Goal: Information Seeking & Learning: Learn about a topic

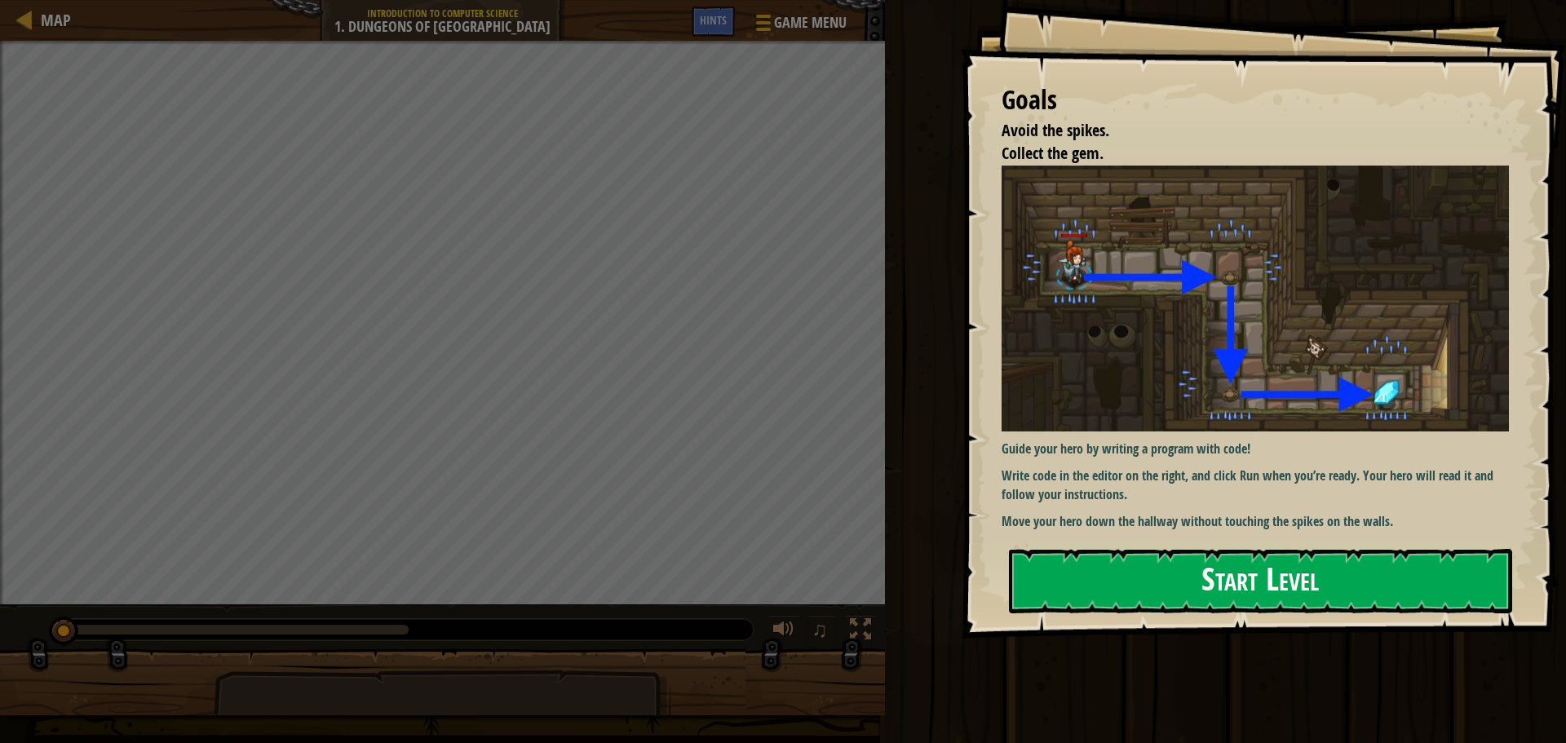
click at [1158, 586] on button "Start Level" at bounding box center [1260, 581] width 503 height 64
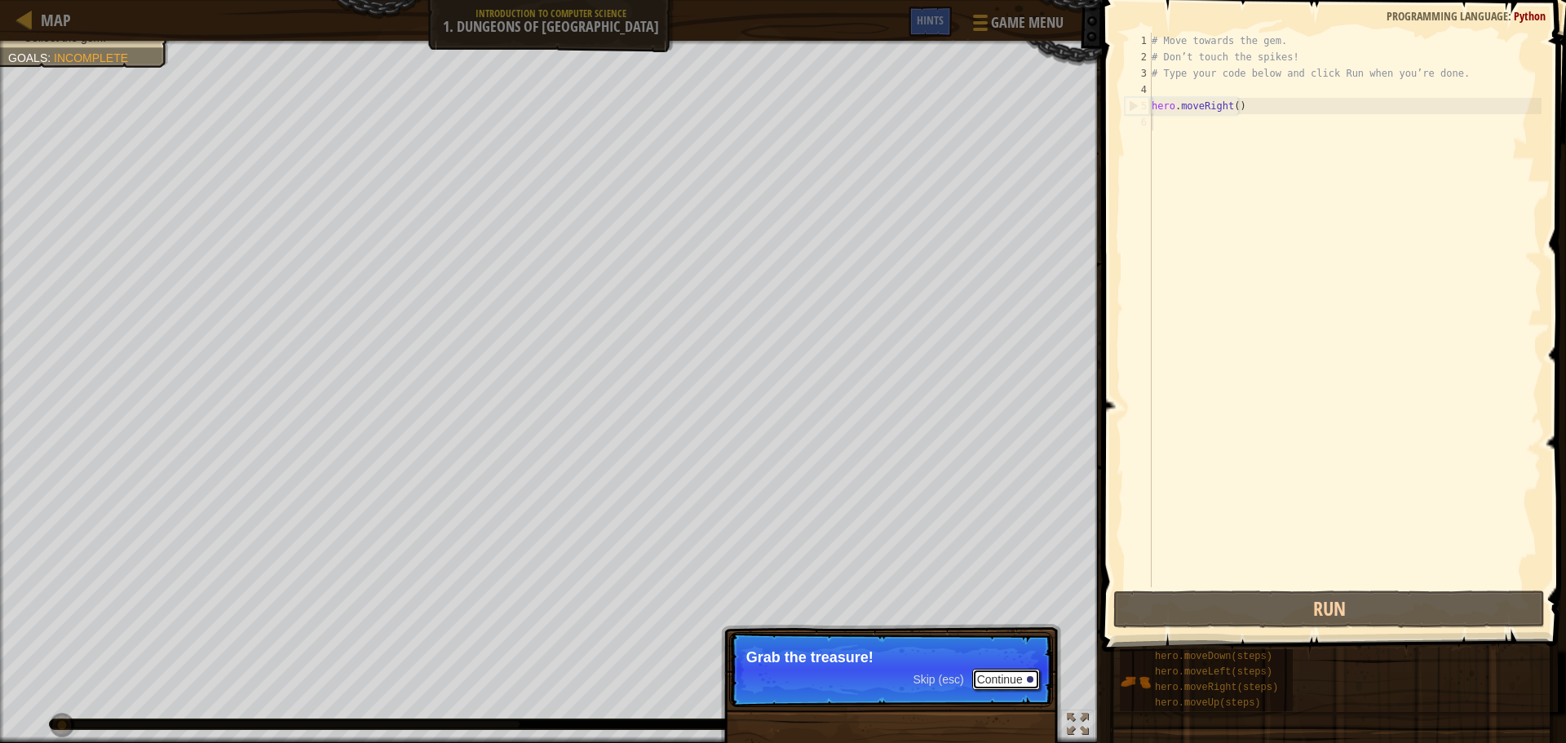
click at [1007, 680] on button "Continue" at bounding box center [1006, 679] width 68 height 21
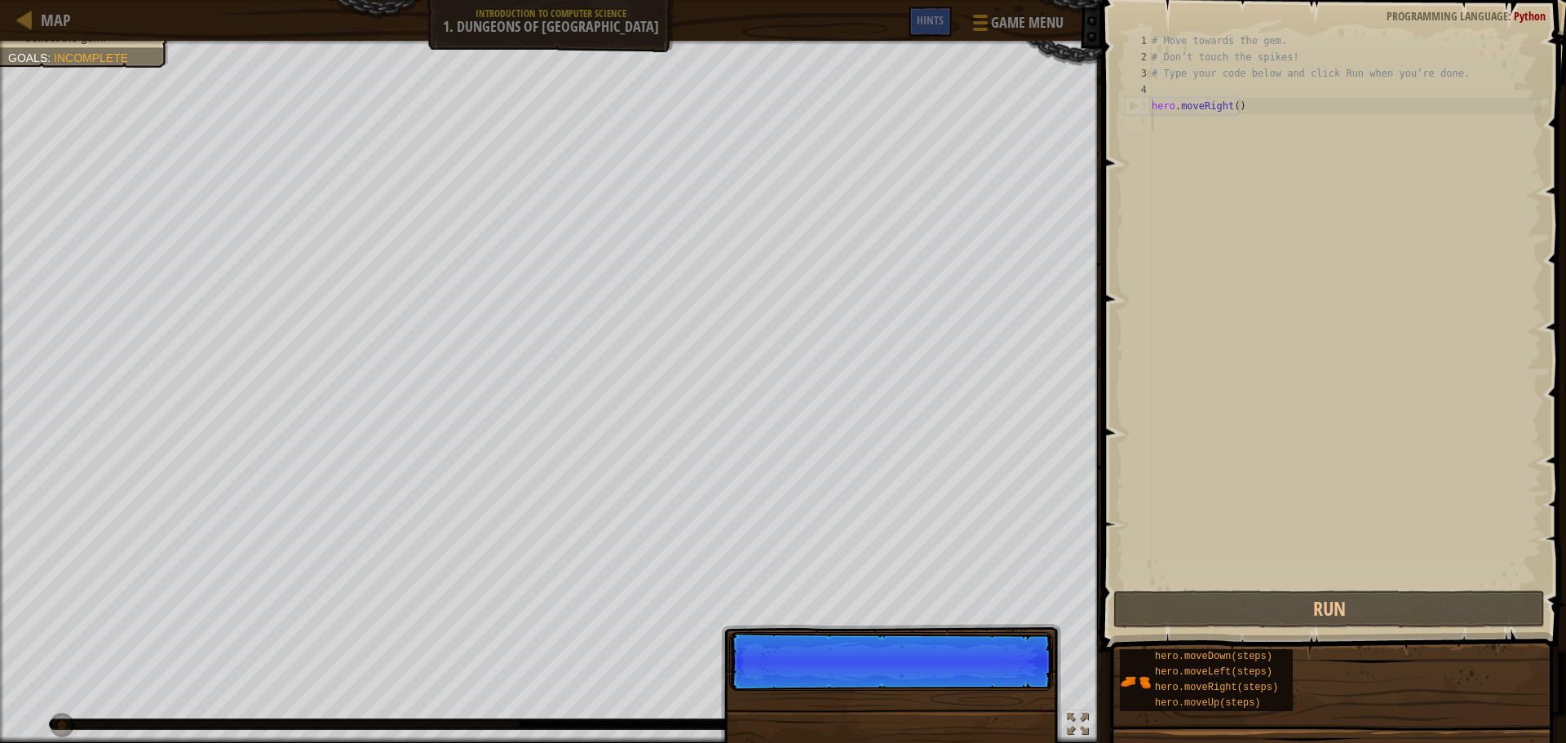
scroll to position [7, 0]
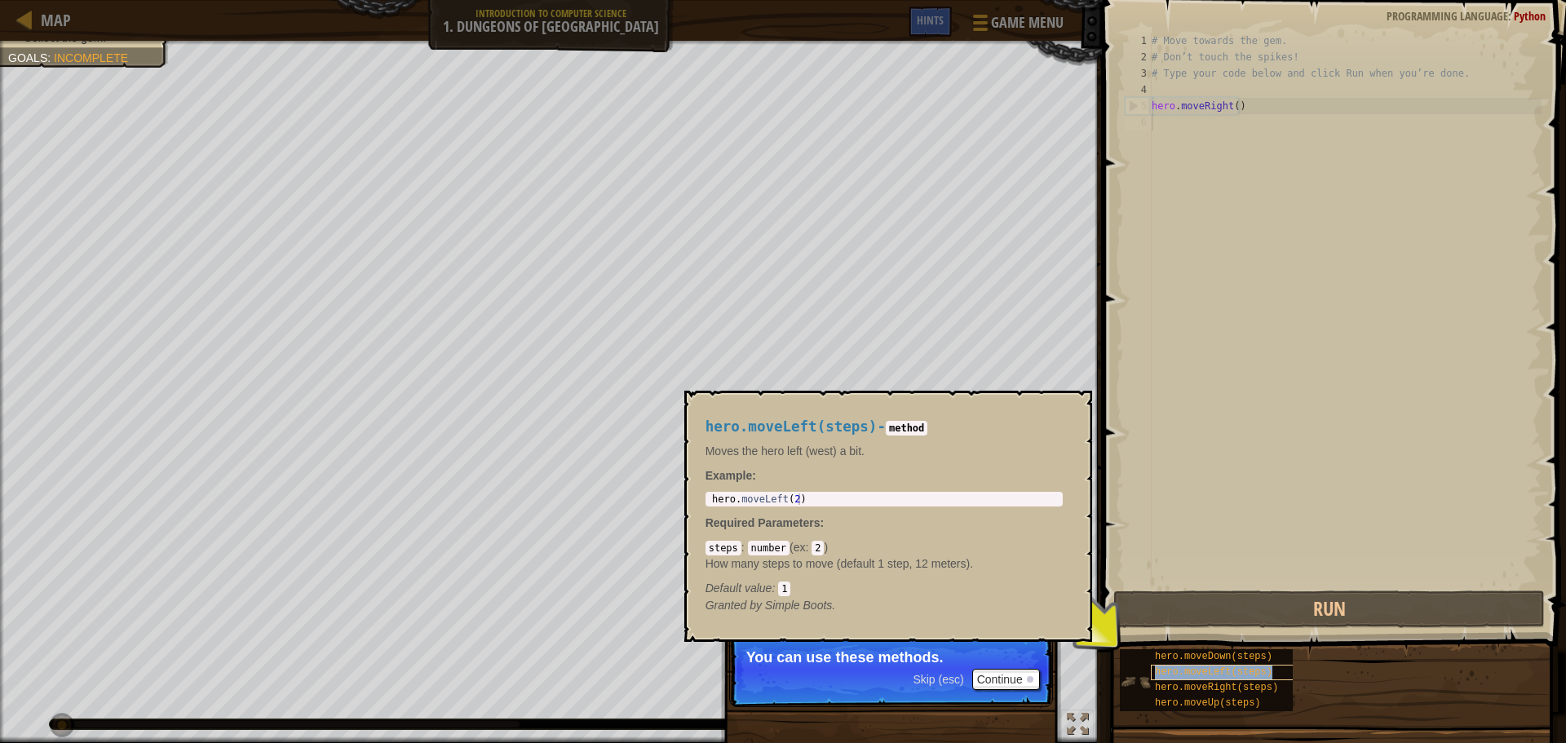
click at [1183, 671] on span "hero.moveLeft(steps)" at bounding box center [1213, 671] width 117 height 11
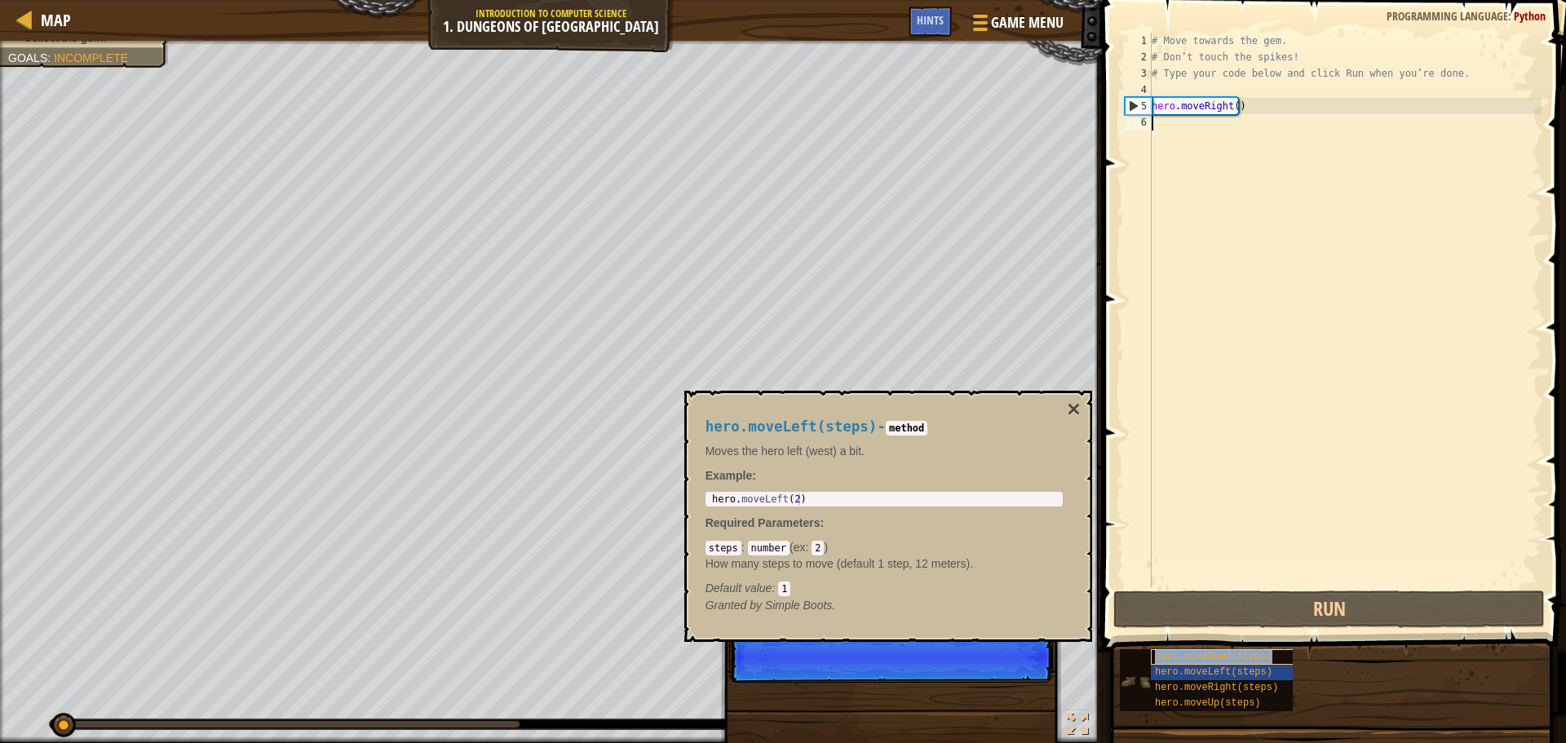
click at [1174, 658] on span "hero.moveDown(steps)" at bounding box center [1213, 656] width 117 height 11
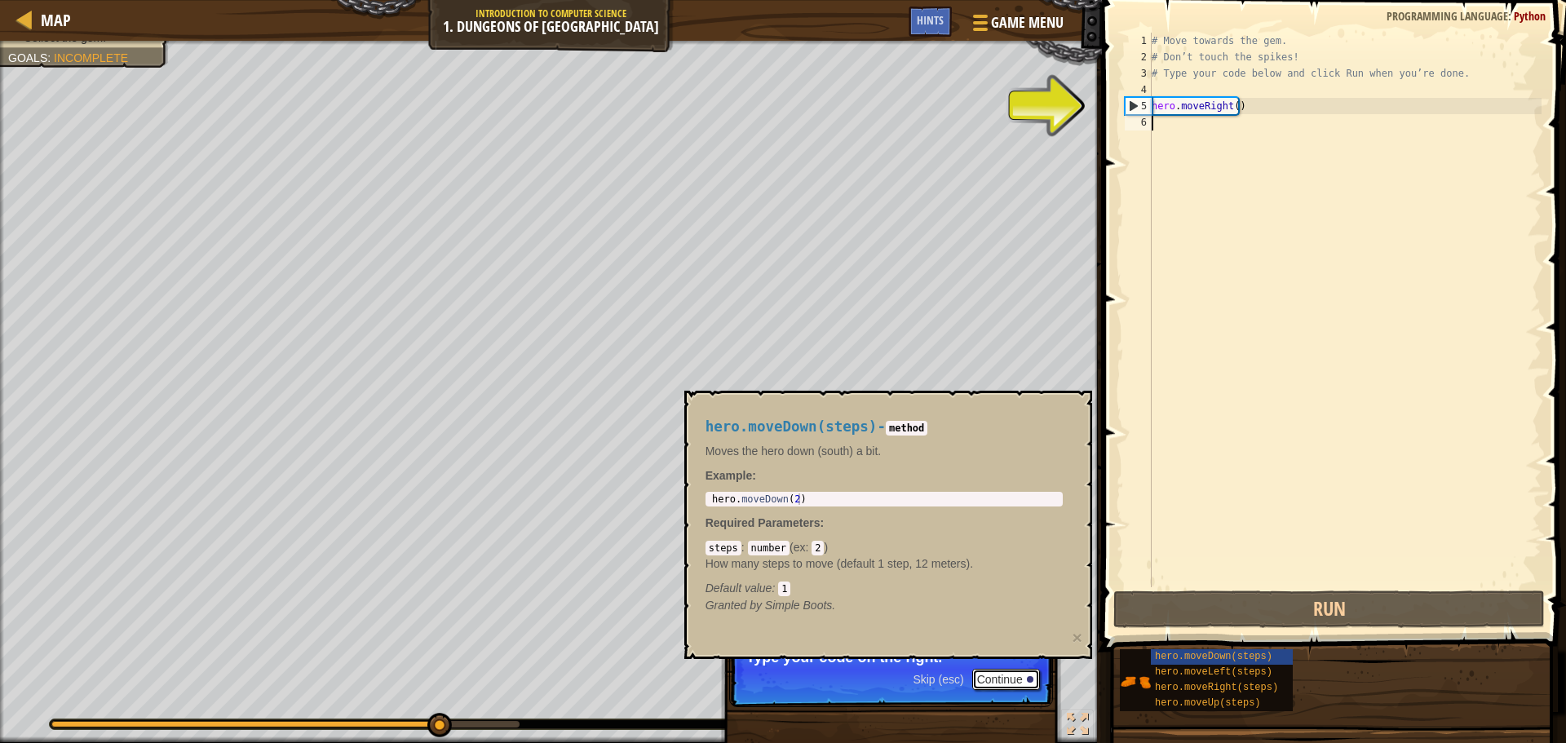
click at [1022, 683] on button "Continue" at bounding box center [1006, 679] width 68 height 21
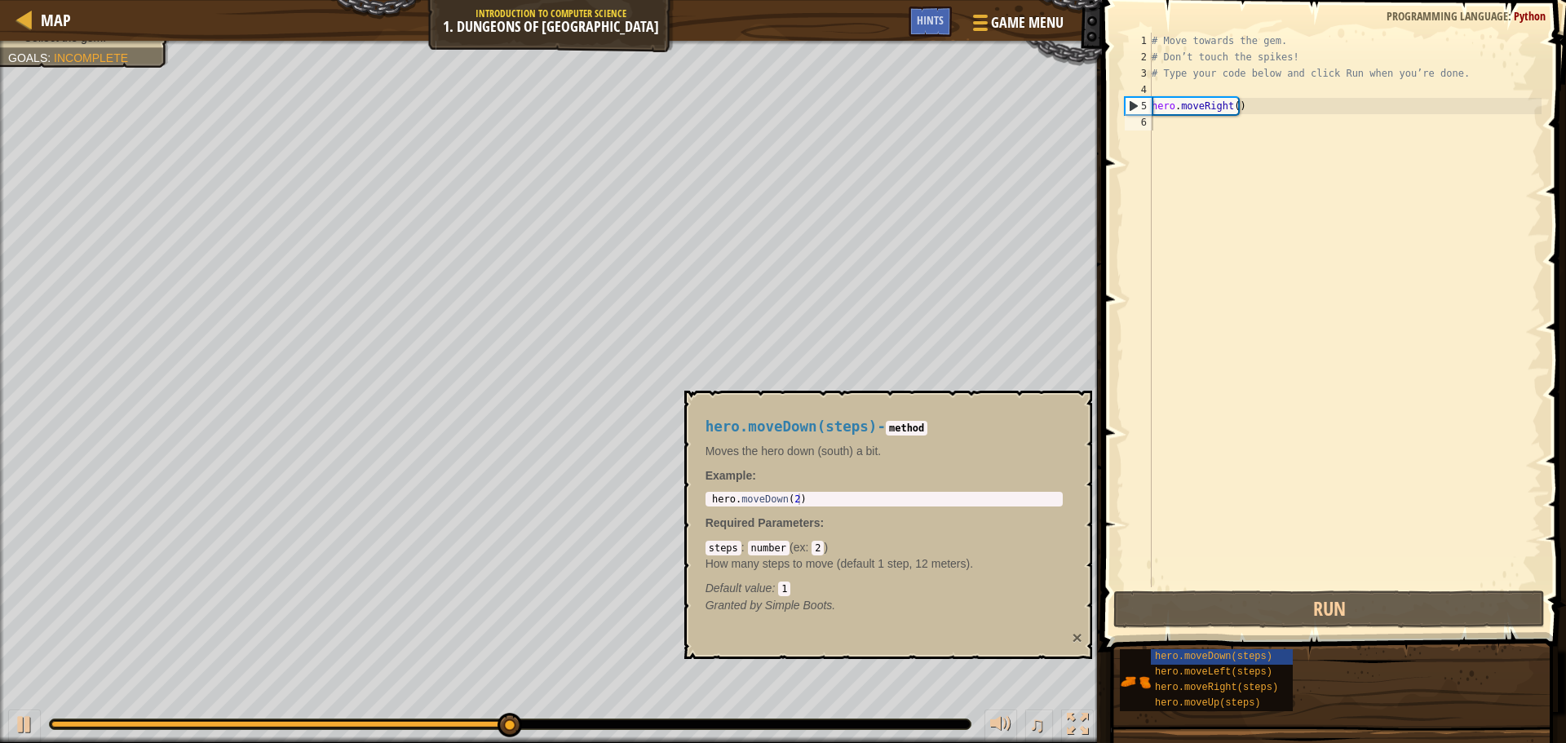
click at [1074, 639] on button "×" at bounding box center [1077, 637] width 10 height 17
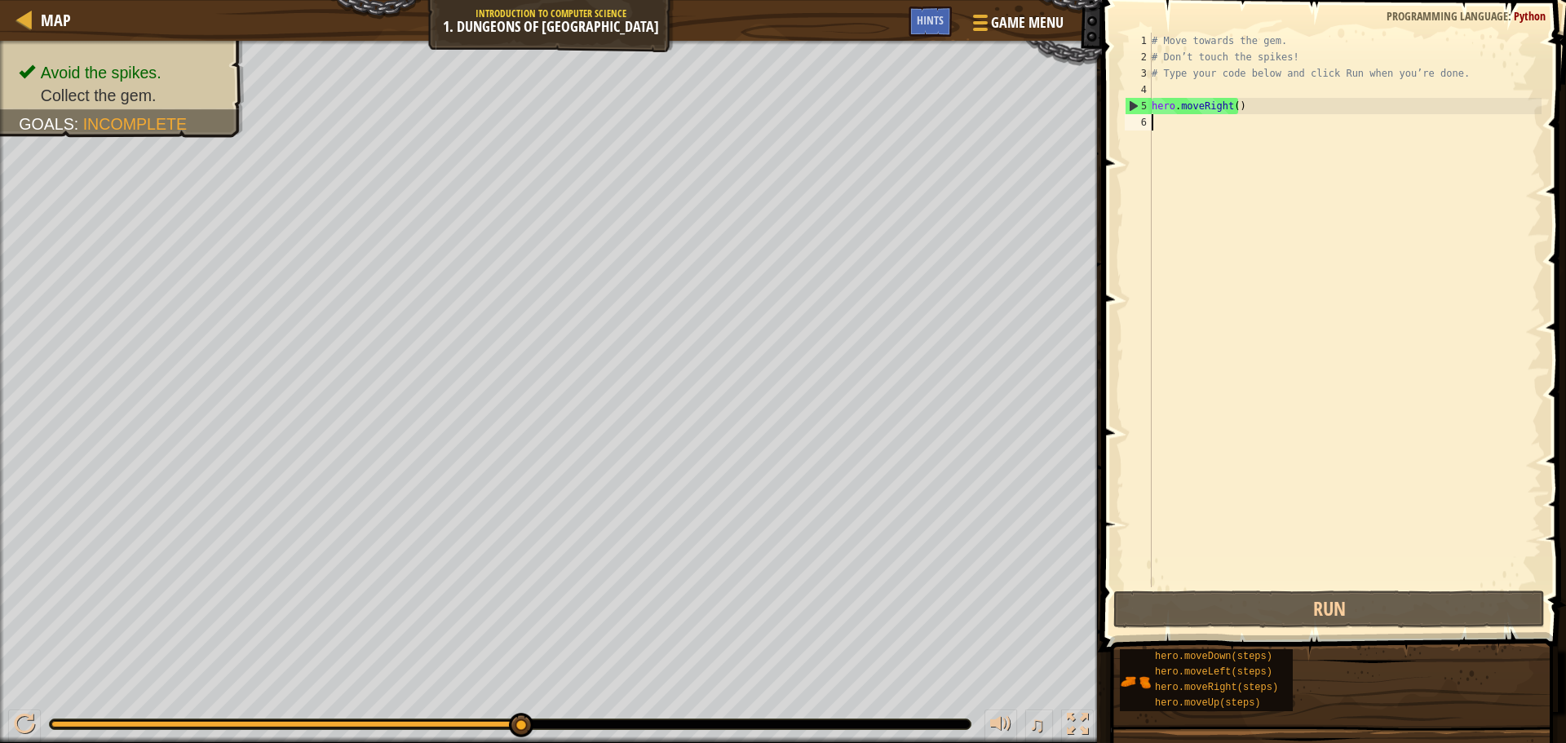
type textarea "hero.moveRight()"
type textarea "# Move towards the gem."
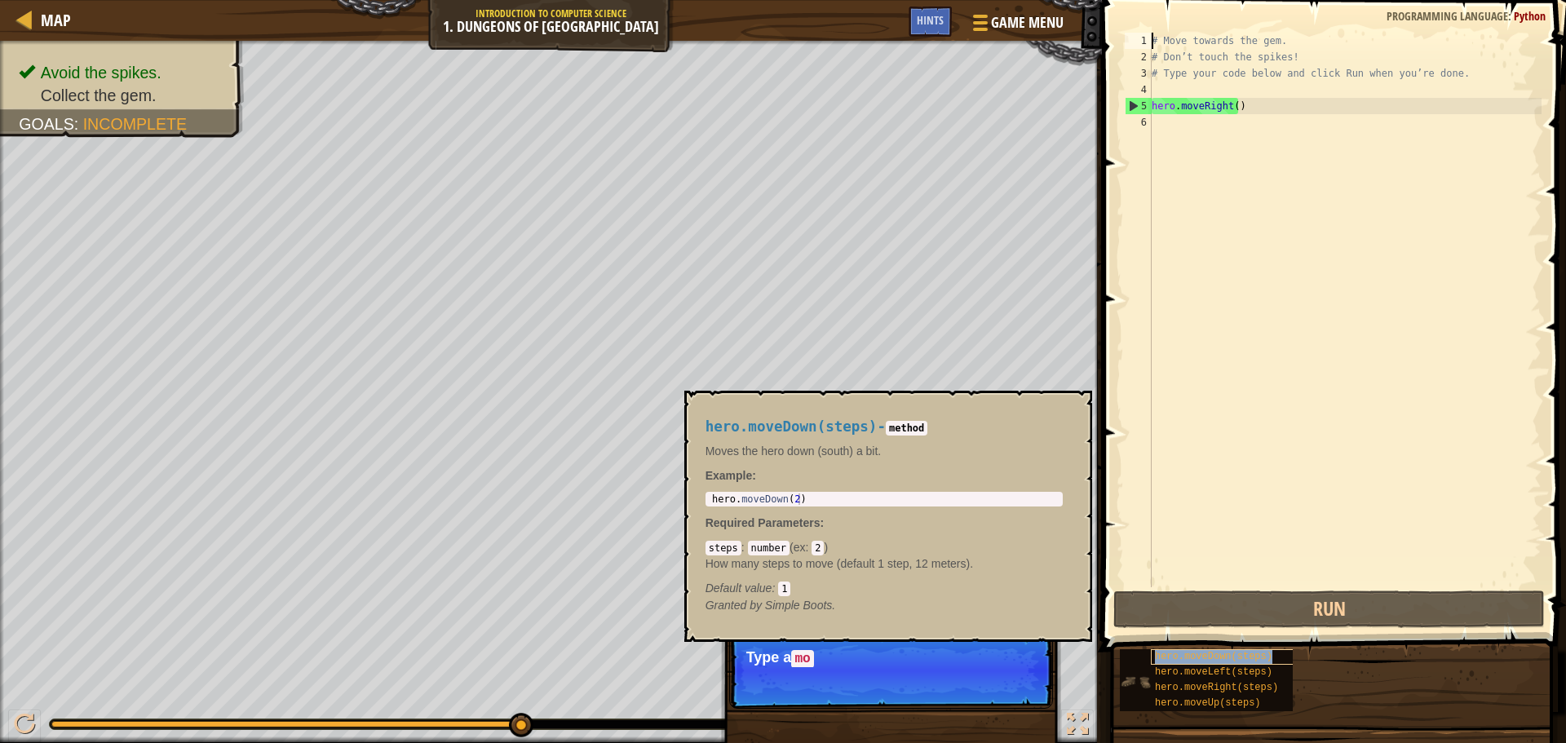
click at [1244, 653] on span "hero.moveDown(steps)" at bounding box center [1213, 656] width 117 height 11
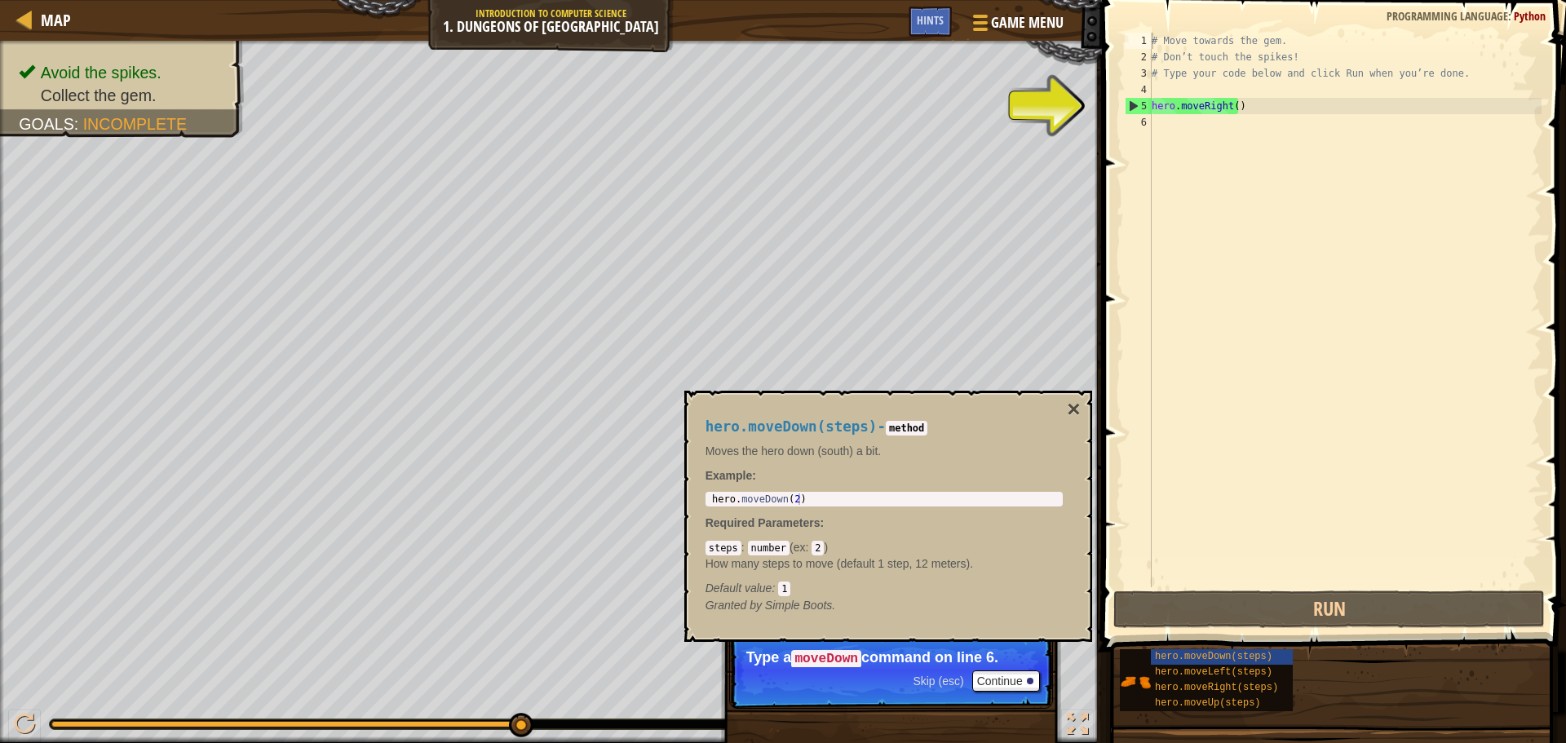
click at [814, 506] on div "1 hero . moveDown ( 2 ) ההההההההההההההההההההההההההההההההההההההההההההההההההההההה…" at bounding box center [884, 499] width 357 height 15
type textarea "hero.moveDown(2)"
click at [817, 499] on div "hero . moveDown ( 2 )" at bounding box center [884, 511] width 351 height 34
click at [908, 419] on h4 "hero.moveDown(steps) - method" at bounding box center [884, 426] width 357 height 15
click at [907, 421] on code "method" at bounding box center [907, 428] width 42 height 15
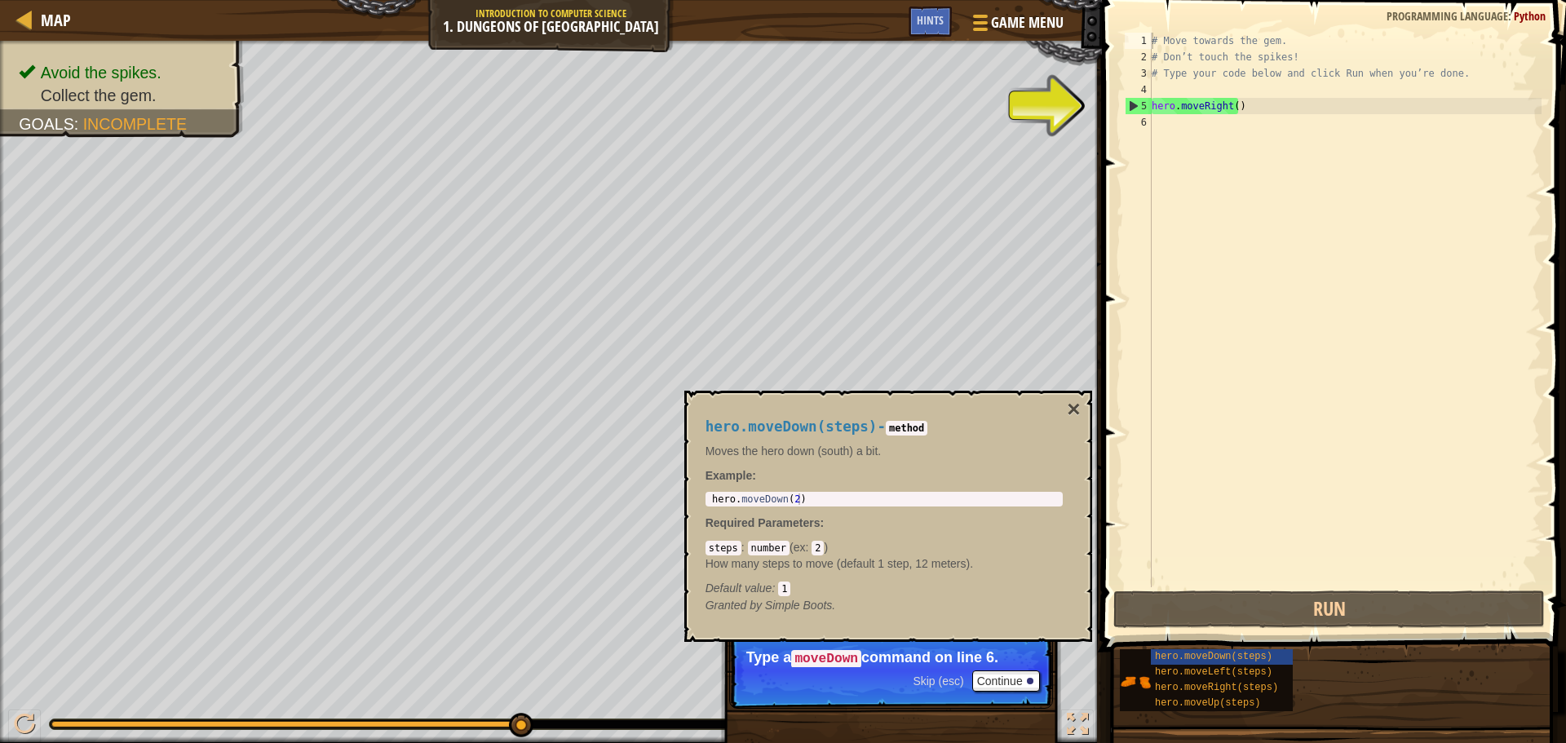
click at [820, 491] on div "hero.moveDown(steps) - method Moves the hero down (south) a bit. Example : hero…" at bounding box center [884, 516] width 380 height 225
click at [1002, 680] on button "Continue" at bounding box center [1006, 681] width 68 height 21
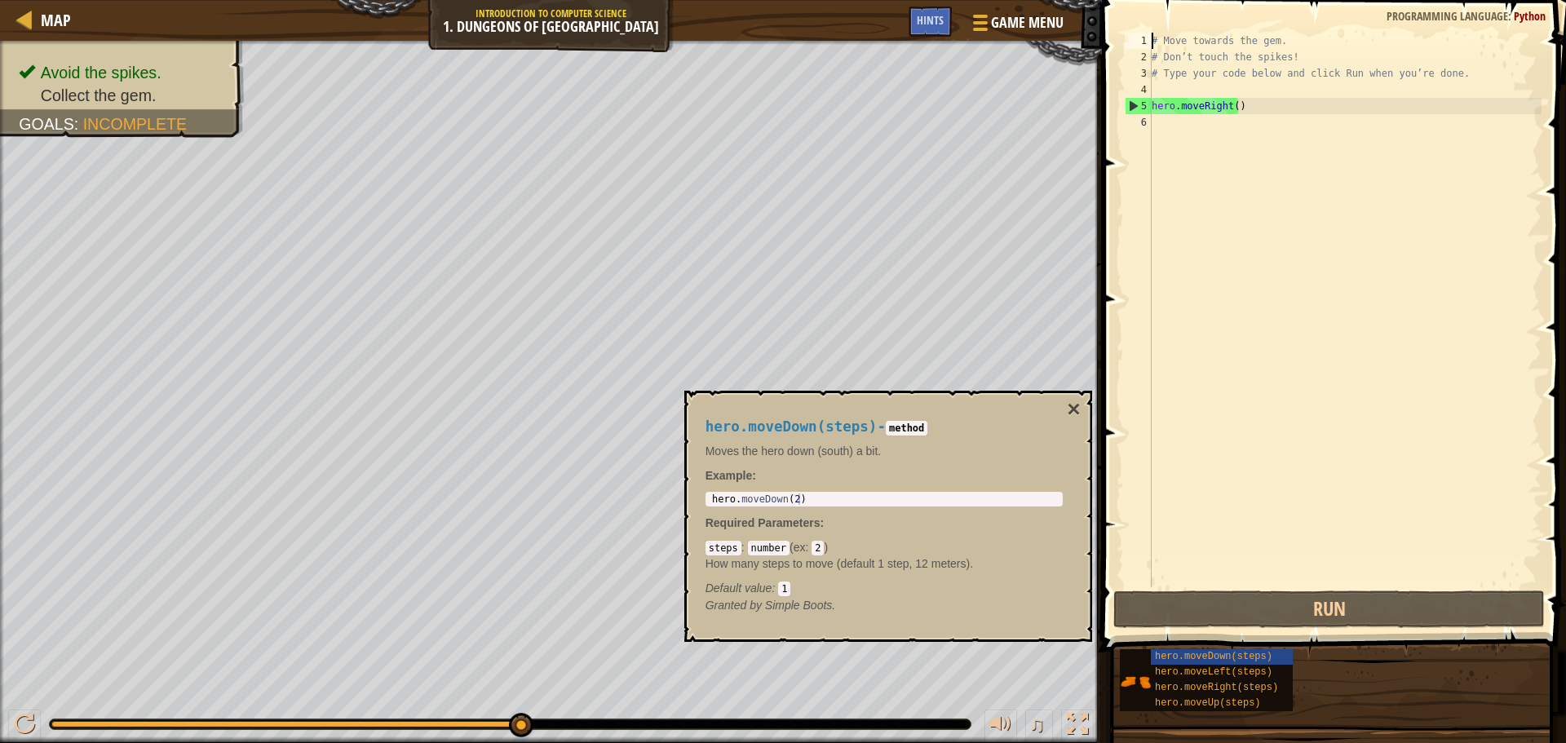
click at [805, 497] on div "hero . moveDown ( 2 )" at bounding box center [884, 511] width 351 height 34
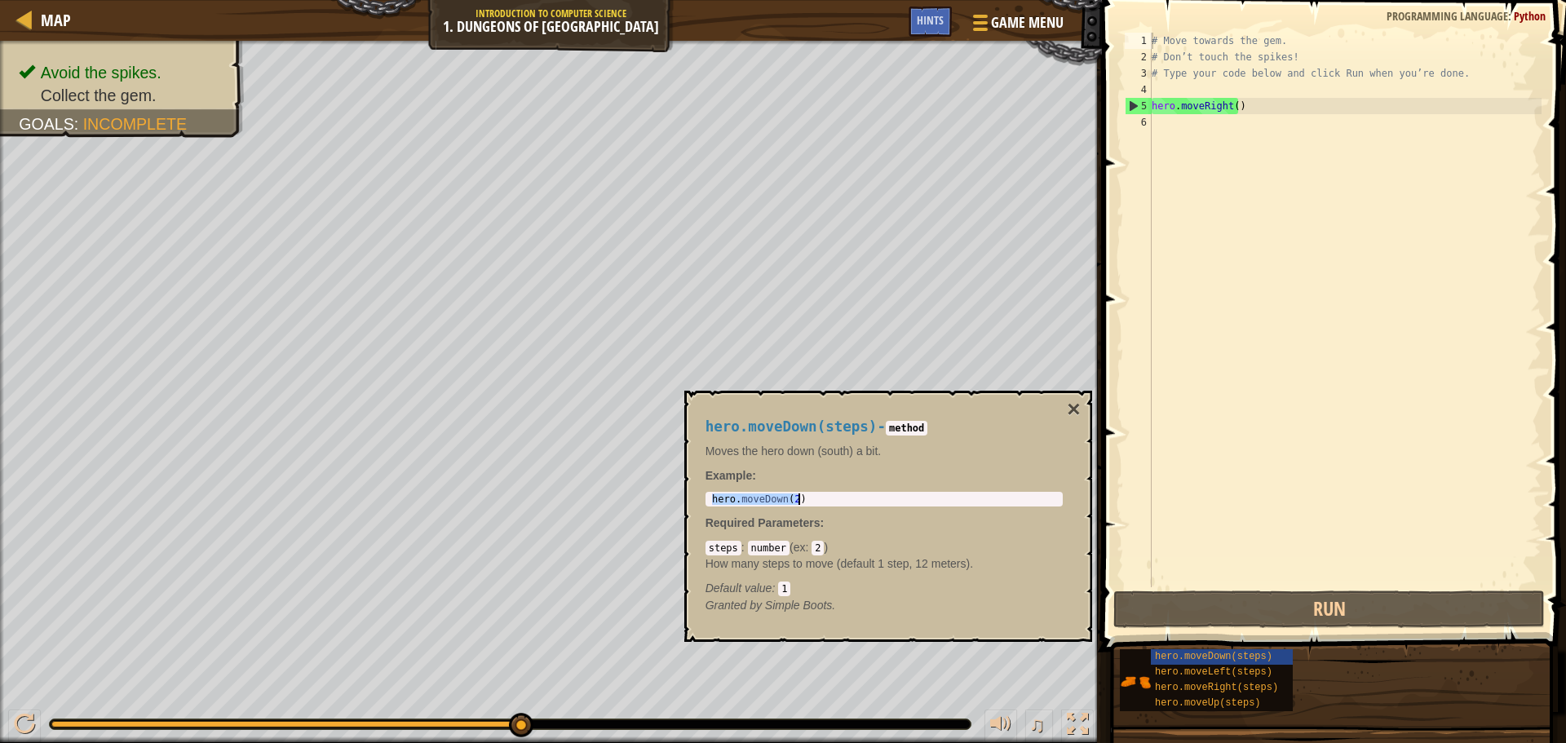
click at [815, 493] on div "hero.moveDown(2) 1 hero . moveDown ( 2 ) הההההההההההההההההההההההההההההההההההההה…" at bounding box center [884, 499] width 357 height 15
click at [1565, 0] on html "Map Introduction to Computer Science 1. Dungeons of Kithgard Game Menu Done Hin…" at bounding box center [783, 0] width 1566 height 0
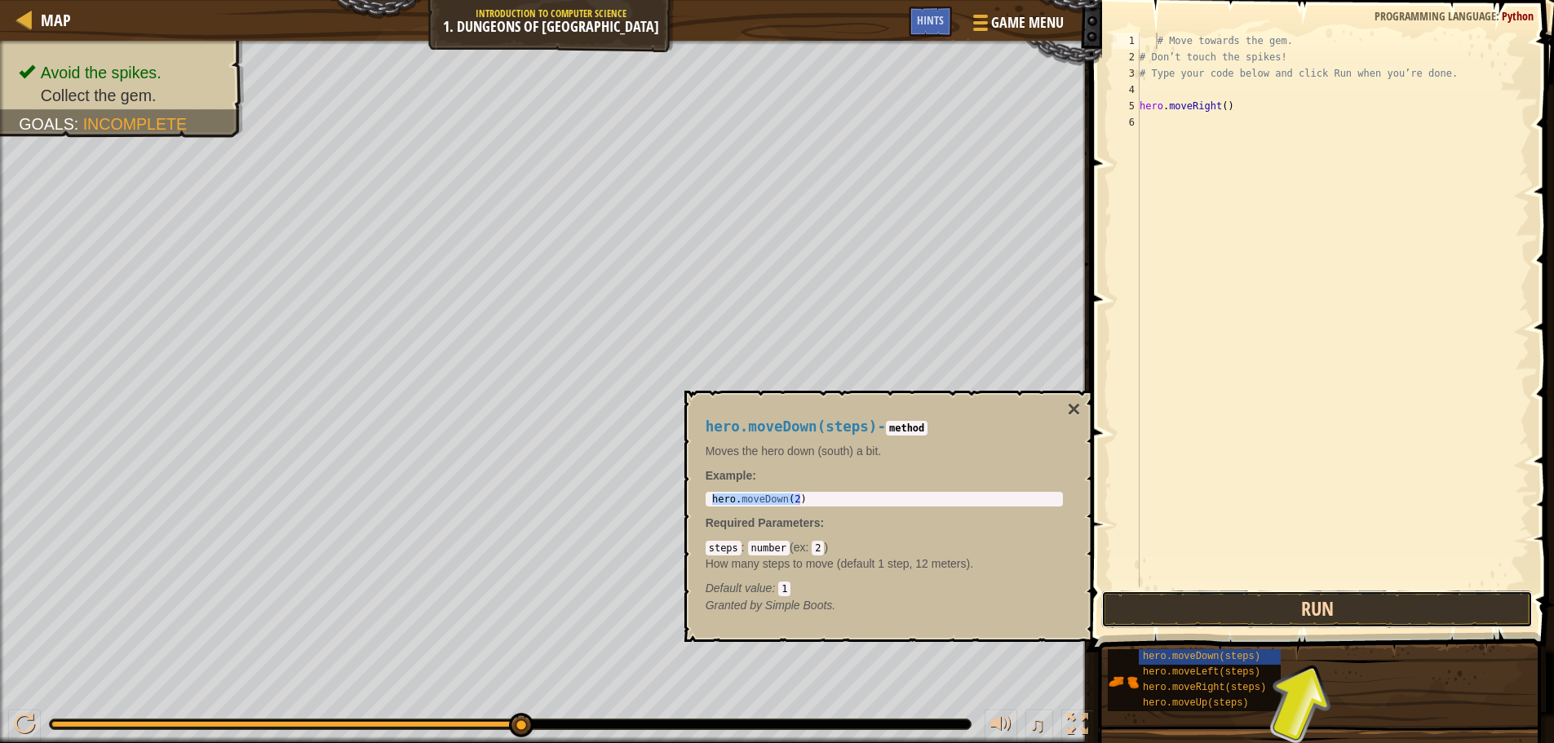
click at [1320, 609] on button "Run" at bounding box center [1317, 610] width 432 height 38
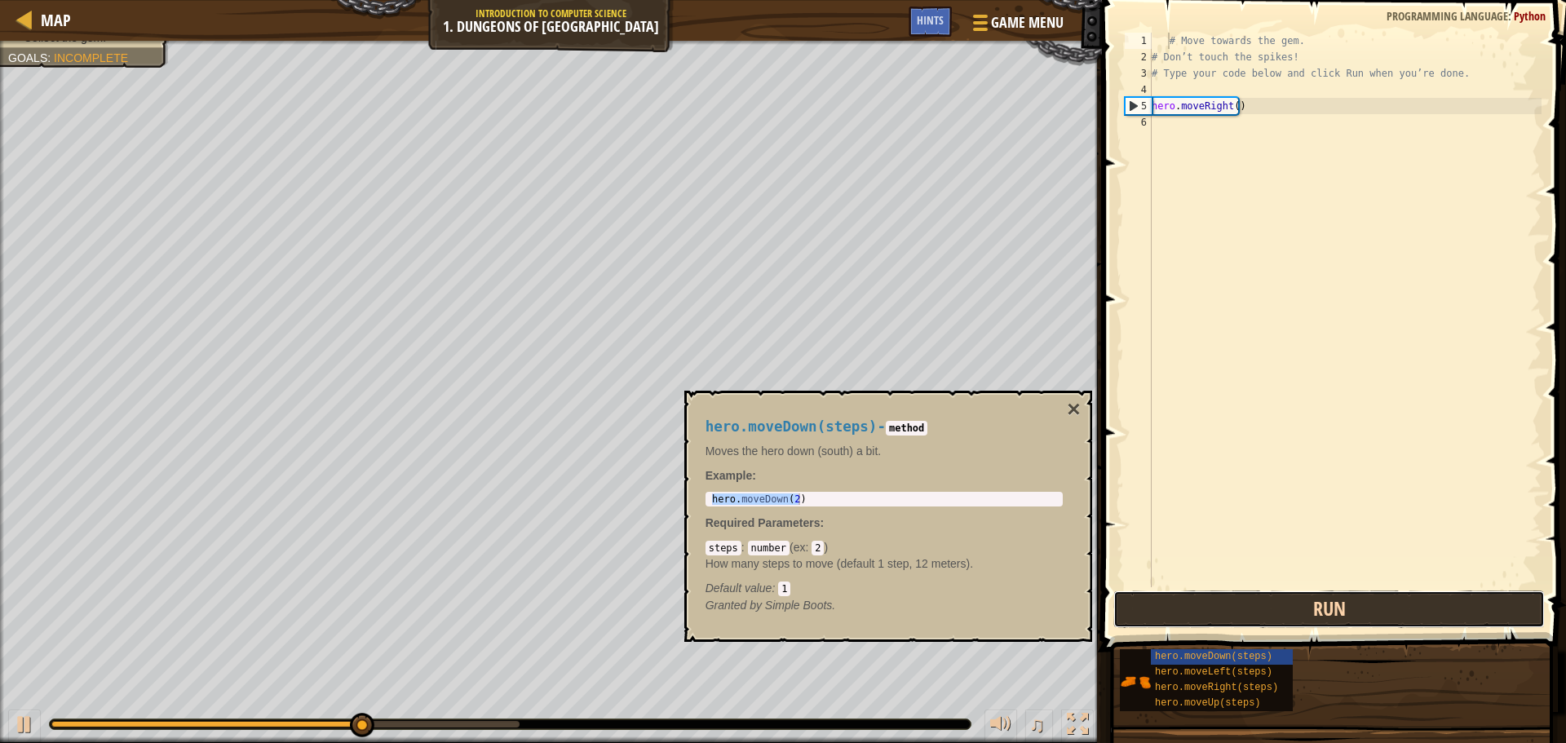
click at [1322, 609] on button "Run" at bounding box center [1330, 610] width 432 height 38
click at [1322, 609] on button "Running" at bounding box center [1330, 610] width 432 height 38
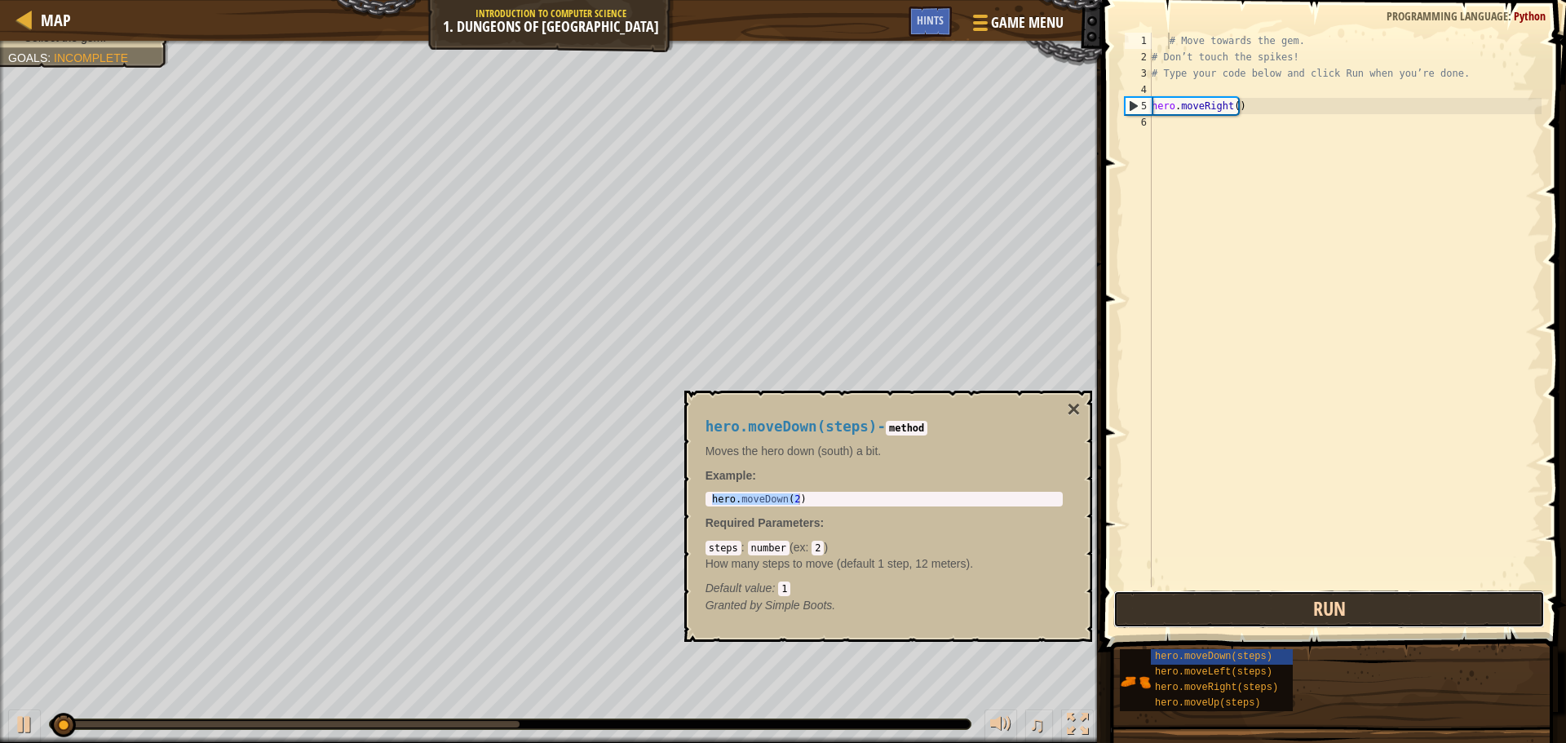
click at [1322, 609] on button "Run" at bounding box center [1330, 610] width 432 height 38
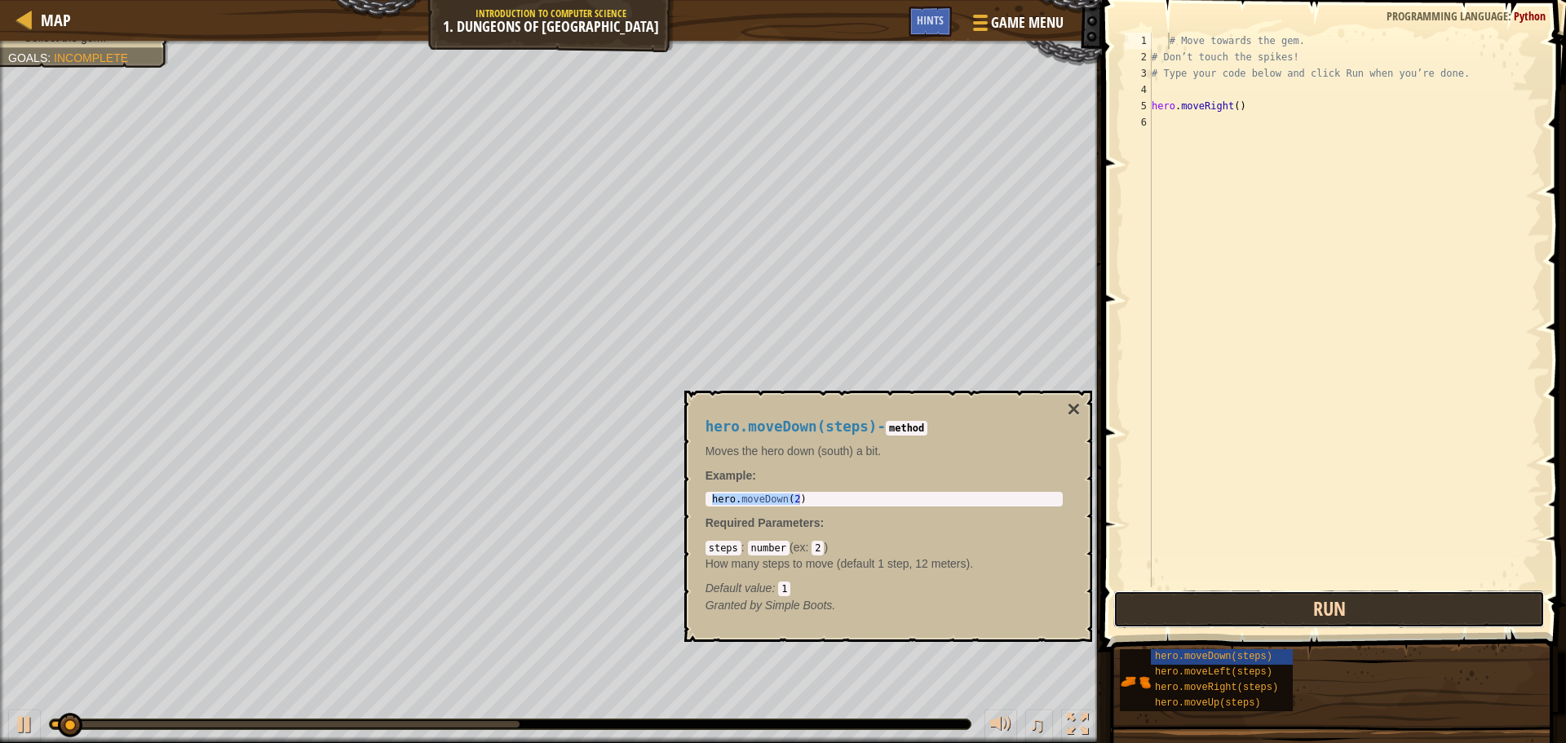
click at [1322, 609] on button "Run" at bounding box center [1330, 610] width 432 height 38
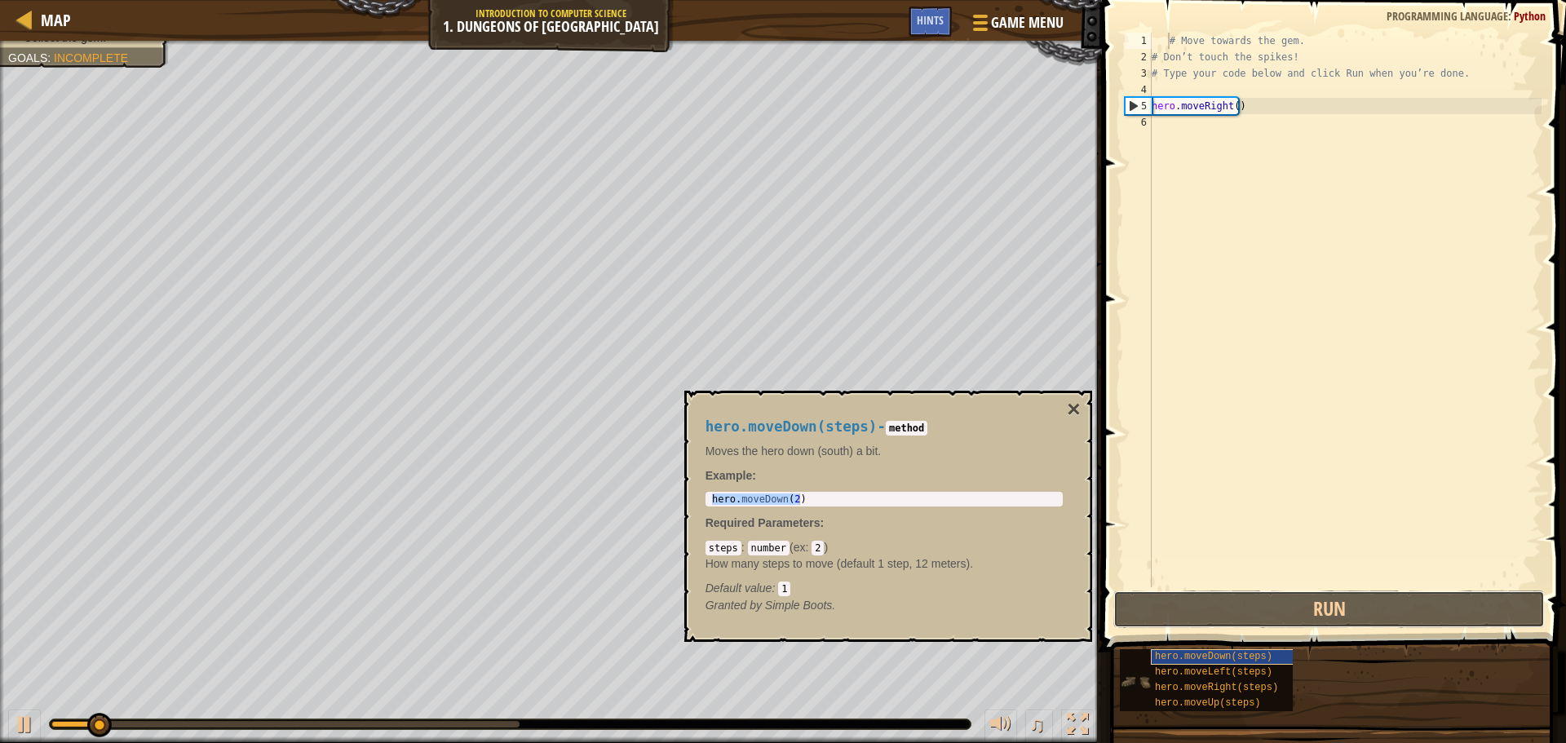
drag, startPoint x: 1322, startPoint y: 609, endPoint x: 1284, endPoint y: 652, distance: 56.6
click at [1284, 652] on div "Hints Videos # Move towards the gem. 1 2 3 4 5 6 # Move towards the gem. # Don’…" at bounding box center [1331, 367] width 469 height 735
click at [1284, 652] on div "hero.moveDown(steps)" at bounding box center [1229, 656] width 157 height 15
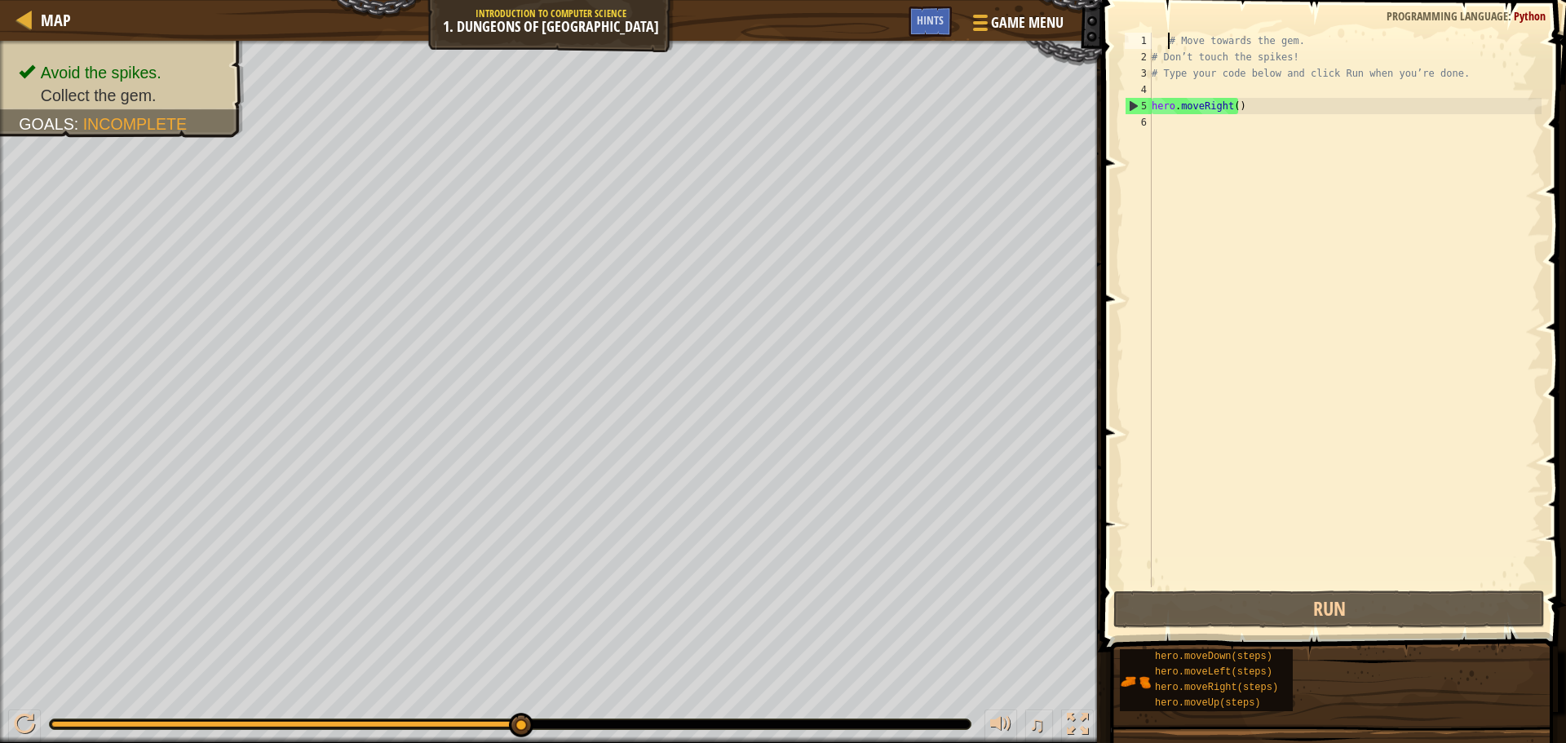
click at [1362, 392] on div "Map Introduction to Computer Science 1. Dungeons of Kithgard Game Menu Done Hin…" at bounding box center [783, 371] width 1566 height 743
drag, startPoint x: 1286, startPoint y: 597, endPoint x: 1277, endPoint y: 561, distance: 36.8
click at [1285, 598] on button "Run" at bounding box center [1330, 610] width 432 height 38
click at [941, 718] on div "♫" at bounding box center [551, 720] width 1102 height 49
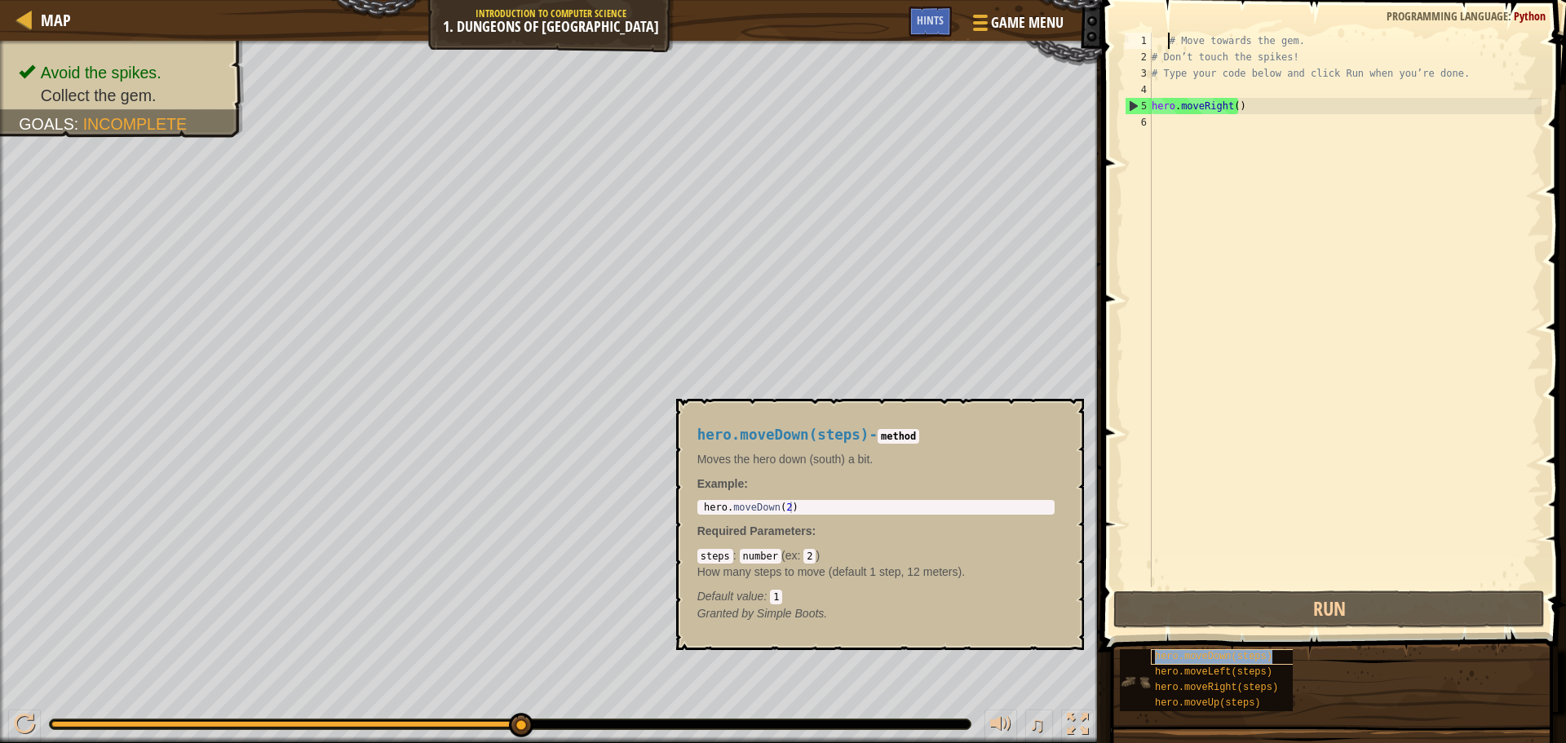
click at [1164, 660] on span "hero.moveDown(steps)" at bounding box center [1213, 656] width 117 height 11
click at [1209, 111] on div "# Move towards the gem. # Don’t touch the spikes! # Type your code below and cl…" at bounding box center [1345, 326] width 393 height 587
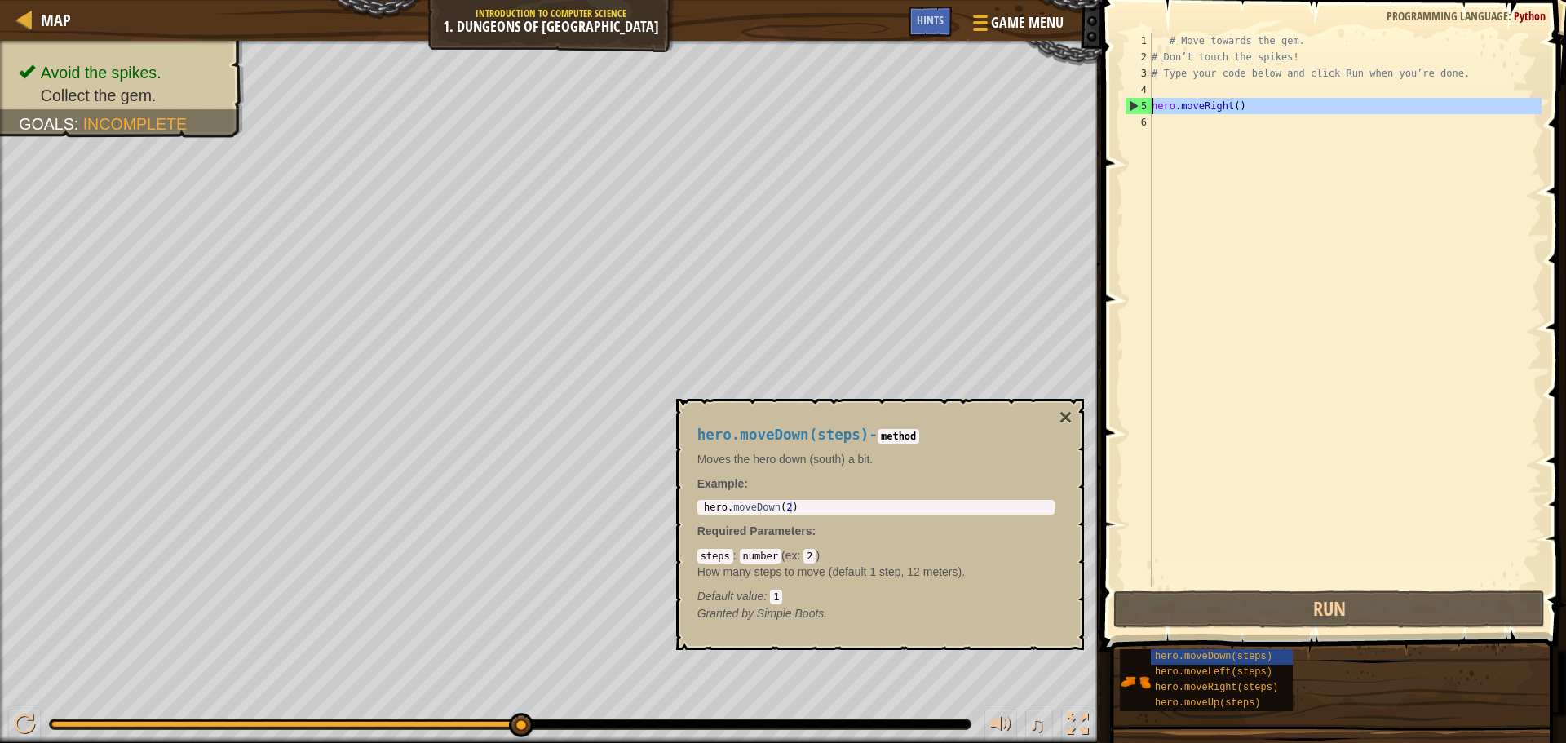
click at [1132, 104] on div "5" at bounding box center [1139, 106] width 26 height 16
drag, startPoint x: 1132, startPoint y: 104, endPoint x: 1251, endPoint y: 106, distance: 118.3
click at [1132, 104] on div "5" at bounding box center [1139, 106] width 26 height 16
click at [1272, 108] on div "# Move towards the gem. # Don’t touch the spikes! # Type your code below and cl…" at bounding box center [1345, 326] width 393 height 587
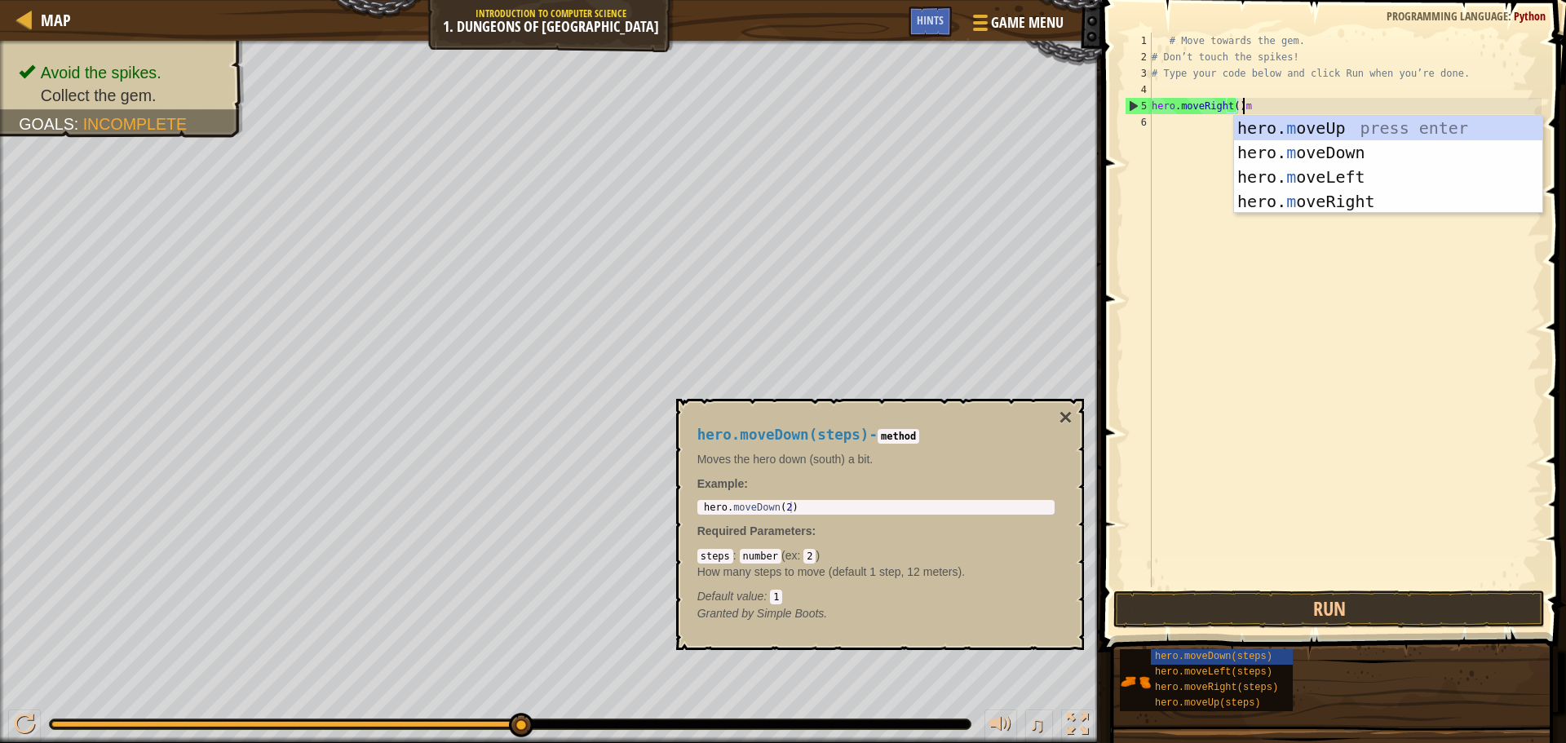
scroll to position [7, 7]
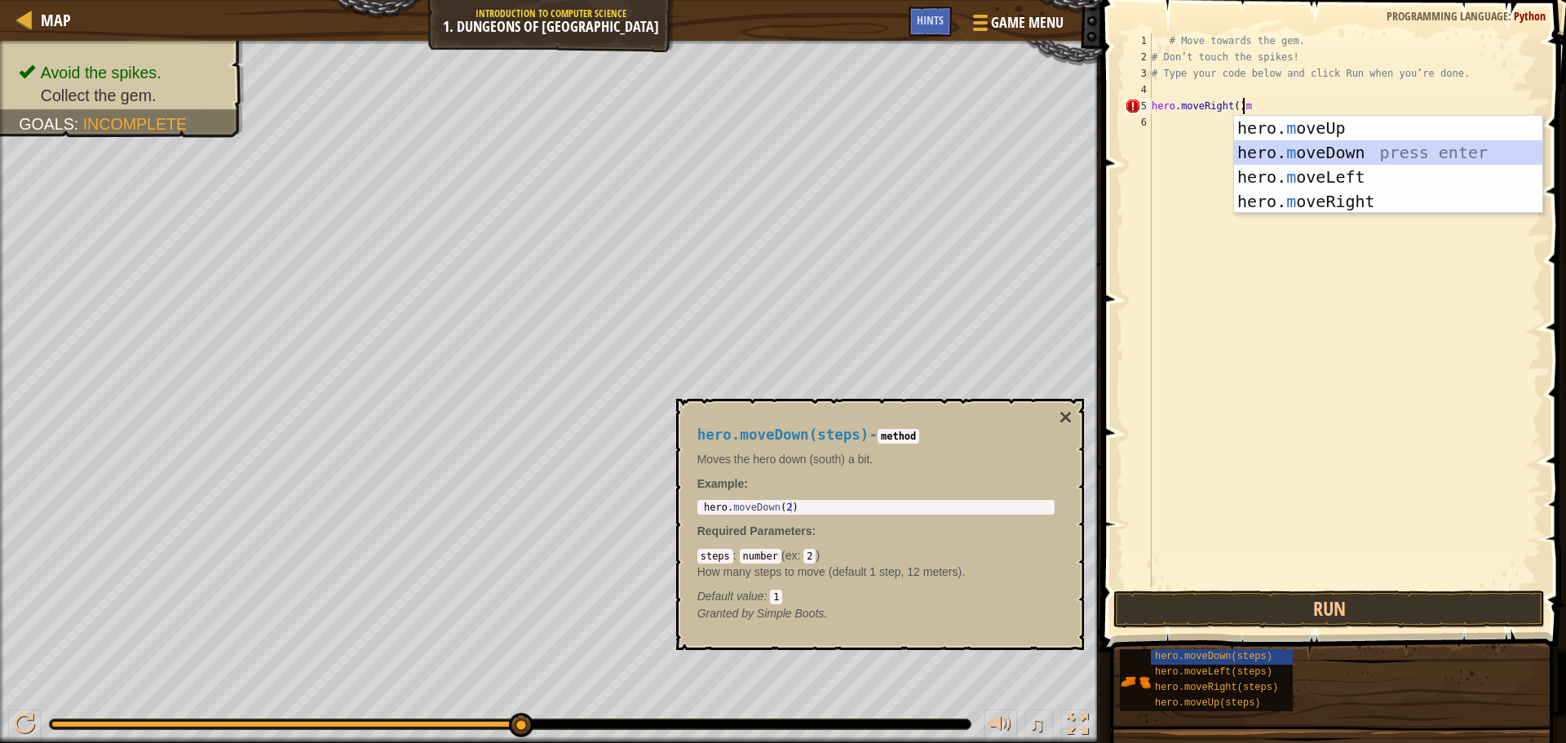
click at [1288, 151] on div "hero. m oveUp press enter hero. m oveDown press enter hero. m oveLeft press ent…" at bounding box center [1388, 189] width 308 height 147
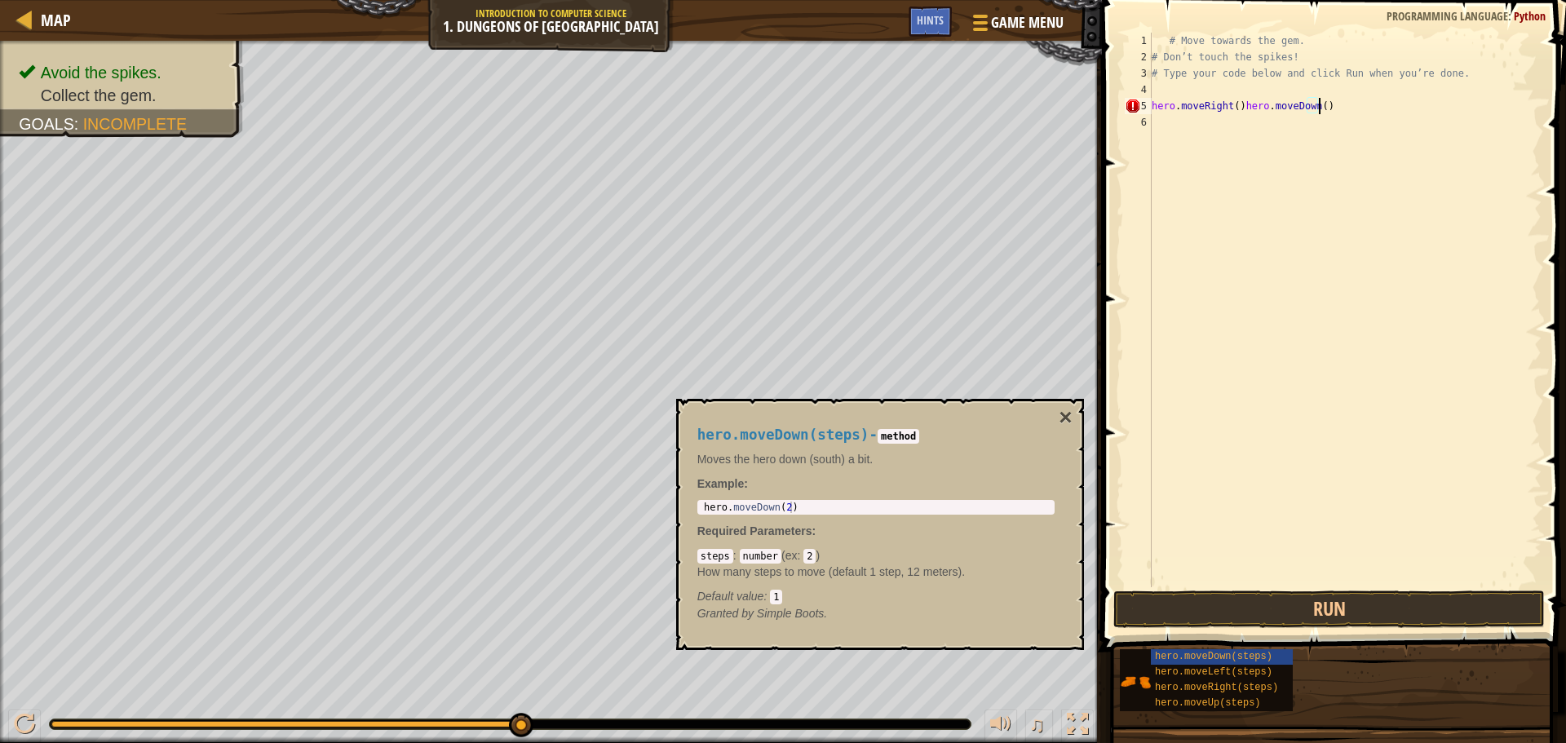
type textarea "hero.moveRight()hero.moveDown()"
click at [923, 493] on div "hero.moveDown(steps) - method Moves the hero down (south) a bit. Example : 1 he…" at bounding box center [876, 524] width 380 height 225
click at [1154, 120] on div "# Move towards the gem. # Don’t touch the spikes! # Type your code below and cl…" at bounding box center [1345, 326] width 393 height 587
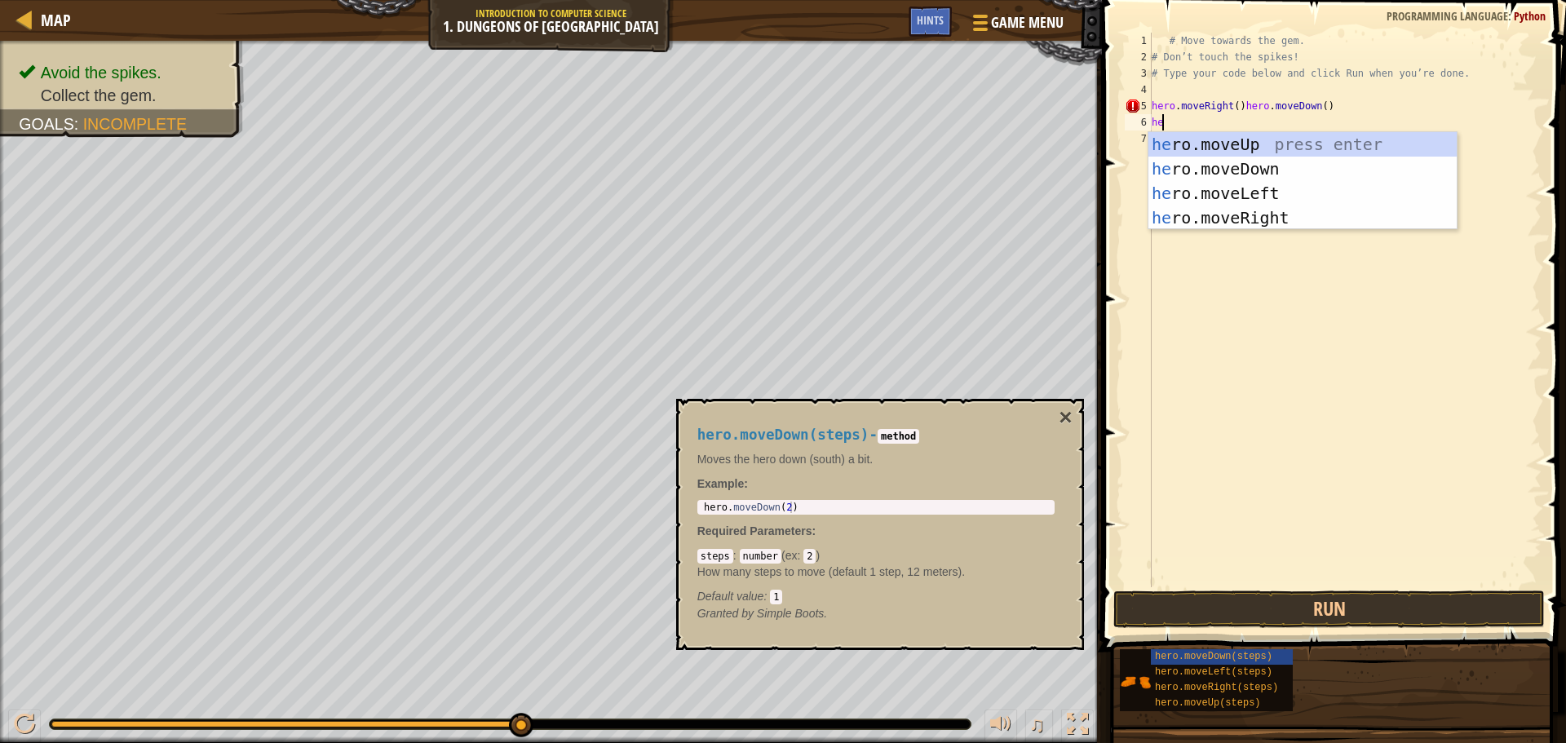
type textarea "her"
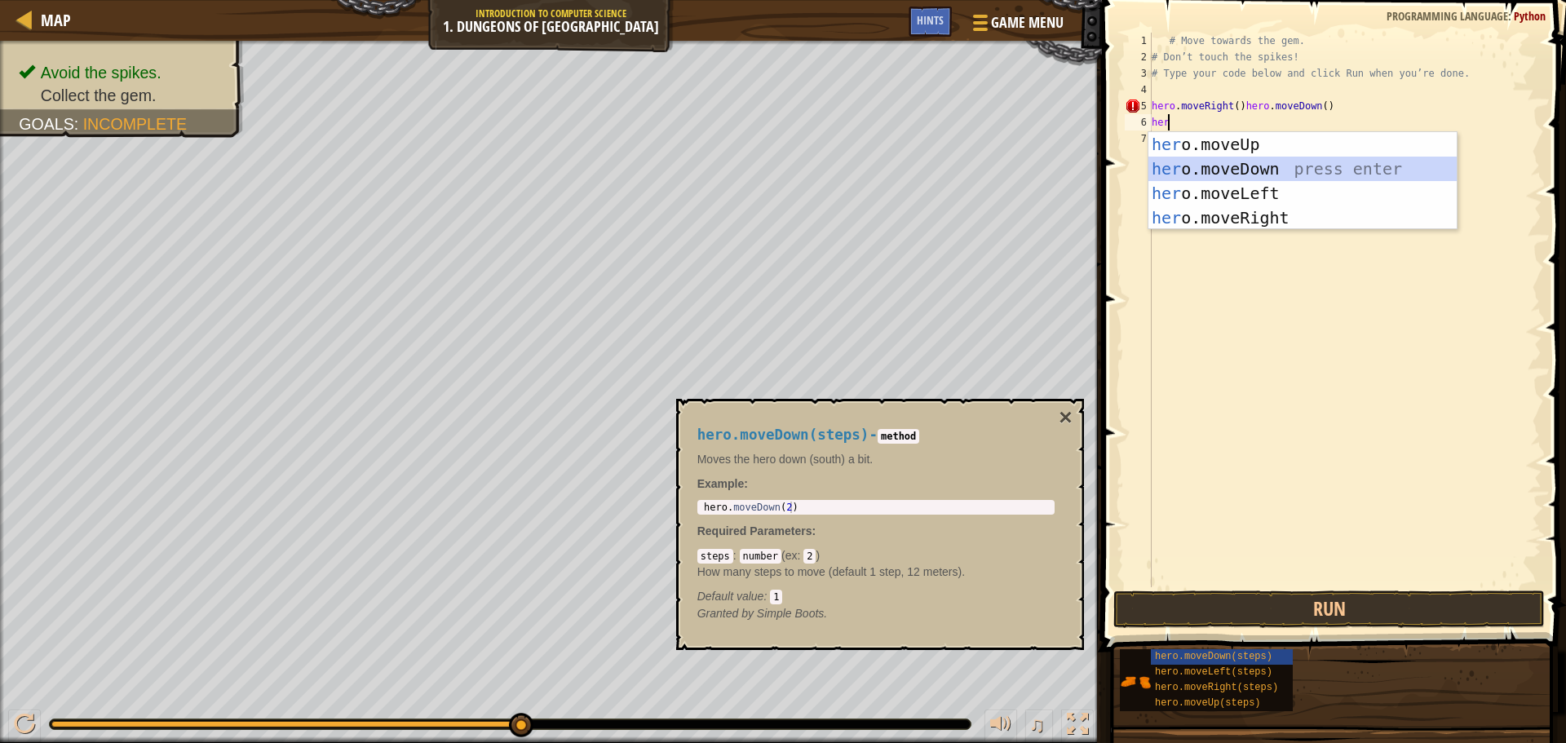
click at [1189, 161] on div "her o.moveUp press enter her o.moveDown press enter her o.moveLeft press enter …" at bounding box center [1303, 205] width 308 height 147
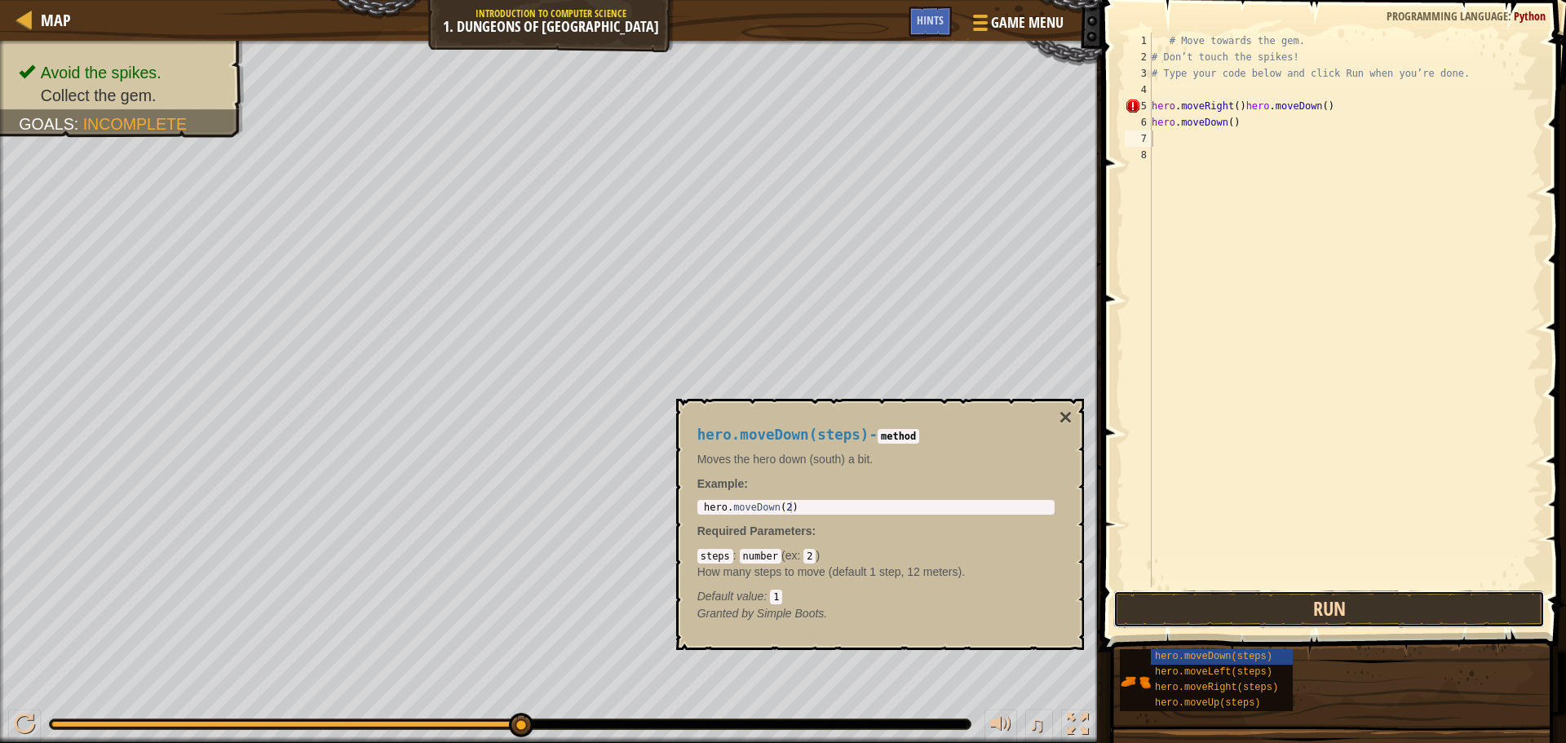
click at [1313, 602] on button "Run" at bounding box center [1330, 610] width 432 height 38
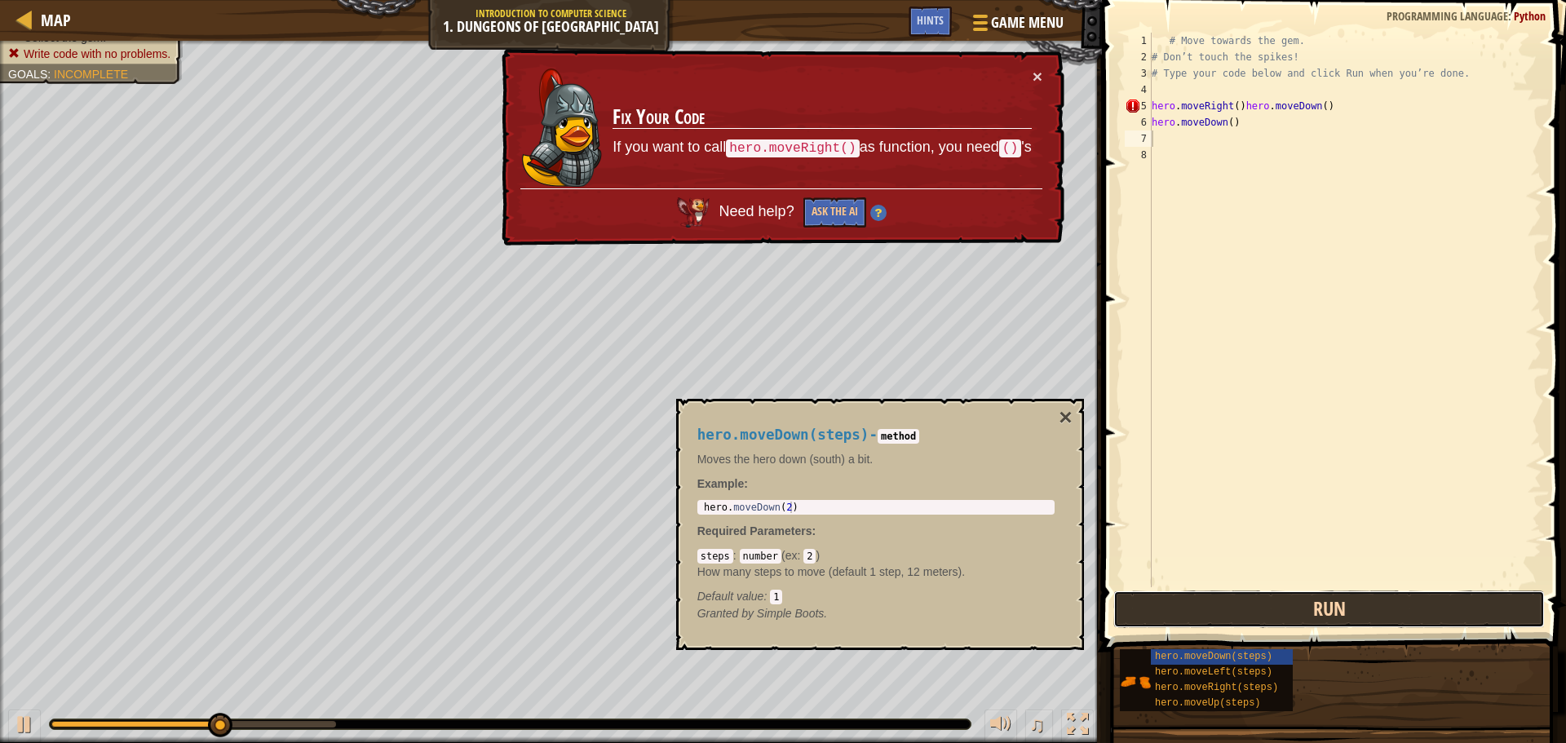
click at [1313, 602] on button "Run" at bounding box center [1330, 610] width 432 height 38
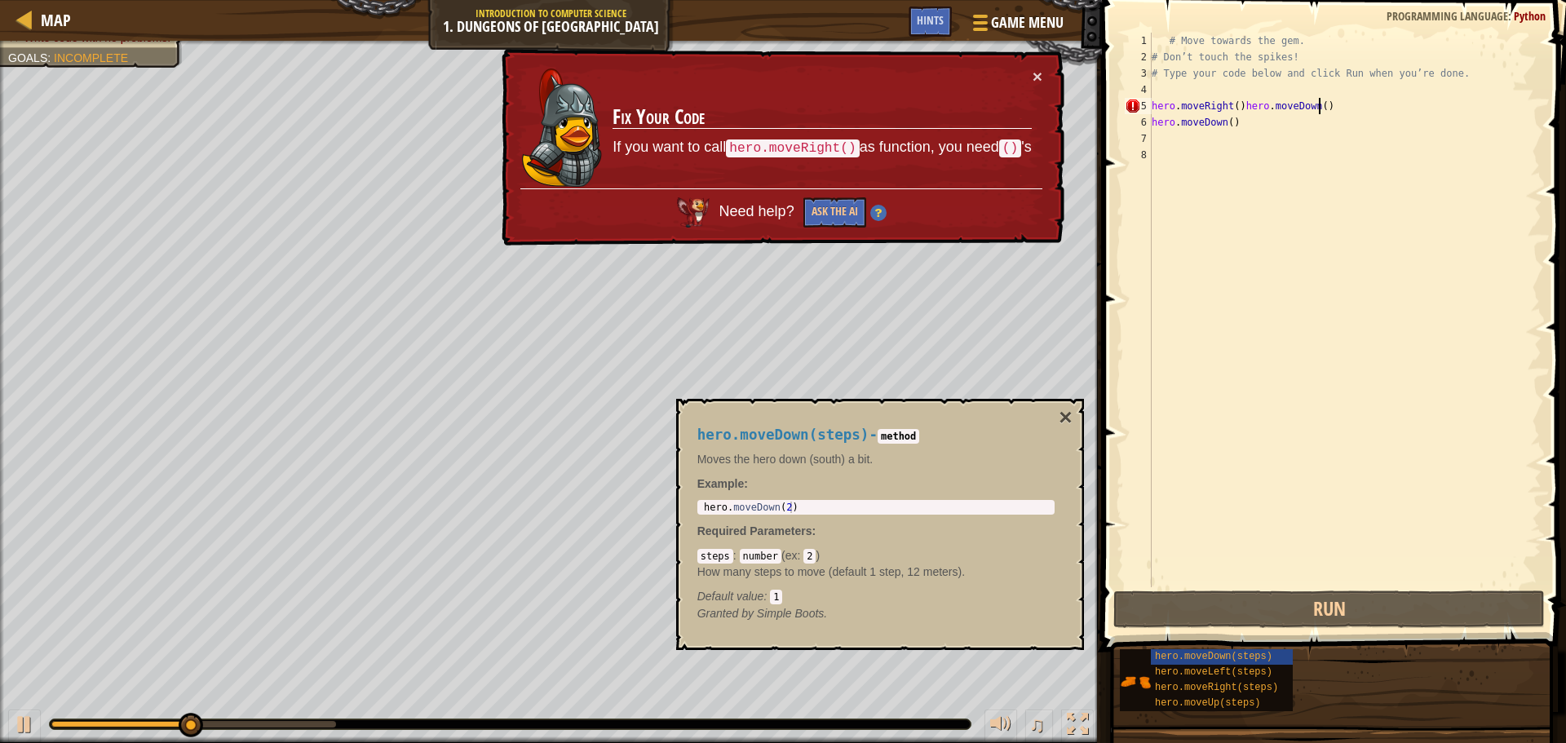
click at [1322, 110] on div "# Move towards the gem. # Don’t touch the spikes! # Type your code below and cl…" at bounding box center [1345, 326] width 393 height 587
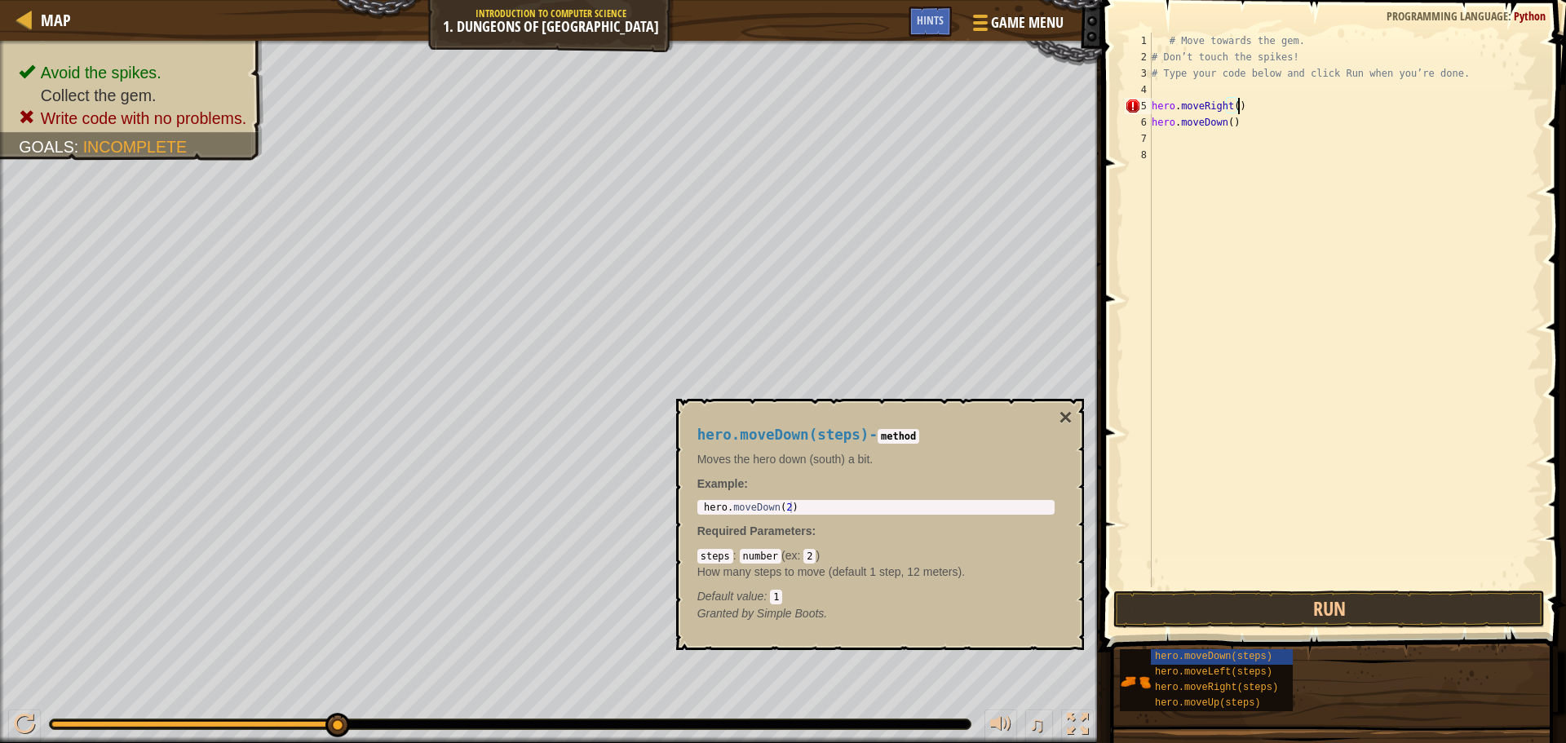
type textarea "hero.moveRight("
click at [1350, 600] on button "Run" at bounding box center [1330, 610] width 432 height 38
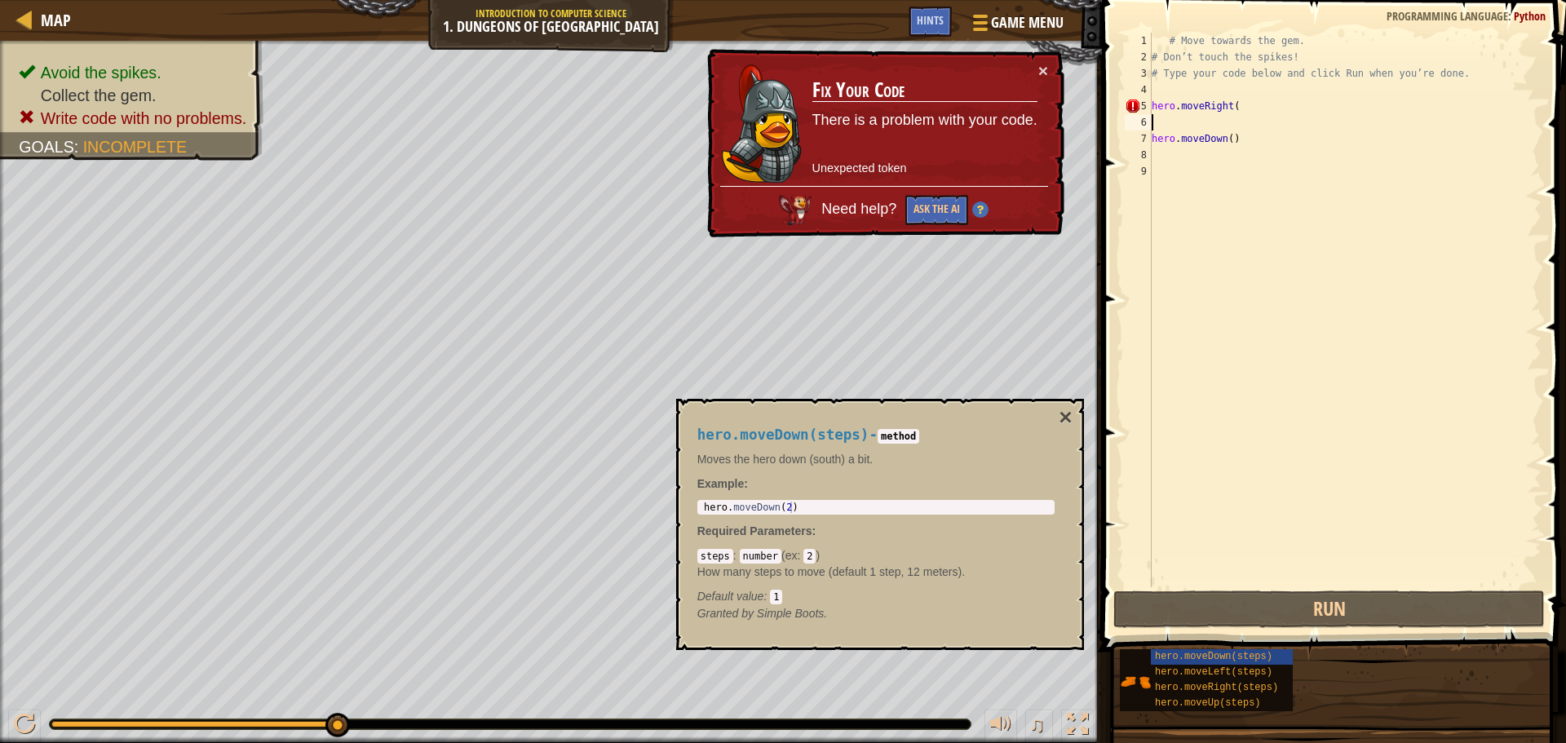
click at [1240, 137] on div "# Move towards the gem. # Don’t touch the spikes! # Type your code below and cl…" at bounding box center [1345, 326] width 393 height 587
type textarea "hero.moveDown()"
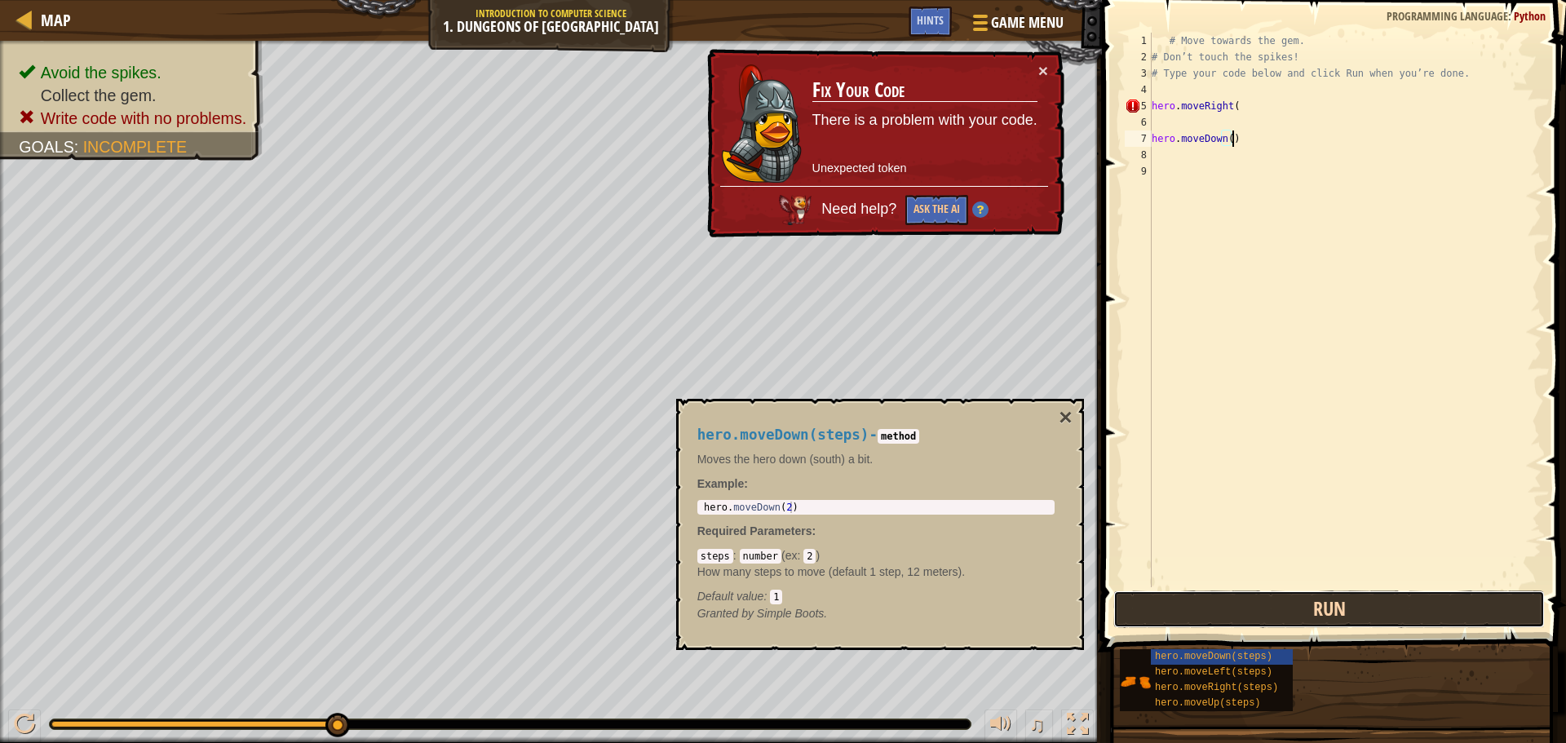
click at [1250, 614] on button "Run" at bounding box center [1330, 610] width 432 height 38
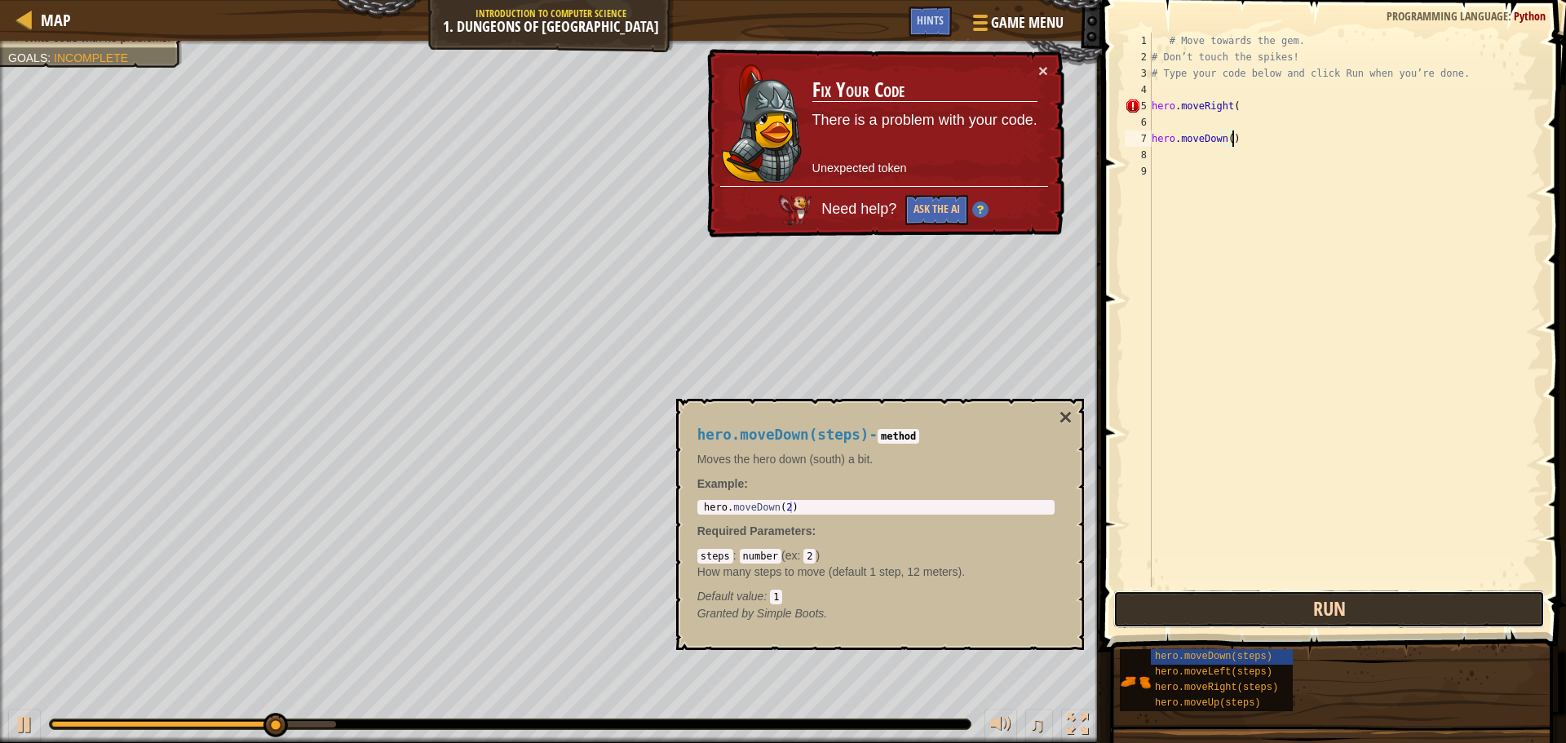
click at [1250, 613] on button "Run" at bounding box center [1330, 610] width 432 height 38
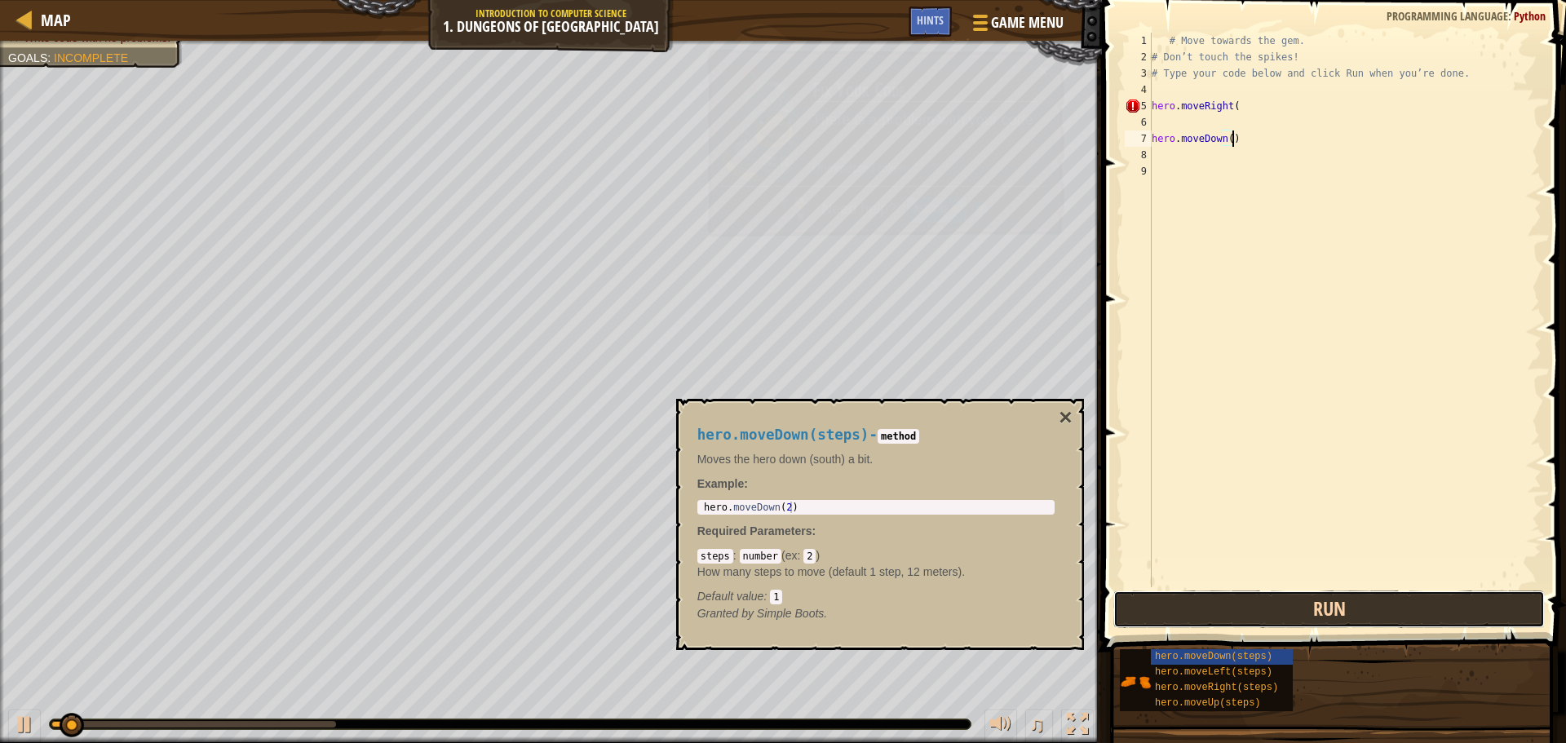
click at [1250, 613] on button "Run" at bounding box center [1330, 610] width 432 height 38
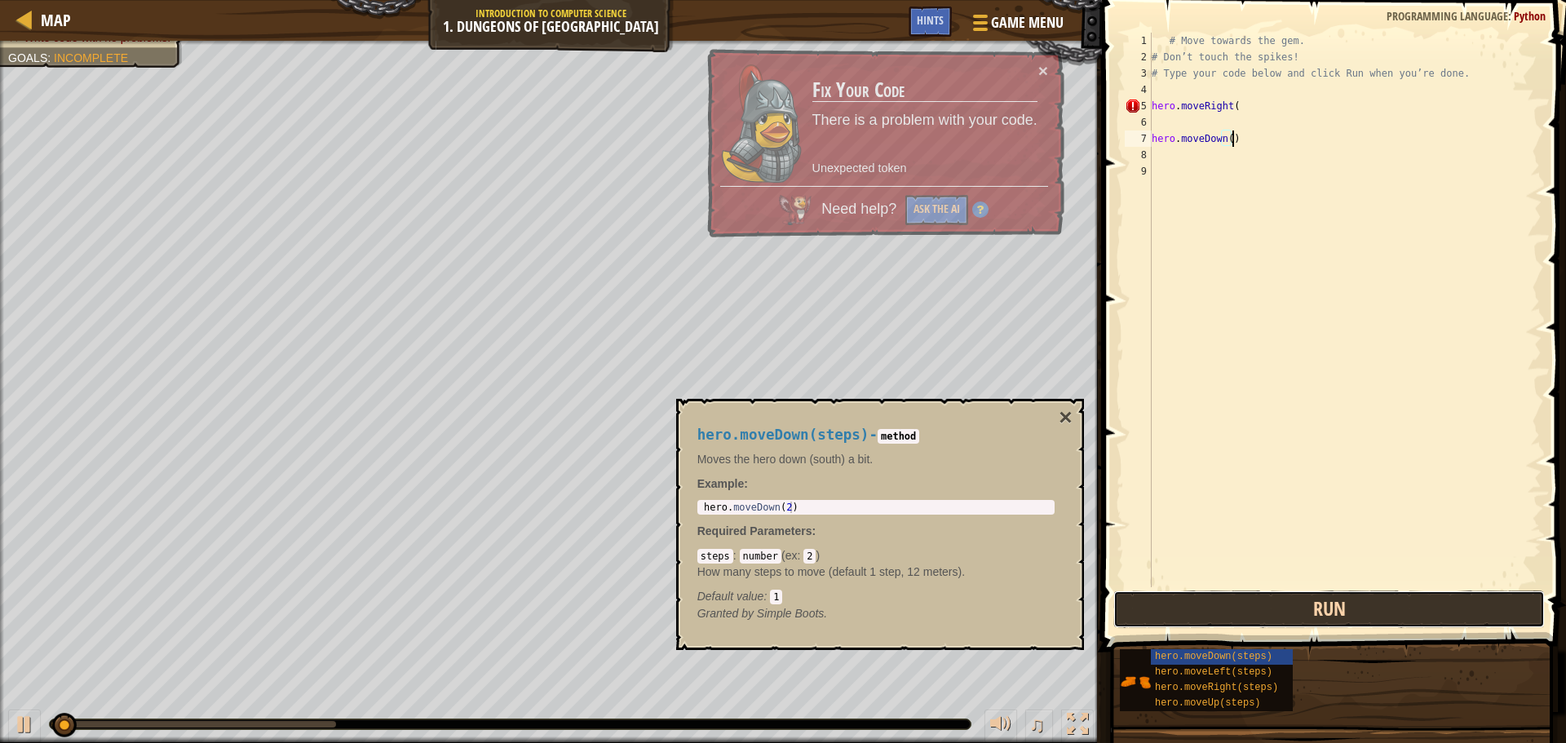
click at [1250, 613] on button "Run" at bounding box center [1330, 610] width 432 height 38
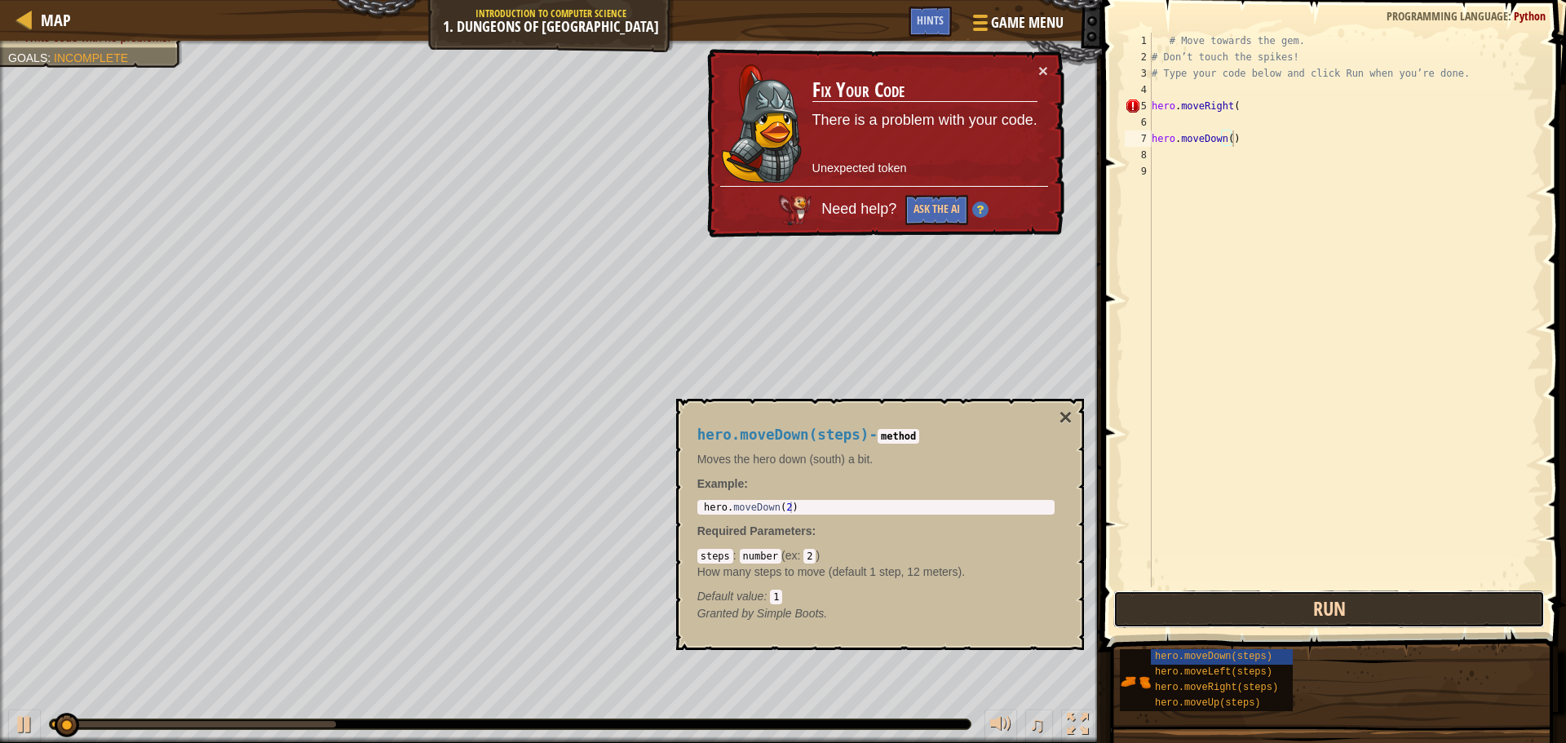
click at [1251, 613] on button "Run" at bounding box center [1330, 610] width 432 height 38
click at [1248, 609] on button "Run" at bounding box center [1330, 610] width 432 height 38
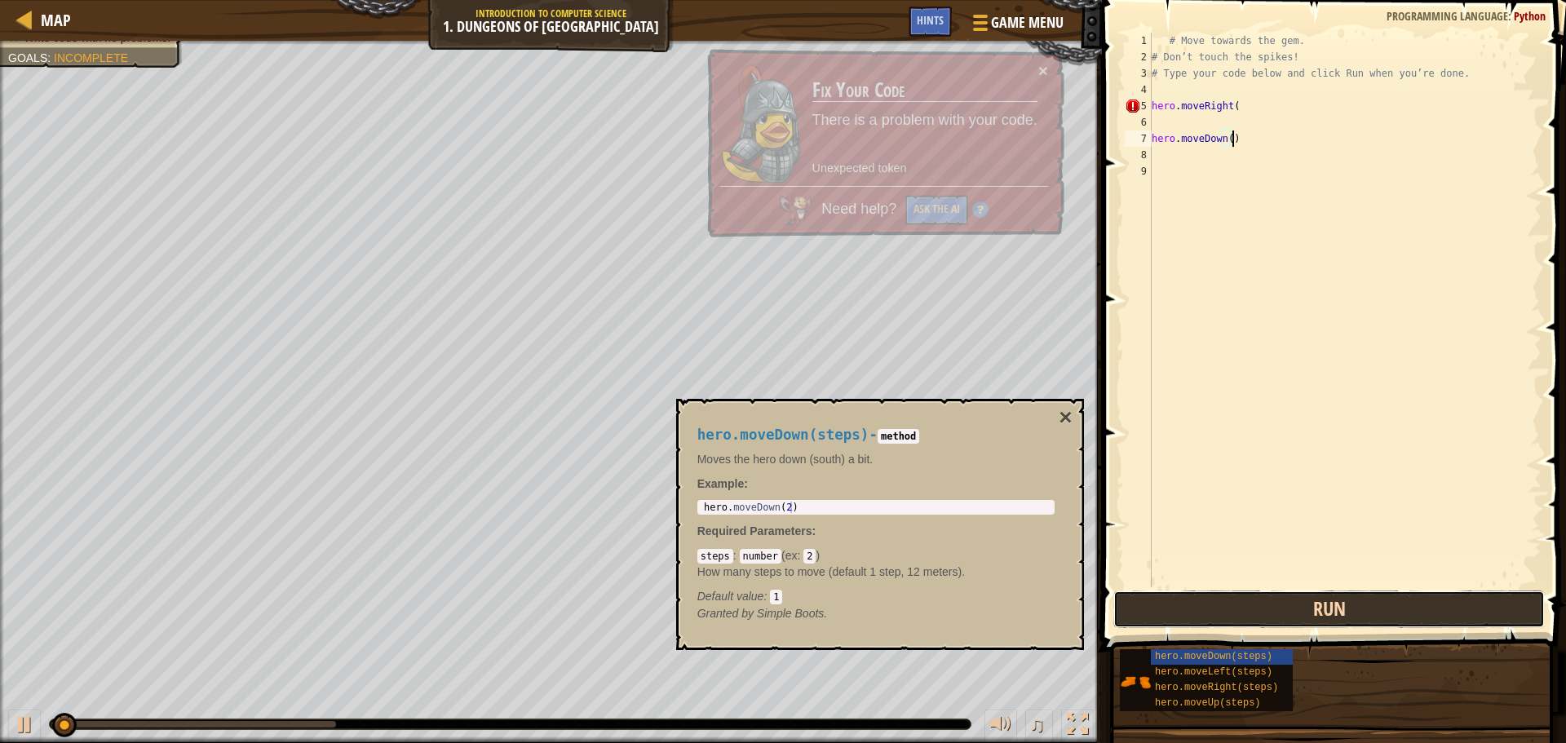
click at [1244, 608] on button "Run" at bounding box center [1330, 610] width 432 height 38
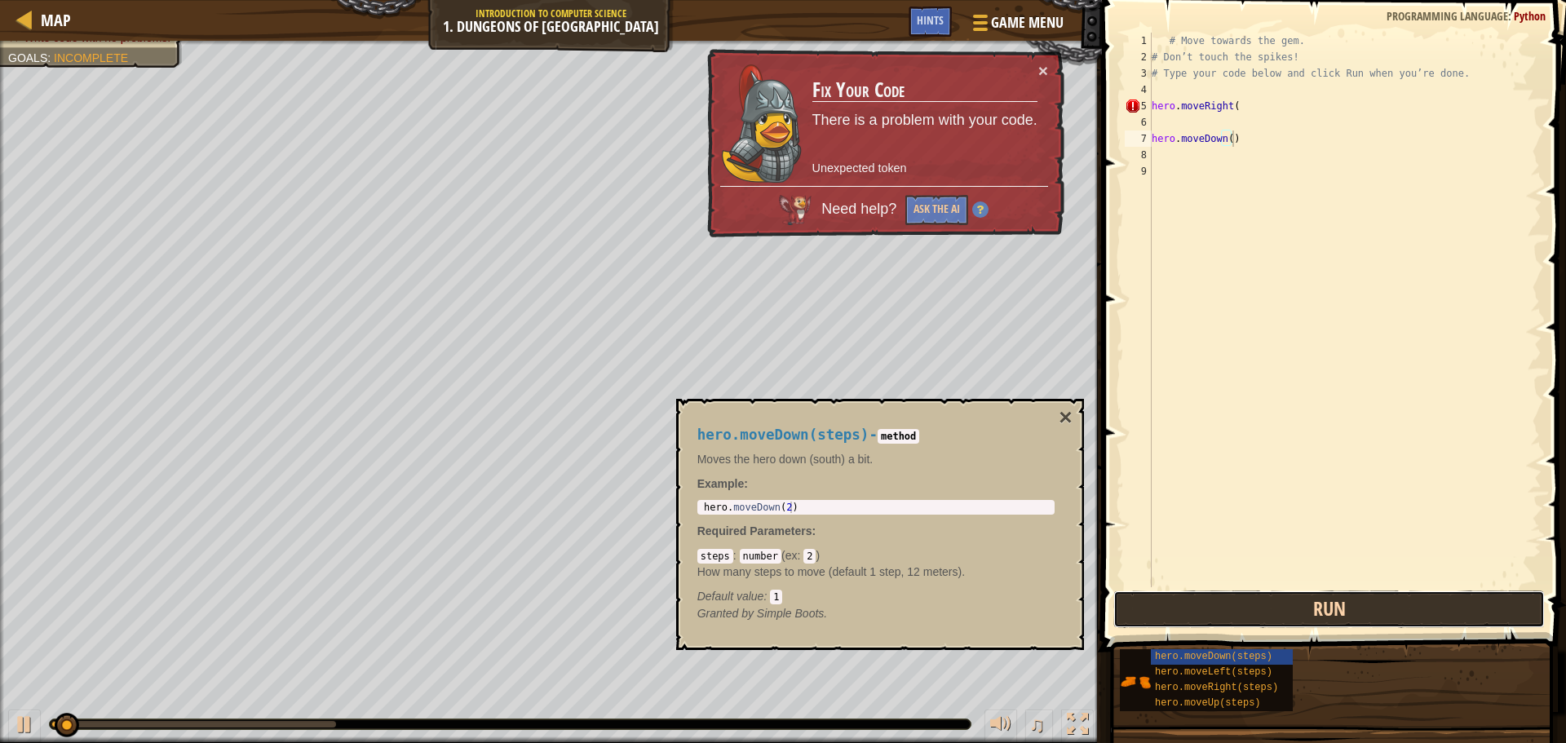
click at [1235, 603] on button "Run" at bounding box center [1330, 610] width 432 height 38
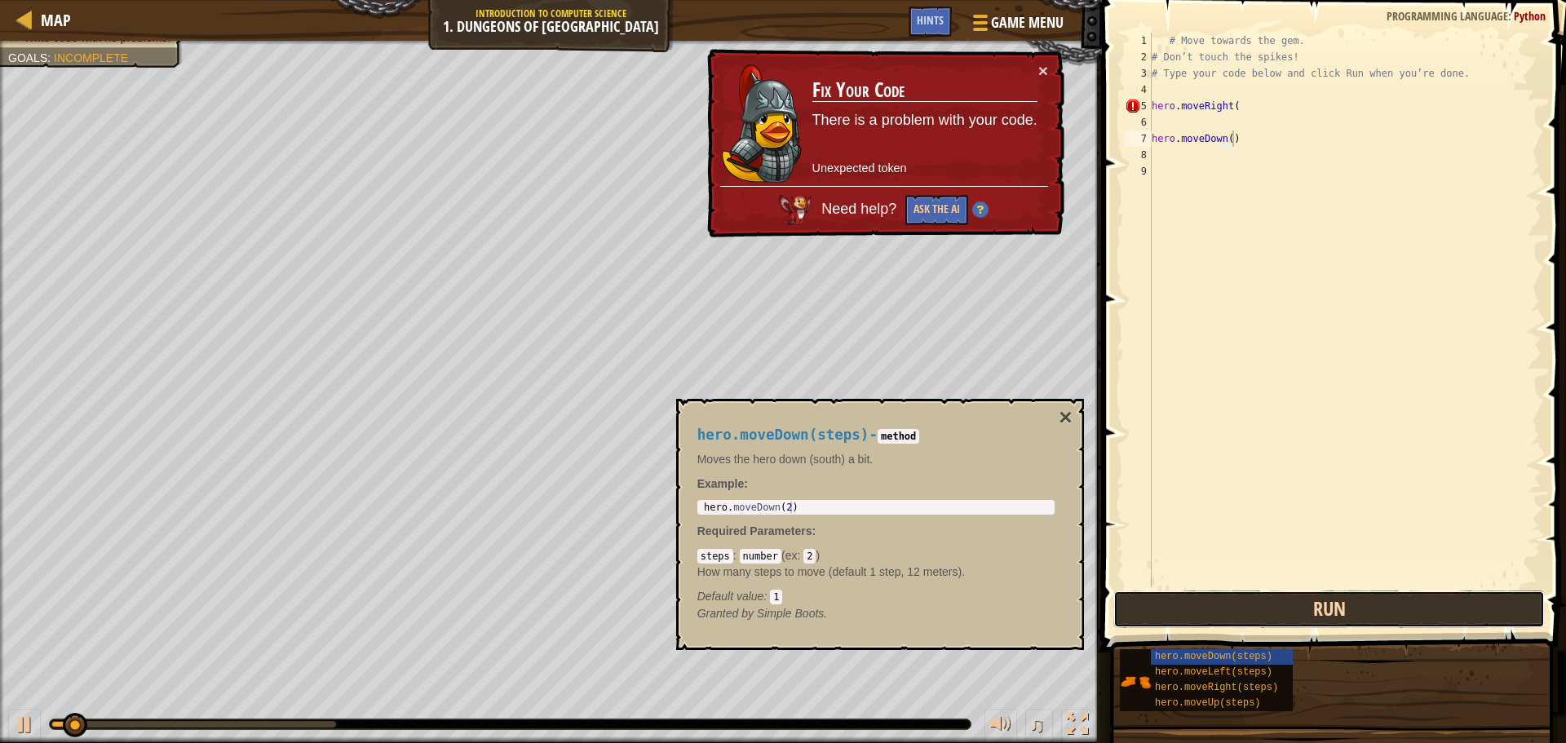
click at [1235, 608] on button "Run" at bounding box center [1330, 610] width 432 height 38
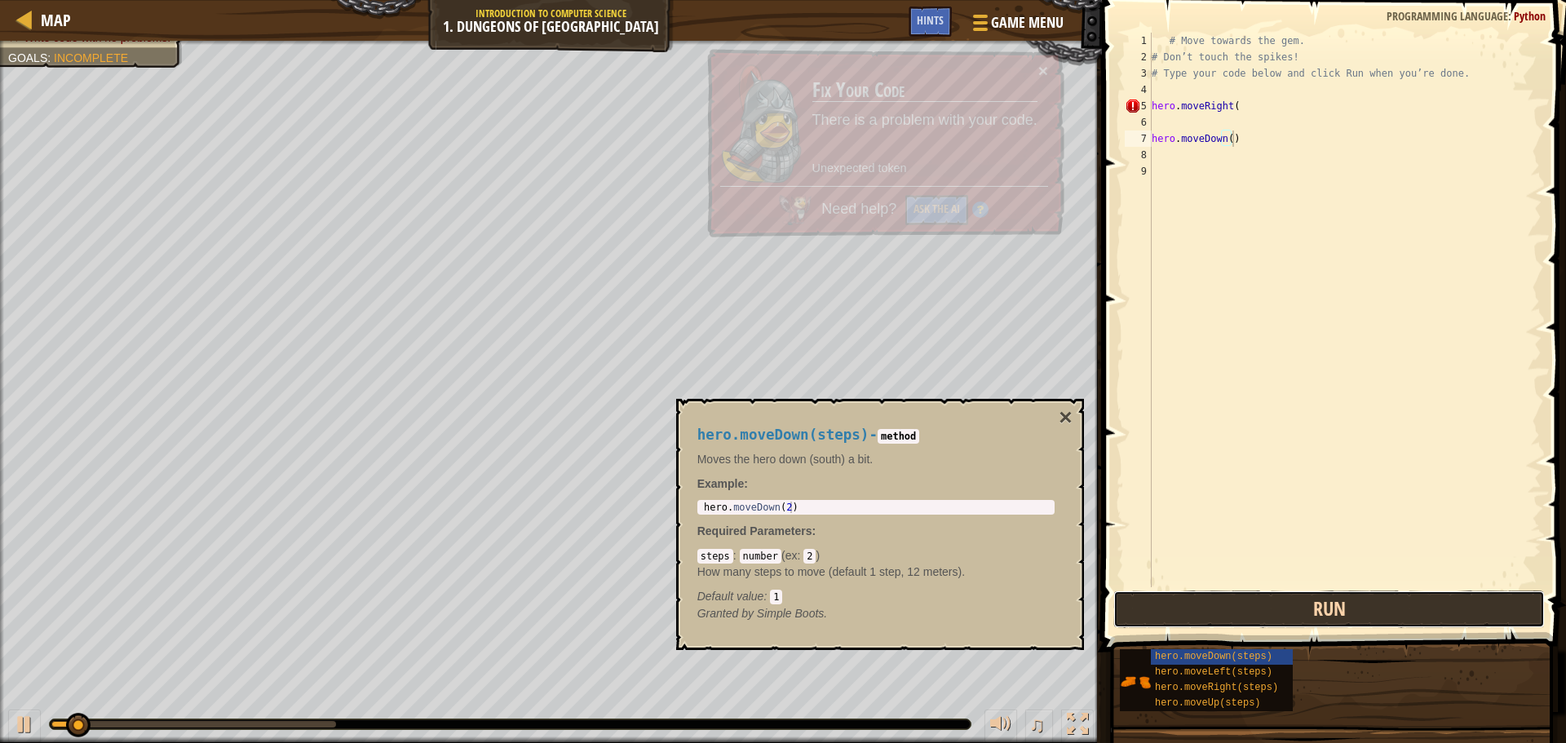
click at [1235, 608] on button "Run" at bounding box center [1330, 610] width 432 height 38
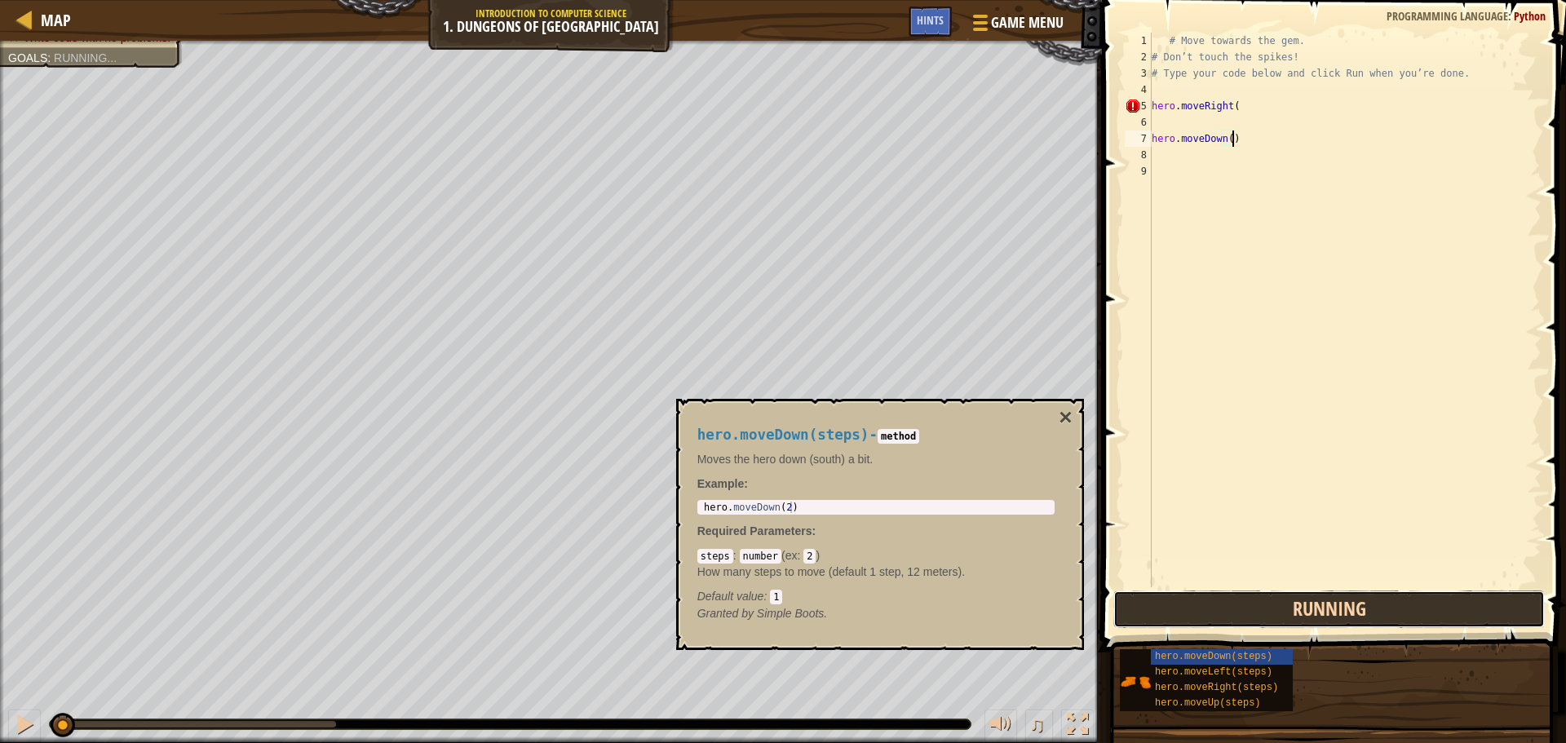
click at [1235, 608] on button "Running" at bounding box center [1330, 610] width 432 height 38
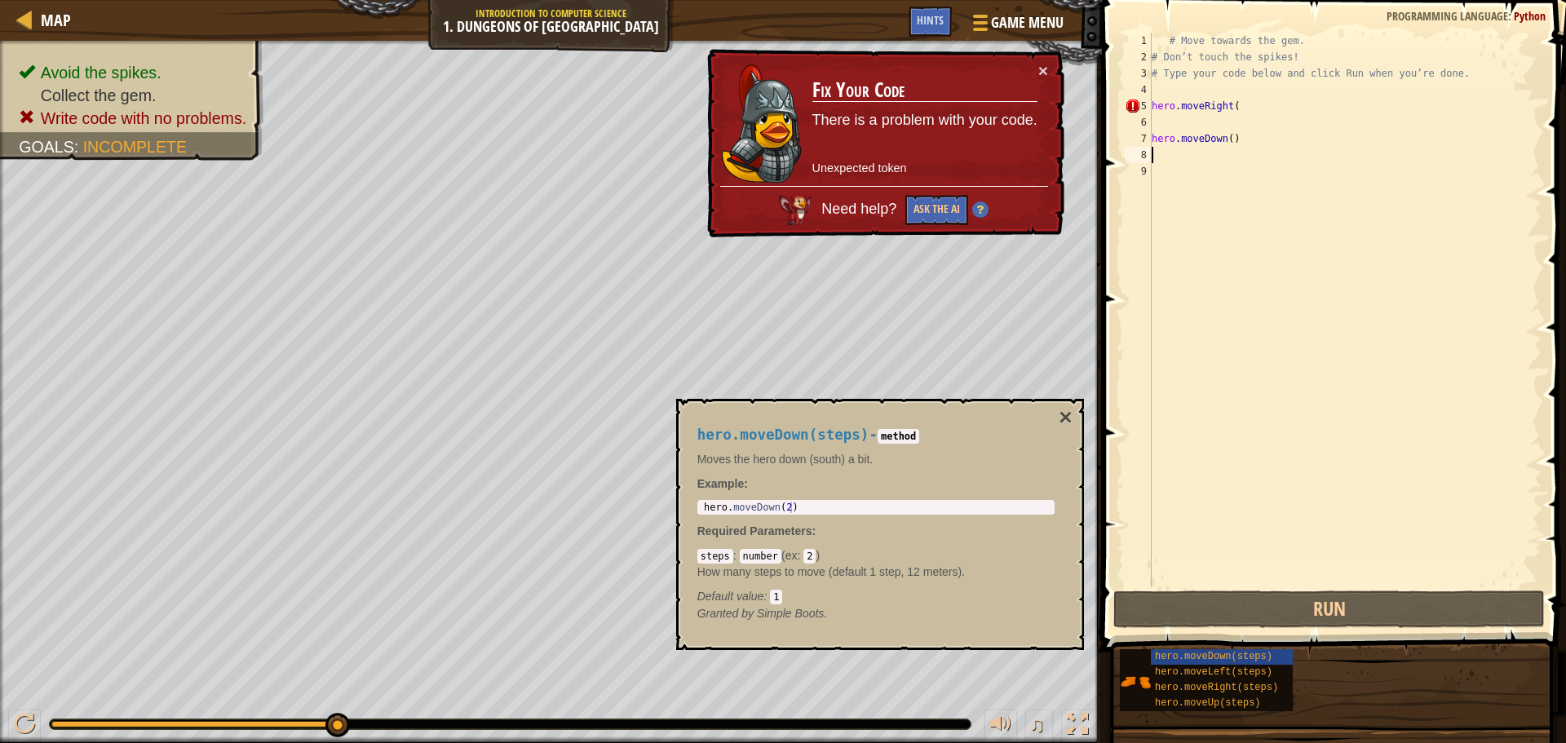
type textarea "hero.moveDown()"
type textarea "hero.moveRight("
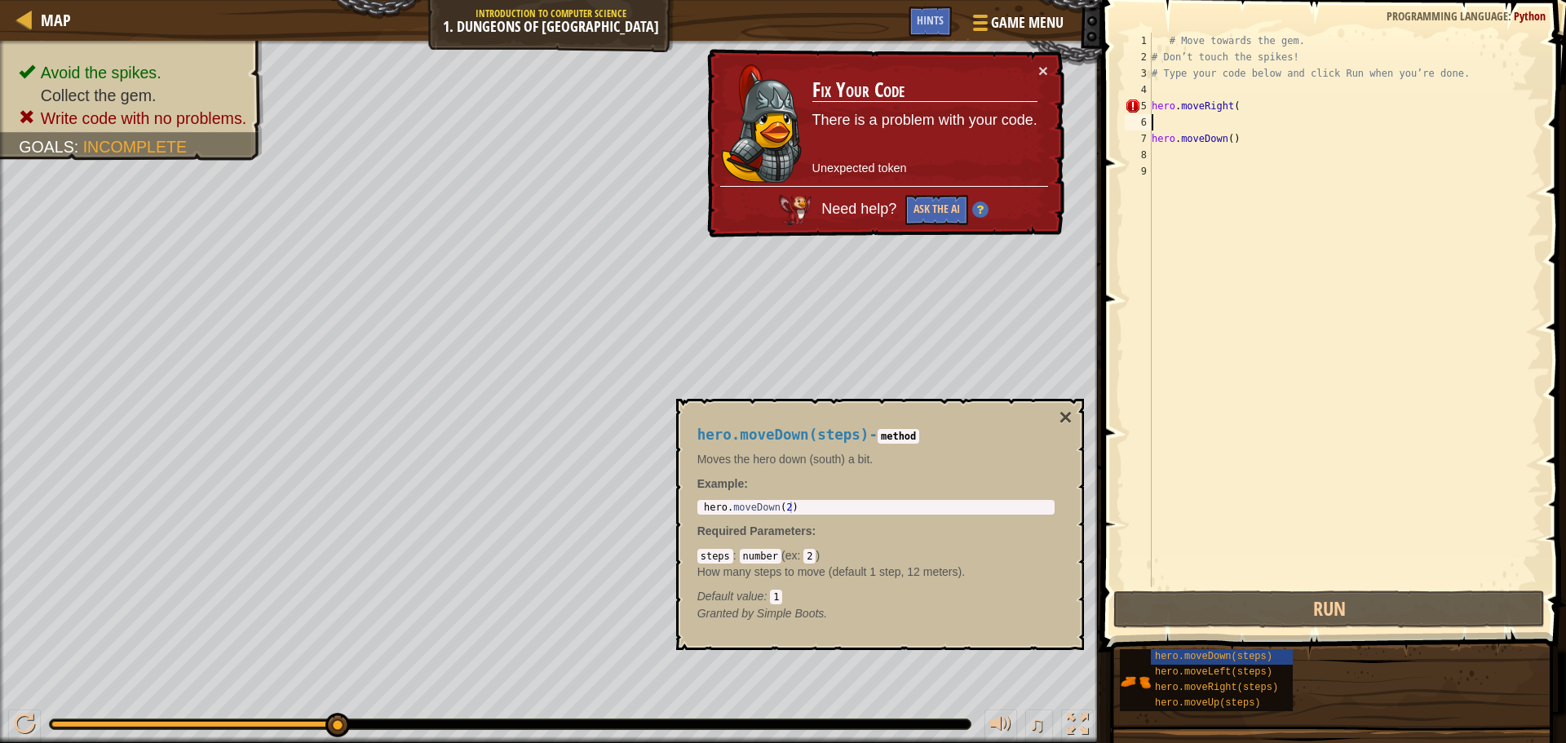
type textarea "hero.moveRight("
click at [1255, 107] on div "# Move towards the gem. # Don’t touch the spikes! # Type your code below and cl…" at bounding box center [1345, 326] width 393 height 587
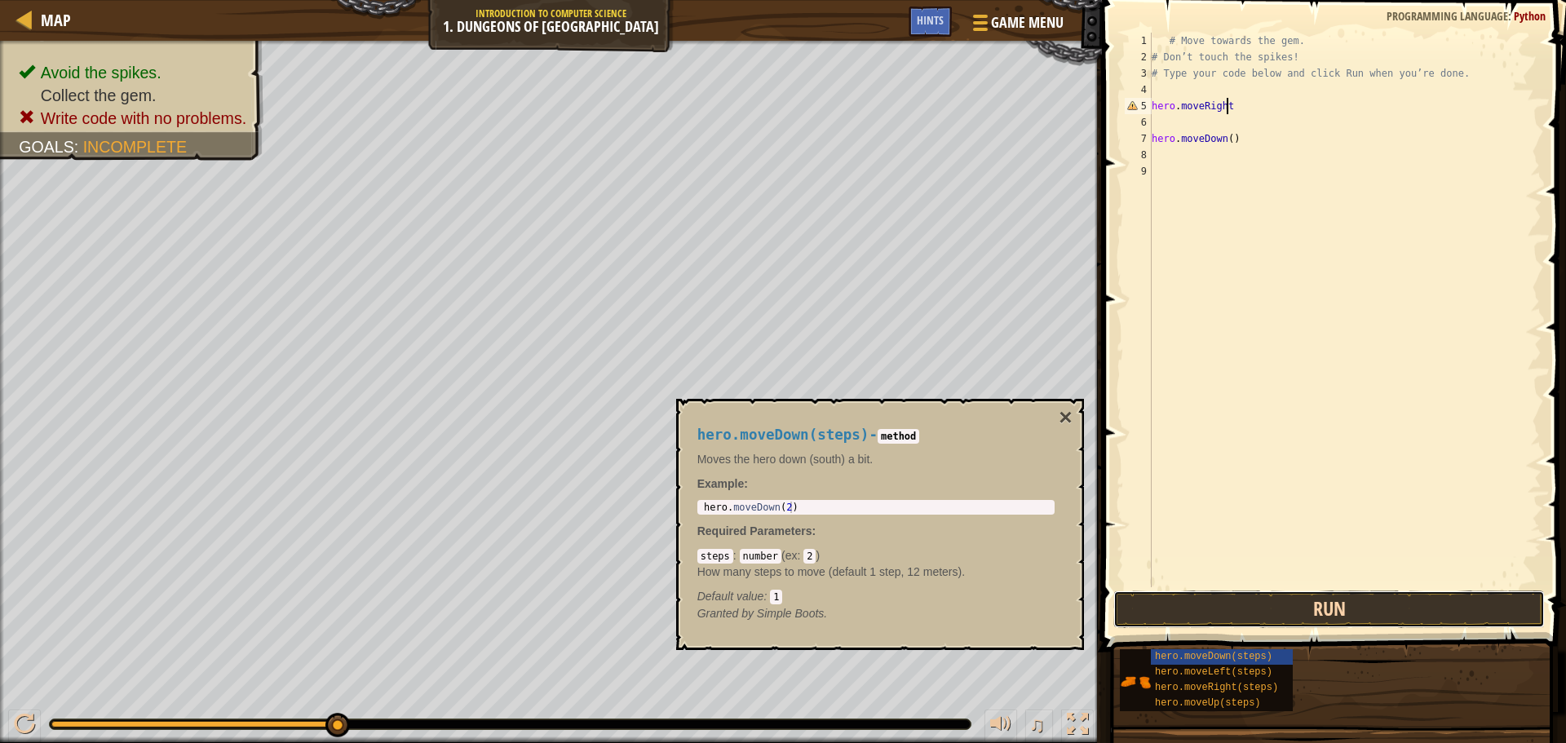
click at [1161, 618] on button "Run" at bounding box center [1330, 610] width 432 height 38
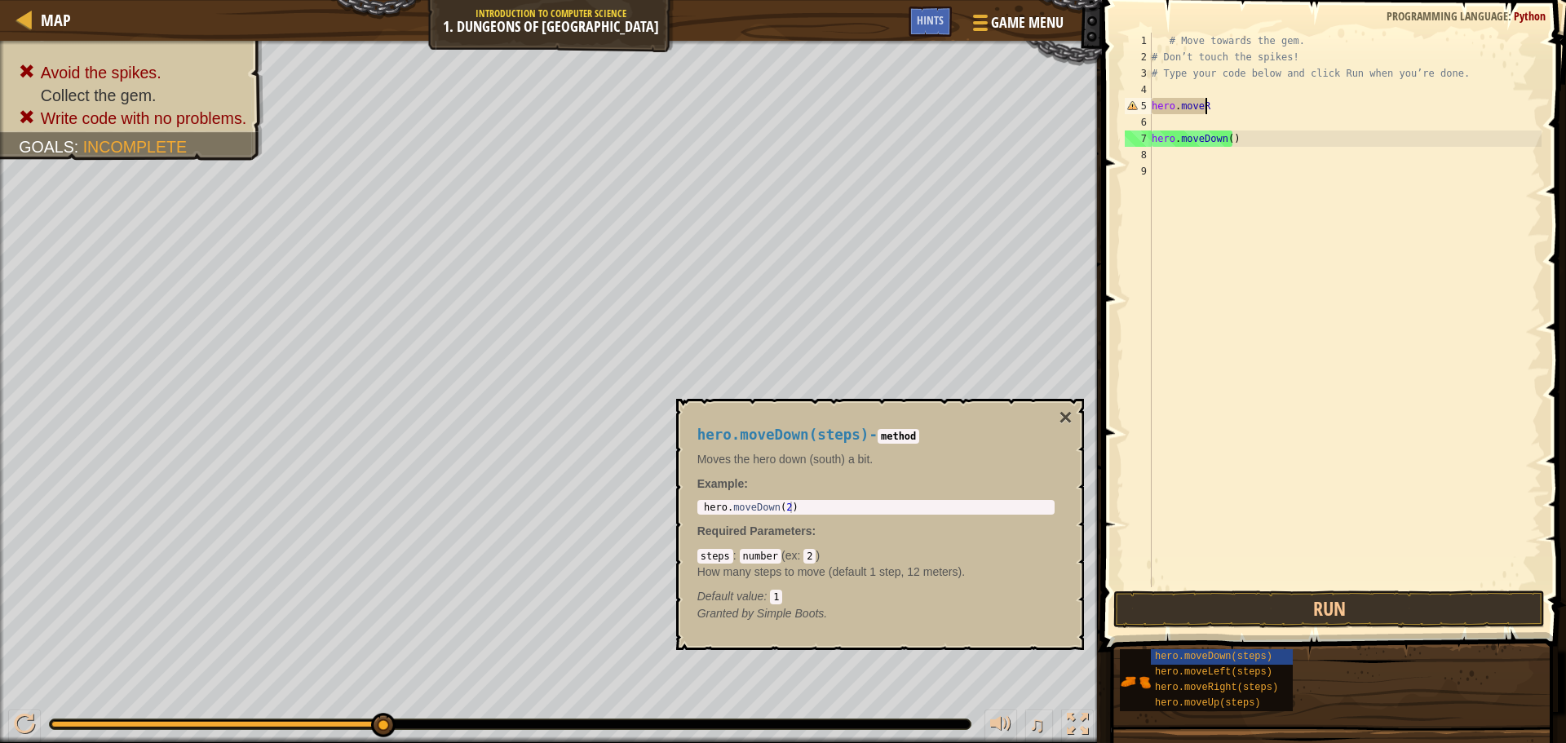
type textarea "hero.move"
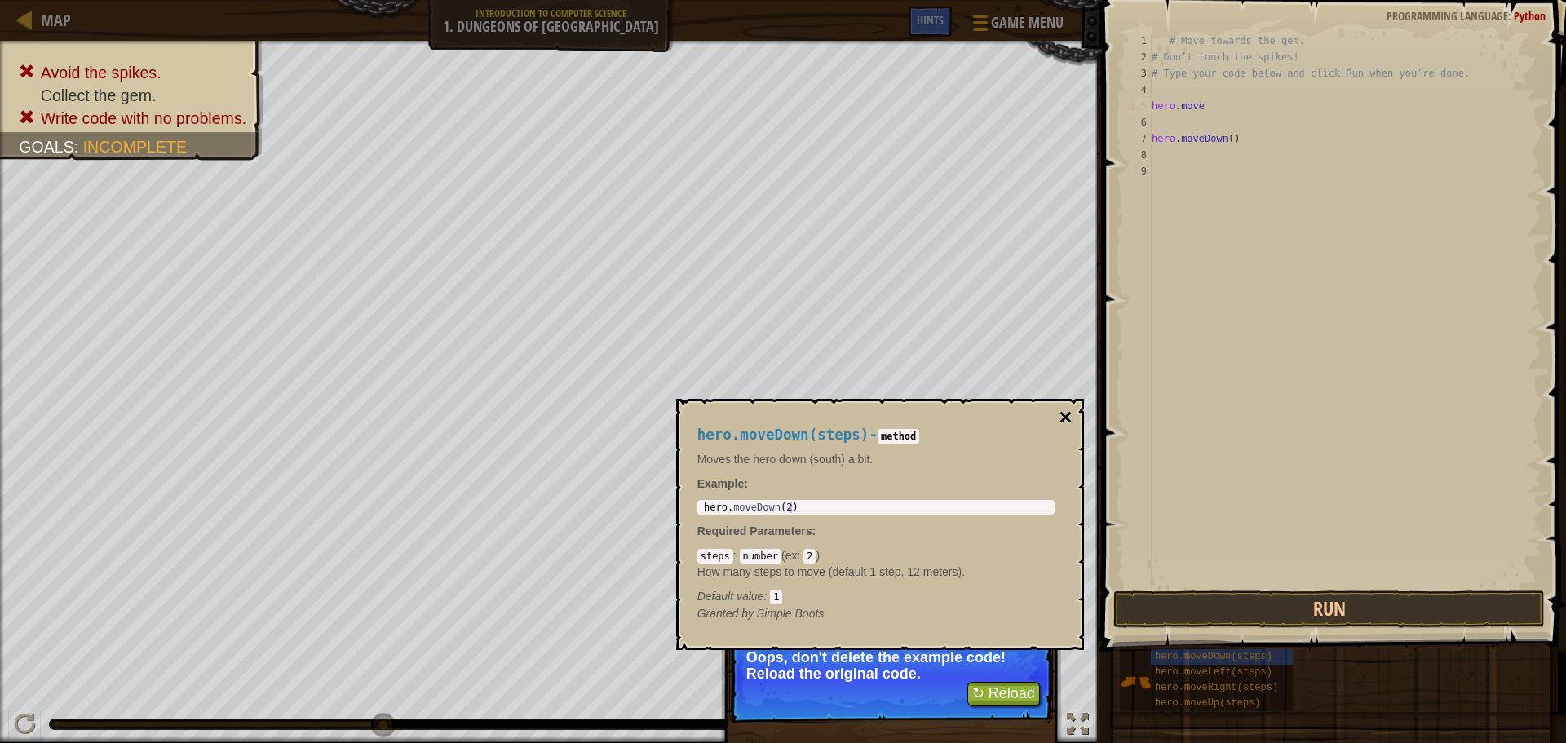
click at [1066, 416] on button "×" at bounding box center [1065, 417] width 13 height 23
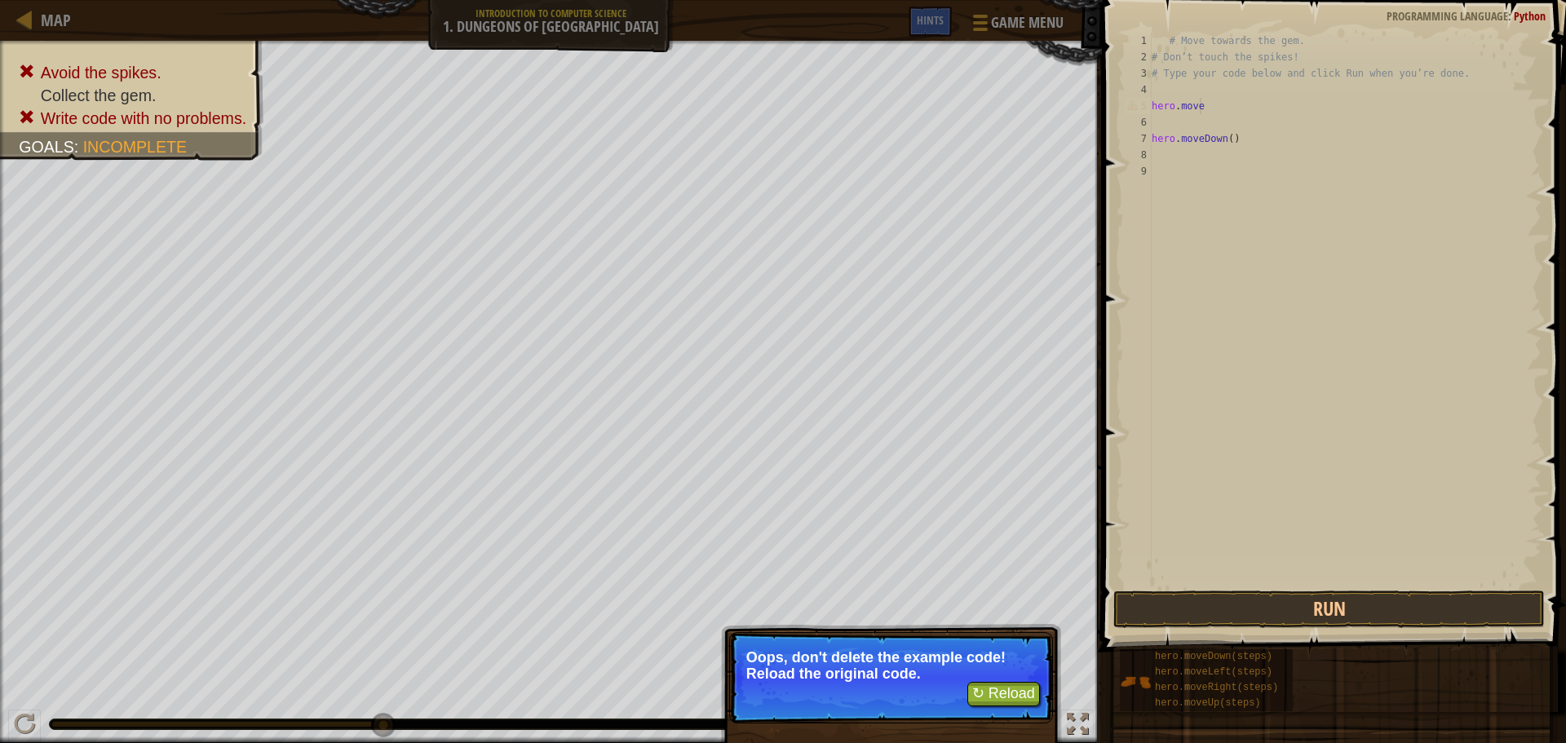
click at [1207, 102] on div "# Move towards the gem. # Don’t touch the spikes! # Type your code below and cl…" at bounding box center [1345, 326] width 393 height 587
click at [1198, 106] on div "# Move towards the gem. # Don’t touch the spikes! # Type your code below and cl…" at bounding box center [1345, 326] width 393 height 587
click at [1006, 683] on button "↻ Reload" at bounding box center [1003, 694] width 73 height 24
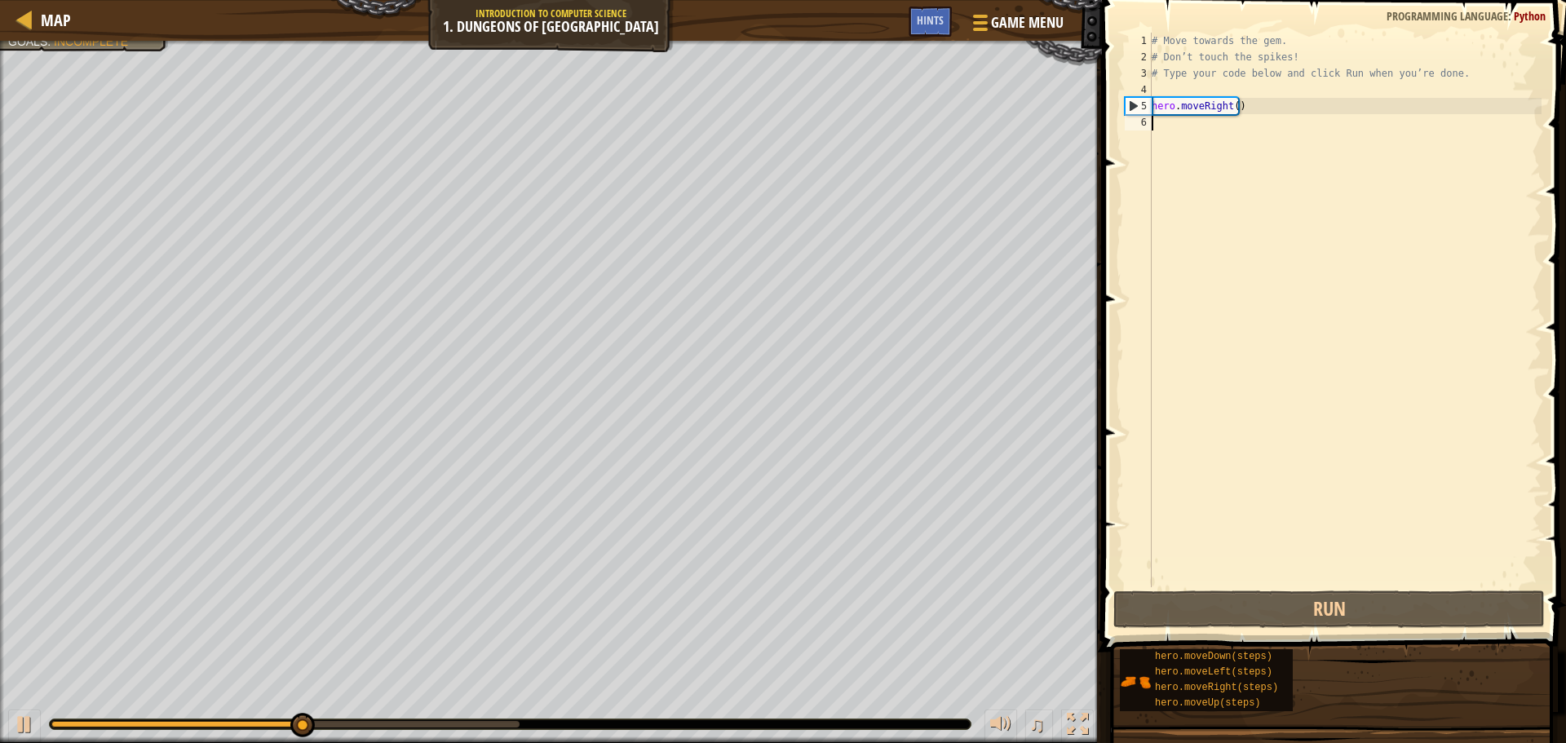
click at [1170, 129] on div "# Move towards the gem. # Don’t touch the spikes! # Type your code below and cl…" at bounding box center [1345, 326] width 393 height 587
click at [1159, 126] on div "# Move towards the gem. # Don’t touch the spikes! # Type your code below and cl…" at bounding box center [1345, 326] width 393 height 587
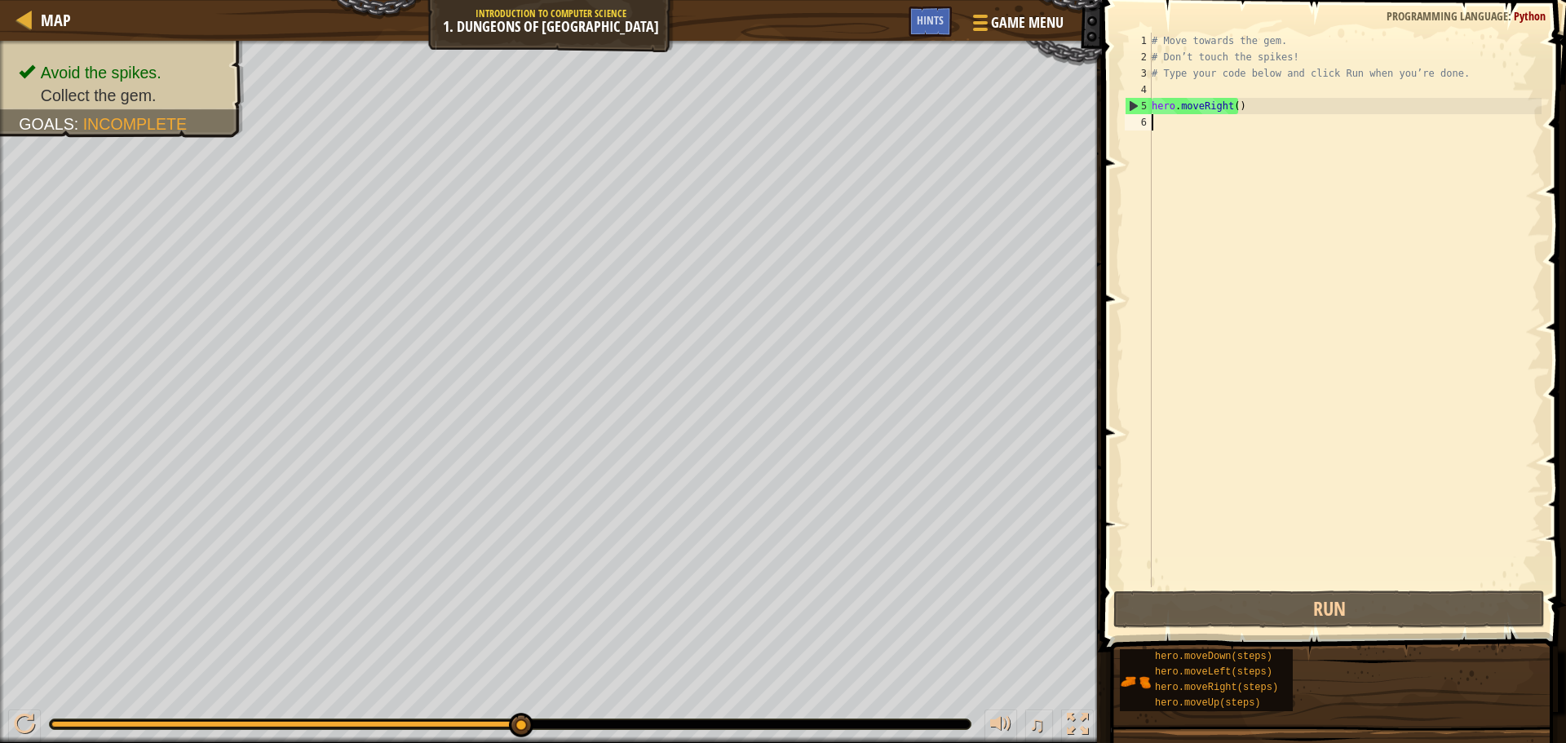
click at [1154, 125] on div "# Move towards the gem. # Don’t touch the spikes! # Type your code below and cl…" at bounding box center [1345, 326] width 393 height 587
type textarea "hero.moveRight()"
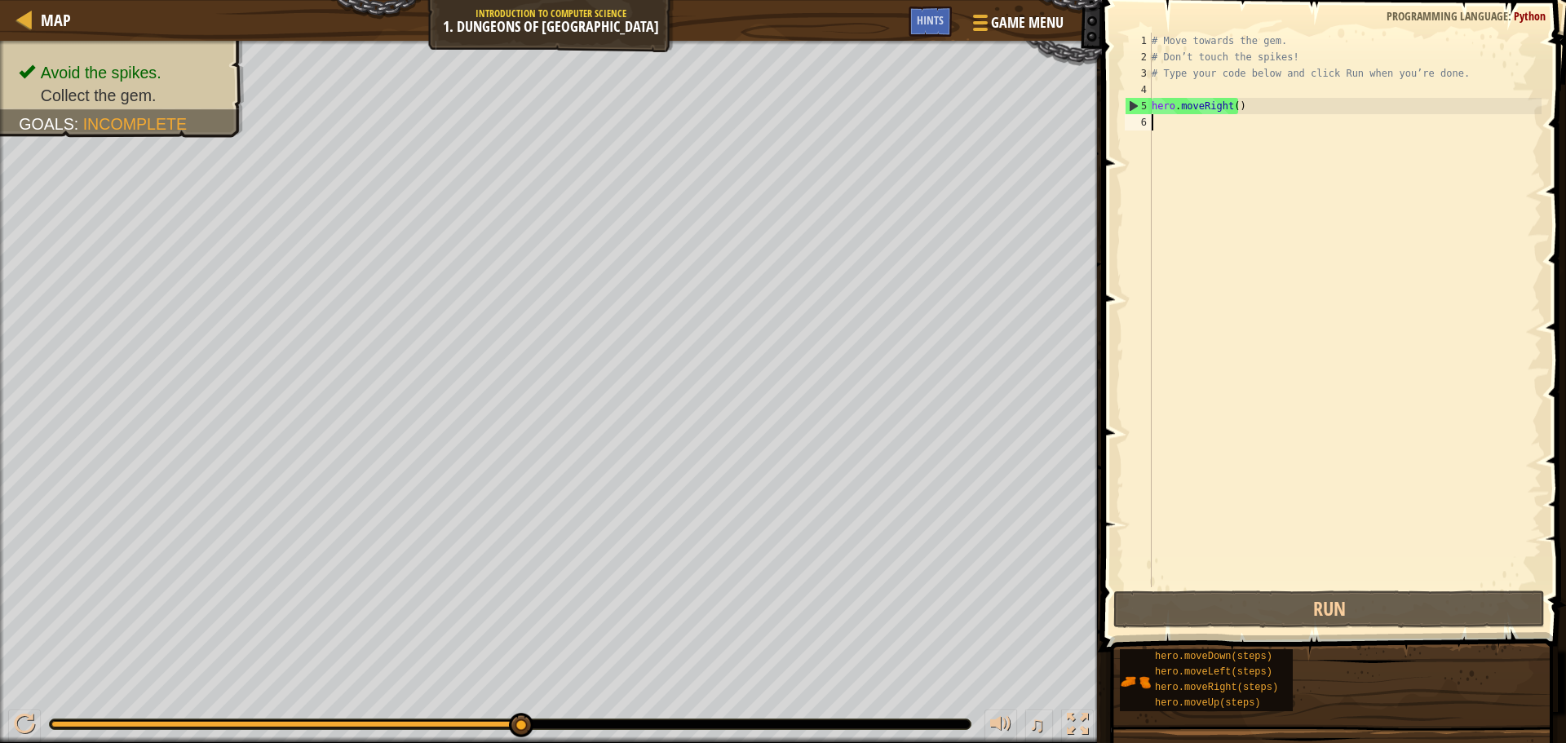
click at [1155, 125] on div "# Move towards the gem. # Don’t touch the spikes! # Type your code below and cl…" at bounding box center [1345, 326] width 393 height 587
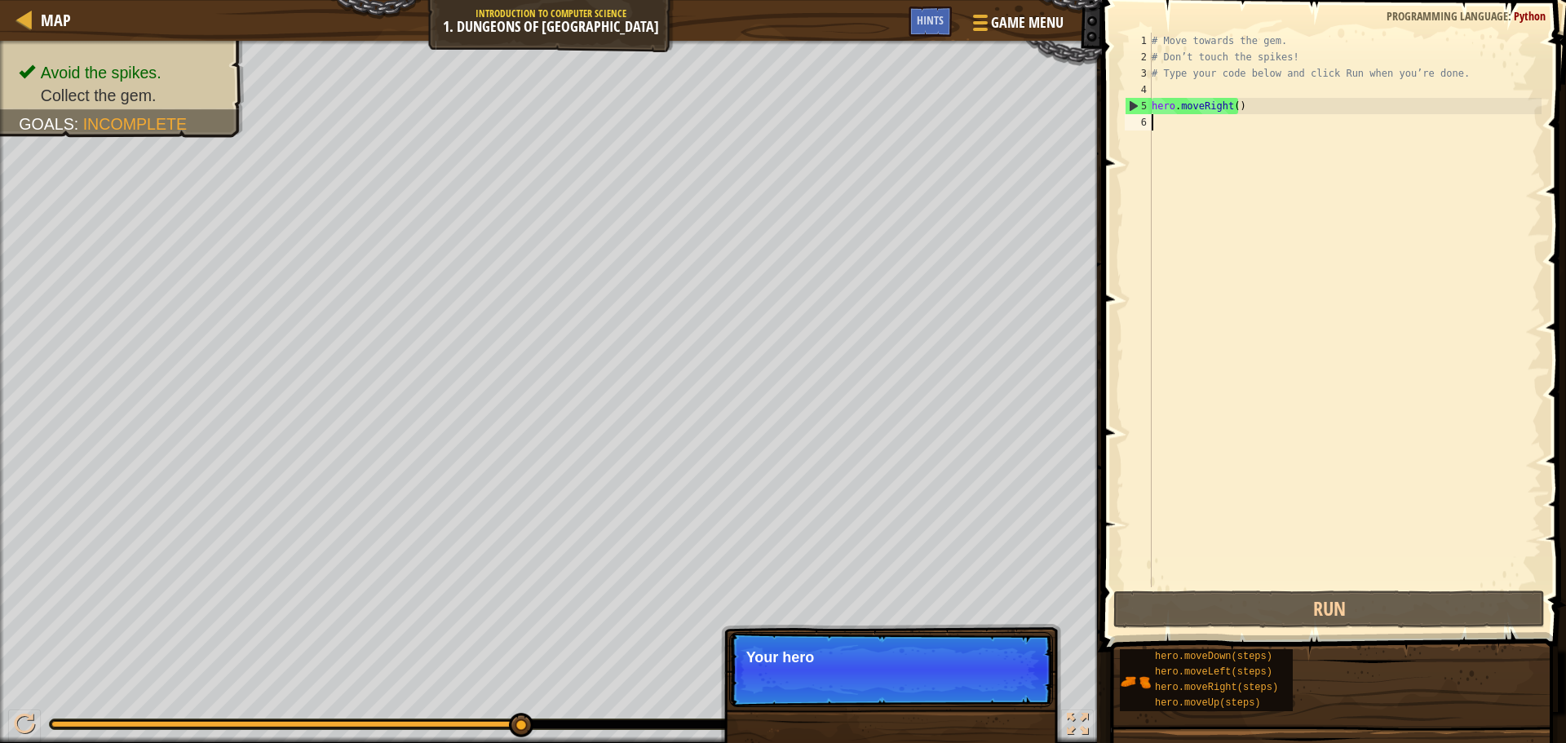
click at [1158, 129] on div "# Move towards the gem. # Don’t touch the spikes! # Type your code below and cl…" at bounding box center [1345, 326] width 393 height 587
type textarea "hero.moveRight()"
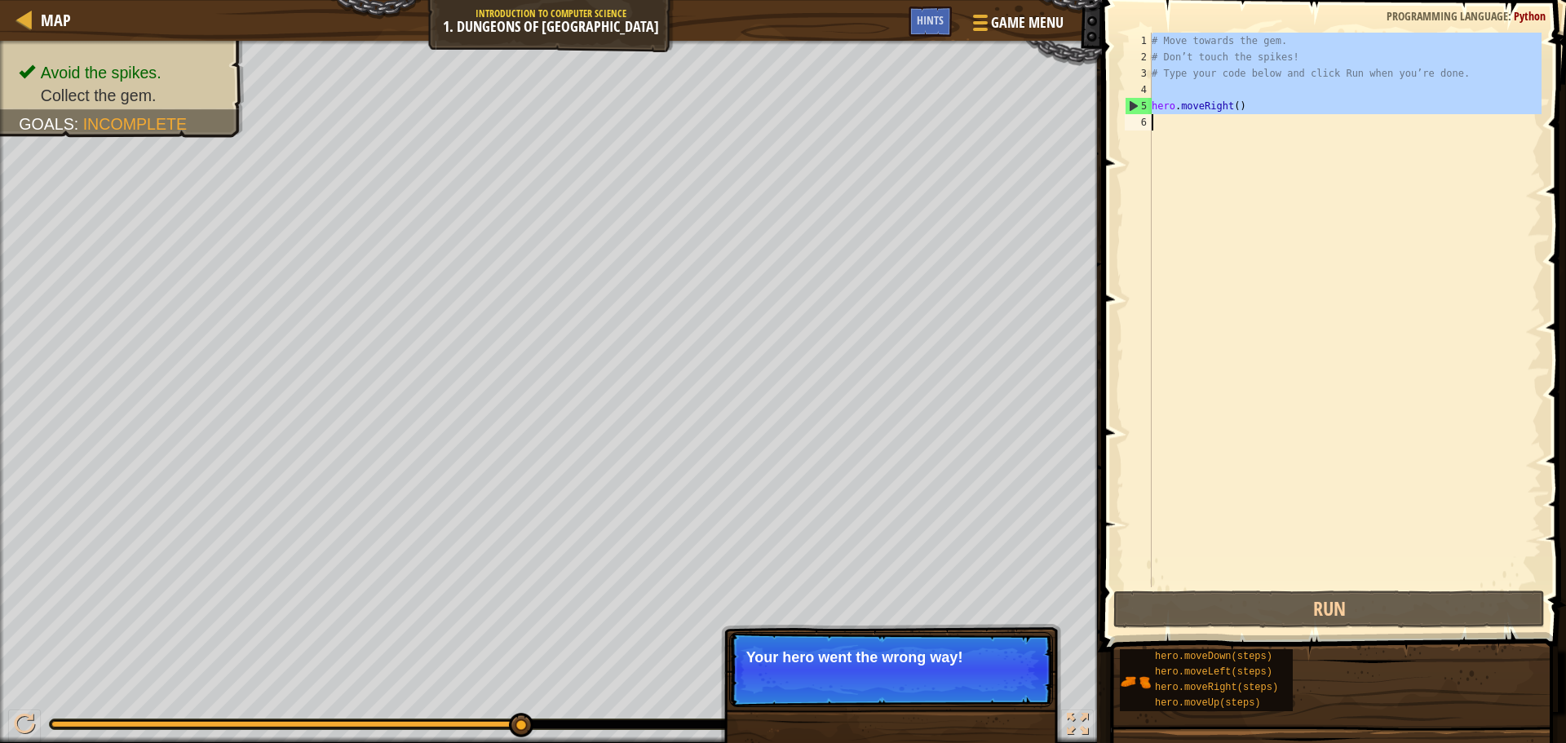
click at [1158, 129] on div "# Move towards the gem. # Don’t touch the spikes! # Type your code below and cl…" at bounding box center [1345, 326] width 393 height 587
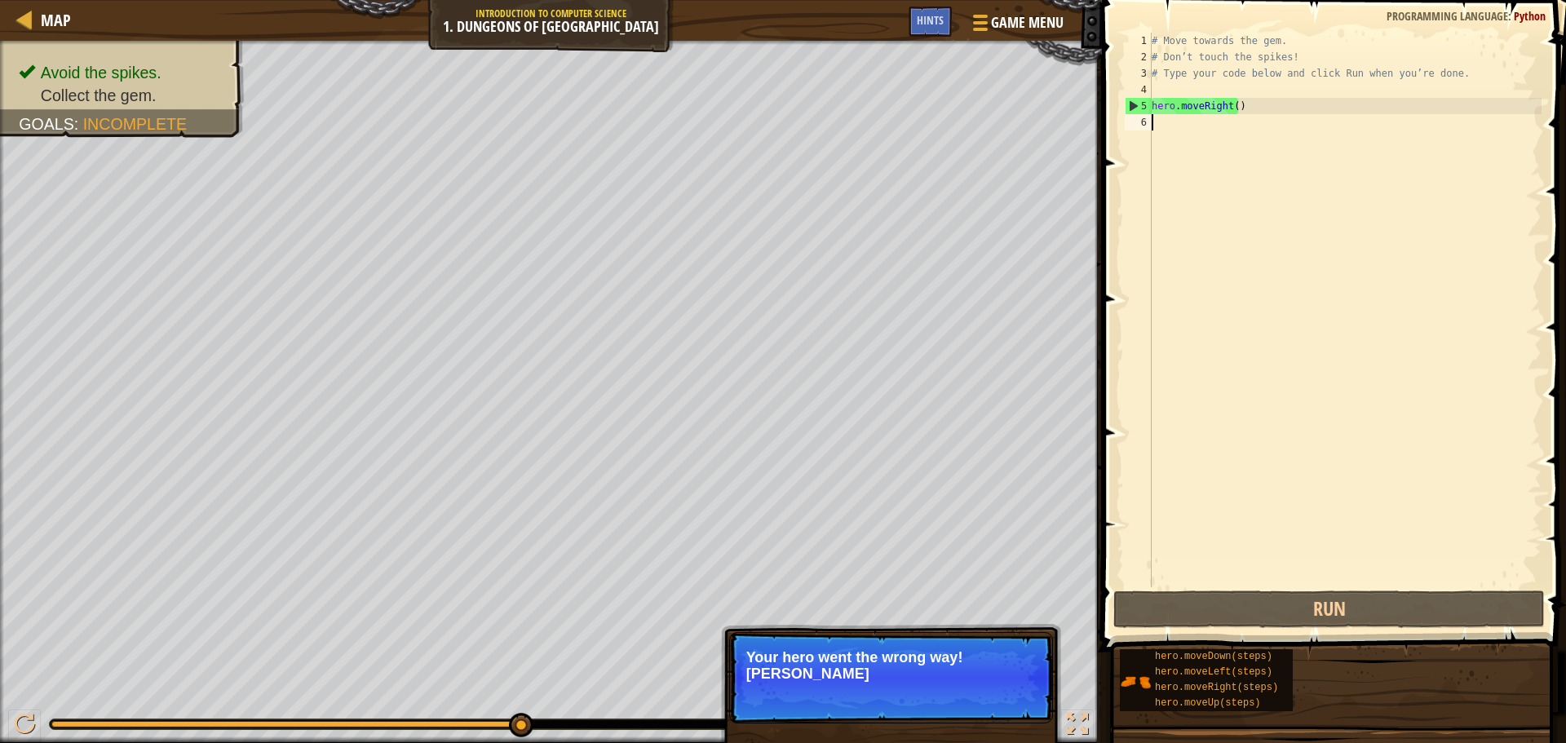
click at [1158, 129] on div "# Move towards the gem. # Don’t touch the spikes! # Type your code below and cl…" at bounding box center [1345, 326] width 393 height 587
click at [1158, 127] on div "# Move towards the gem. # Don’t touch the spikes! # Type your code below and cl…" at bounding box center [1345, 326] width 393 height 587
type textarea "hero.moveRight()"
click at [1158, 127] on div "# Move towards the gem. # Don’t touch the spikes! # Type your code below and cl…" at bounding box center [1345, 326] width 393 height 587
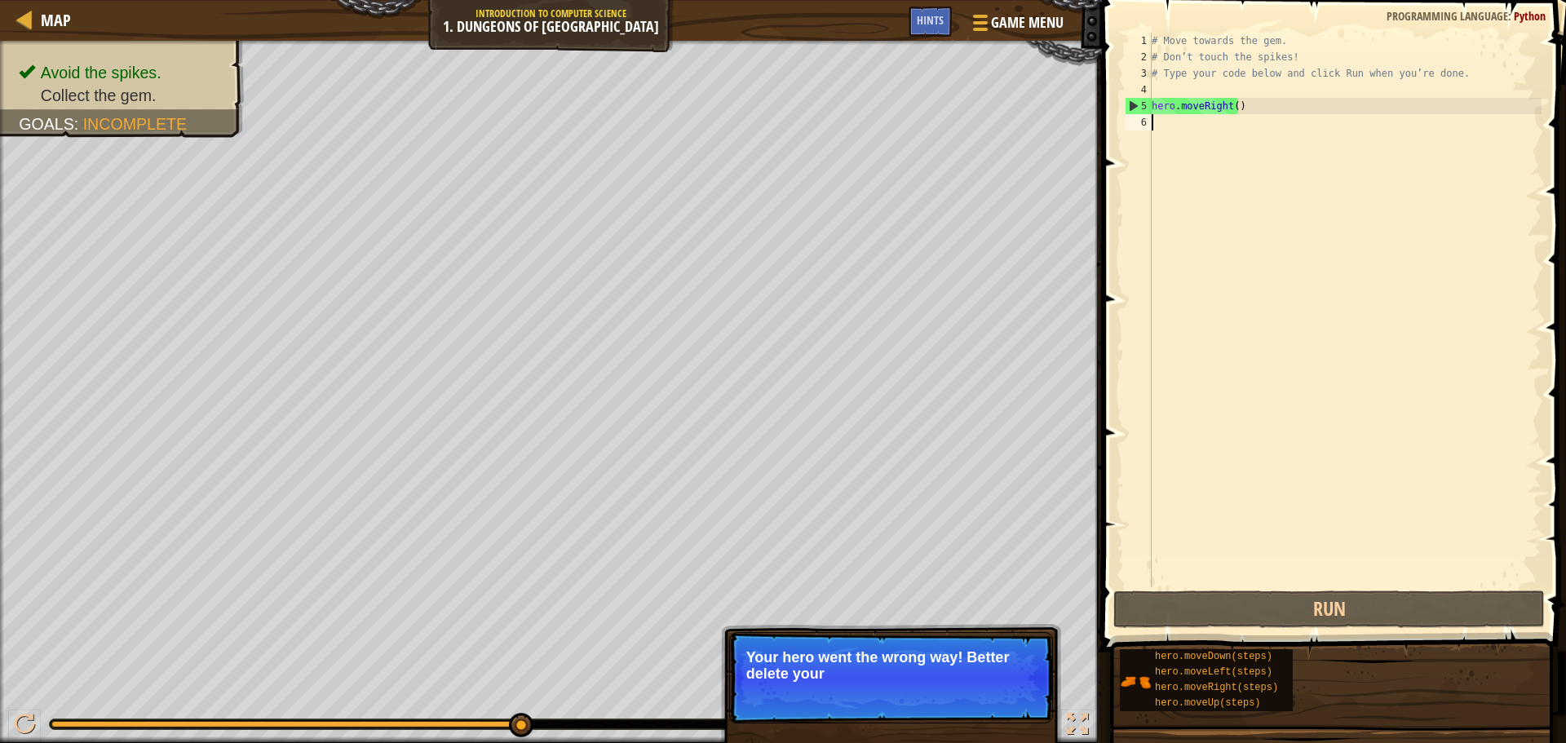
click at [1158, 127] on div "# Move towards the gem. # Don’t touch the spikes! # Type your code below and cl…" at bounding box center [1345, 326] width 393 height 587
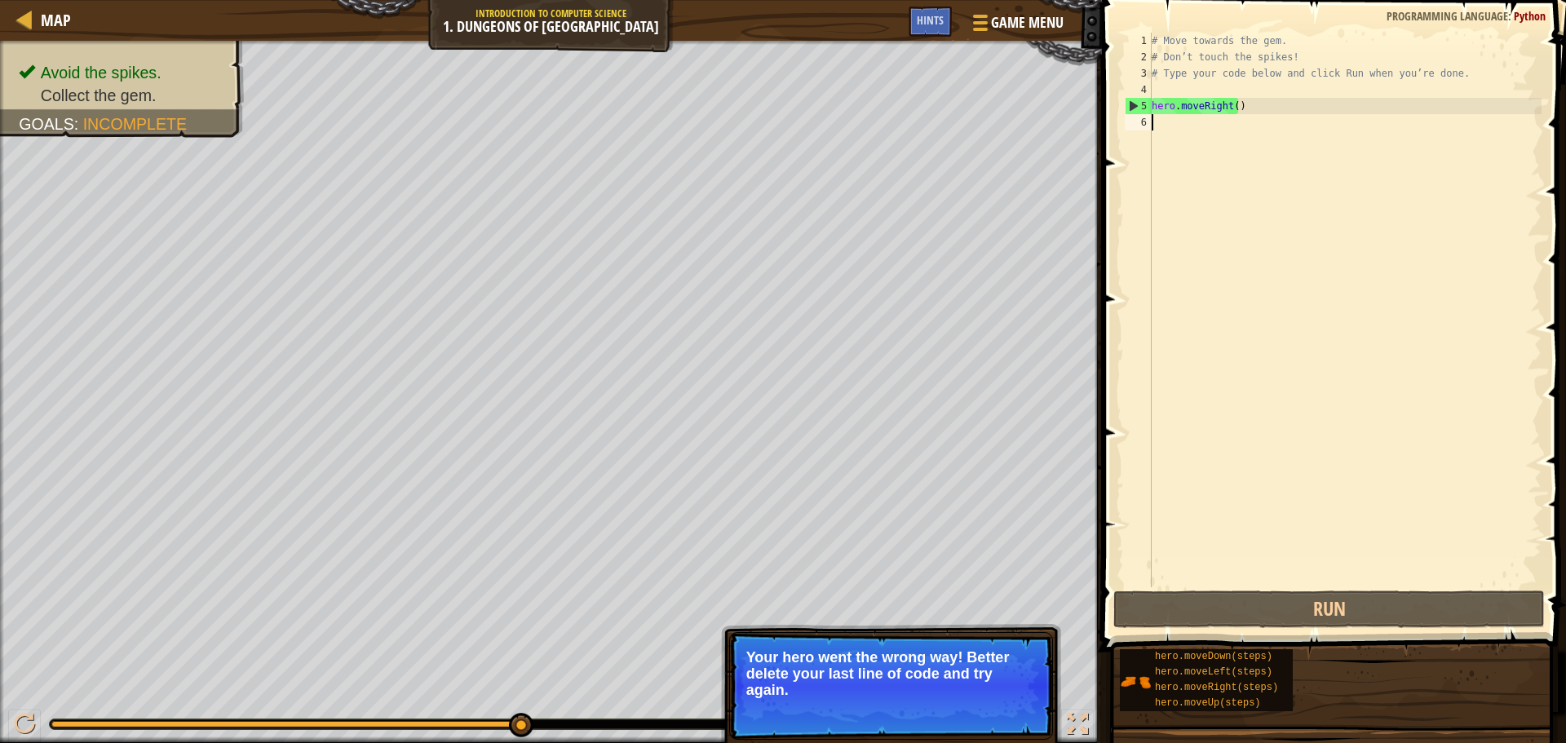
click at [1158, 127] on div "# Move towards the gem. # Don’t touch the spikes! # Type your code below and cl…" at bounding box center [1345, 326] width 393 height 587
click at [989, 707] on button "Continue" at bounding box center [1006, 712] width 68 height 21
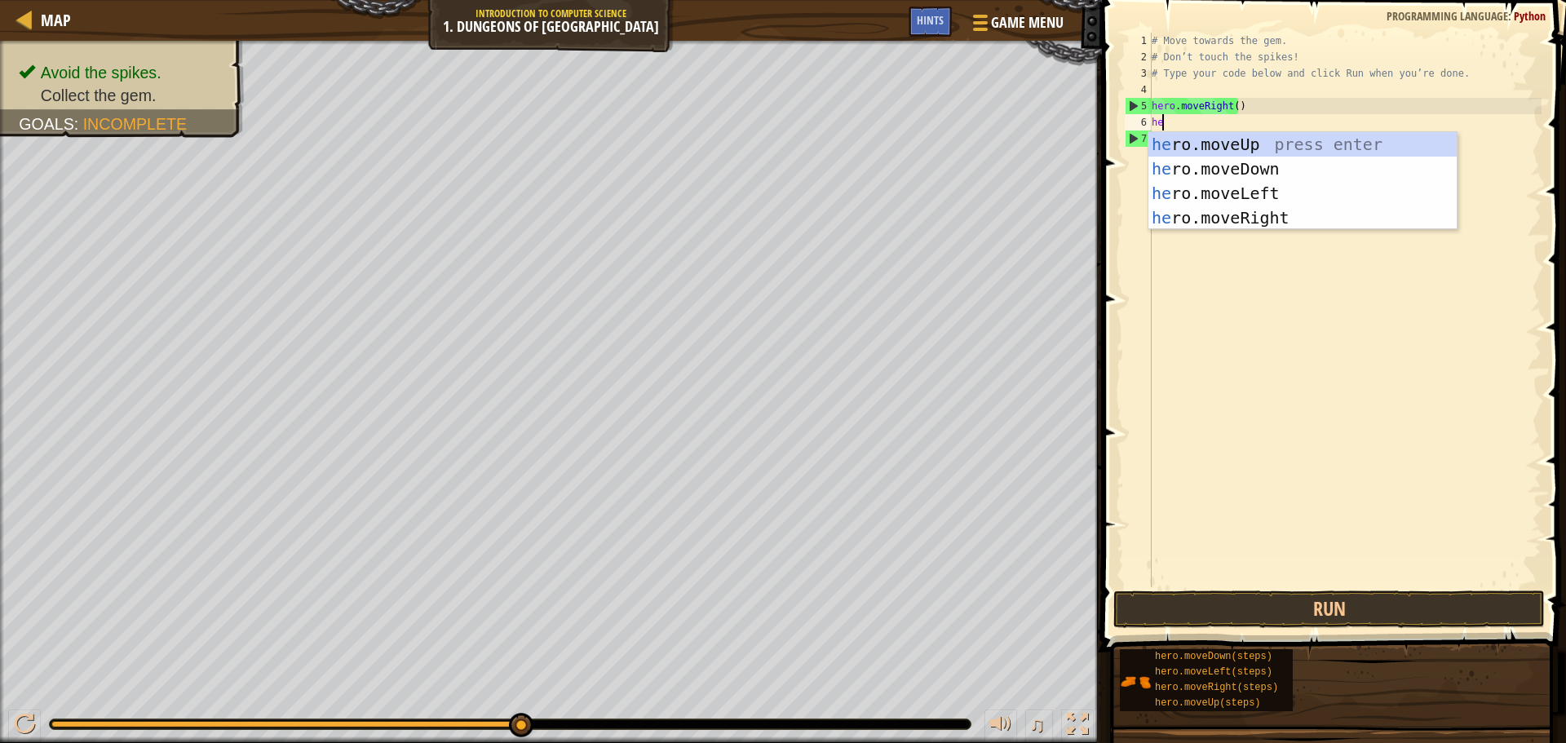
type textarea "her"
click at [1211, 175] on div "her o.moveUp press enter her o.moveDown press enter her o.moveLeft press enter …" at bounding box center [1303, 205] width 308 height 147
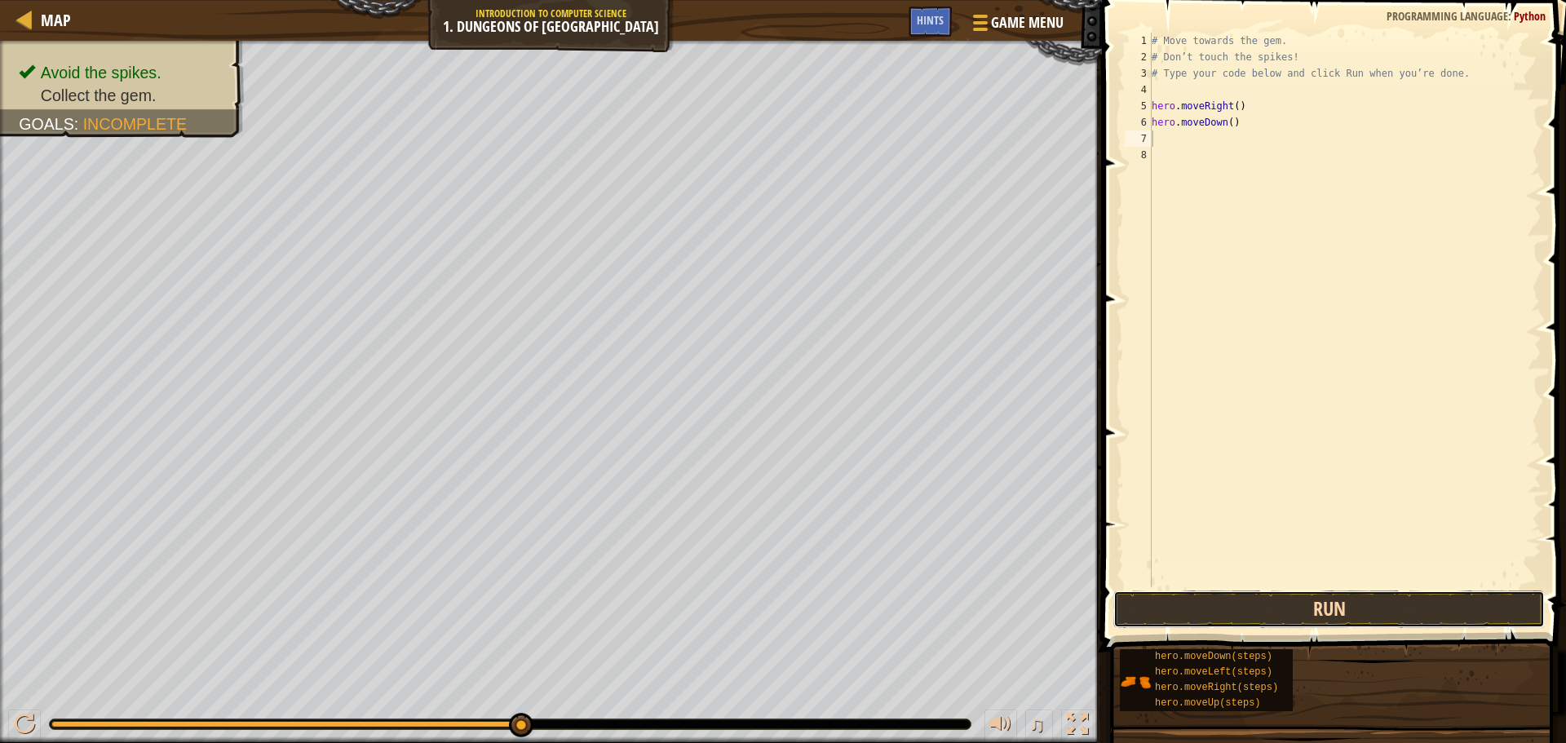
click at [1242, 613] on button "Run" at bounding box center [1330, 610] width 432 height 38
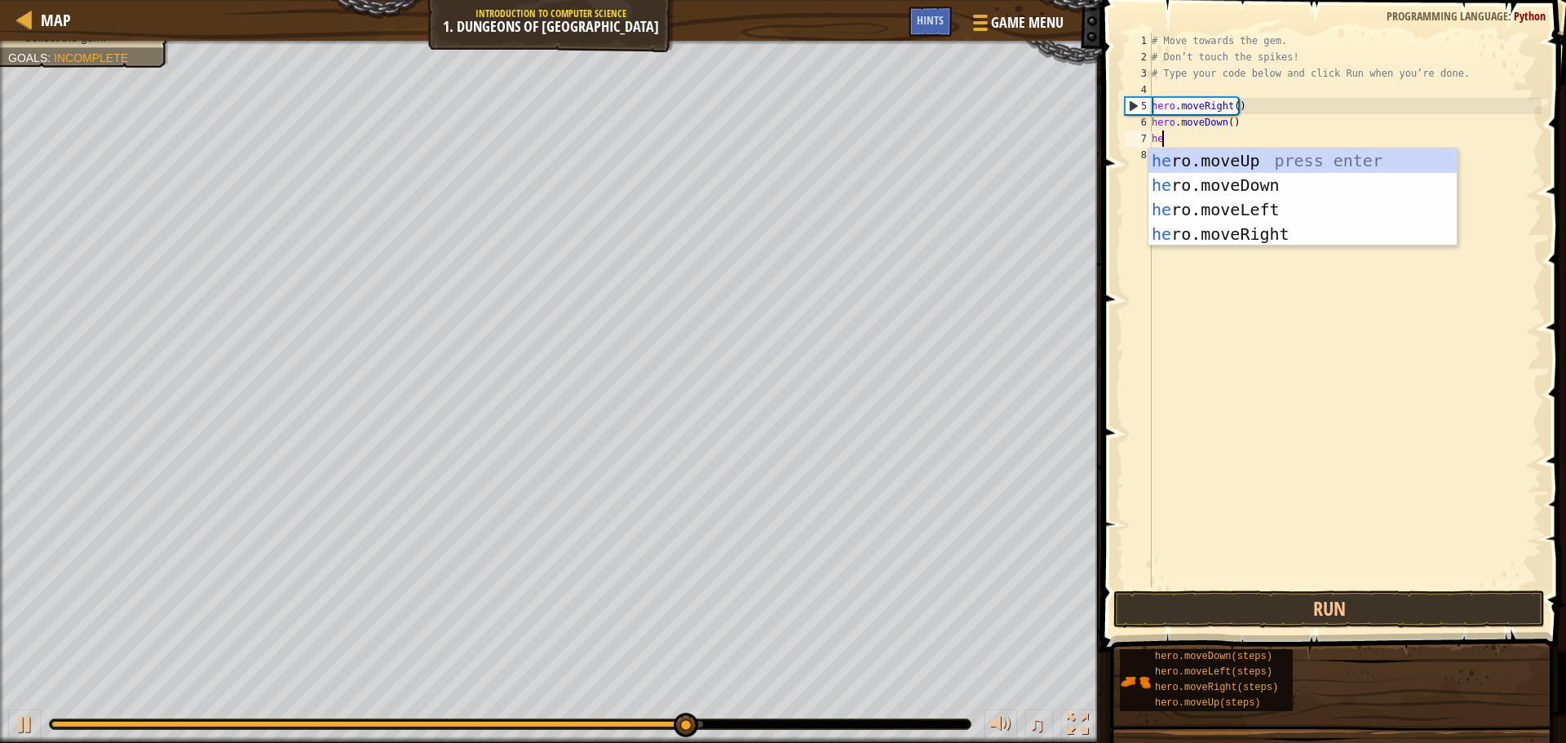
type textarea "her"
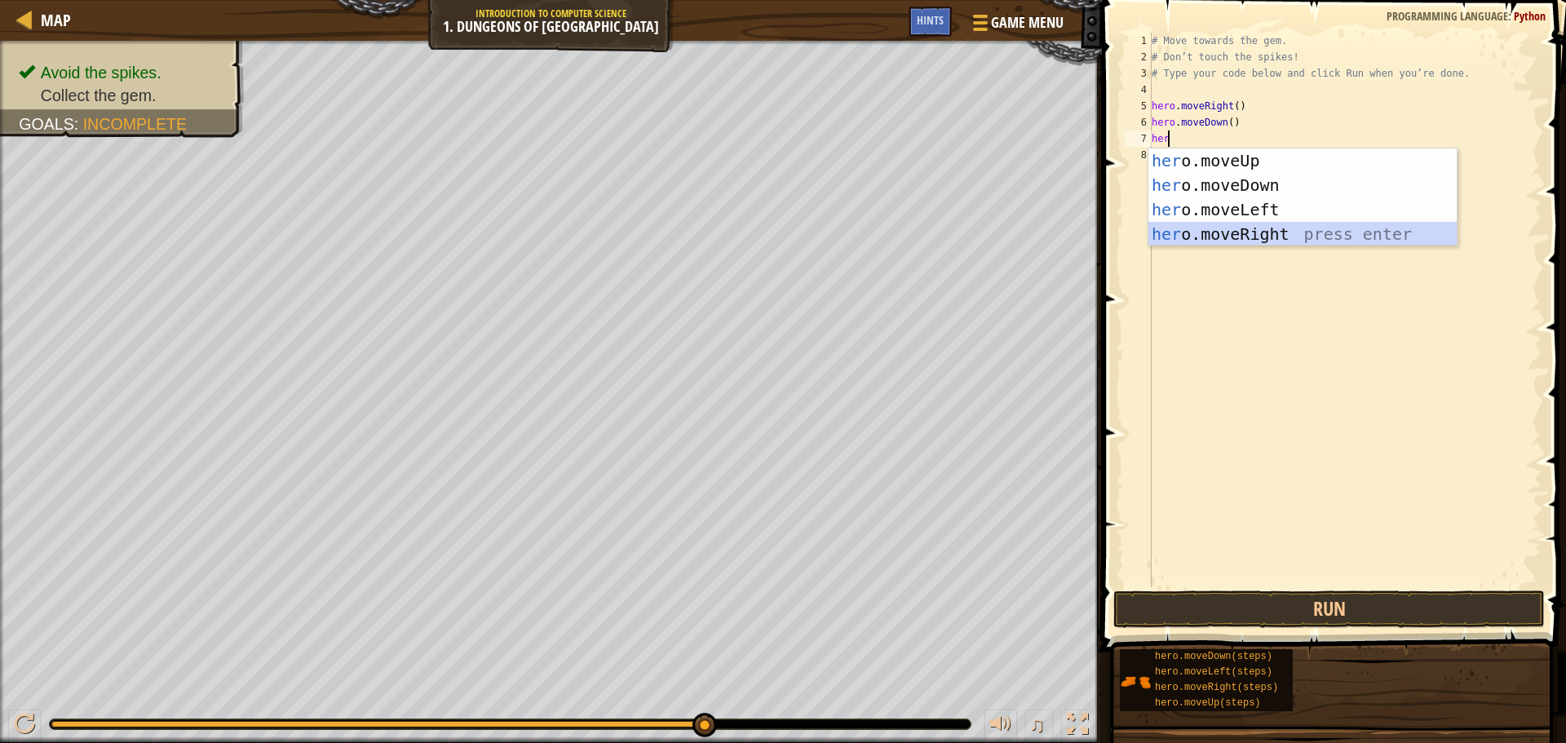
click at [1218, 237] on div "her o.moveUp press enter her o.moveDown press enter her o.moveLeft press enter …" at bounding box center [1303, 221] width 308 height 147
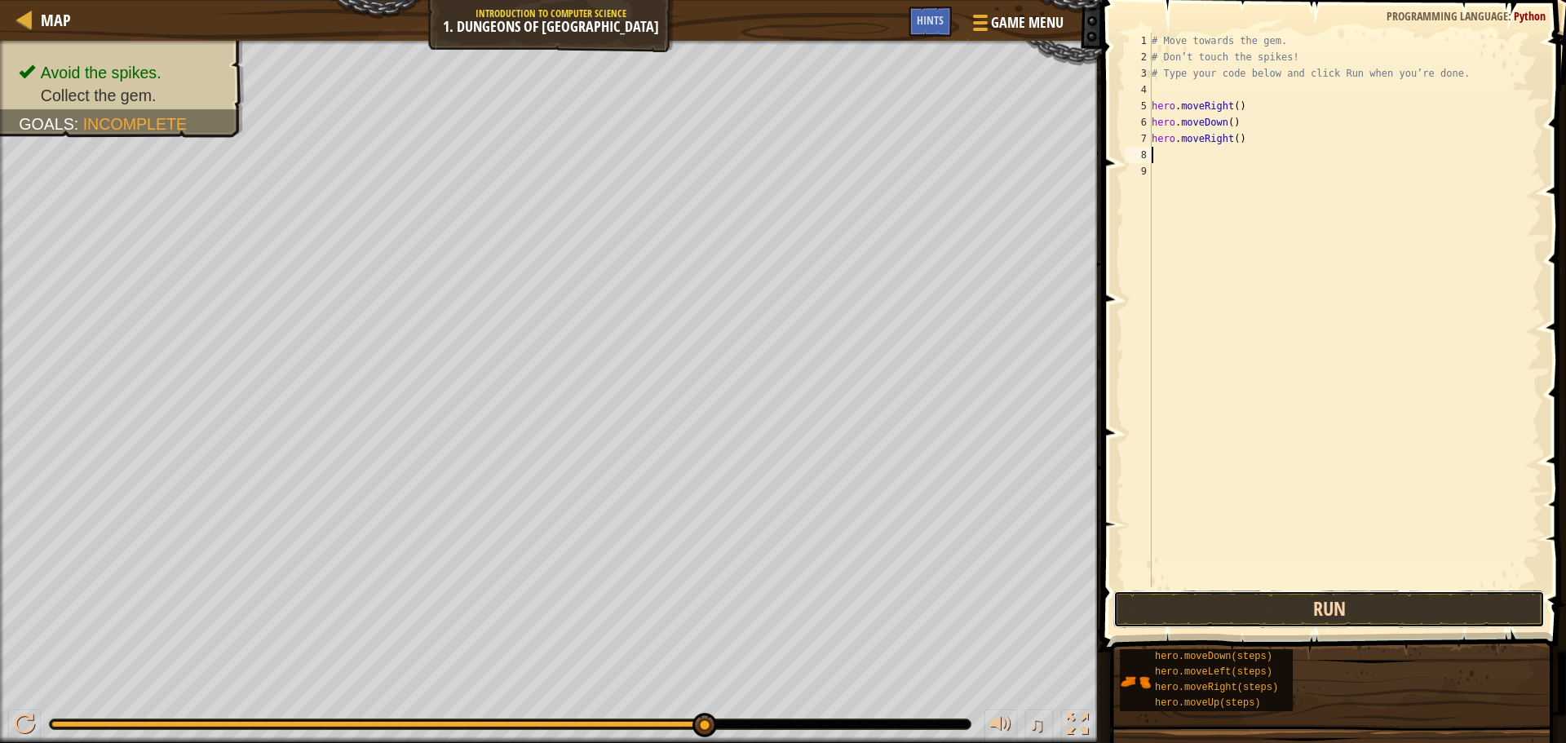
click at [1176, 610] on button "Run" at bounding box center [1330, 610] width 432 height 38
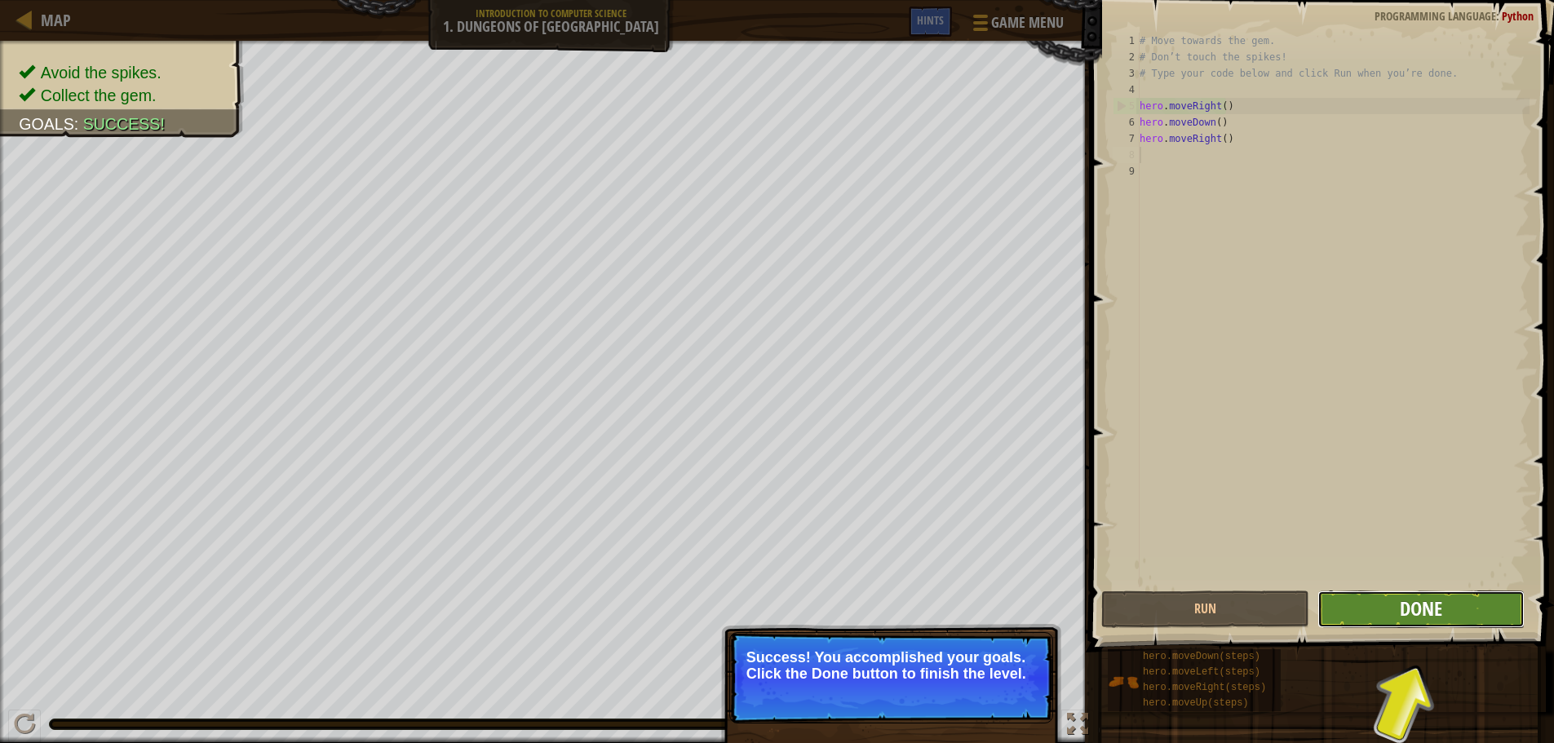
click at [1419, 597] on span "Done" at bounding box center [1421, 609] width 42 height 26
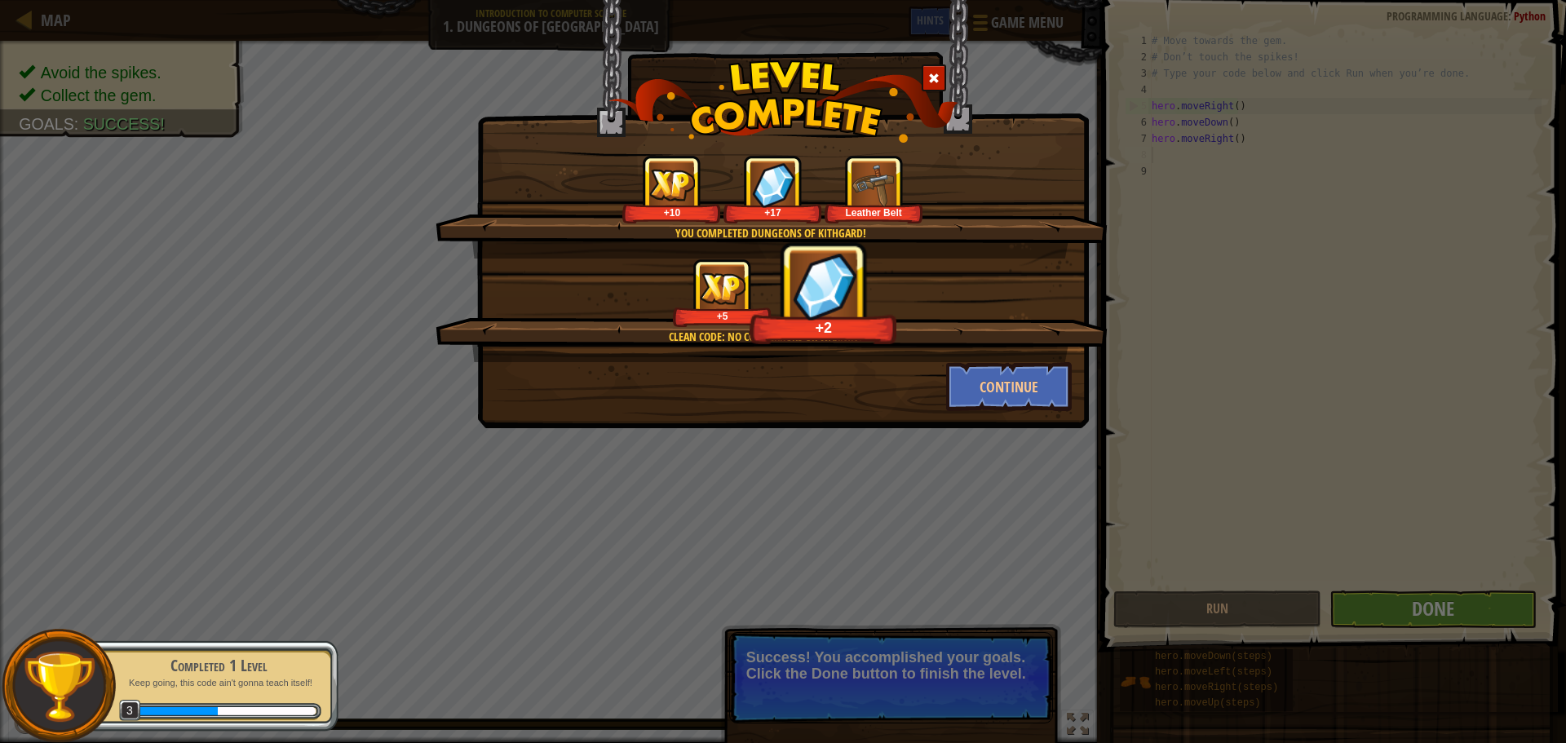
click at [718, 293] on img at bounding box center [723, 288] width 46 height 32
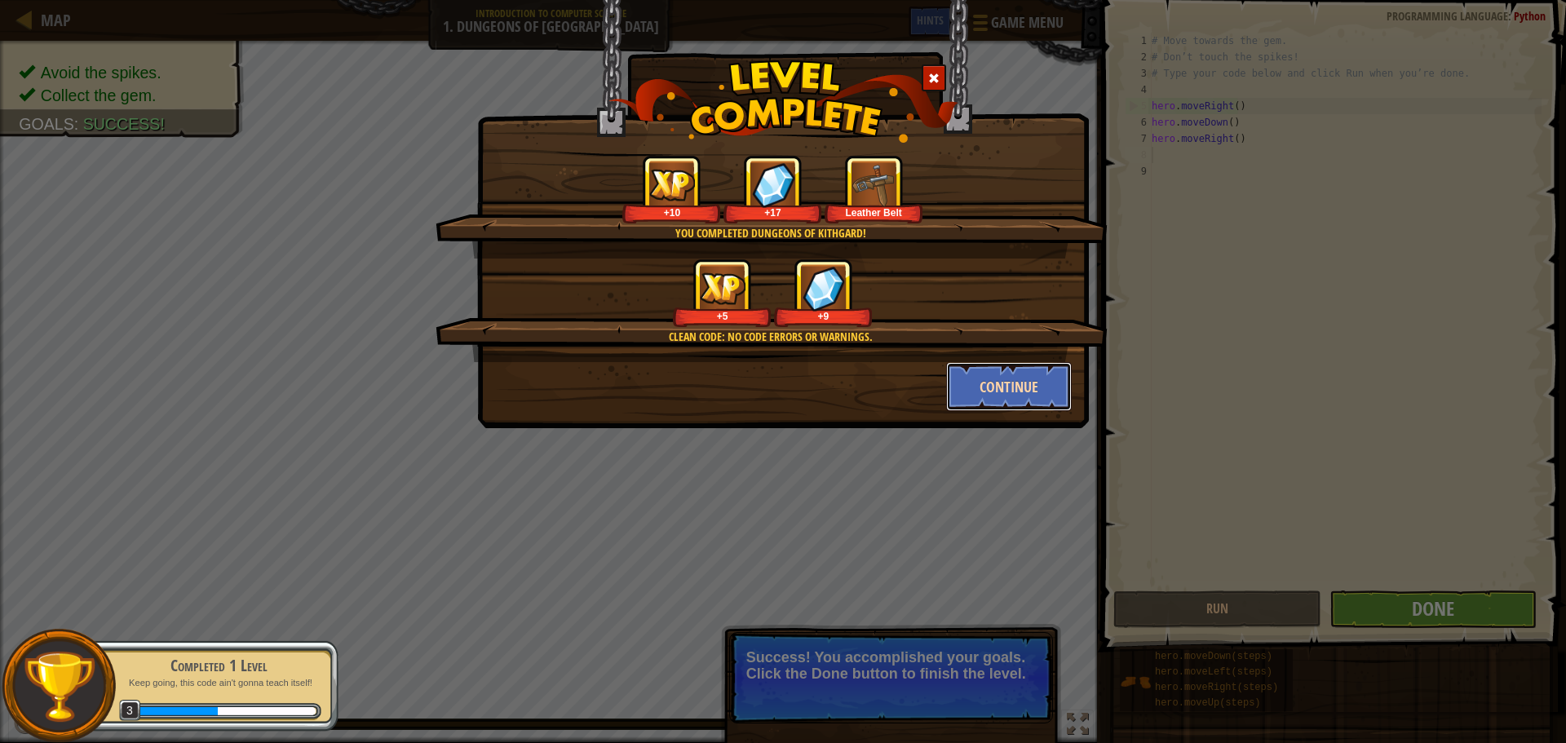
click at [972, 373] on button "Continue" at bounding box center [1009, 386] width 126 height 49
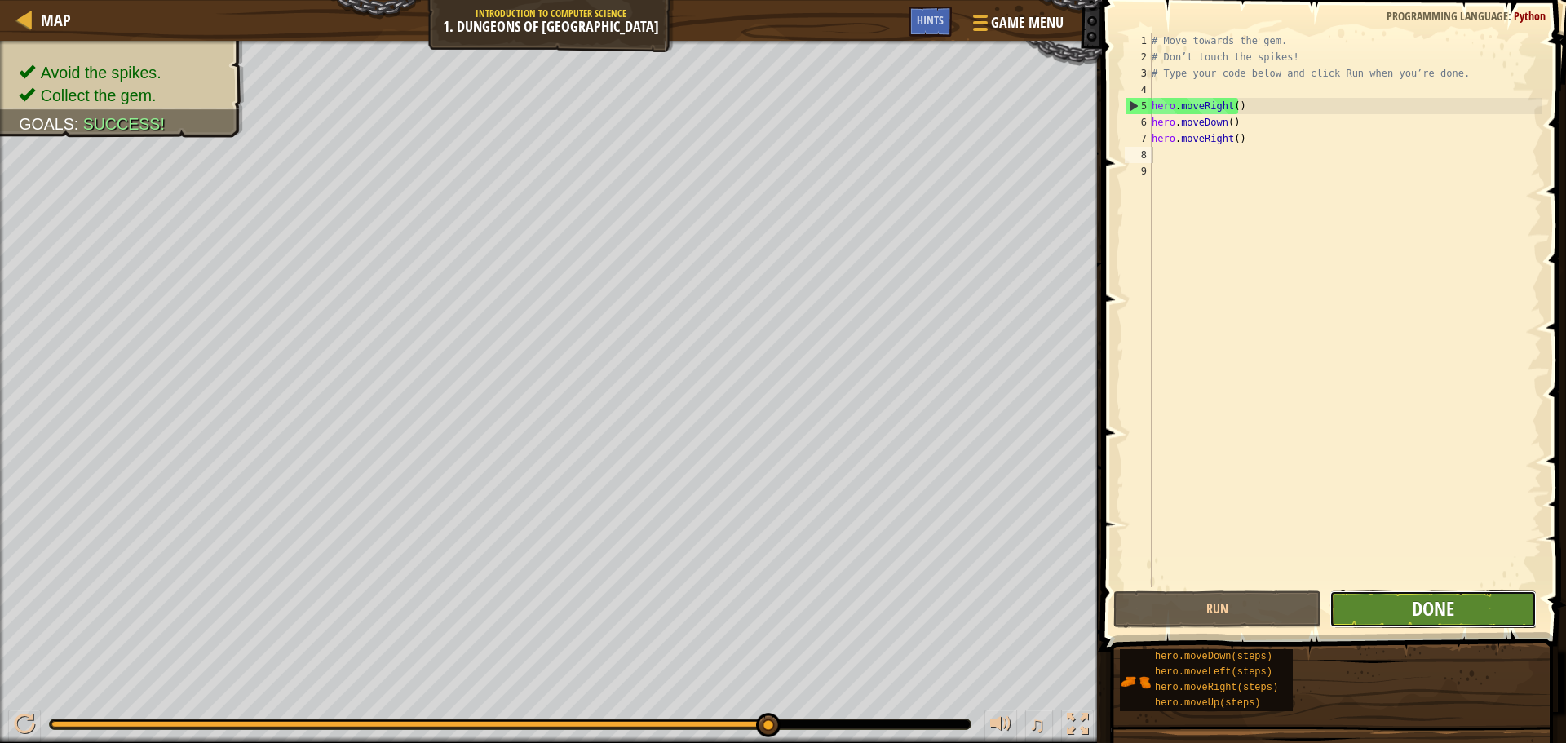
click at [1445, 604] on span "Done" at bounding box center [1433, 609] width 42 height 26
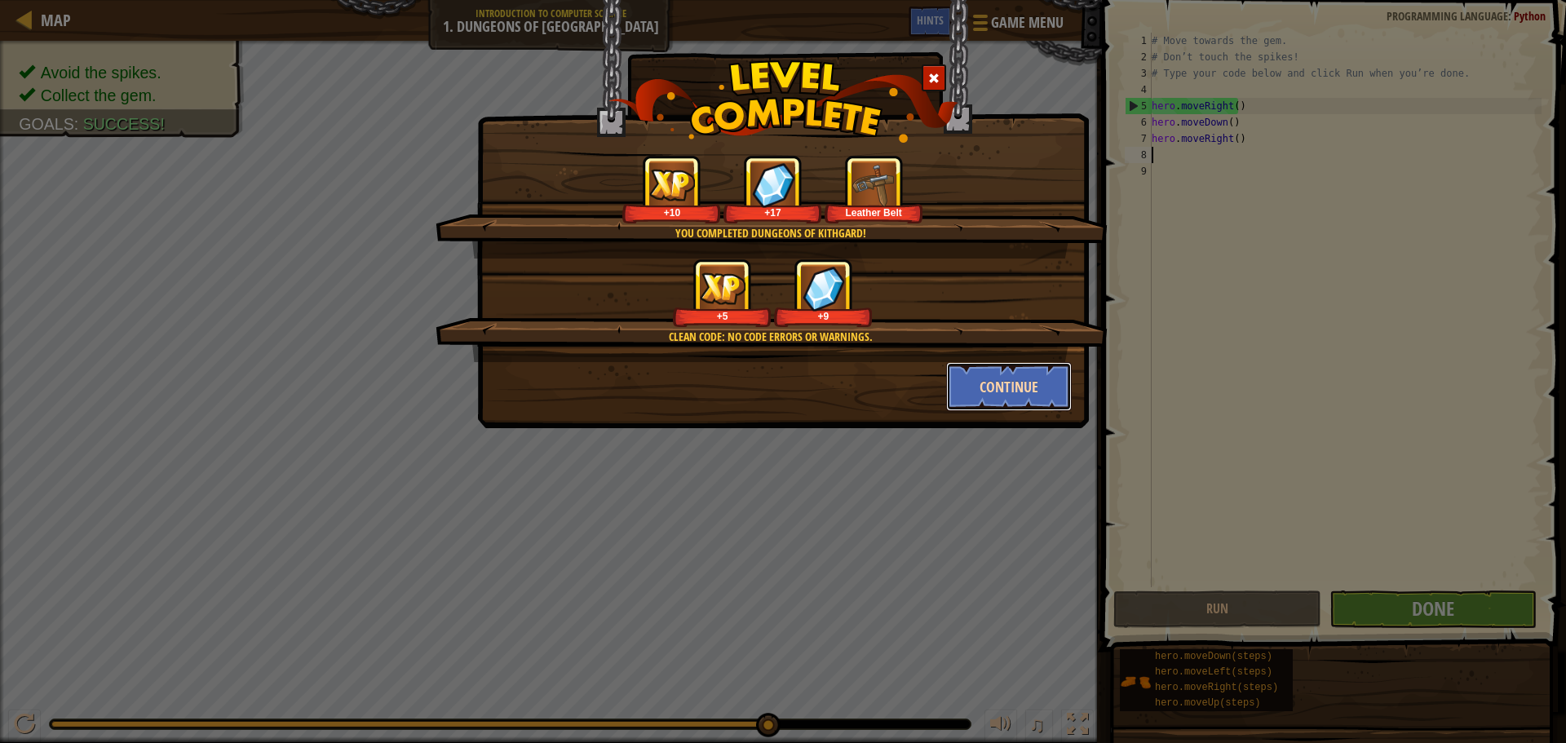
click at [975, 397] on button "Continue" at bounding box center [1009, 386] width 126 height 49
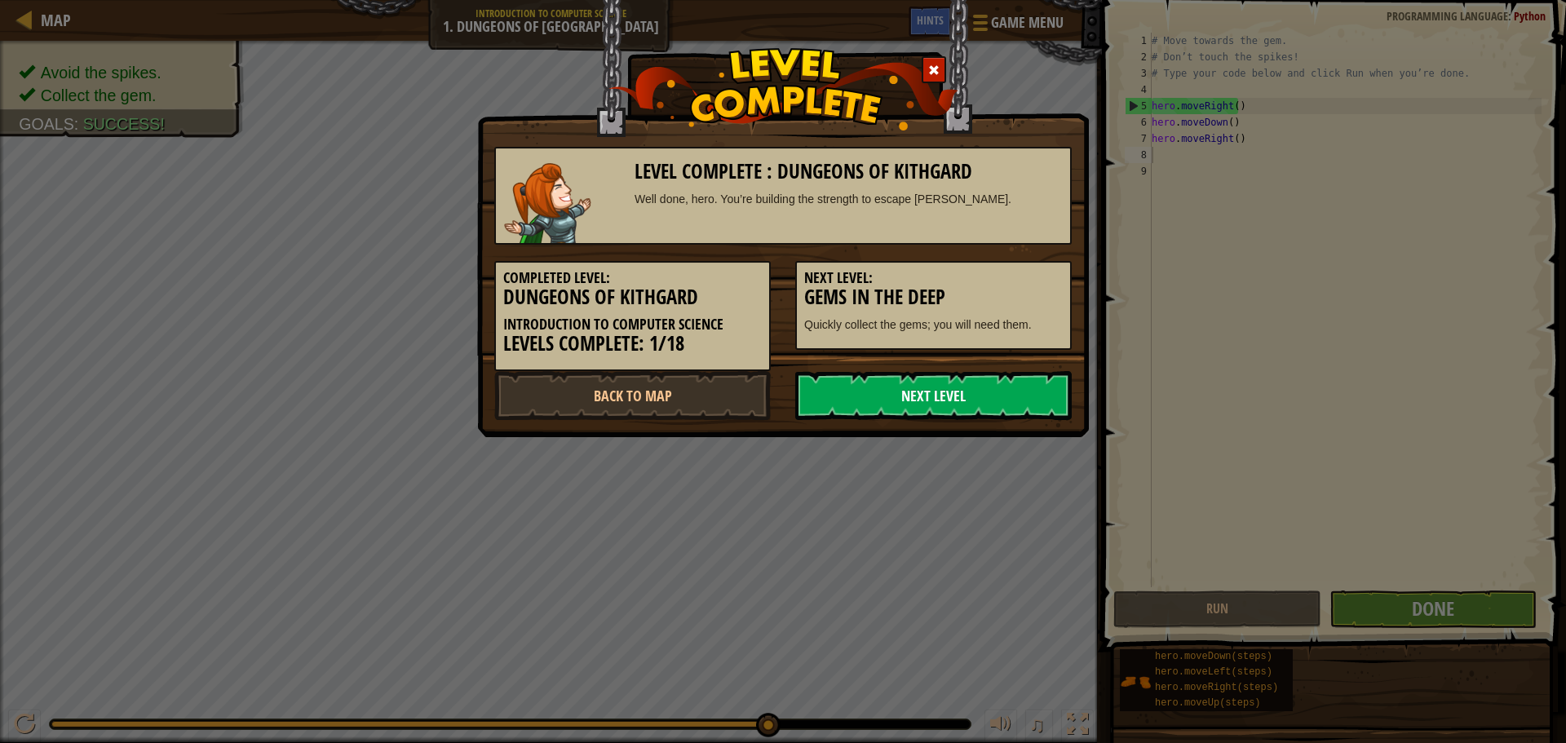
click at [972, 403] on link "Next Level" at bounding box center [933, 395] width 277 height 49
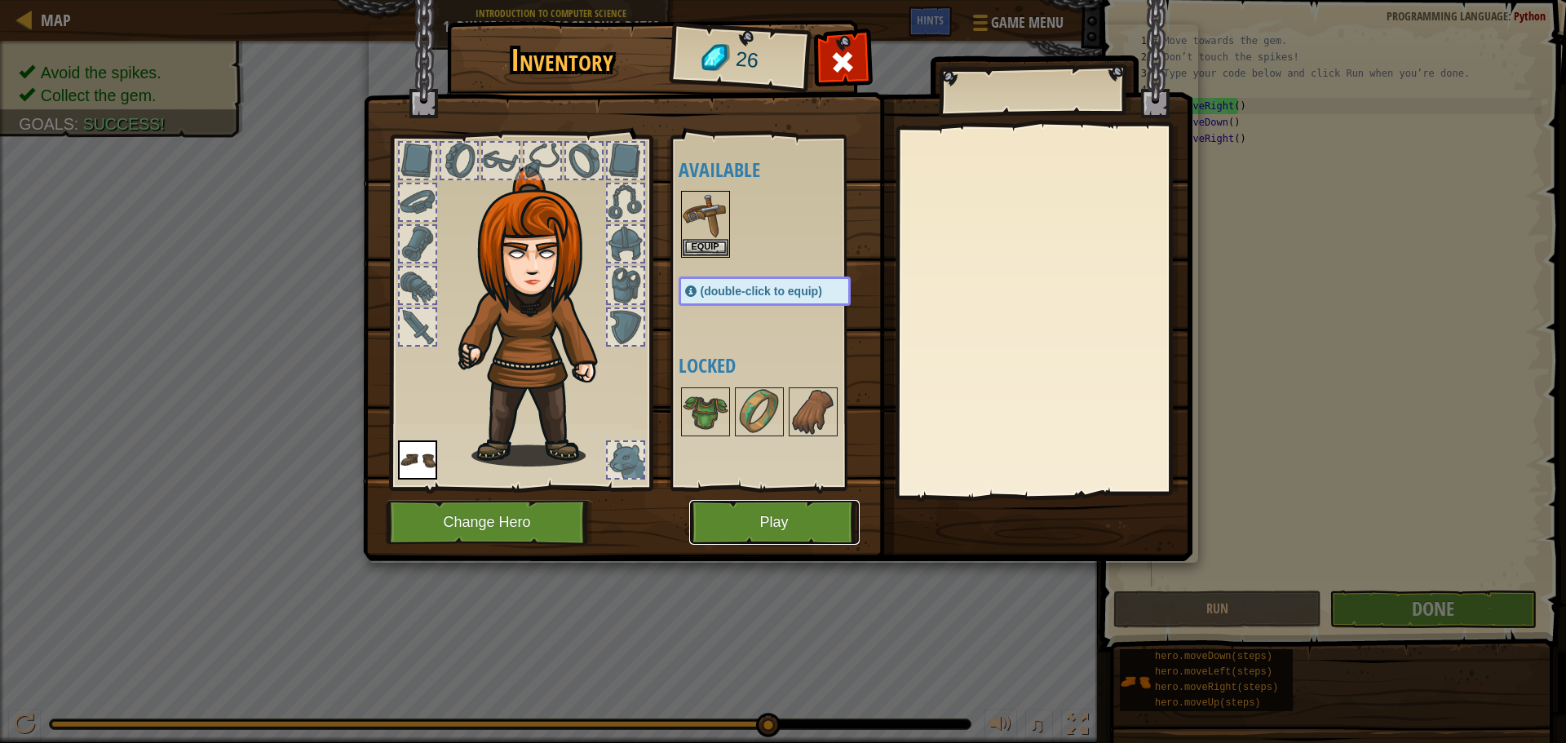
click at [727, 506] on button "Play" at bounding box center [774, 522] width 170 height 45
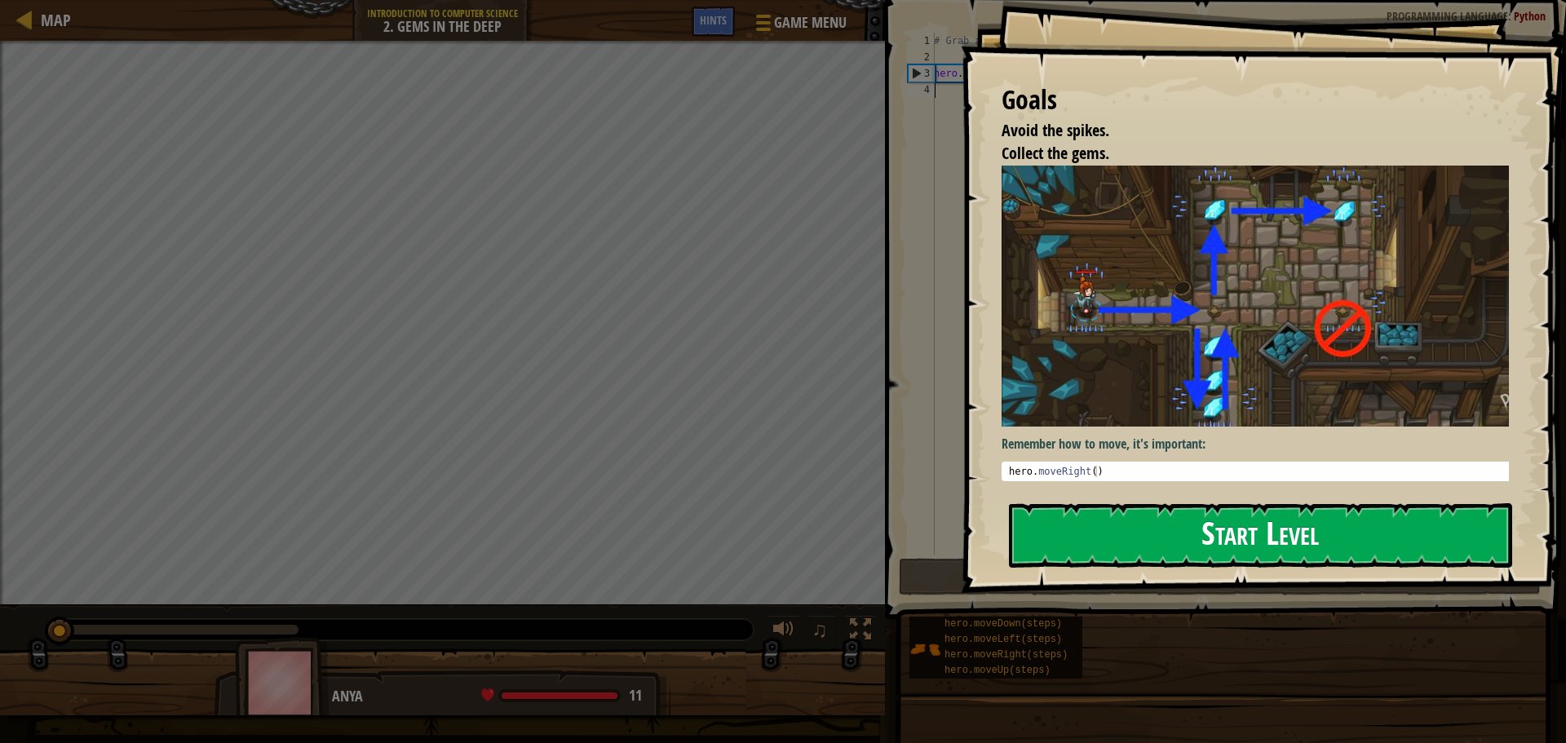
click at [1117, 544] on button "Start Level" at bounding box center [1260, 535] width 503 height 64
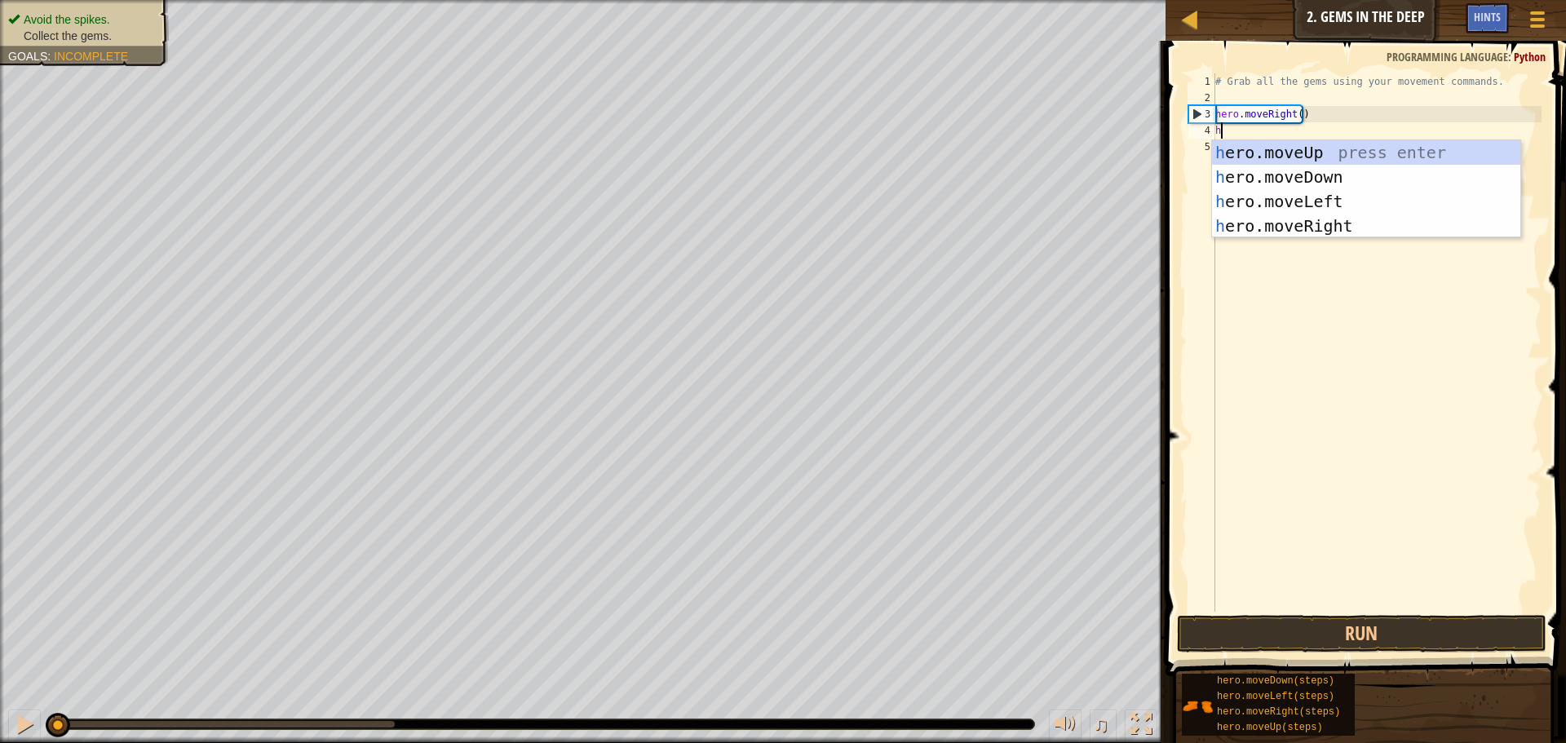
scroll to position [7, 0]
type textarea "her"
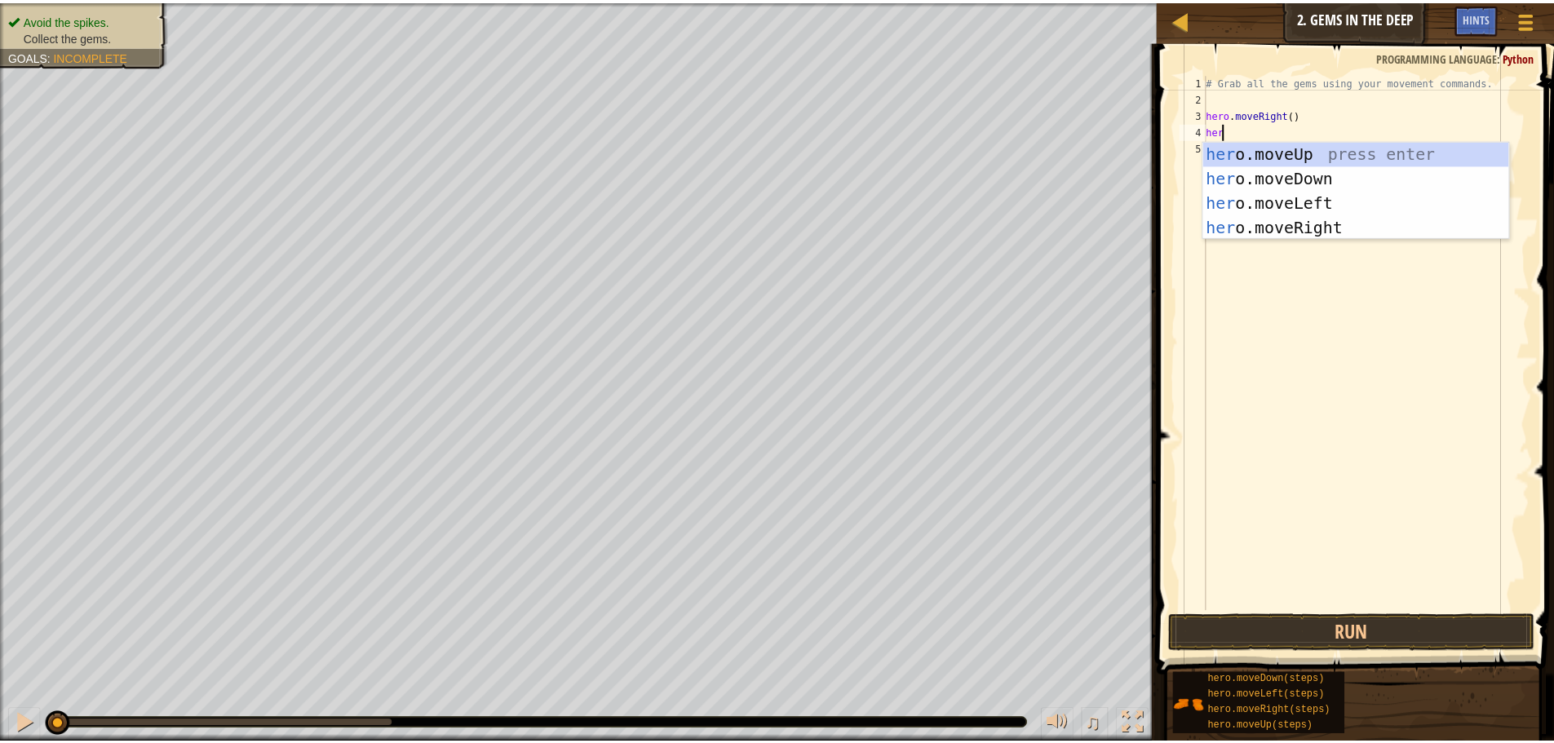
scroll to position [7, 1]
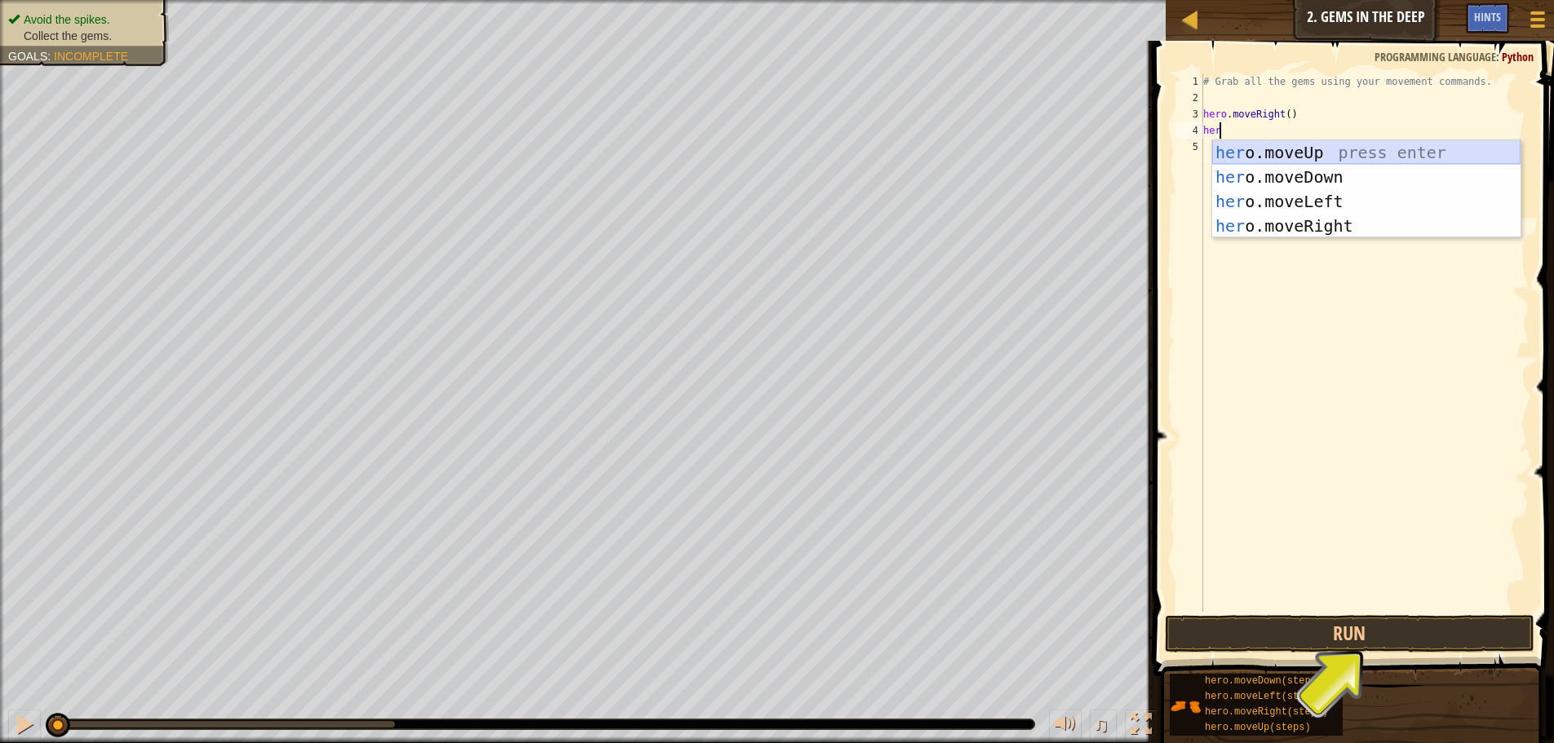
click at [1301, 153] on div "her o.moveUp press enter her o.moveDown press enter her o.moveLeft press enter …" at bounding box center [1366, 213] width 308 height 147
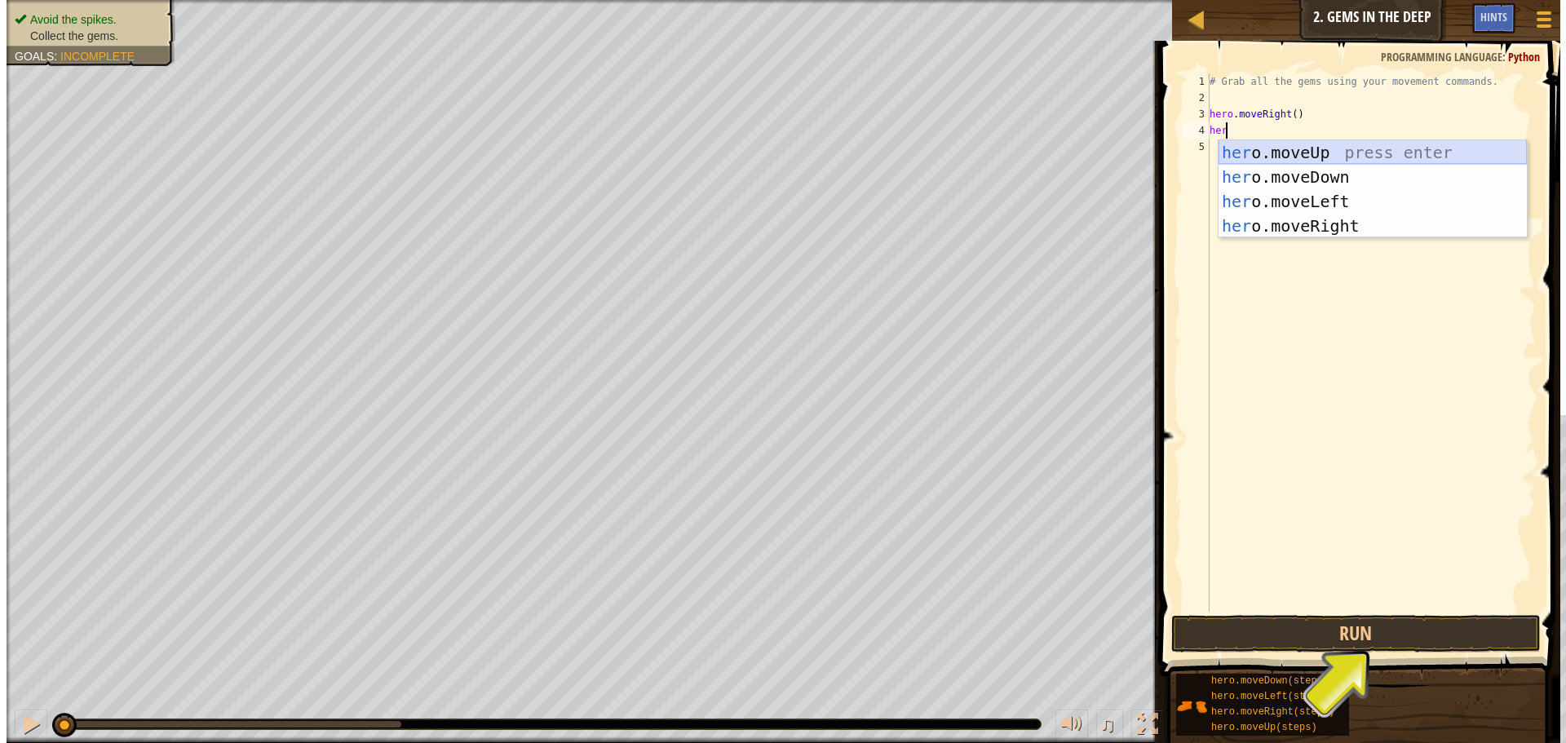
scroll to position [7, 0]
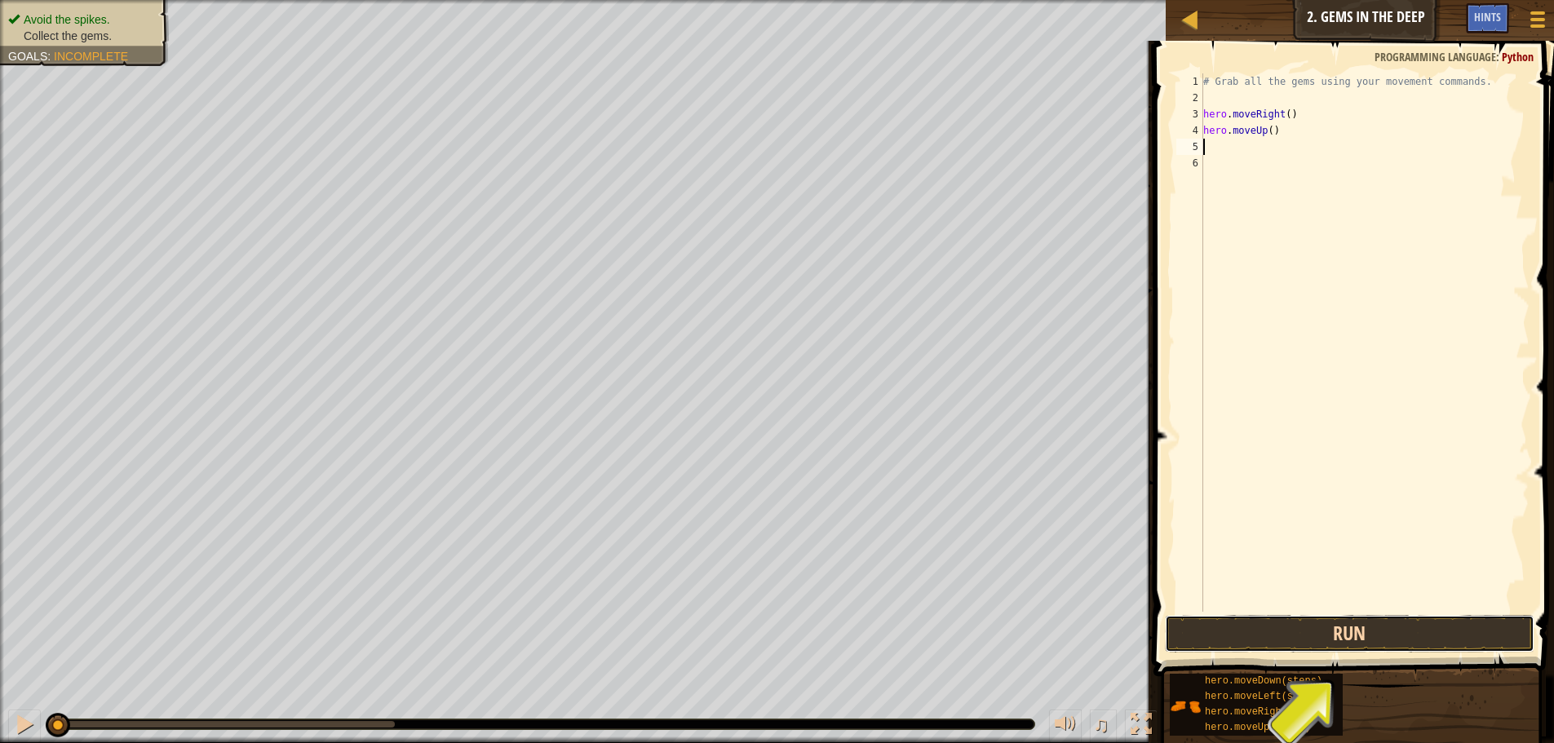
click at [1250, 621] on button "Run" at bounding box center [1350, 634] width 370 height 38
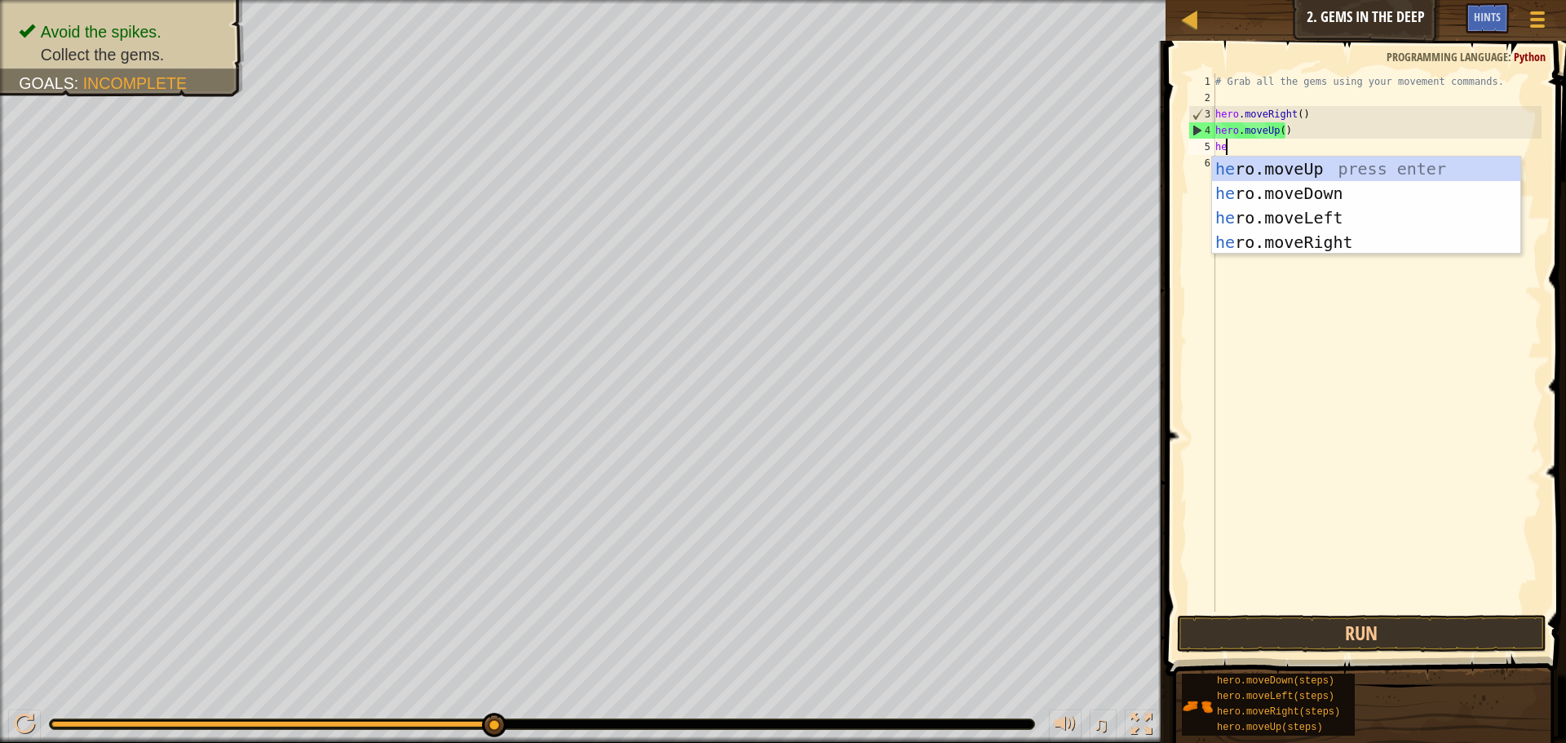
type textarea "her"
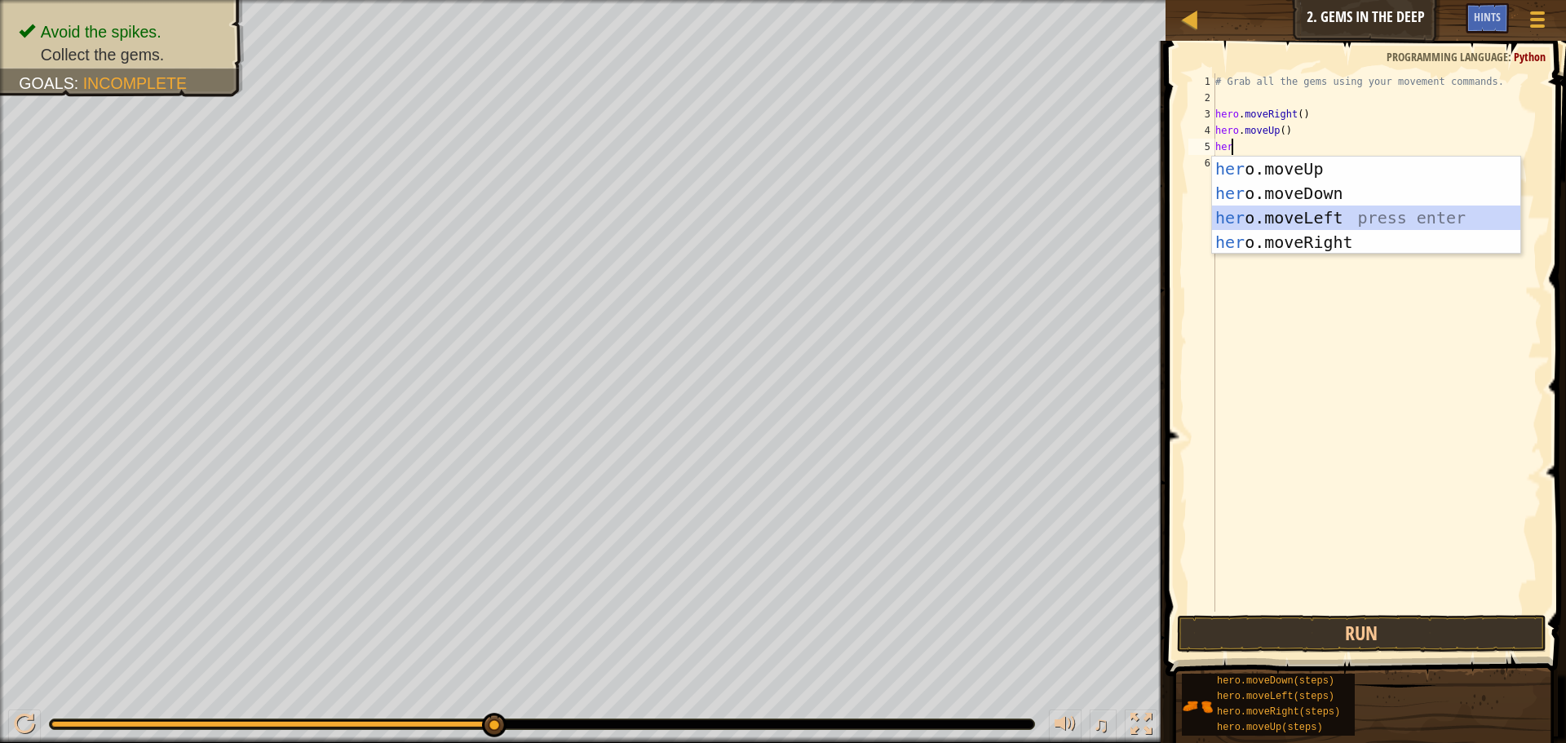
click at [1269, 210] on div "her o.moveUp press enter her o.moveDown press enter her o.moveLeft press enter …" at bounding box center [1366, 230] width 308 height 147
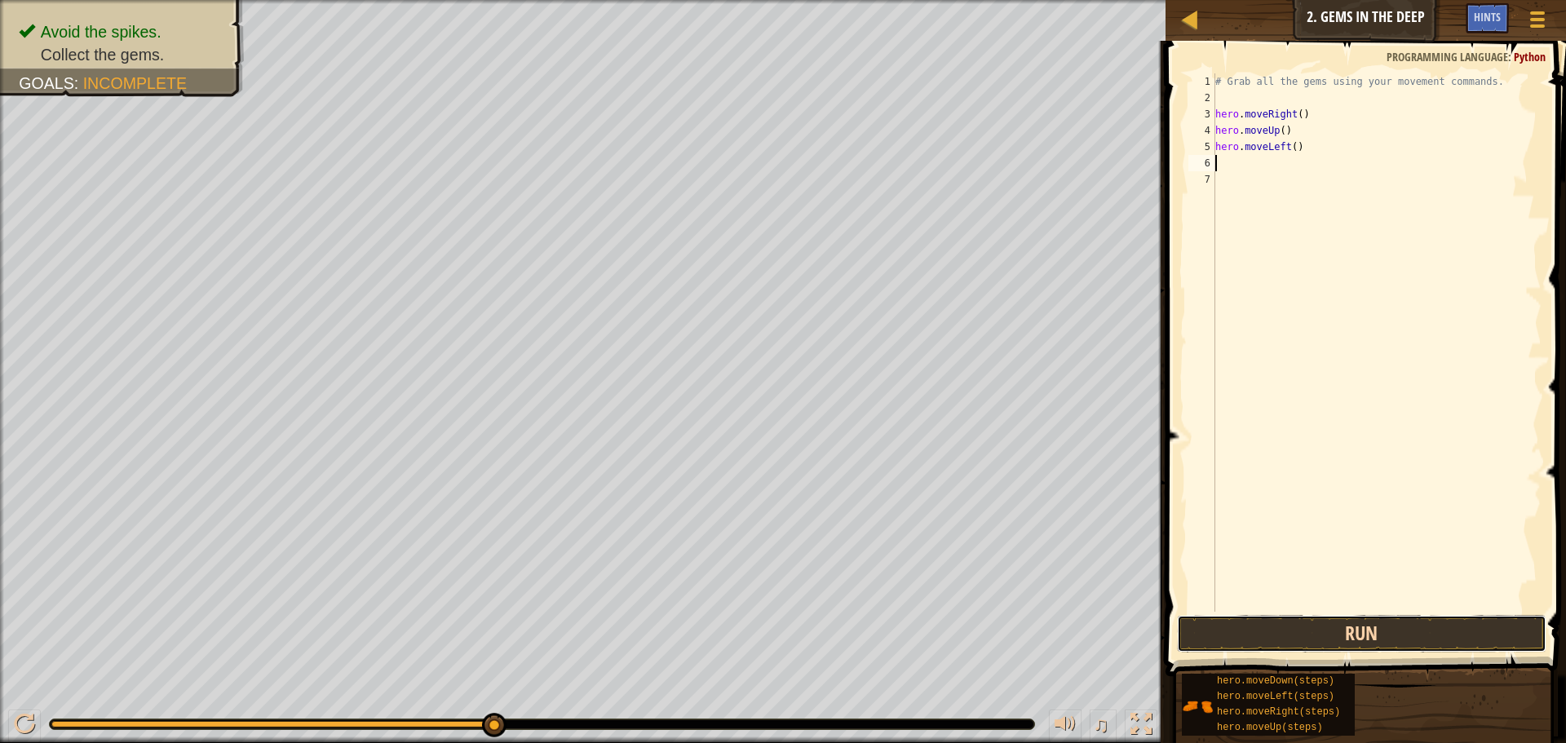
click at [1271, 620] on button "Run" at bounding box center [1362, 634] width 370 height 38
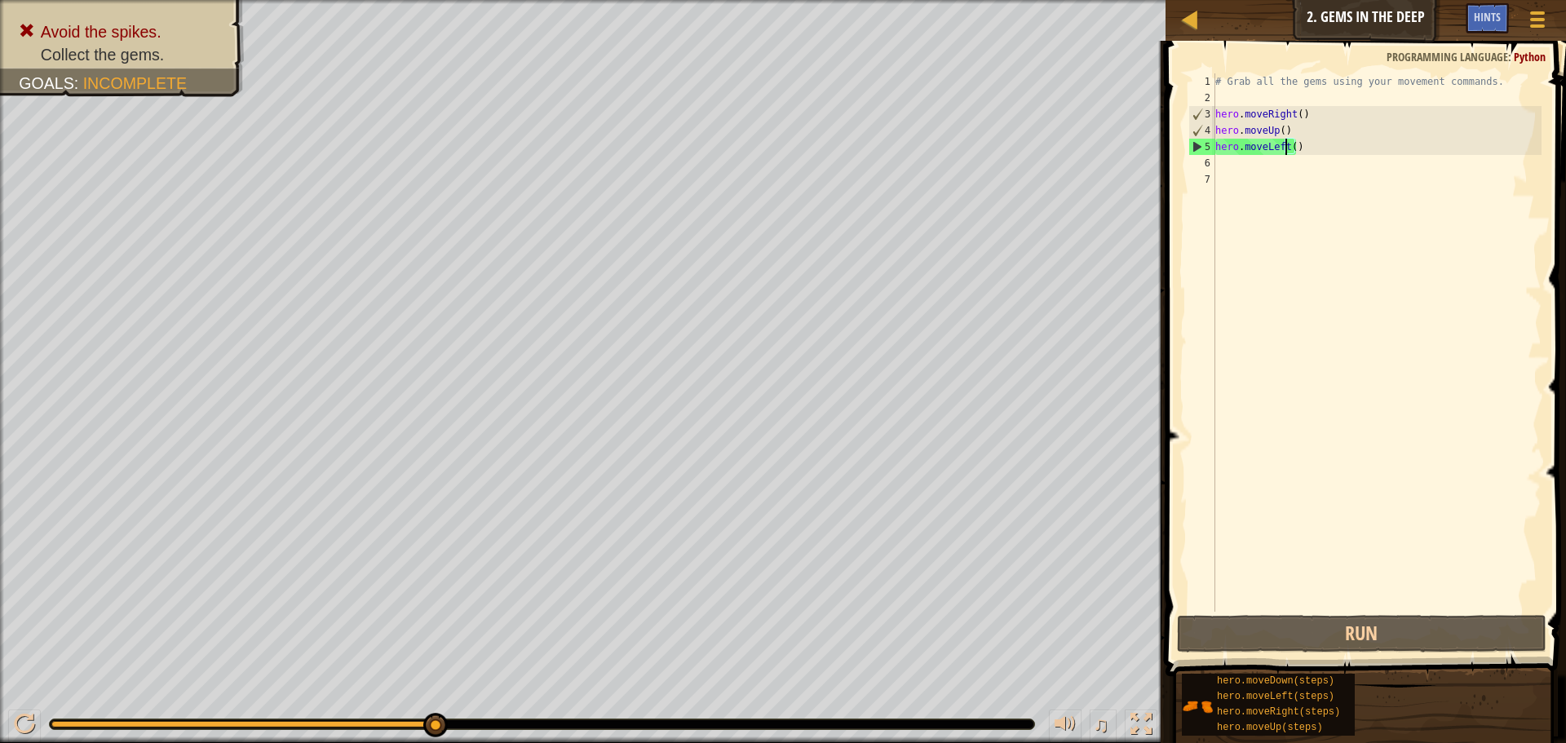
click at [1286, 148] on div "# Grab all the gems using your movement commands. hero . moveRight ( ) hero . m…" at bounding box center [1377, 358] width 330 height 571
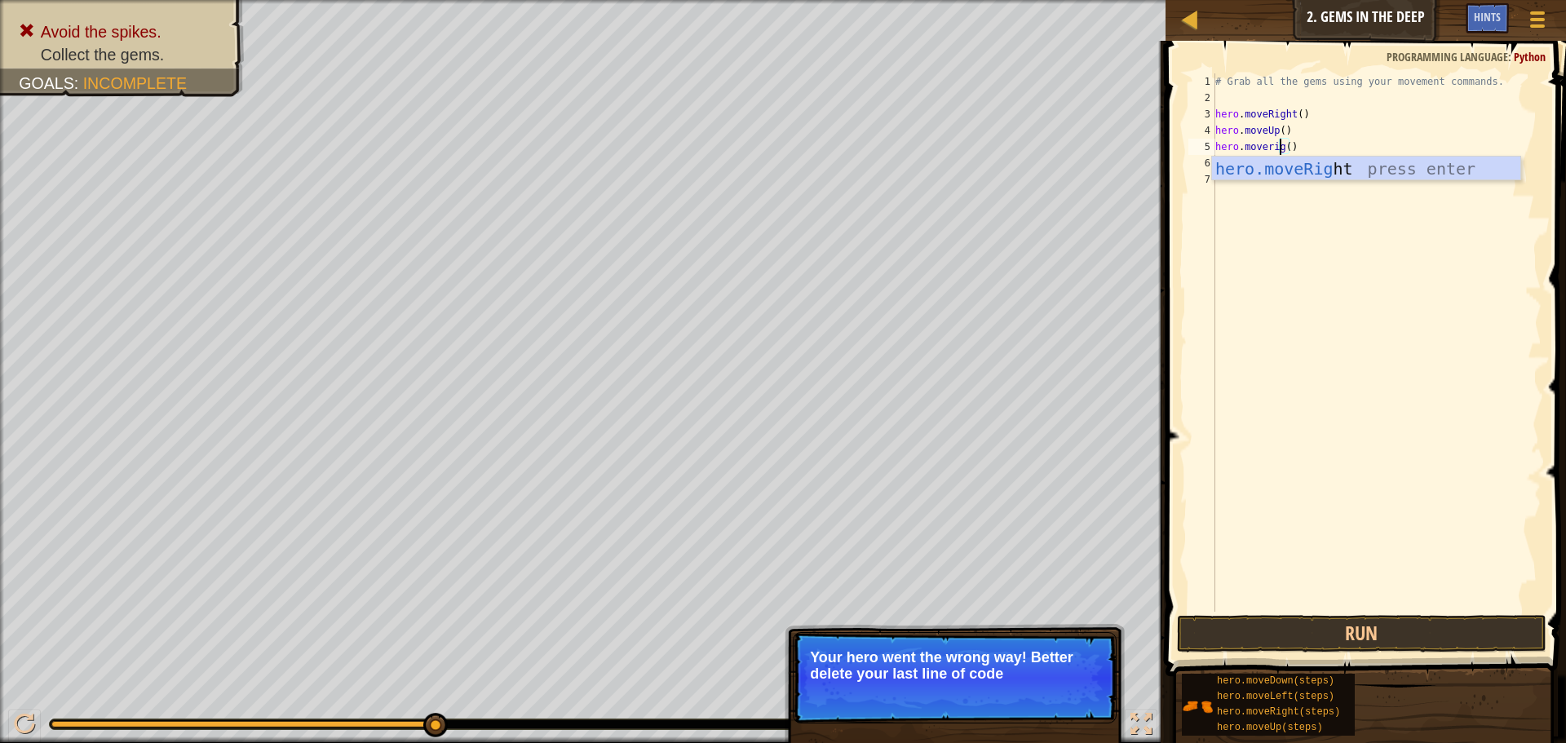
type textarea "hero.moveright()"
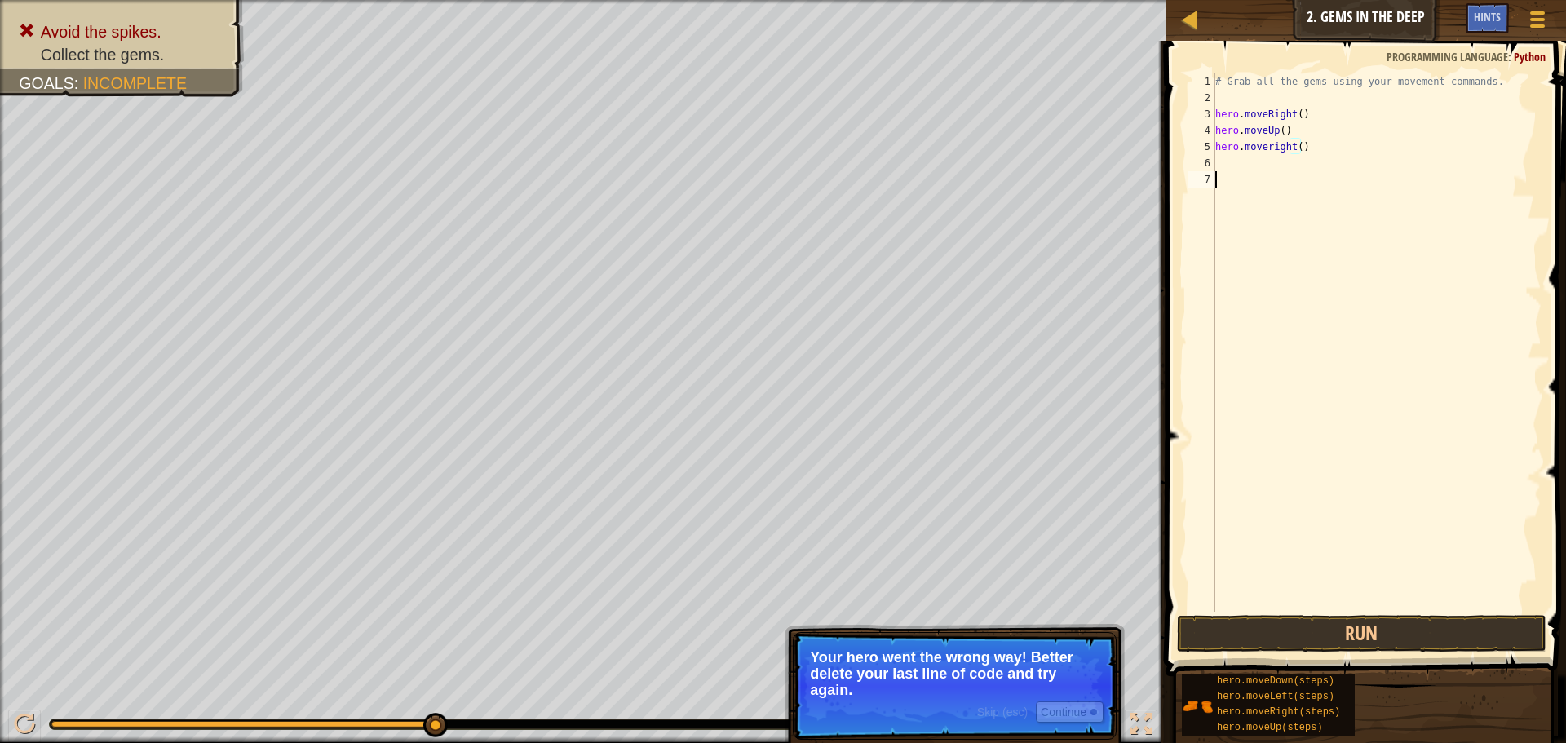
drag, startPoint x: 1306, startPoint y: 370, endPoint x: 1347, endPoint y: 659, distance: 292.5
click at [1306, 377] on div "# Grab all the gems using your movement commands. hero . moveRight ( ) hero . m…" at bounding box center [1377, 358] width 330 height 571
click at [1353, 631] on button "Run" at bounding box center [1362, 634] width 370 height 38
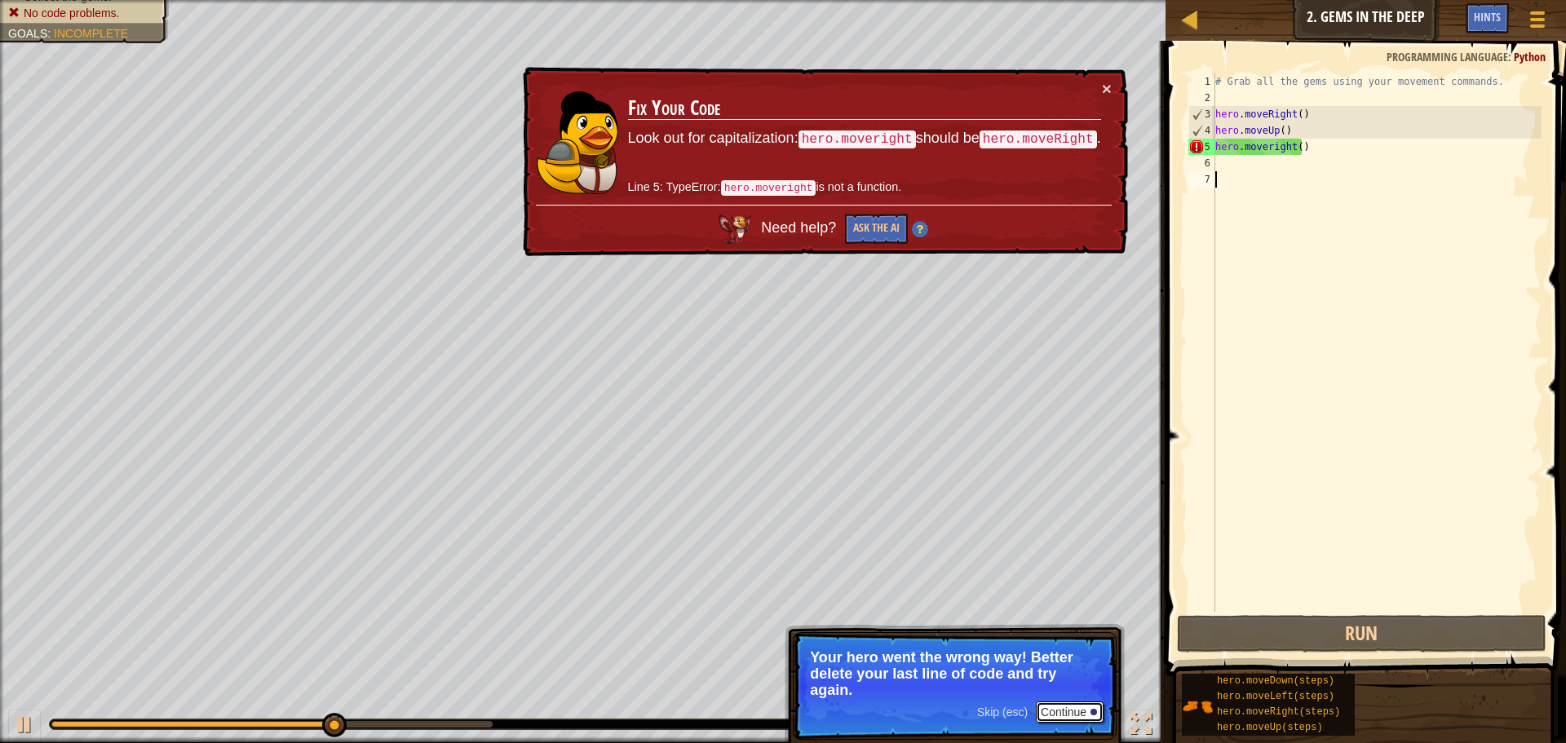
click at [1056, 708] on button "Continue" at bounding box center [1070, 712] width 68 height 21
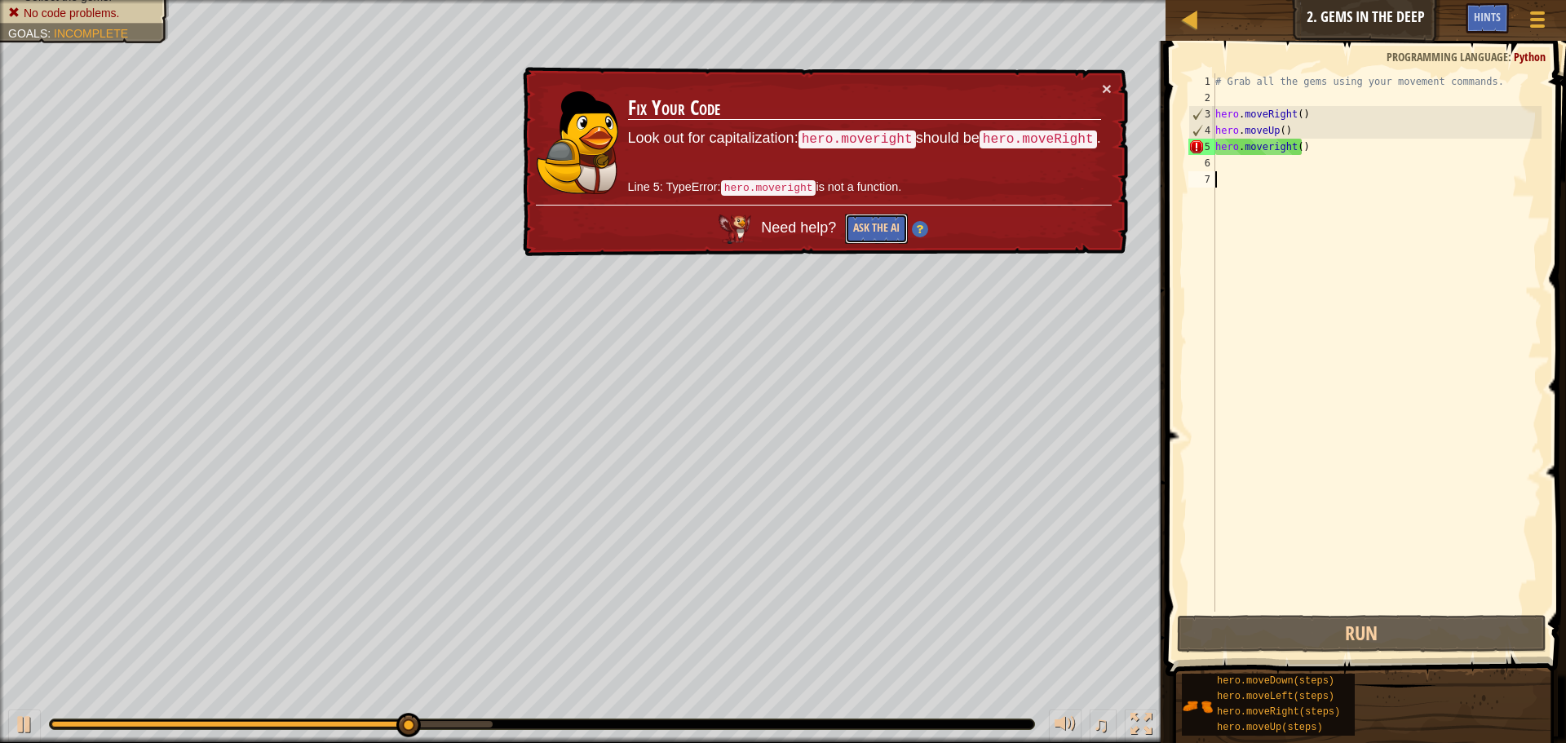
click at [874, 239] on button "Ask the AI" at bounding box center [876, 229] width 63 height 30
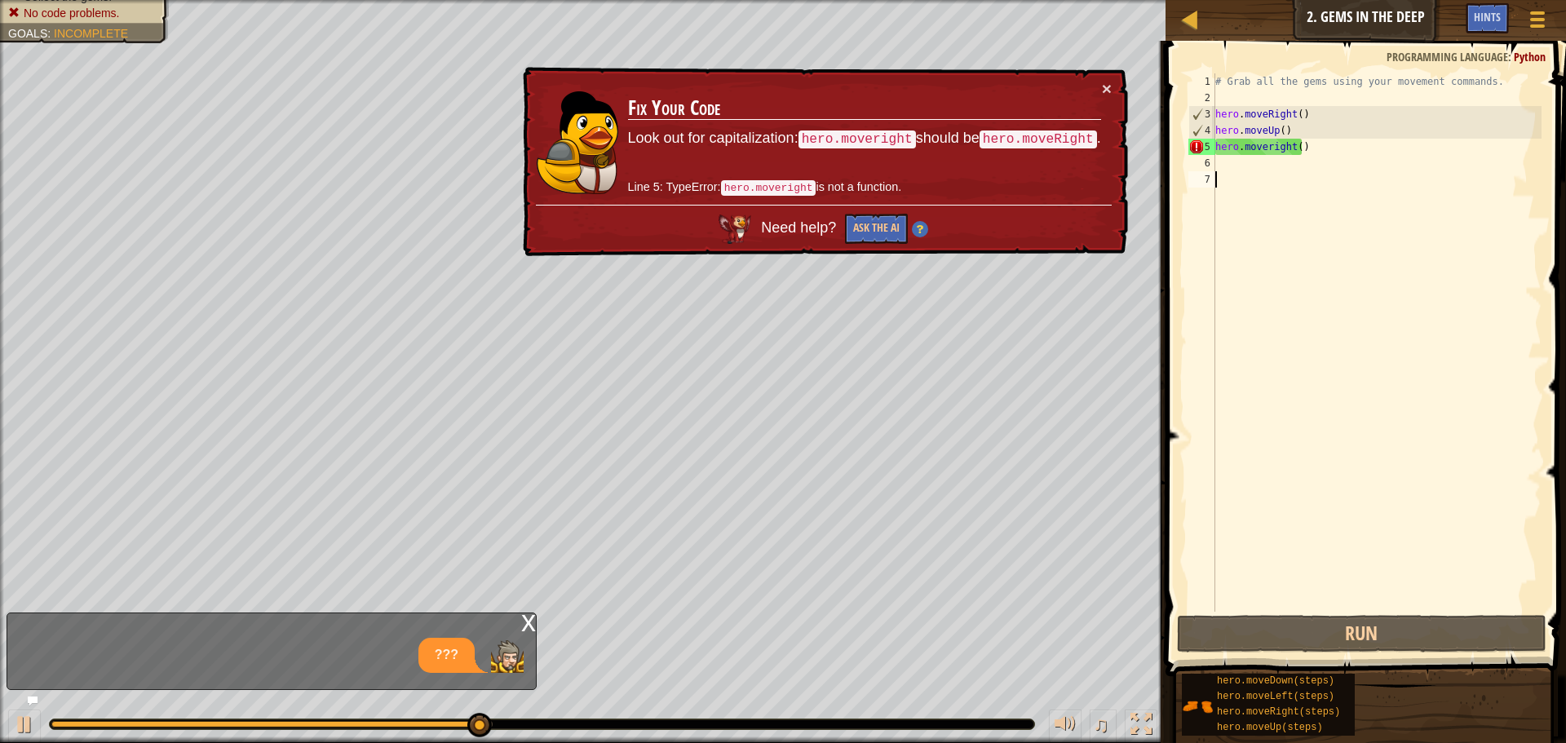
click at [1310, 152] on div "# Grab all the gems using your movement commands. hero . moveRight ( ) hero . m…" at bounding box center [1377, 358] width 330 height 571
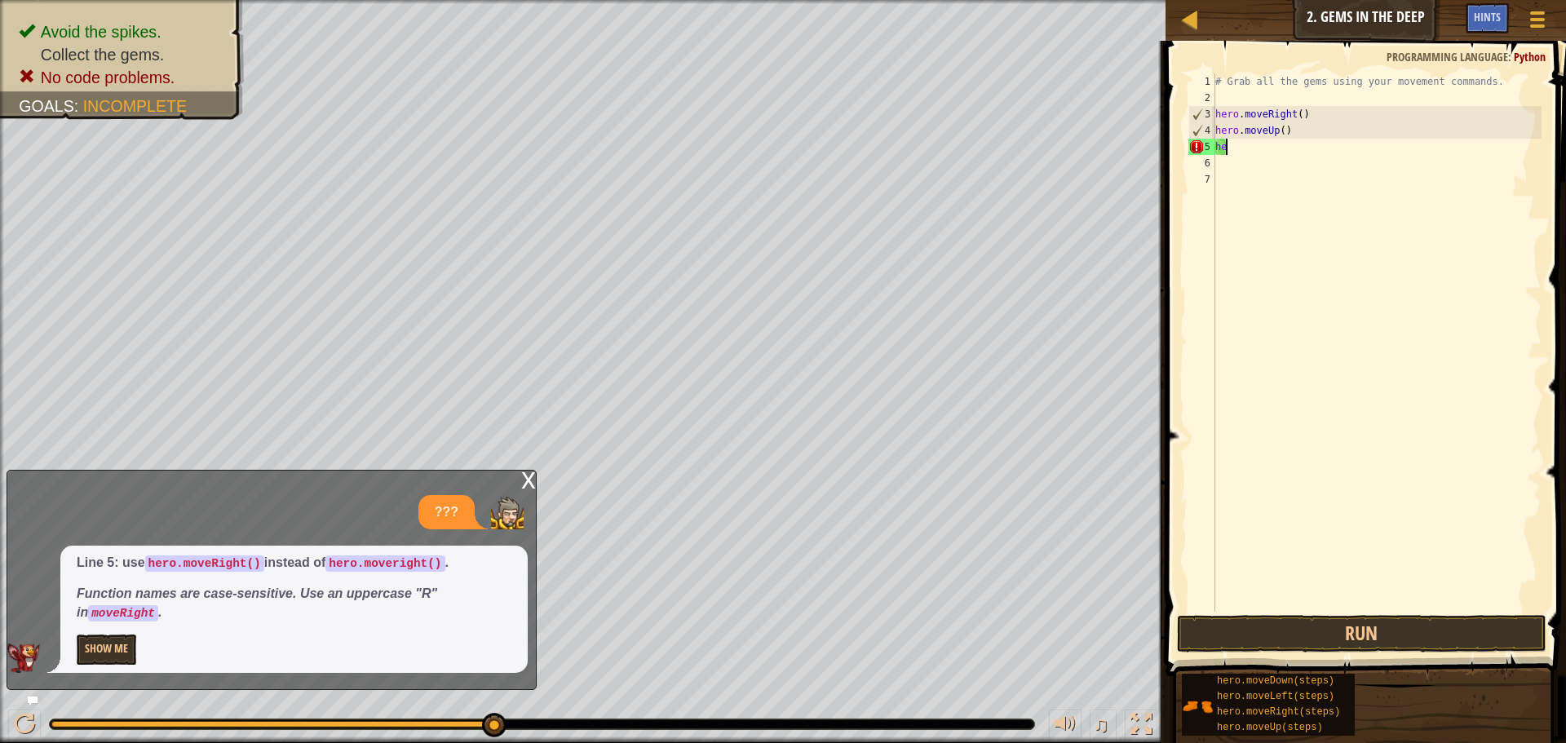
type textarea "h"
type textarea "hero.moveUp()"
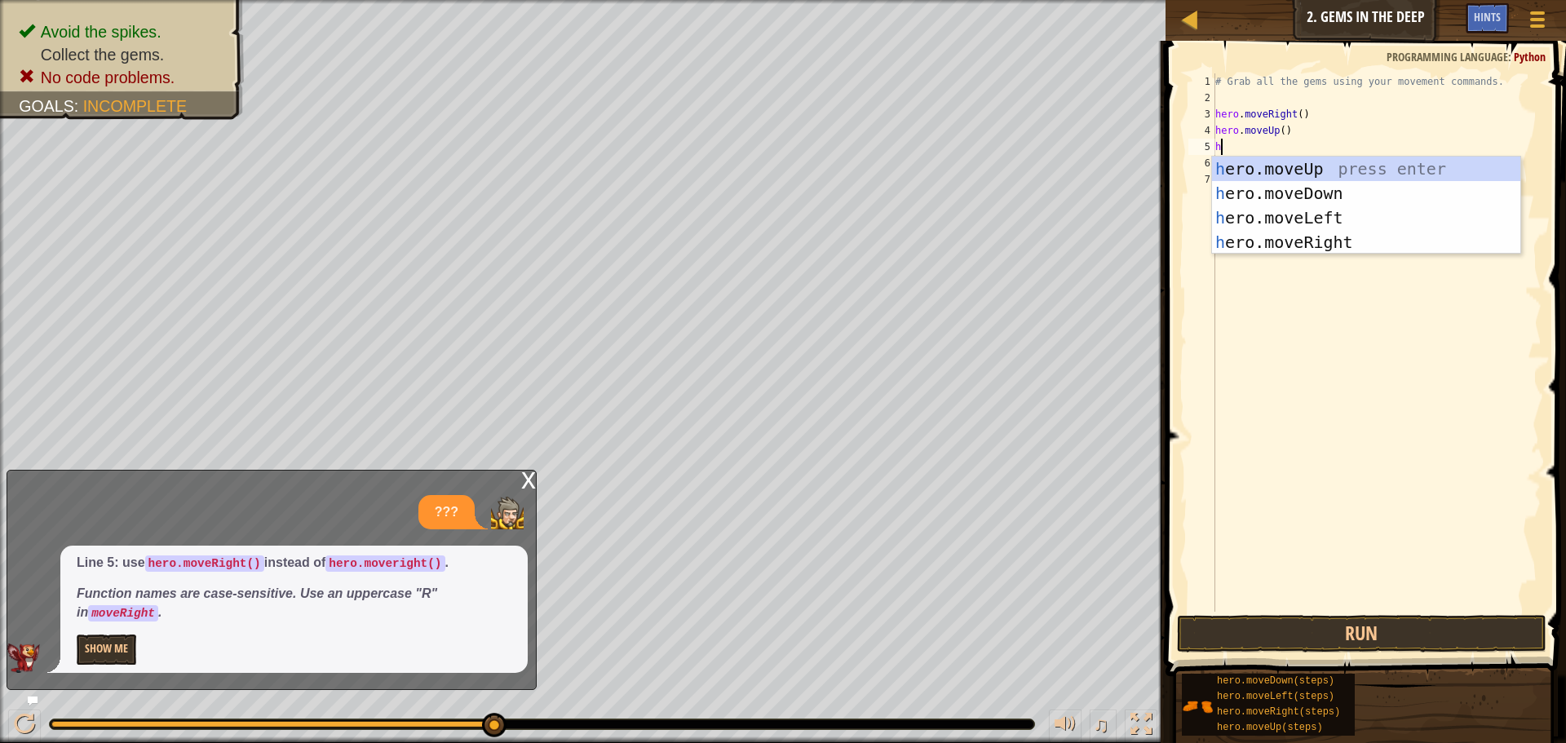
type textarea "her"
click at [1267, 234] on div "her o.moveUp press enter her o.moveDown press enter her o.moveLeft press enter …" at bounding box center [1366, 230] width 308 height 147
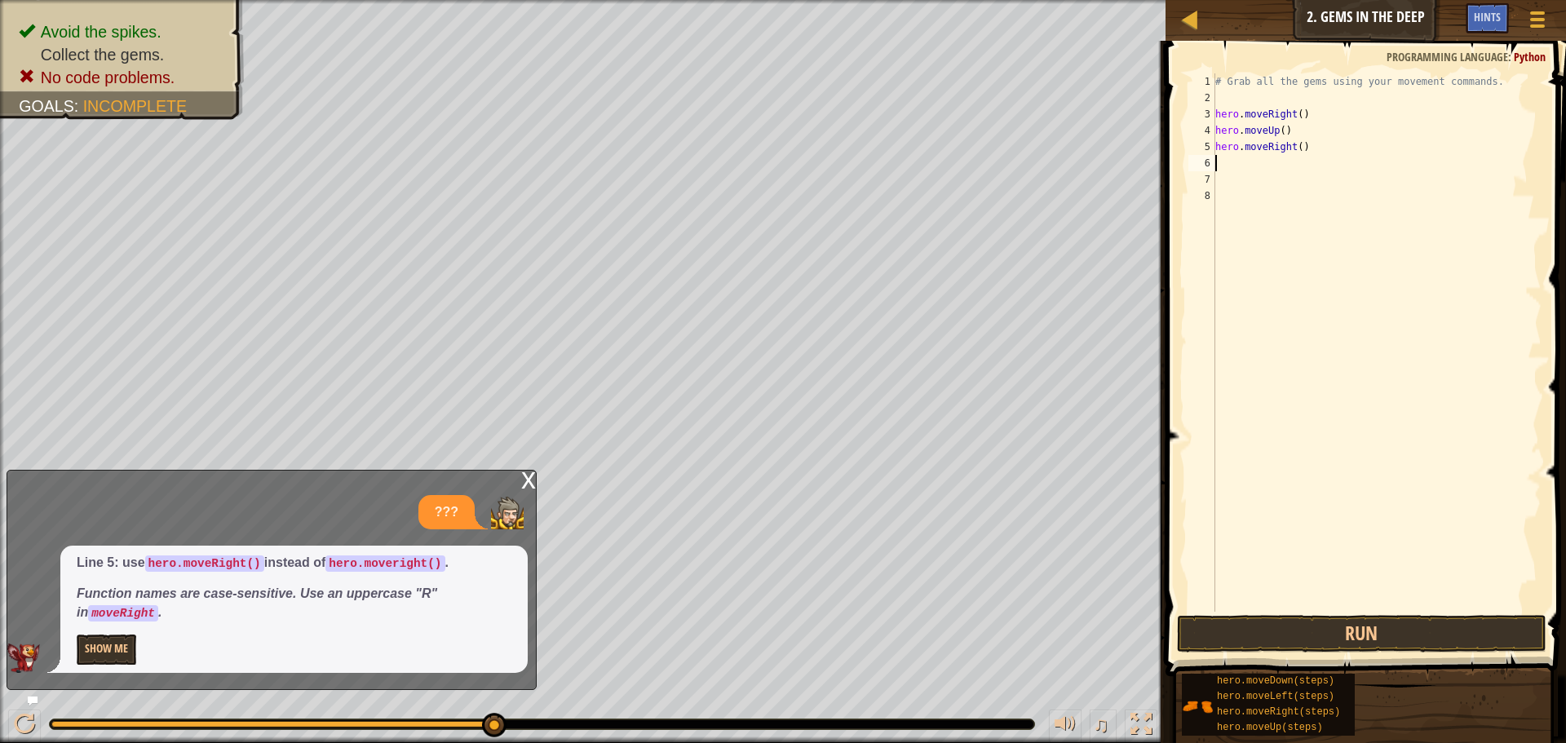
scroll to position [7, 0]
click at [1265, 635] on button "Run" at bounding box center [1362, 634] width 370 height 38
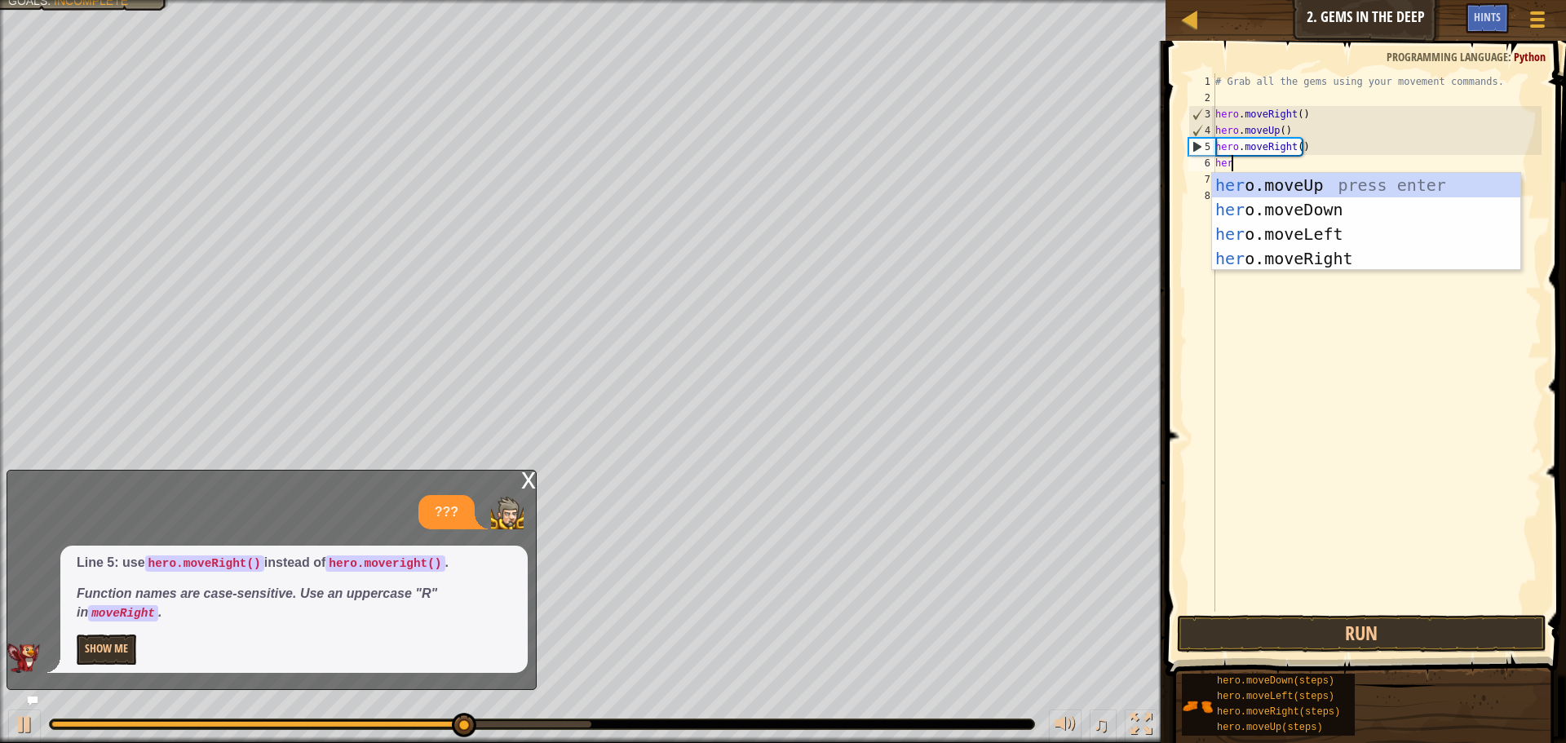
scroll to position [7, 1]
type textarea "hero"
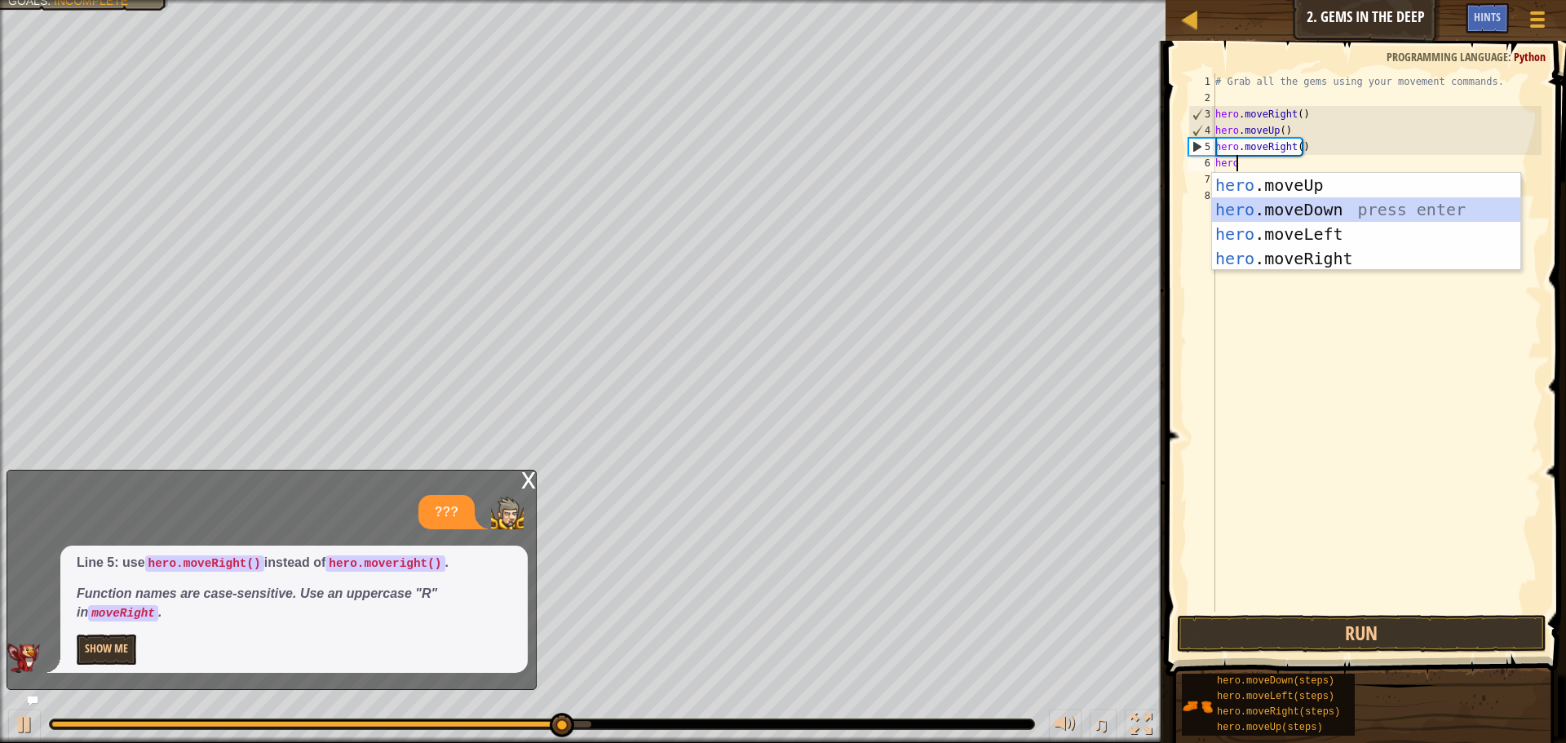
click at [1266, 216] on div "hero .moveUp press enter hero .moveDown press enter hero .moveLeft press enter …" at bounding box center [1366, 246] width 308 height 147
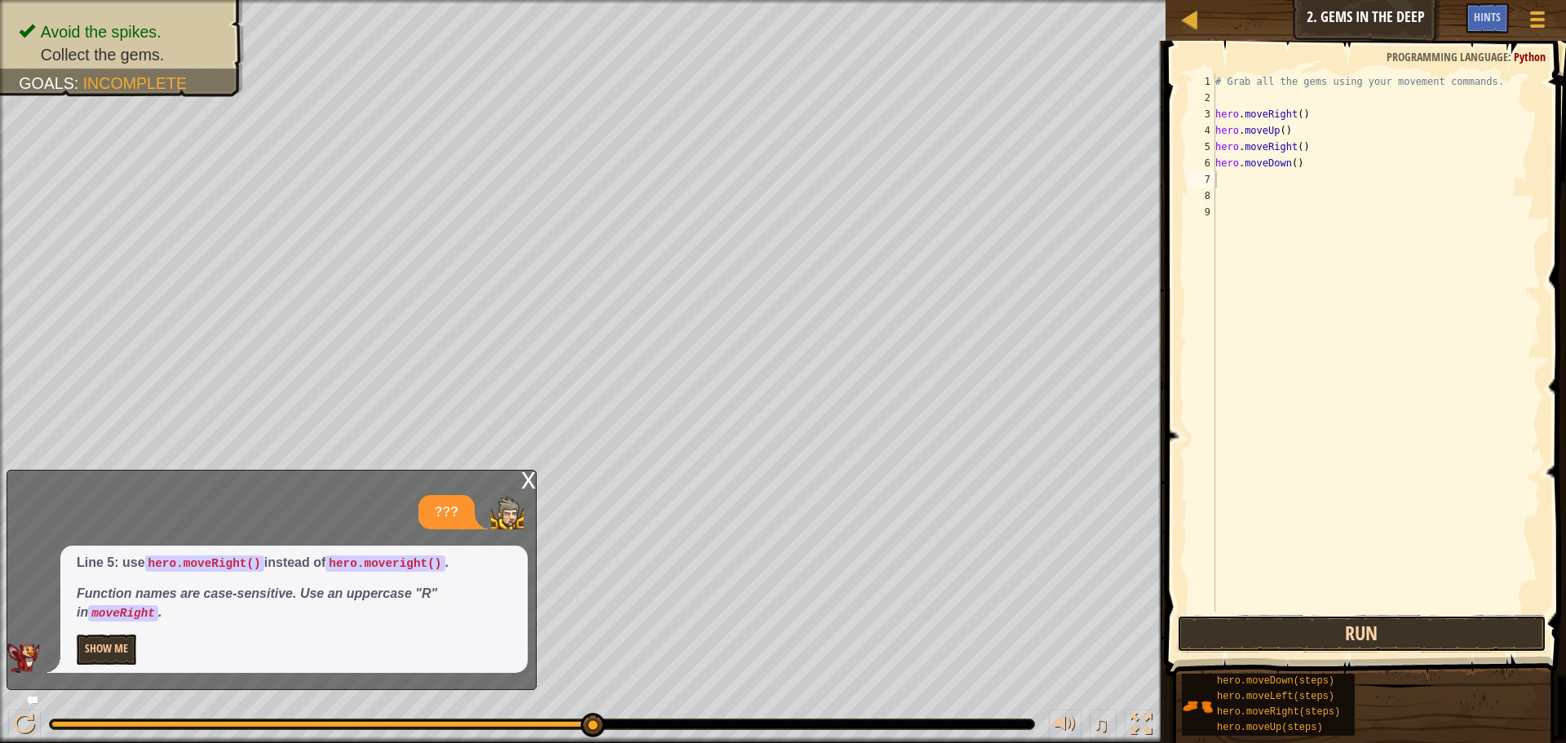
click at [1252, 640] on button "Run" at bounding box center [1362, 634] width 370 height 38
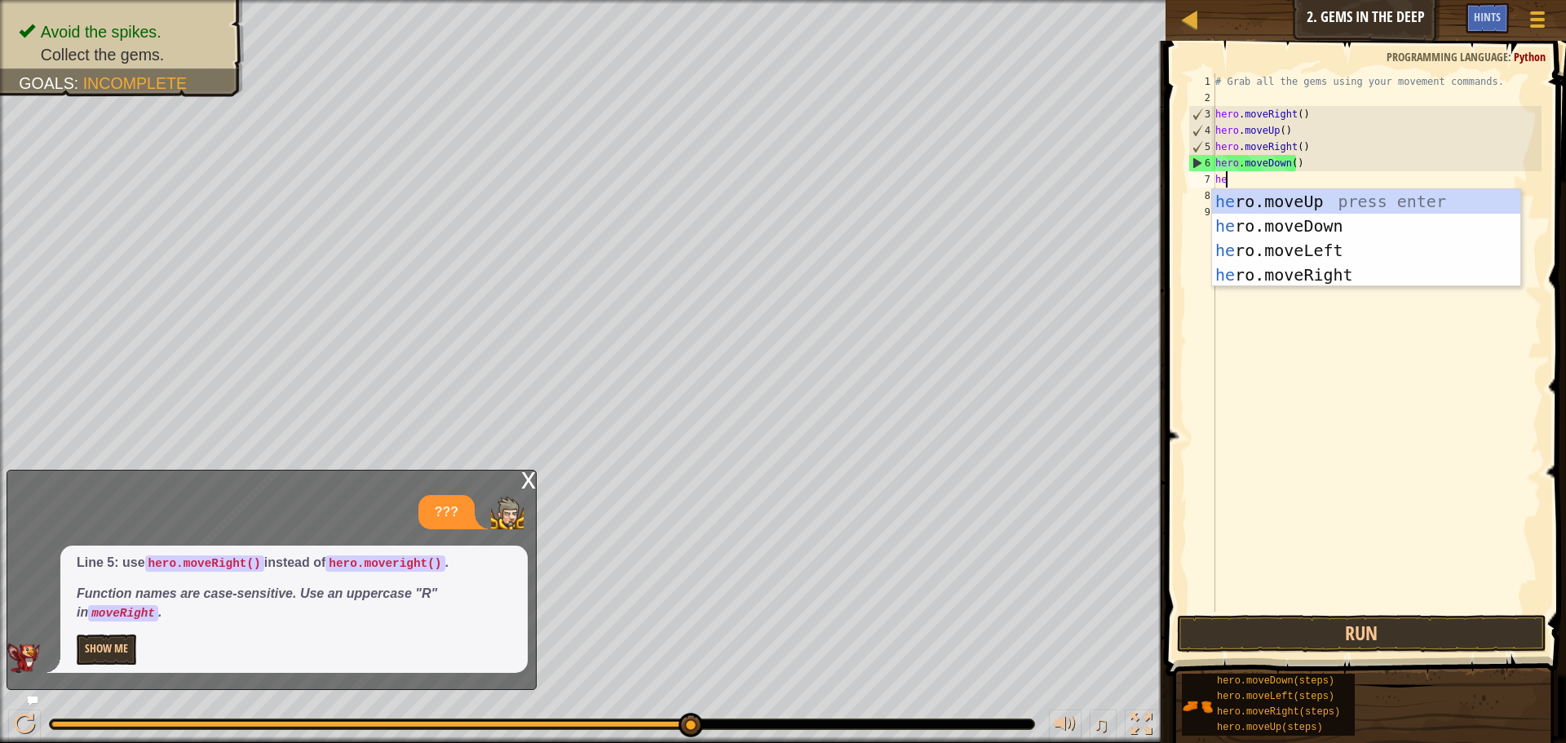
scroll to position [7, 1]
type textarea "hero"
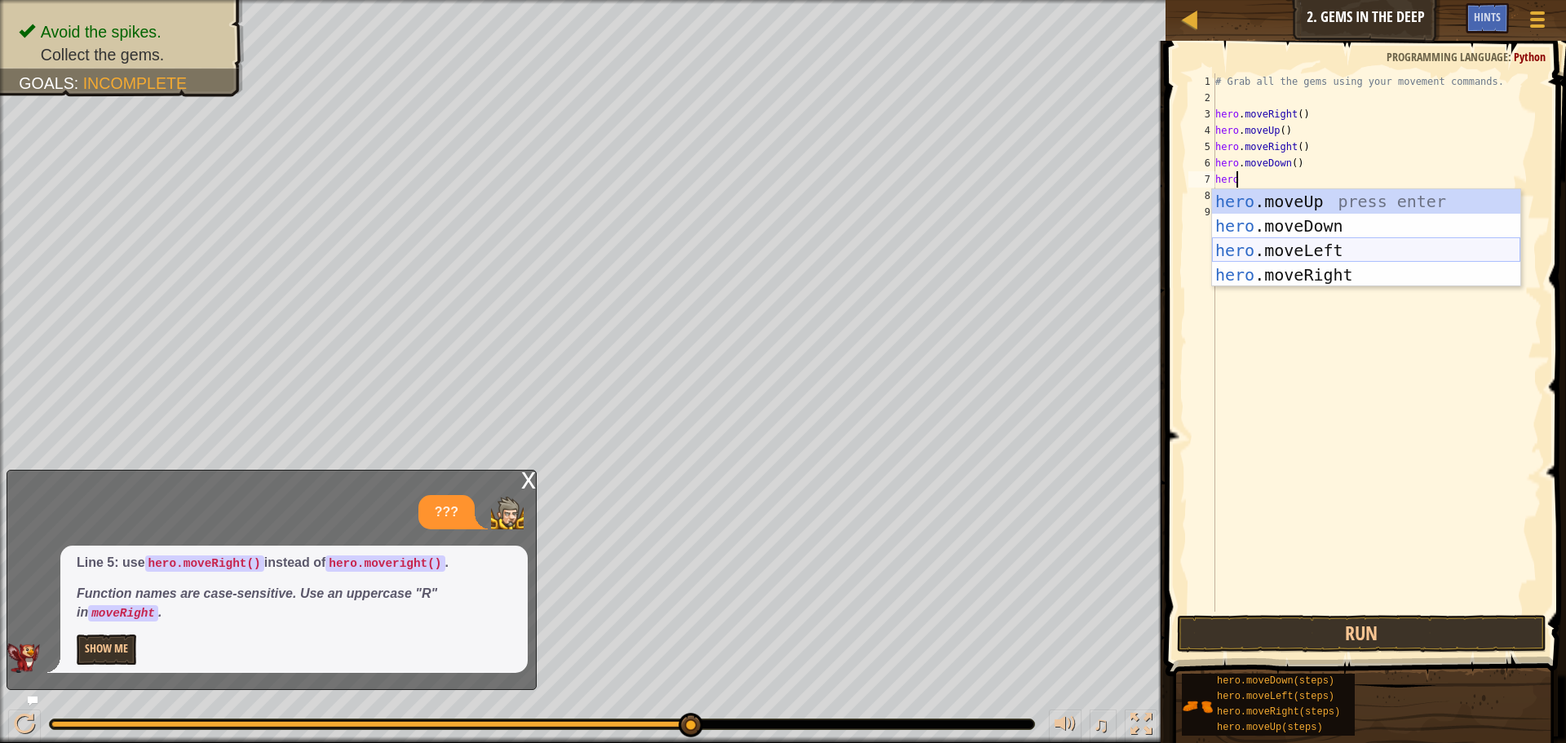
click at [1243, 246] on div "hero .moveUp press enter hero .moveDown press enter hero .moveLeft press enter …" at bounding box center [1366, 262] width 308 height 147
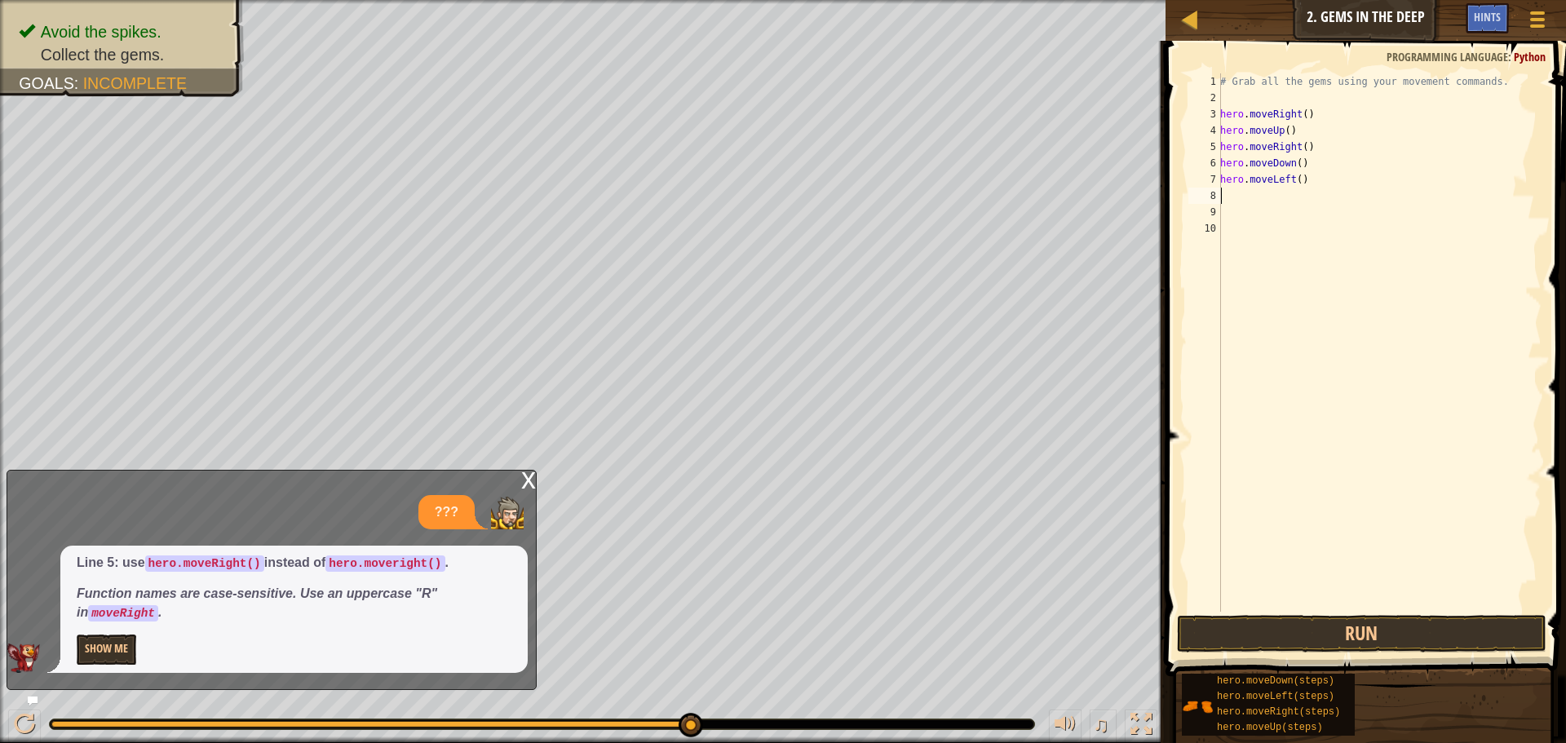
scroll to position [7, 0]
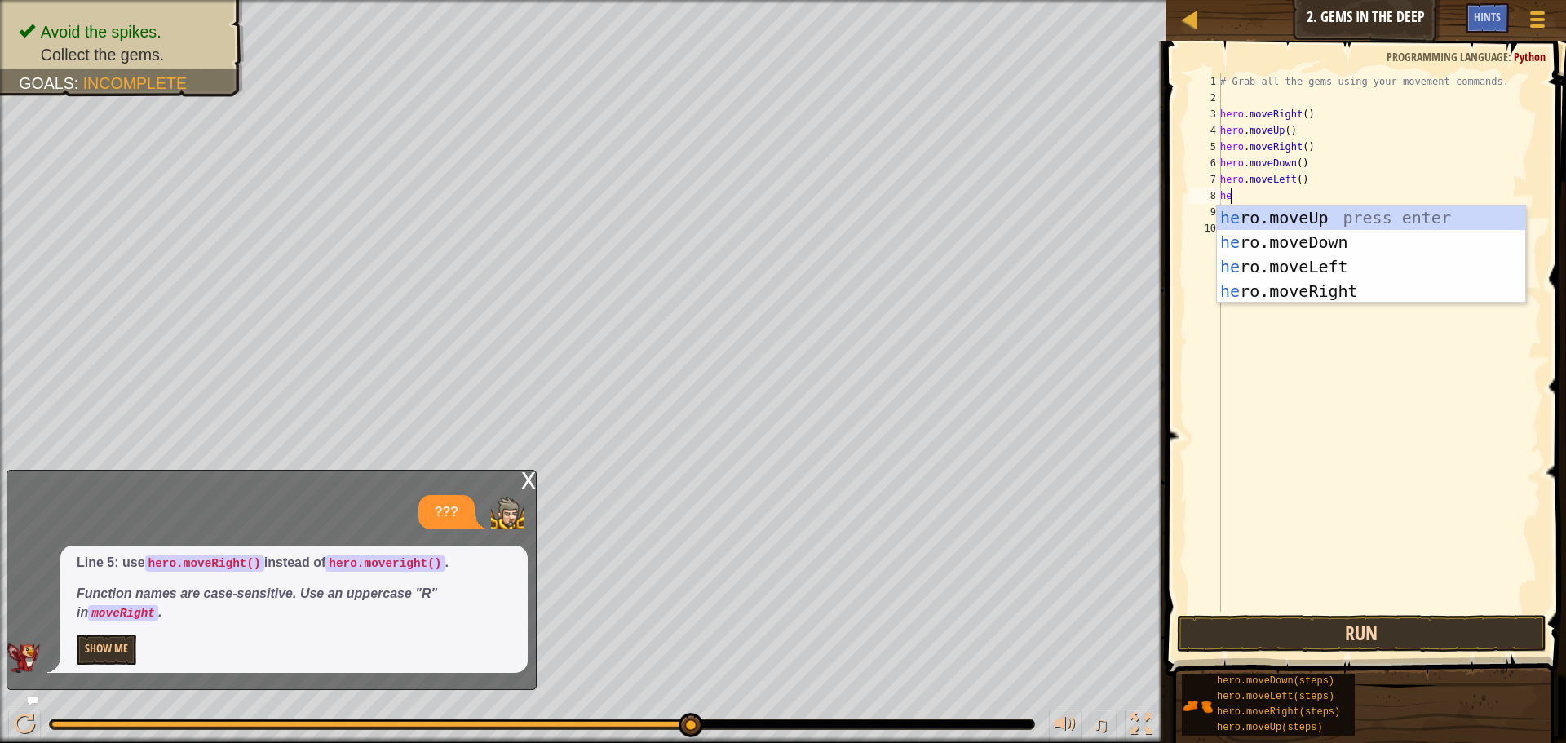
type textarea "her"
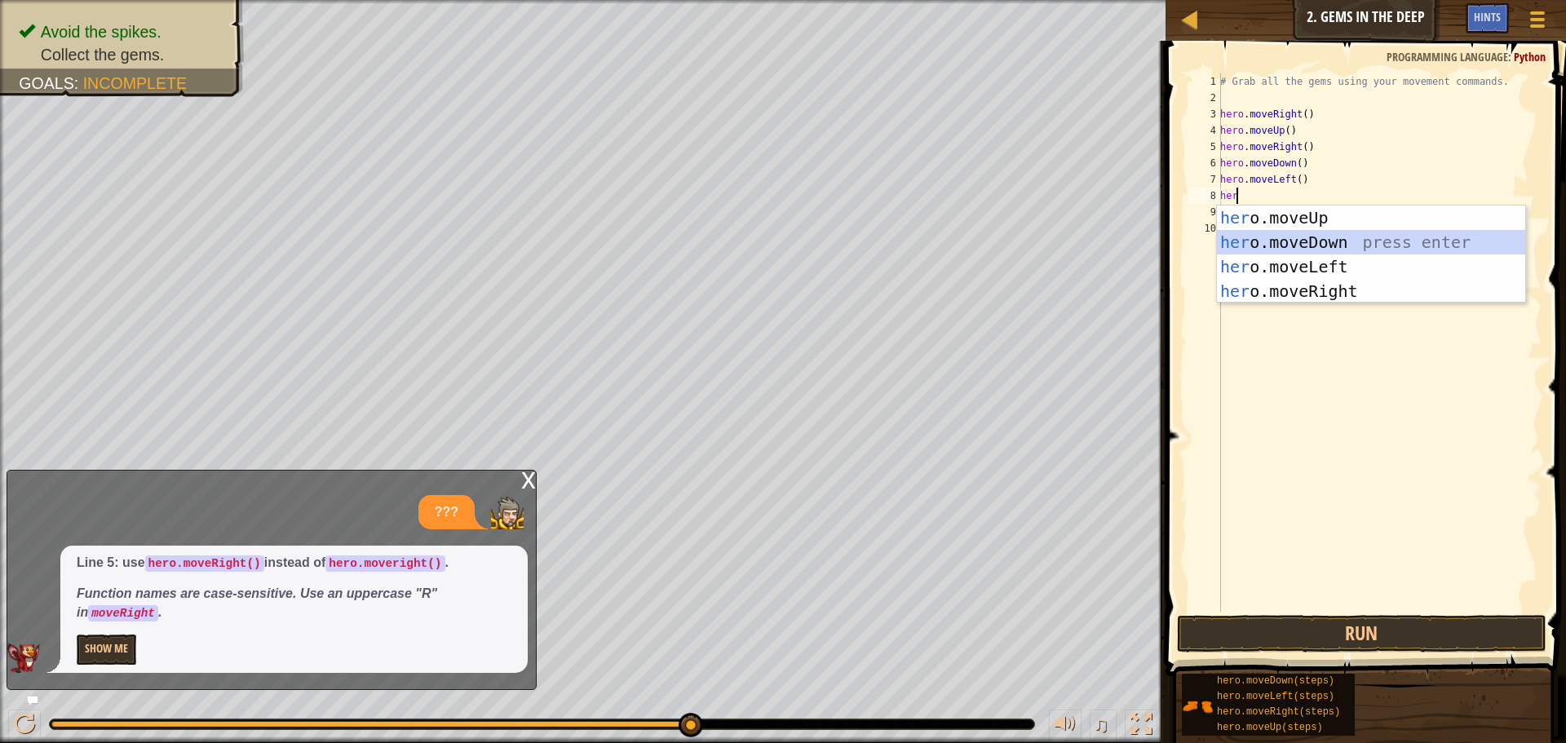
click at [1356, 238] on div "her o.moveUp press enter her o.moveDown press enter her o.moveLeft press enter …" at bounding box center [1371, 279] width 308 height 147
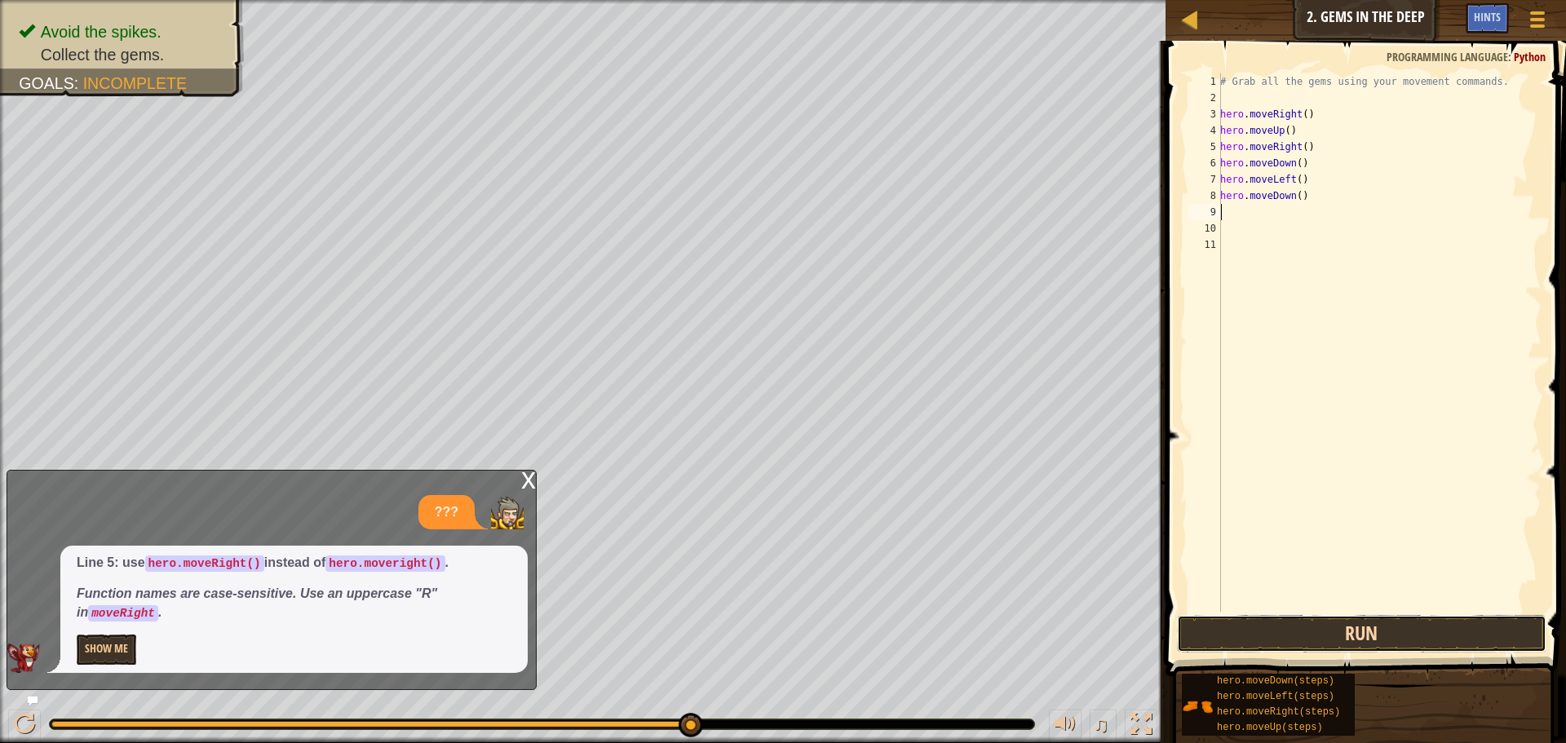
click at [1323, 628] on button "Run" at bounding box center [1362, 634] width 370 height 38
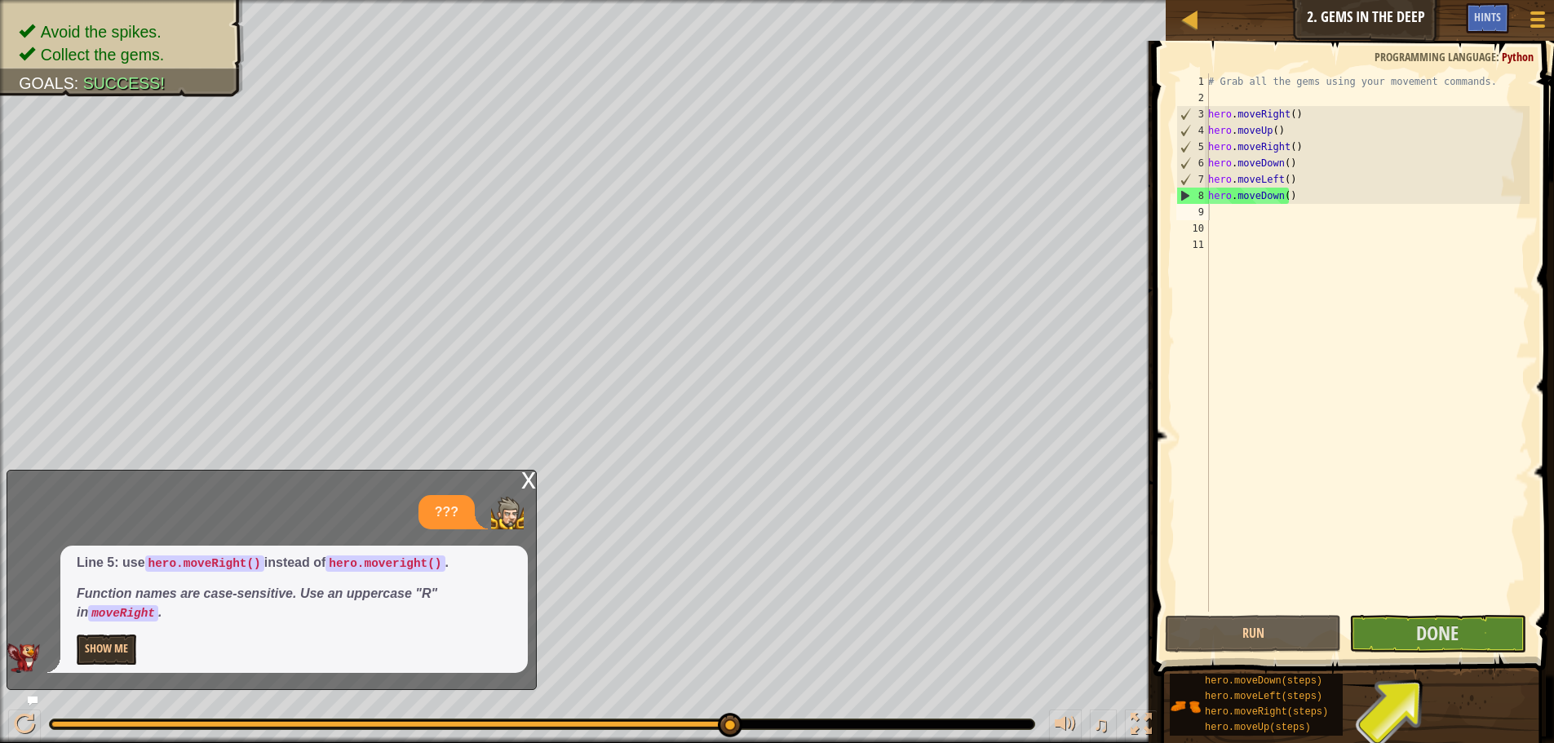
click at [532, 479] on div "x" at bounding box center [528, 479] width 15 height 16
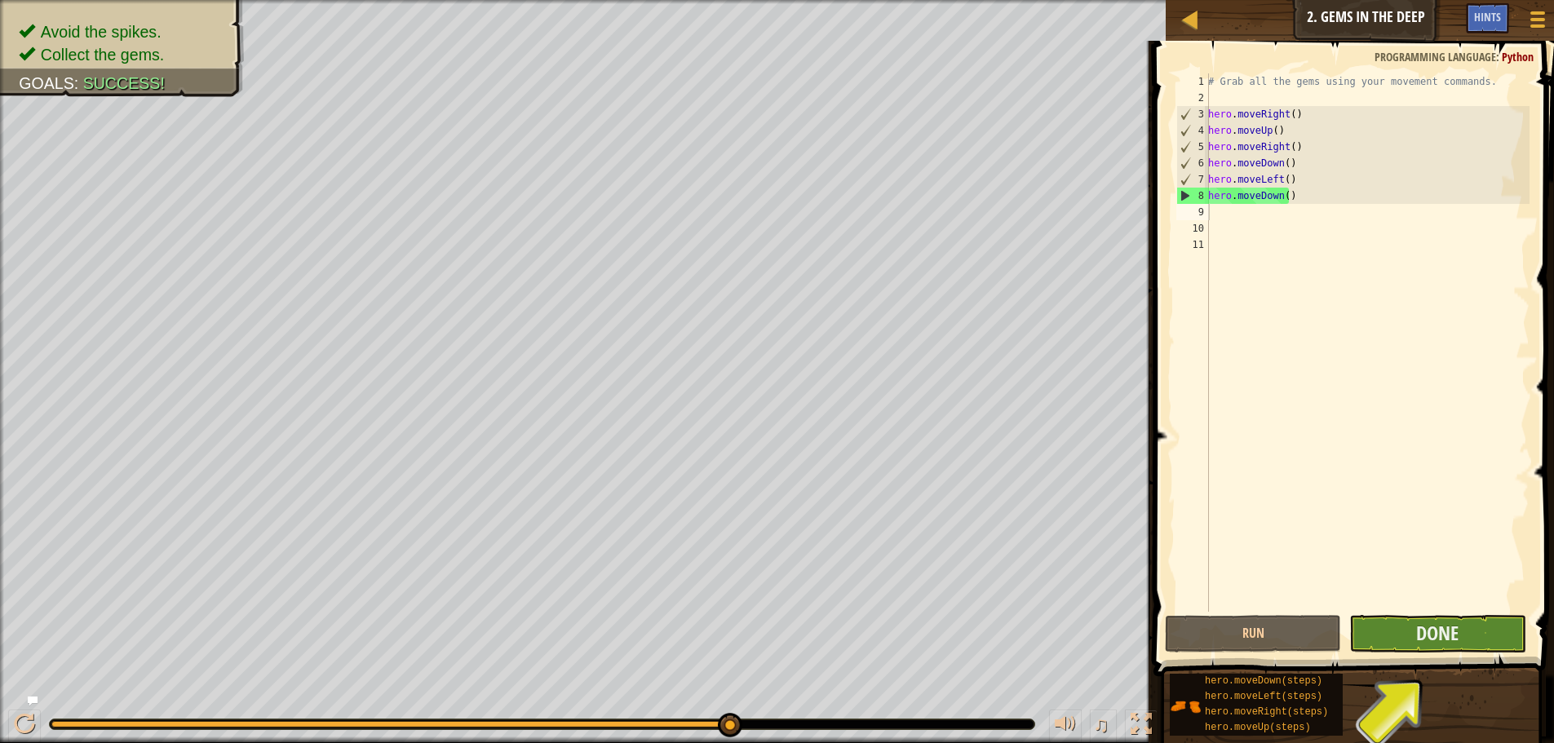
click at [1406, 615] on div "1 2 3 4 5 6 7 8 9 10 11 # Grab all the gems using your movement commands. hero …" at bounding box center [1351, 391] width 405 height 684
click at [1389, 629] on button "Done" at bounding box center [1437, 634] width 176 height 38
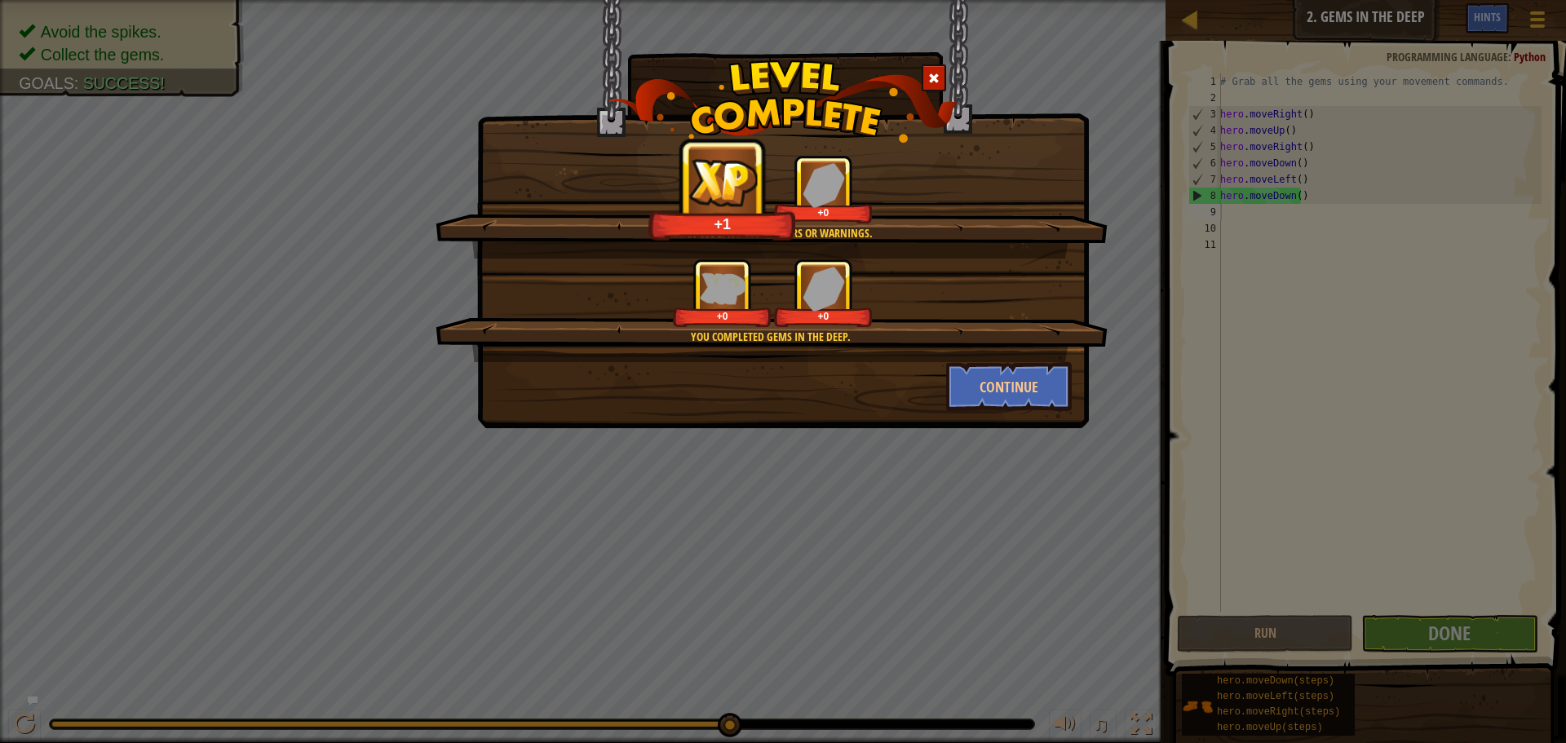
click at [1078, 317] on div "+0 +0" at bounding box center [772, 293] width 633 height 69
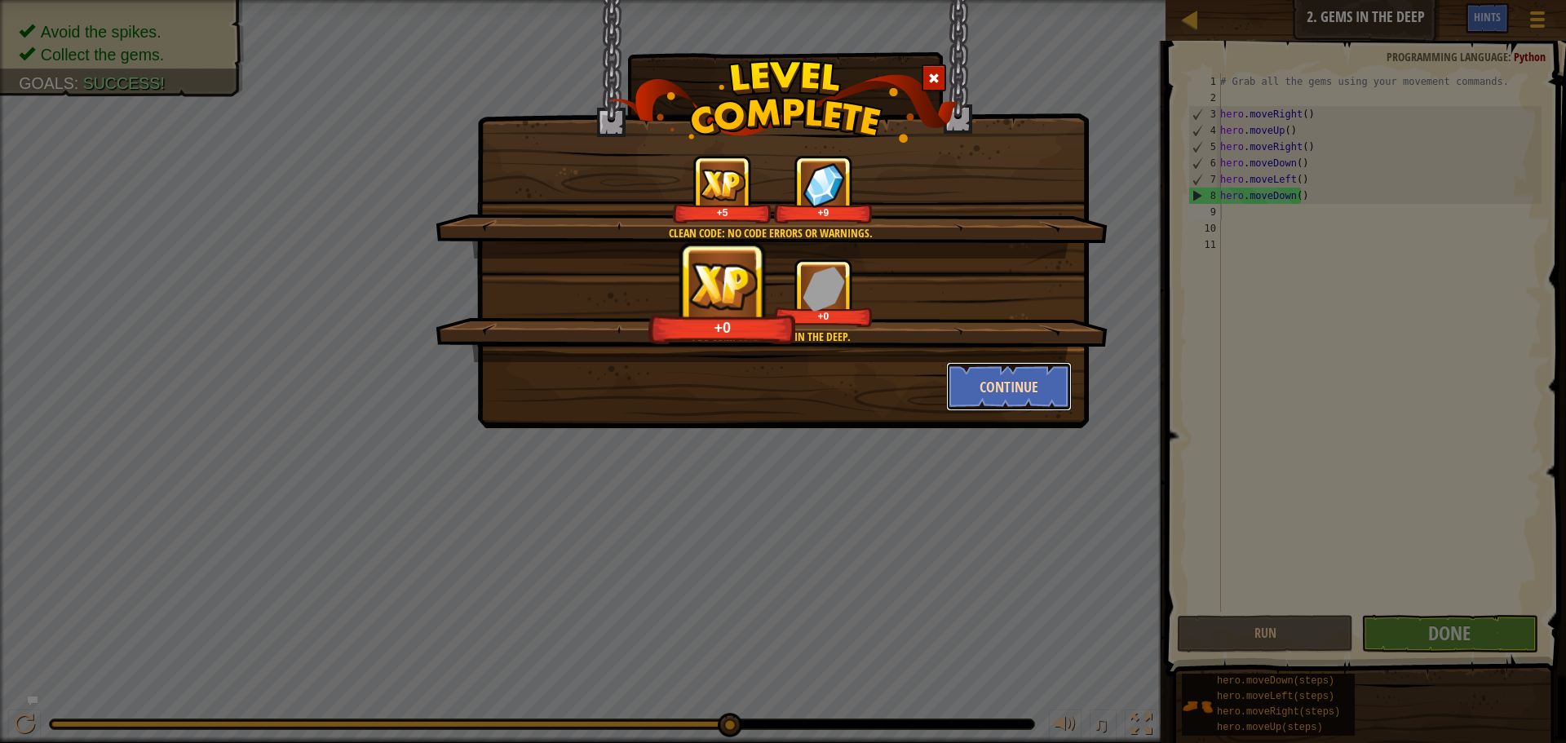
click at [960, 390] on button "Continue" at bounding box center [1009, 386] width 126 height 49
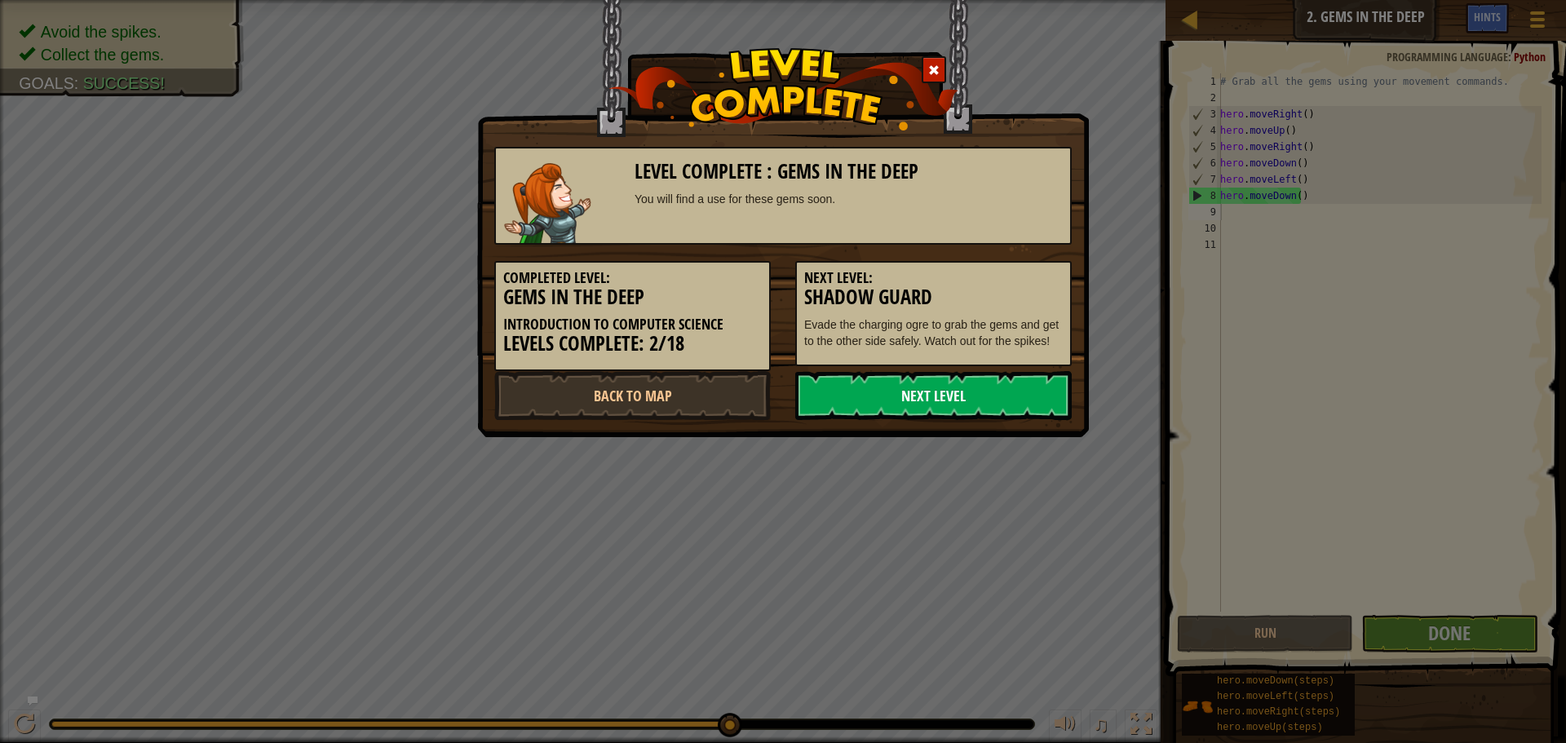
click at [981, 396] on link "Next Level" at bounding box center [933, 395] width 277 height 49
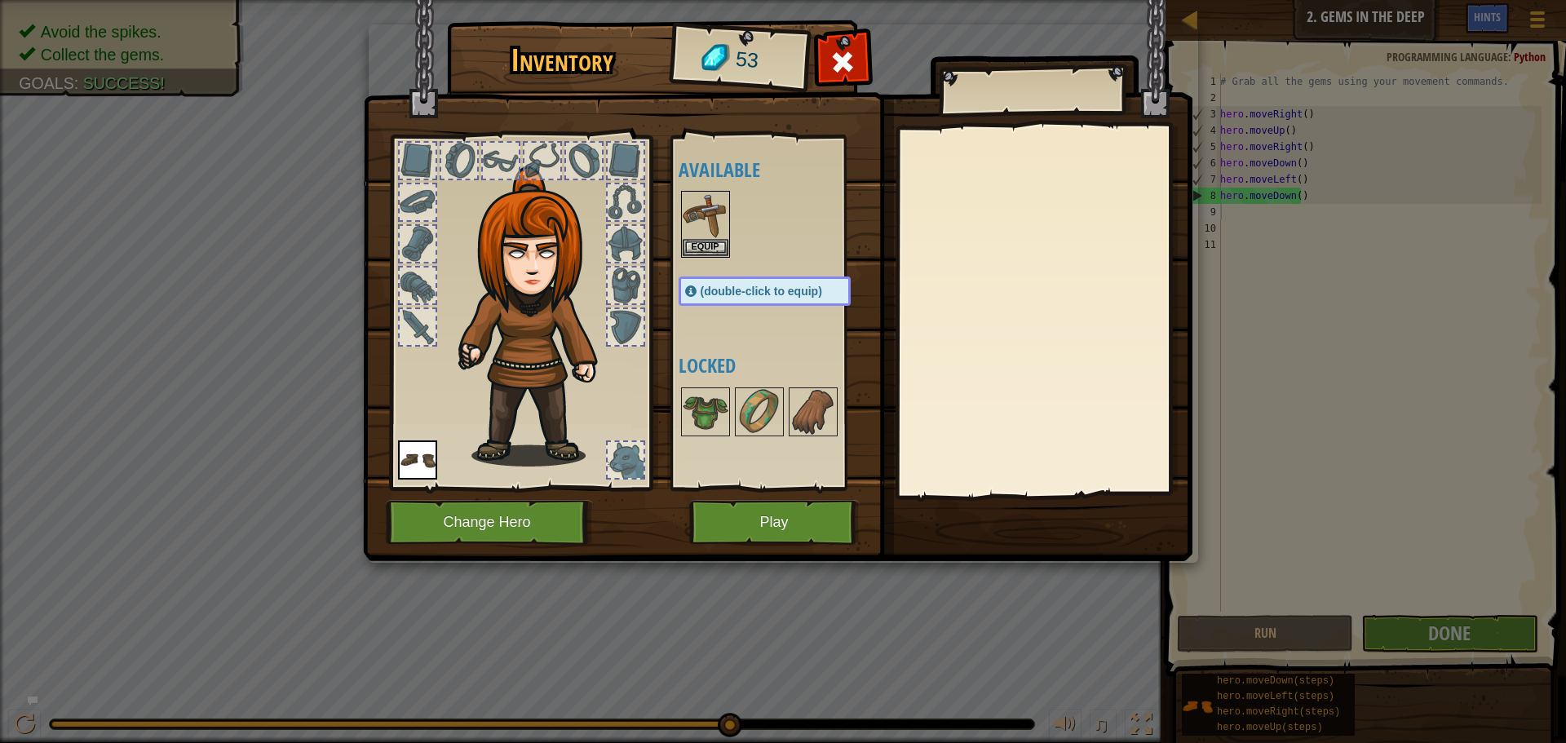
drag, startPoint x: 766, startPoint y: 76, endPoint x: 392, endPoint y: 452, distance: 530.7
click at [765, 82] on div "53" at bounding box center [739, 60] width 135 height 65
click at [445, 526] on button "Change Hero" at bounding box center [489, 522] width 207 height 45
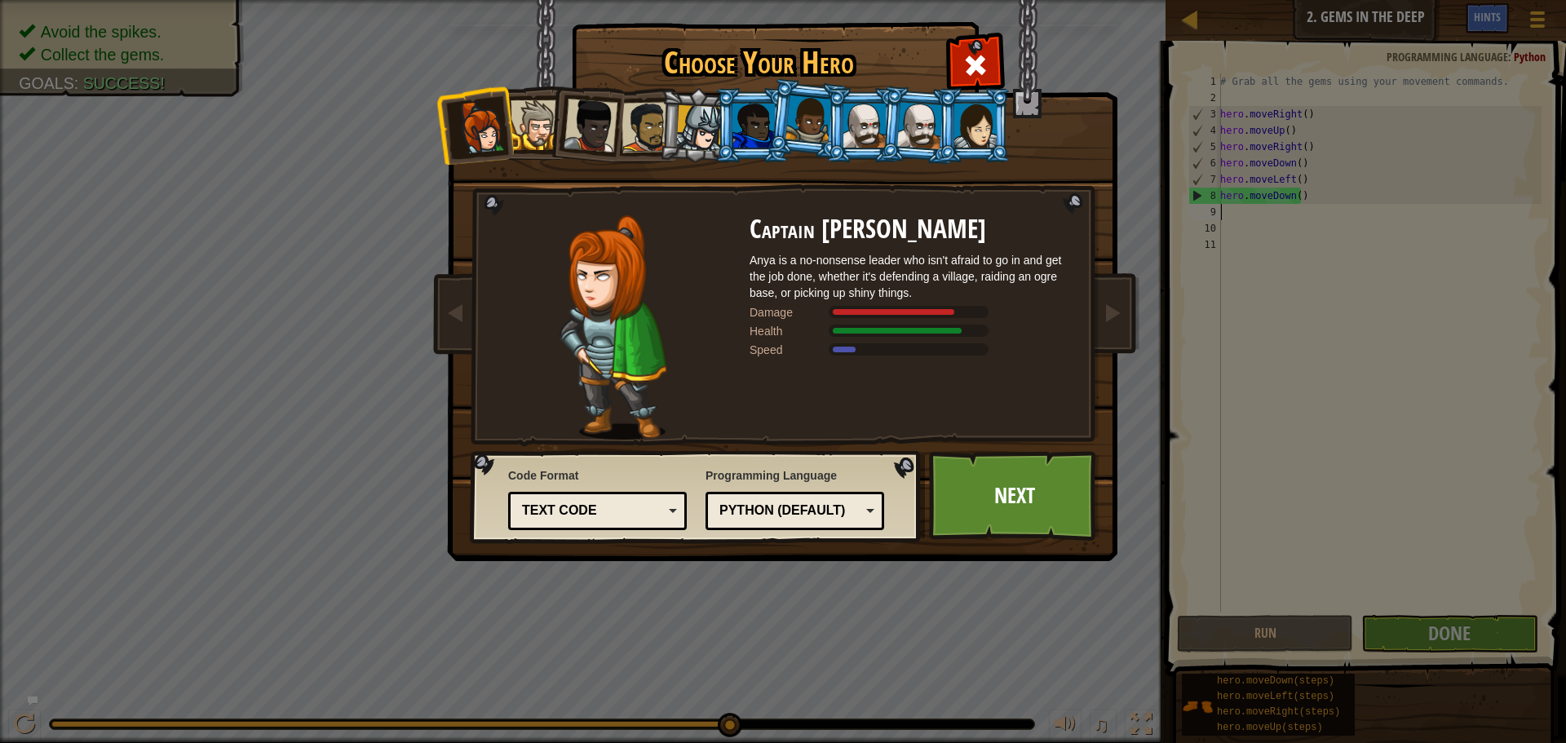
click at [537, 118] on div at bounding box center [536, 125] width 50 height 50
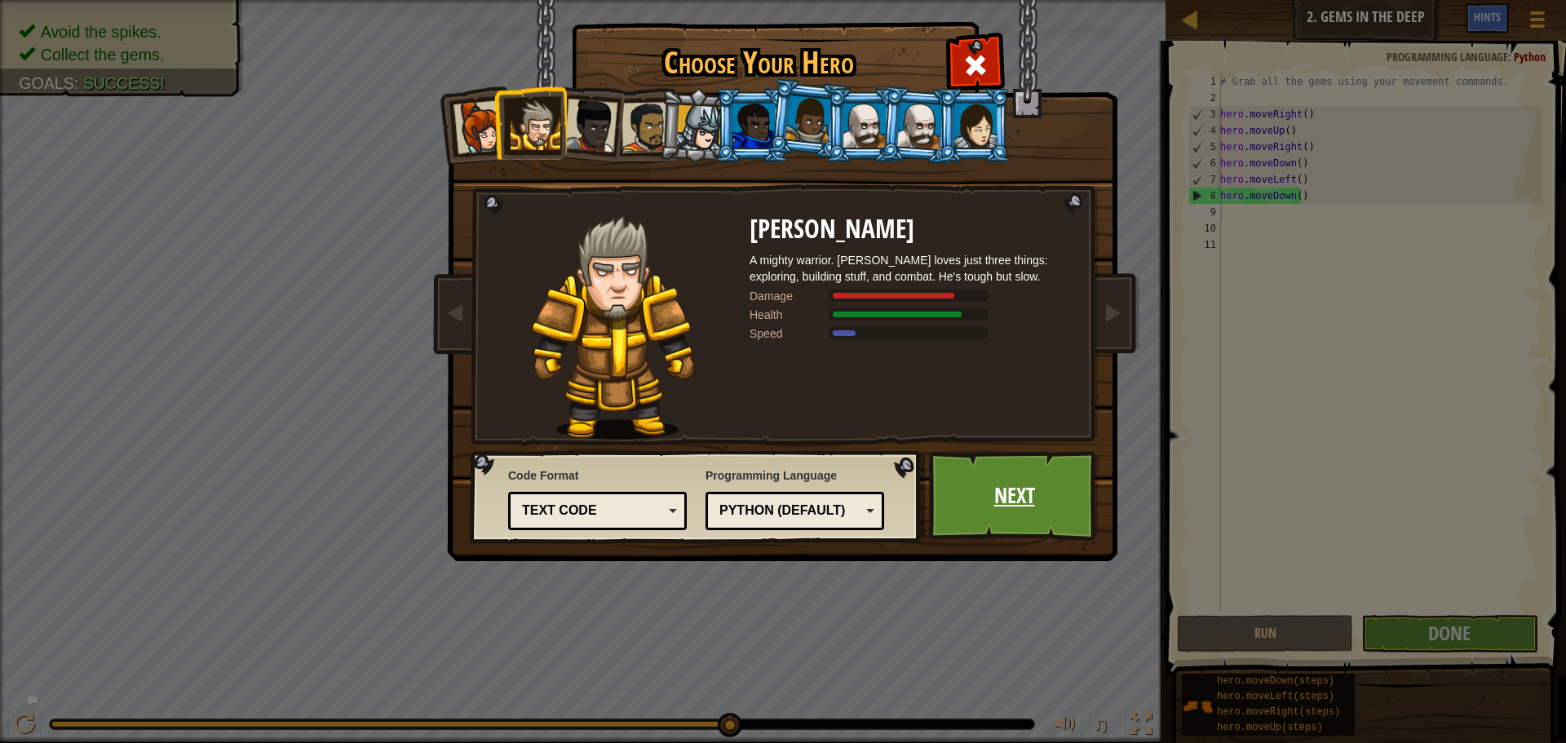
click at [971, 492] on link "Next" at bounding box center [1014, 496] width 170 height 90
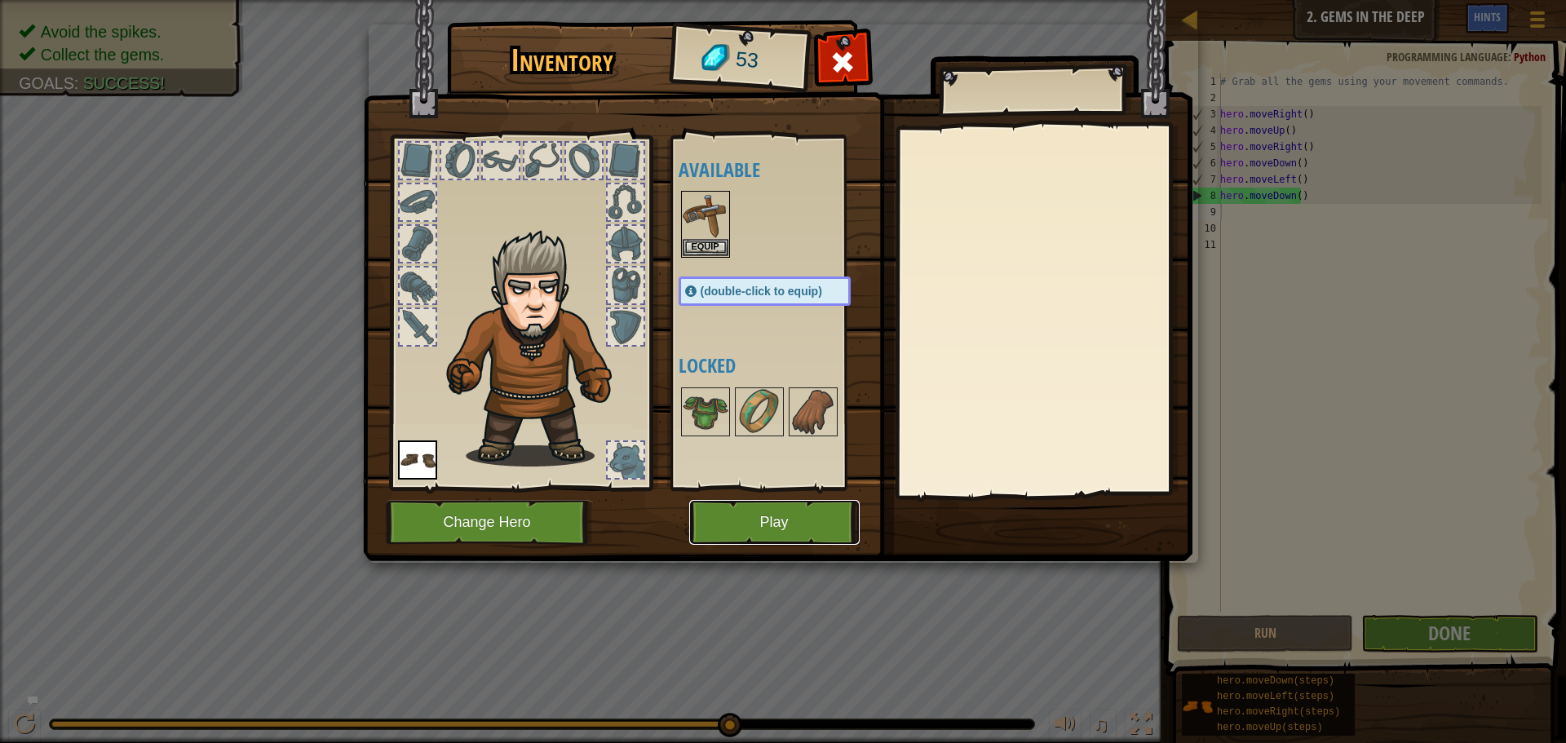
click at [788, 515] on button "Play" at bounding box center [774, 522] width 170 height 45
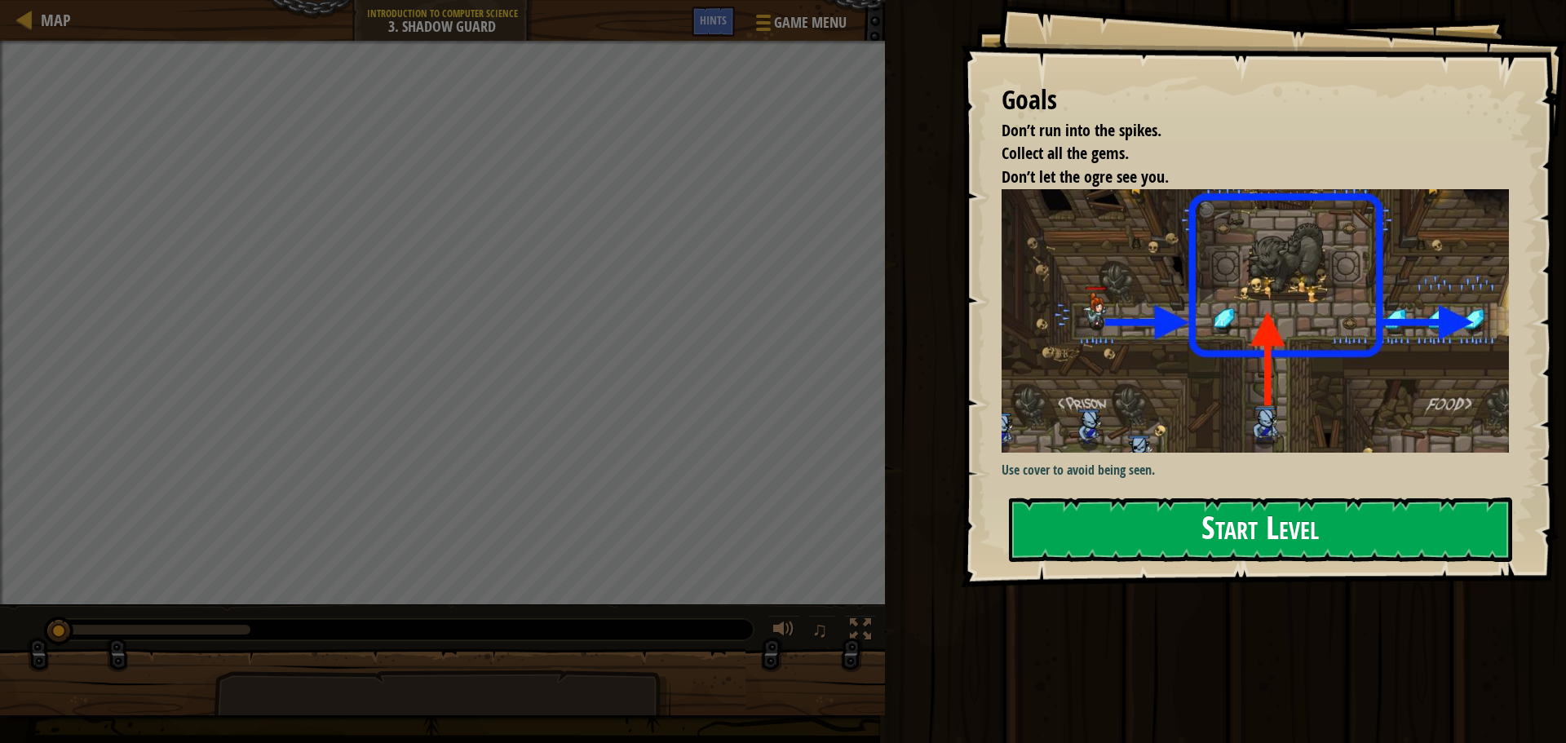
click at [1168, 512] on button "Start Level" at bounding box center [1260, 530] width 503 height 64
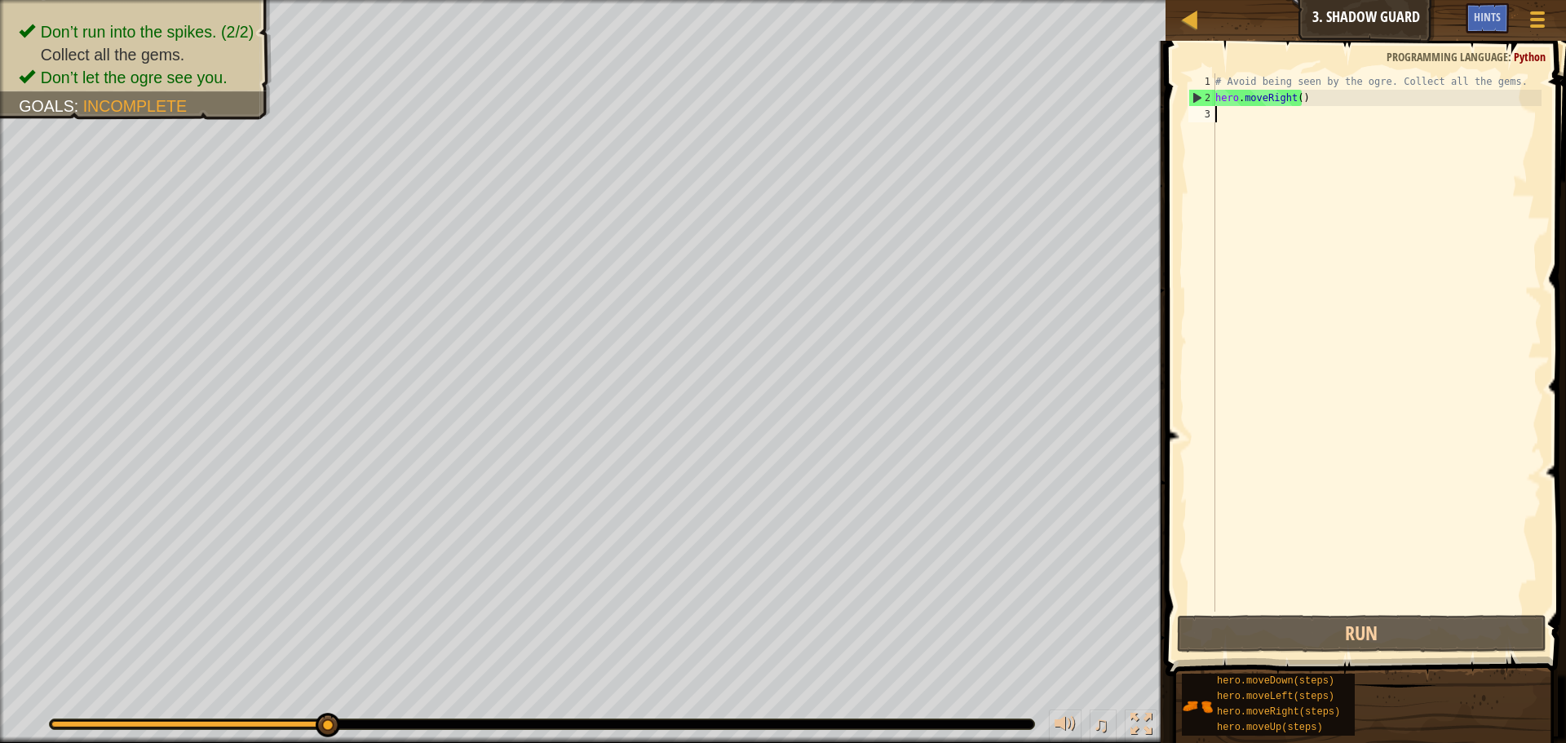
scroll to position [7, 0]
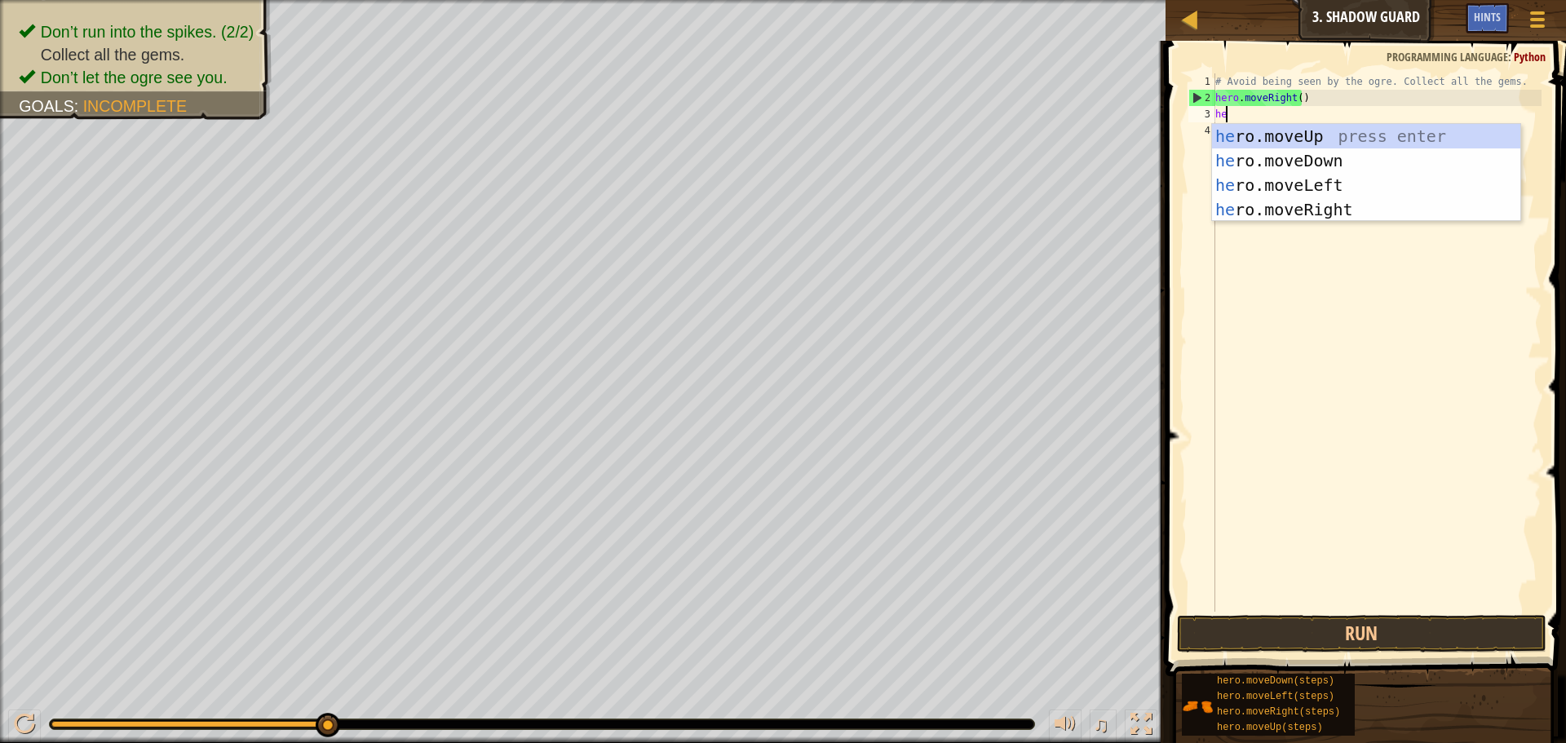
type textarea "her"
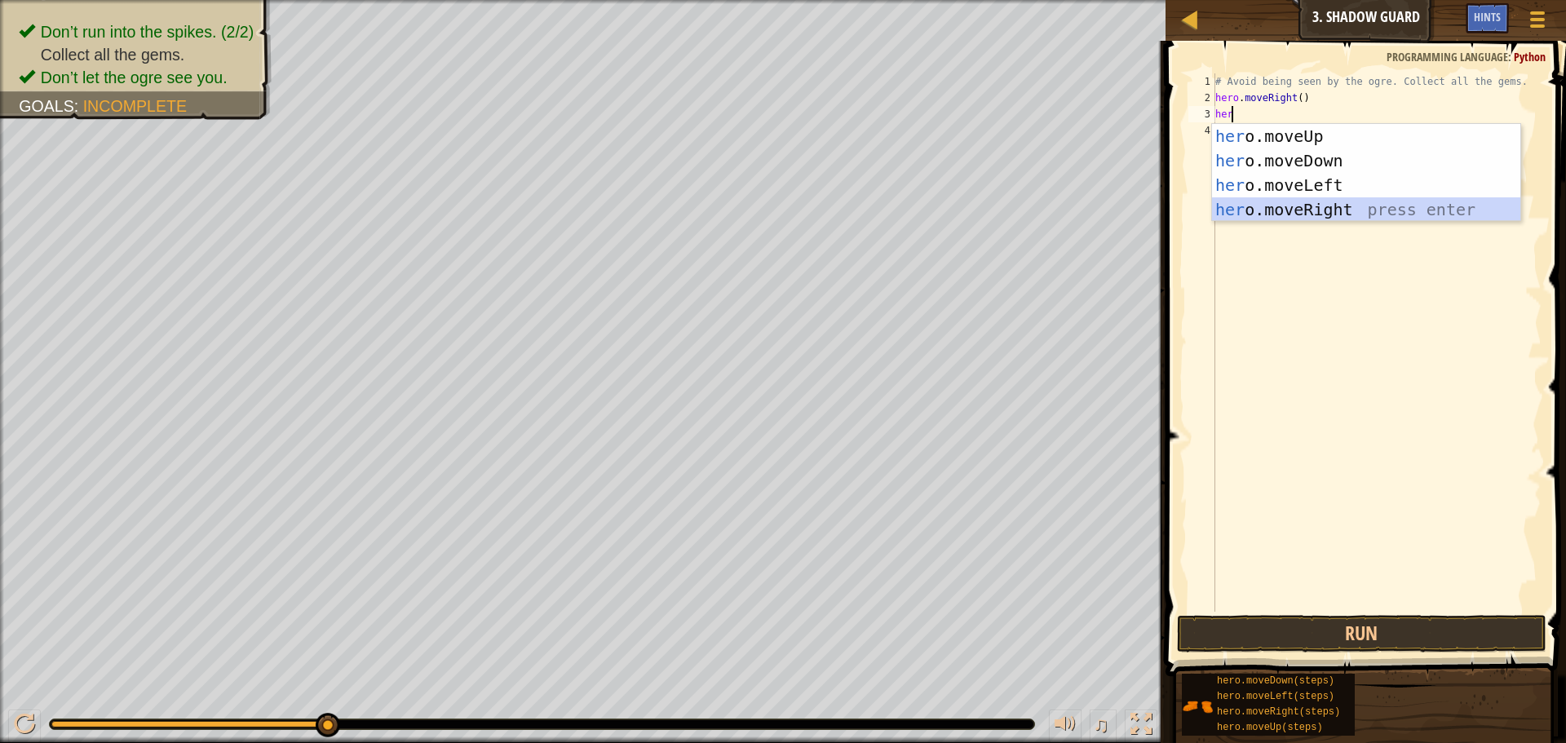
click at [1286, 210] on div "her o.moveUp press enter her o.moveDown press enter her o.moveLeft press enter …" at bounding box center [1366, 197] width 308 height 147
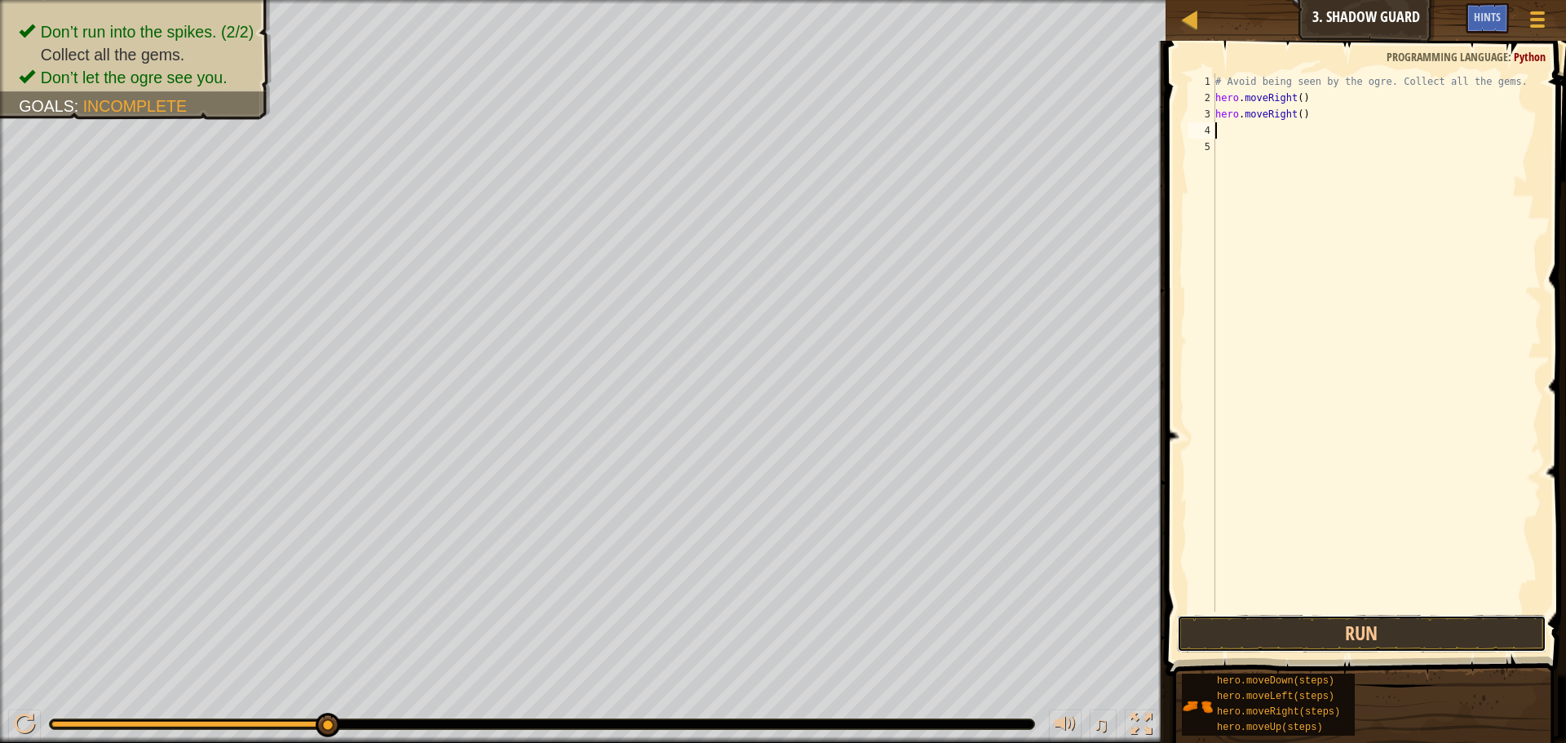
drag, startPoint x: 1212, startPoint y: 622, endPoint x: 1198, endPoint y: 609, distance: 19.6
click at [1211, 622] on button "Run" at bounding box center [1362, 634] width 370 height 38
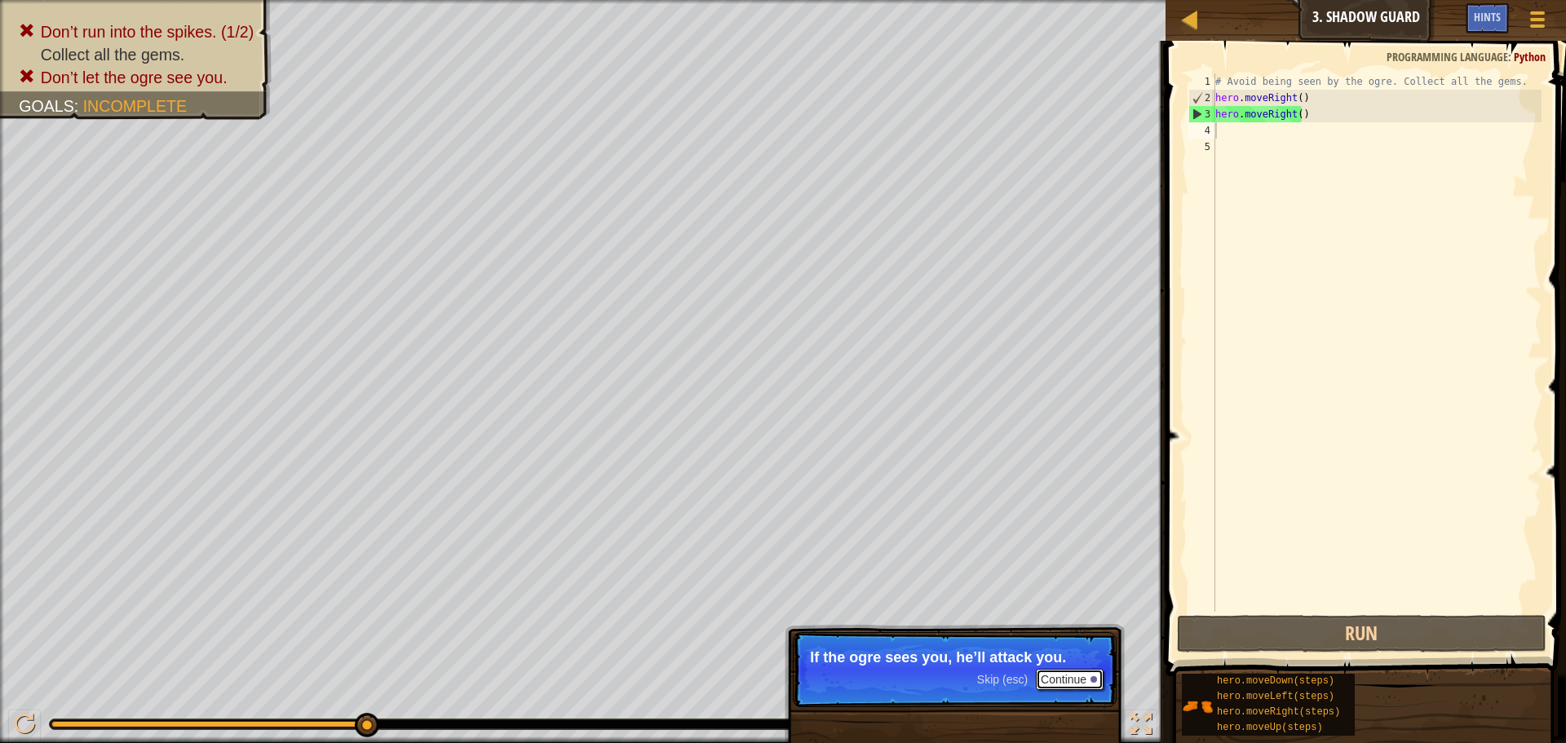
click at [1066, 676] on button "Continue" at bounding box center [1070, 679] width 68 height 21
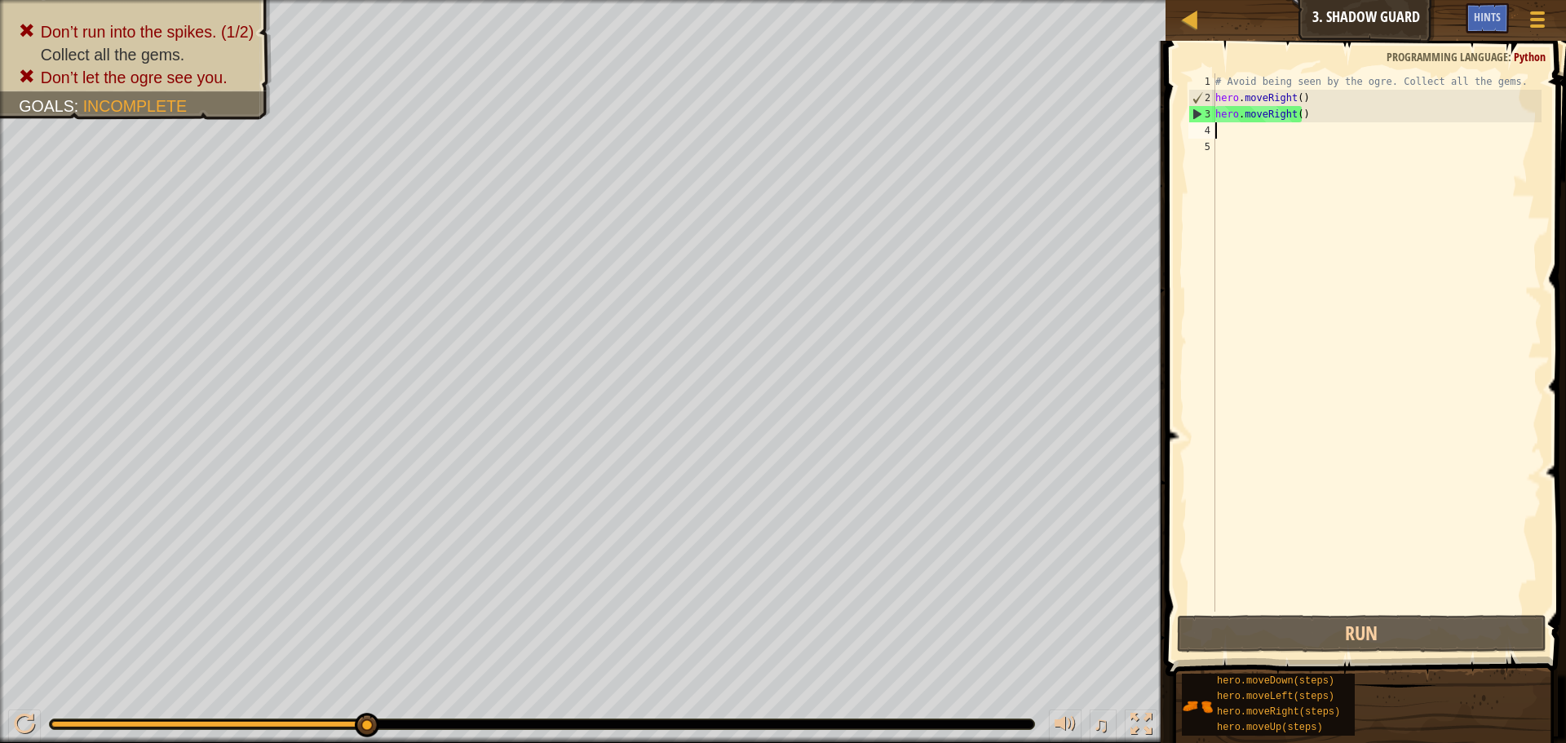
click at [1304, 120] on div "# Avoid being seen by the ogre. Collect all the gems. hero . moveRight ( ) hero…" at bounding box center [1377, 358] width 330 height 571
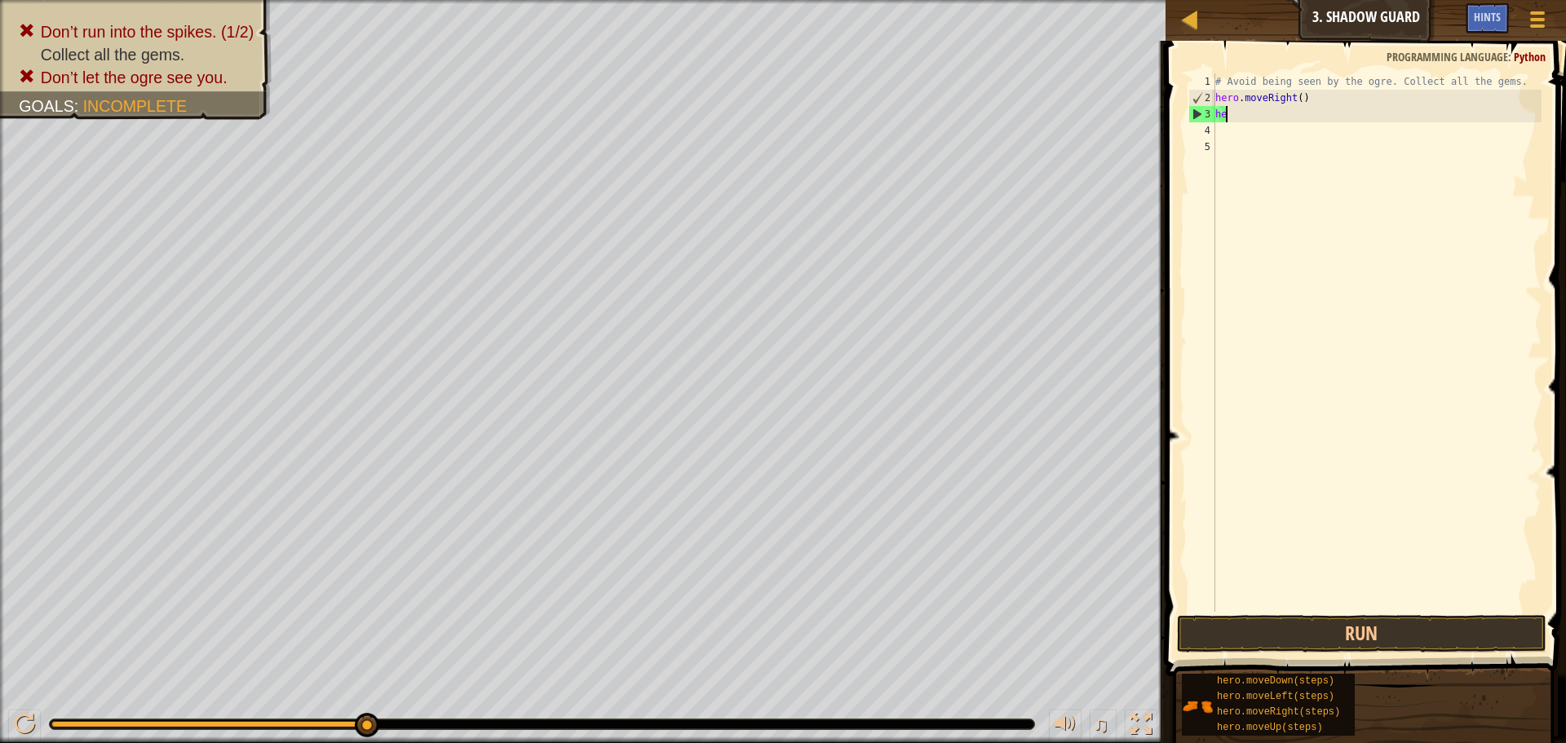
type textarea "h"
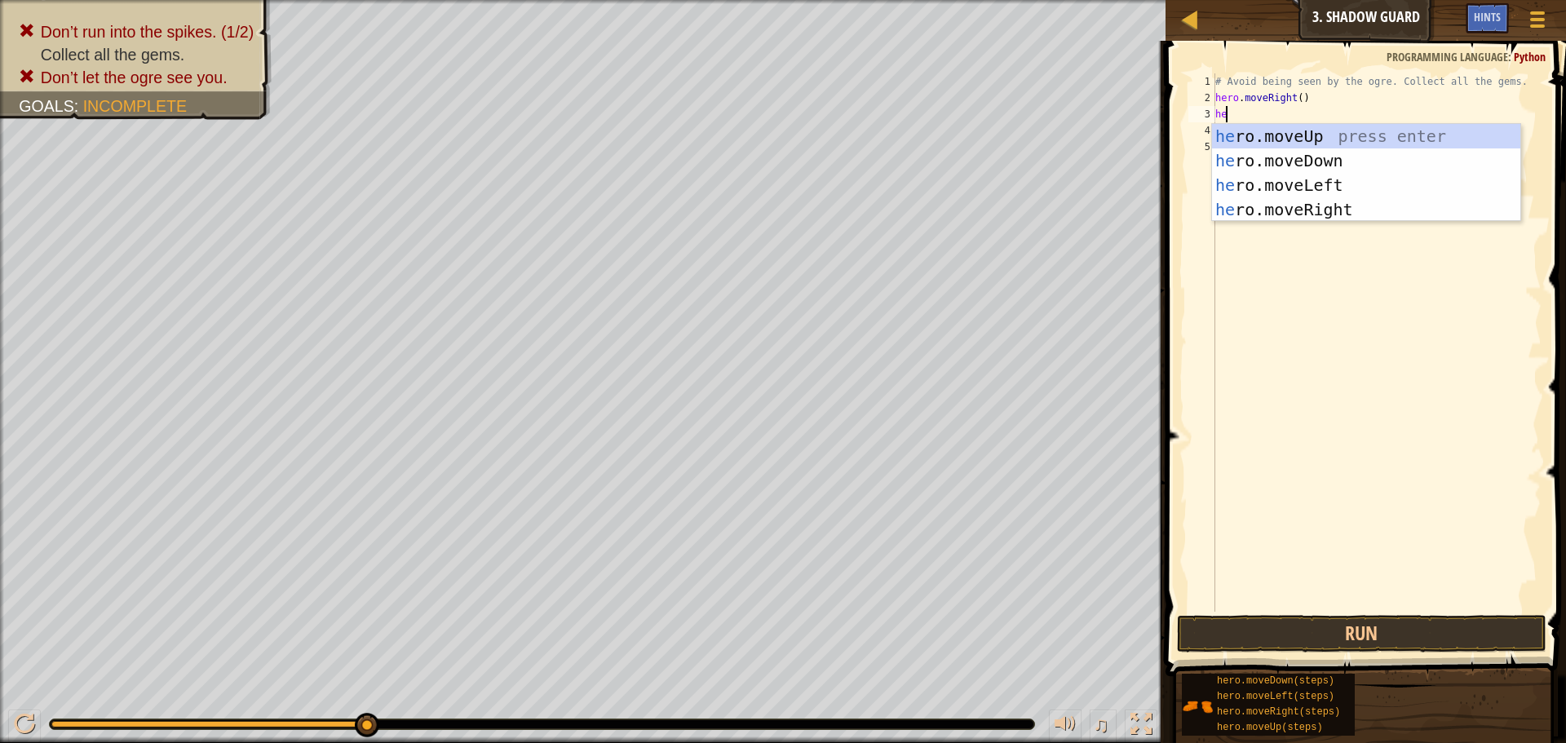
type textarea "her"
click at [1261, 141] on div "her o.moveUp press enter her o.moveDown press enter her o.moveLeft press enter …" at bounding box center [1366, 197] width 308 height 147
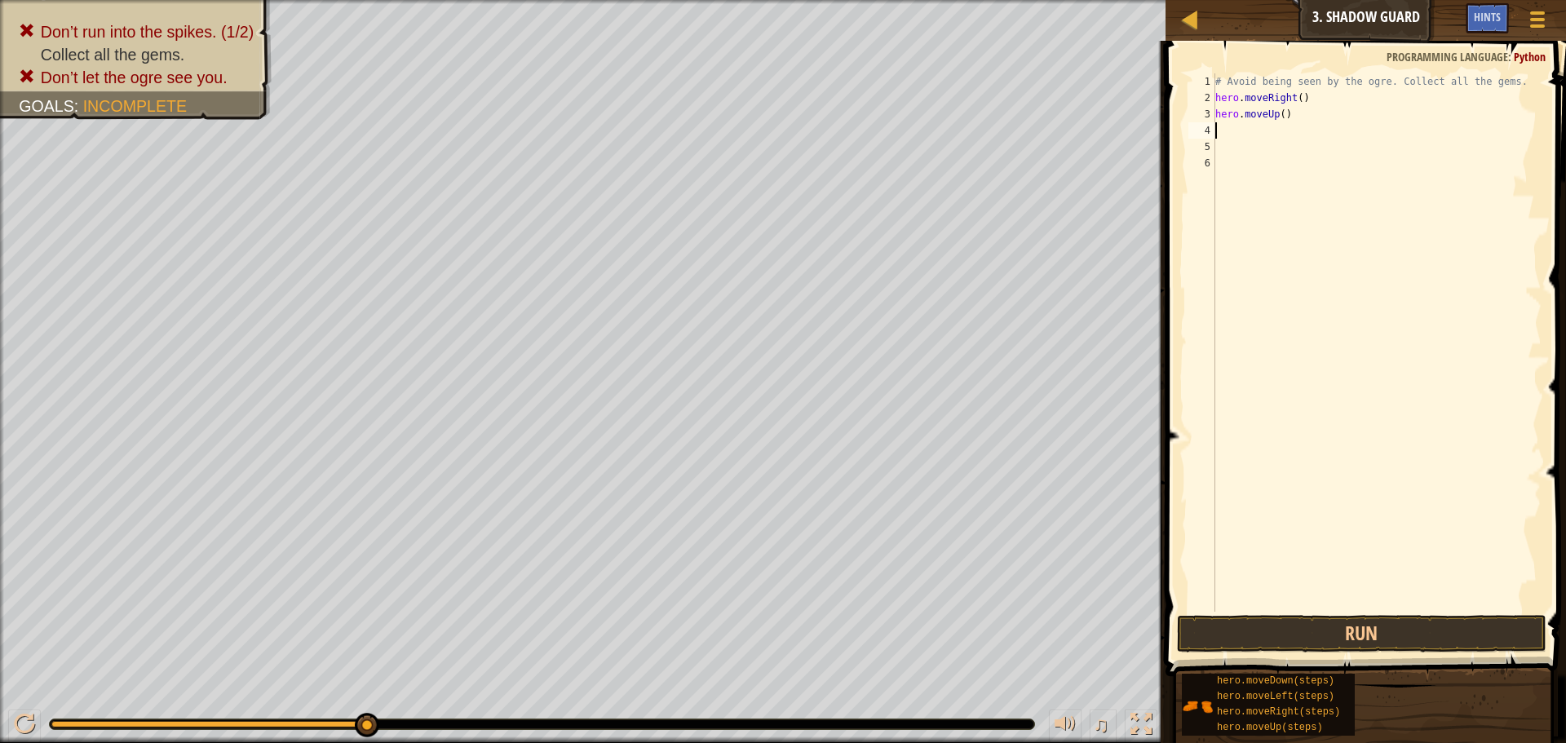
scroll to position [7, 0]
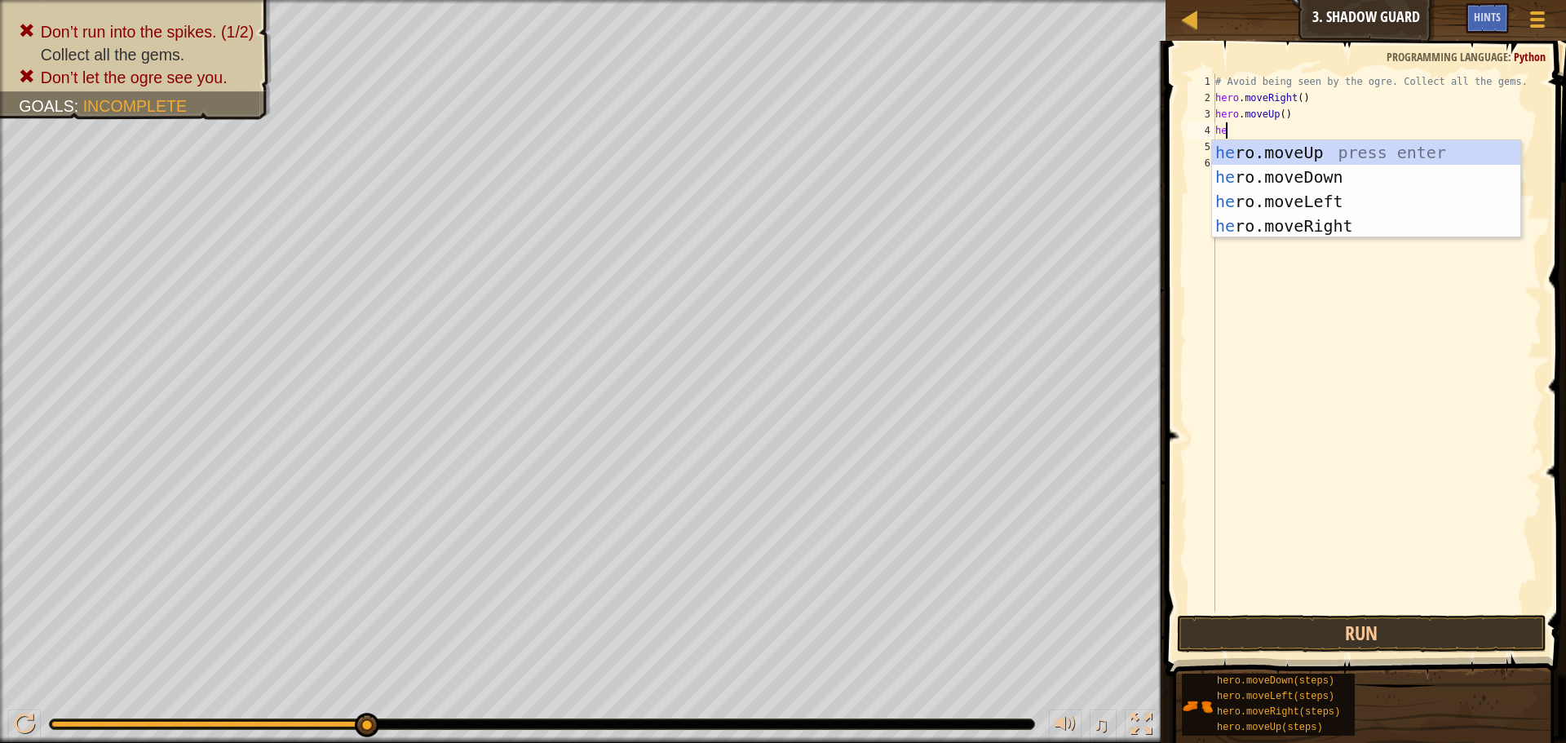
type textarea "her"
click at [1278, 232] on div "her o.moveUp press enter her o.moveDown press enter her o.moveLeft press enter …" at bounding box center [1366, 213] width 308 height 147
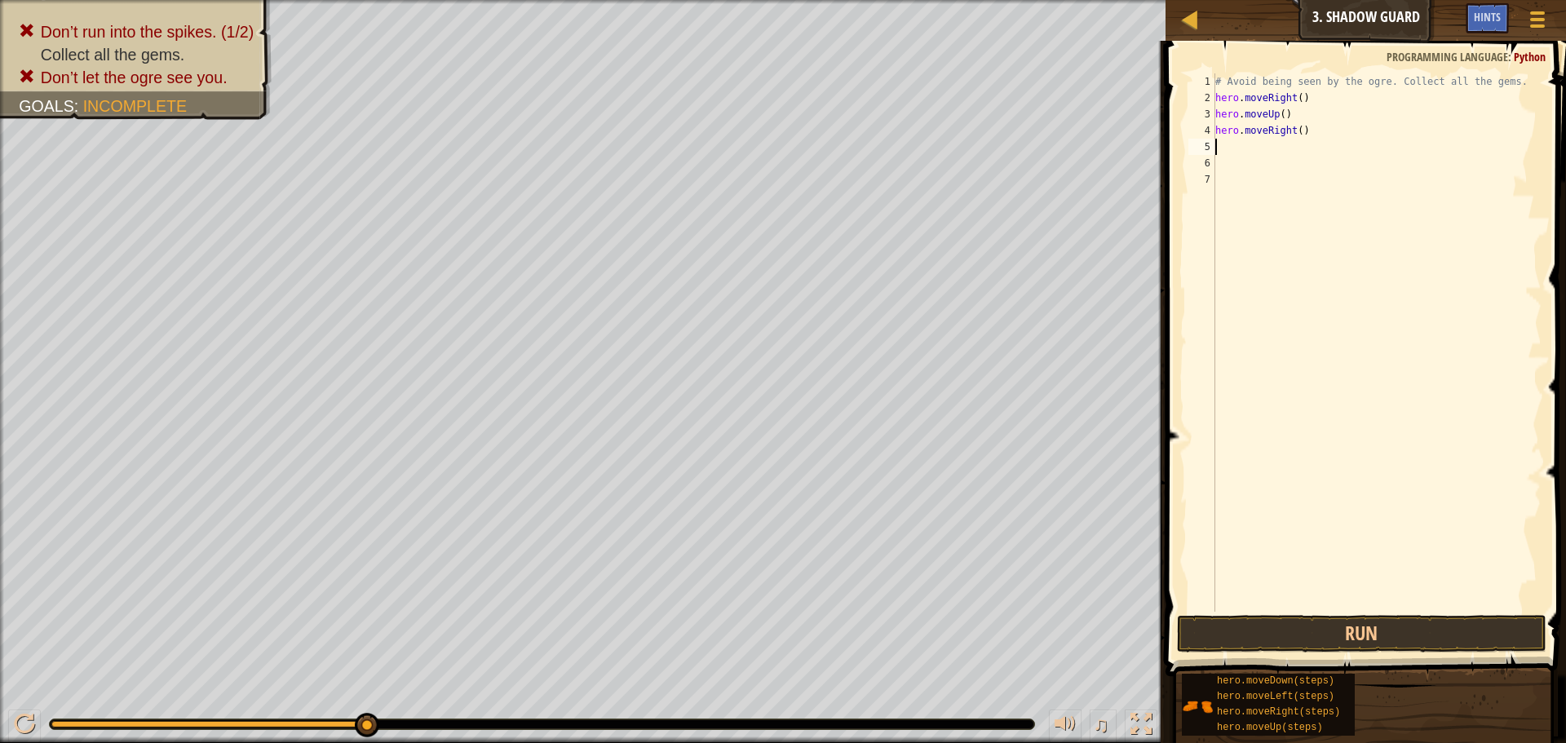
scroll to position [7, 0]
click at [1273, 634] on button "Run" at bounding box center [1362, 634] width 370 height 38
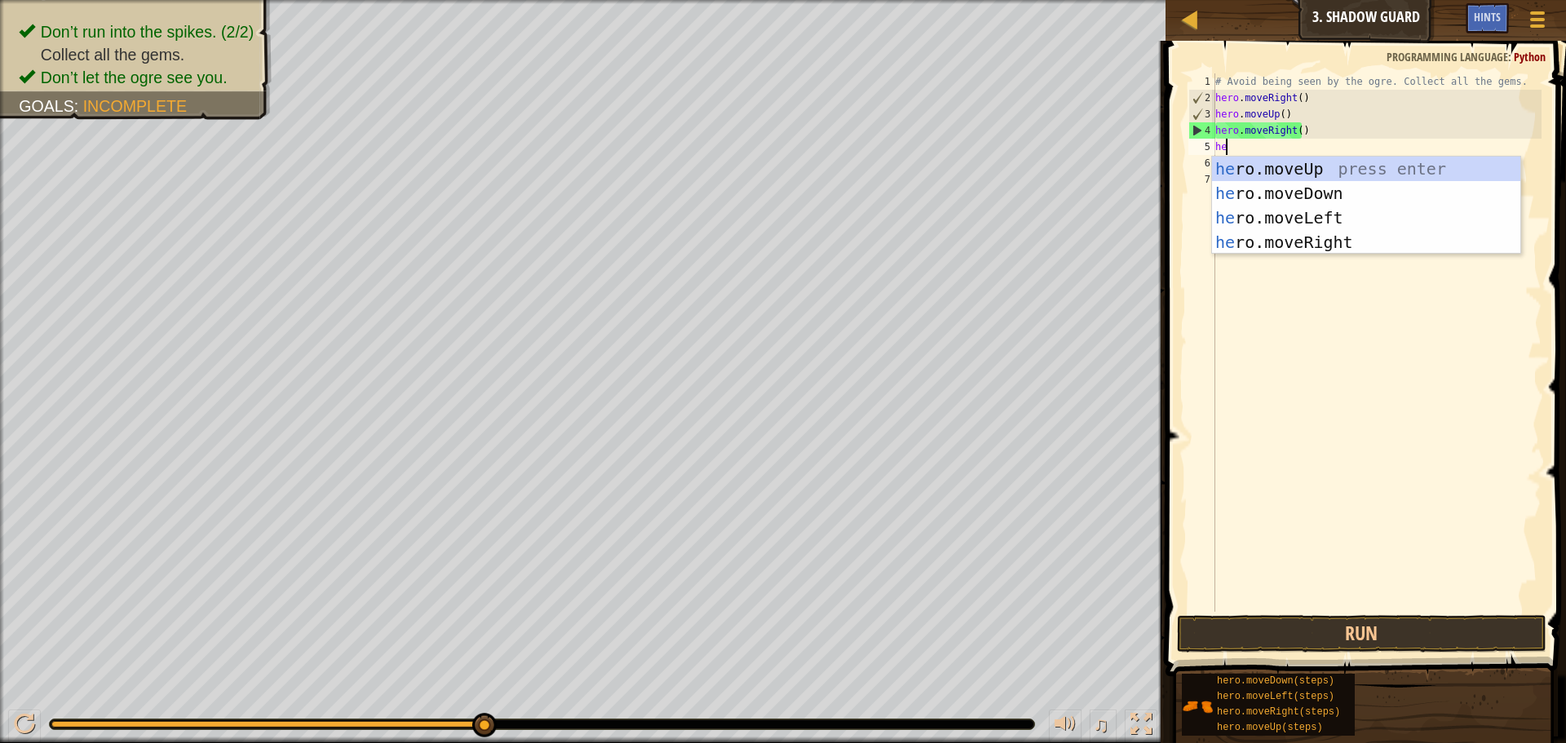
type textarea "her"
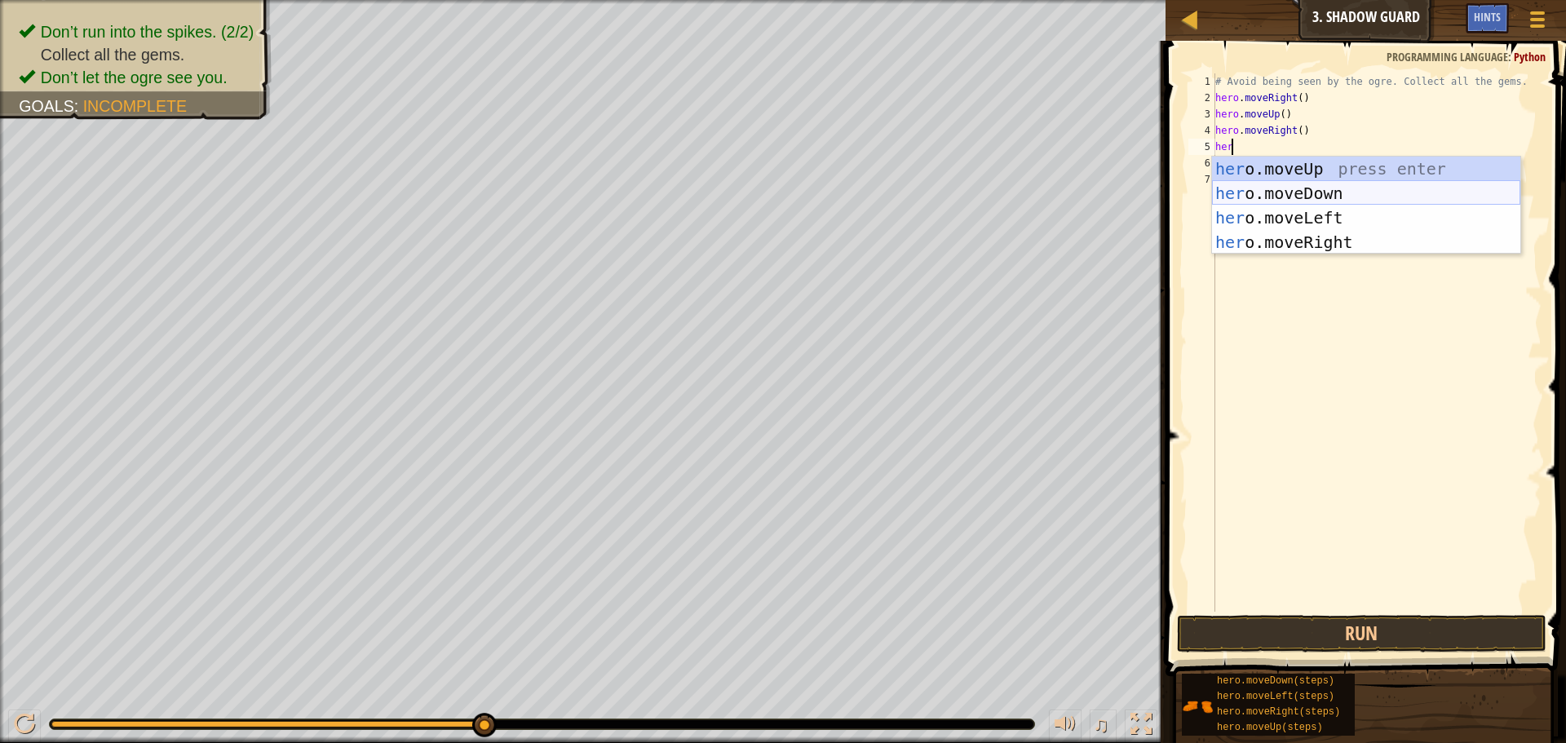
click at [1267, 184] on div "her o.moveUp press enter her o.moveDown press enter her o.moveLeft press enter …" at bounding box center [1366, 230] width 308 height 147
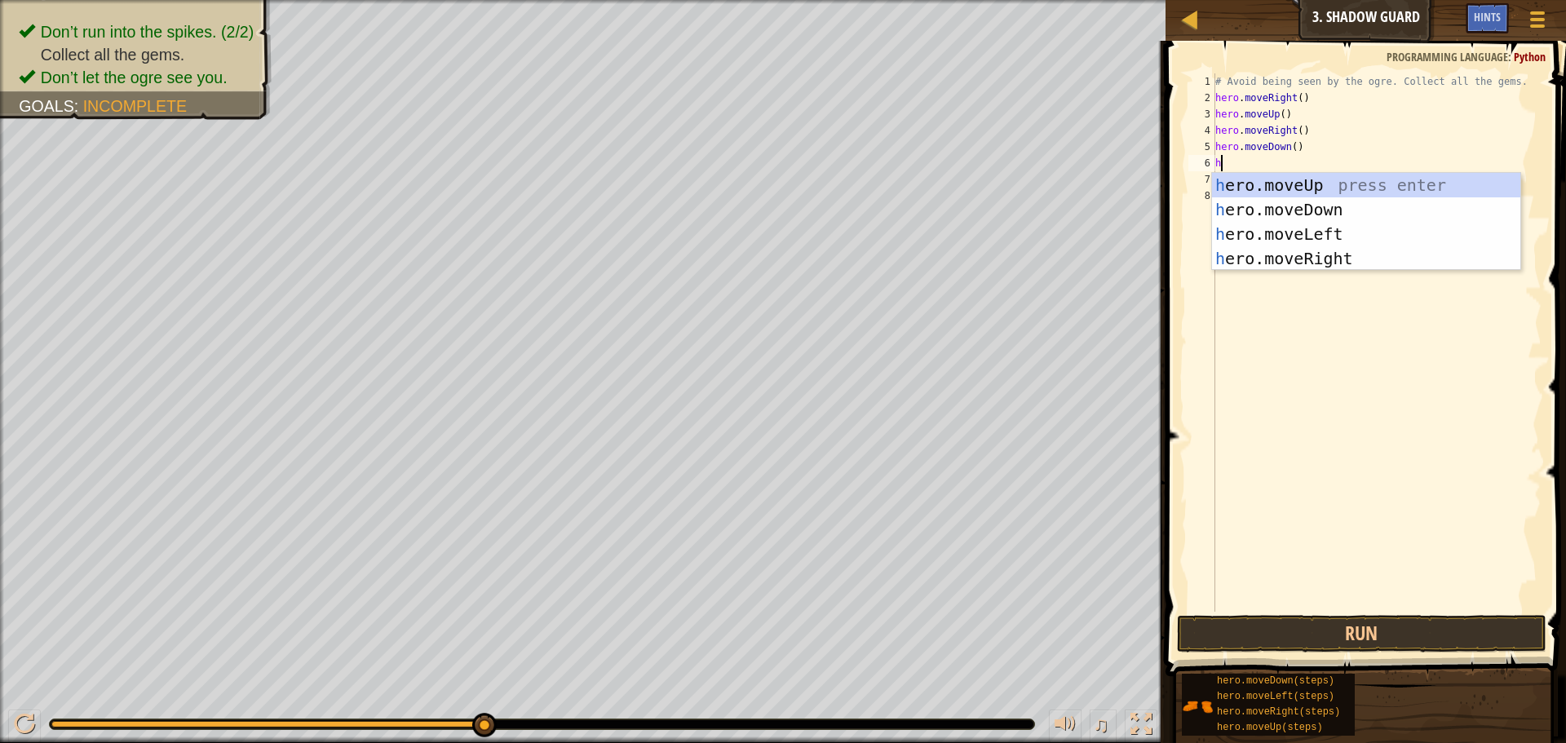
type textarea "her"
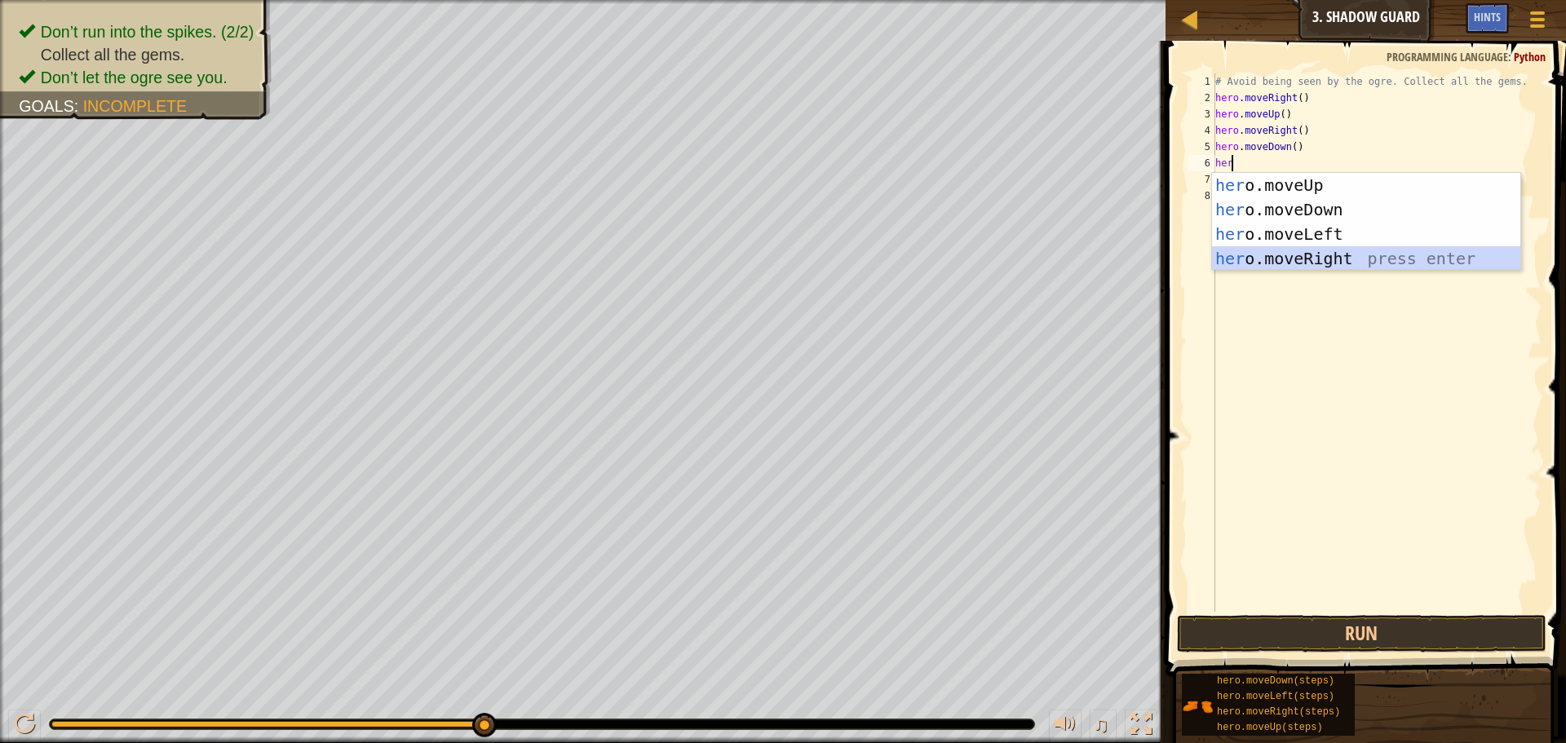
click at [1294, 253] on div "her o.moveUp press enter her o.moveDown press enter her o.moveLeft press enter …" at bounding box center [1366, 246] width 308 height 147
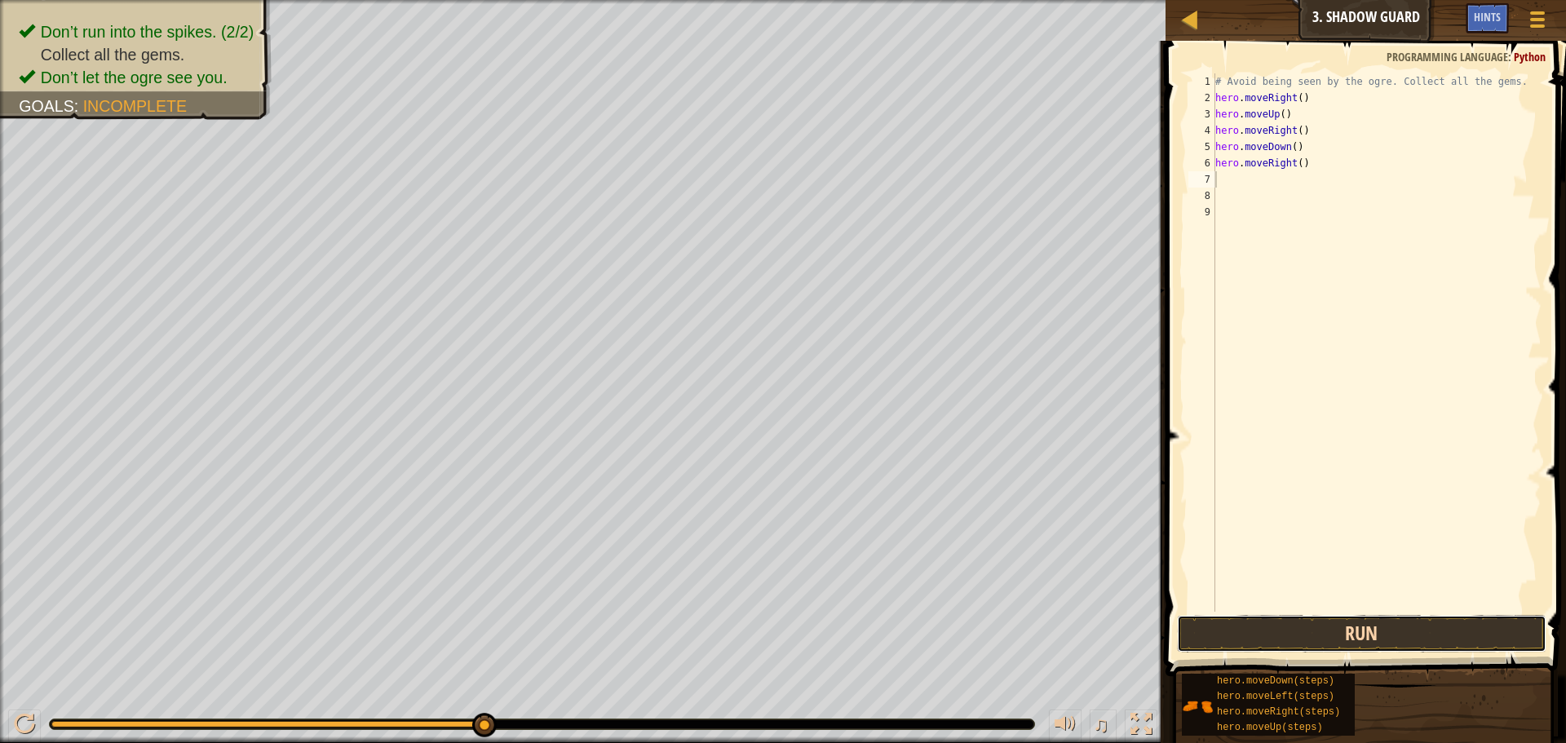
click at [1249, 639] on button "Run" at bounding box center [1362, 634] width 370 height 38
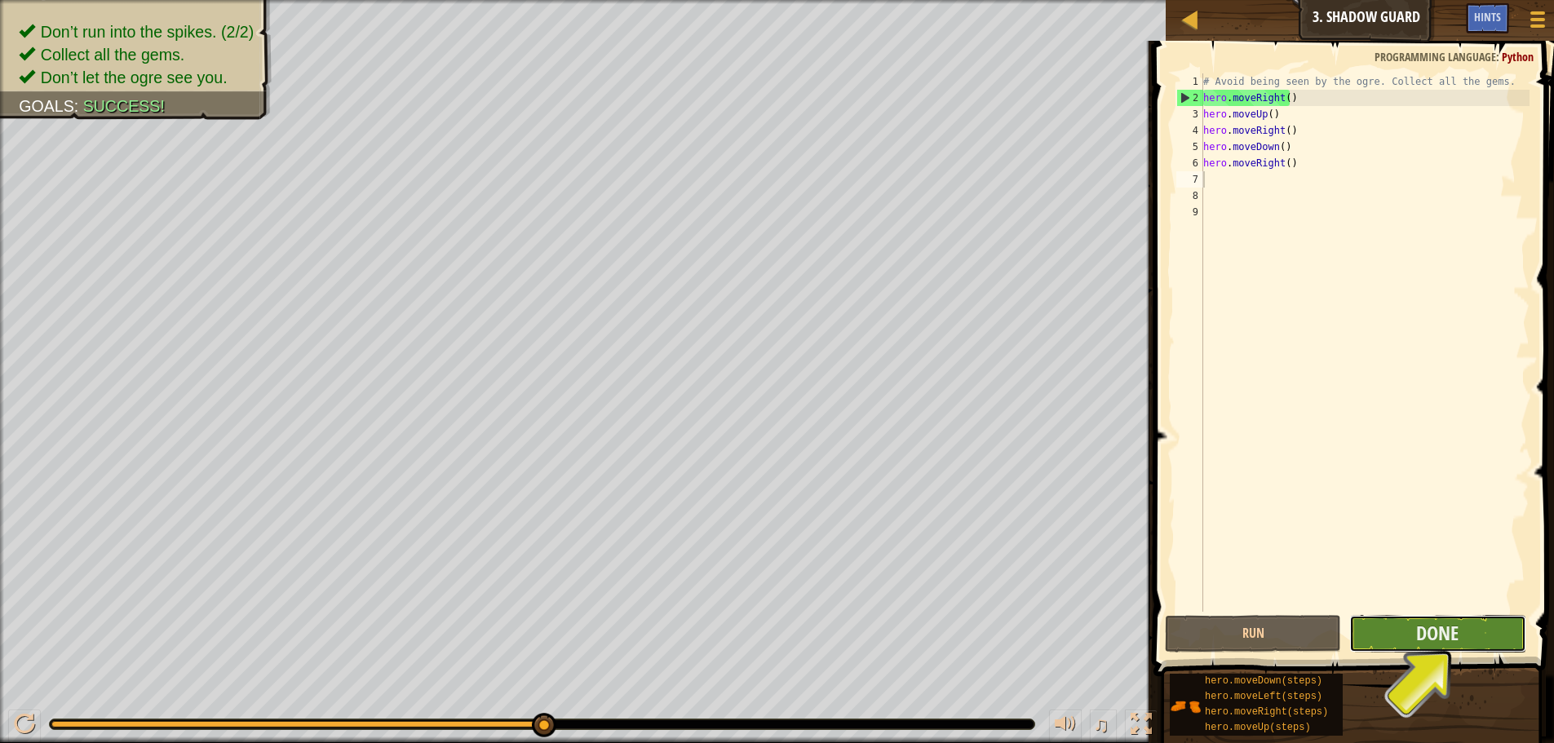
click at [1412, 633] on button "Done" at bounding box center [1437, 634] width 176 height 38
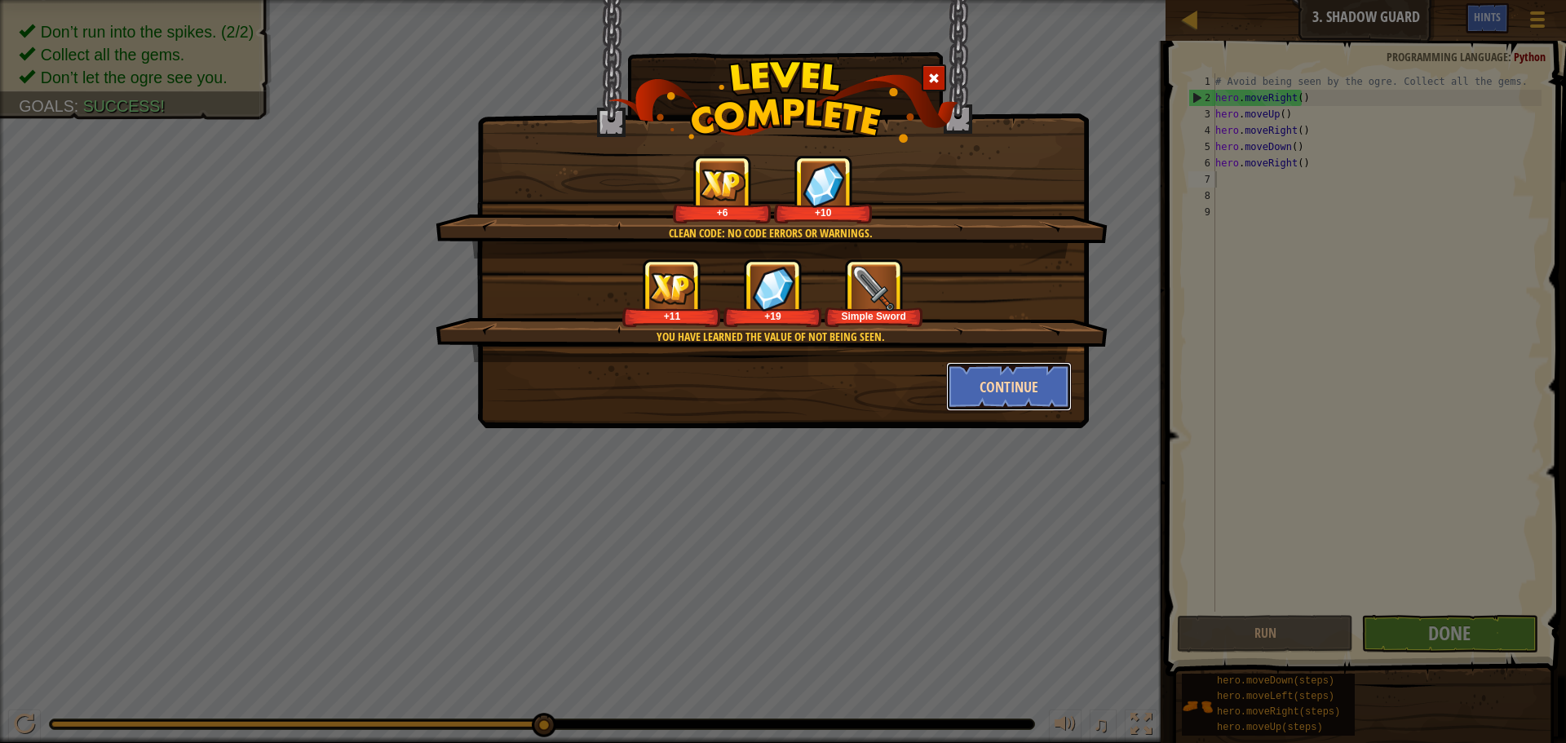
click at [959, 396] on button "Continue" at bounding box center [1009, 386] width 126 height 49
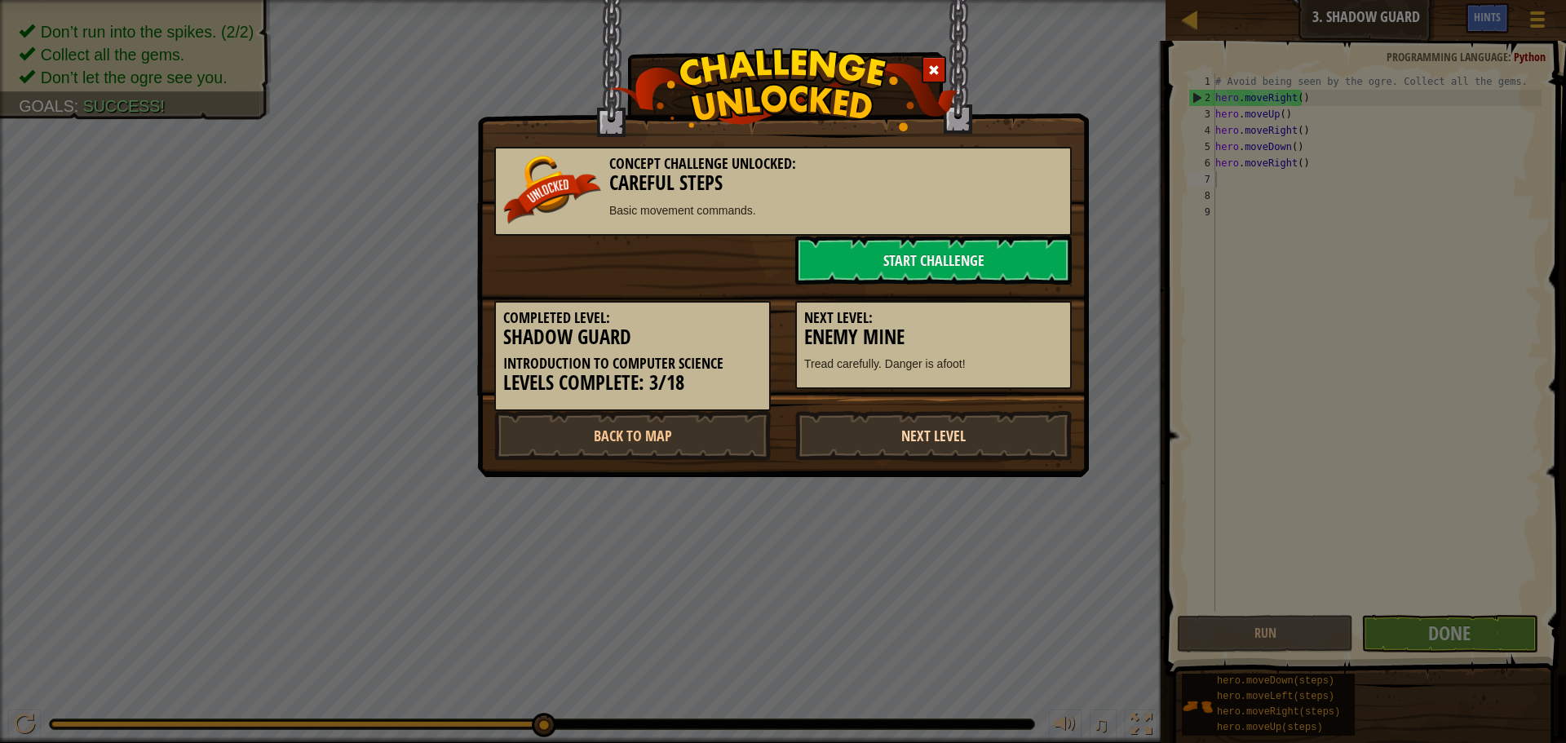
click at [870, 427] on link "Next Level" at bounding box center [933, 435] width 277 height 49
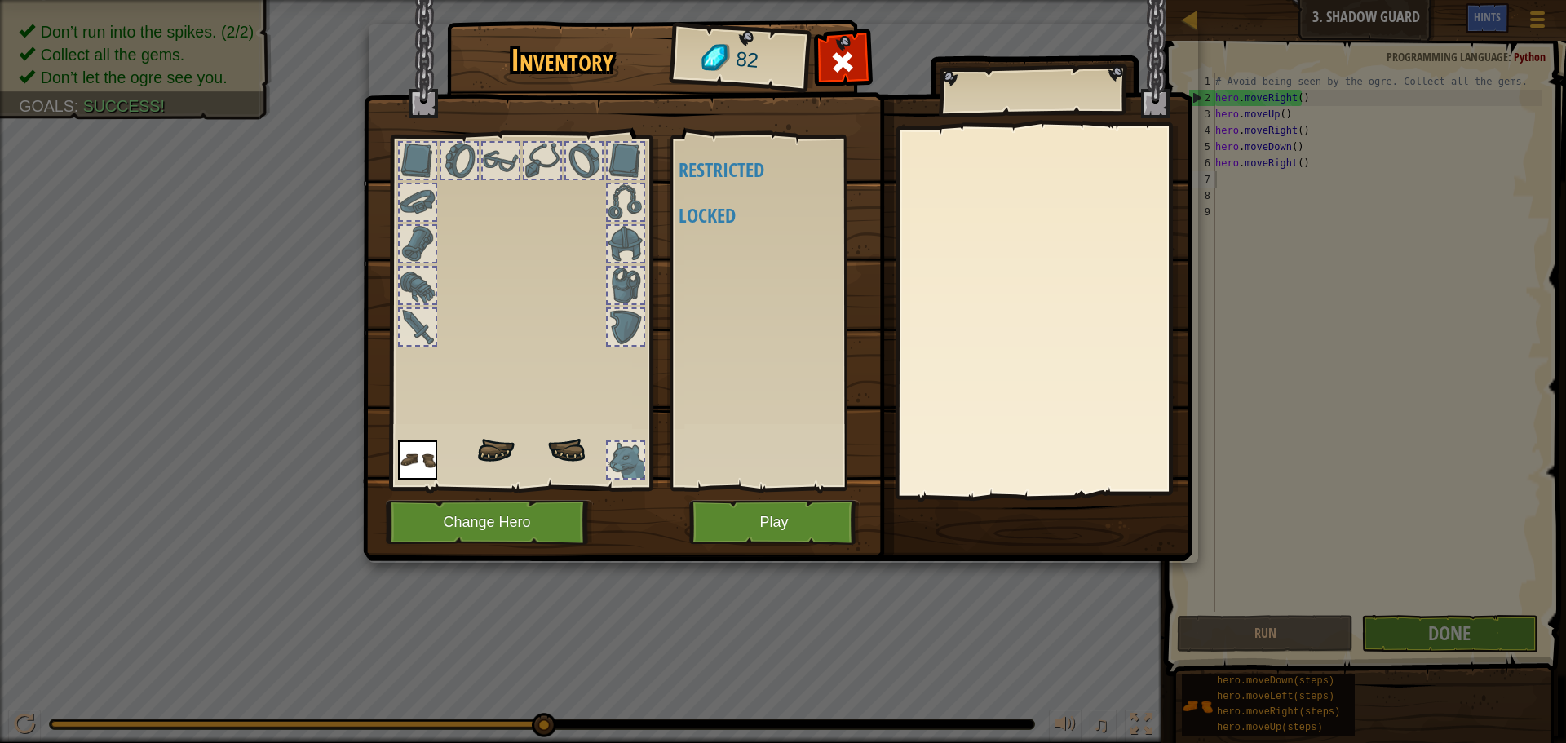
drag, startPoint x: 909, startPoint y: 252, endPoint x: 843, endPoint y: 291, distance: 76.1
click at [905, 256] on div at bounding box center [1044, 311] width 288 height 366
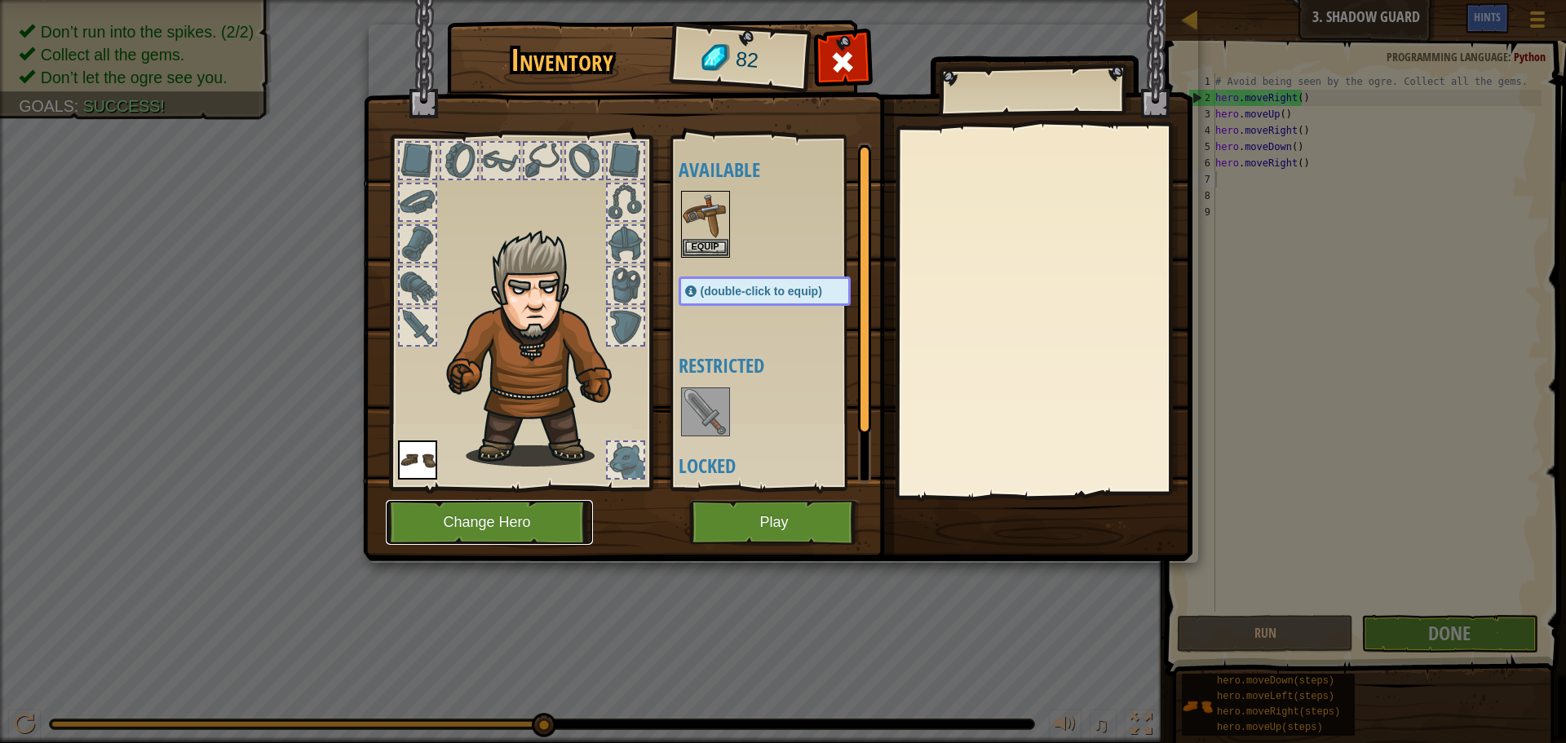
click at [470, 520] on button "Change Hero" at bounding box center [489, 522] width 207 height 45
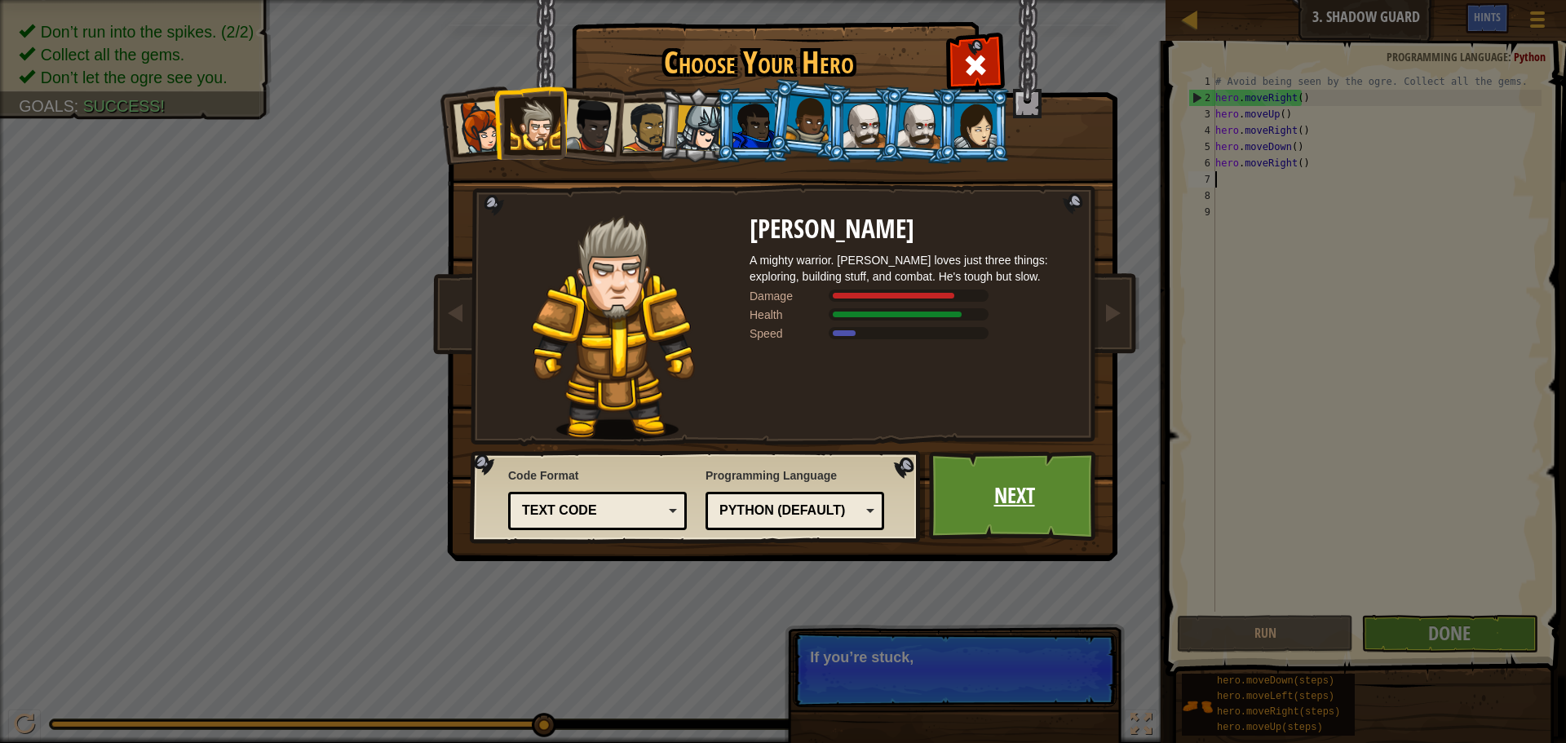
click at [980, 520] on link "Next" at bounding box center [1014, 496] width 170 height 90
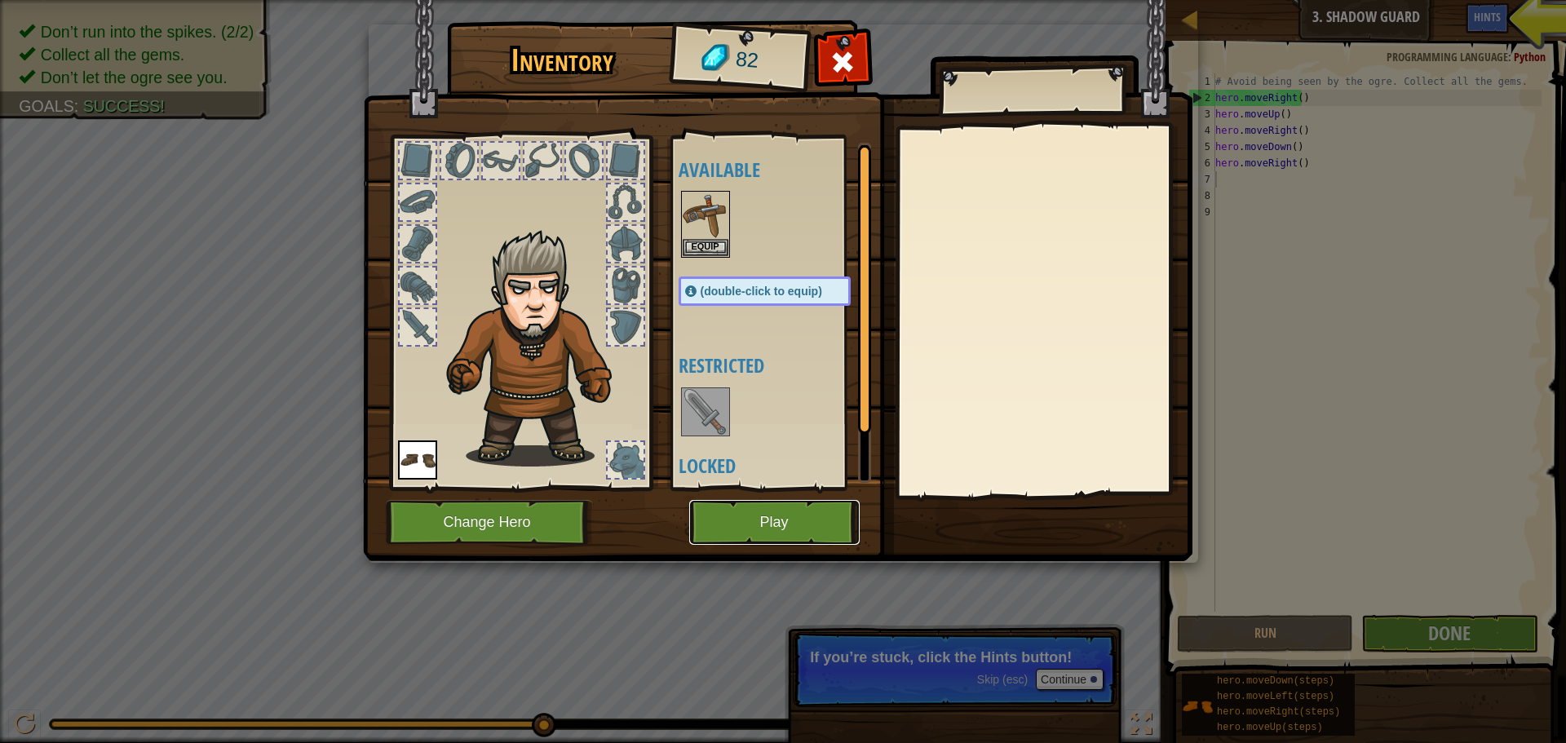
click at [774, 543] on button "Play" at bounding box center [774, 522] width 170 height 45
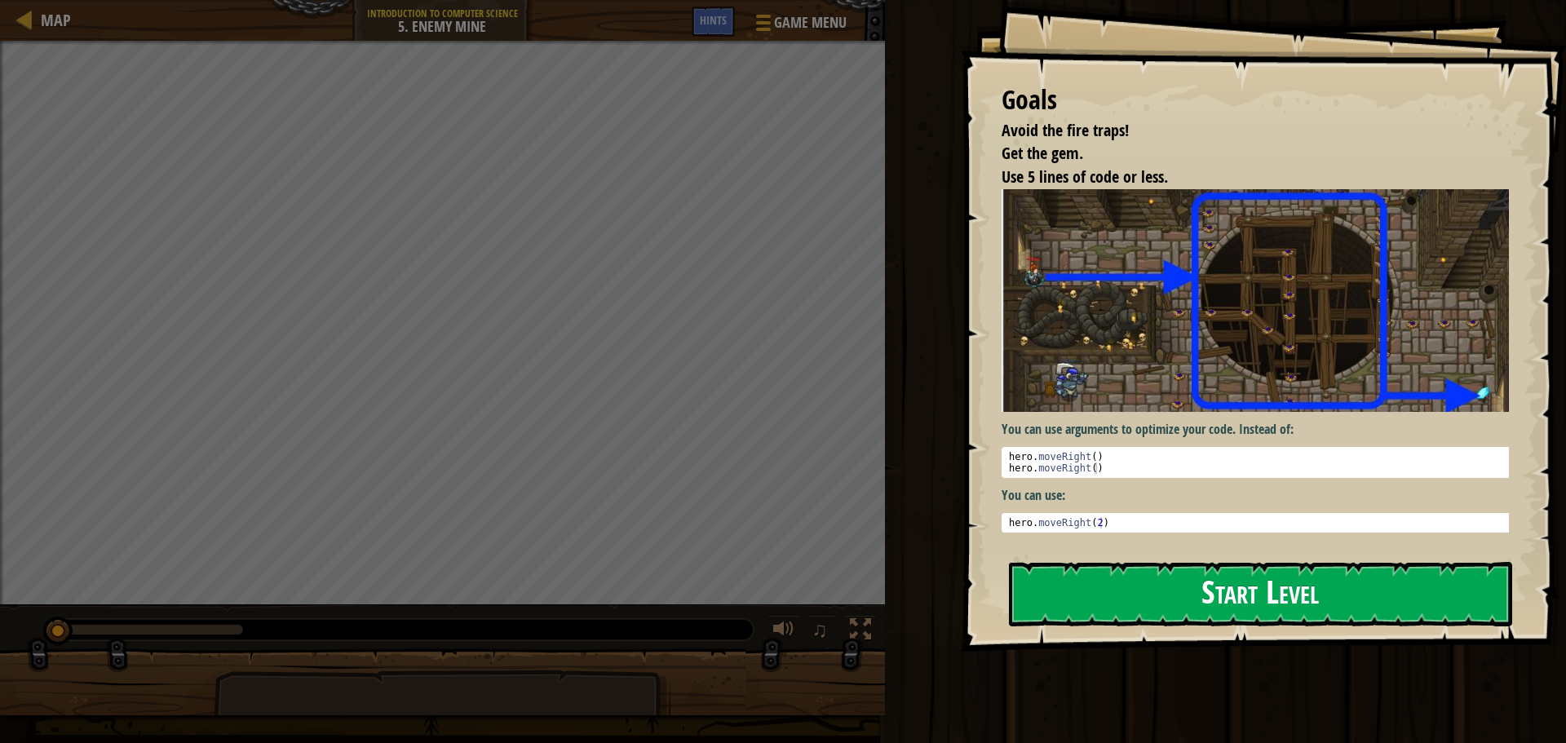
click at [1165, 602] on button "Start Level" at bounding box center [1260, 594] width 503 height 64
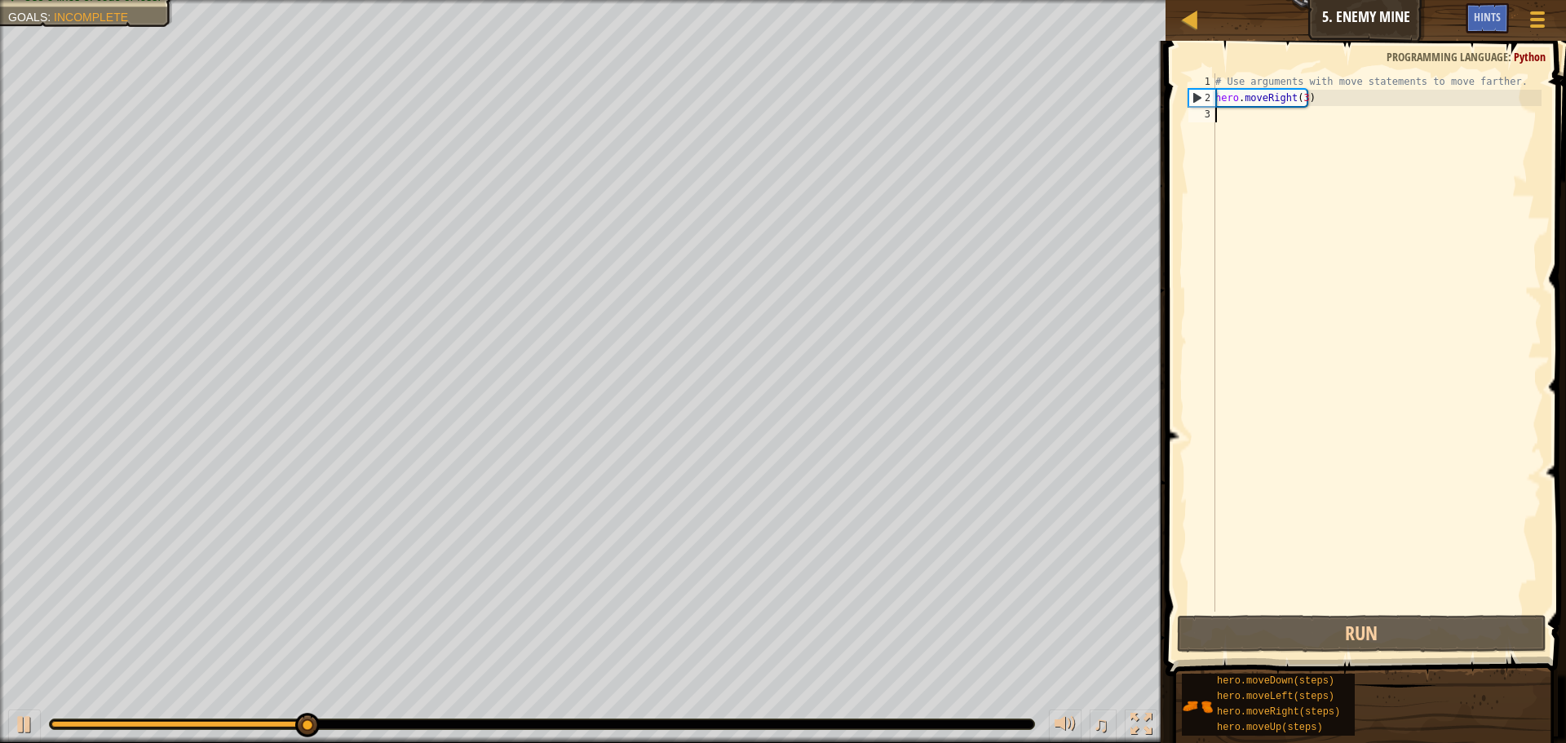
type textarea "h"
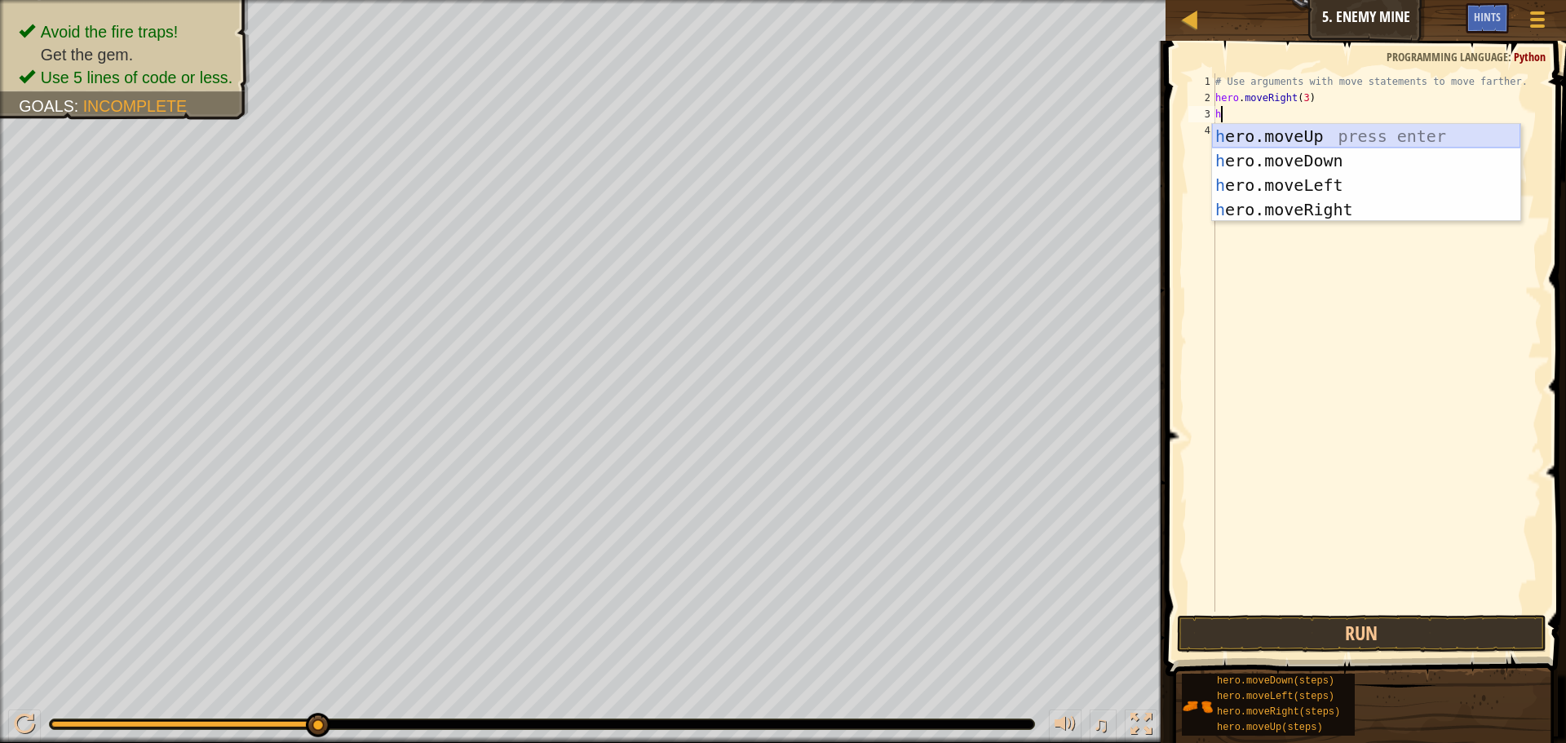
click at [1268, 136] on div "h ero.moveUp press enter h ero.moveDown press enter h ero.moveLeft press enter …" at bounding box center [1366, 197] width 308 height 147
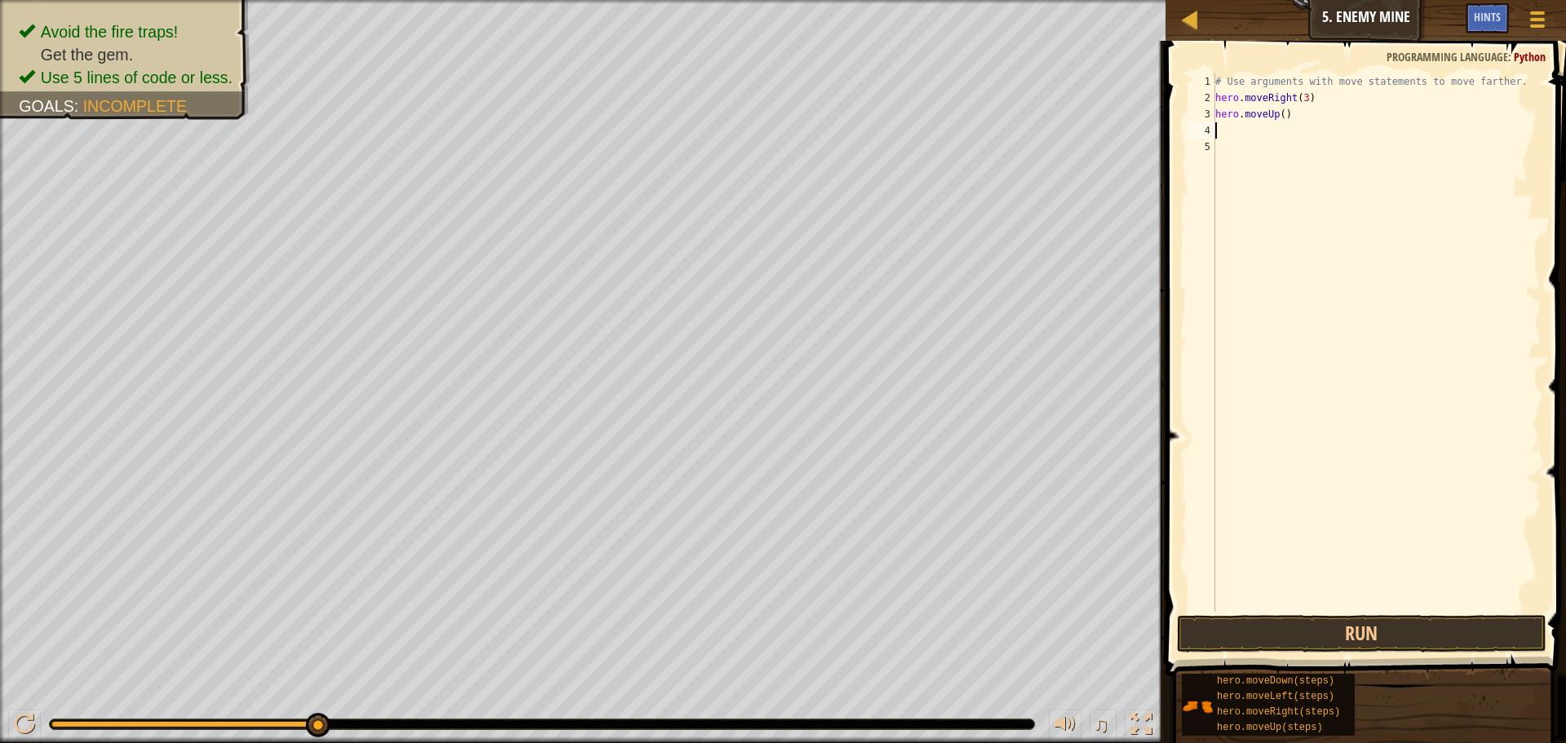
type textarea "h"
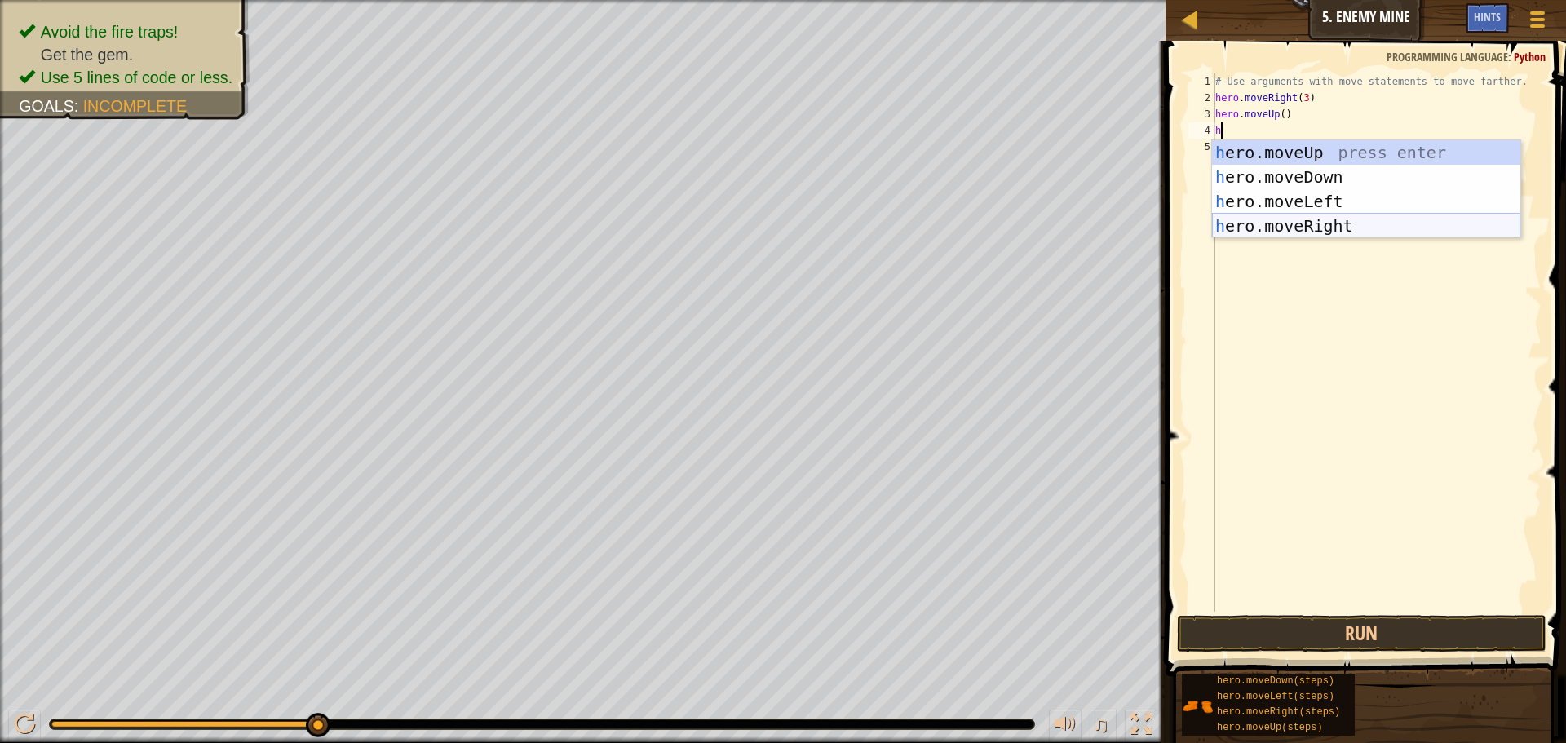
click at [1317, 220] on div "h ero.moveUp press enter h ero.moveDown press enter h ero.moveLeft press enter …" at bounding box center [1366, 213] width 308 height 147
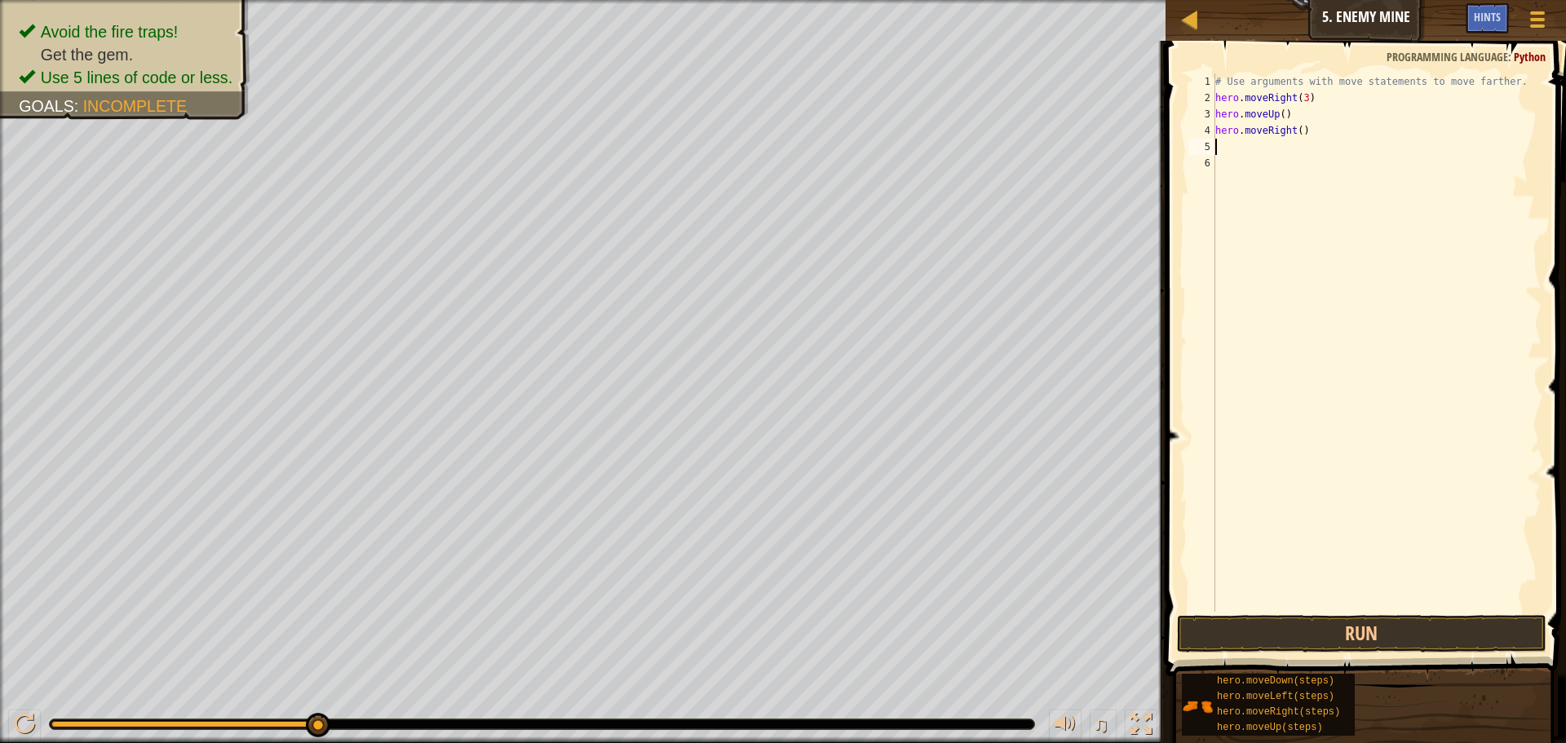
type textarea "h"
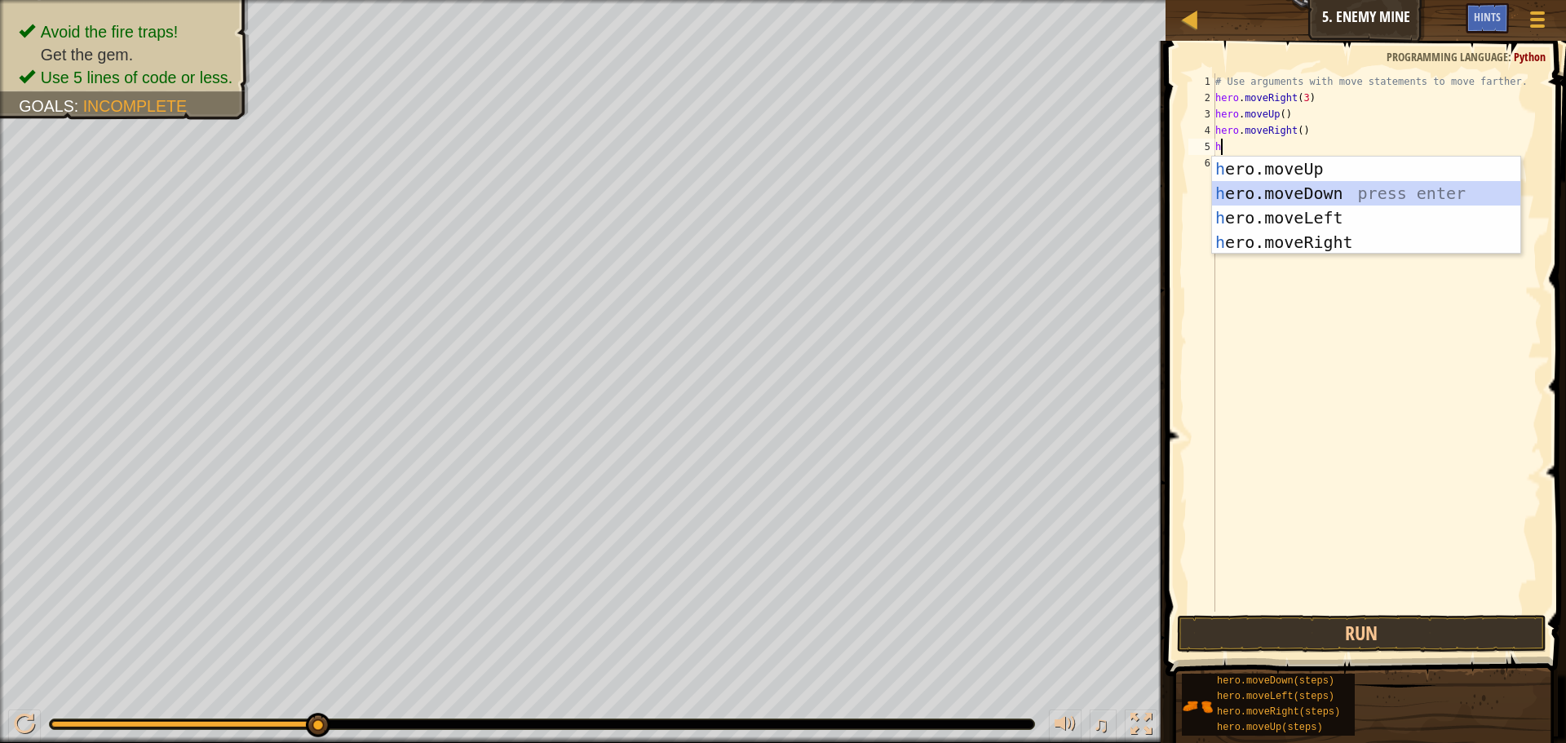
click at [1237, 188] on div "h ero.moveUp press enter h ero.moveDown press enter h ero.moveLeft press enter …" at bounding box center [1366, 230] width 308 height 147
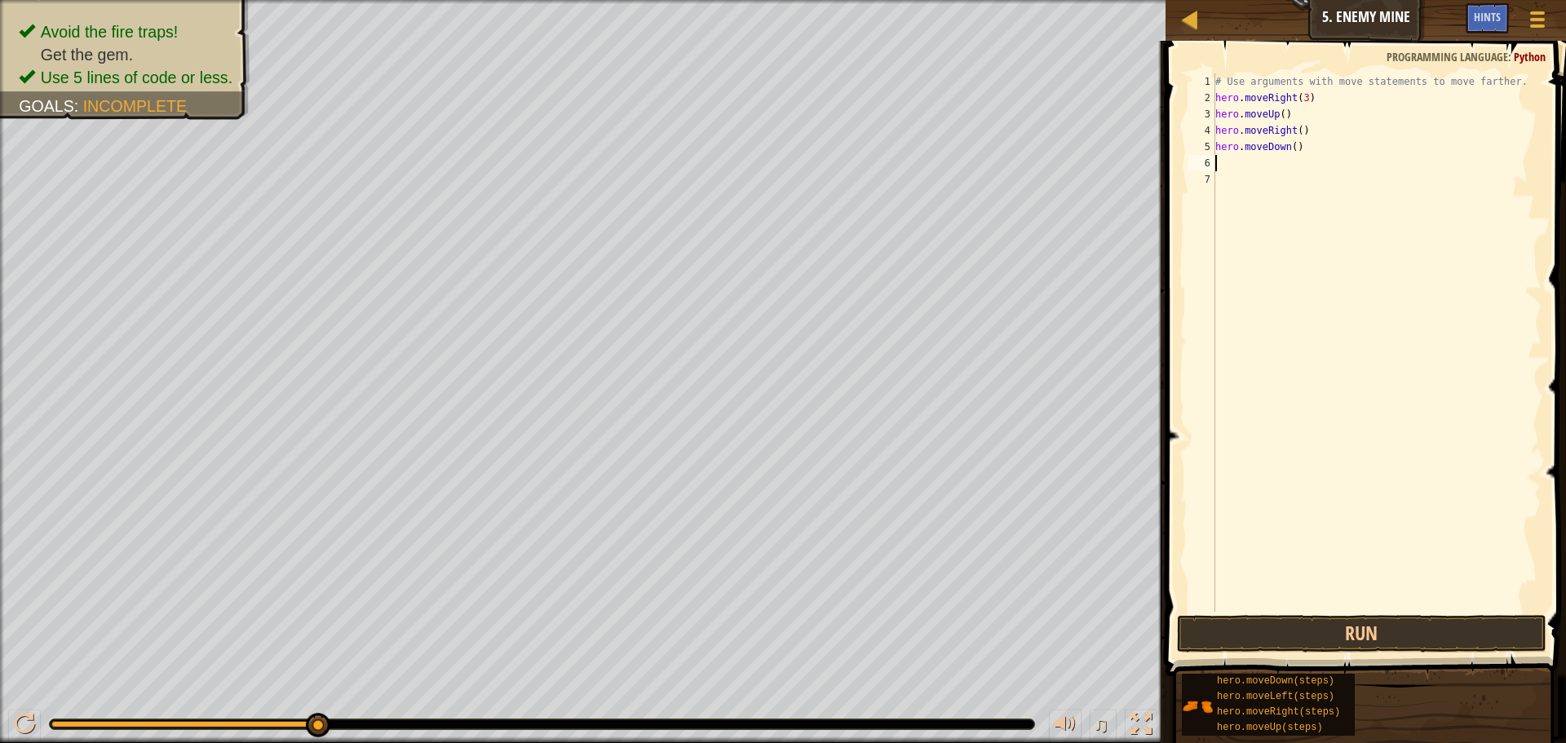
type textarea "h"
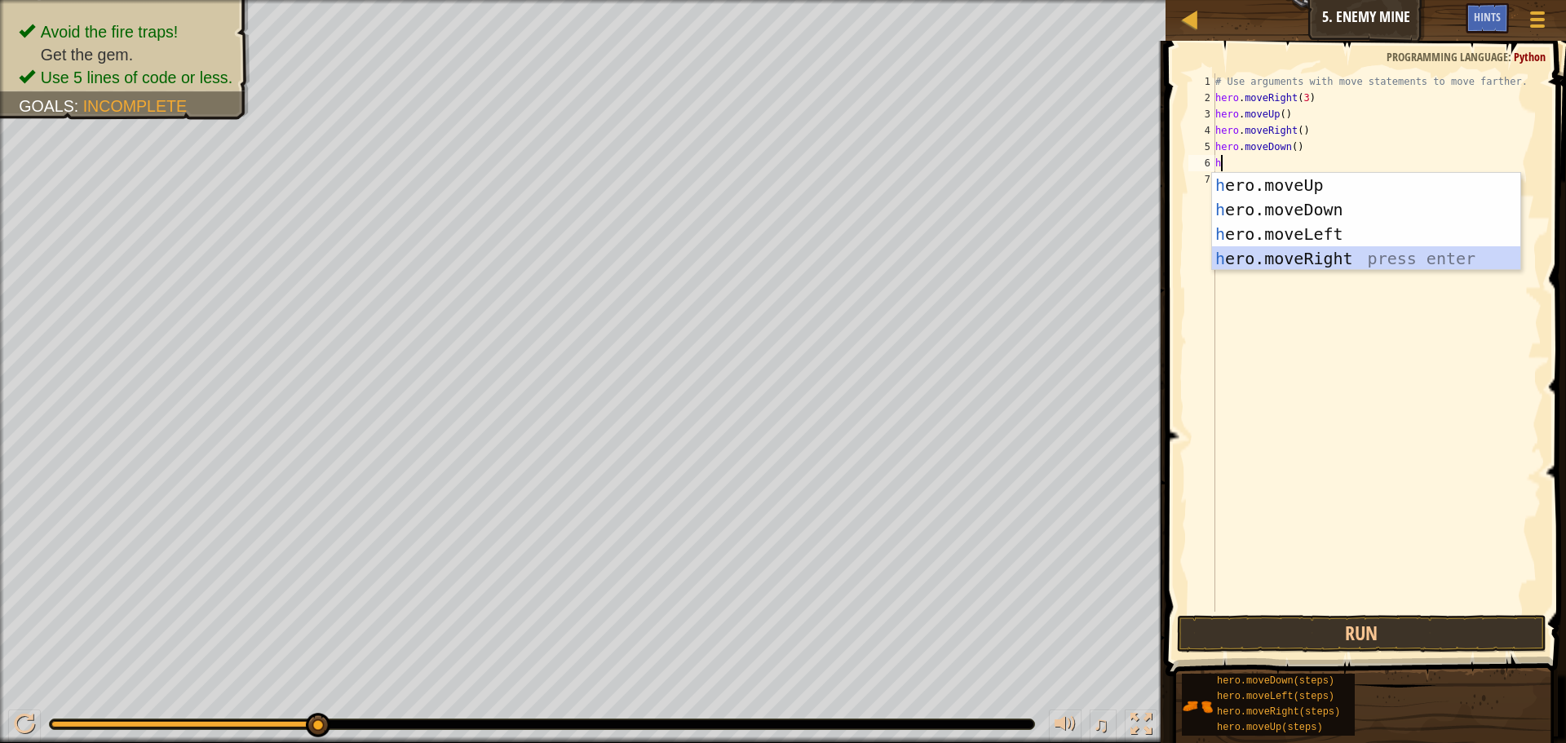
click at [1244, 251] on div "h ero.moveUp press enter h ero.moveDown press enter h ero.moveLeft press enter …" at bounding box center [1366, 246] width 308 height 147
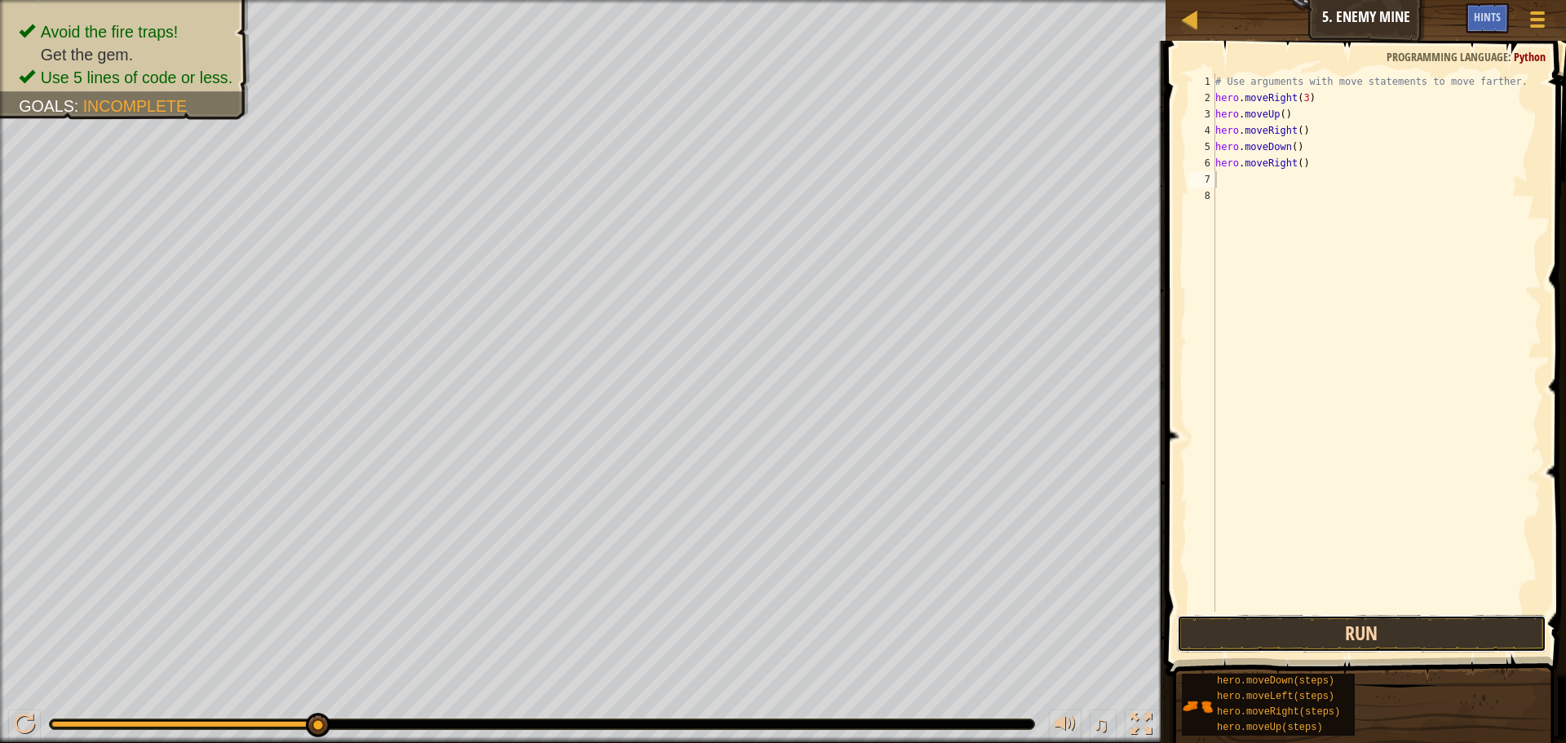
click at [1302, 621] on button "Run" at bounding box center [1362, 634] width 370 height 38
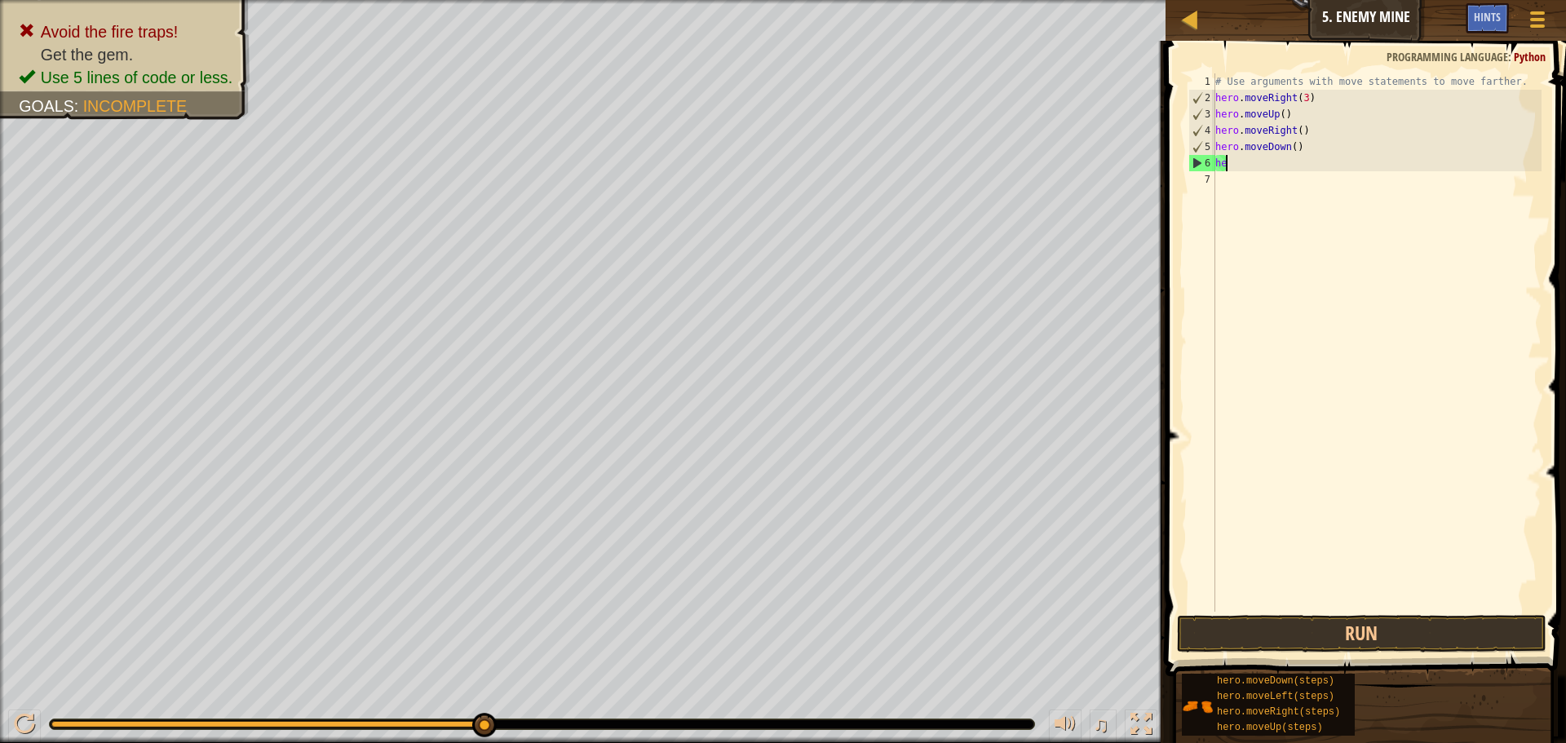
type textarea "h"
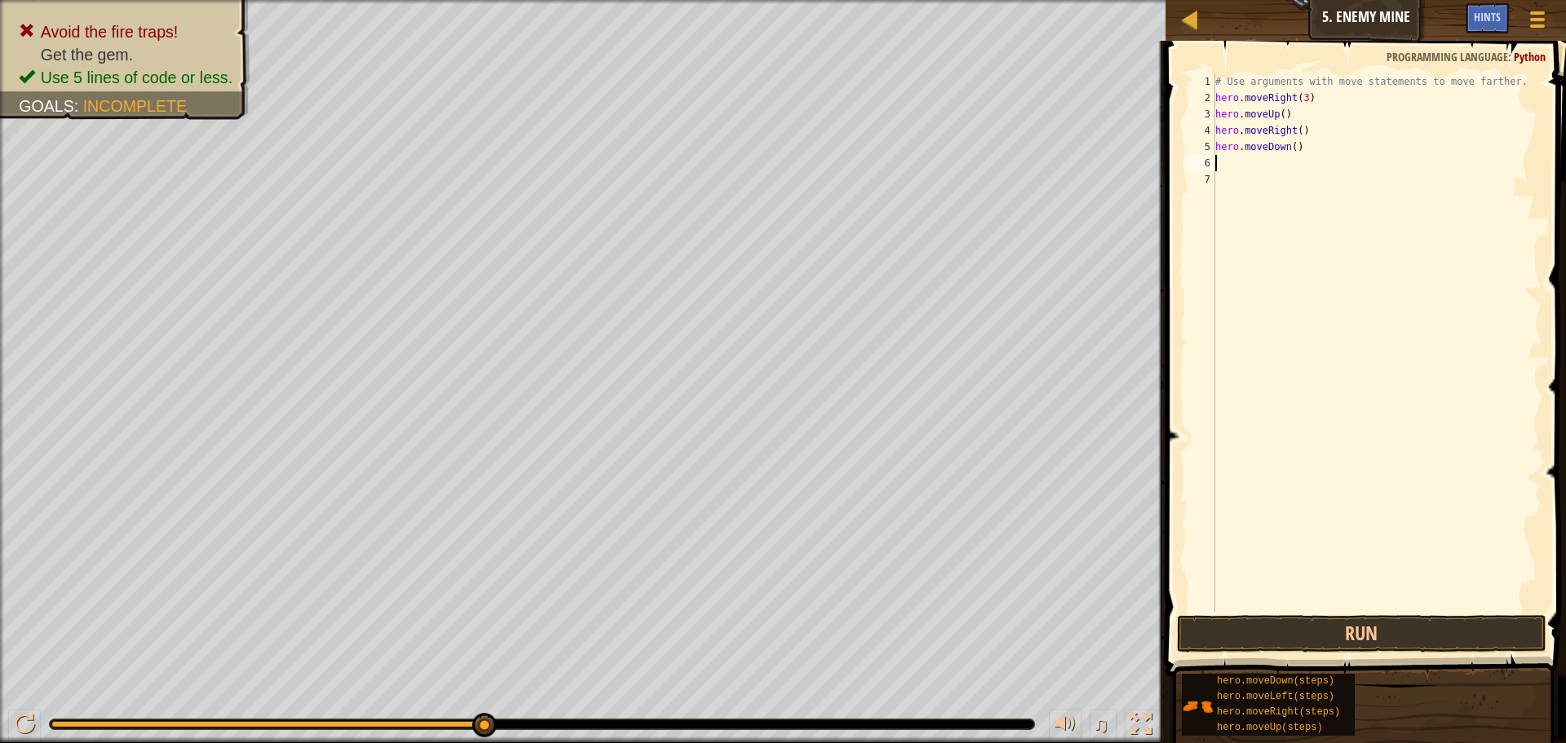
type textarea "h"
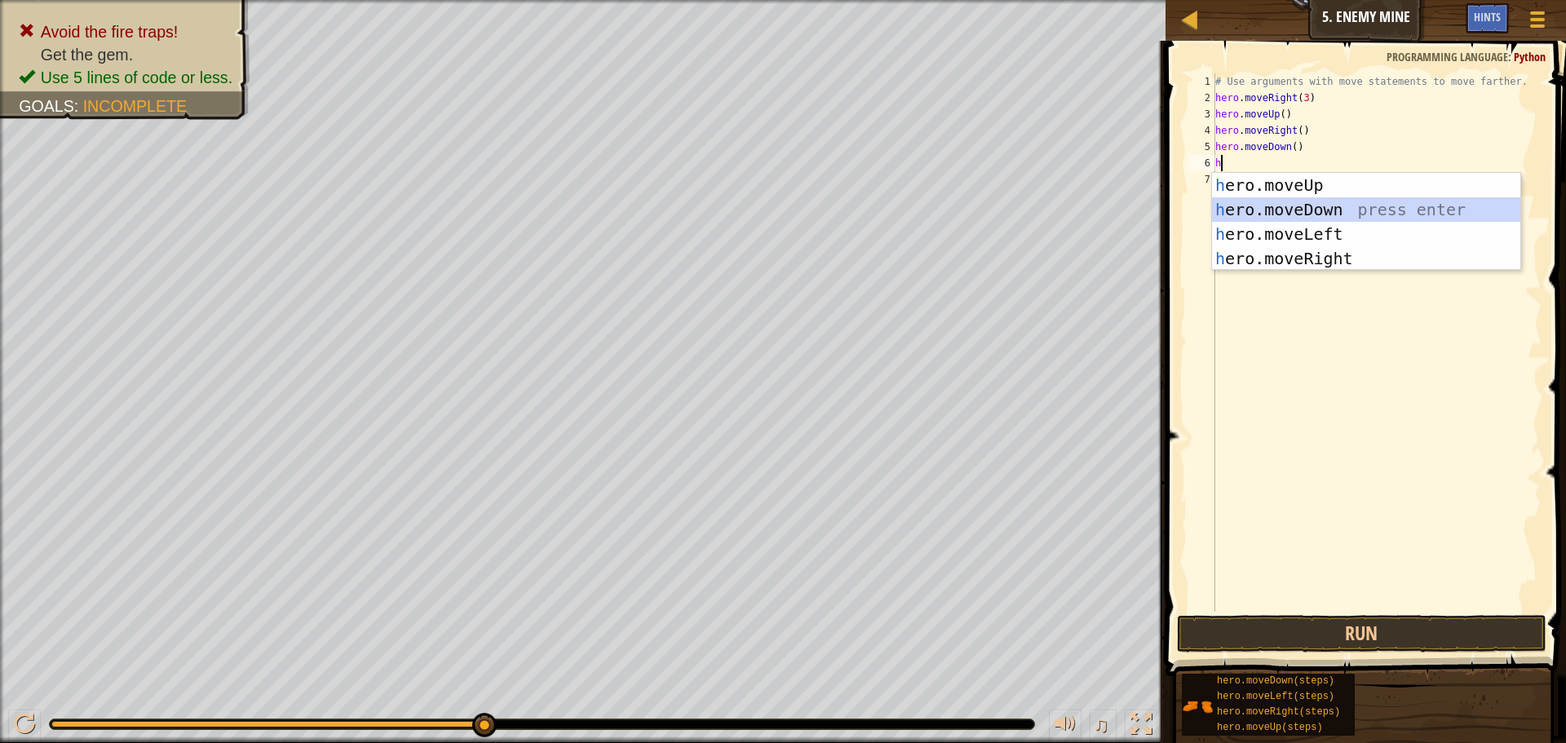
click at [1291, 211] on div "h ero.moveUp press enter h ero.moveDown press enter h ero.moveLeft press enter …" at bounding box center [1366, 246] width 308 height 147
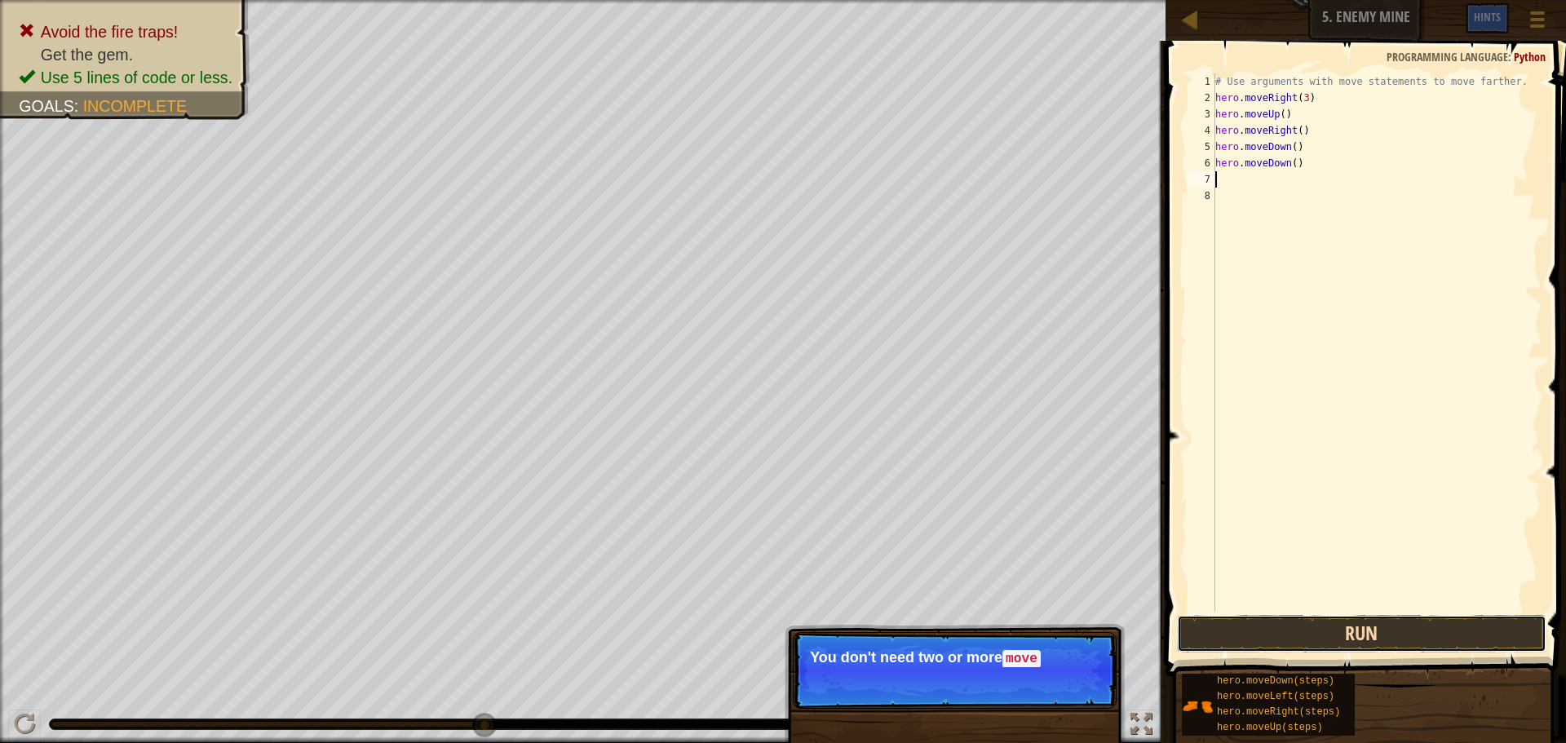
click at [1243, 627] on button "Run" at bounding box center [1362, 634] width 370 height 38
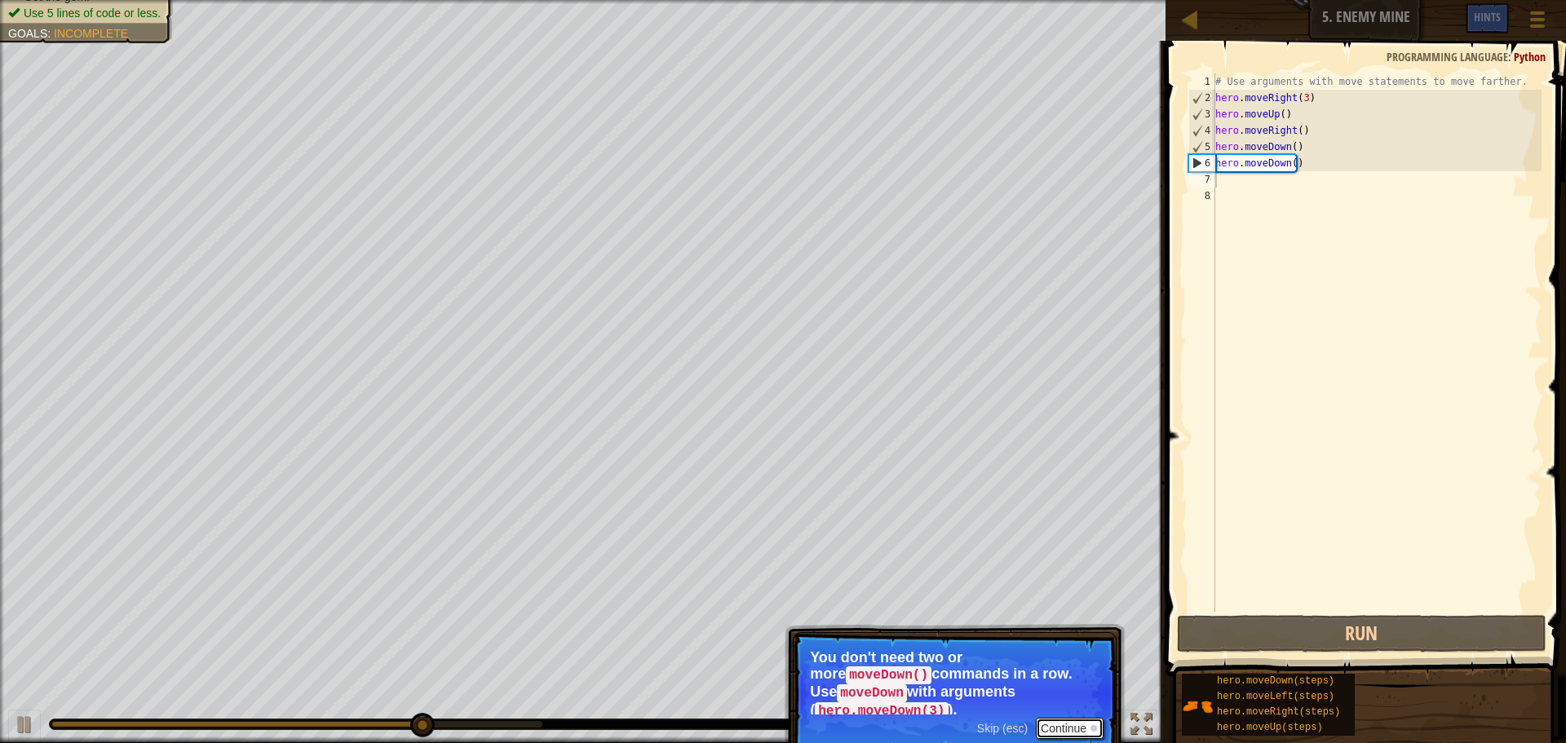
click at [1067, 718] on button "Continue" at bounding box center [1070, 728] width 68 height 21
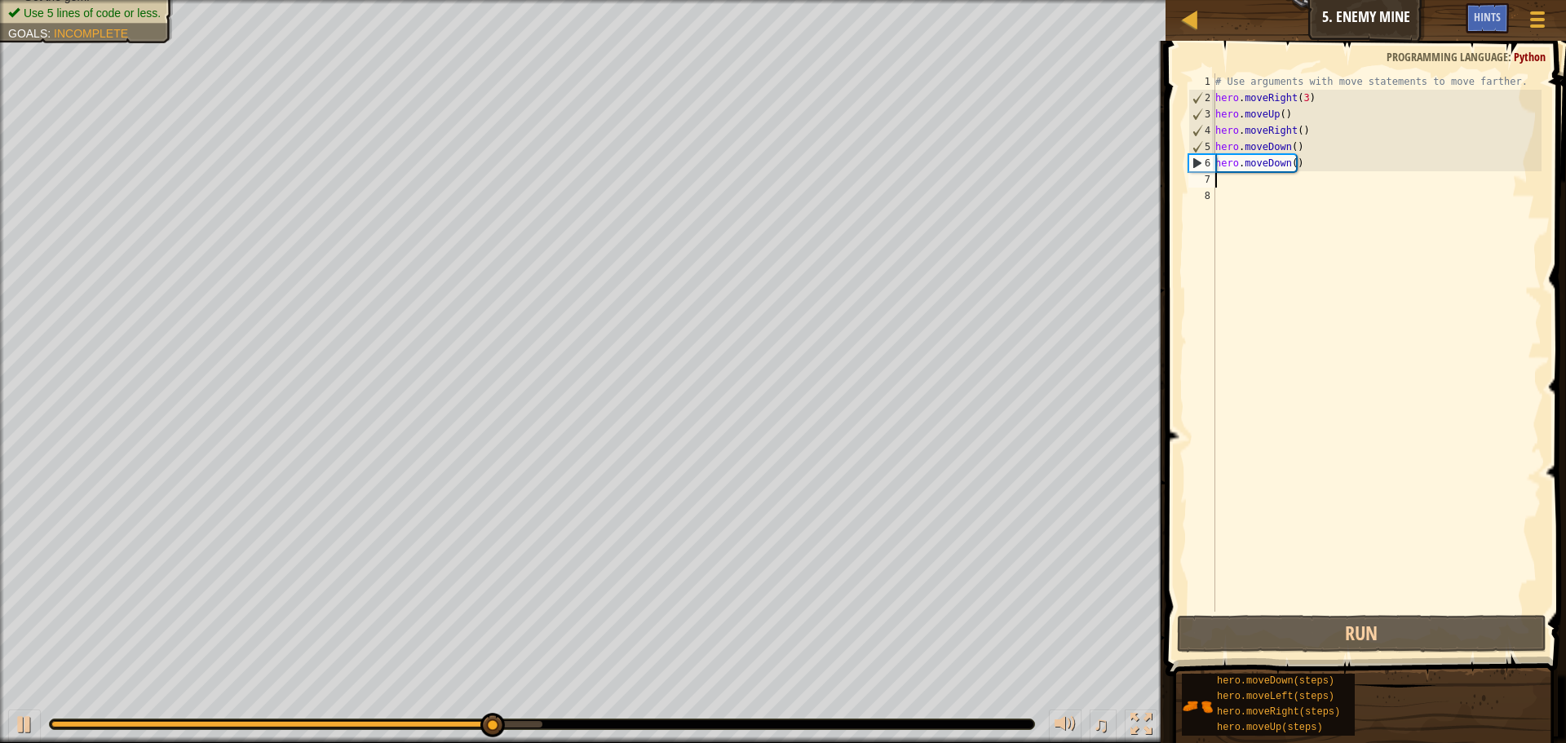
type textarea "g"
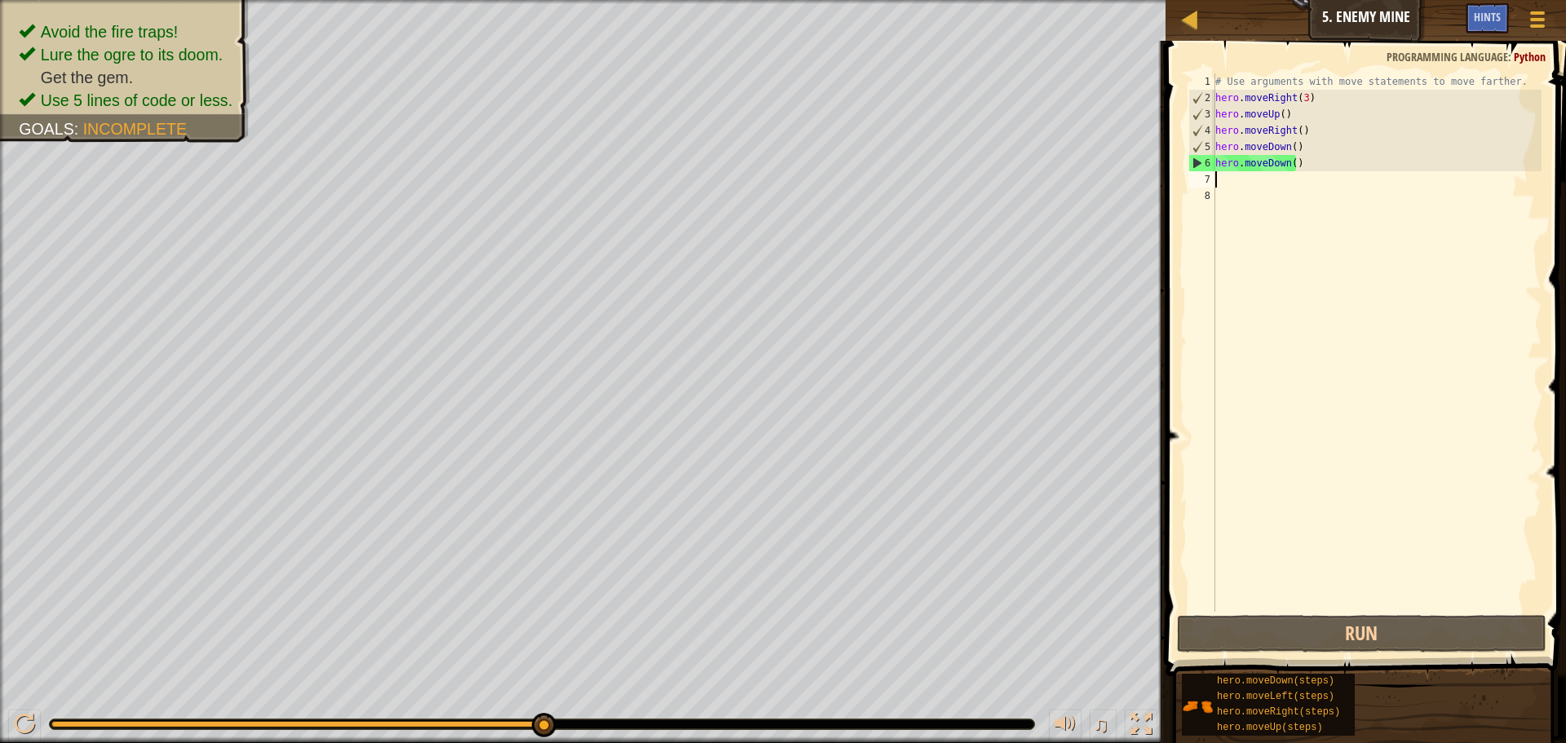
type textarea "d"
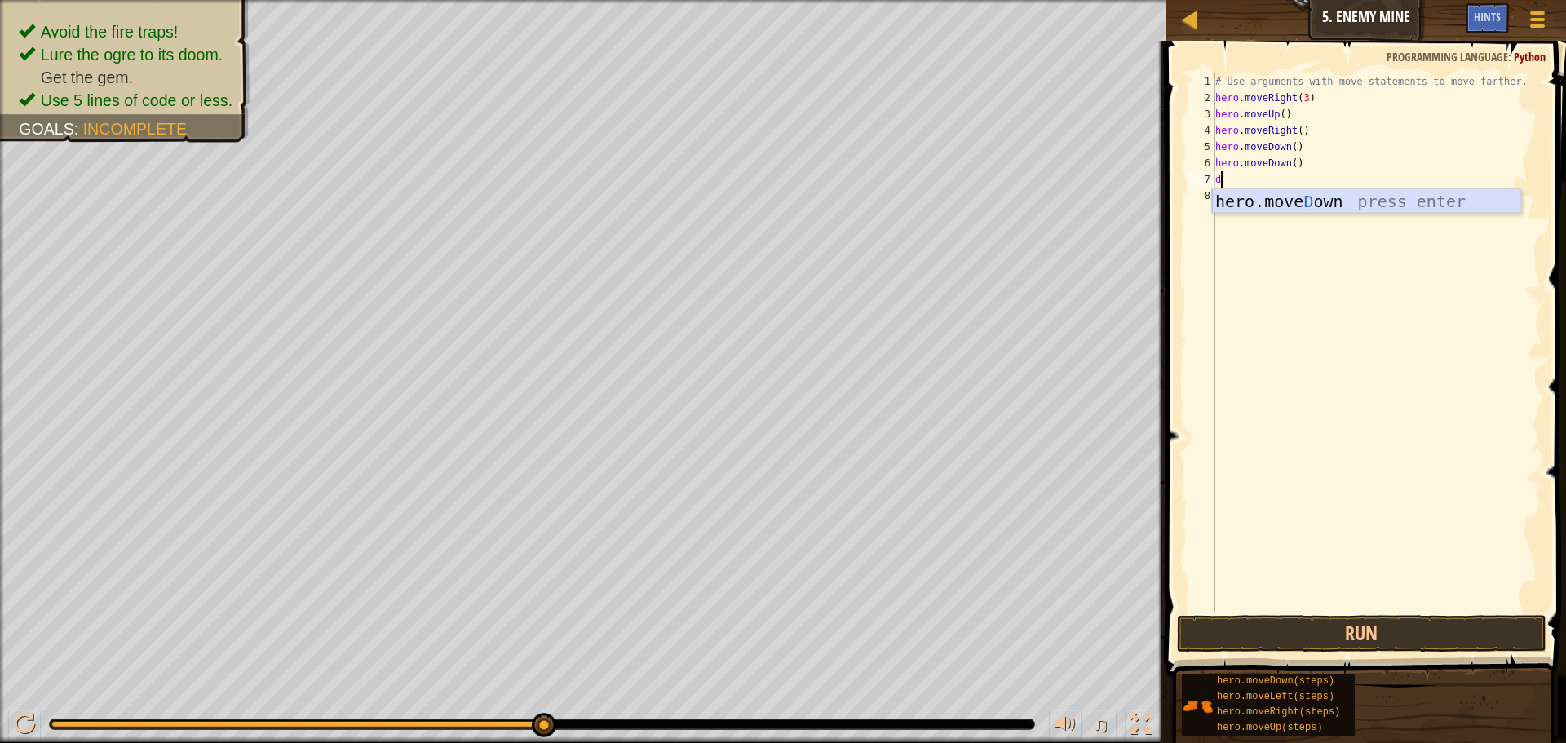
click at [1321, 198] on div "hero.[PERSON_NAME] own press enter" at bounding box center [1366, 225] width 308 height 73
click at [1238, 626] on button "Run" at bounding box center [1362, 634] width 370 height 38
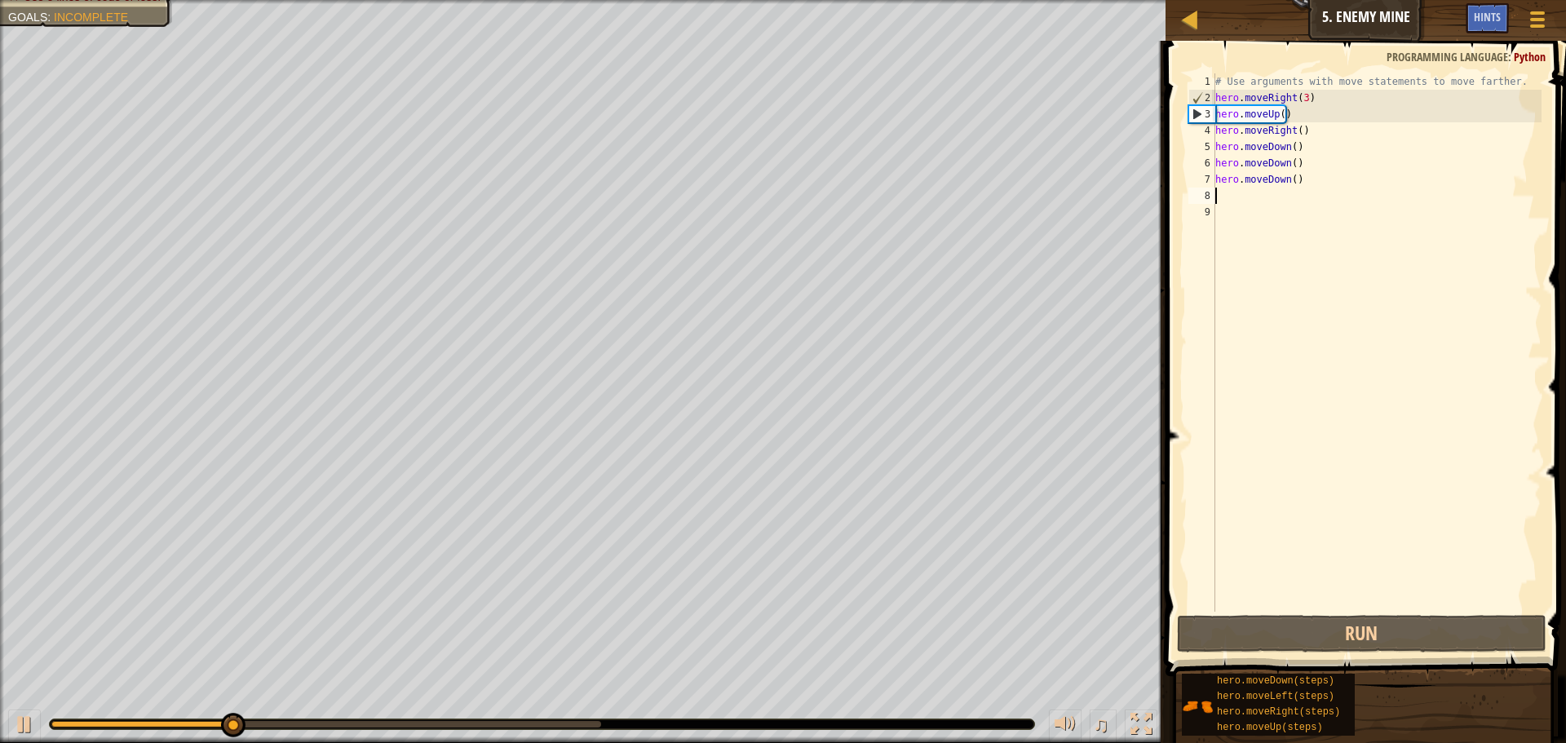
type textarea "h"
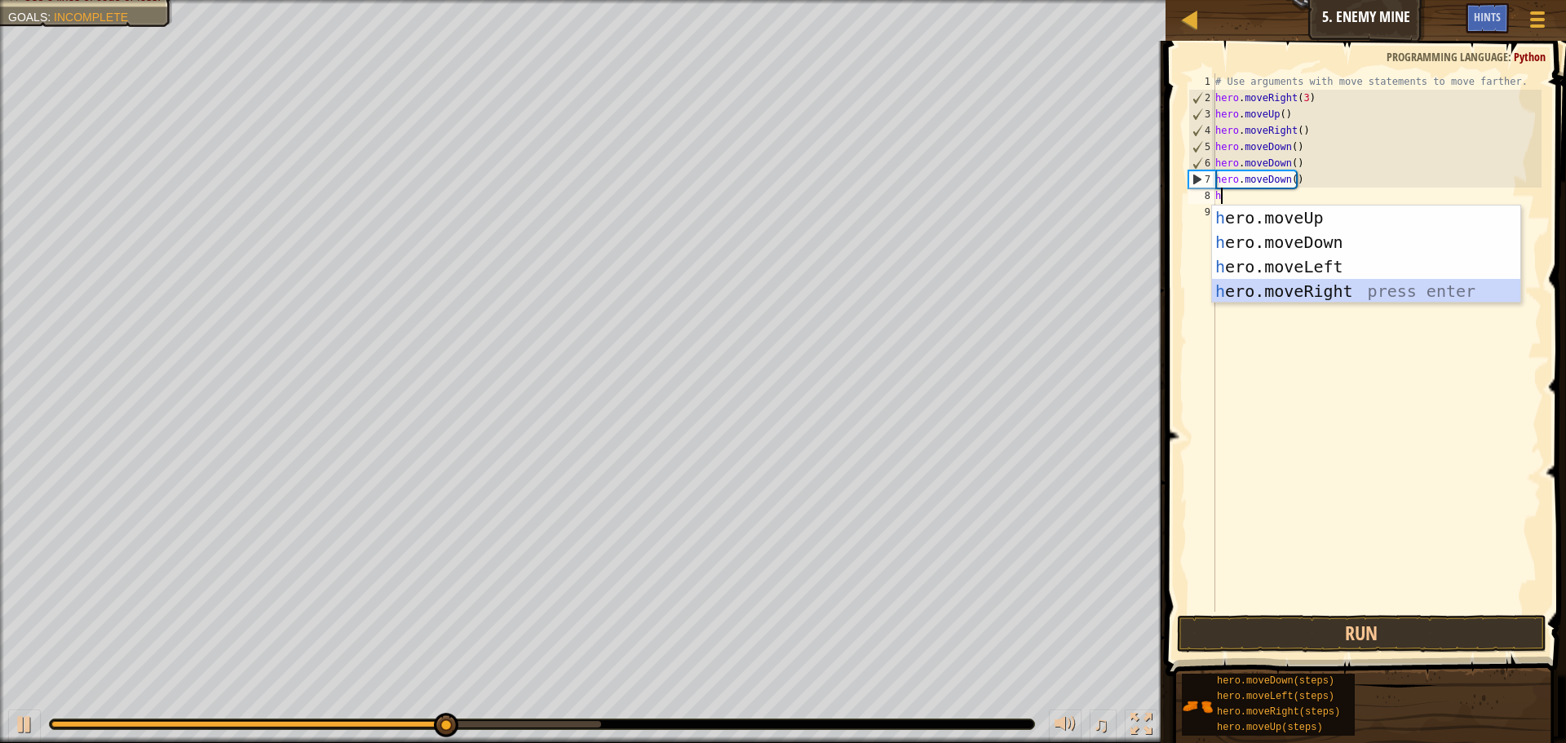
click at [1281, 284] on div "h ero.moveUp press enter h ero.moveDown press enter h ero.moveLeft press enter …" at bounding box center [1366, 279] width 308 height 147
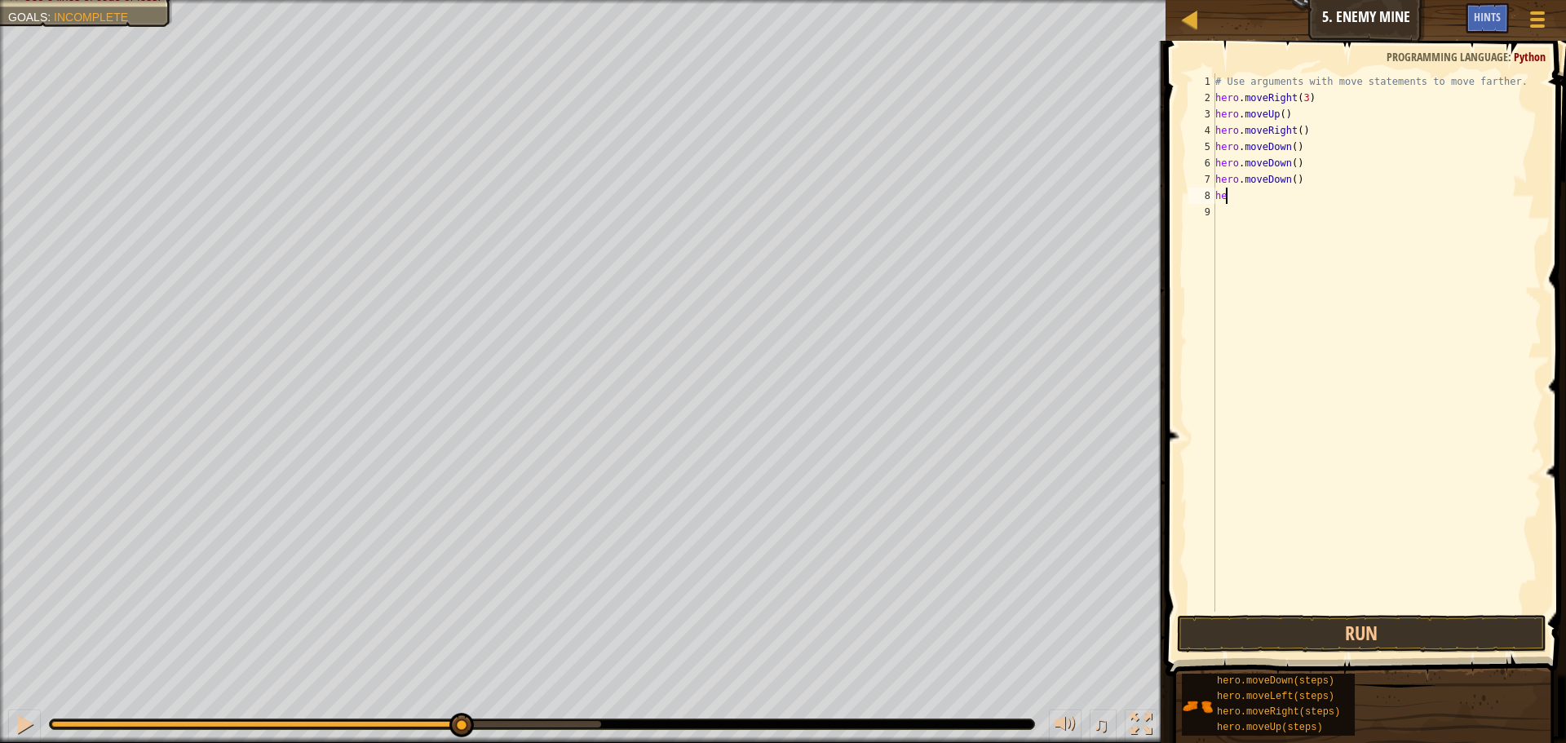
type textarea "h"
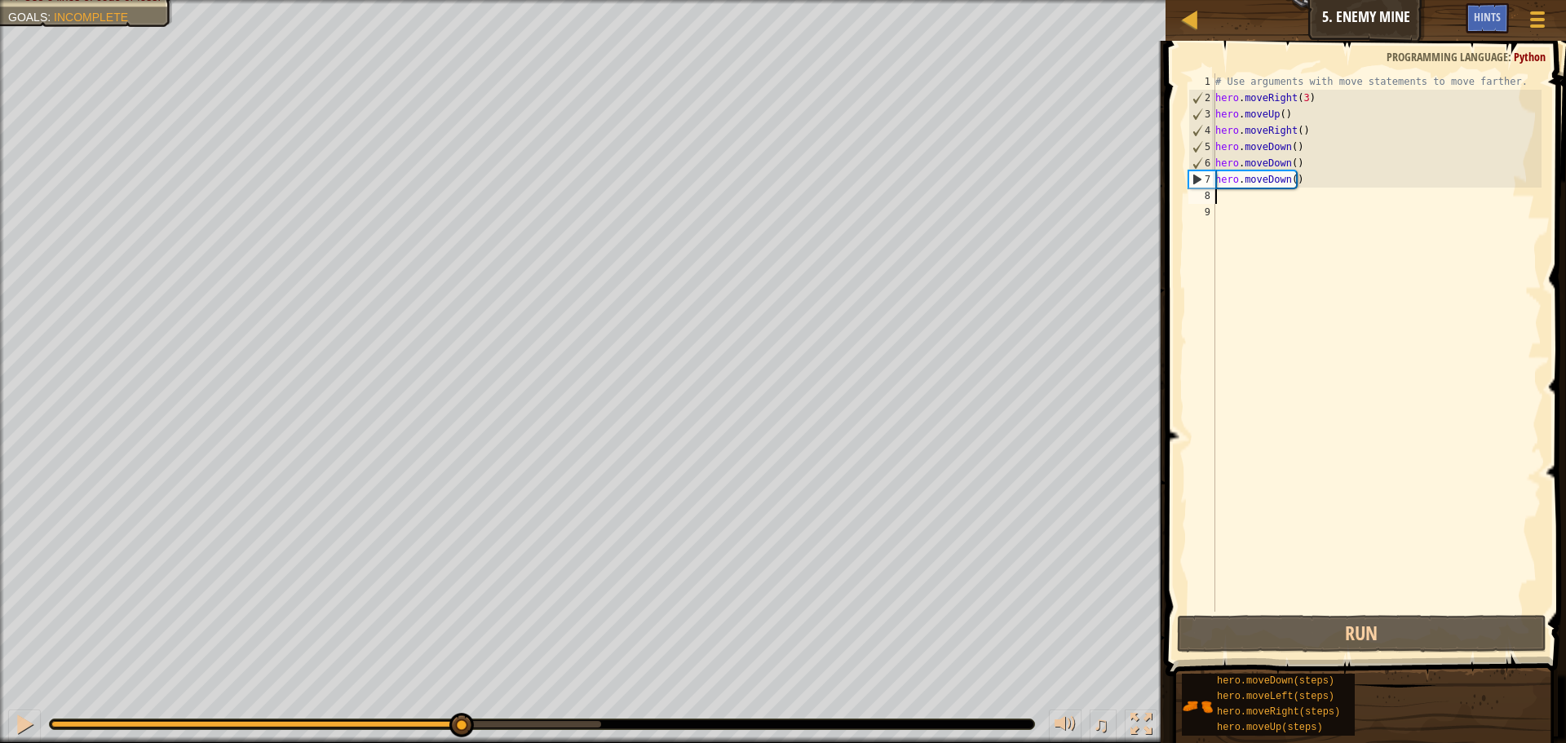
type textarea "d"
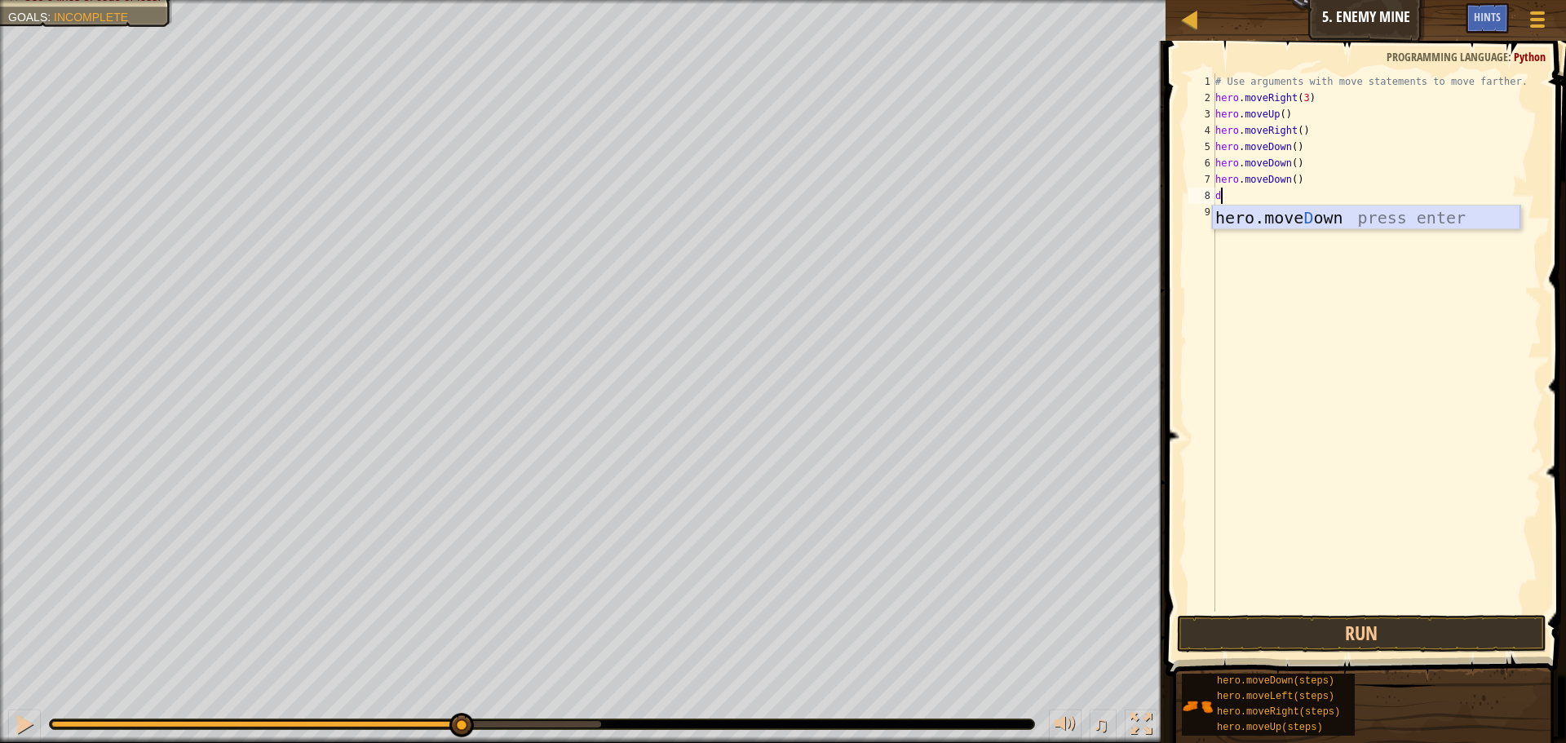
click at [1238, 219] on div "hero.[PERSON_NAME] own press enter" at bounding box center [1366, 242] width 308 height 73
click at [1258, 621] on button "Run" at bounding box center [1362, 634] width 370 height 38
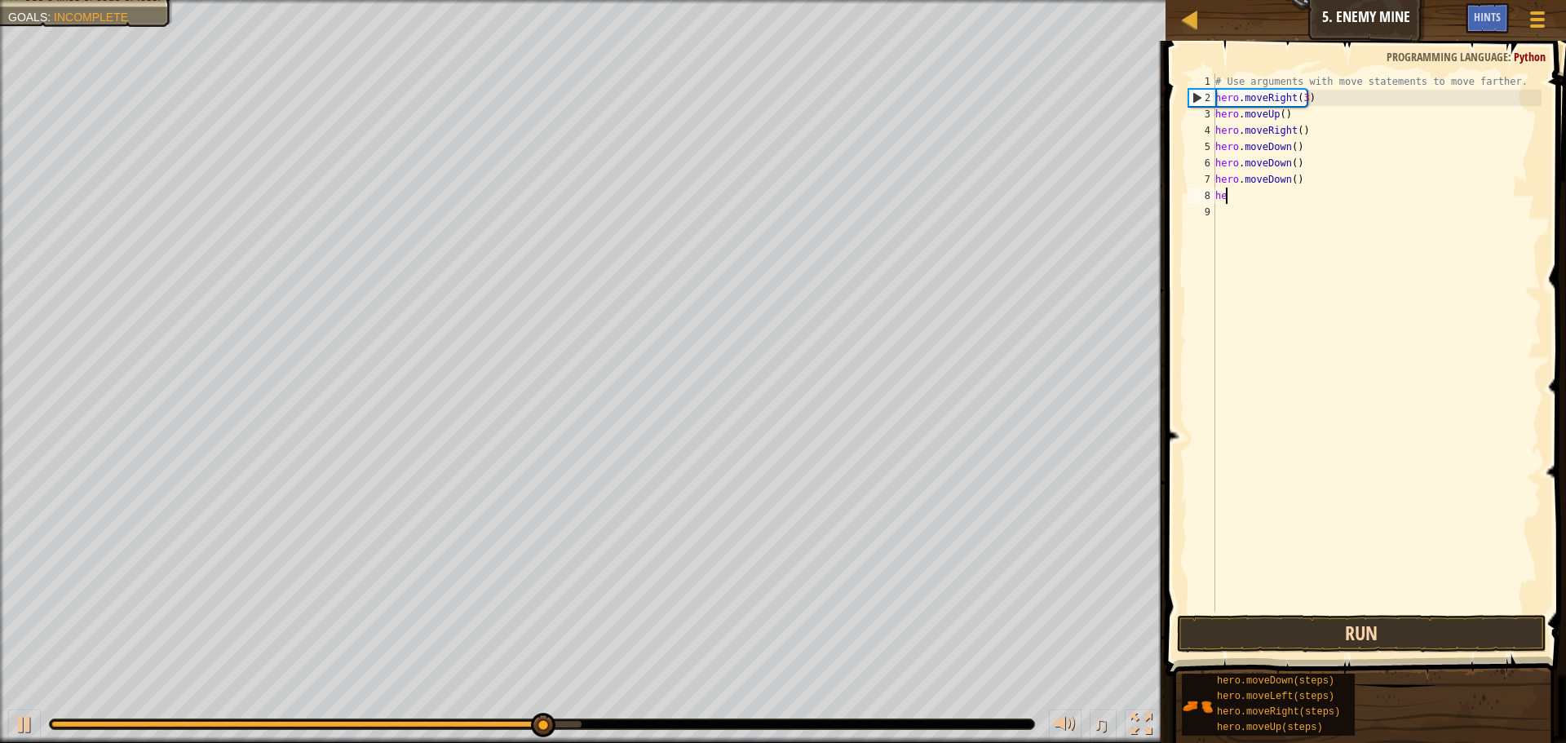
type textarea "h"
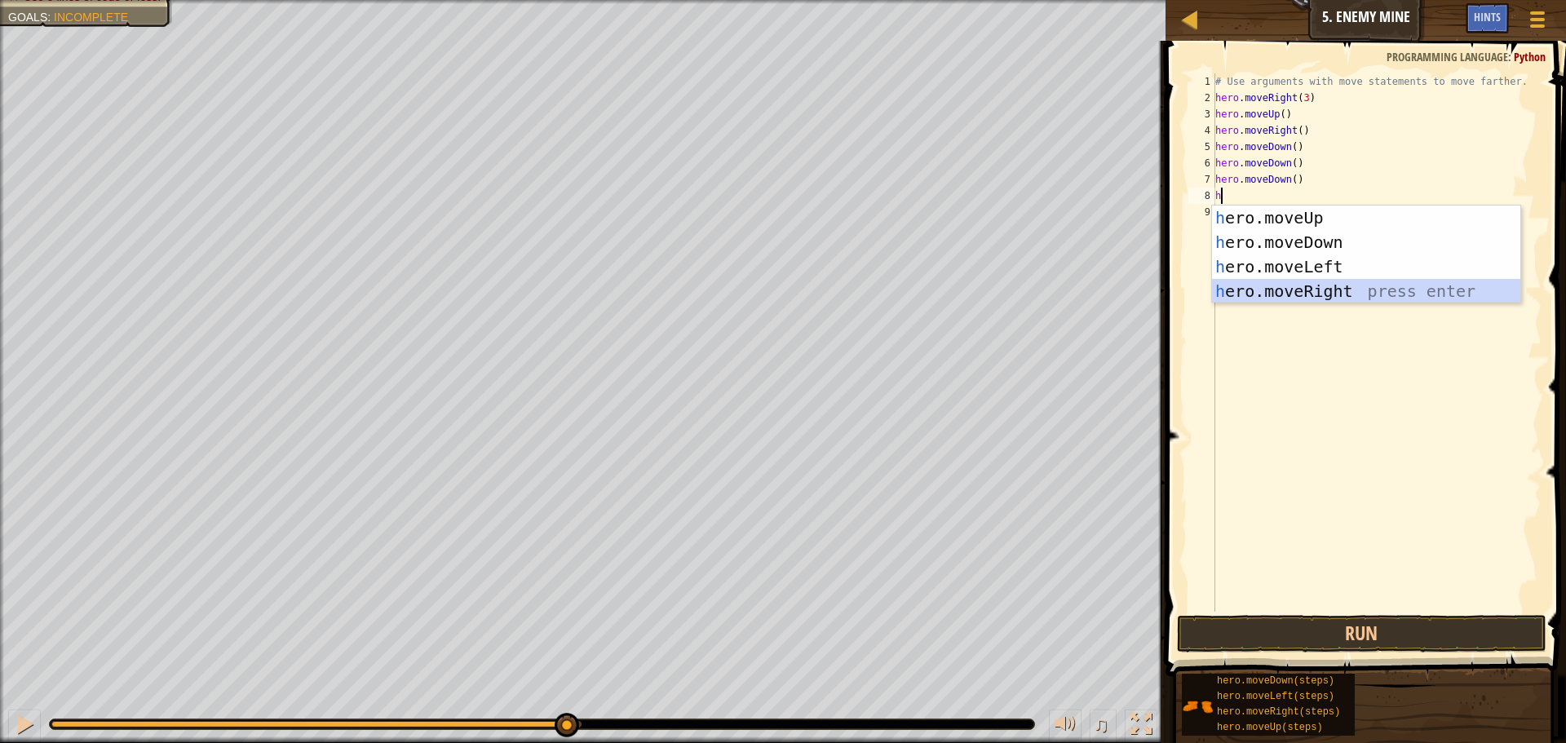
click at [1304, 299] on div "h ero.moveUp press enter h ero.moveDown press enter h ero.moveLeft press enter …" at bounding box center [1366, 279] width 308 height 147
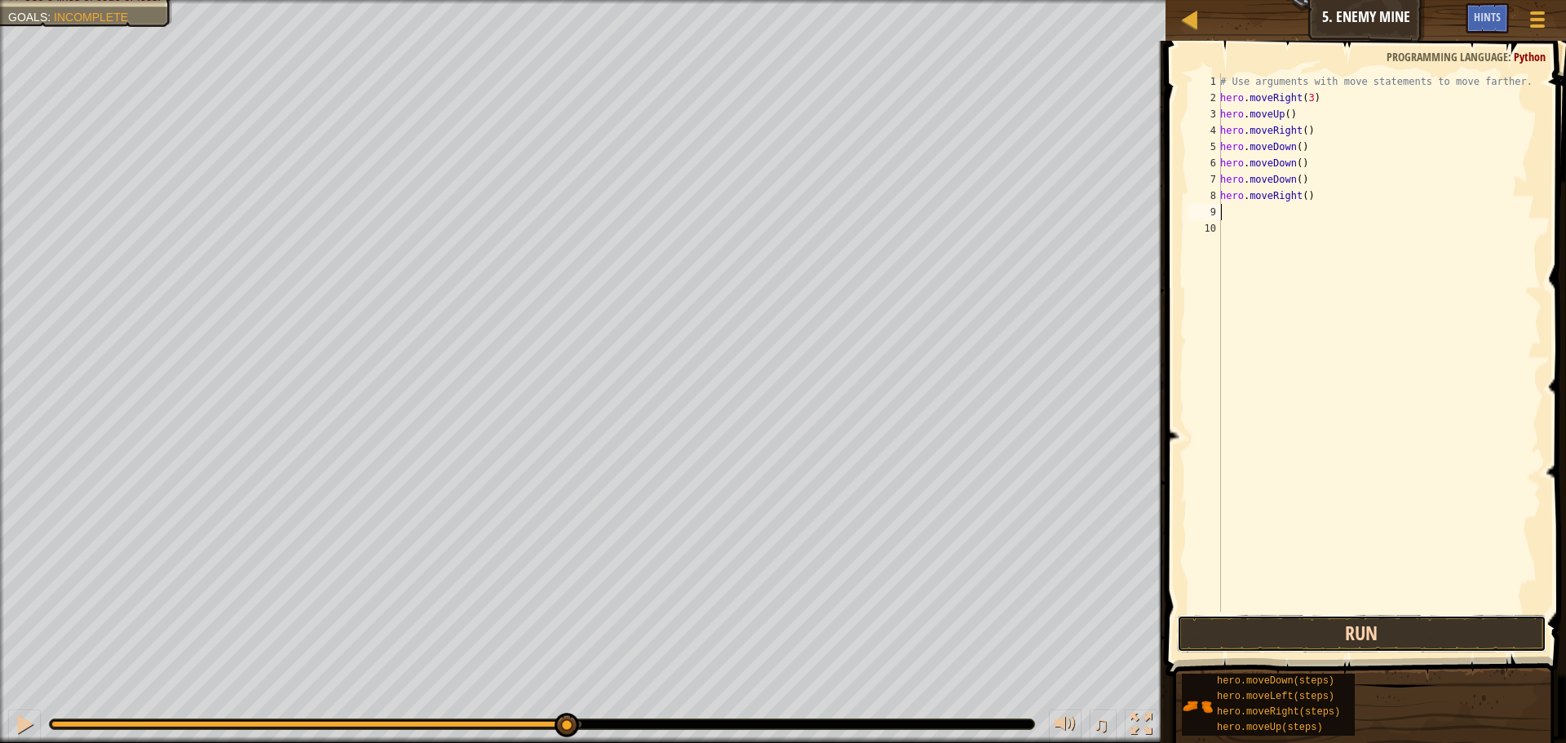
click at [1270, 635] on button "Run" at bounding box center [1362, 634] width 370 height 38
type textarea "h"
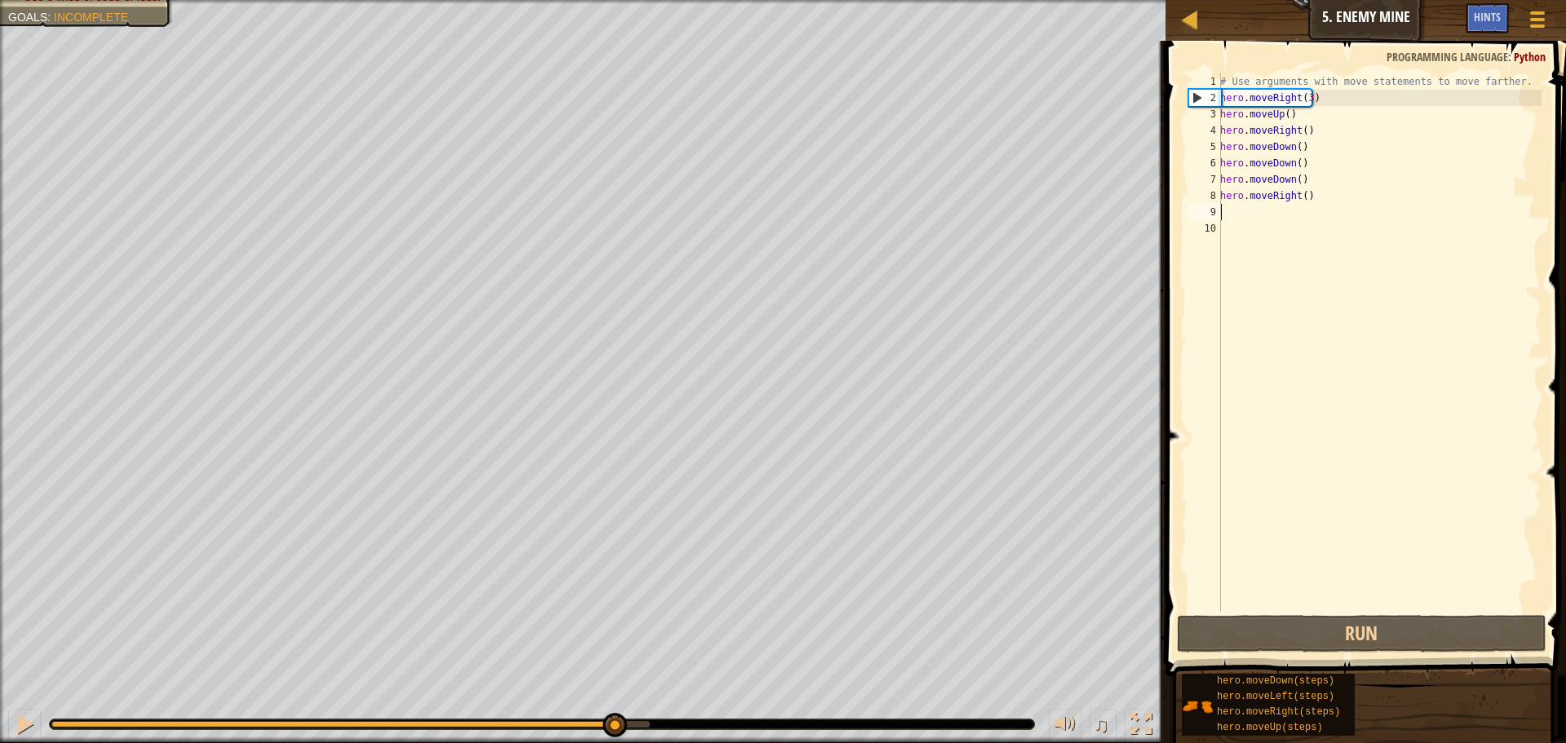
type textarea "h"
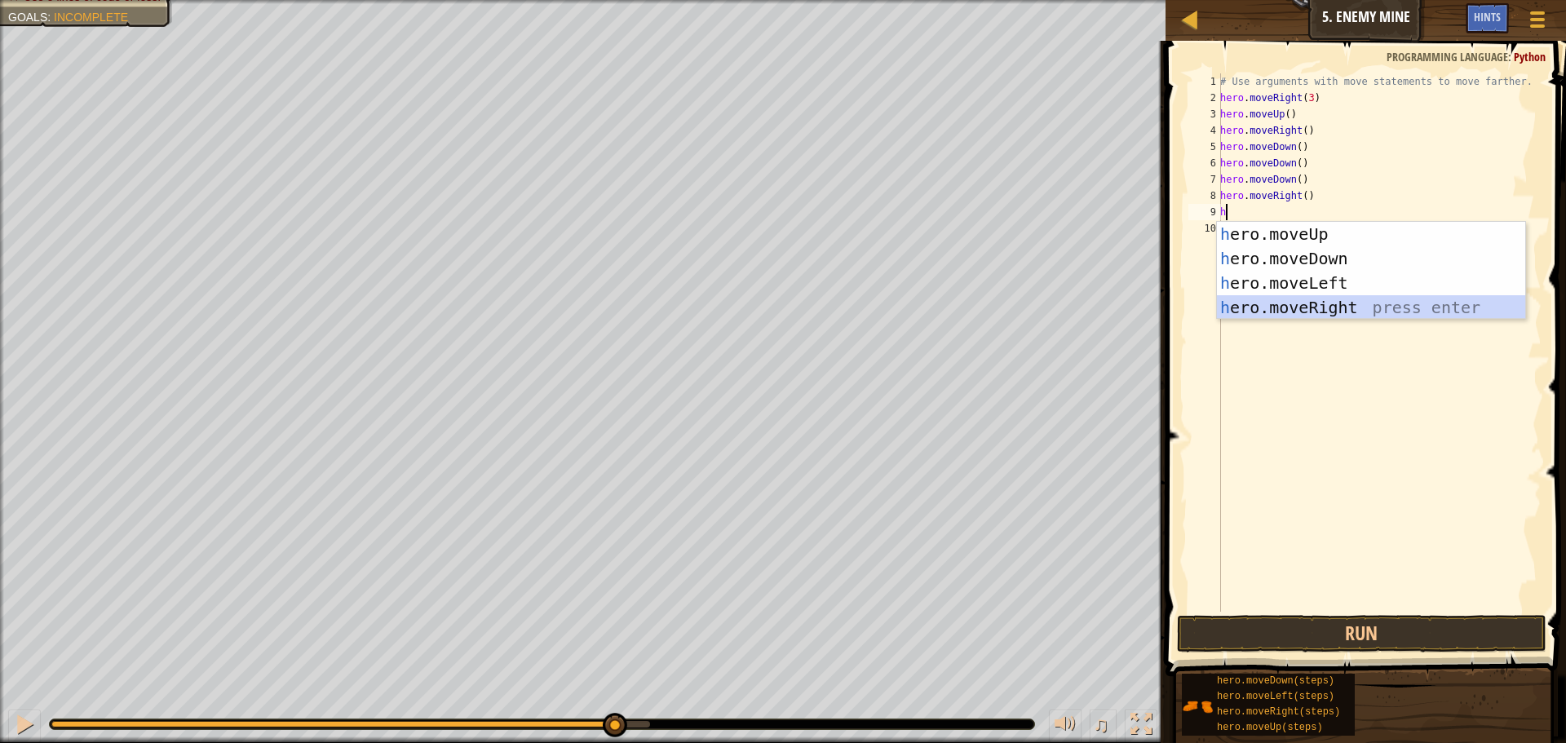
click at [1242, 300] on div "h ero.moveUp press enter h ero.moveDown press enter h ero.moveLeft press enter …" at bounding box center [1371, 295] width 308 height 147
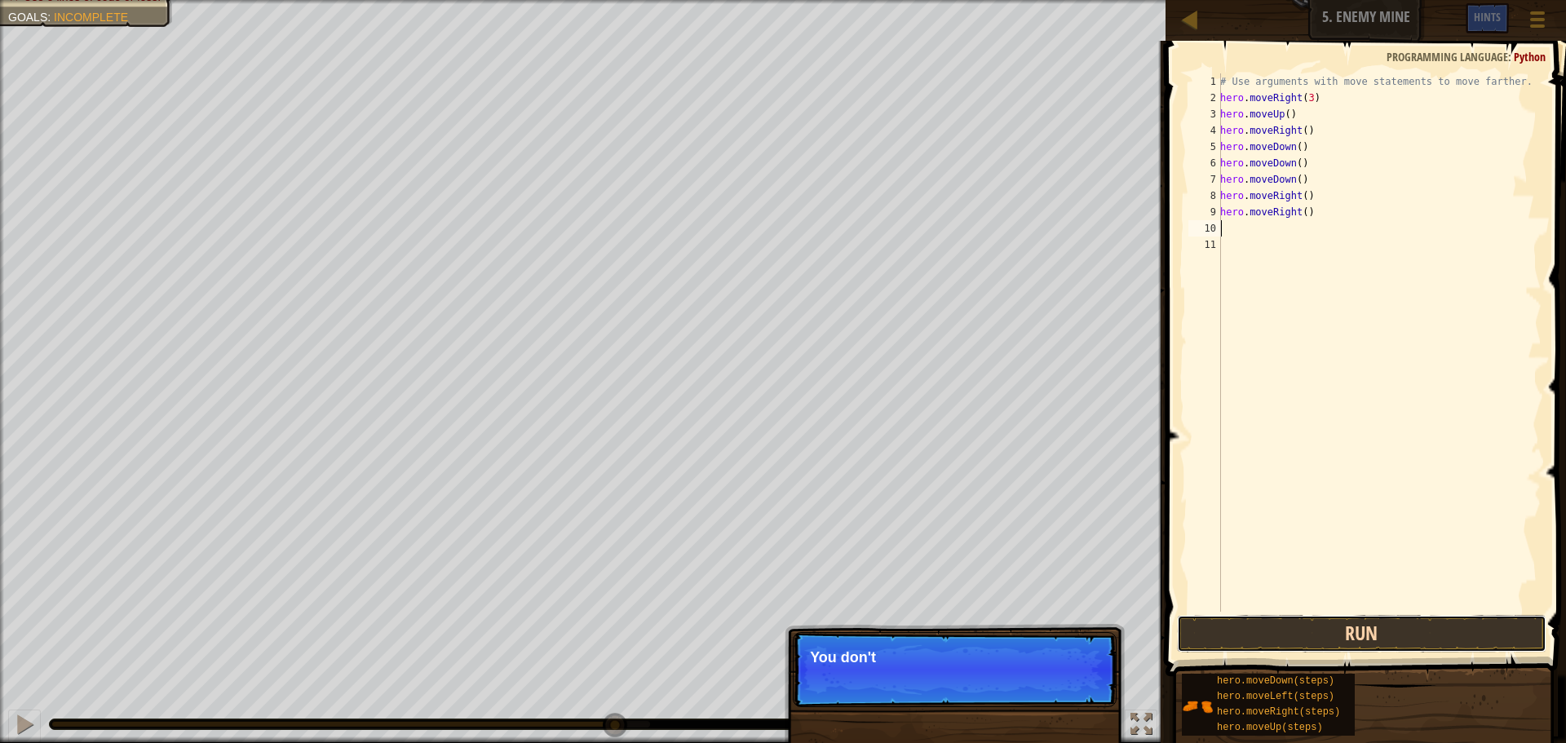
click at [1227, 633] on button "Run" at bounding box center [1362, 634] width 370 height 38
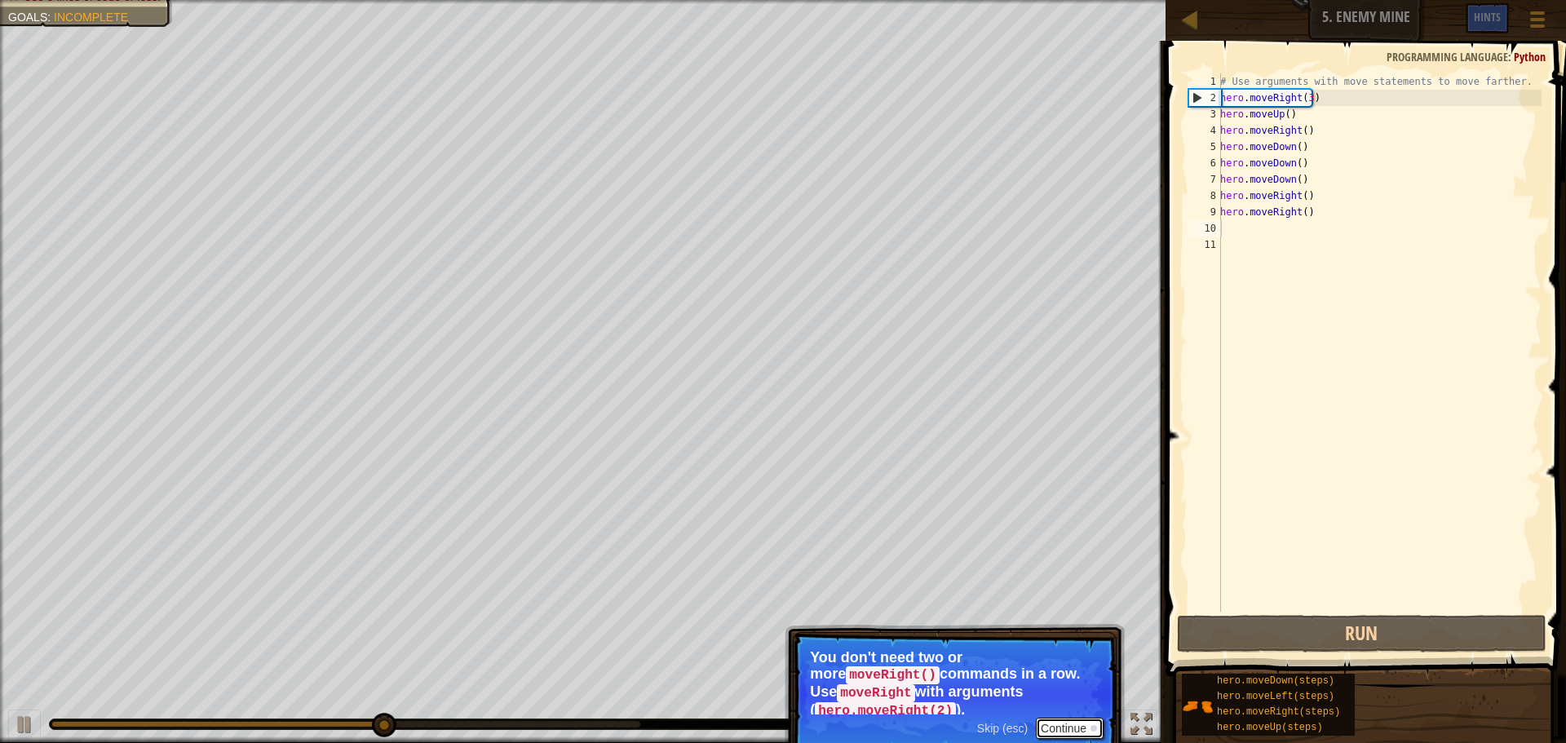
click at [1074, 718] on button "Continue" at bounding box center [1070, 728] width 68 height 21
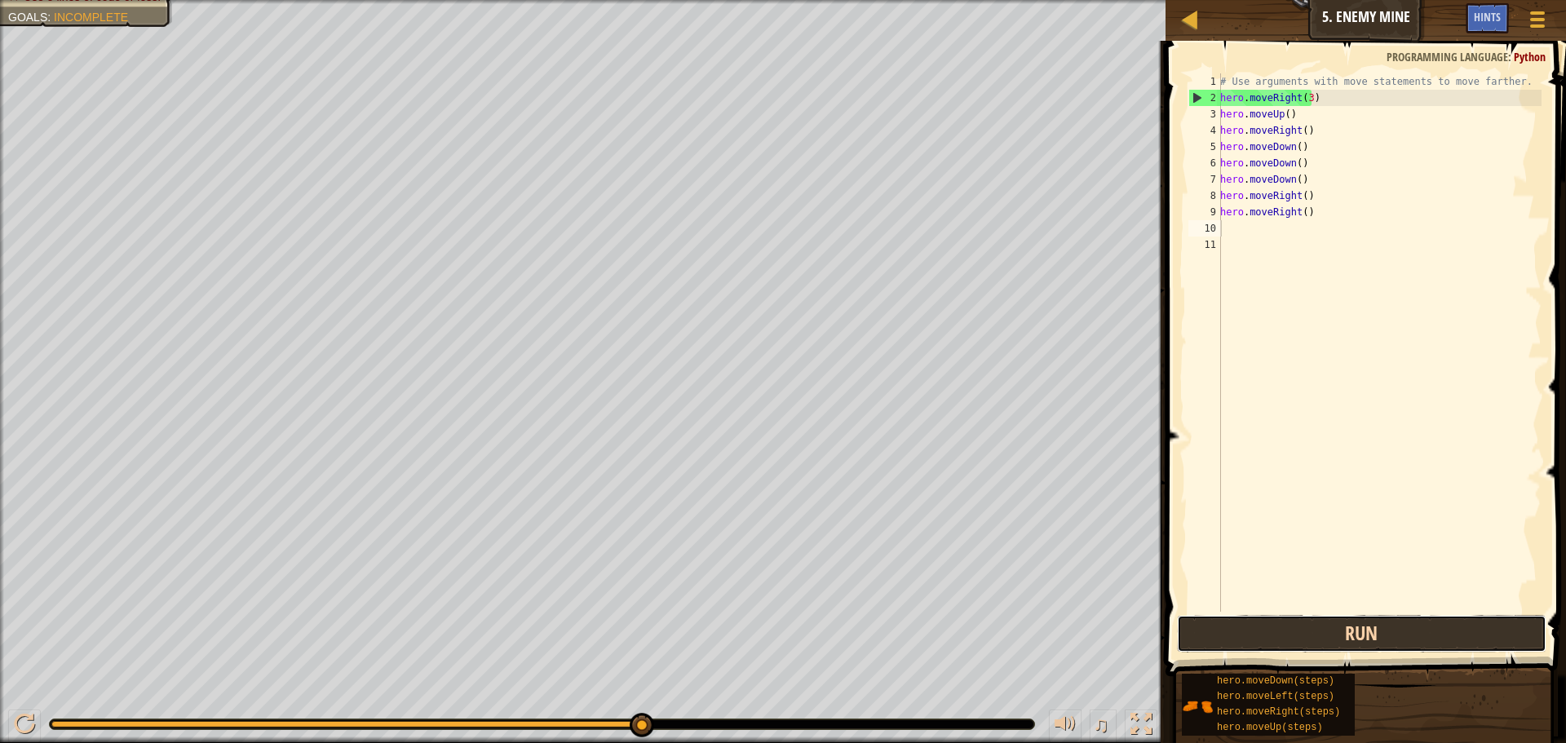
drag, startPoint x: 1312, startPoint y: 649, endPoint x: 1312, endPoint y: 625, distance: 24.5
click at [1312, 645] on button "Run" at bounding box center [1362, 634] width 370 height 38
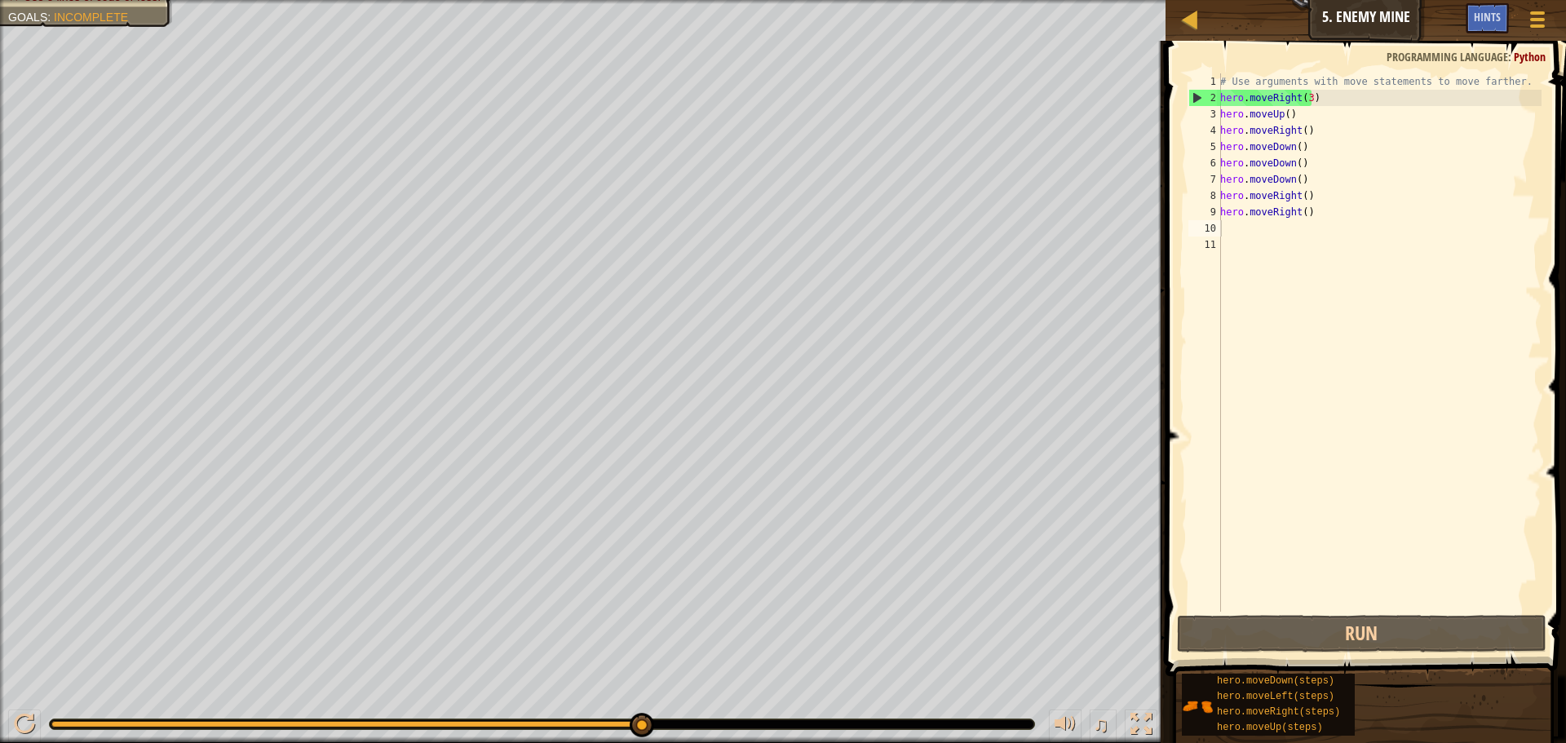
drag, startPoint x: 0, startPoint y: 418, endPoint x: 2, endPoint y: 478, distance: 59.6
click at [2, 478] on div at bounding box center [2, 384] width 4 height 768
click at [1362, 492] on div "# Use arguments with move statements to move farther. hero . moveRight ( 3 ) he…" at bounding box center [1379, 358] width 325 height 571
click at [1229, 233] on div "# Use arguments with move statements to move farther. hero . moveRight ( 3 ) he…" at bounding box center [1379, 358] width 325 height 571
type textarea "h"
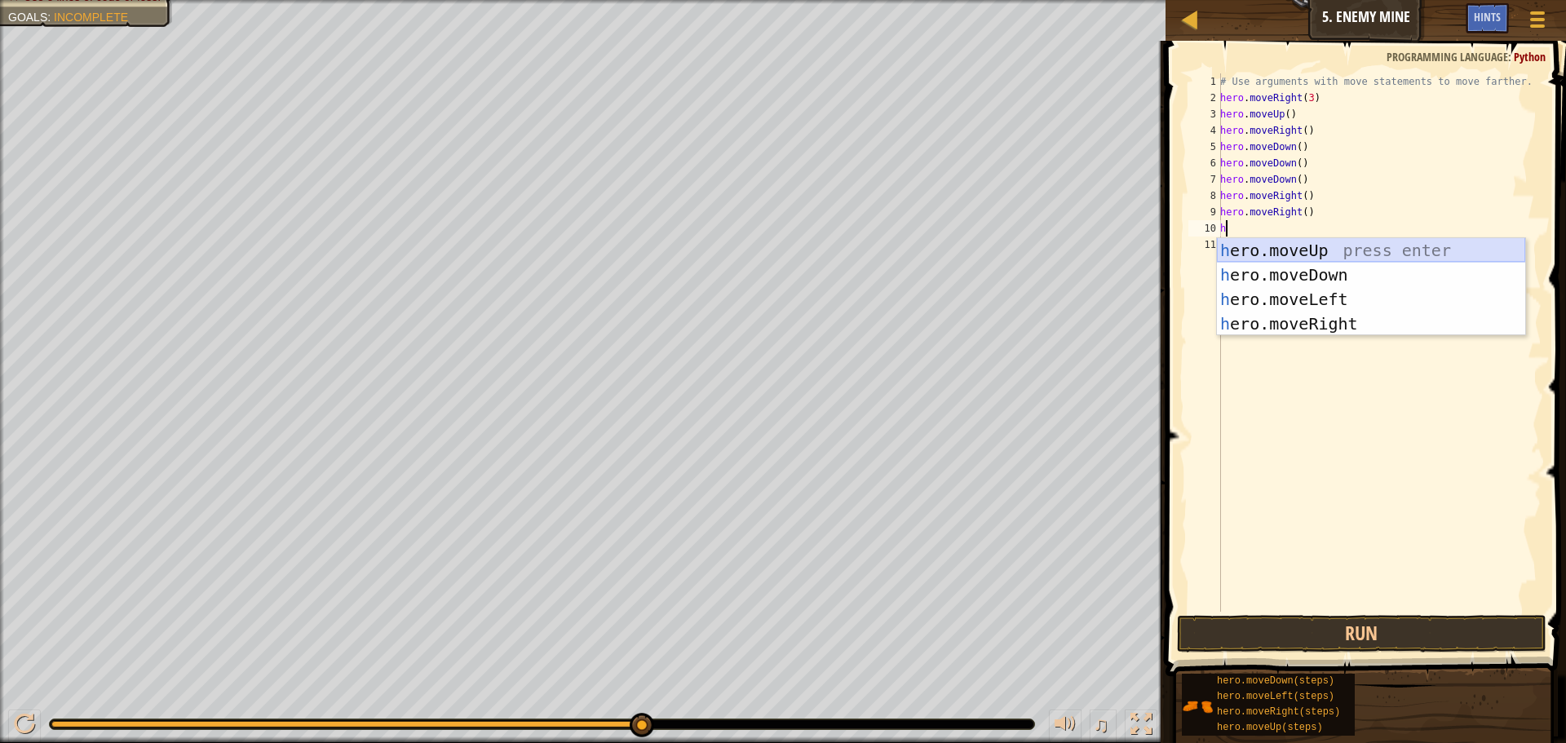
drag, startPoint x: 1283, startPoint y: 247, endPoint x: 1258, endPoint y: 278, distance: 40.0
click at [1282, 246] on div "h ero.moveUp press enter h ero.moveDown press enter h ero.moveLeft press enter …" at bounding box center [1371, 311] width 308 height 147
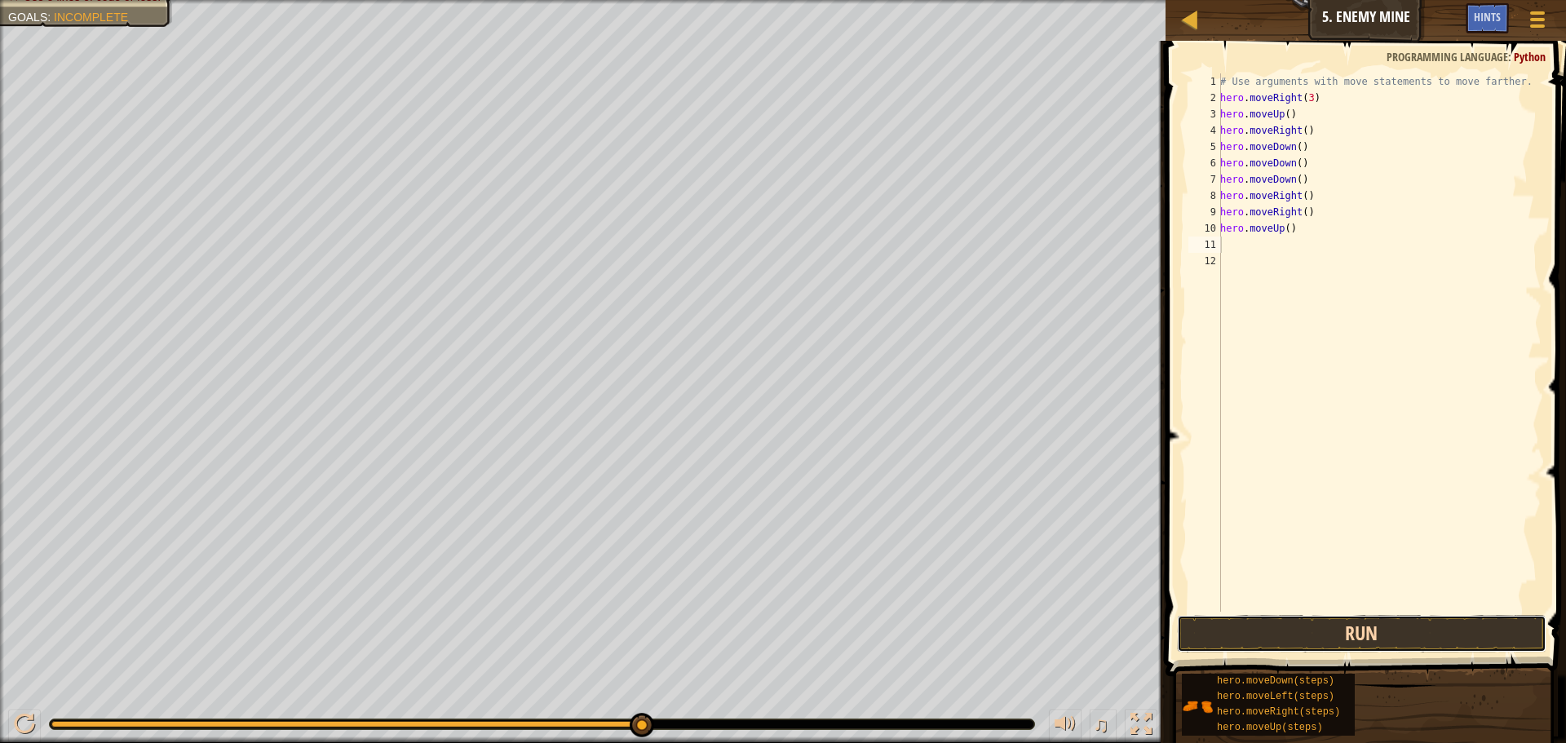
click at [1279, 630] on button "Run" at bounding box center [1362, 634] width 370 height 38
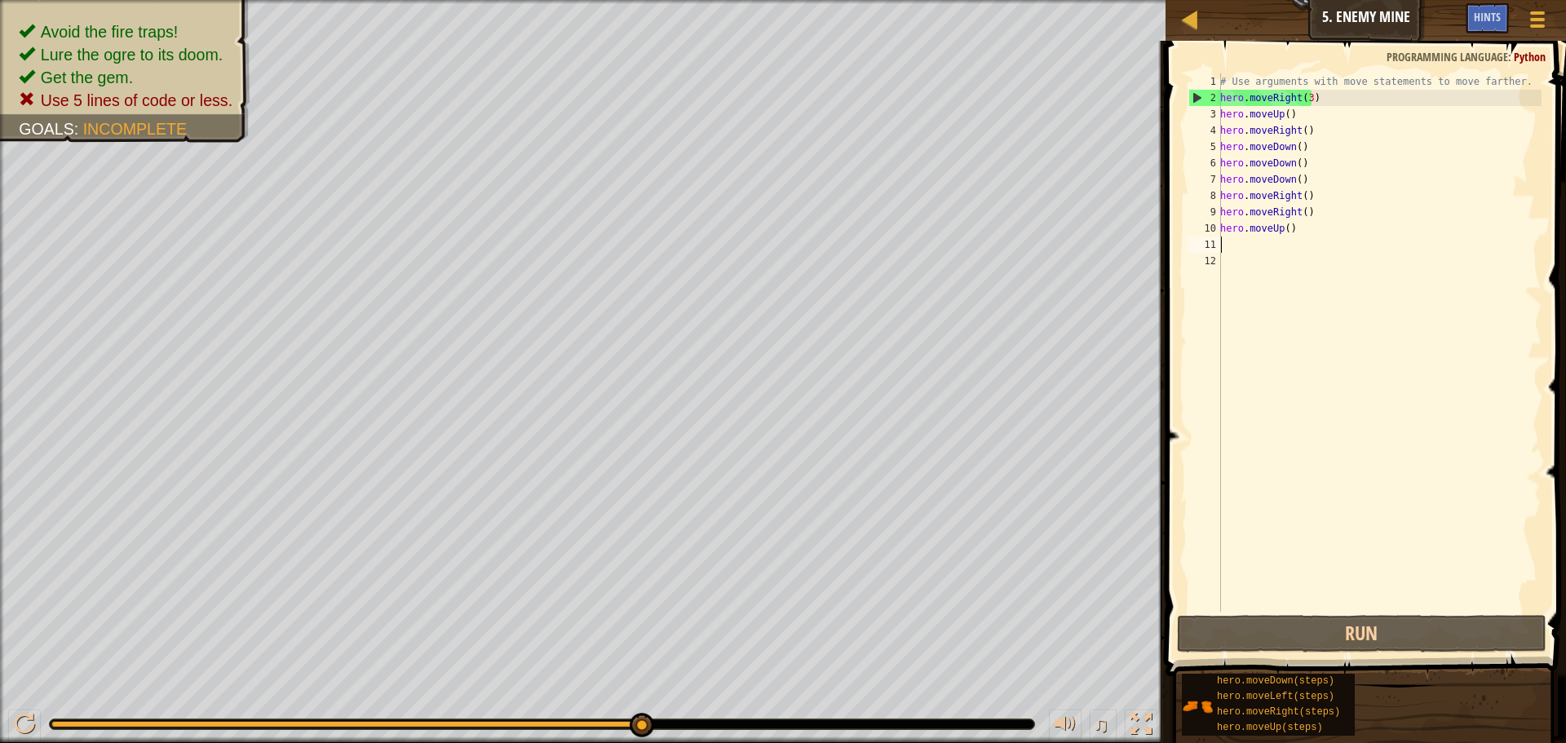
type textarea "h"
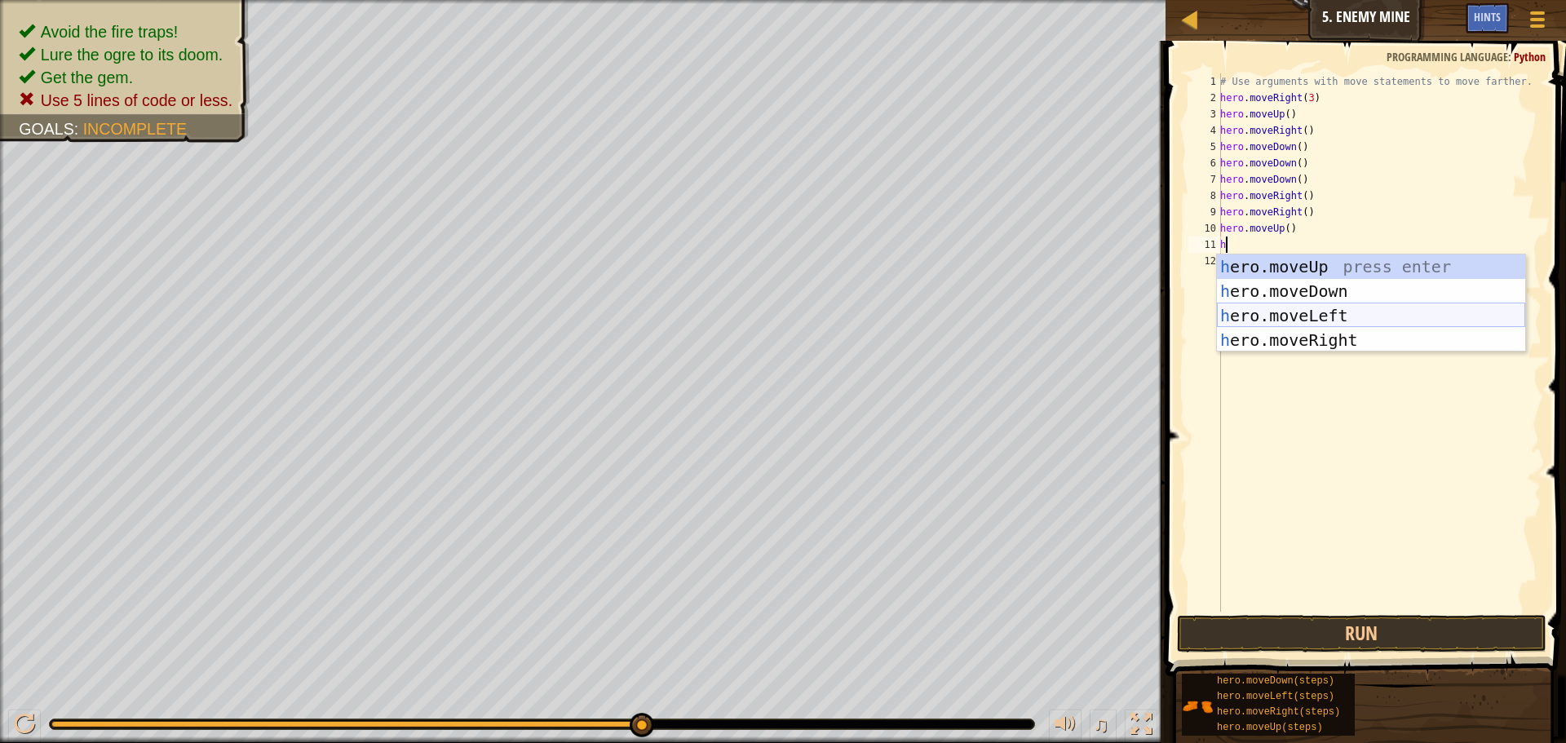
click at [1300, 320] on div "h ero.moveUp press enter h ero.moveDown press enter h ero.moveLeft press enter …" at bounding box center [1371, 328] width 308 height 147
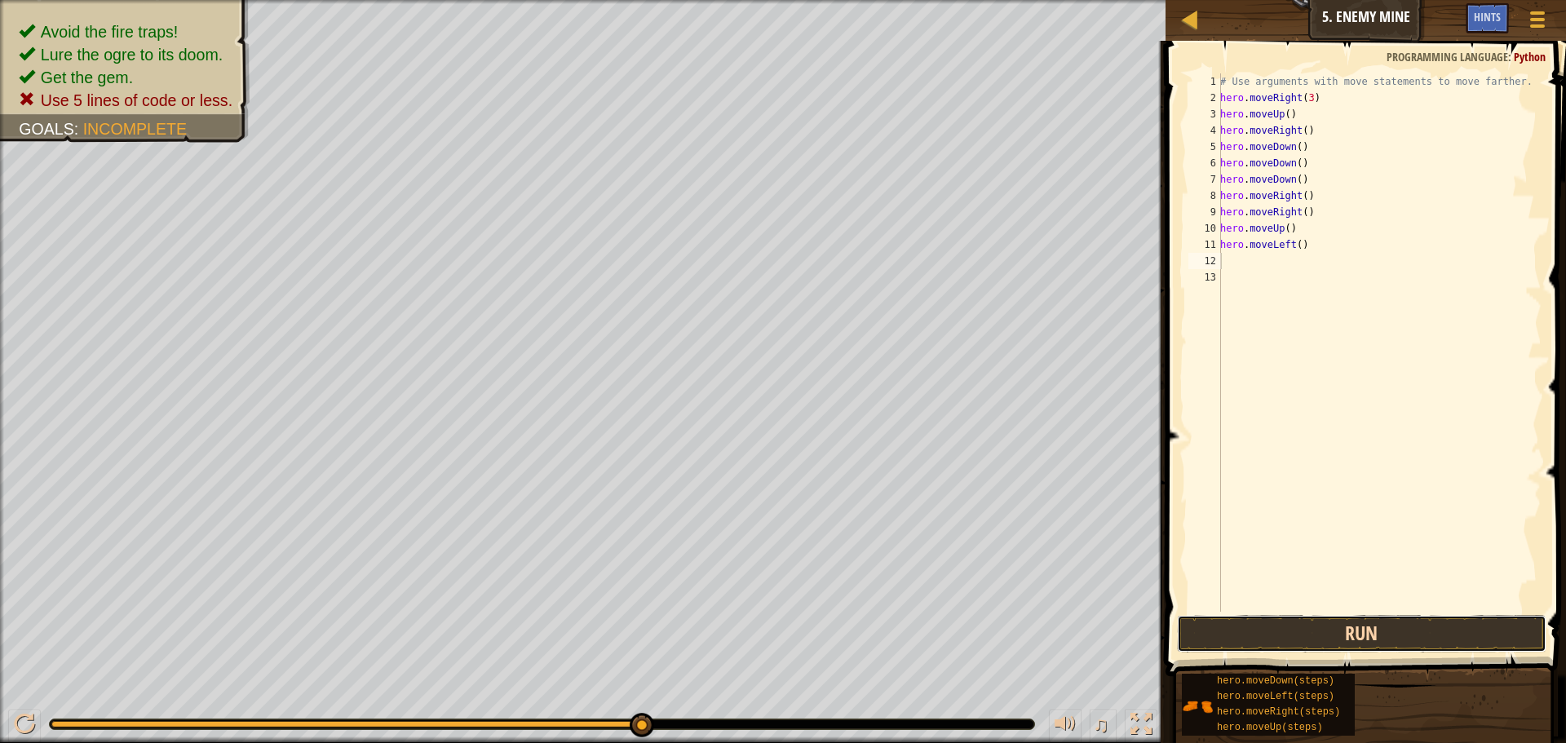
click at [1204, 618] on button "Run" at bounding box center [1362, 634] width 370 height 38
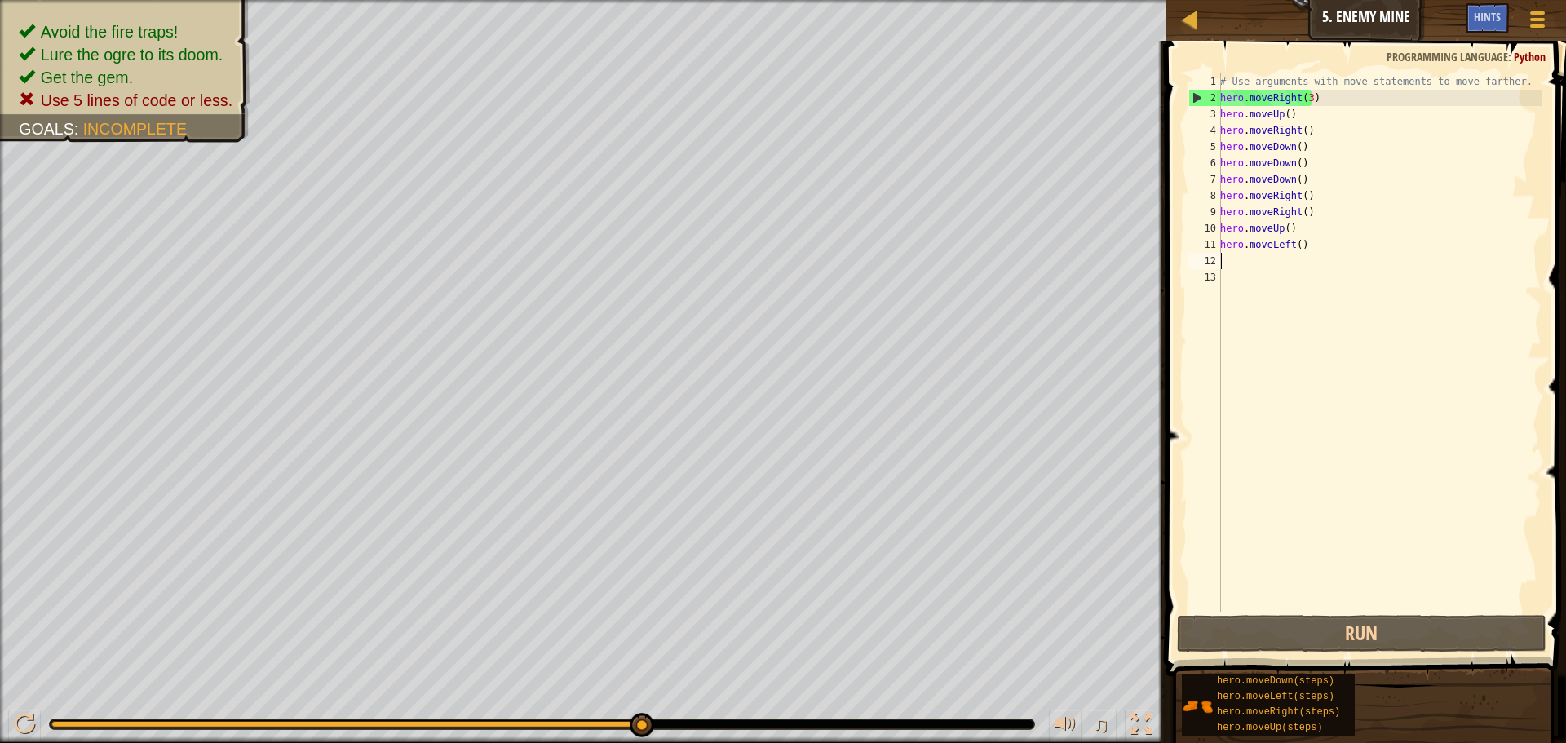
click at [1304, 256] on div "# Use arguments with move statements to move farther. hero . moveRight ( 3 ) he…" at bounding box center [1379, 358] width 325 height 571
click at [1301, 249] on div "# Use arguments with move statements to move farther. hero . moveRight ( 3 ) he…" at bounding box center [1379, 358] width 325 height 571
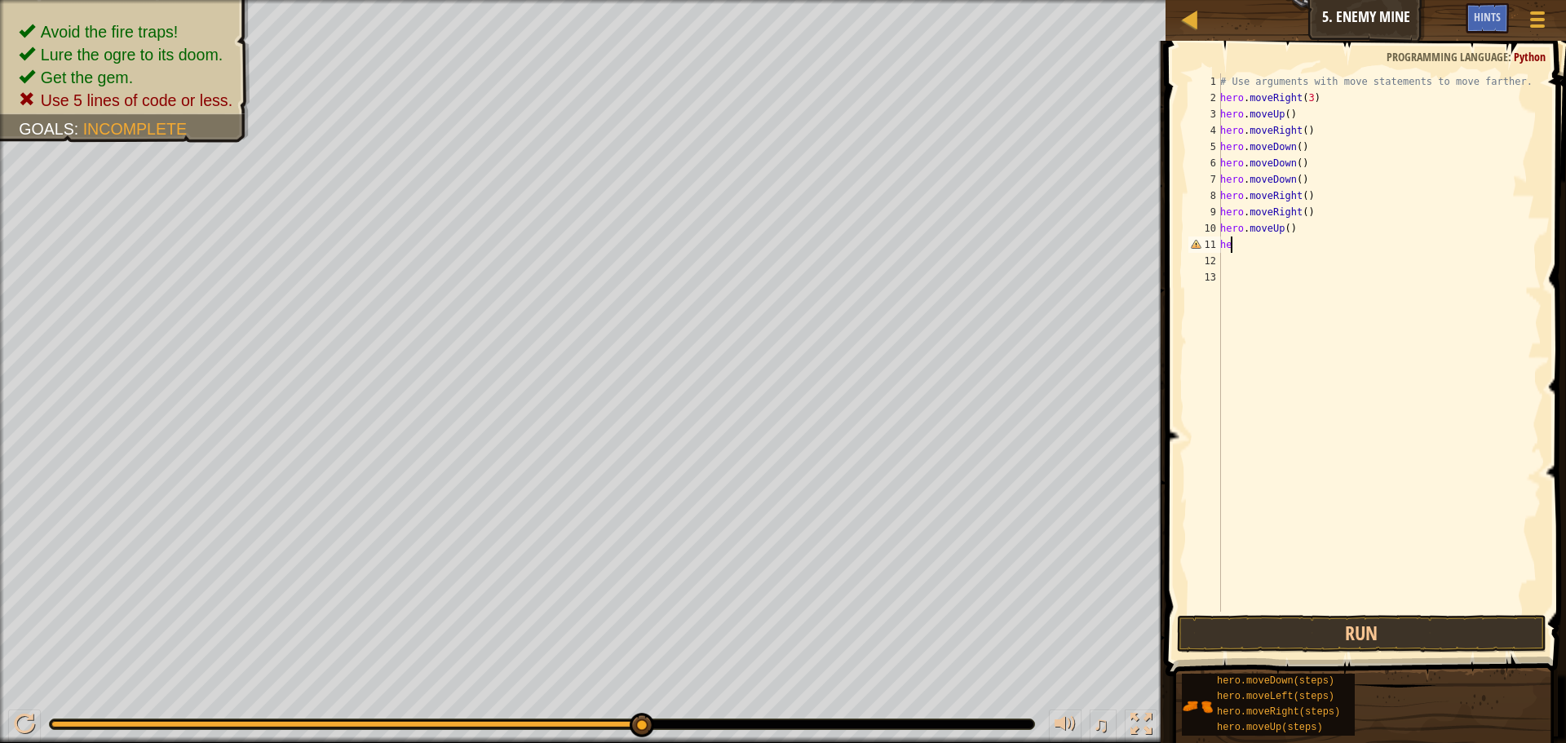
type textarea "h"
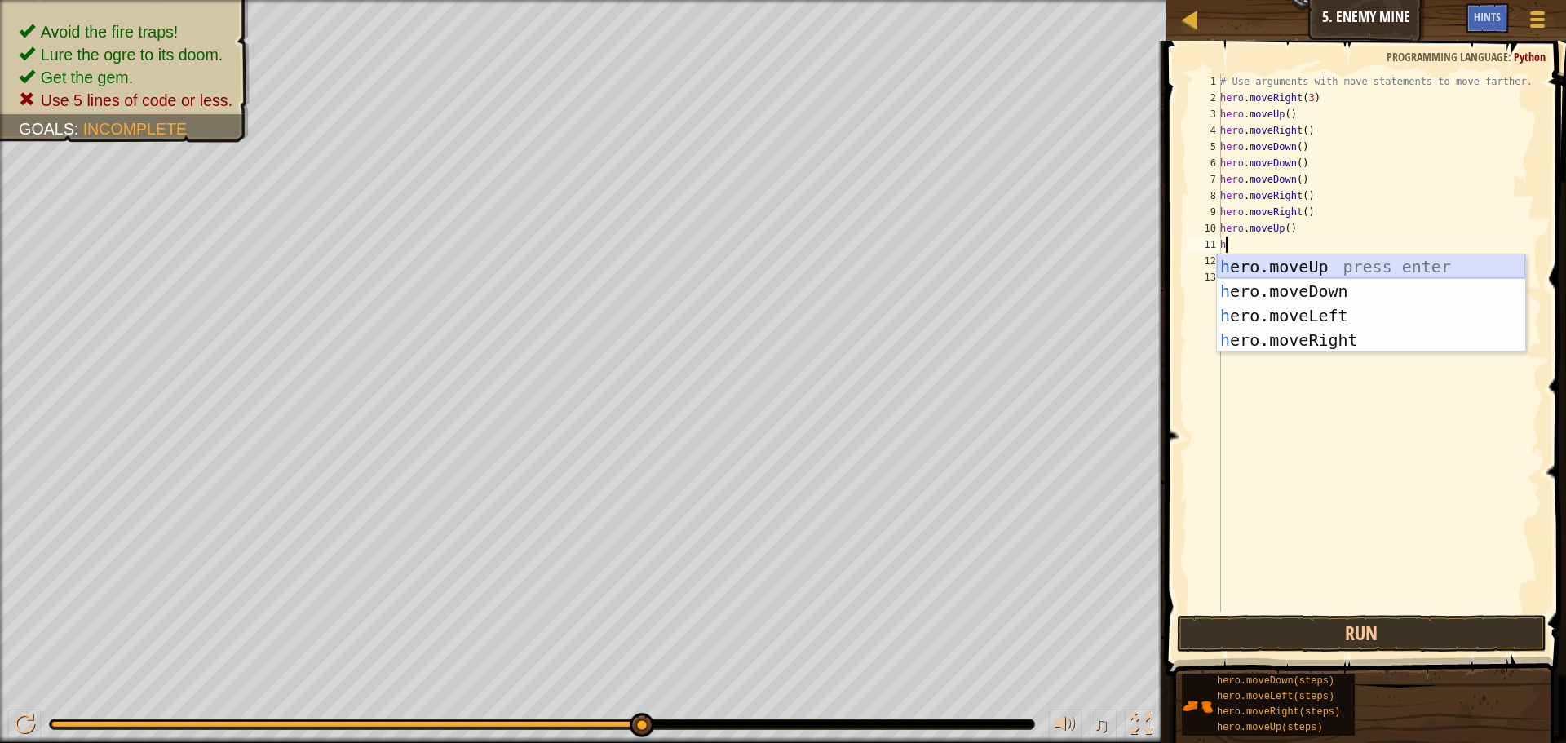
click at [1296, 262] on div "h ero.moveUp press enter h ero.moveDown press enter h ero.moveLeft press enter …" at bounding box center [1371, 328] width 308 height 147
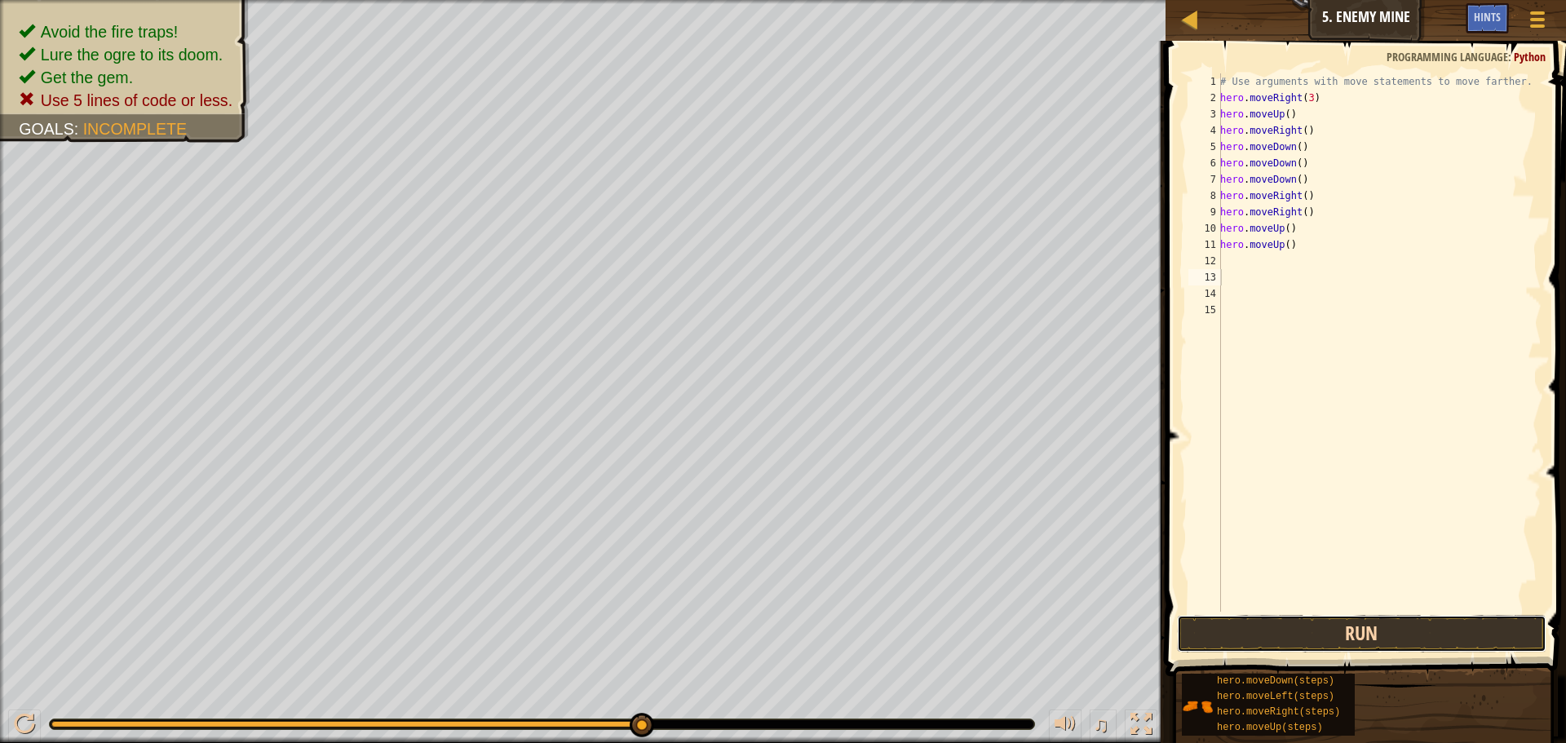
click at [1302, 634] on button "Run" at bounding box center [1362, 634] width 370 height 38
click at [1295, 622] on button "Run" at bounding box center [1362, 634] width 370 height 38
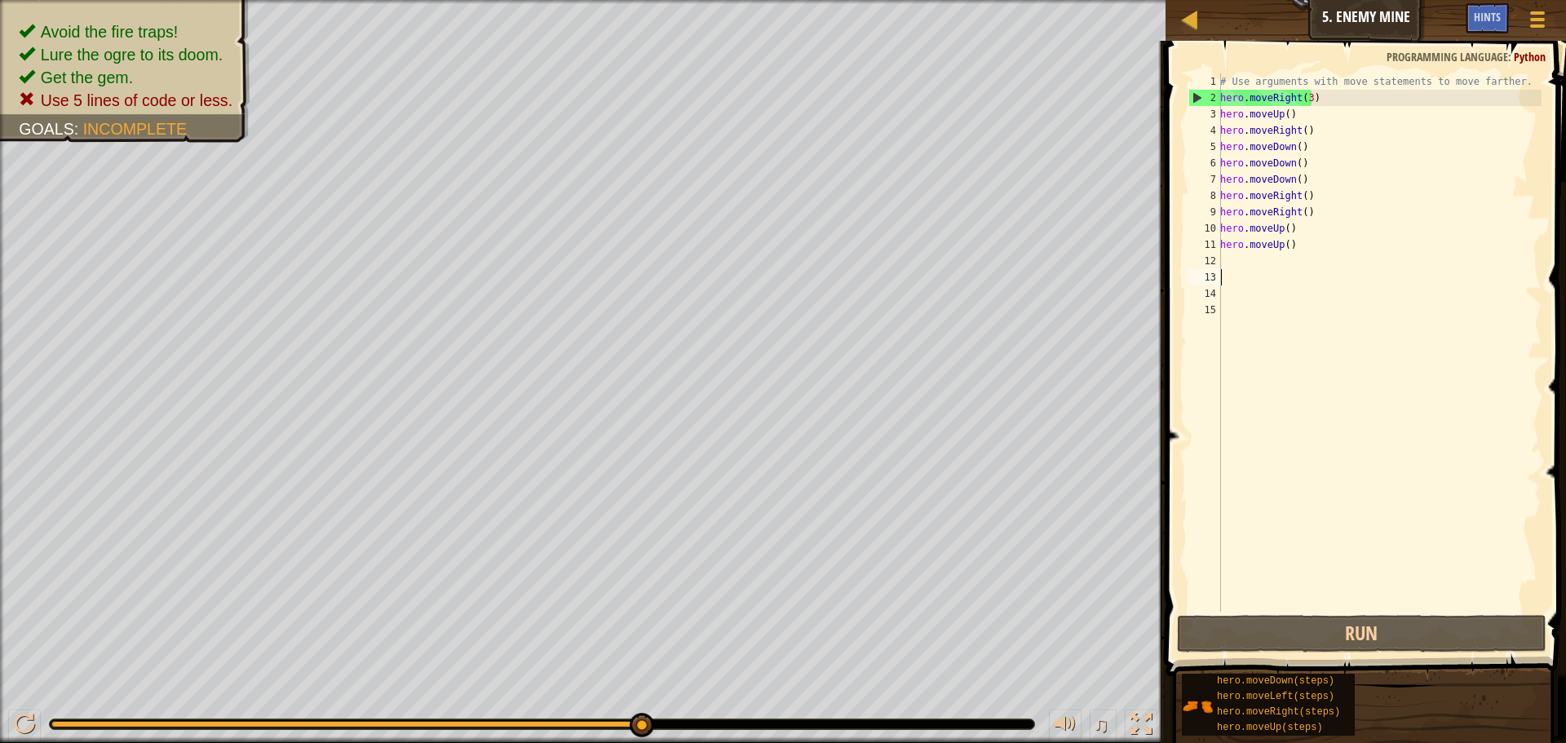
click at [1184, 472] on span at bounding box center [1368, 335] width 414 height 684
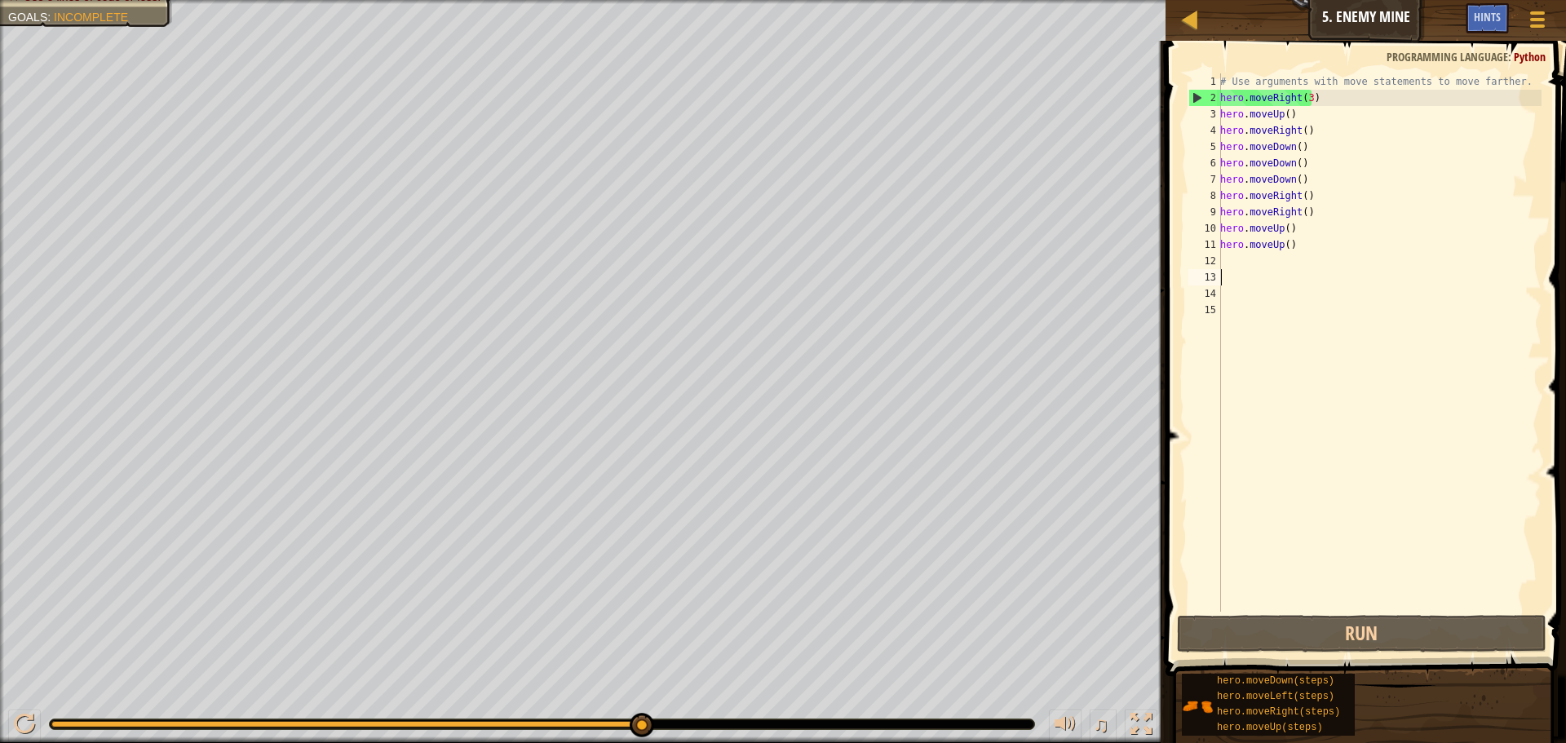
click at [16, 709] on div "♫" at bounding box center [583, 720] width 1166 height 49
click at [17, 721] on div at bounding box center [24, 724] width 21 height 21
click at [26, 725] on div at bounding box center [24, 724] width 21 height 21
click at [23, 727] on div at bounding box center [24, 724] width 21 height 21
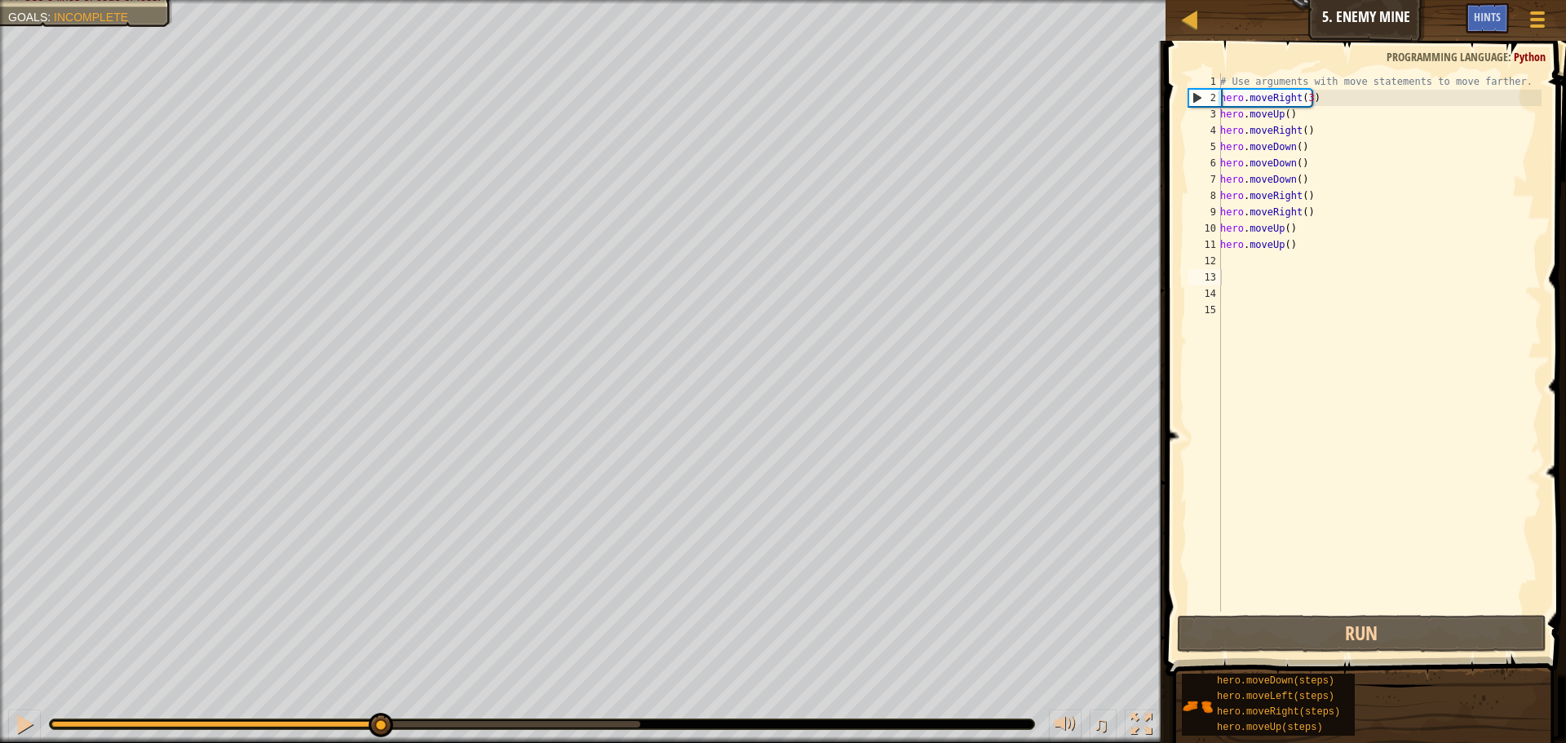
click at [7, 720] on div "♫" at bounding box center [583, 720] width 1166 height 49
click at [35, 717] on button at bounding box center [24, 726] width 33 height 33
drag, startPoint x: 496, startPoint y: 728, endPoint x: 10, endPoint y: 717, distance: 486.3
click at [10, 717] on div "♫" at bounding box center [583, 720] width 1166 height 49
click at [10, 717] on button at bounding box center [24, 726] width 33 height 33
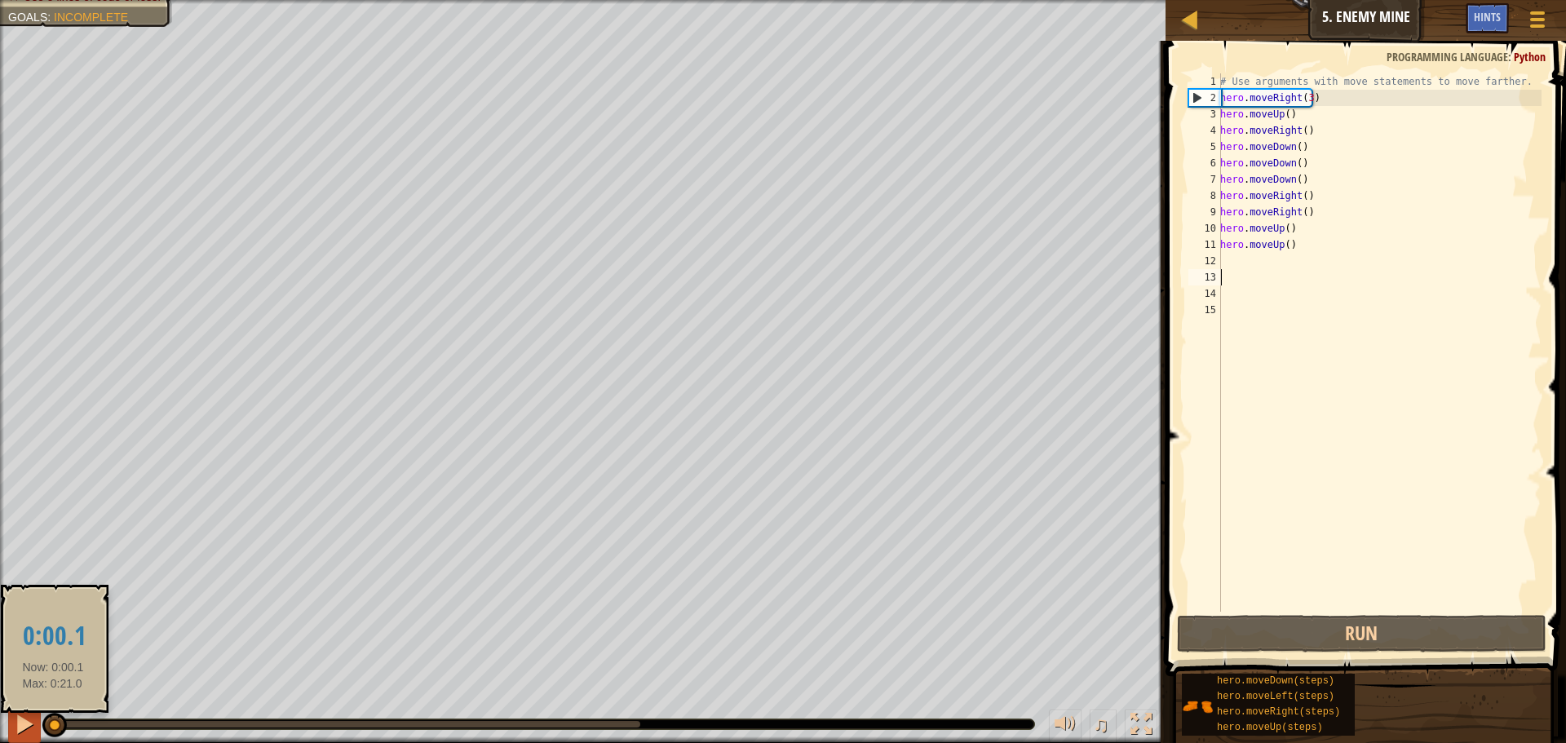
drag, startPoint x: 75, startPoint y: 719, endPoint x: 29, endPoint y: 732, distance: 48.3
click at [29, 732] on div "♫" at bounding box center [583, 720] width 1166 height 49
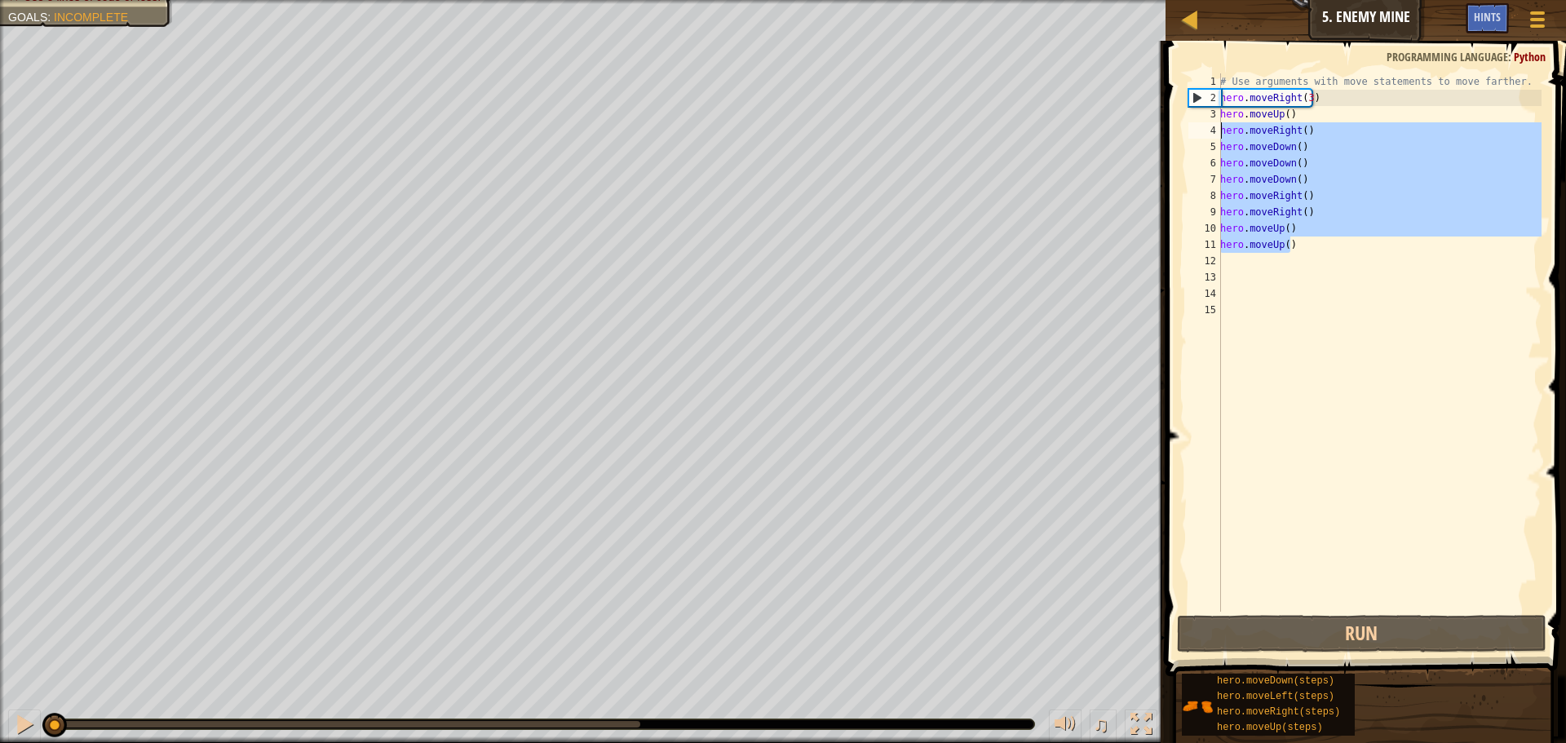
drag, startPoint x: 1292, startPoint y: 250, endPoint x: 1198, endPoint y: 124, distance: 157.9
click at [1198, 124] on div "1 2 3 4 5 6 7 8 9 10 11 12 13 14 15 # Use arguments with move statements to mov…" at bounding box center [1363, 342] width 356 height 538
type textarea "hero.moveRight() hero.moveDown()"
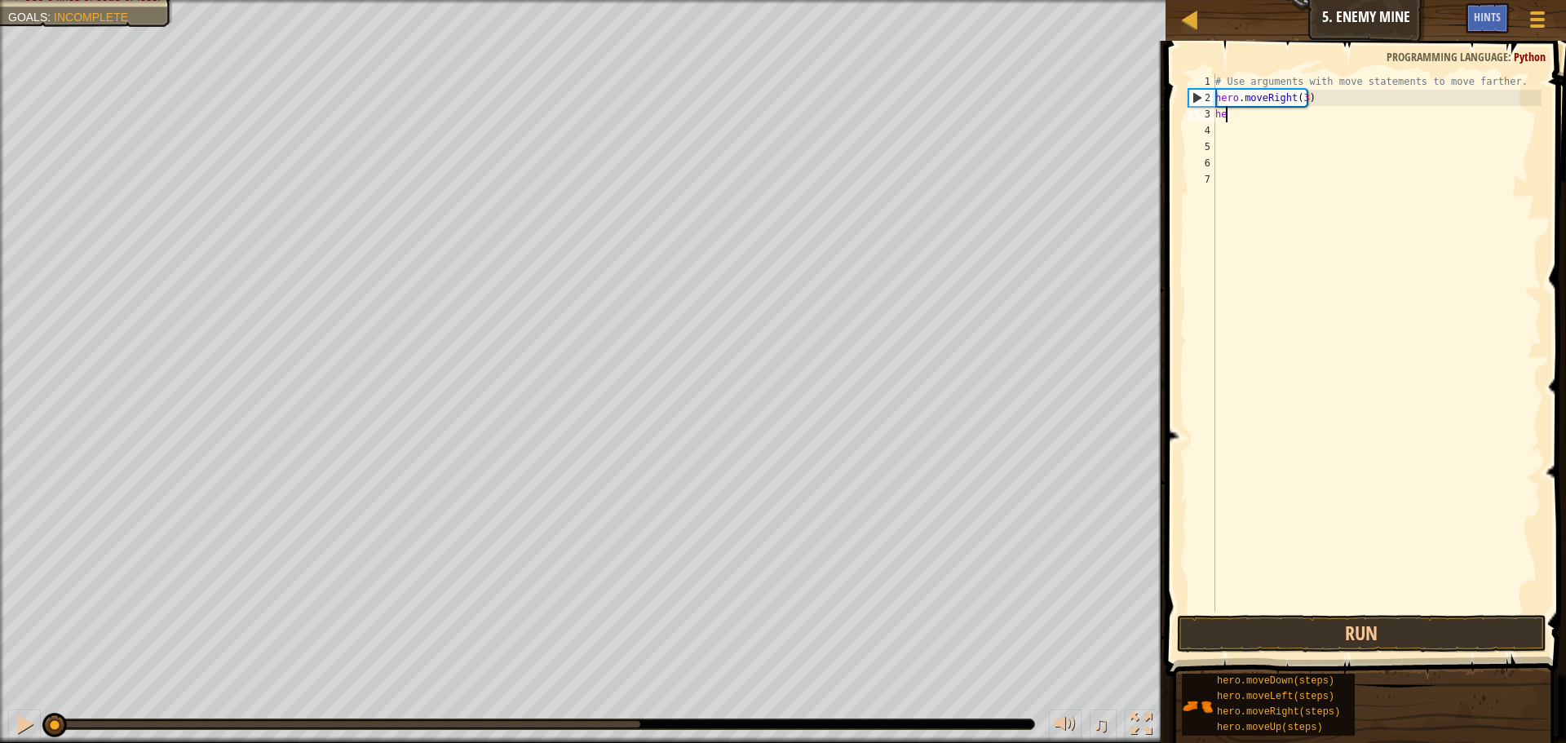
type textarea "h"
click at [1313, 103] on div "# Use arguments with move statements to move farther. hero . moveRight ( 3 )" at bounding box center [1377, 358] width 330 height 571
type textarea "h"
type textarea "#"
click at [20, 721] on div at bounding box center [24, 724] width 21 height 21
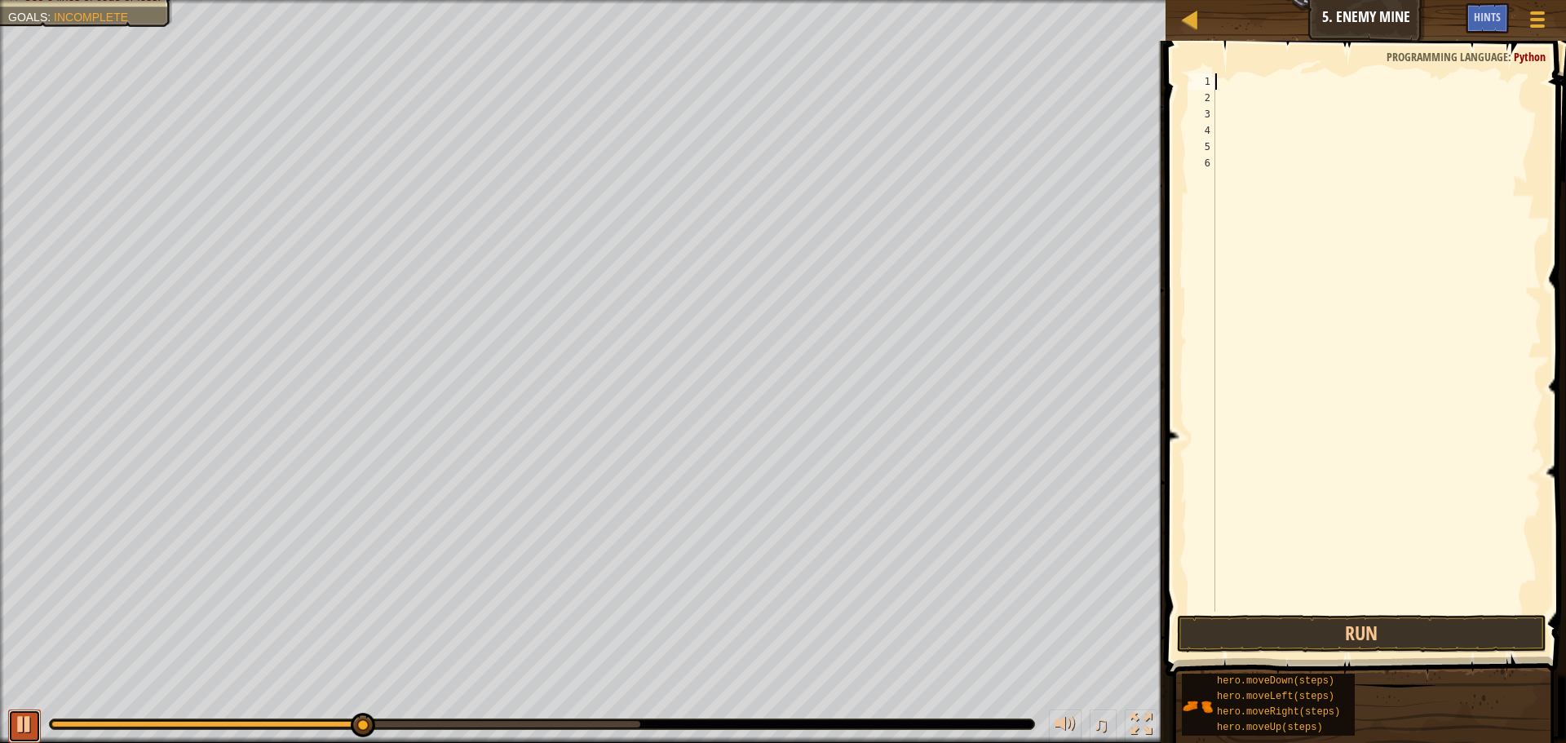
click at [33, 719] on div at bounding box center [24, 724] width 21 height 21
click at [1207, 158] on div "6" at bounding box center [1202, 163] width 27 height 16
click at [1224, 82] on div at bounding box center [1377, 358] width 330 height 571
type textarea "H"
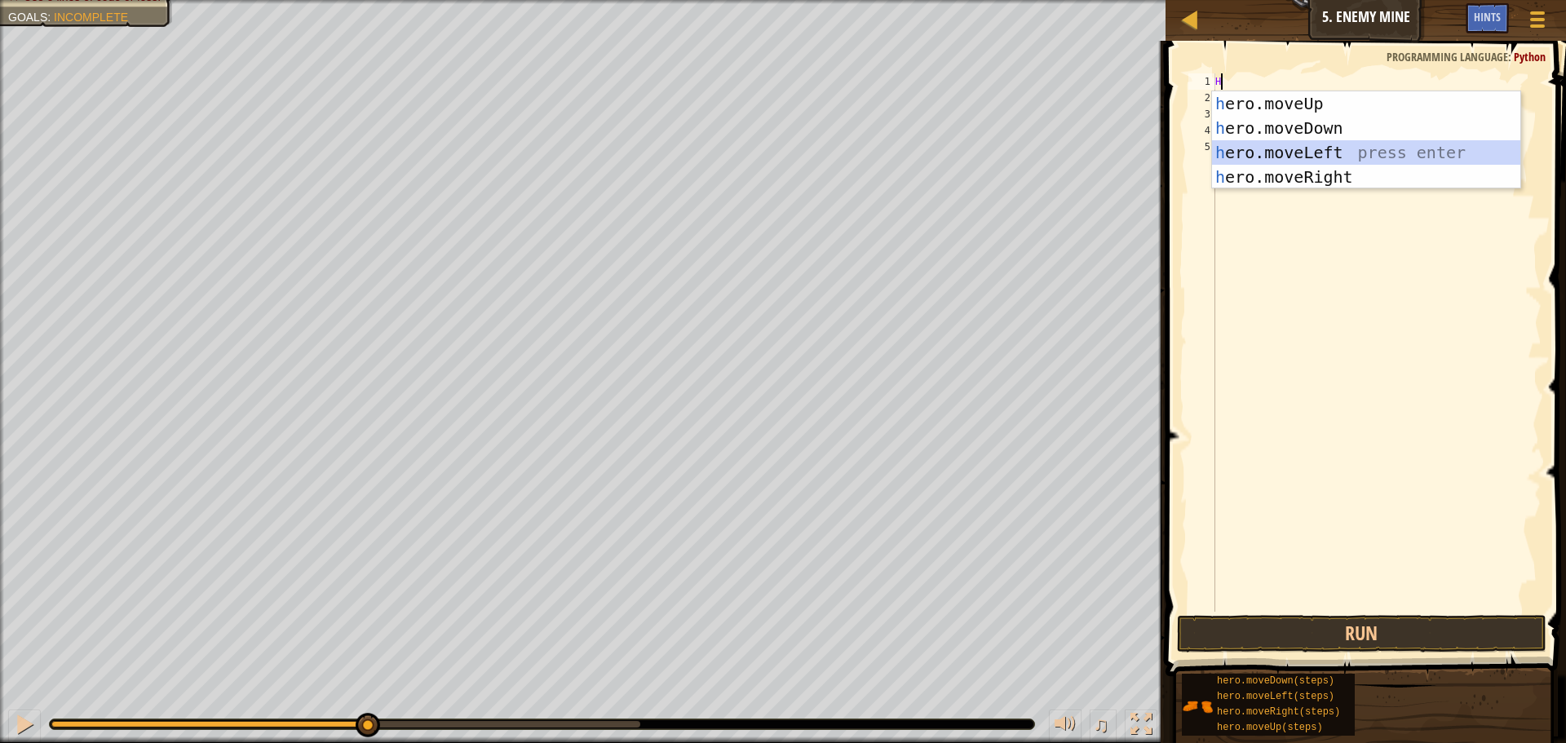
click at [1302, 144] on div "h ero.moveUp press enter h ero.moveDown press enter h ero.moveLeft press enter …" at bounding box center [1366, 164] width 308 height 147
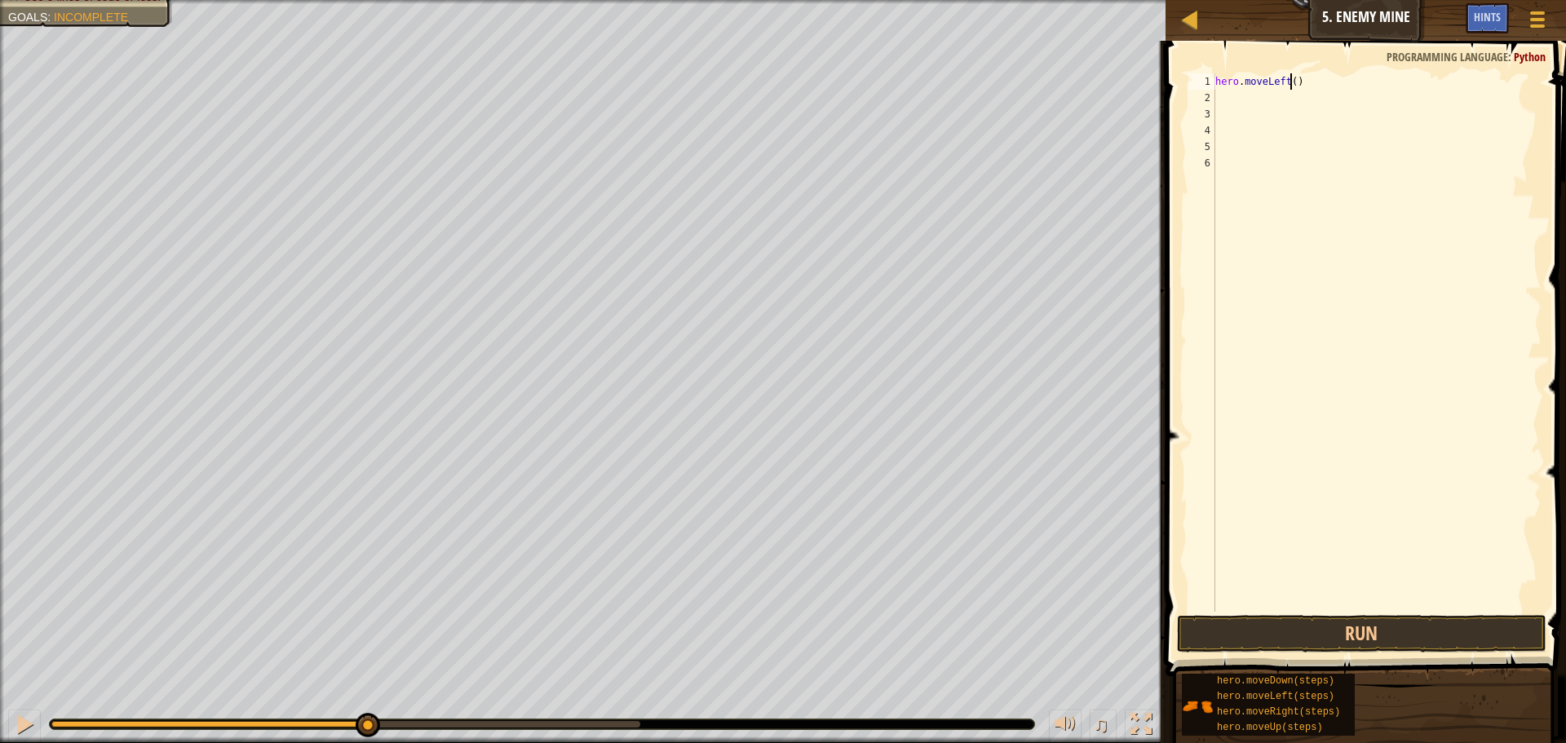
click at [1291, 82] on div "hero . moveLeft ( )" at bounding box center [1377, 358] width 330 height 571
click at [1202, 622] on button "Run" at bounding box center [1362, 634] width 370 height 38
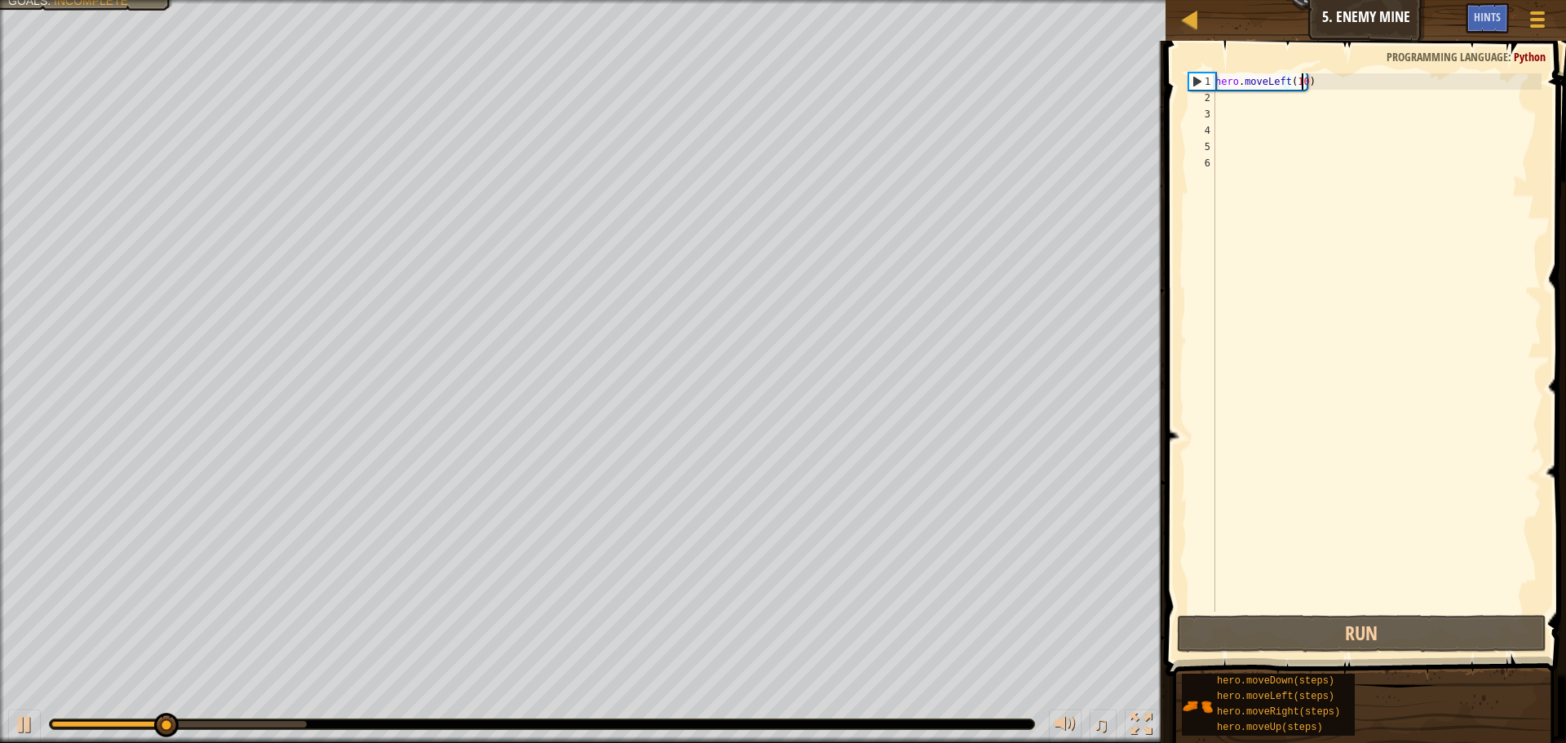
click at [1284, 86] on div "hero . moveLeft ( 10 )" at bounding box center [1377, 358] width 330 height 571
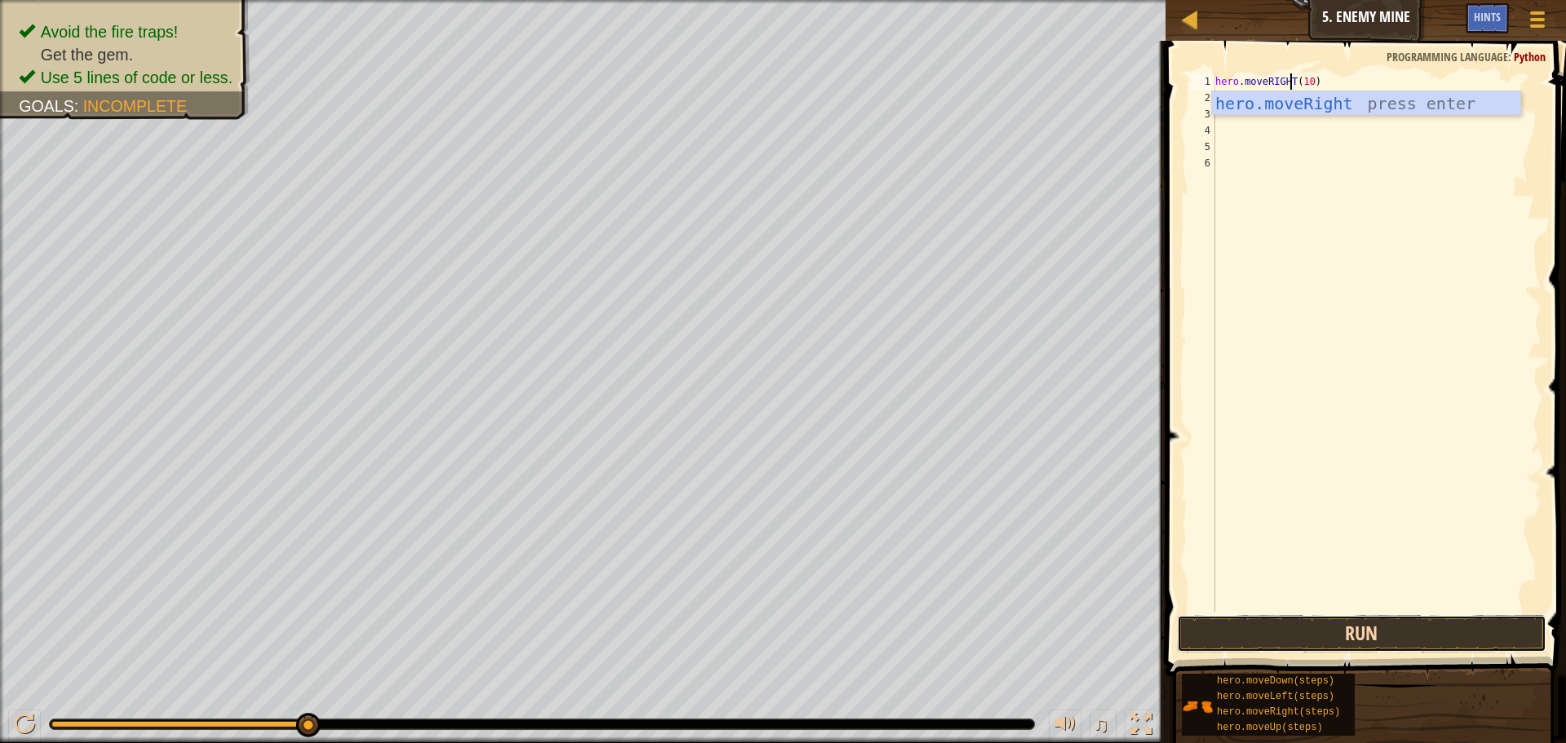
click at [1233, 621] on button "Run" at bounding box center [1362, 634] width 370 height 38
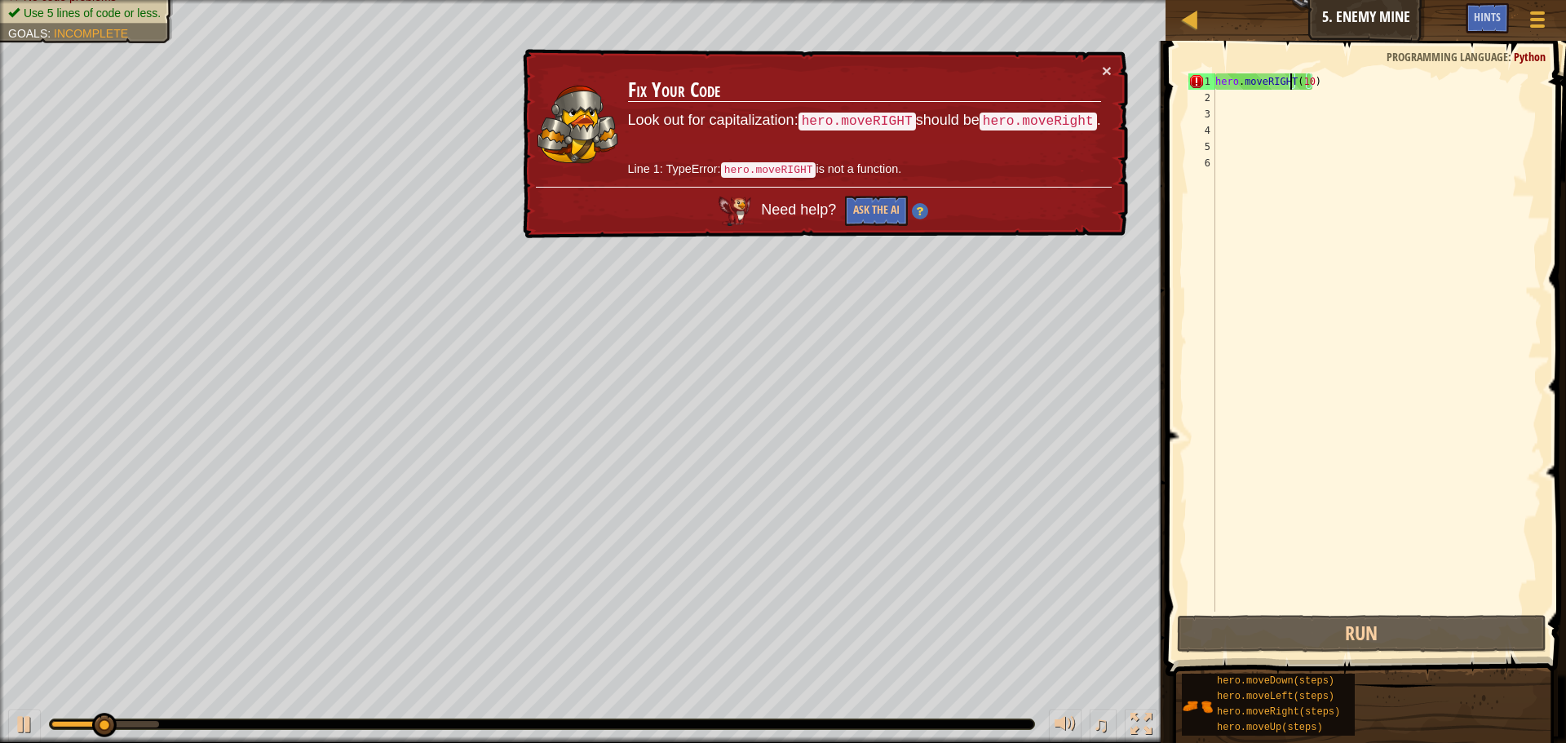
click at [1315, 82] on div "hero . moveRIGHT ( 10 )" at bounding box center [1377, 358] width 330 height 571
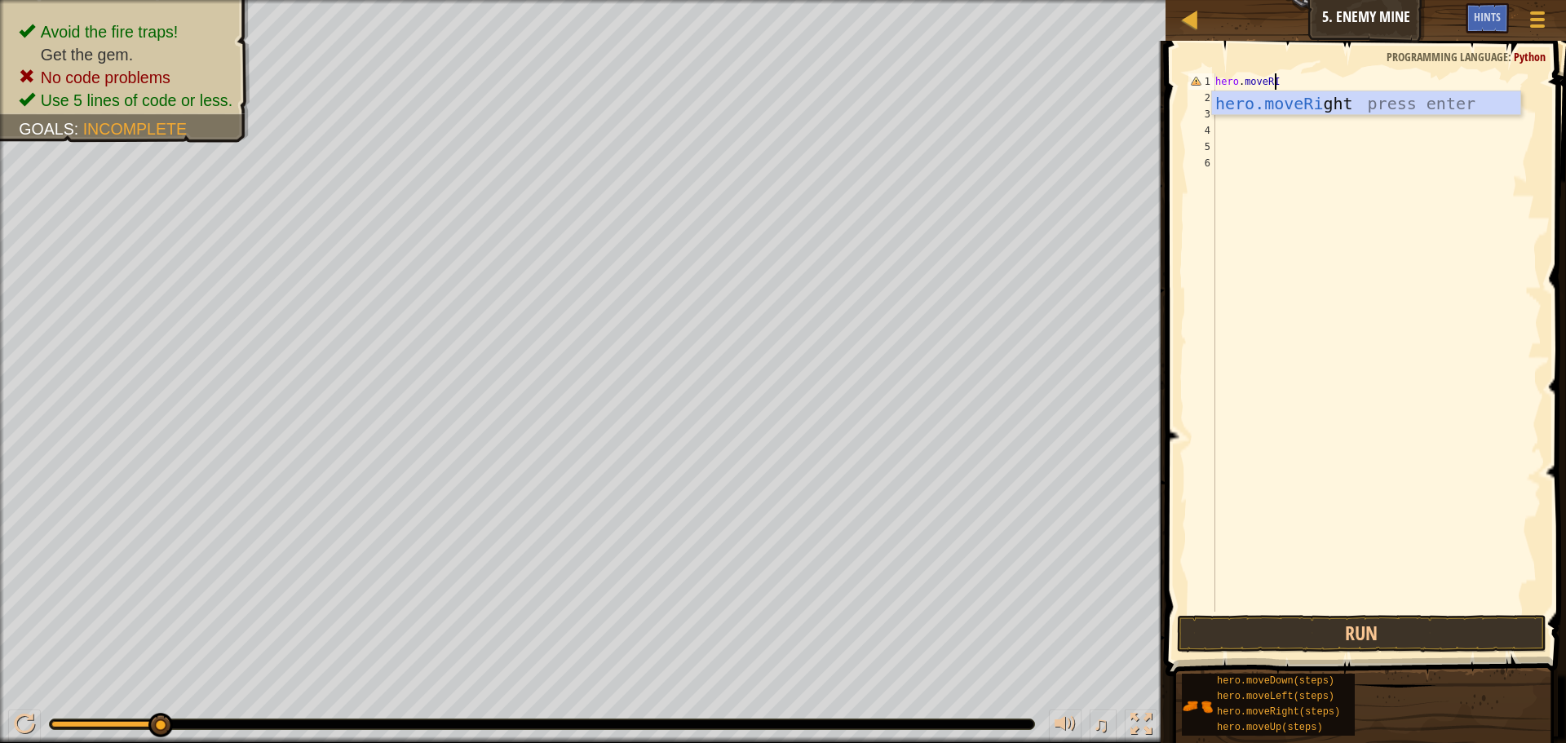
scroll to position [7, 5]
type textarea "hero.moveRIGH"
click at [1287, 103] on div "hero.moveRigh t press enter" at bounding box center [1366, 127] width 308 height 73
click at [1295, 84] on div "hero . moveRight ( )" at bounding box center [1377, 358] width 330 height 571
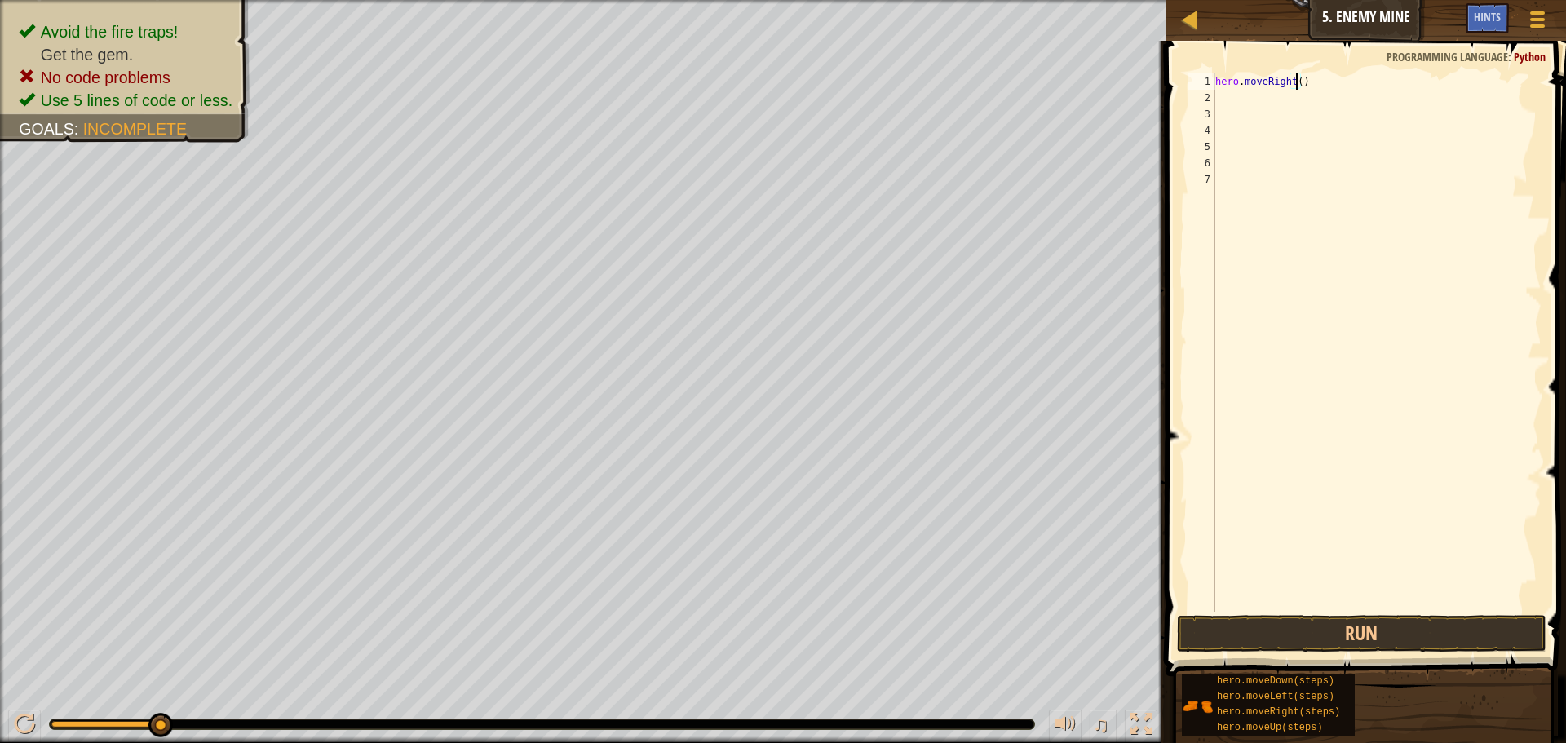
type textarea "hero.moveRight(10)"
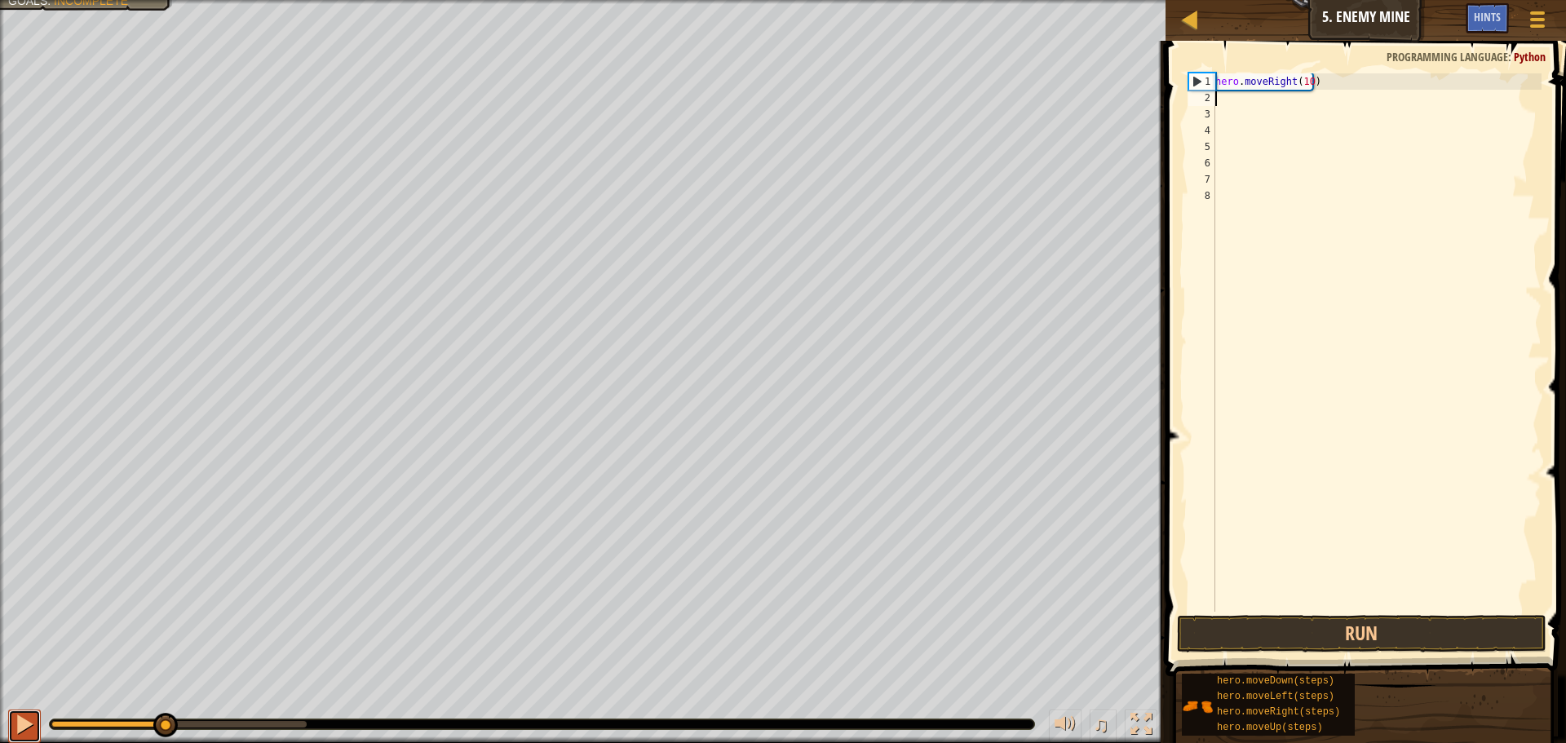
click at [15, 724] on div at bounding box center [24, 724] width 21 height 21
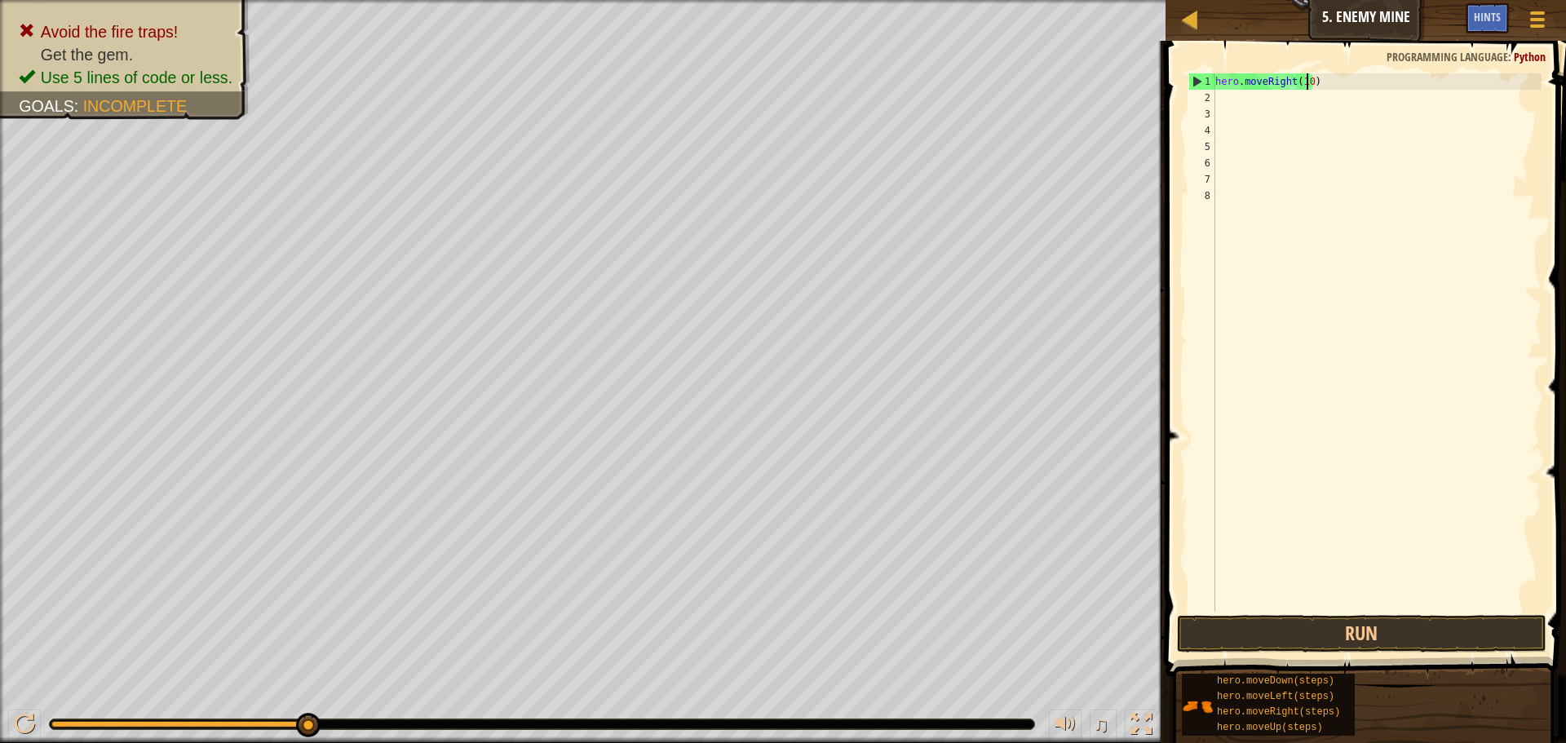
click at [1305, 83] on div "hero . moveRight ( 10 )" at bounding box center [1377, 358] width 330 height 571
click at [1324, 635] on button "Run" at bounding box center [1362, 634] width 370 height 38
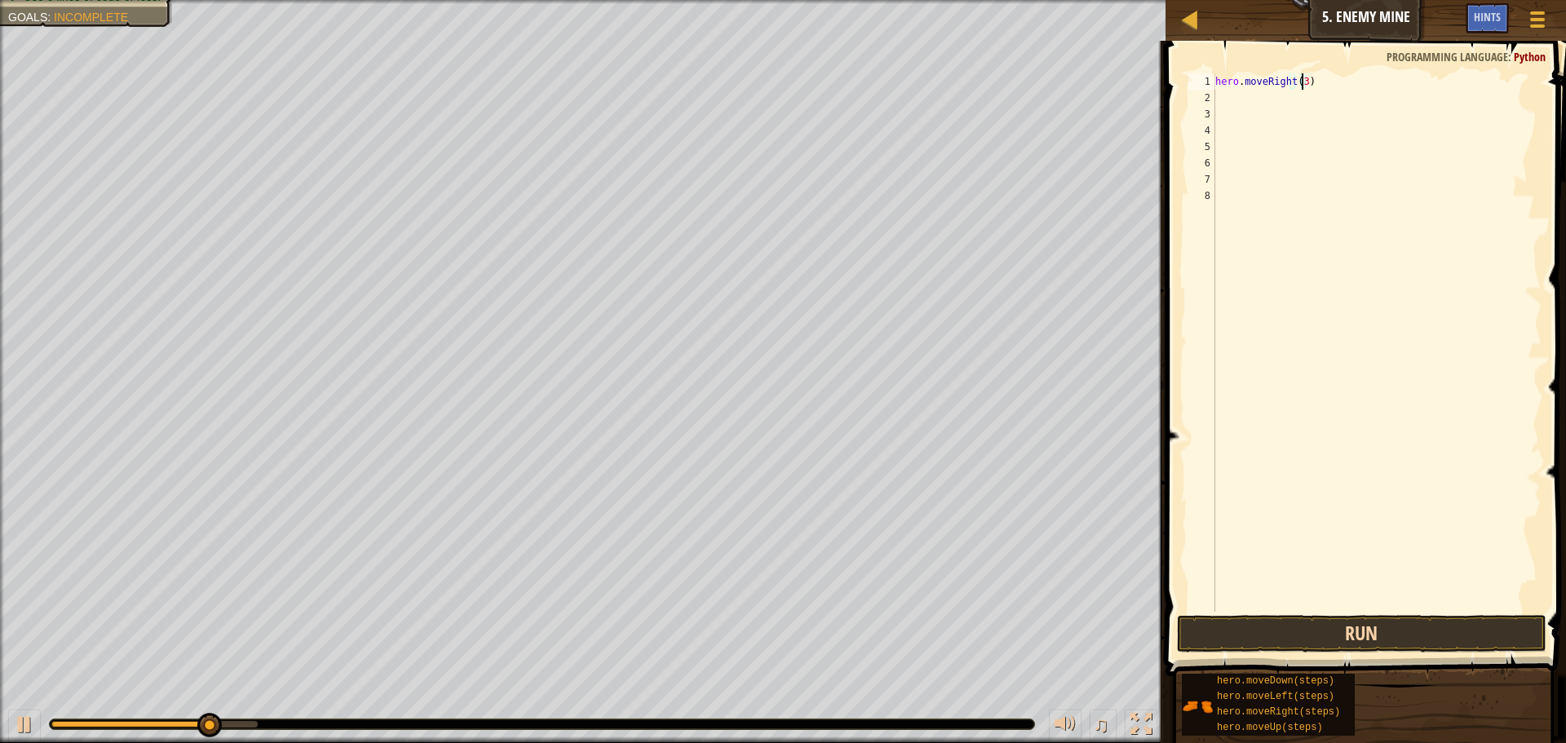
type textarea "hero.moveRight(3)"
click at [1251, 630] on button "Run" at bounding box center [1362, 634] width 370 height 38
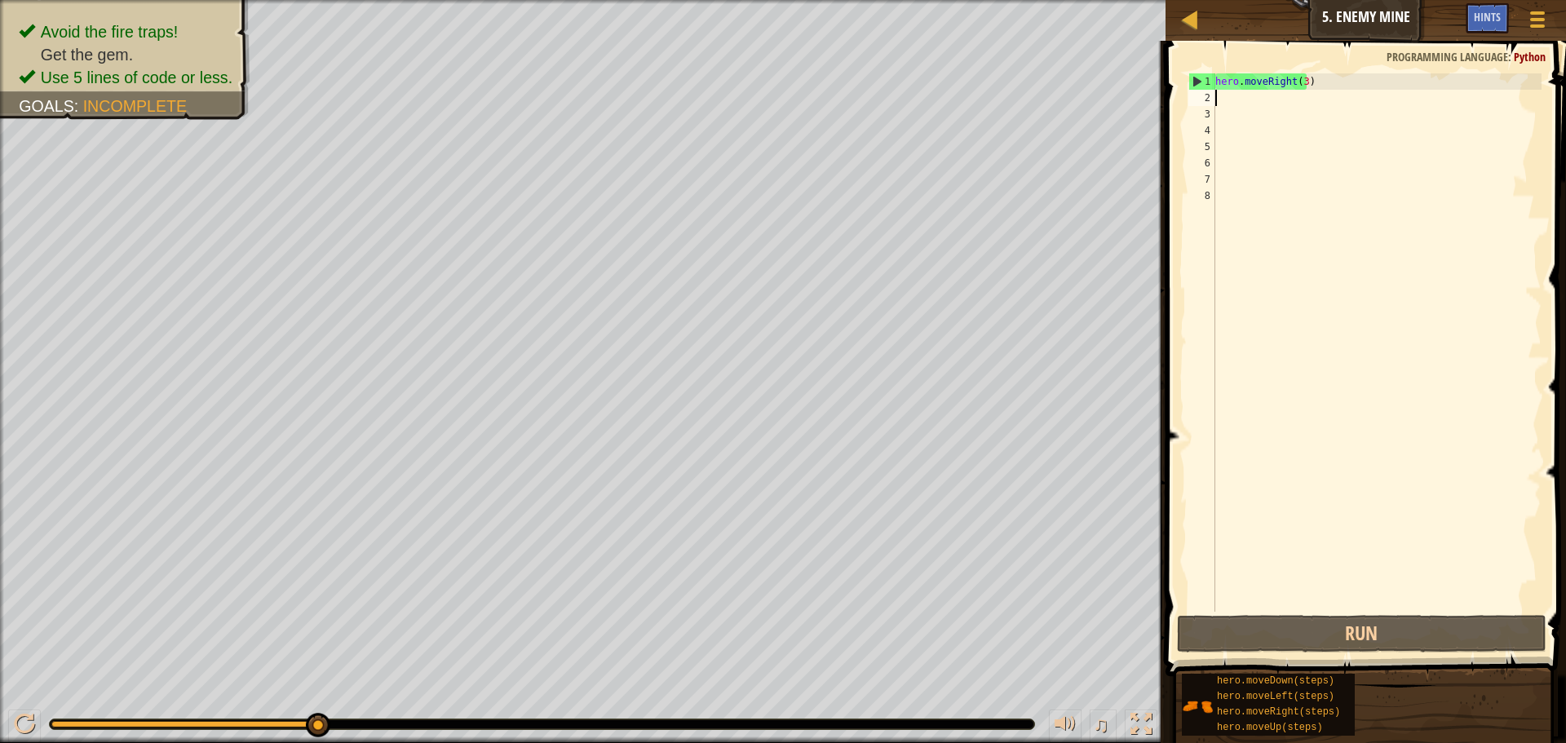
click at [1242, 95] on div "hero . moveRight ( 3 )" at bounding box center [1377, 358] width 330 height 571
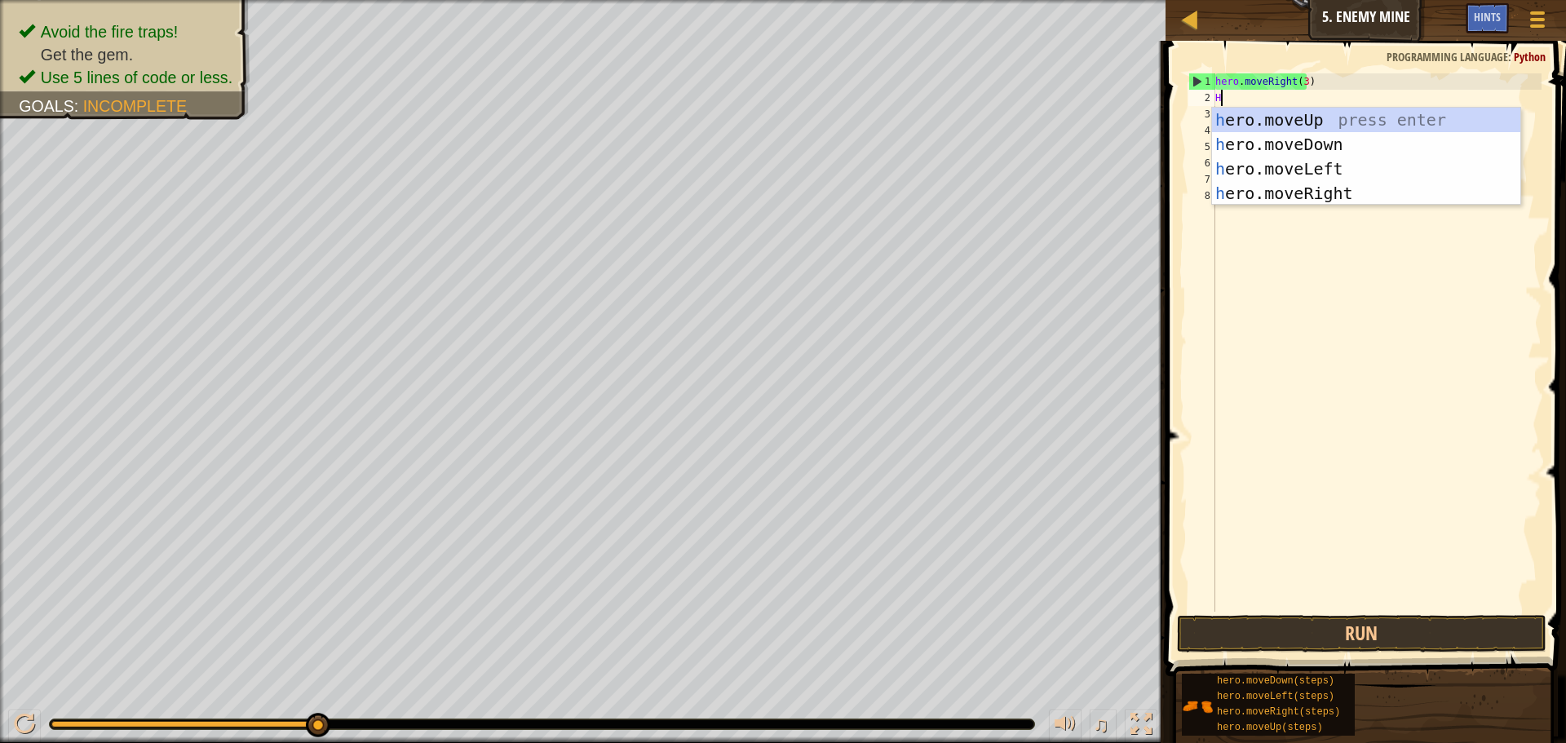
type textarea "HER"
click at [1295, 124] on div "her o.moveUp press enter her o.moveDown press enter her o.moveLeft press enter …" at bounding box center [1366, 181] width 308 height 147
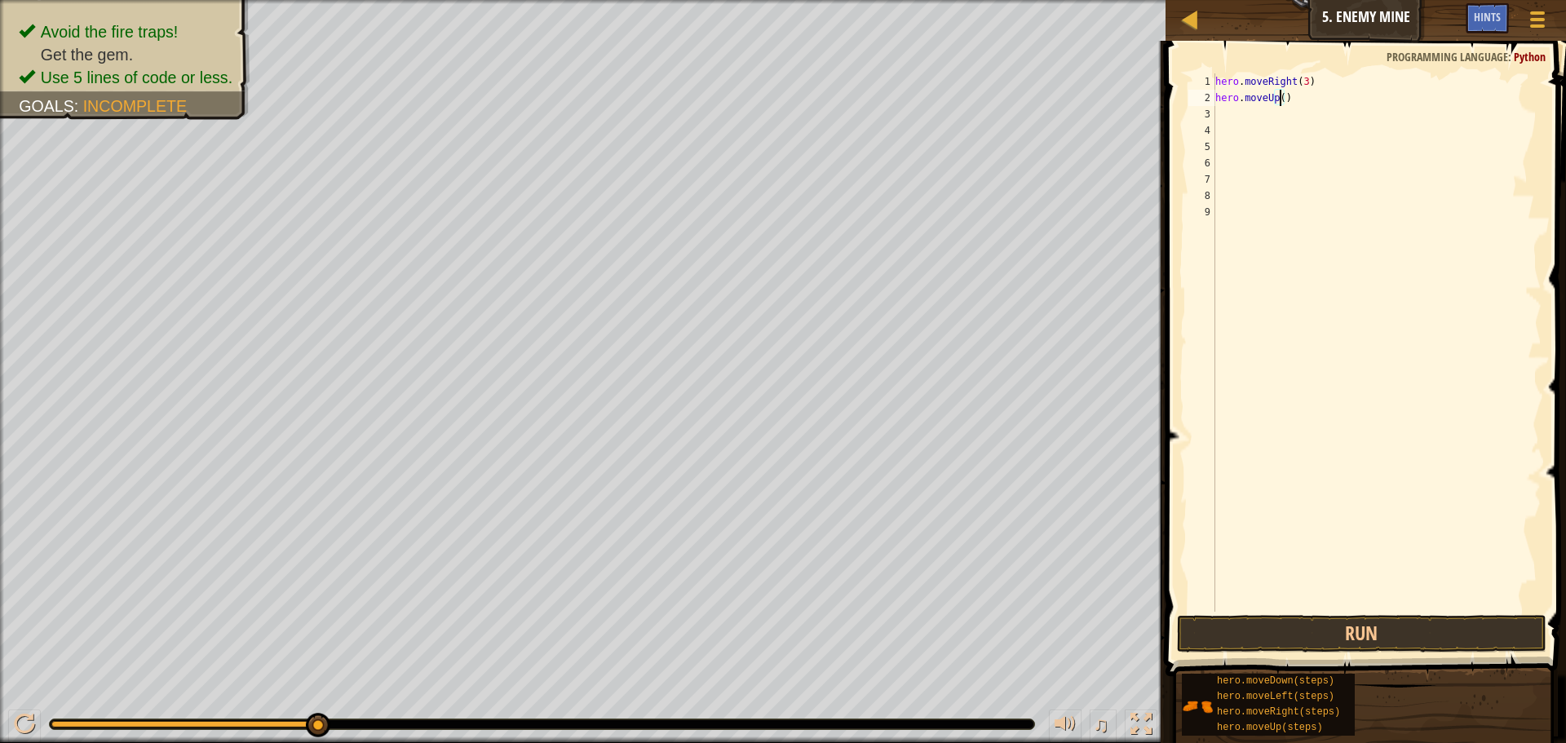
click at [1279, 96] on div "hero . moveRight ( 3 ) hero . moveUp ( )" at bounding box center [1377, 358] width 330 height 571
type textarea "hero.moveUp(1)"
click at [1232, 106] on div "hero . moveRight ( 3 ) hero . moveUp ( 1 )" at bounding box center [1377, 358] width 330 height 571
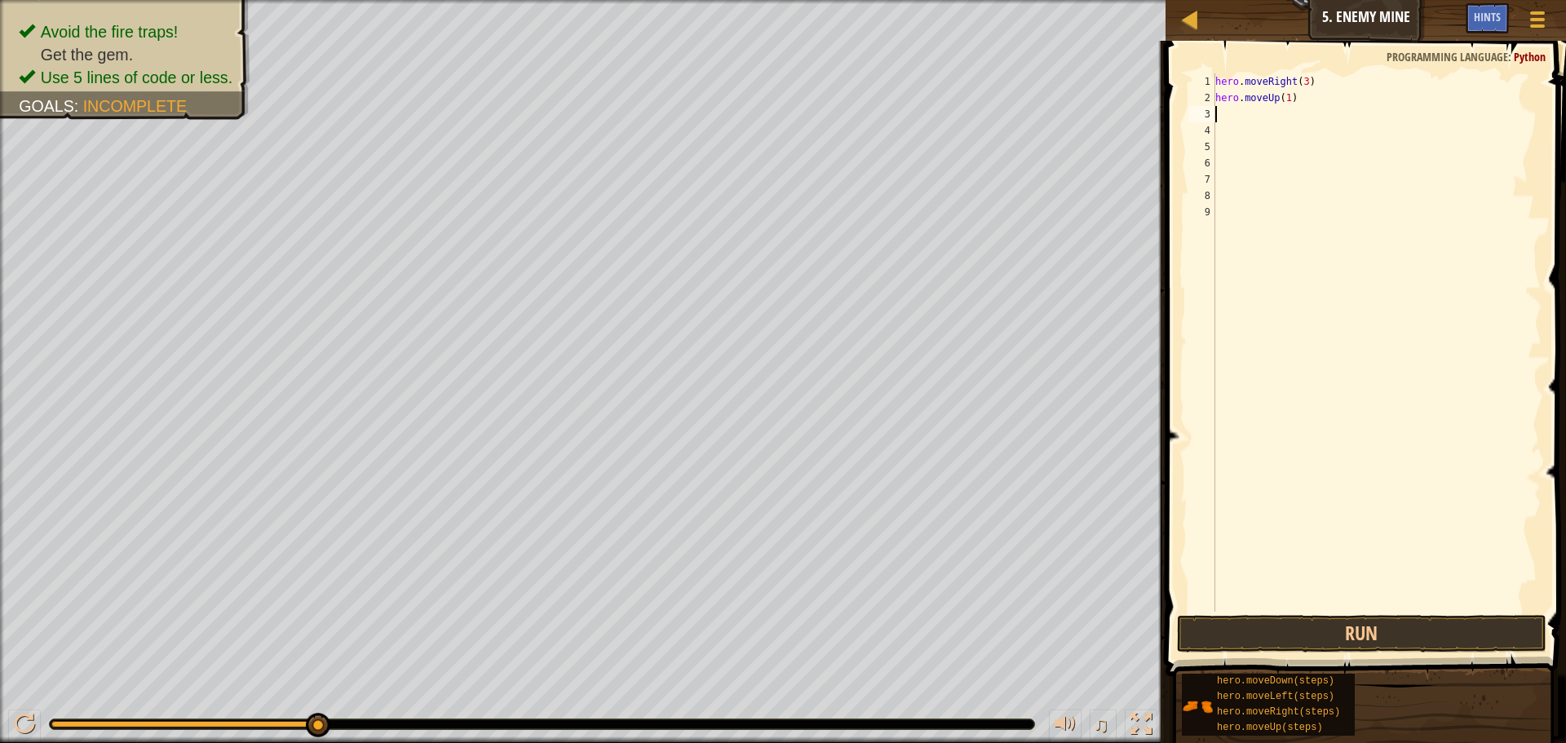
type textarea "H"
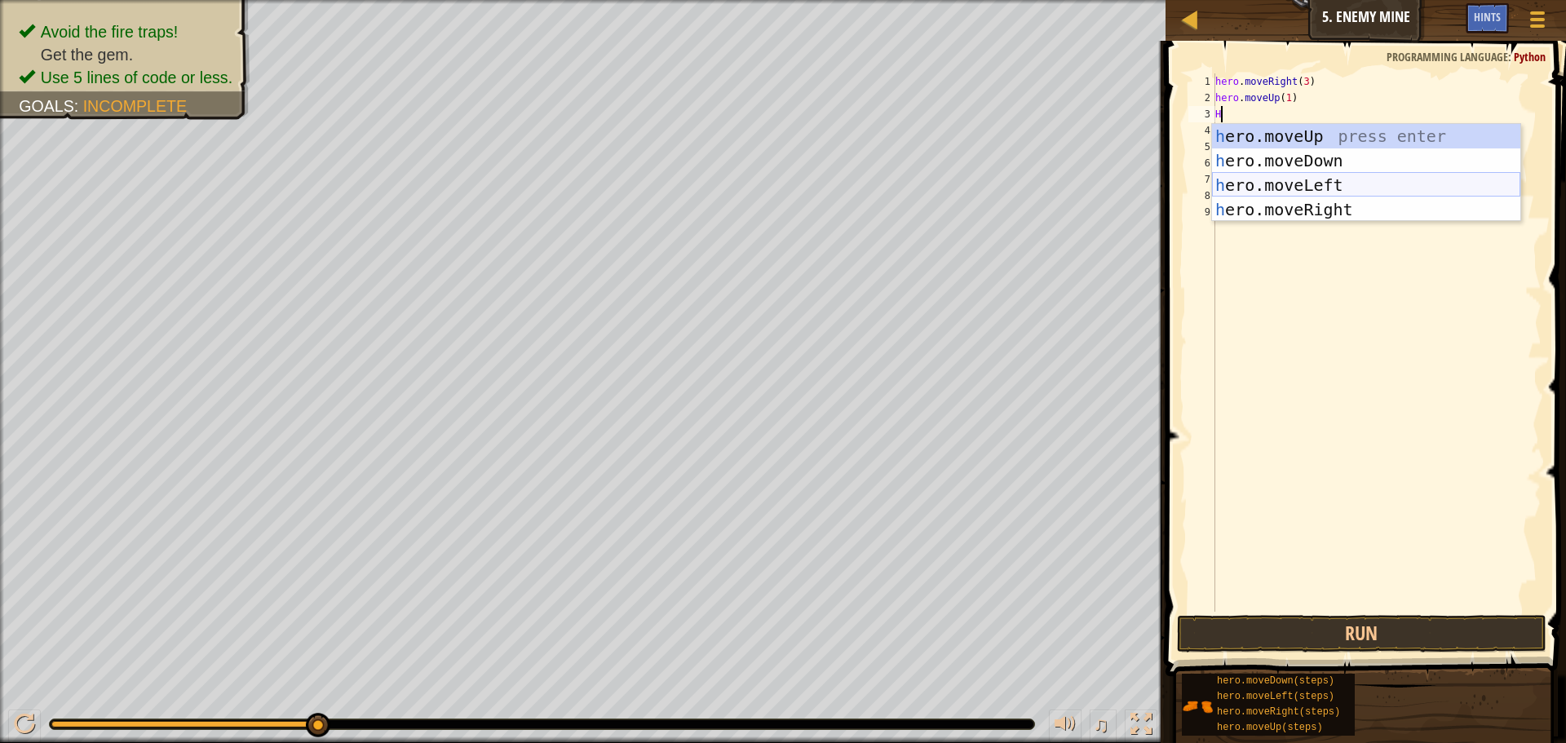
click at [1270, 189] on div "h ero.moveUp press enter h ero.moveDown press enter h ero.moveLeft press enter …" at bounding box center [1366, 197] width 308 height 147
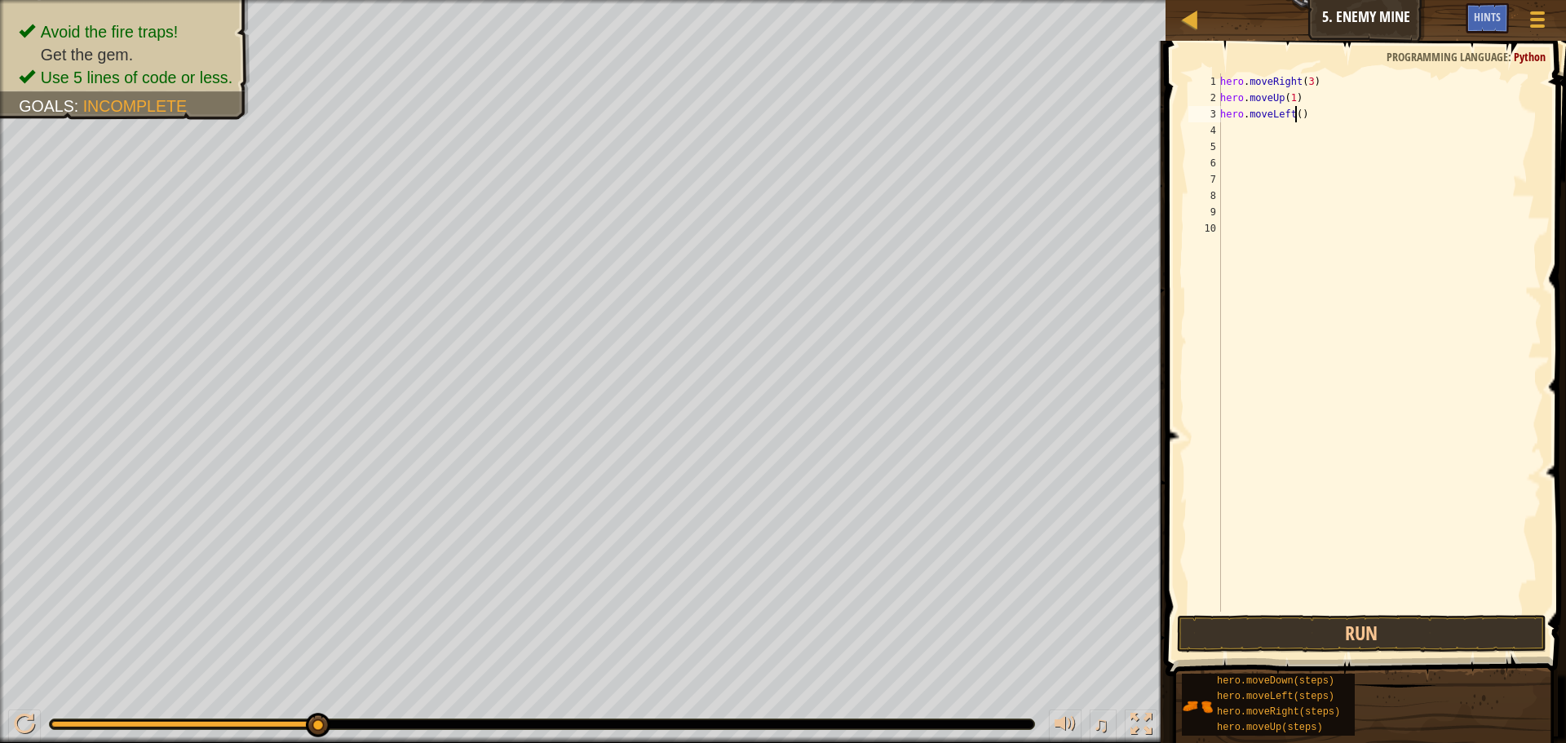
click at [1294, 115] on div "hero . moveRight ( 3 ) hero . moveUp ( 1 ) hero . moveLeft ( )" at bounding box center [1379, 358] width 325 height 571
click at [1267, 631] on button "Run" at bounding box center [1362, 634] width 370 height 38
click at [1316, 638] on button "Run" at bounding box center [1362, 634] width 370 height 38
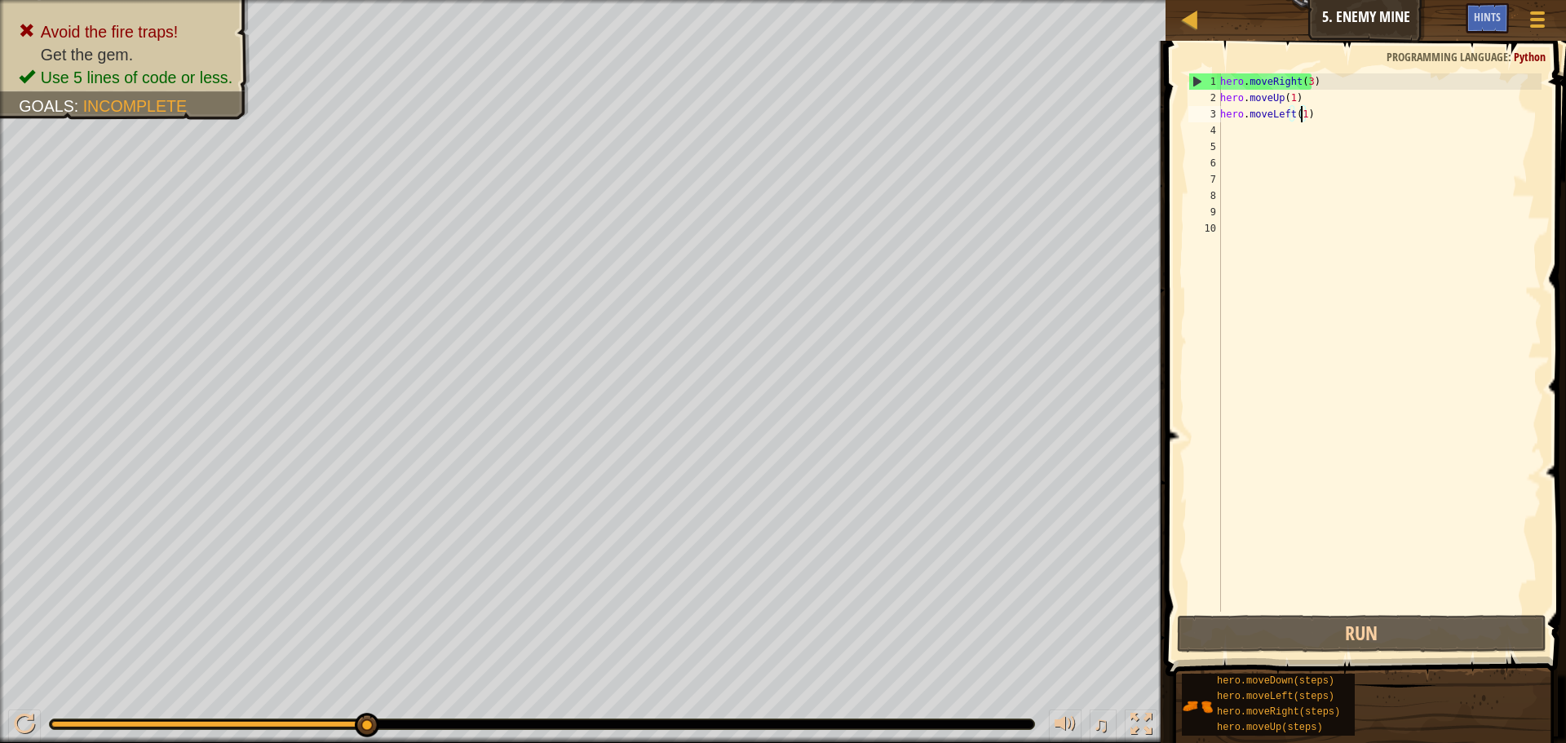
click at [1285, 113] on div "hero . moveRight ( 3 ) hero . moveUp ( 1 ) hero . moveLeft ( 1 )" at bounding box center [1379, 358] width 325 height 571
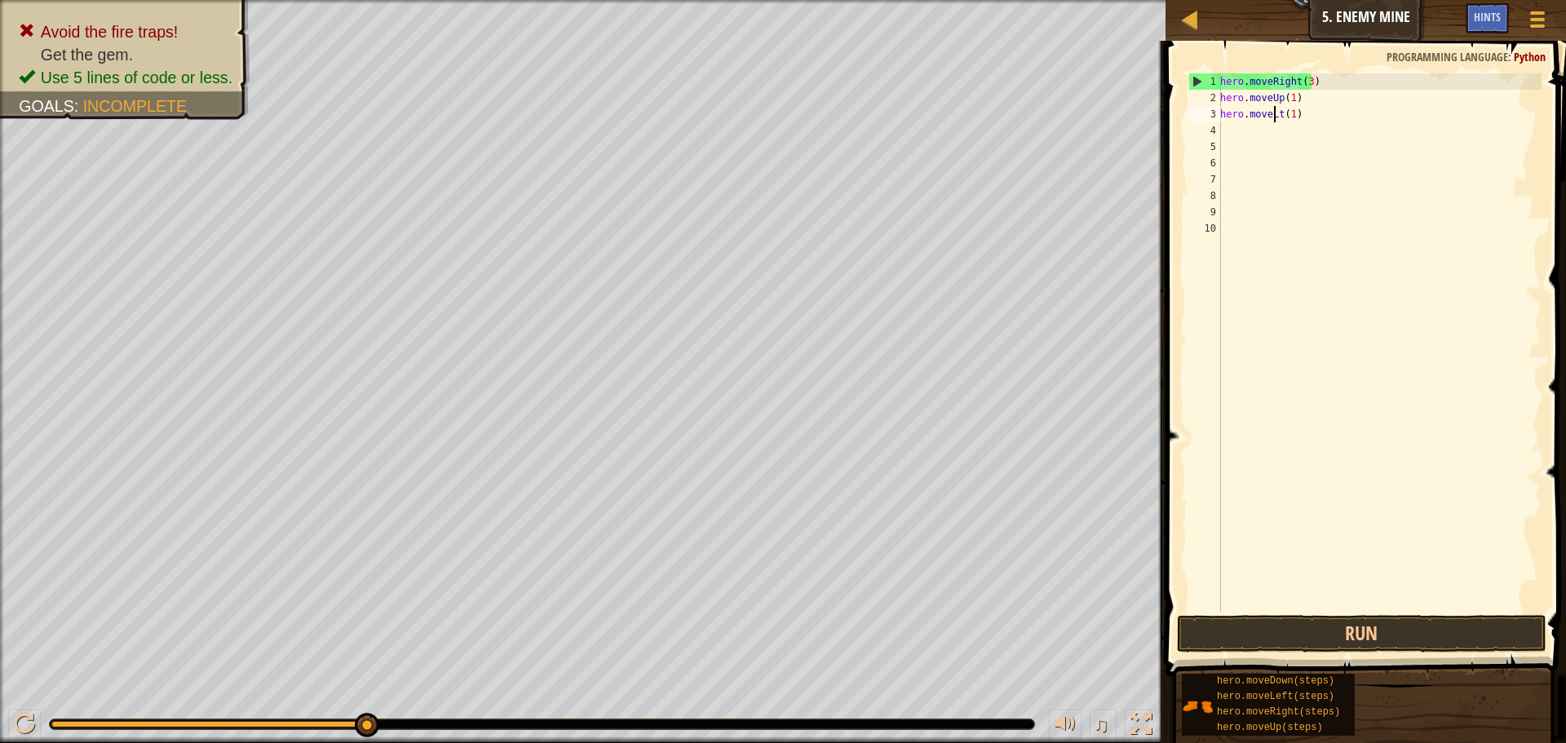
scroll to position [7, 5]
click at [1282, 119] on div "hero . moveRight ( 3 ) hero . moveUp ( 1 ) hero . movt ( 1 )" at bounding box center [1379, 358] width 325 height 571
click at [1282, 119] on div "hero . moveRight ( 3 ) hero . moveUp ( 1 ) hero . mo )" at bounding box center [1379, 358] width 325 height 571
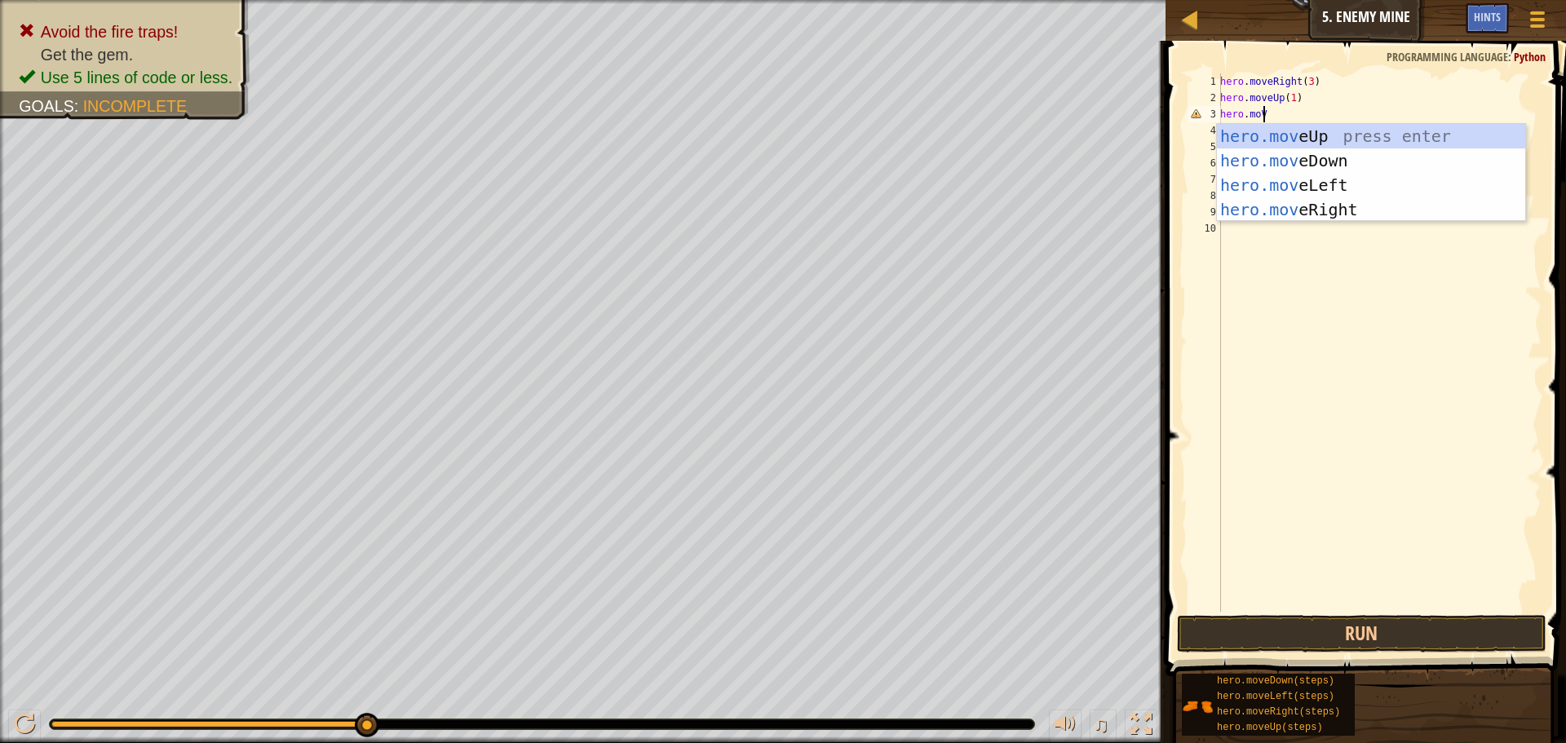
type textarea "hero.moVE"
click at [1255, 197] on div "hero.move Up press enter hero.move Down press enter hero.move Left press enter …" at bounding box center [1371, 197] width 308 height 147
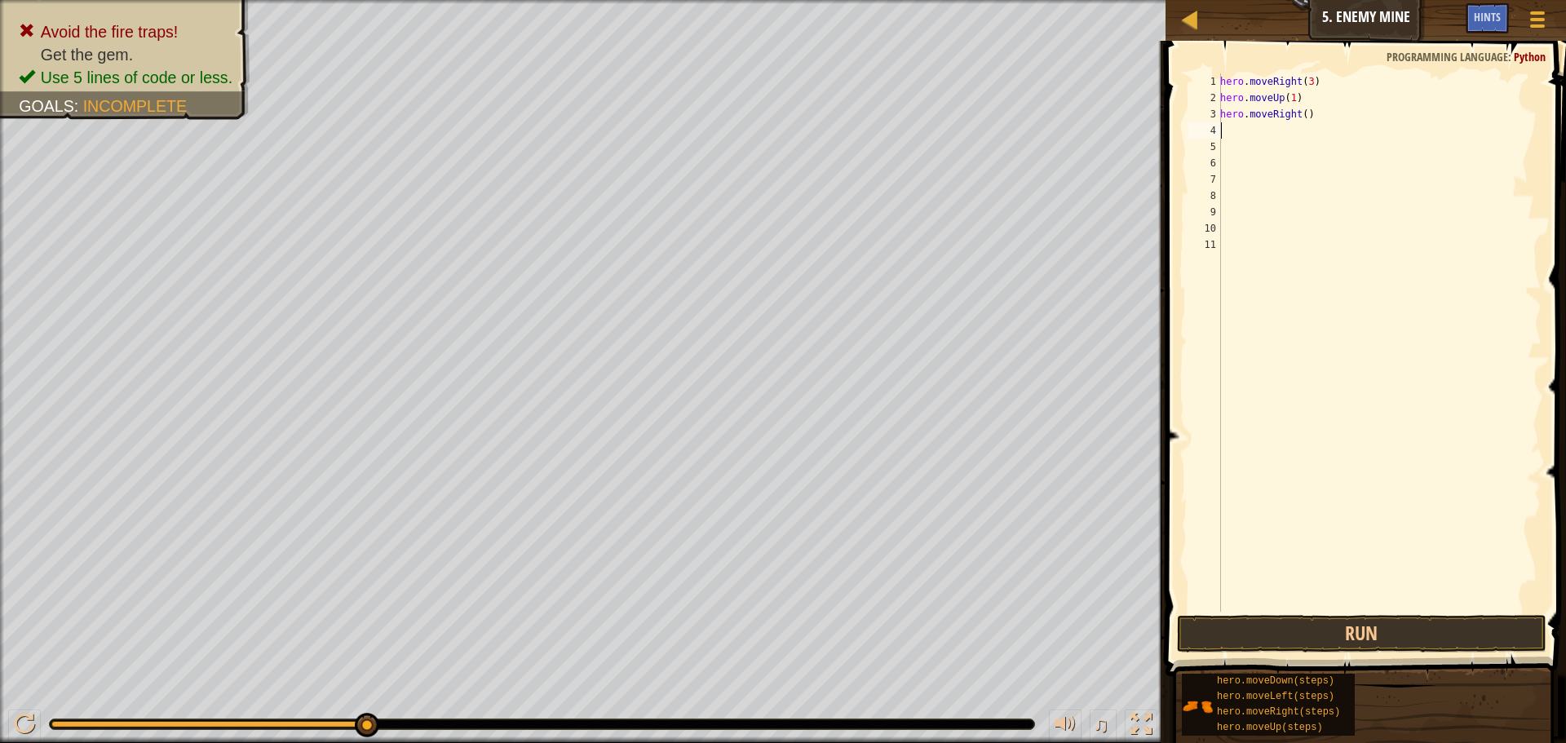
scroll to position [7, 0]
click at [1300, 116] on div "hero . moveRight ( 3 ) hero . moveUp ( 1 ) hero . moveRight ( )" at bounding box center [1379, 358] width 325 height 571
type textarea "hero.moveRight(1)"
click at [1206, 627] on button "Run" at bounding box center [1362, 634] width 370 height 38
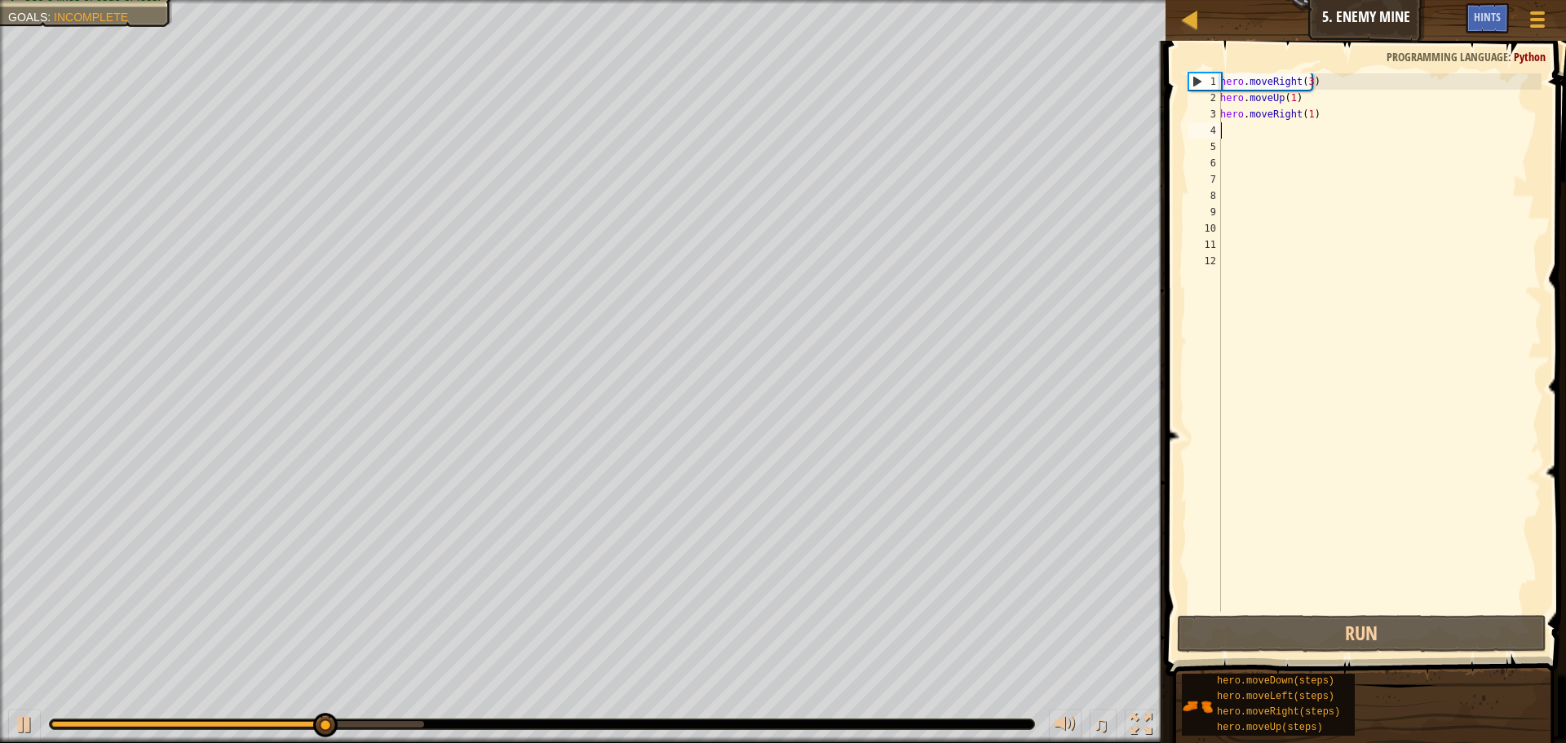
click at [1229, 135] on div "hero . moveRight ( 3 ) hero . moveUp ( 1 ) hero . moveRight ( 1 )" at bounding box center [1379, 358] width 325 height 571
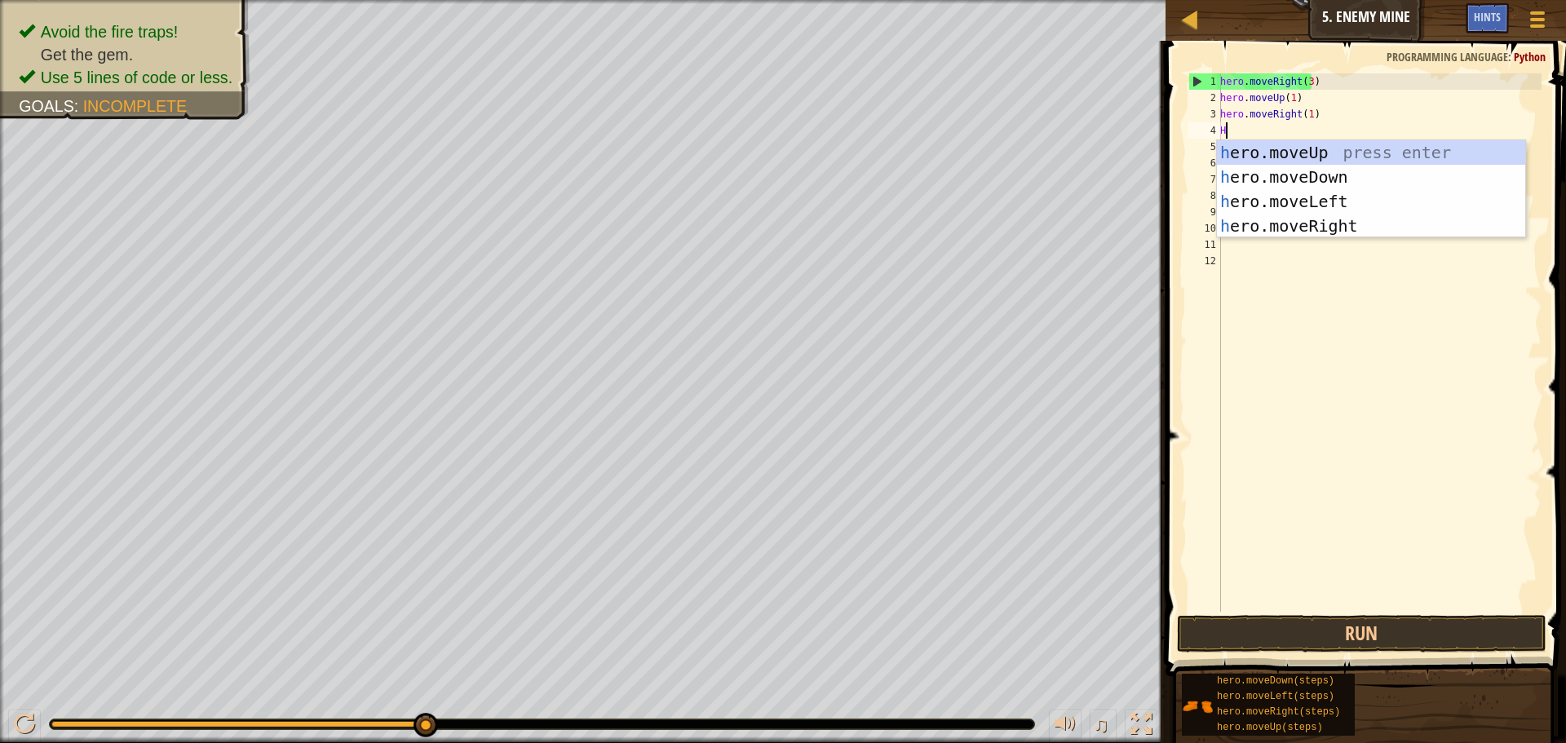
type textarea "HE"
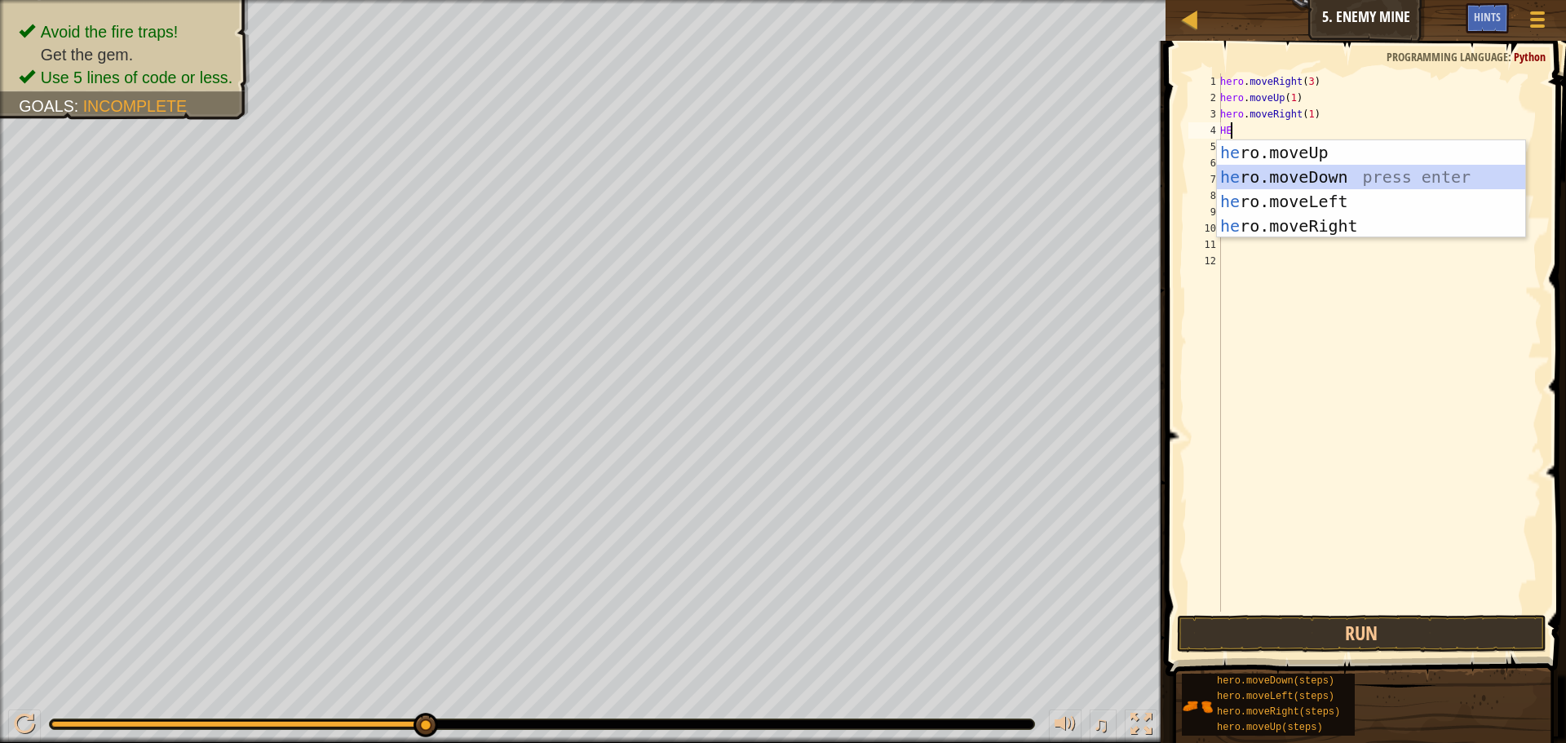
click at [1259, 179] on div "he ro.moveUp press enter he ro.moveDown press enter he ro.moveLeft press enter …" at bounding box center [1371, 213] width 308 height 147
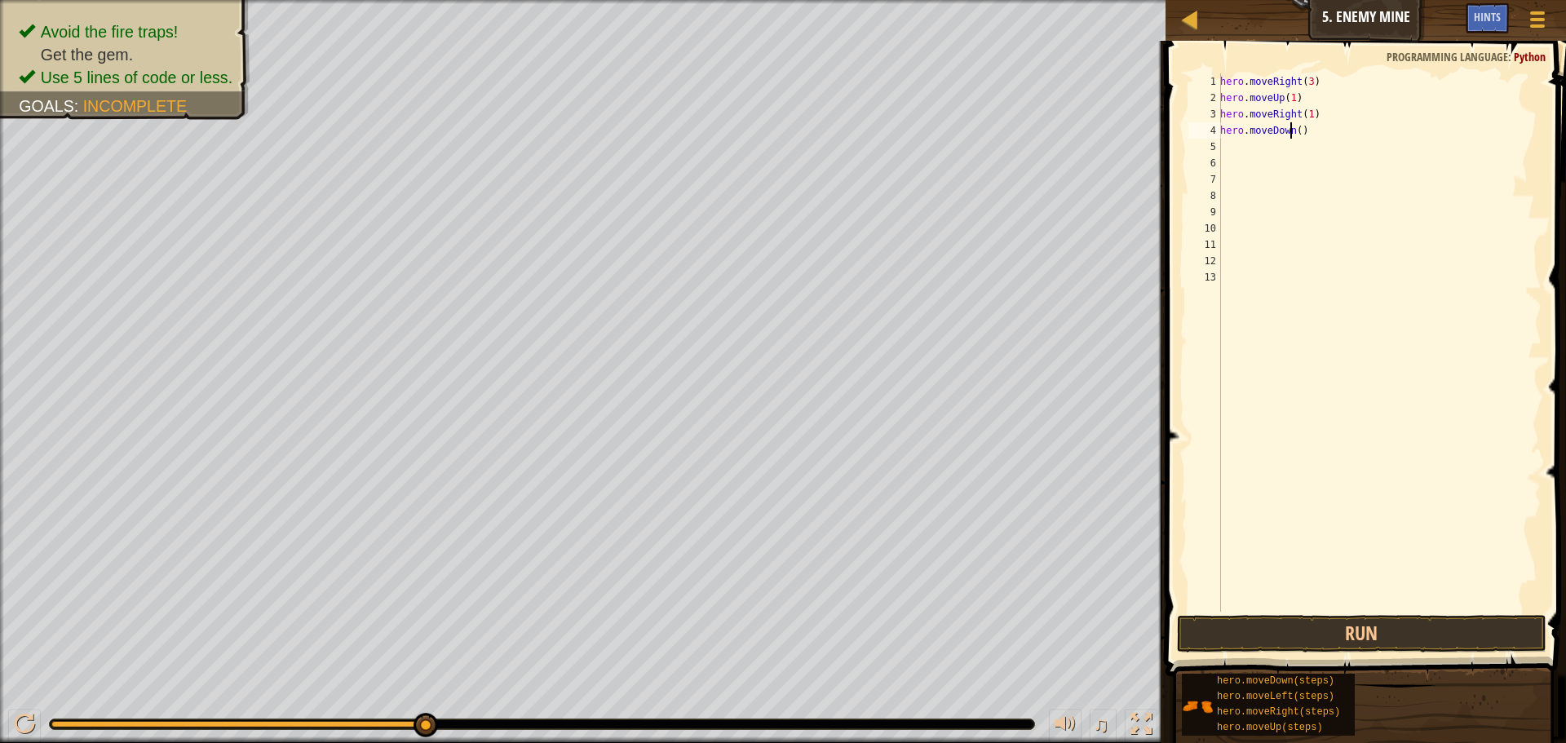
click at [1292, 130] on div "hero . moveRight ( 3 ) hero . moveUp ( 1 ) hero . moveRight ( 1 ) hero . moveDo…" at bounding box center [1379, 358] width 325 height 571
click at [1293, 130] on div "hero . moveRight ( 3 ) hero . moveUp ( 1 ) hero . moveRight ( 1 ) hero . moveDo…" at bounding box center [1379, 358] width 325 height 571
click at [1298, 131] on div "hero . moveRight ( 3 ) hero . moveUp ( 1 ) hero . moveRight ( 1 ) hero . moveDo…" at bounding box center [1379, 358] width 325 height 571
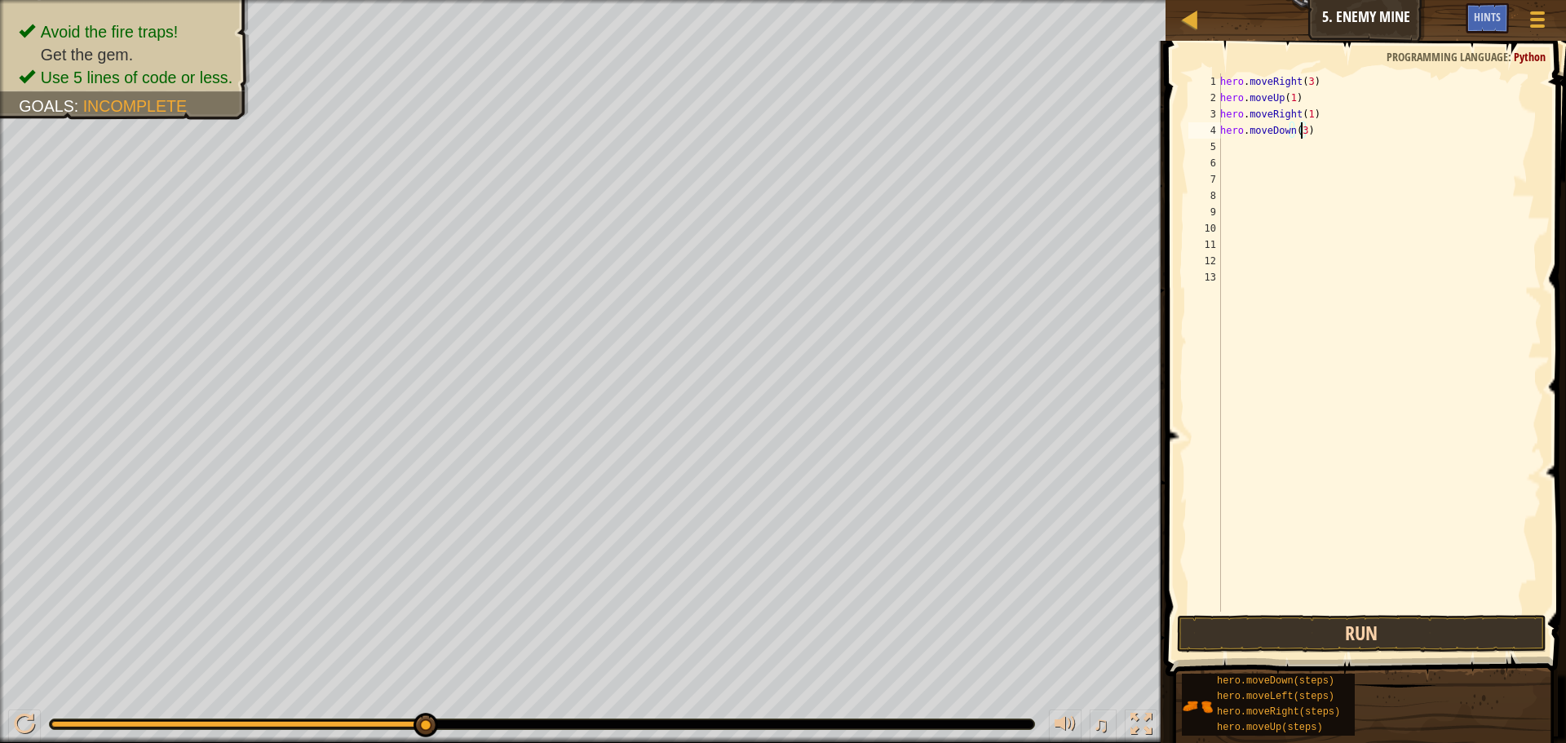
type textarea "hero.moveDown(3)"
click at [1190, 624] on button "Run" at bounding box center [1362, 634] width 370 height 38
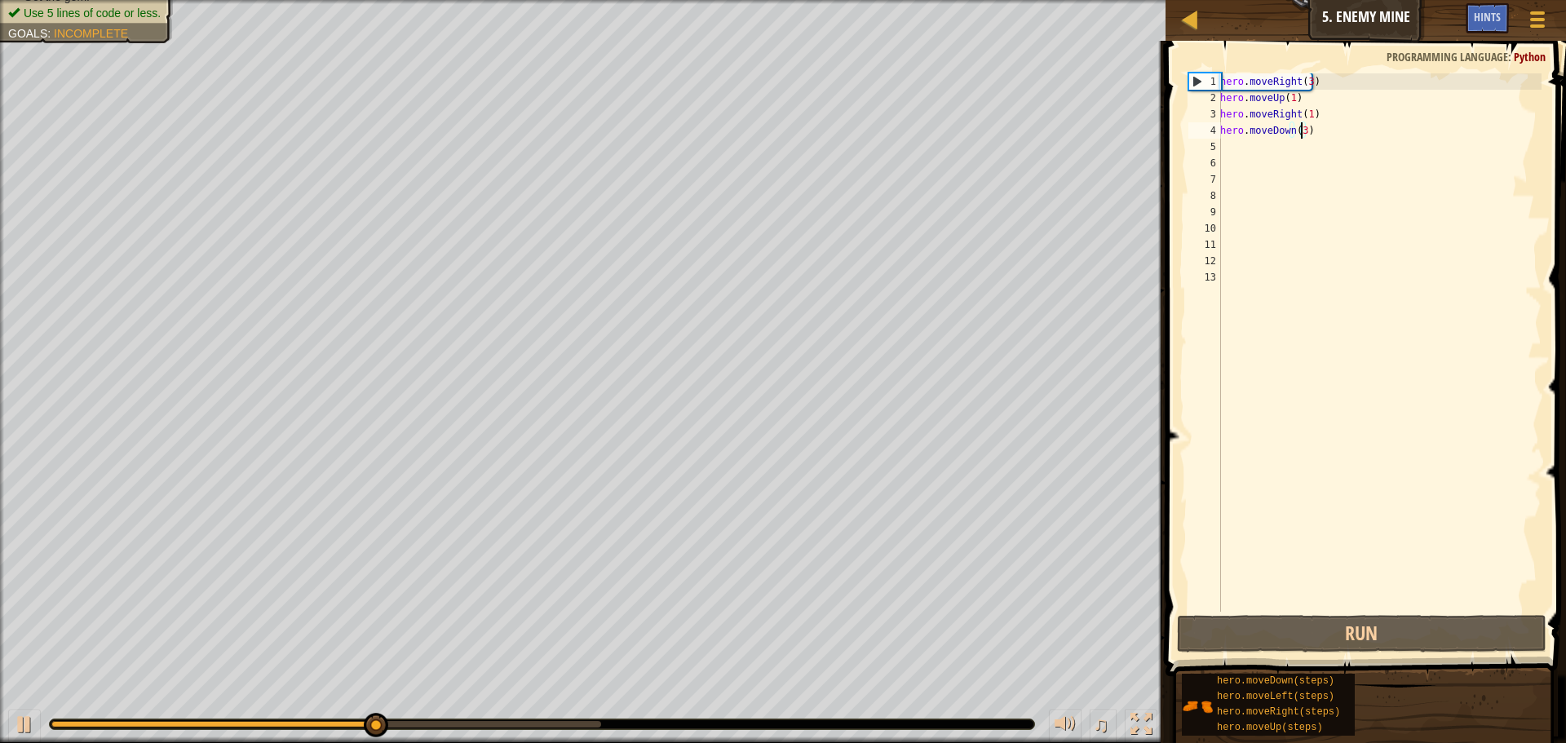
click at [1232, 140] on div "hero . moveRight ( 3 ) hero . moveUp ( 1 ) hero . moveRight ( 1 ) hero . moveDo…" at bounding box center [1379, 358] width 325 height 571
click at [1228, 148] on div "hero . moveRight ( 3 ) hero . moveUp ( 1 ) hero . moveRight ( 1 ) hero . moveDo…" at bounding box center [1379, 358] width 325 height 571
type textarea "H"
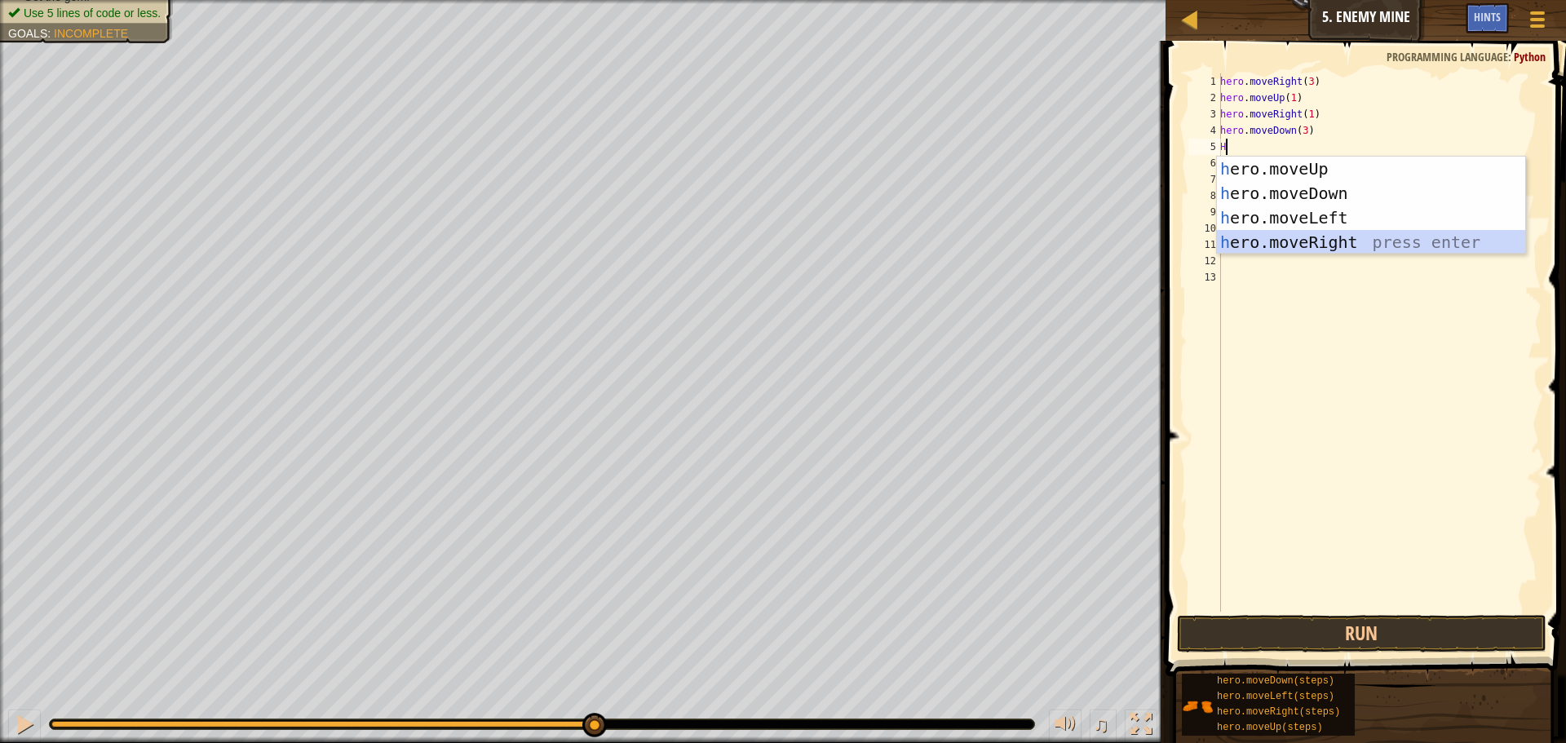
click at [1248, 240] on div "h ero.moveUp press enter h ero.moveDown press enter h ero.moveLeft press enter …" at bounding box center [1371, 230] width 308 height 147
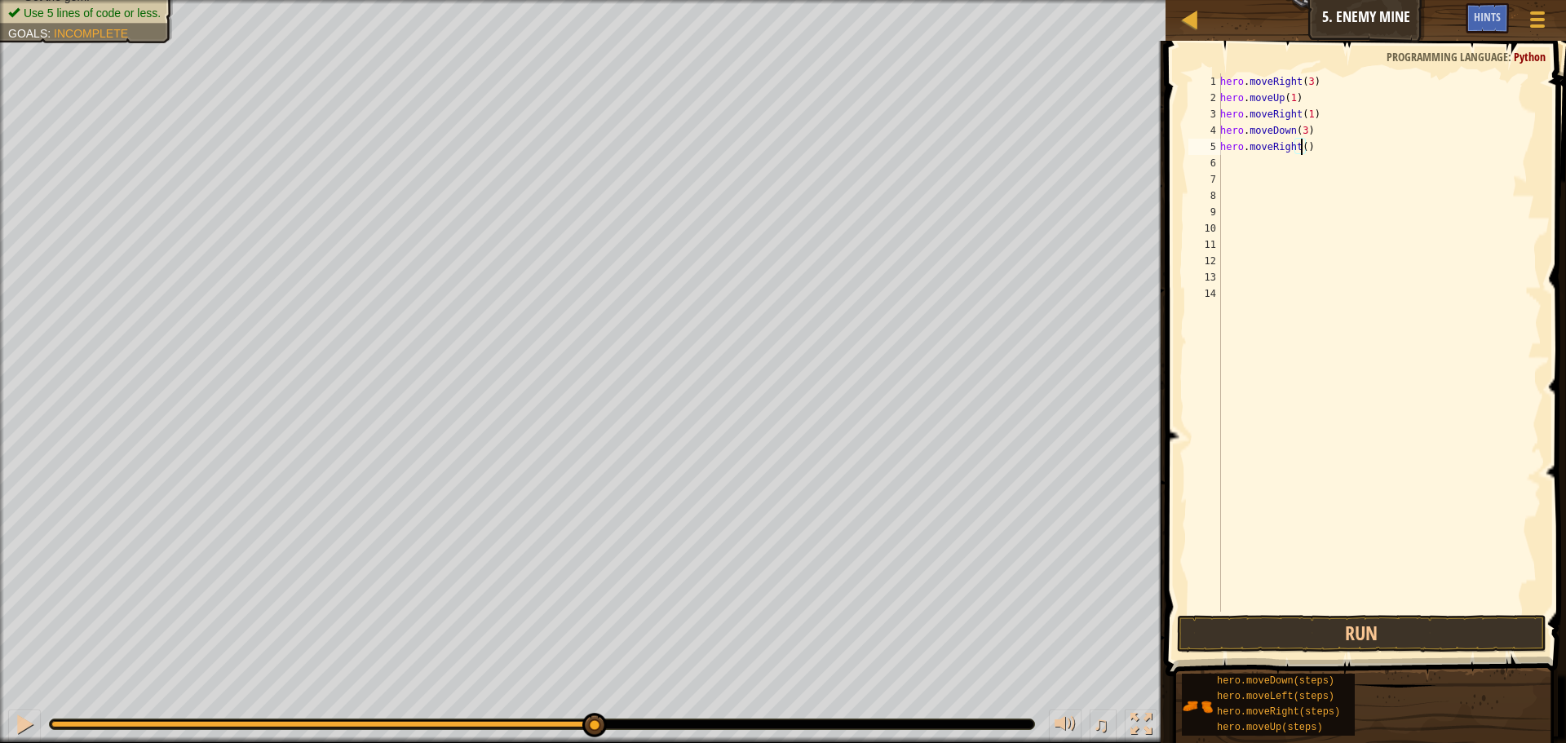
click at [1300, 146] on div "hero . moveRight ( 3 ) hero . moveUp ( 1 ) hero . moveRight ( 1 ) hero . moveDo…" at bounding box center [1379, 358] width 325 height 571
click at [1240, 624] on button "Run" at bounding box center [1362, 634] width 370 height 38
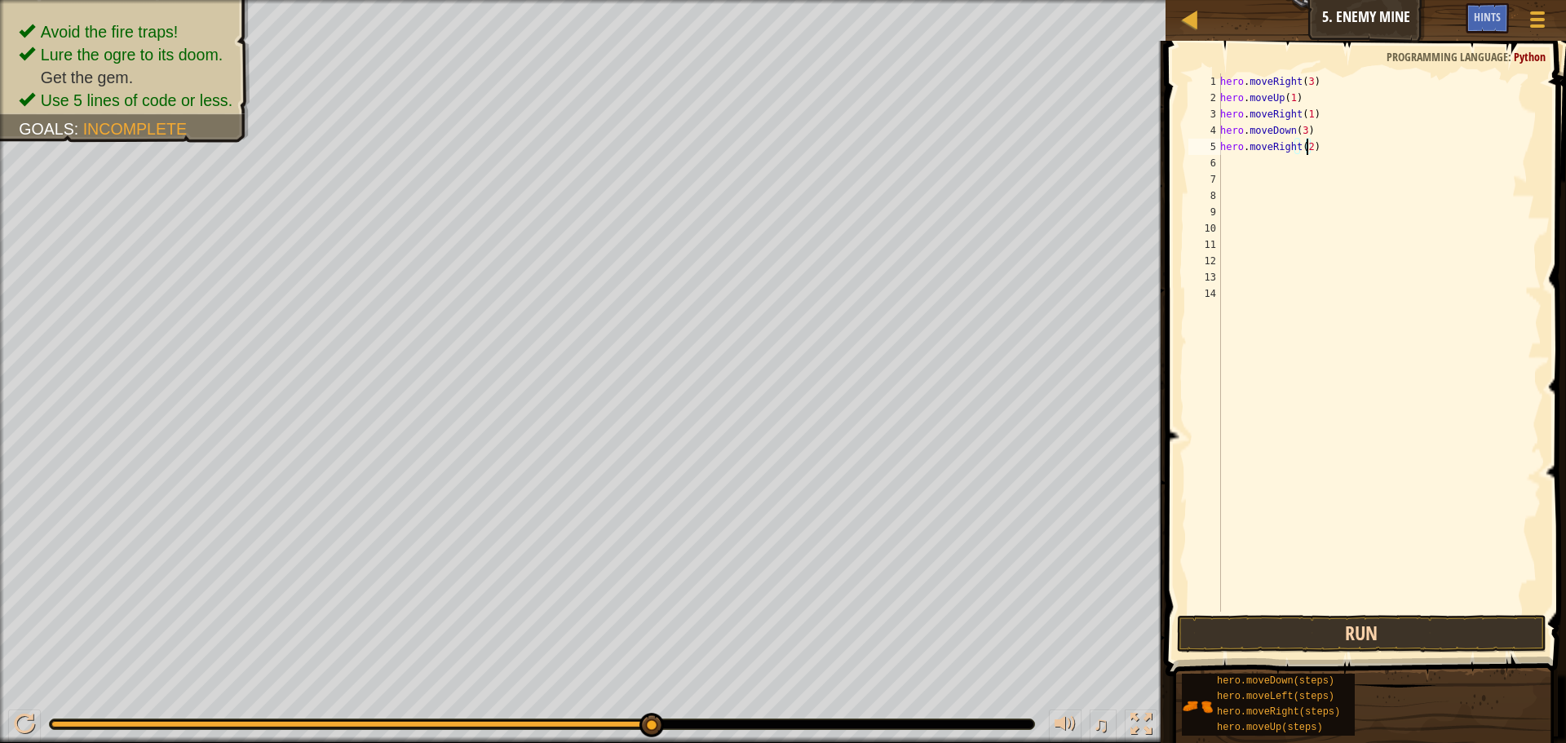
type textarea "hero.moveRight(2)"
click at [1192, 626] on button "Run" at bounding box center [1362, 634] width 370 height 38
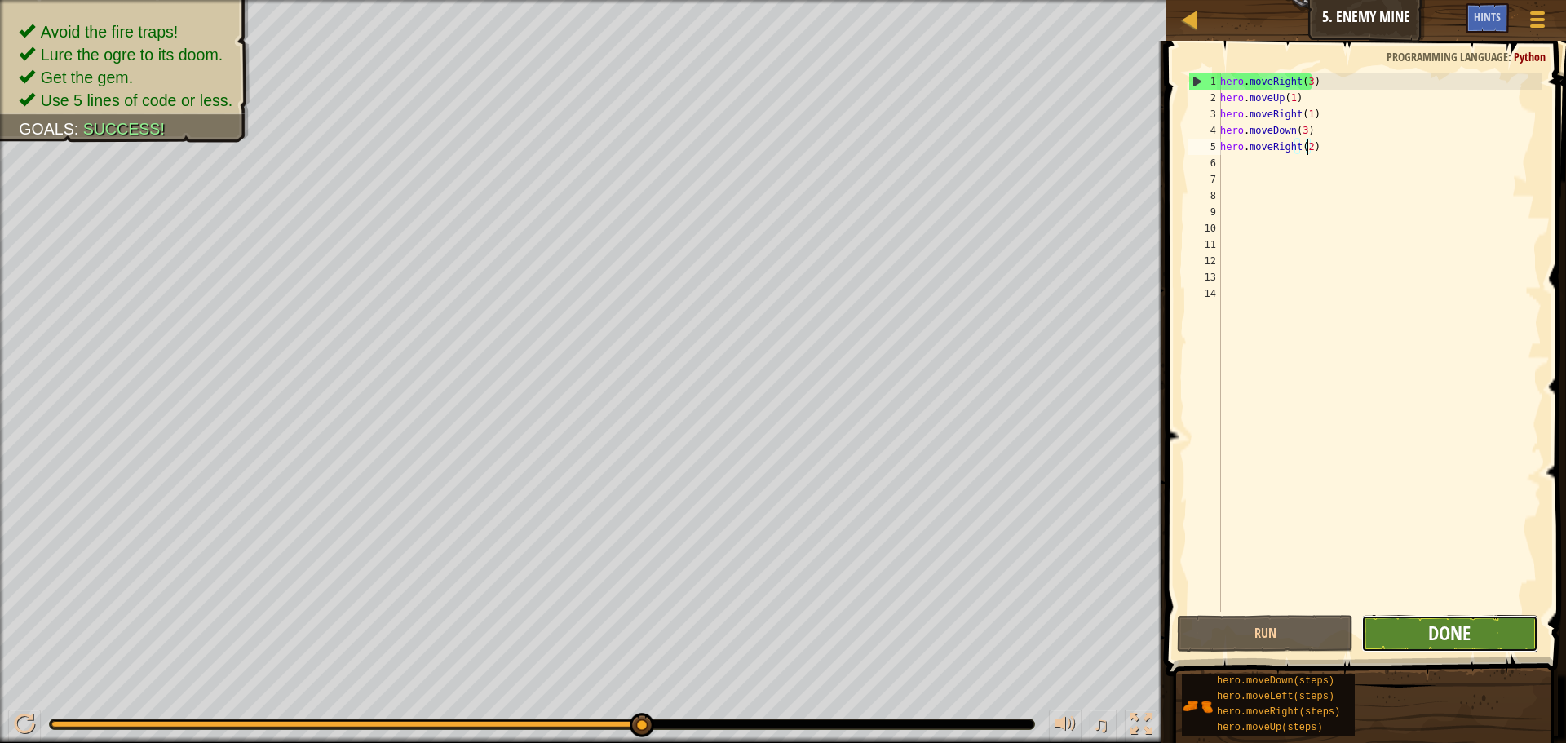
click at [1429, 627] on span "Done" at bounding box center [1449, 633] width 42 height 26
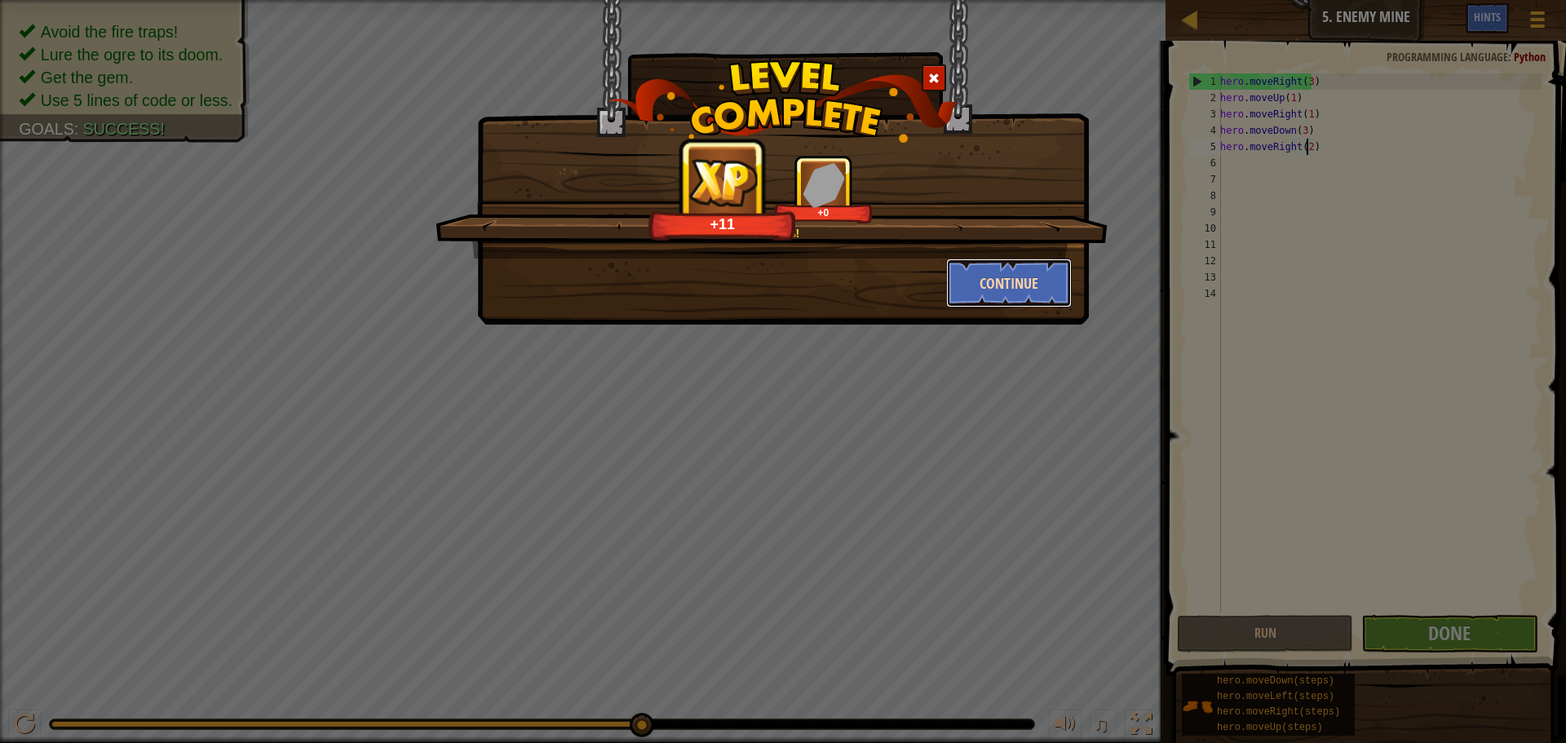
click at [987, 265] on button "Continue" at bounding box center [1009, 283] width 126 height 49
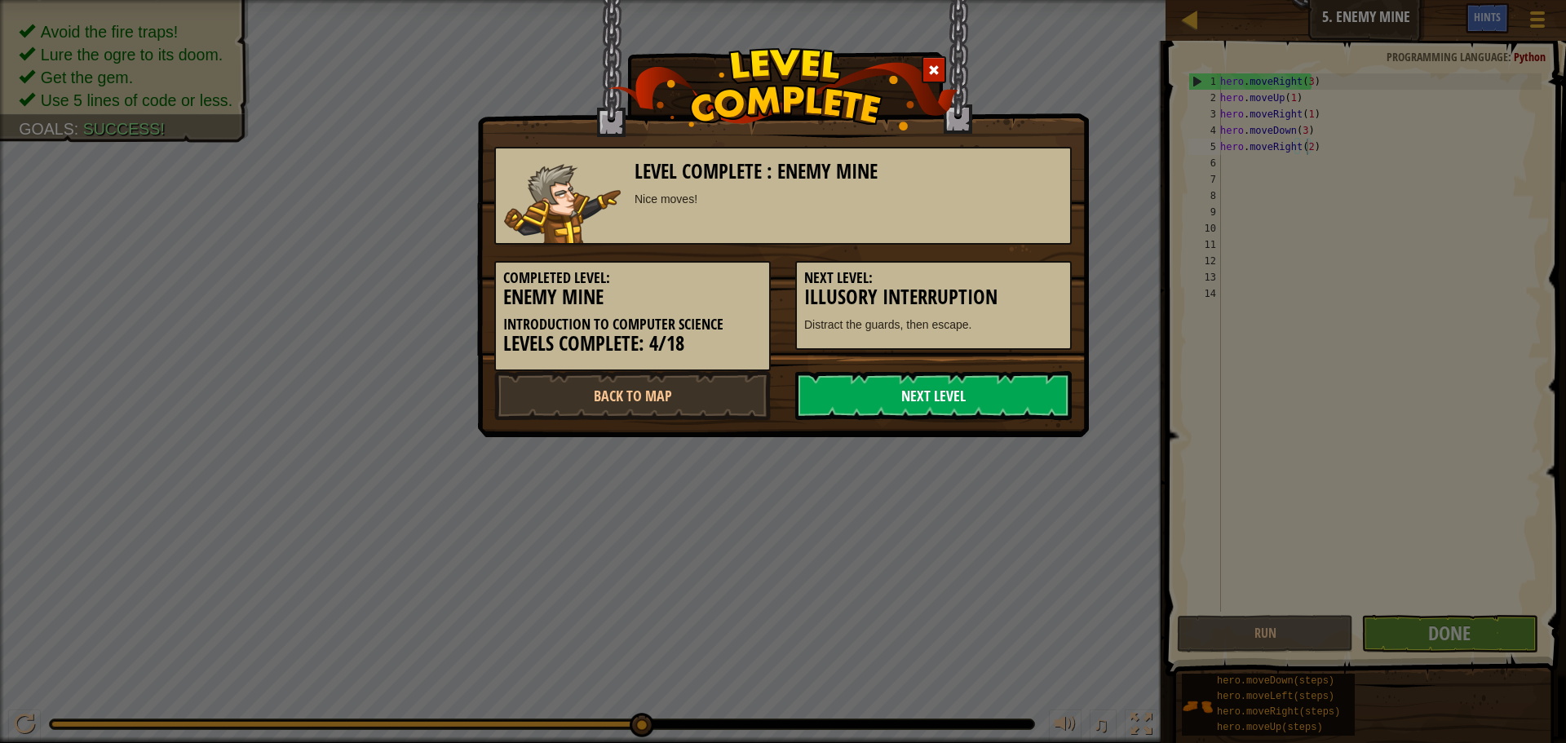
click at [919, 380] on link "Next Level" at bounding box center [933, 395] width 277 height 49
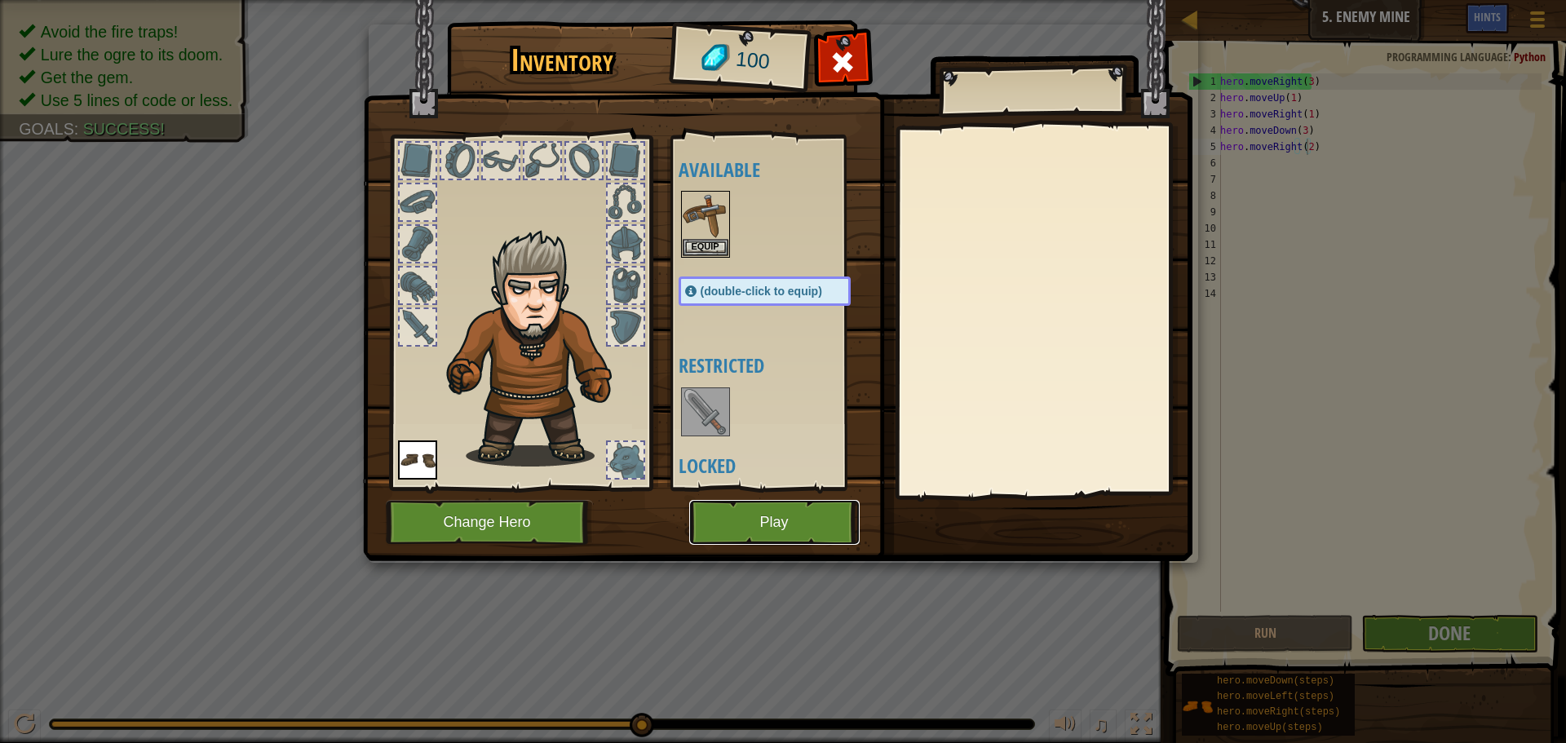
click at [720, 526] on button "Play" at bounding box center [774, 522] width 170 height 45
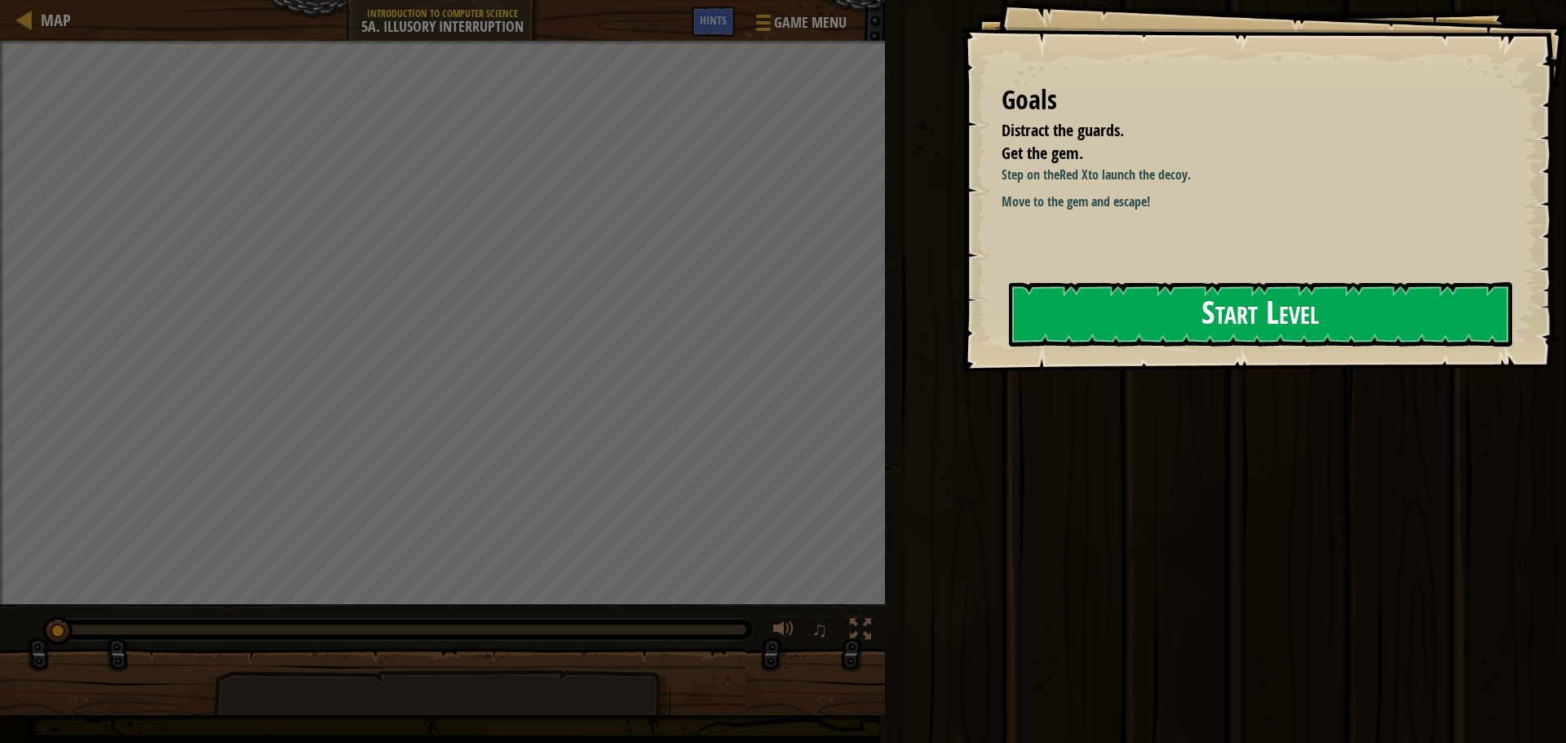
drag, startPoint x: 1114, startPoint y: 258, endPoint x: 1010, endPoint y: 281, distance: 106.3
click at [1069, 272] on div "Goals Distract the guards. Get the gem. Step on the Red X to launch the decoy. …" at bounding box center [1263, 186] width 605 height 372
drag, startPoint x: 968, startPoint y: 295, endPoint x: 1000, endPoint y: 330, distance: 47.4
click at [978, 305] on div "Goals Distract the guards. Get the gem. Step on the Red X to launch the decoy. …" at bounding box center [1263, 186] width 605 height 372
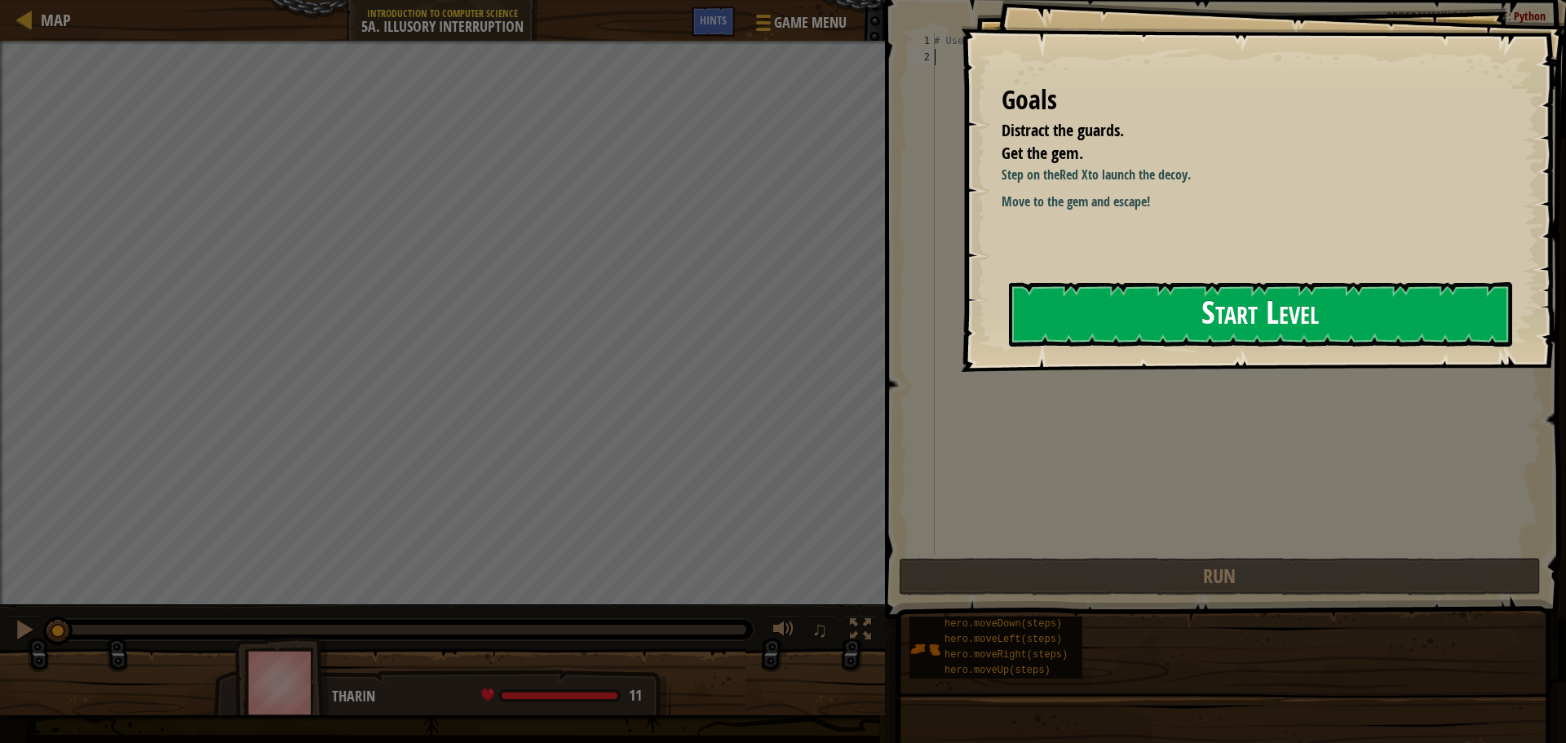
click at [1038, 315] on button "Start Level" at bounding box center [1260, 314] width 503 height 64
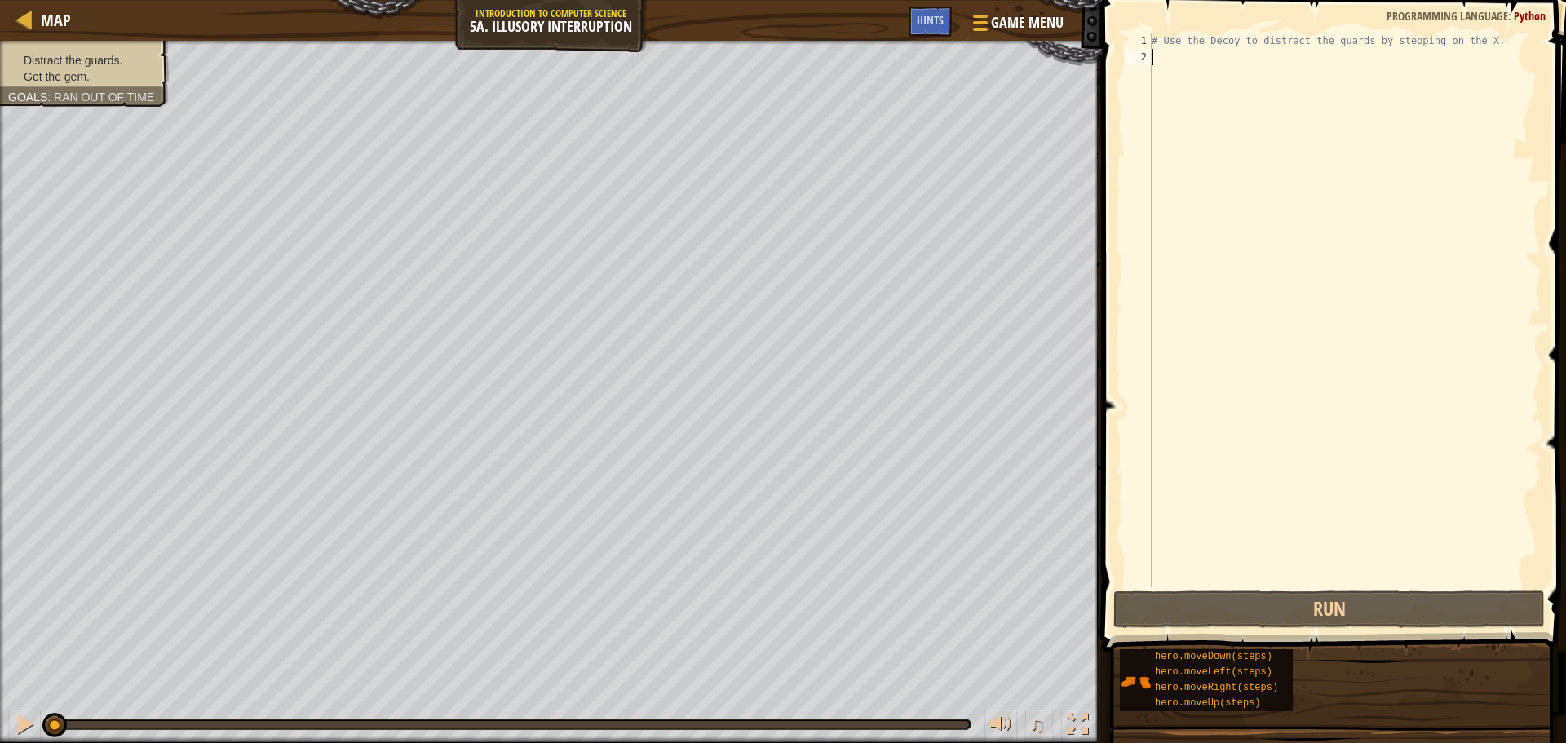
click at [334, 700] on div "Distract the guards. Get the gem. Goals : Ran out of time ♫ [PERSON_NAME] 11 x:…" at bounding box center [783, 392] width 1566 height 702
click at [990, 639] on div "Distract the guards. Get the gem. Goals : Ran out of time ♫ [PERSON_NAME] 11 x:…" at bounding box center [783, 392] width 1566 height 702
drag, startPoint x: 328, startPoint y: 697, endPoint x: 532, endPoint y: 732, distance: 206.8
click at [480, 738] on div "Distract the guards. Get the gem. Goals : Ran out of time ♫ [PERSON_NAME] 11 x:…" at bounding box center [783, 392] width 1566 height 702
click at [1131, 380] on div "Map Introduction to Computer Science 5a. Illusory Interruption Game Menu Done H…" at bounding box center [783, 371] width 1566 height 743
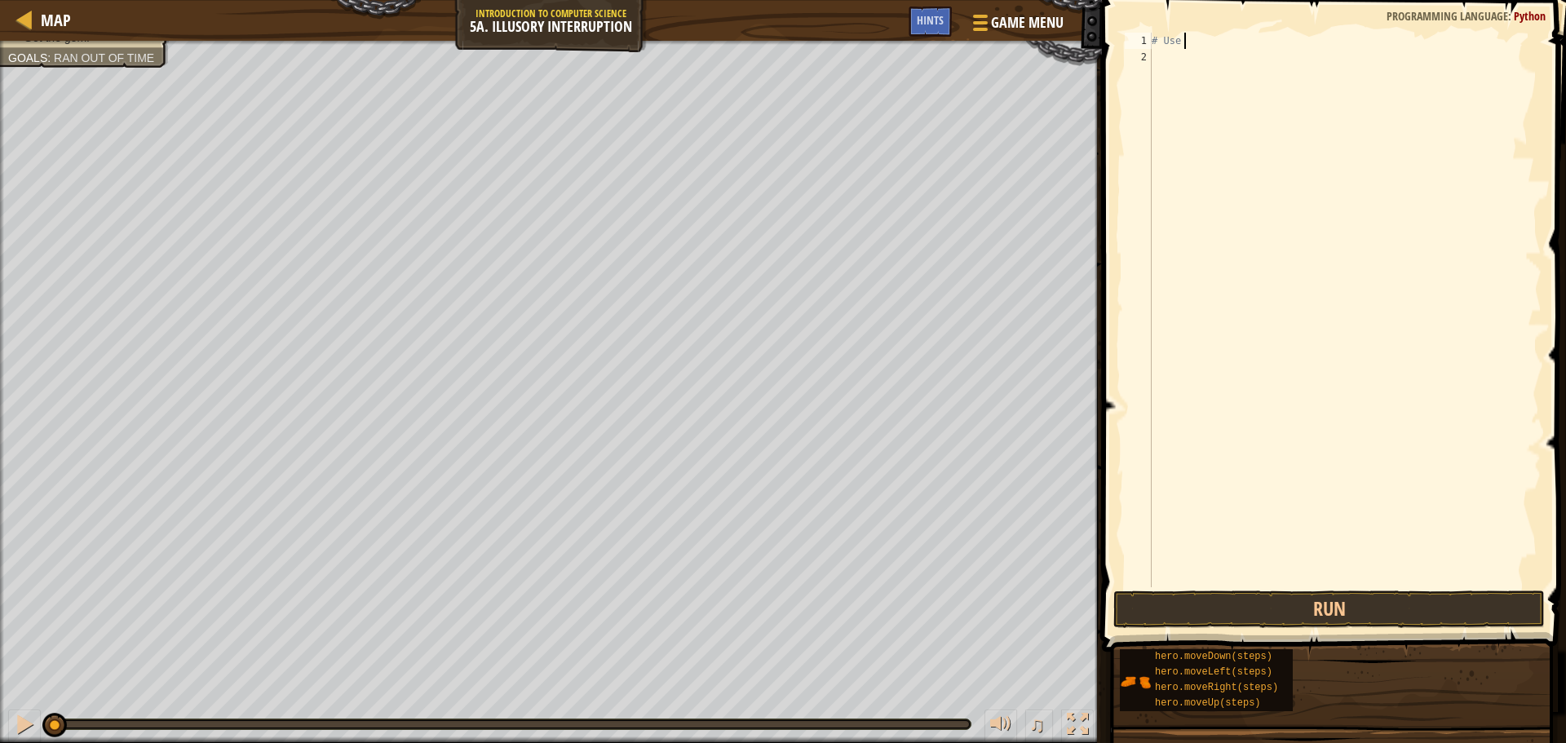
type textarea "#"
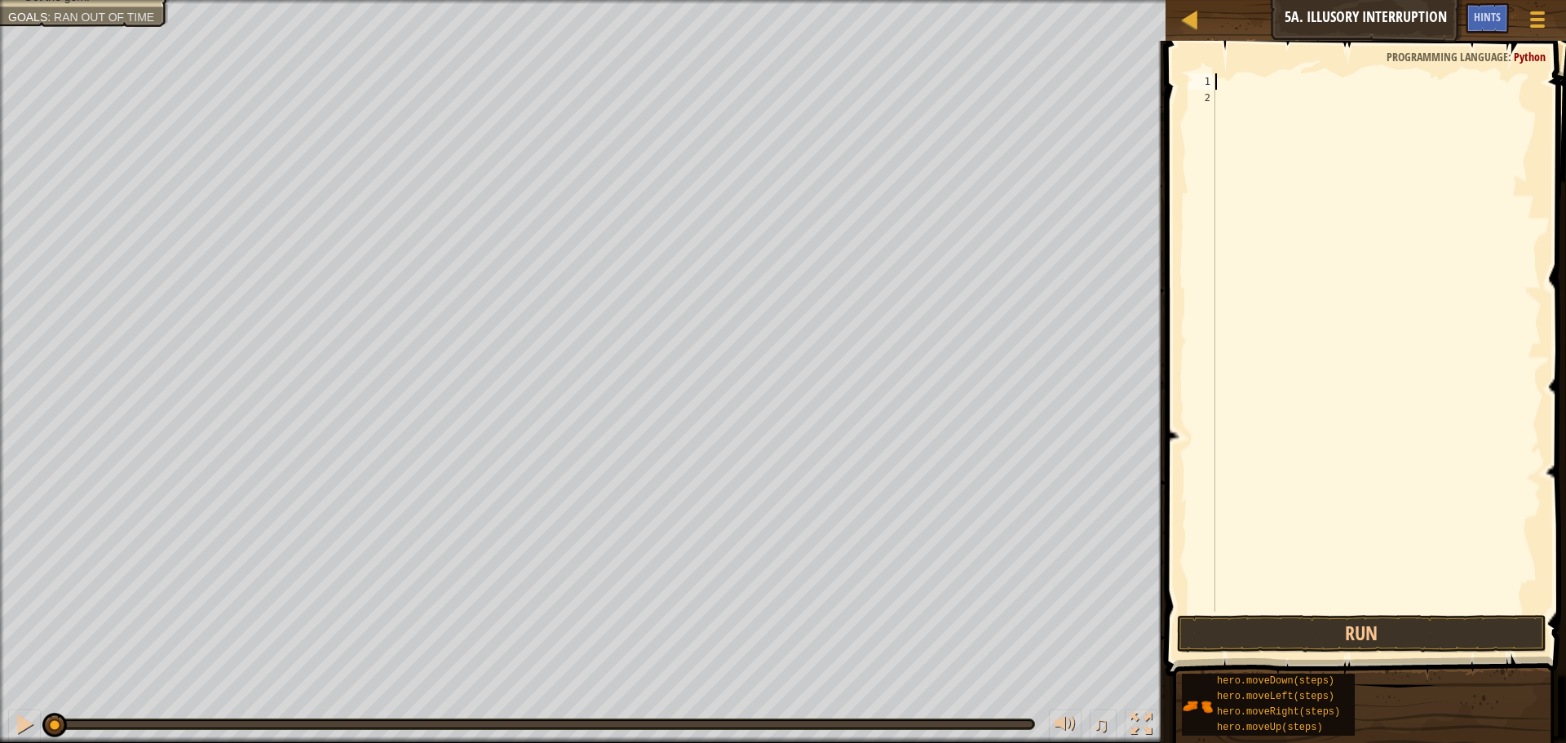
type textarea "H"
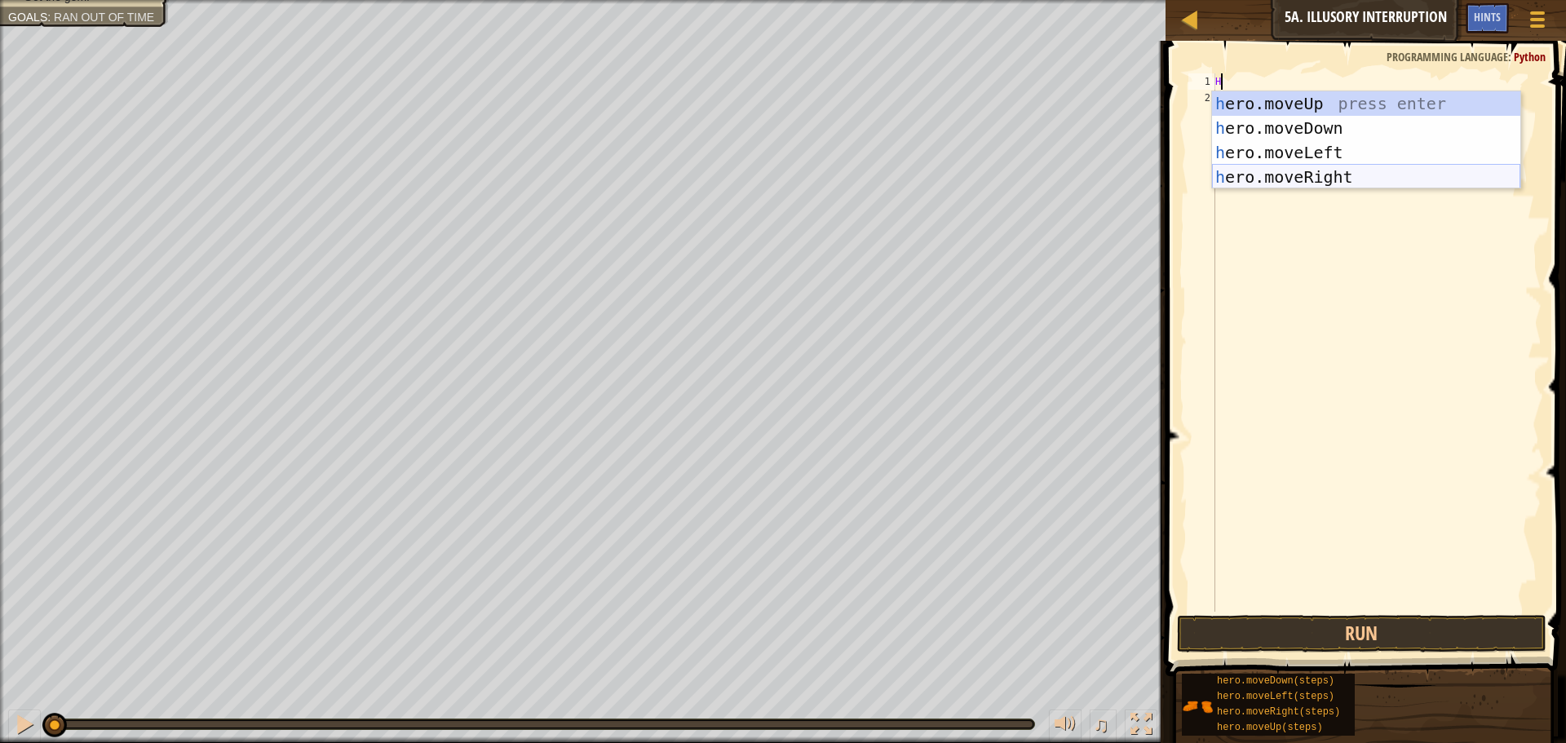
click at [1242, 179] on div "h ero.moveUp press enter h ero.moveDown press enter h ero.moveLeft press enter …" at bounding box center [1366, 164] width 308 height 147
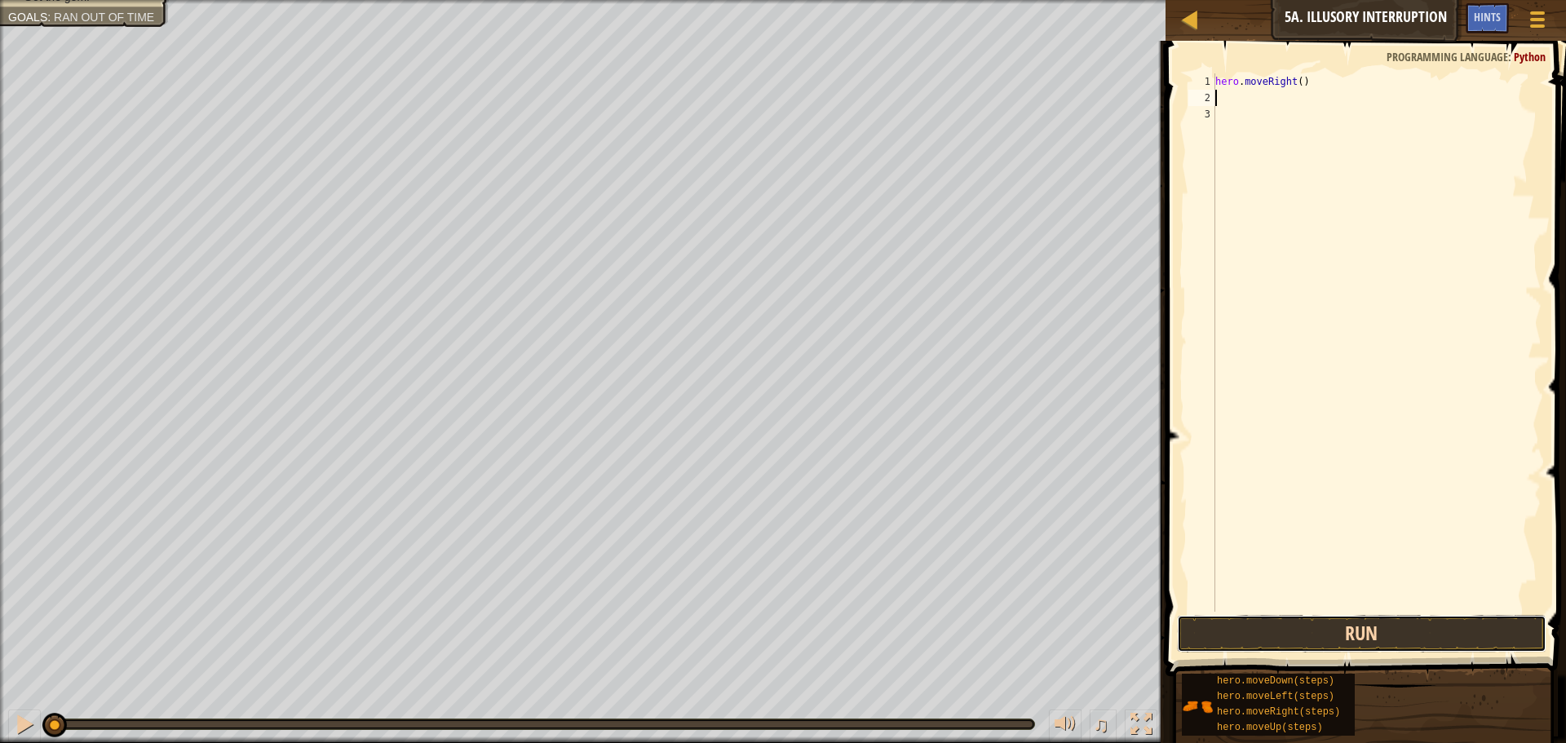
click at [1342, 636] on button "Run" at bounding box center [1362, 634] width 370 height 38
click at [1180, 633] on button "Run" at bounding box center [1362, 634] width 370 height 38
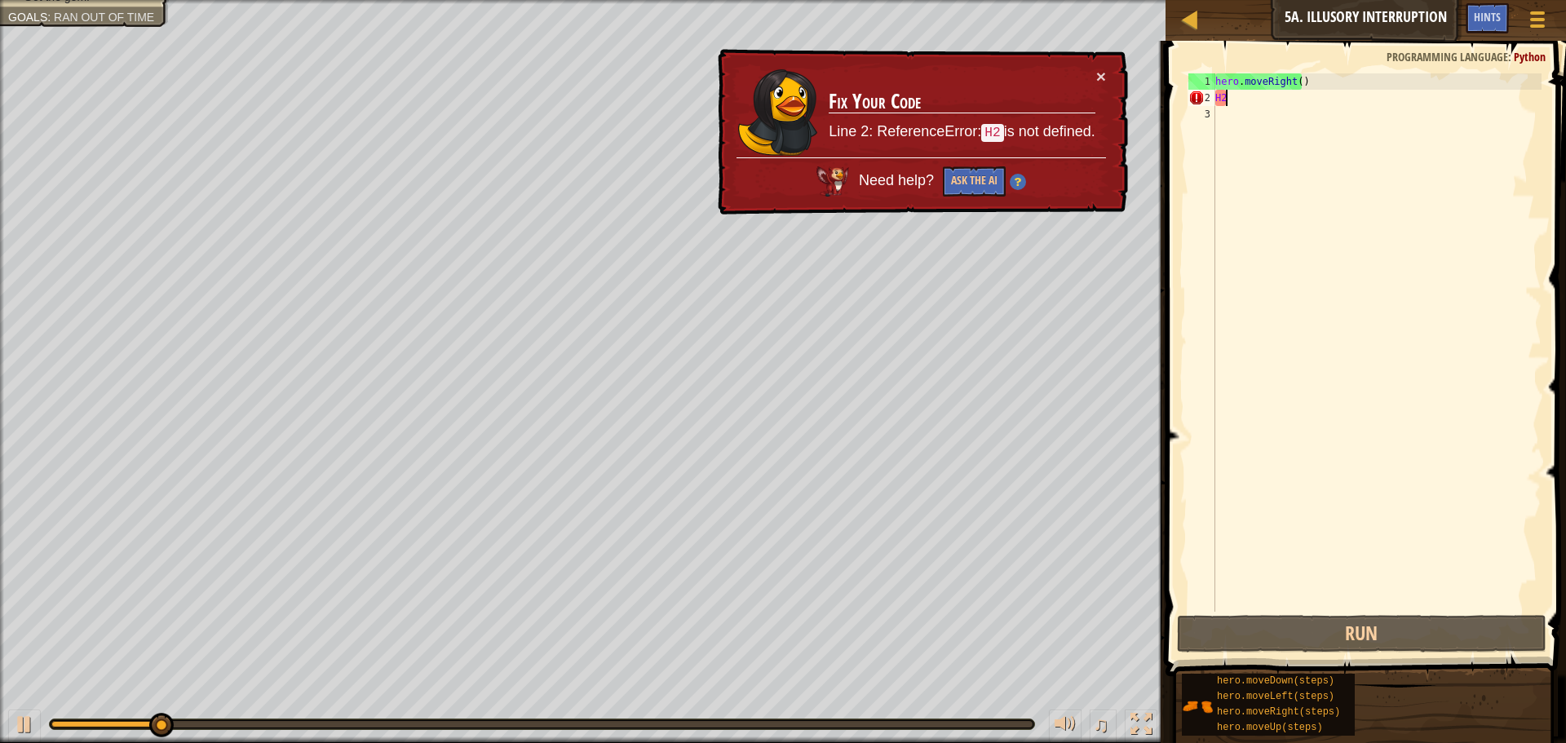
type textarea "H"
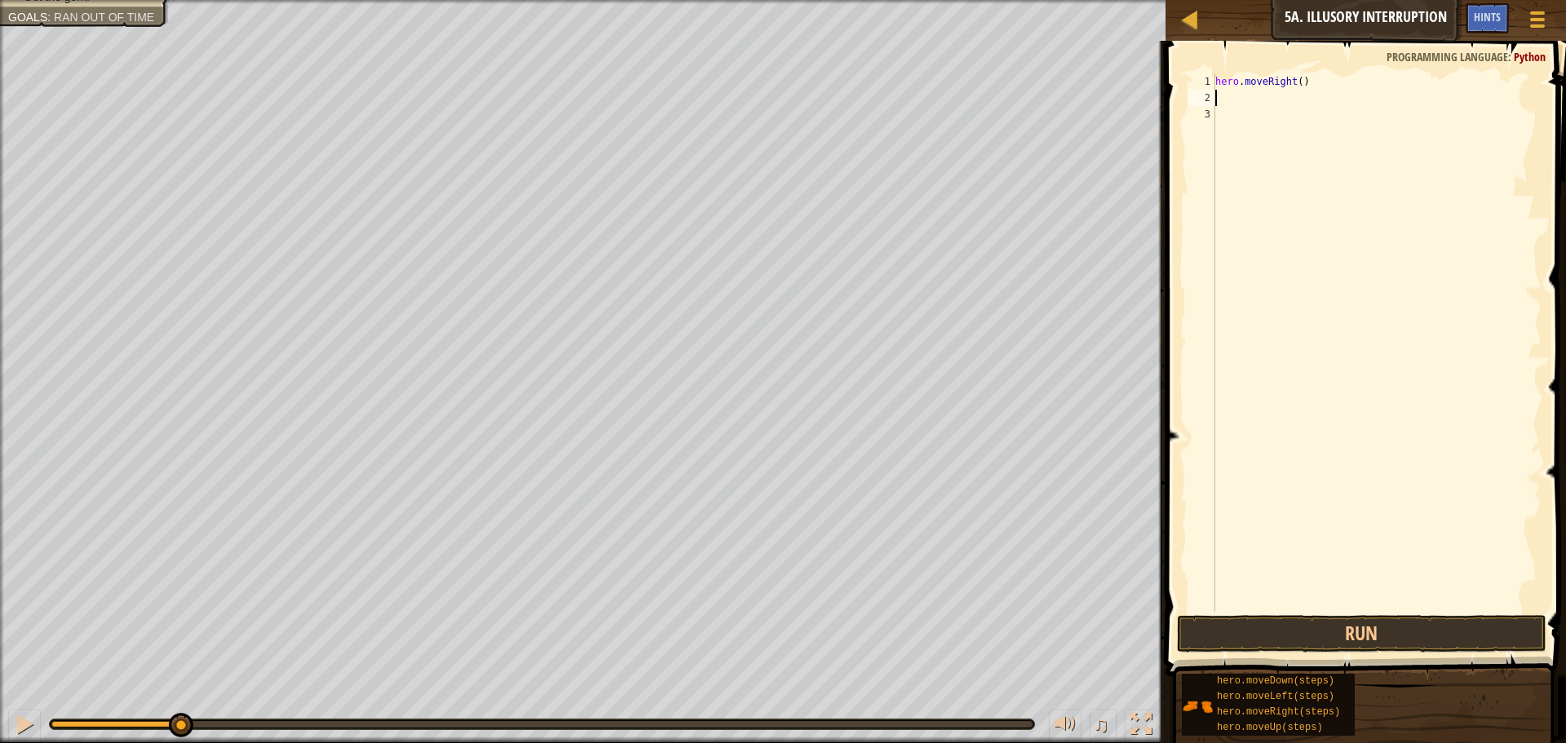
type textarea "H"
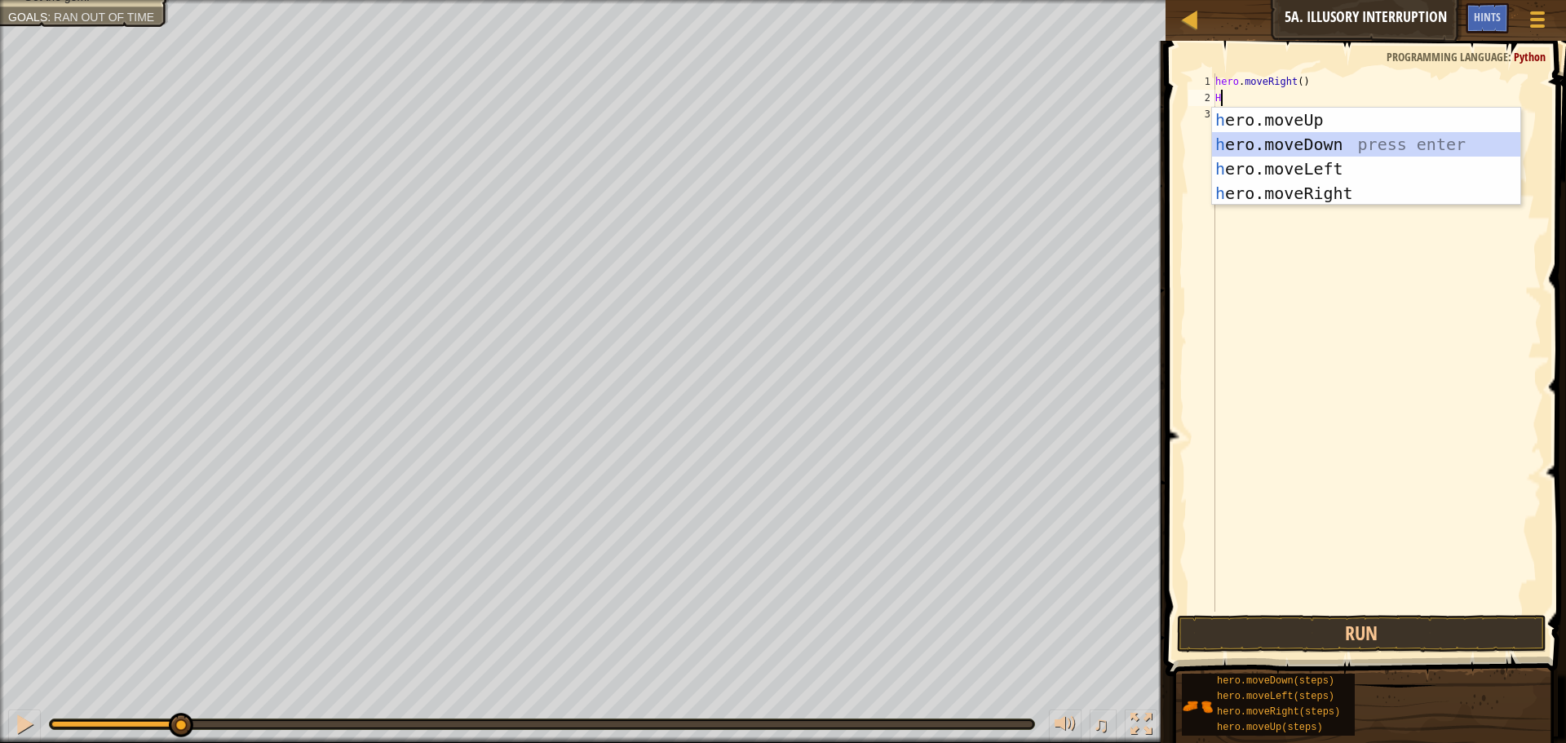
click at [1308, 148] on div "h ero.moveUp press enter h ero.moveDown press enter h ero.moveLeft press enter …" at bounding box center [1366, 181] width 308 height 147
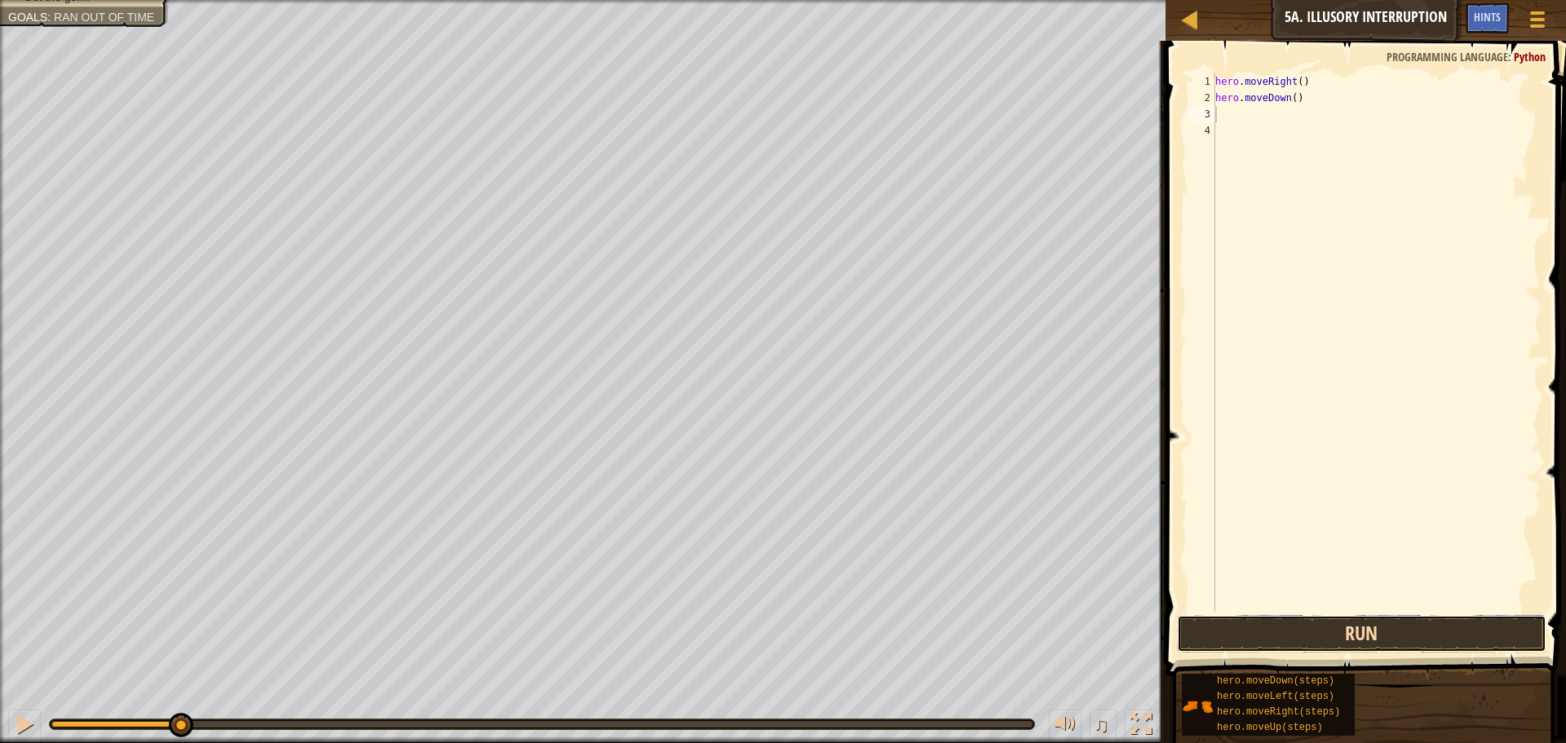
click at [1216, 631] on button "Run" at bounding box center [1362, 634] width 370 height 38
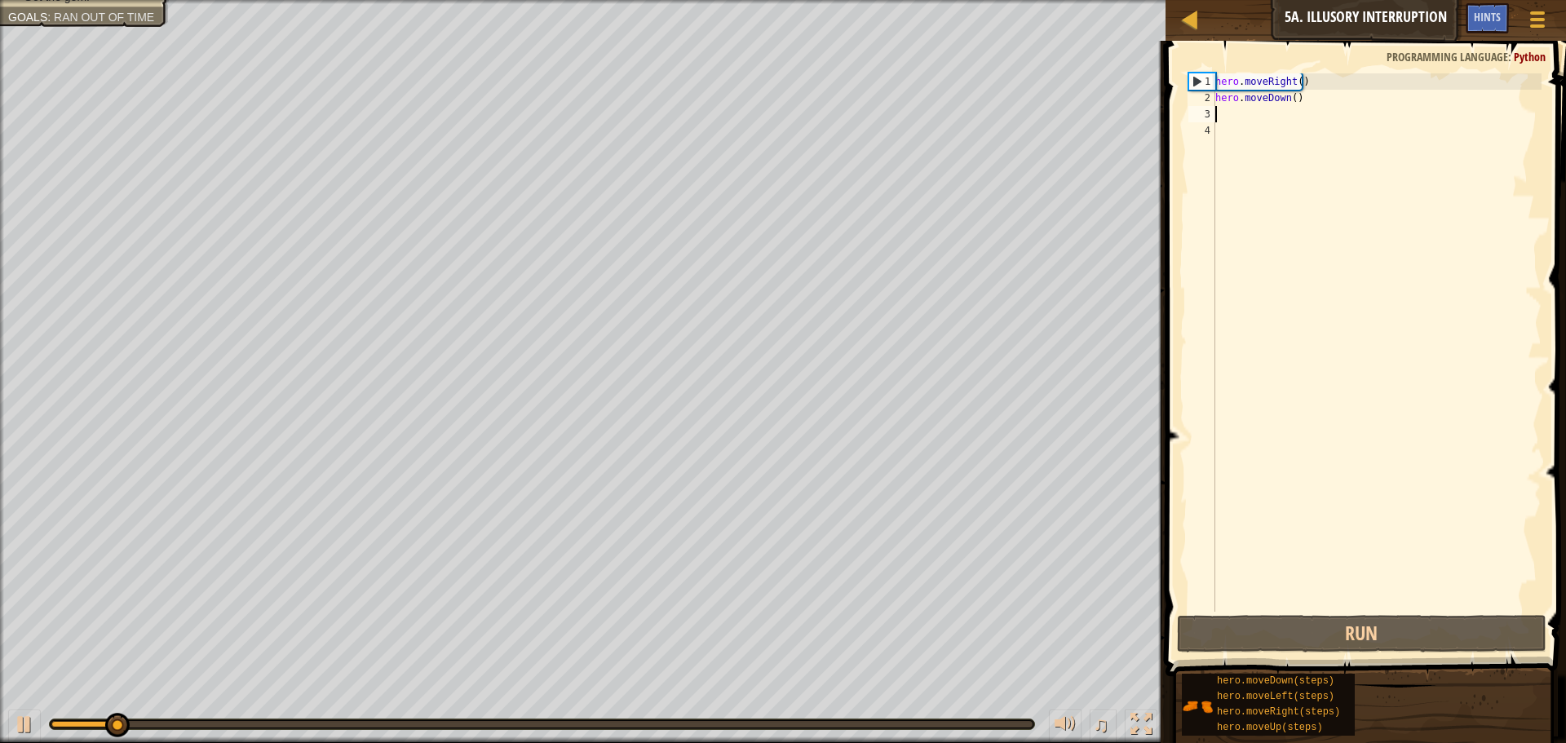
click at [1288, 95] on div "hero . moveRight ( ) hero . moveDown ( )" at bounding box center [1377, 358] width 330 height 571
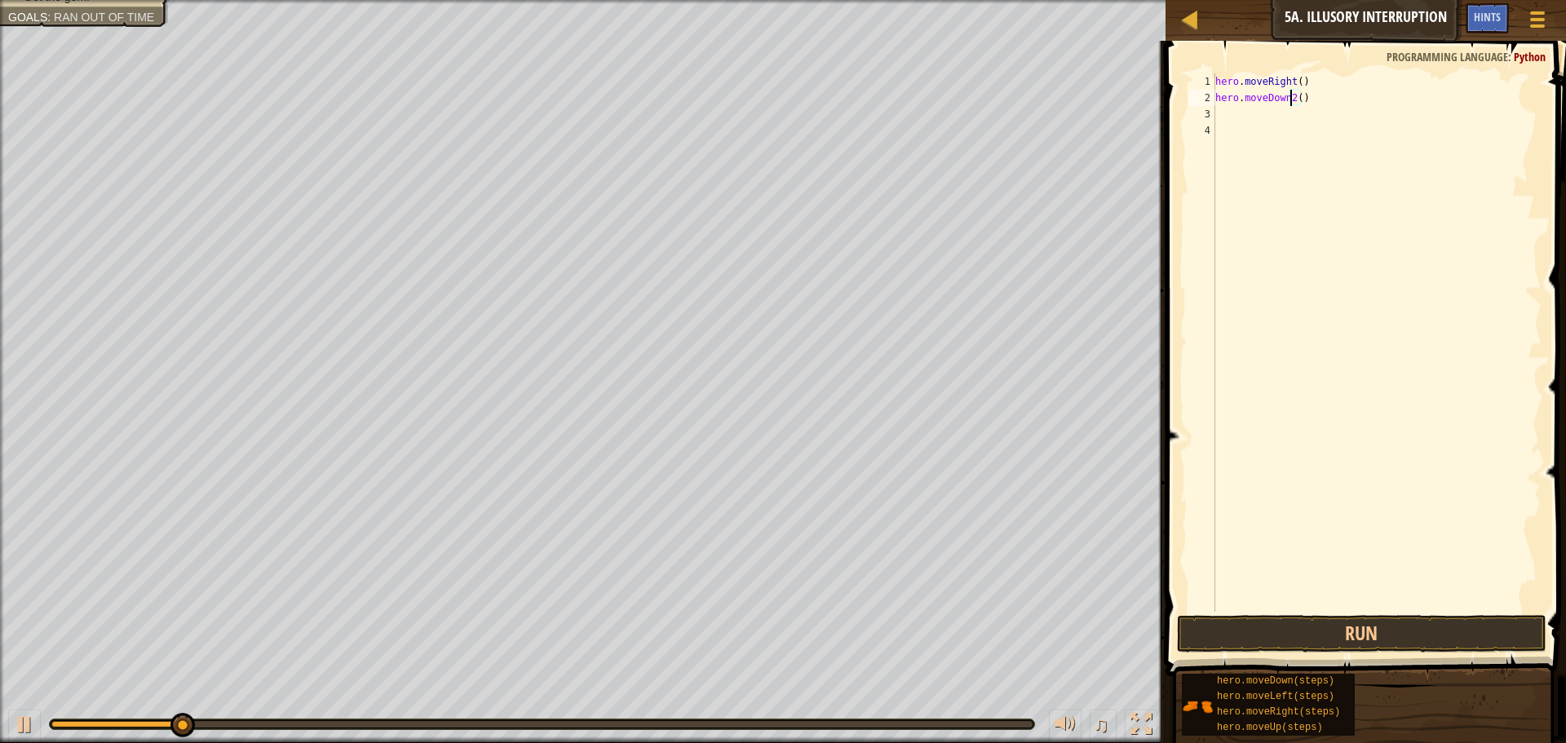
scroll to position [7, 6]
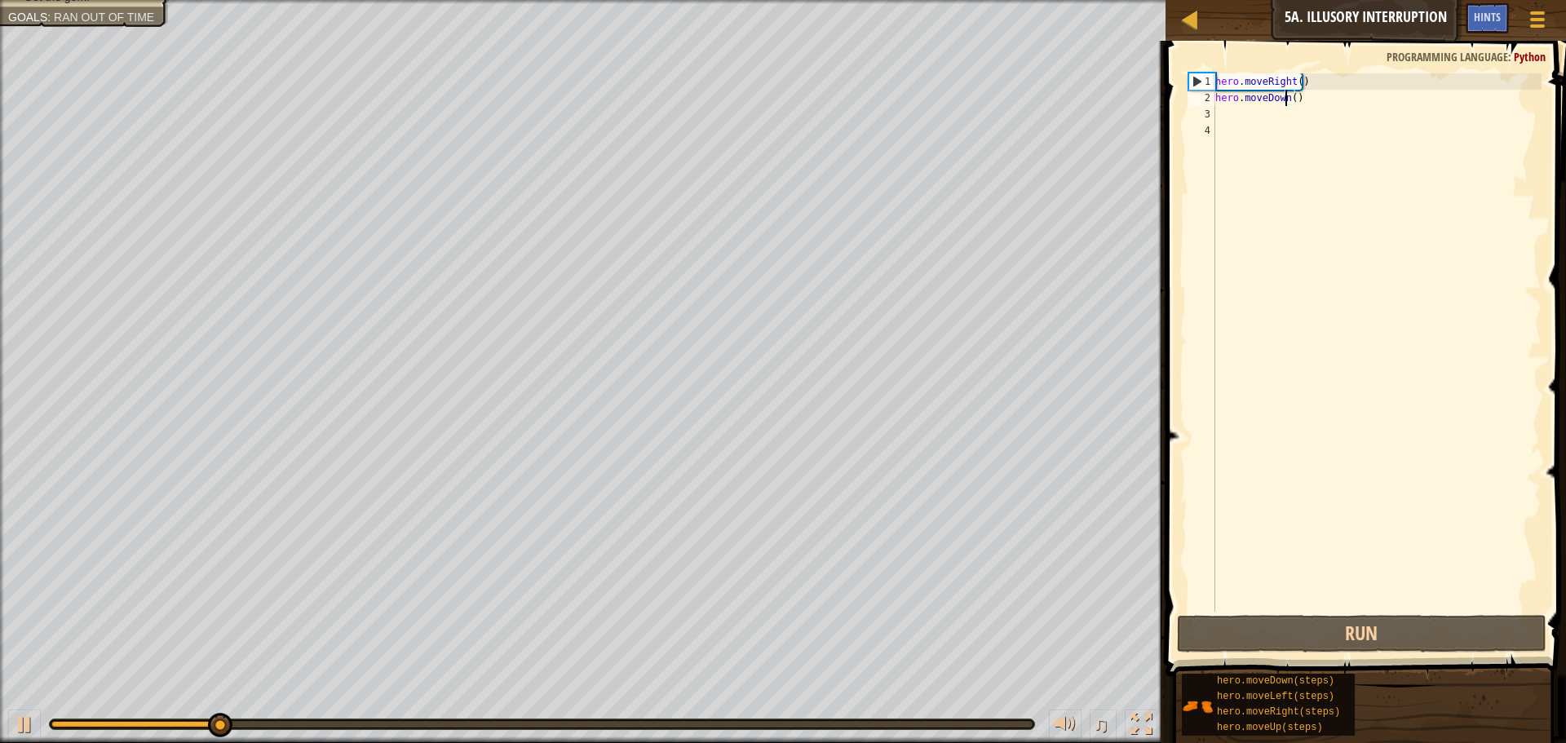
click at [1287, 95] on div "hero . moveRight ( ) hero . moveDown ( )" at bounding box center [1377, 358] width 330 height 571
click at [1291, 95] on div "hero . moveRight ( ) hero . moveDown ( )" at bounding box center [1377, 358] width 330 height 571
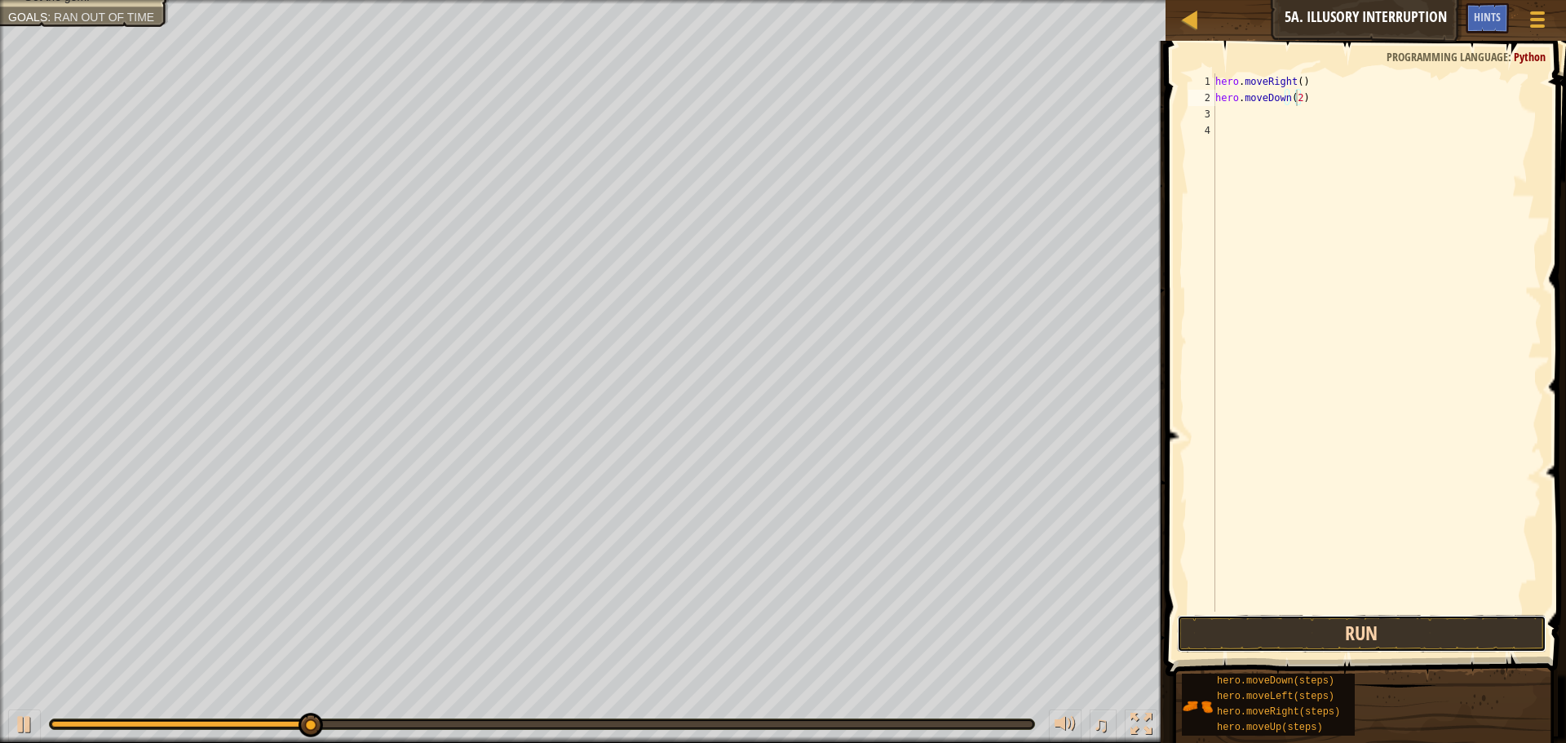
click at [1285, 634] on button "Run" at bounding box center [1362, 634] width 370 height 38
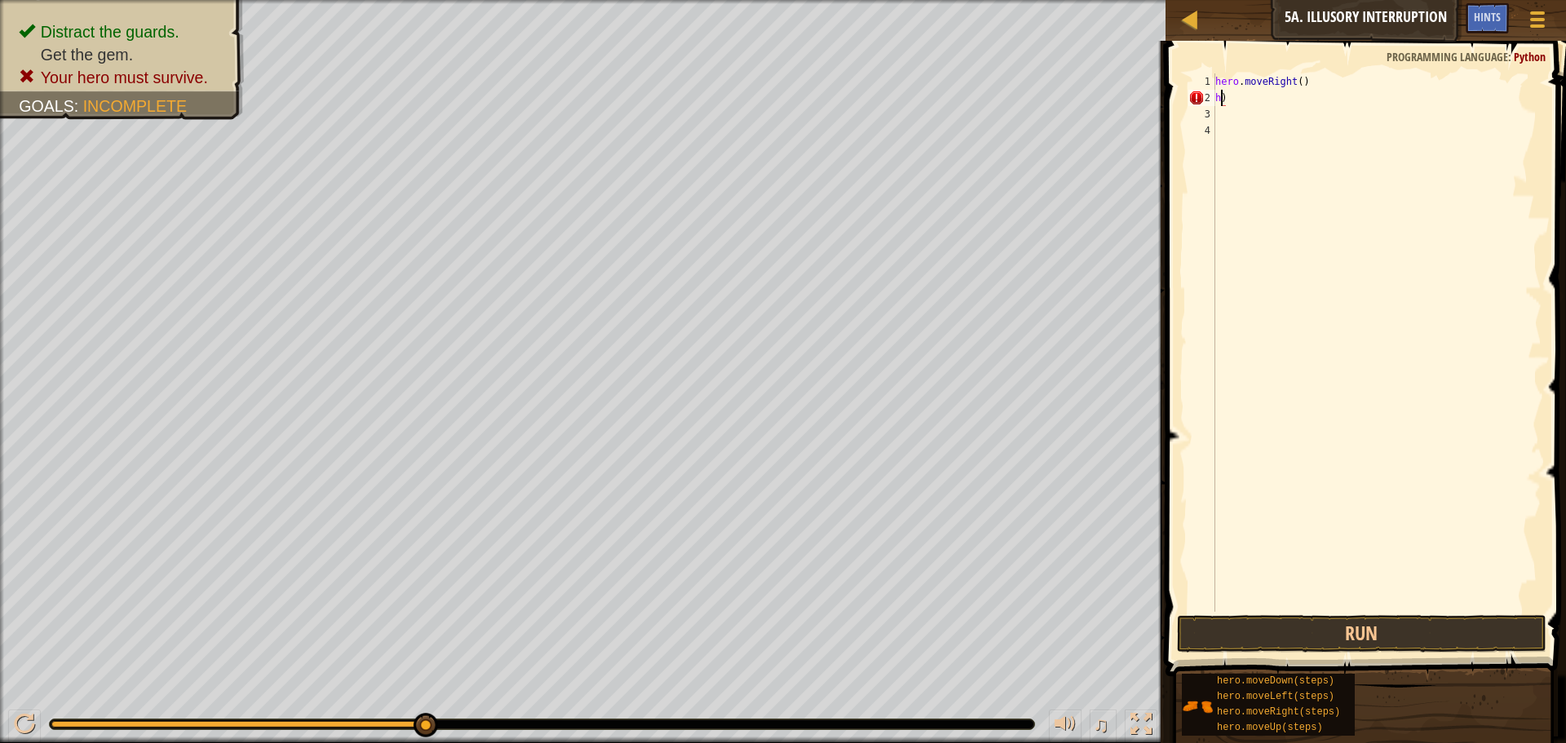
scroll to position [7, 0]
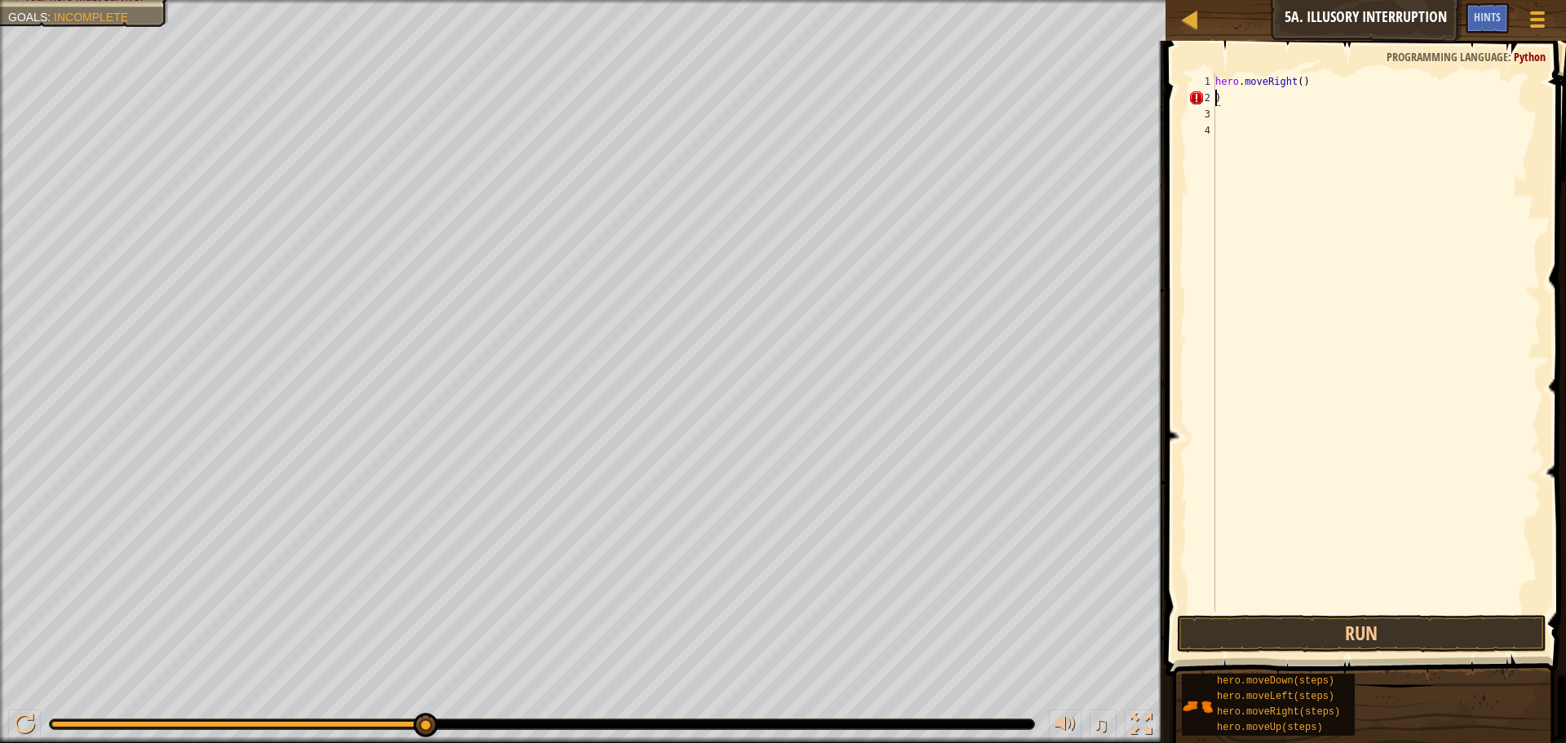
click at [1294, 77] on div "hero . moveRight ( ) )" at bounding box center [1377, 358] width 330 height 571
click at [1219, 627] on button "Run" at bounding box center [1362, 634] width 370 height 38
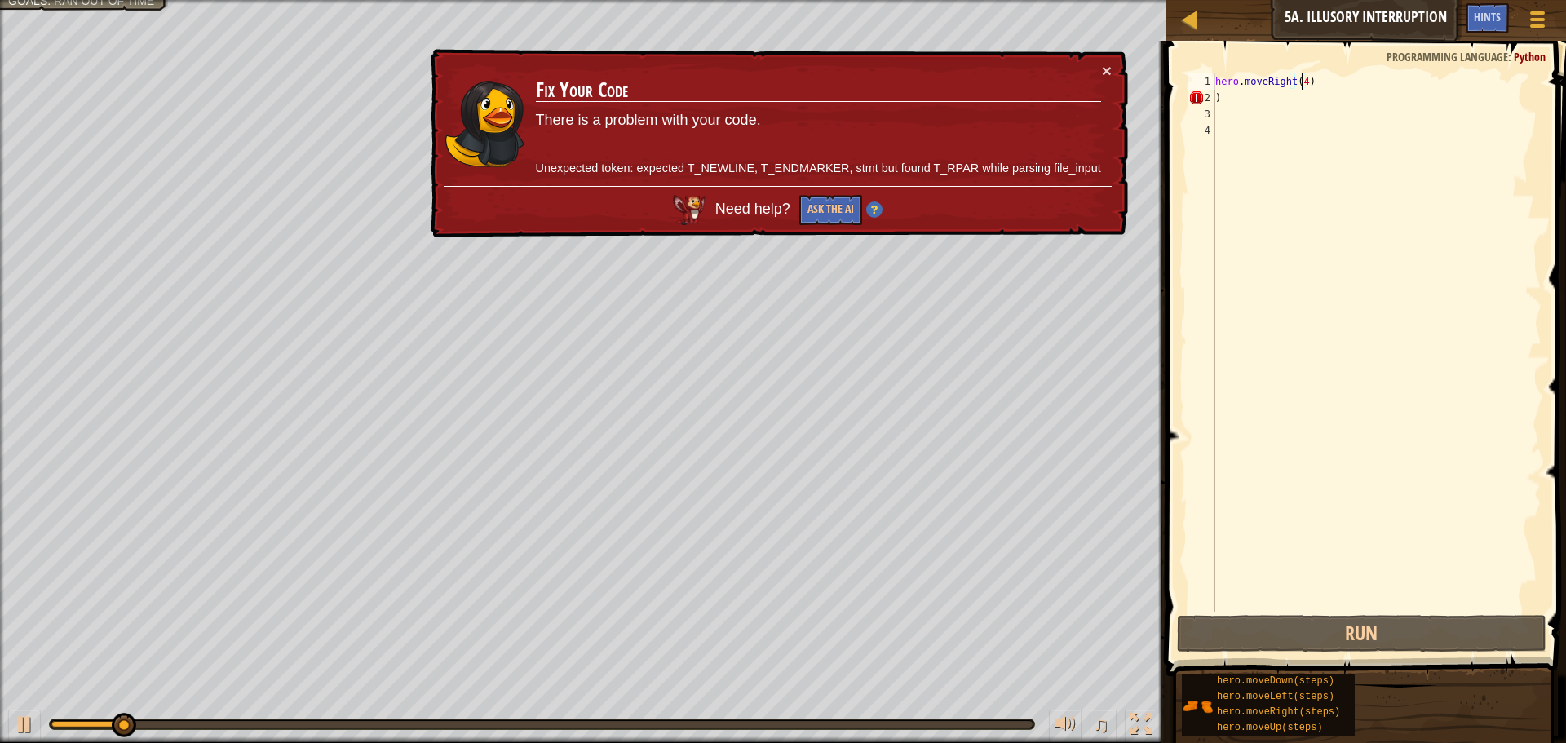
click at [1279, 99] on div "hero . moveRight ( 4 ) )" at bounding box center [1377, 358] width 330 height 571
click at [1305, 74] on div "hero . moveRight ( 4 ) )" at bounding box center [1377, 358] width 330 height 571
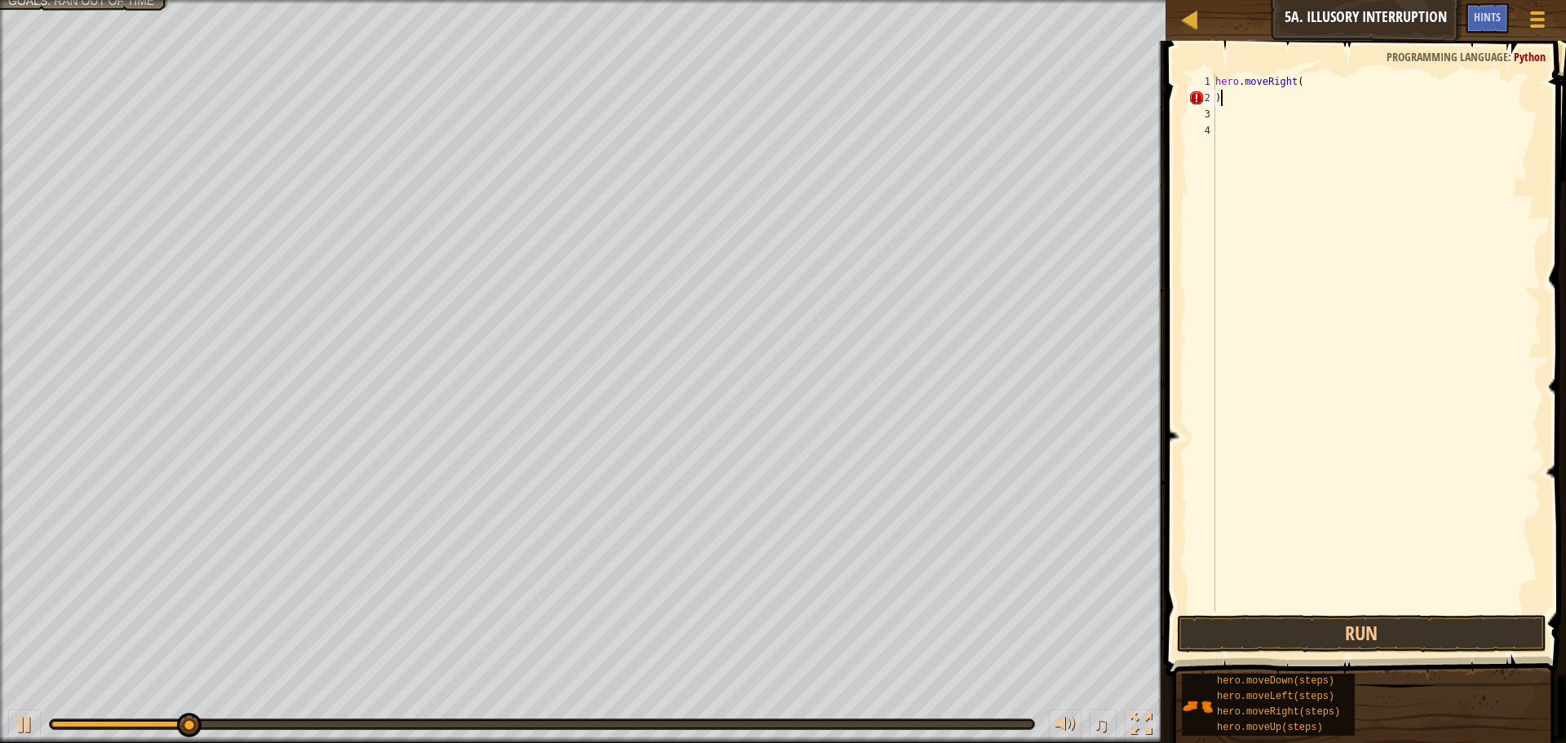
click at [1278, 93] on div "hero . moveRight ( )" at bounding box center [1377, 358] width 330 height 571
type textarea ")"
type textarea "L"
type textarea "h"
type textarea "H"
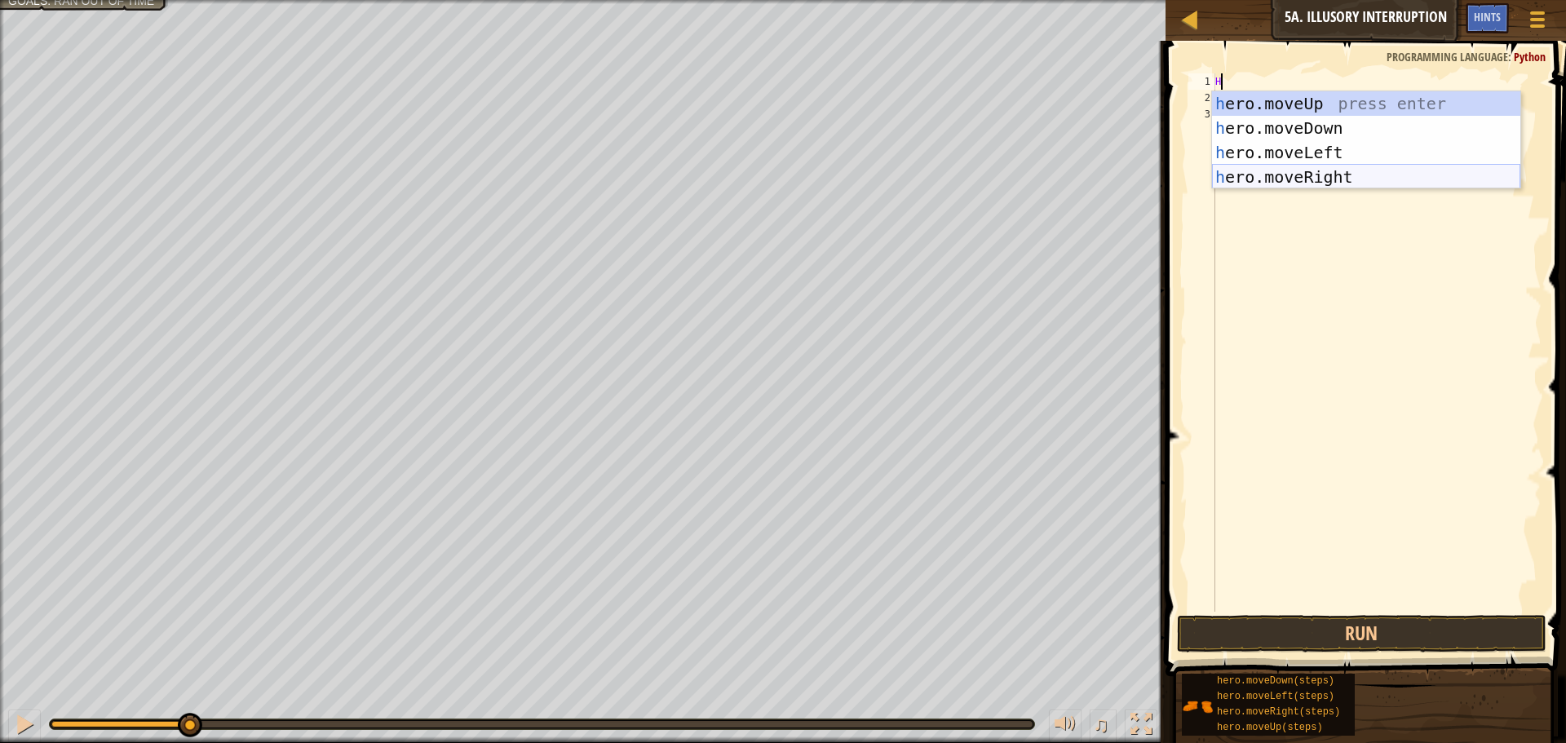
click at [1308, 172] on div "h ero.moveUp press enter h ero.moveDown press enter h ero.moveLeft press enter …" at bounding box center [1366, 164] width 308 height 147
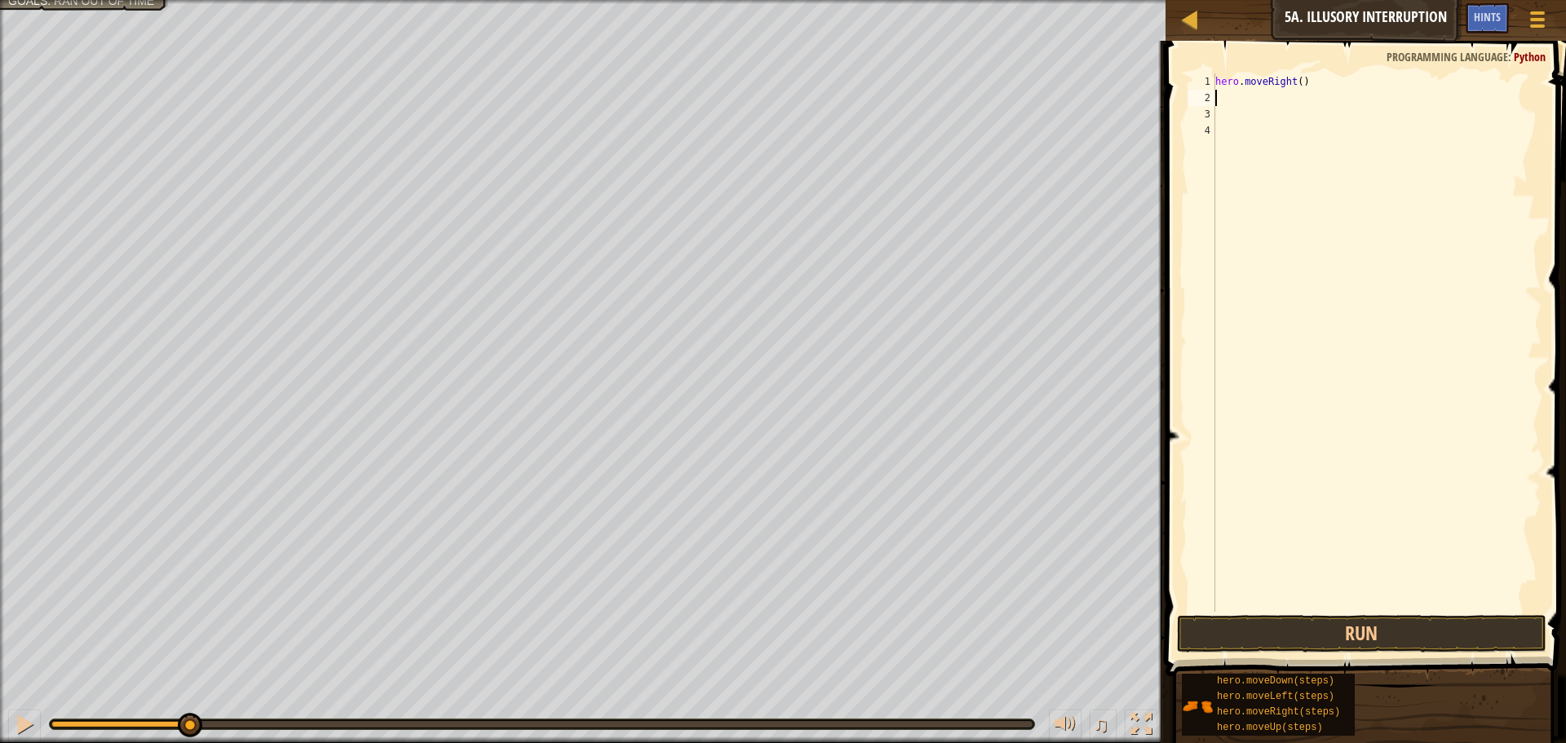
type textarea "H"
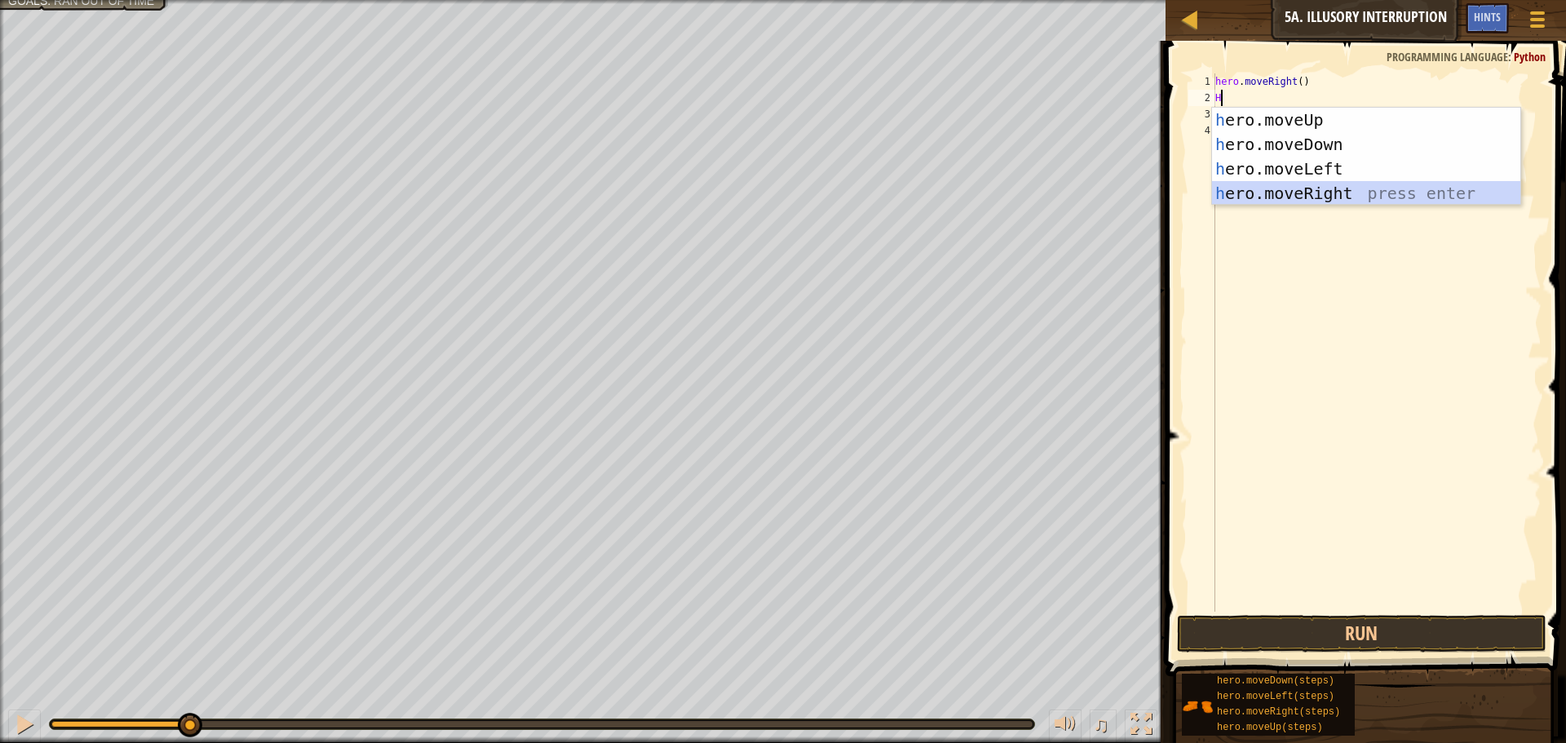
click at [1264, 184] on div "h ero.moveUp press enter h ero.moveDown press enter h ero.moveLeft press enter …" at bounding box center [1366, 181] width 308 height 147
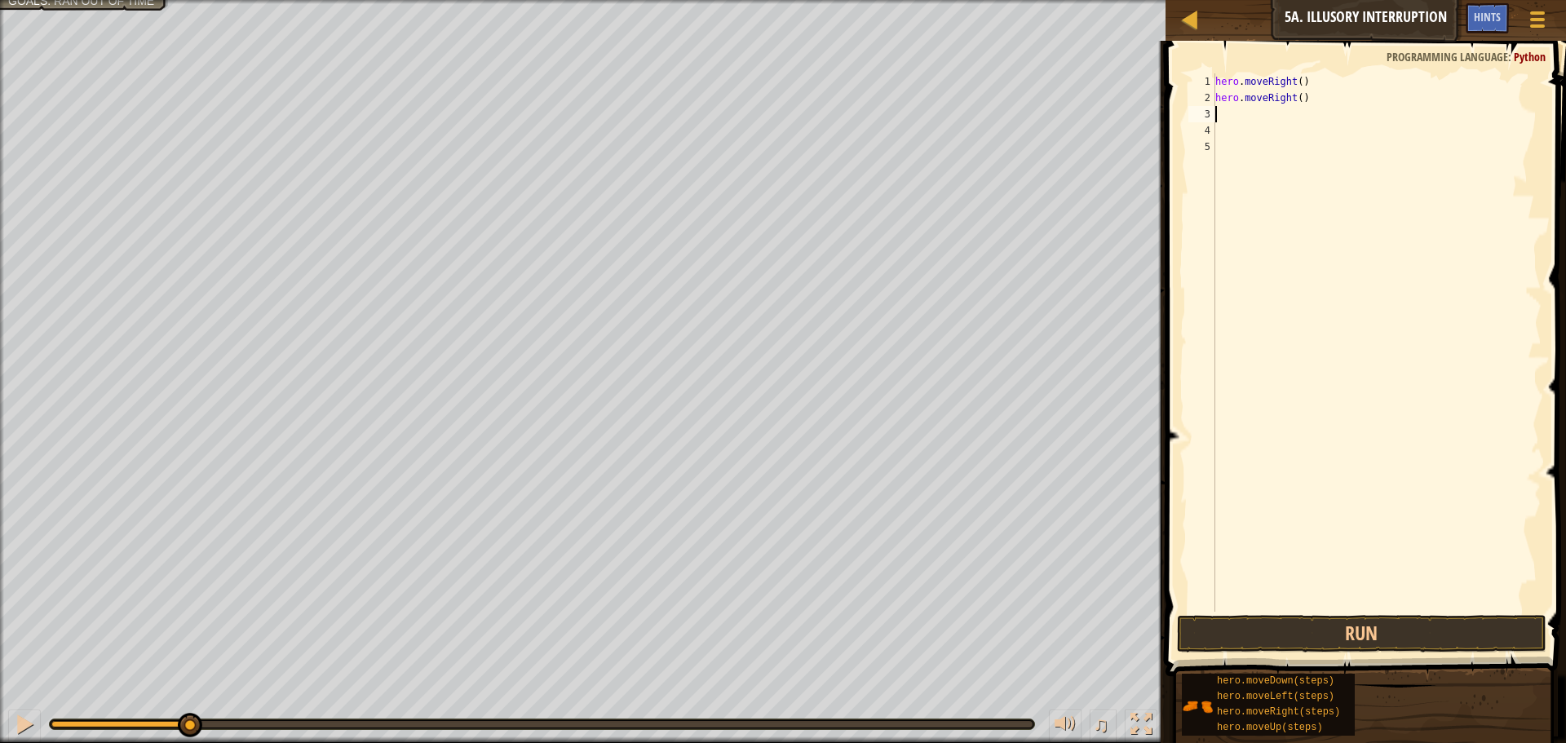
type textarea "H"
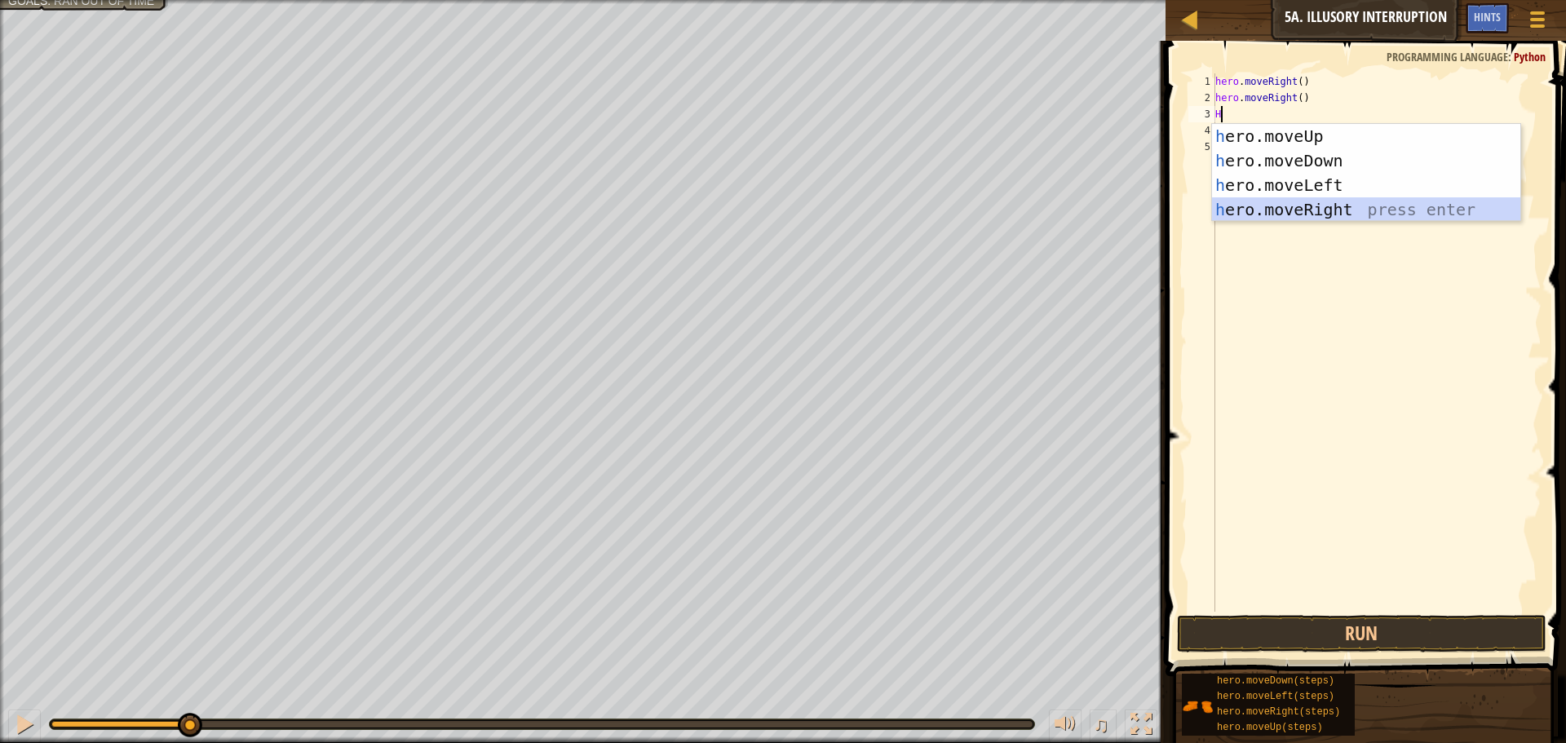
click at [1254, 199] on div "h ero.moveUp press enter h ero.moveDown press enter h ero.moveLeft press enter …" at bounding box center [1366, 197] width 308 height 147
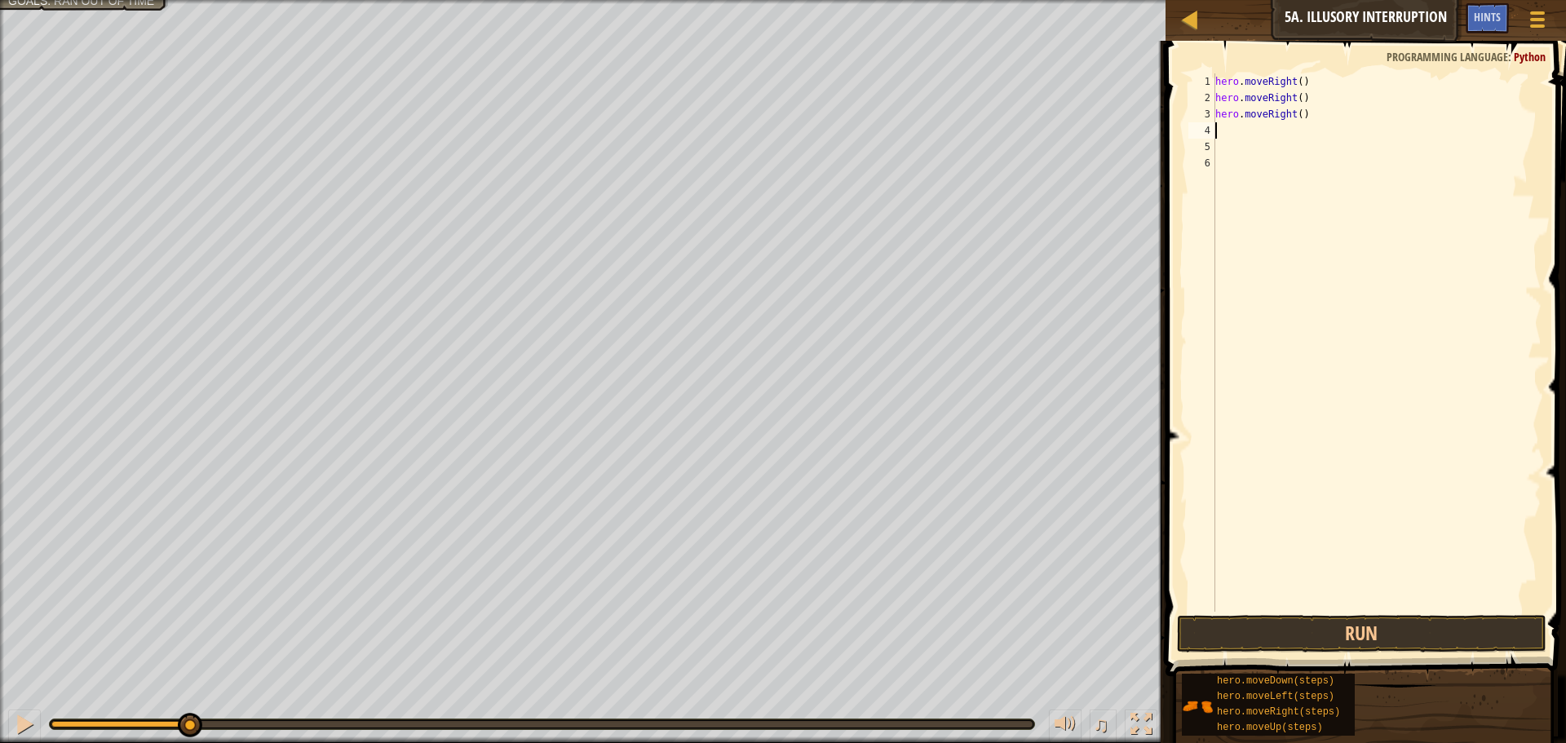
type textarea "H"
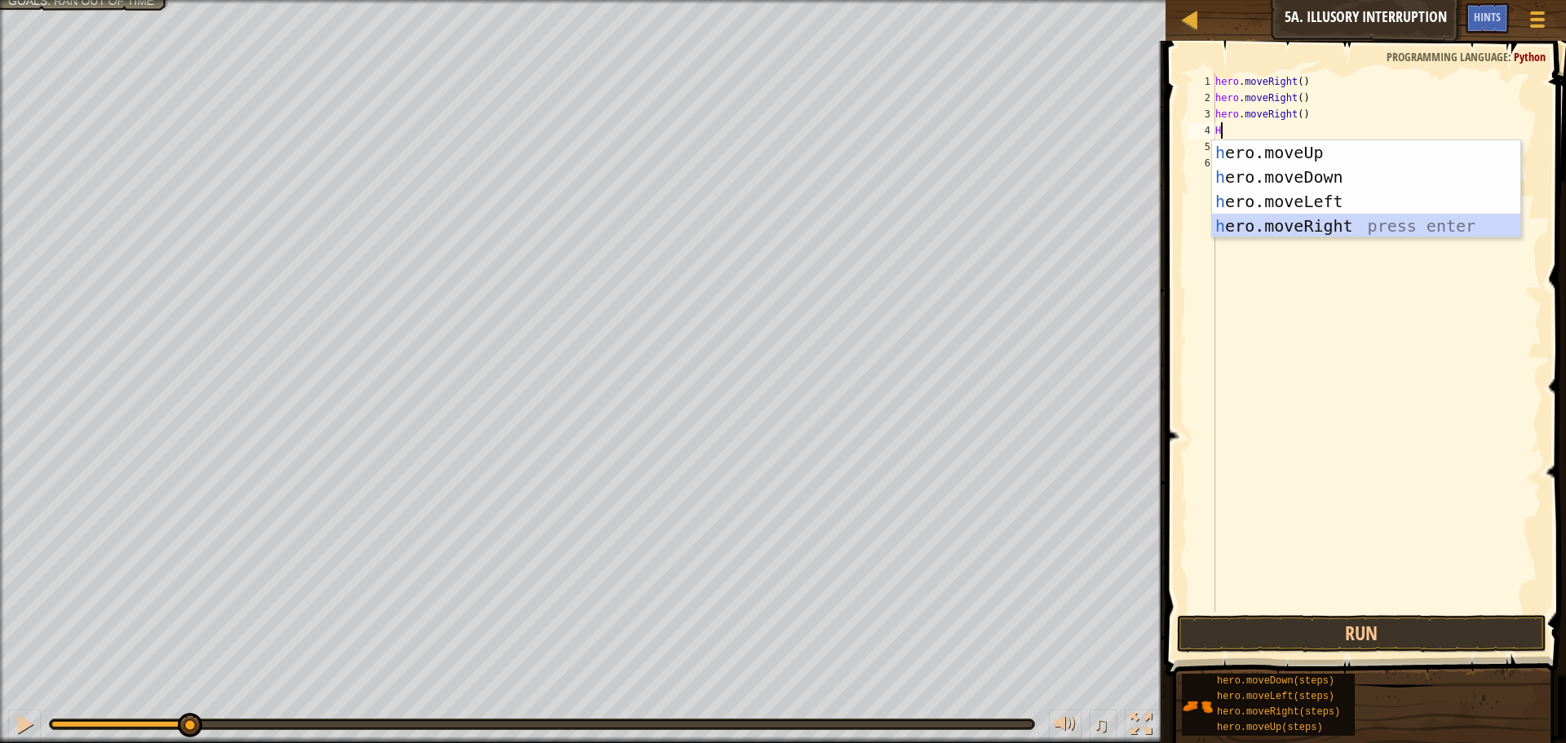
click at [1250, 218] on div "h ero.moveUp press enter h ero.moveDown press enter h ero.moveLeft press enter …" at bounding box center [1366, 213] width 308 height 147
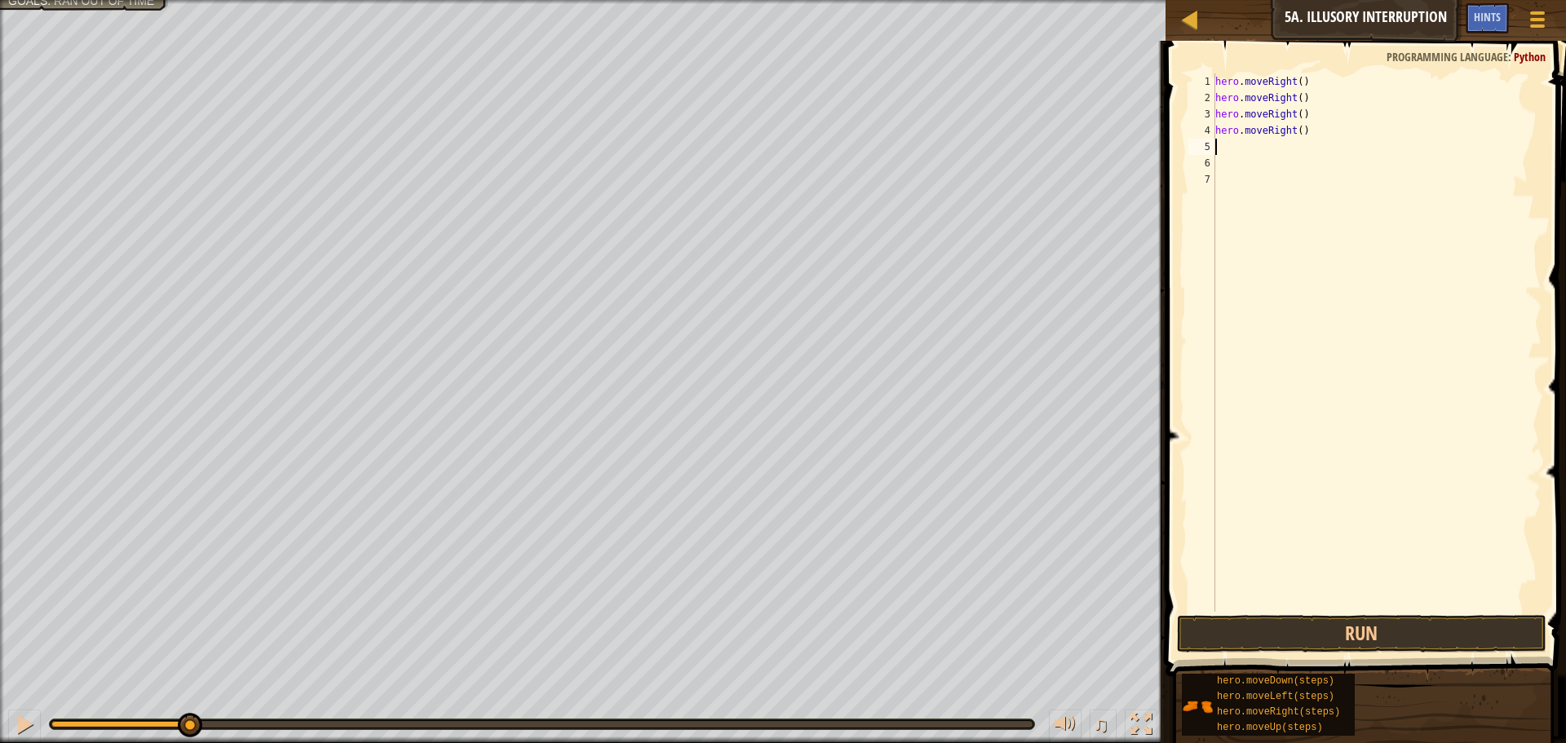
type textarea "H"
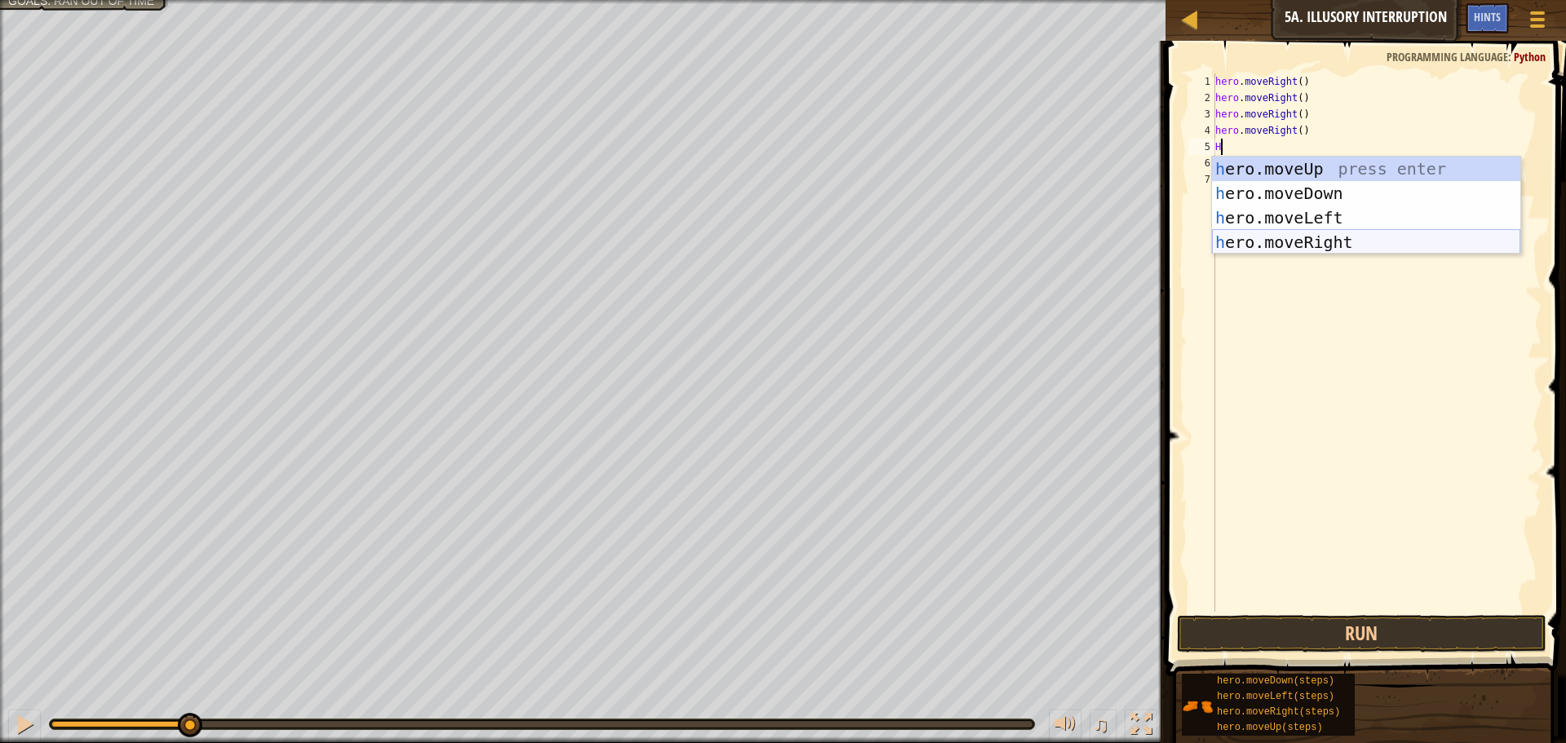
click at [1246, 238] on div "h ero.moveUp press enter h ero.moveDown press enter h ero.moveLeft press enter …" at bounding box center [1366, 230] width 308 height 147
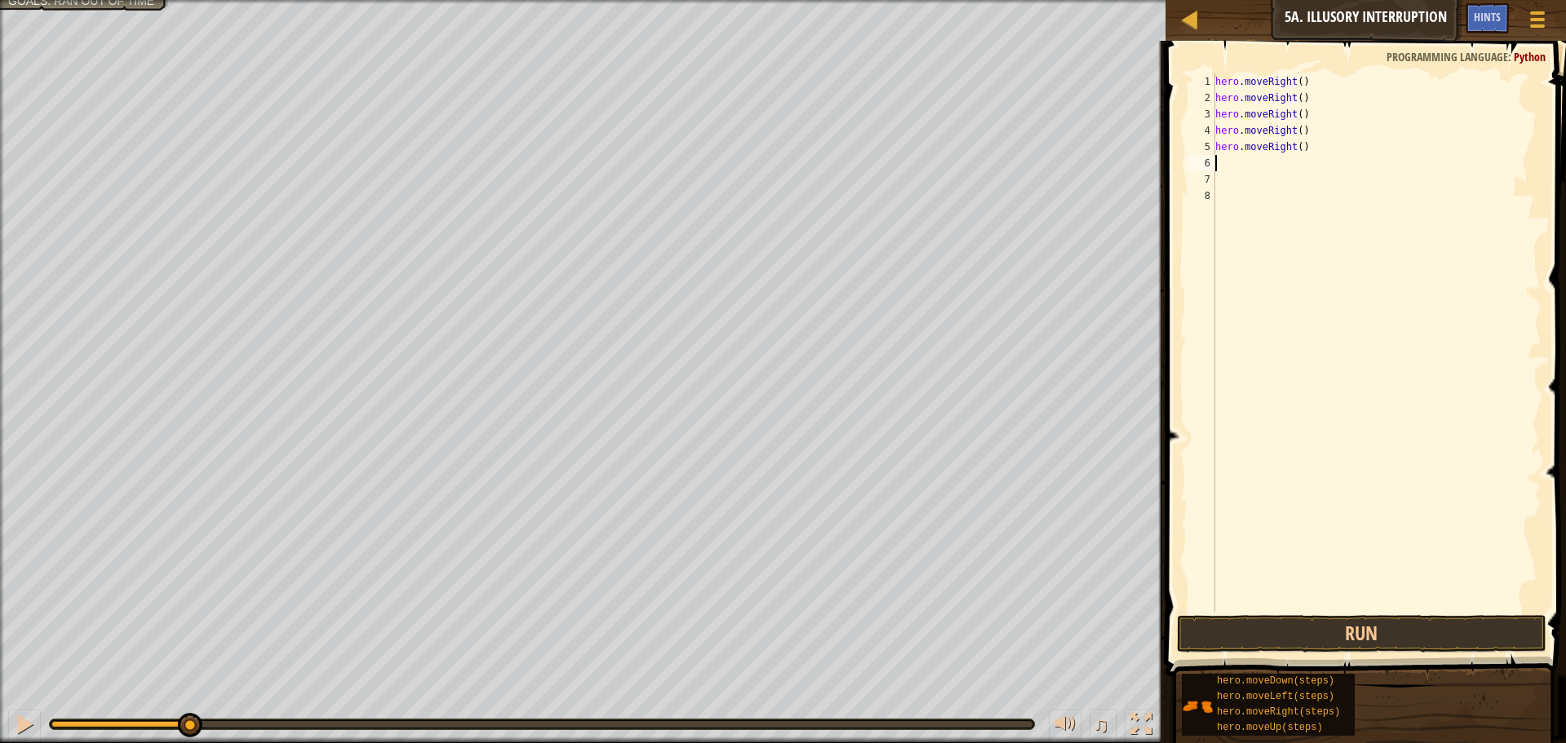
type textarea "H"
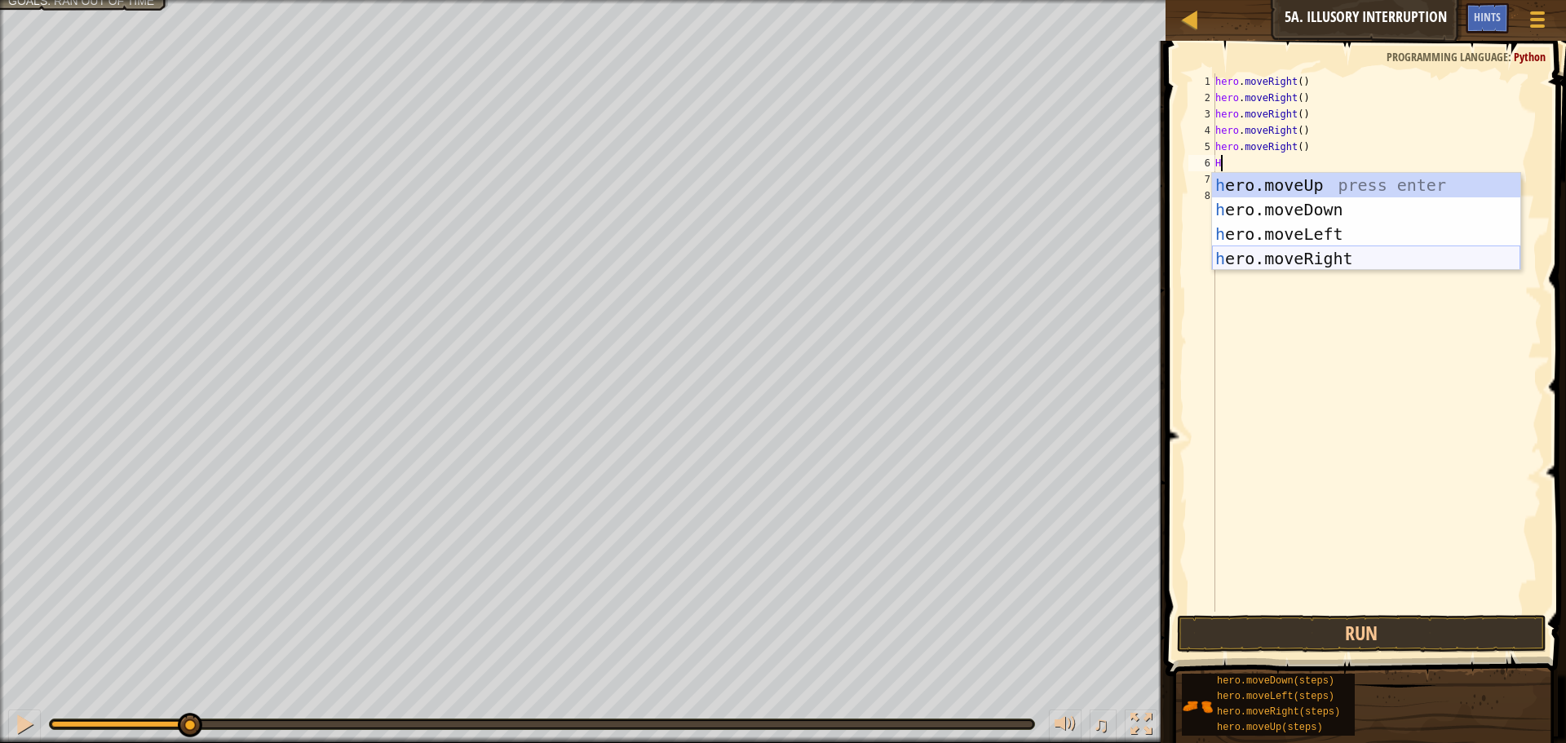
click at [1246, 250] on div "h ero.moveUp press enter h ero.moveDown press enter h ero.moveLeft press enter …" at bounding box center [1366, 246] width 308 height 147
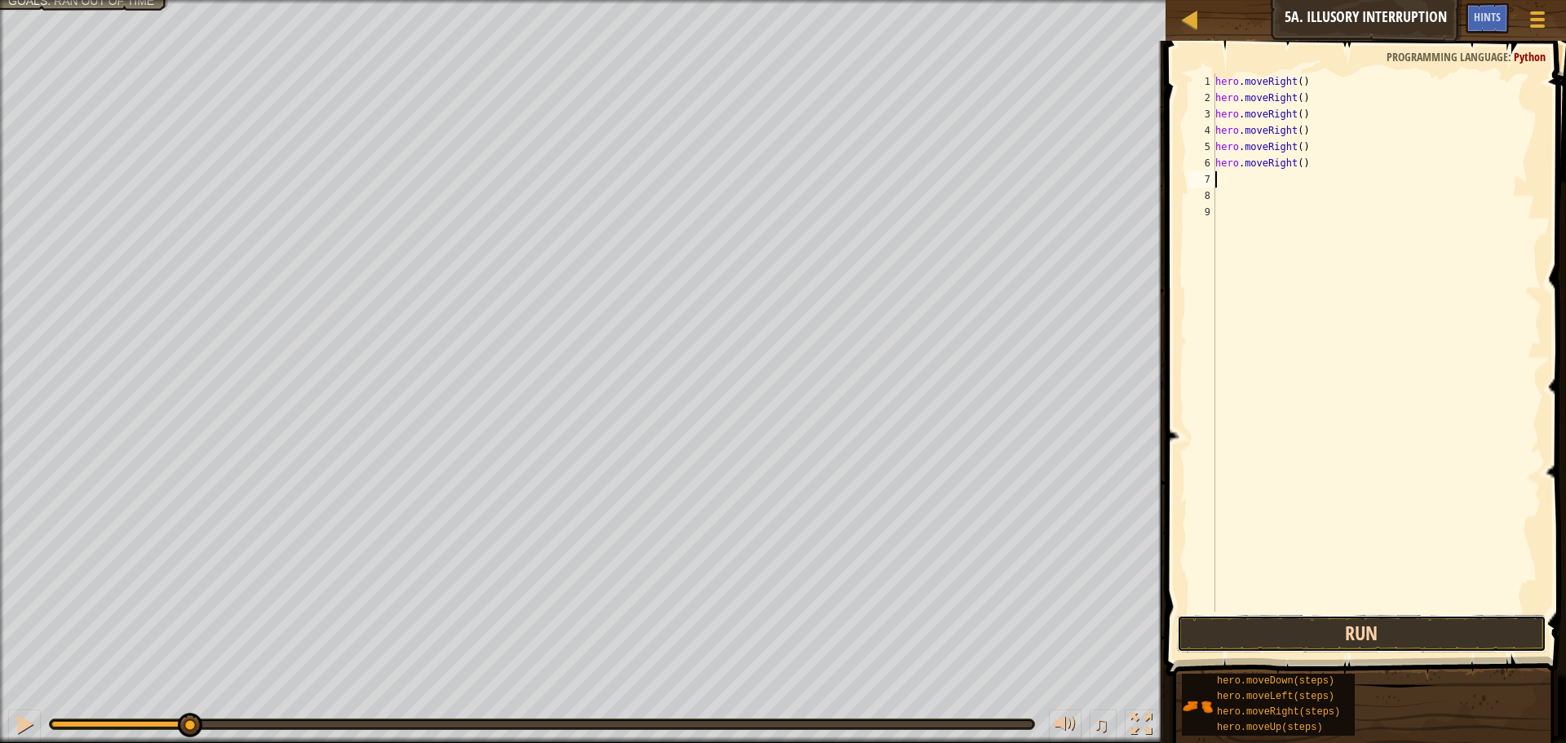
click at [1301, 639] on button "Run" at bounding box center [1362, 634] width 370 height 38
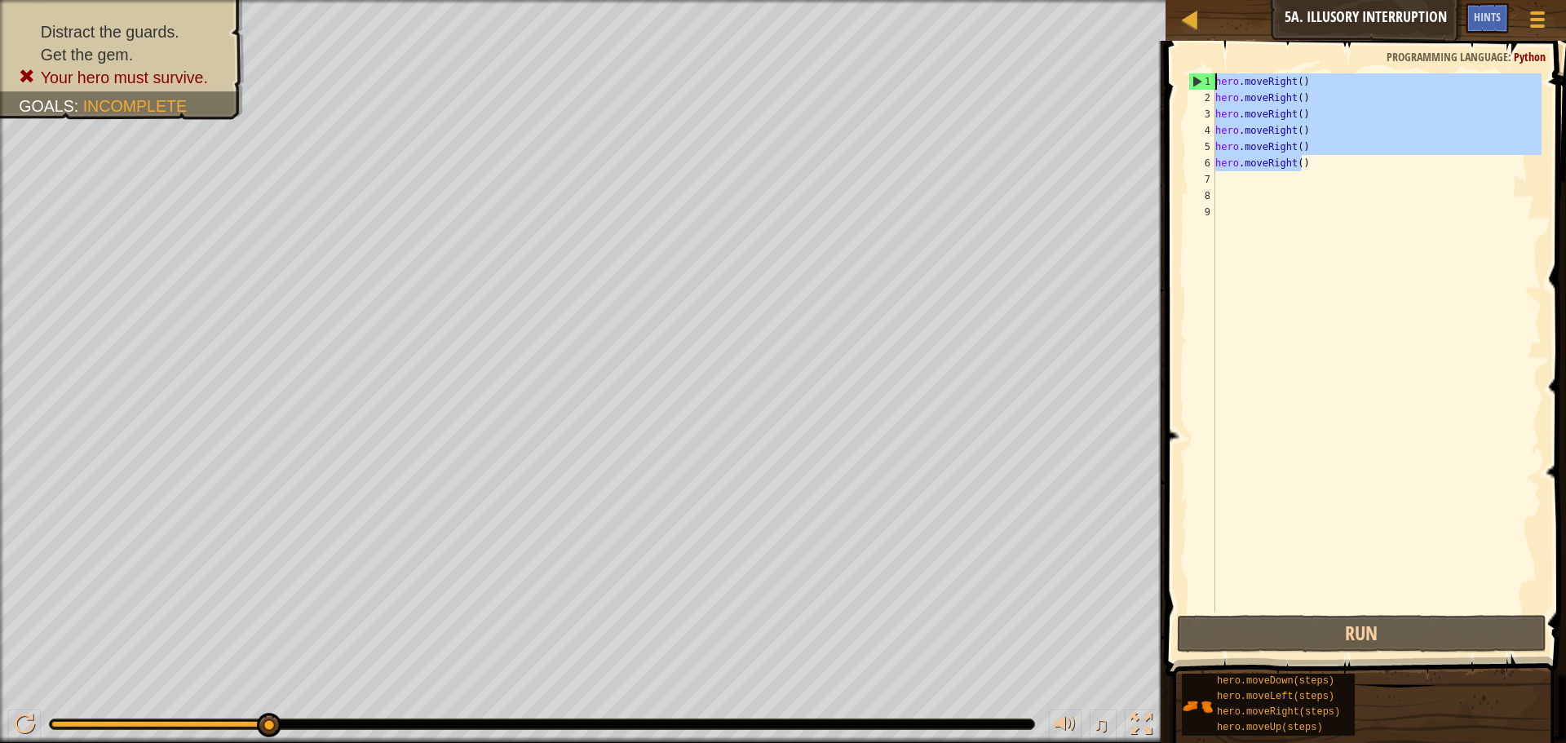
drag, startPoint x: 1242, startPoint y: 114, endPoint x: 1176, endPoint y: 73, distance: 77.7
click at [1176, 73] on div "1 2 3 4 5 6 7 8 9 hero . moveRight ( ) hero . moveRight ( ) hero . moveRight ( …" at bounding box center [1363, 391] width 405 height 684
type textarea "hero.moveRight() hero.moveRight()"
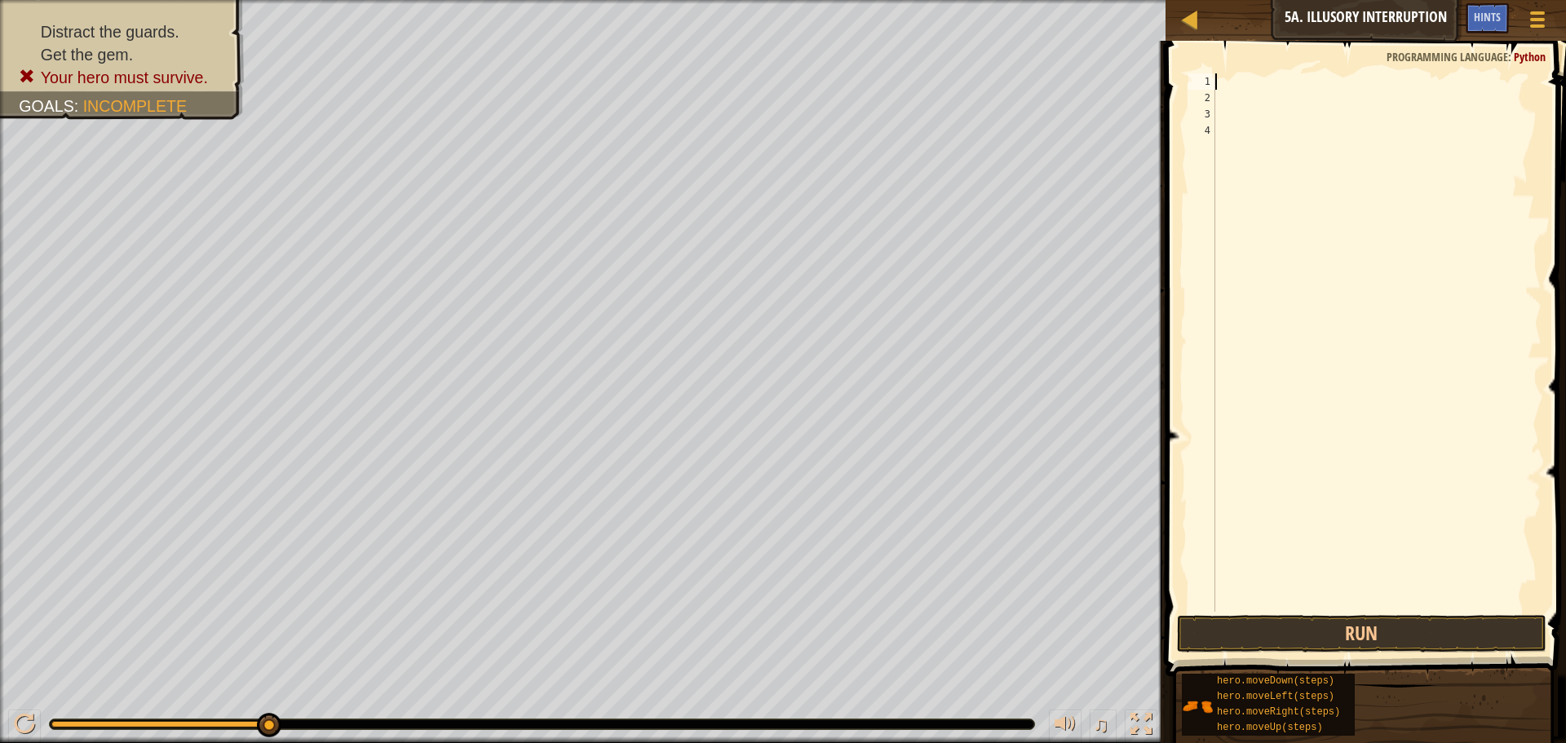
click at [1243, 157] on div at bounding box center [1377, 358] width 330 height 571
click at [1220, 73] on div "1 2 3 4 ההההההההההההההההההההההההההההההההההההההההההההההההההההההההההההההההההההההה…" at bounding box center [1363, 391] width 405 height 684
click at [1219, 79] on div at bounding box center [1377, 358] width 330 height 571
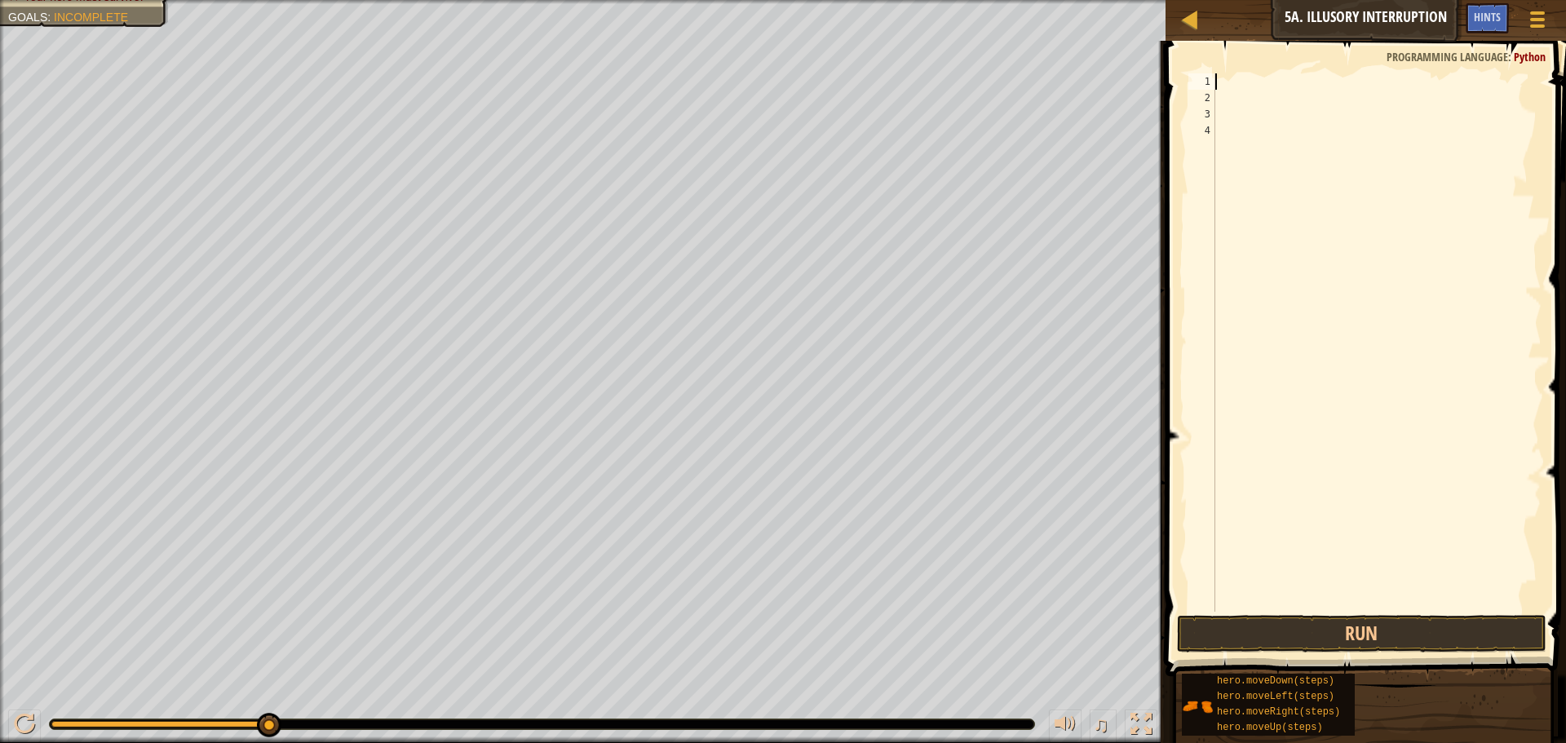
type textarea "H"
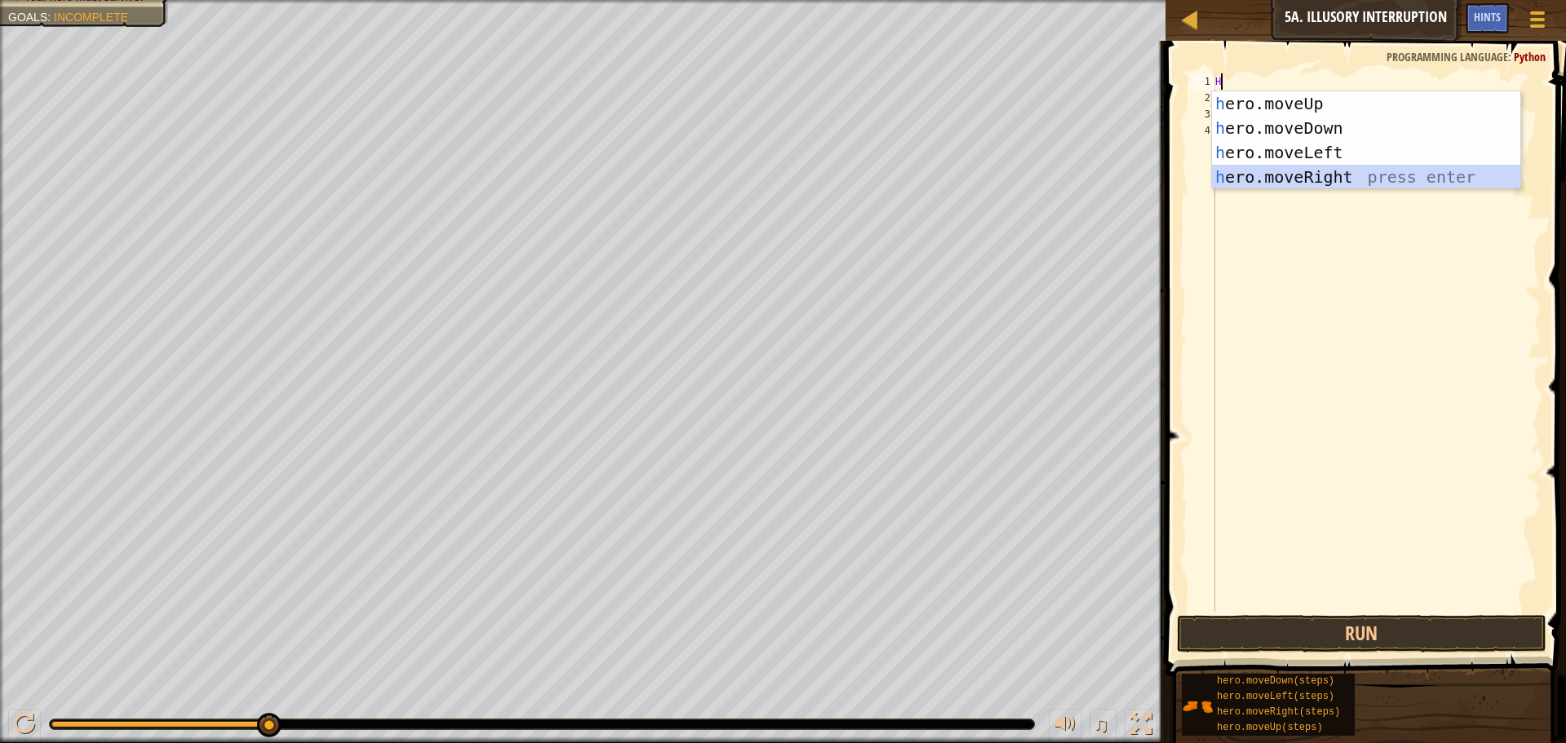
click at [1235, 175] on div "h ero.moveUp press enter h ero.moveDown press enter h ero.moveLeft press enter …" at bounding box center [1366, 164] width 308 height 147
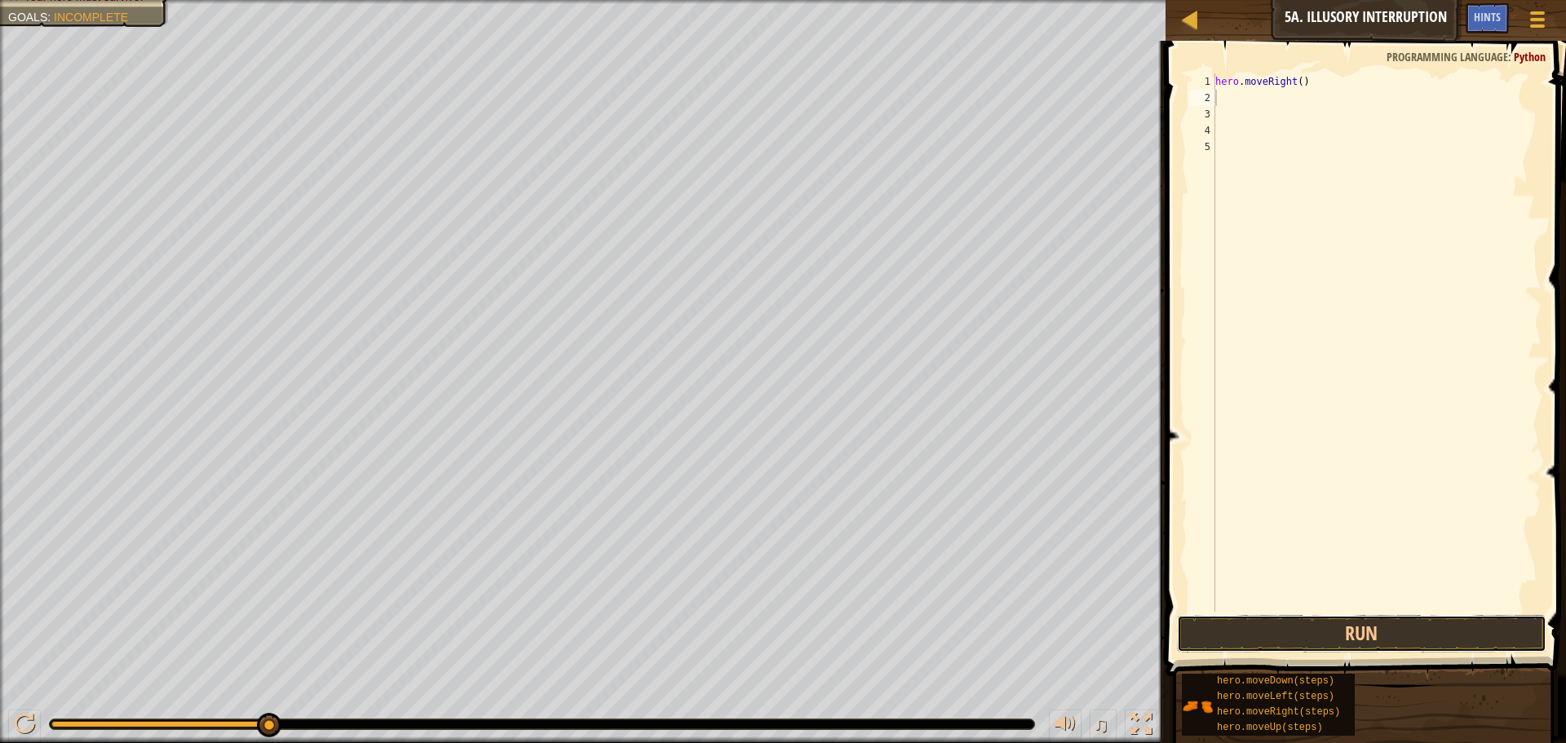
drag, startPoint x: 1259, startPoint y: 619, endPoint x: 1255, endPoint y: 605, distance: 14.5
click at [1260, 618] on button "Run" at bounding box center [1362, 634] width 370 height 38
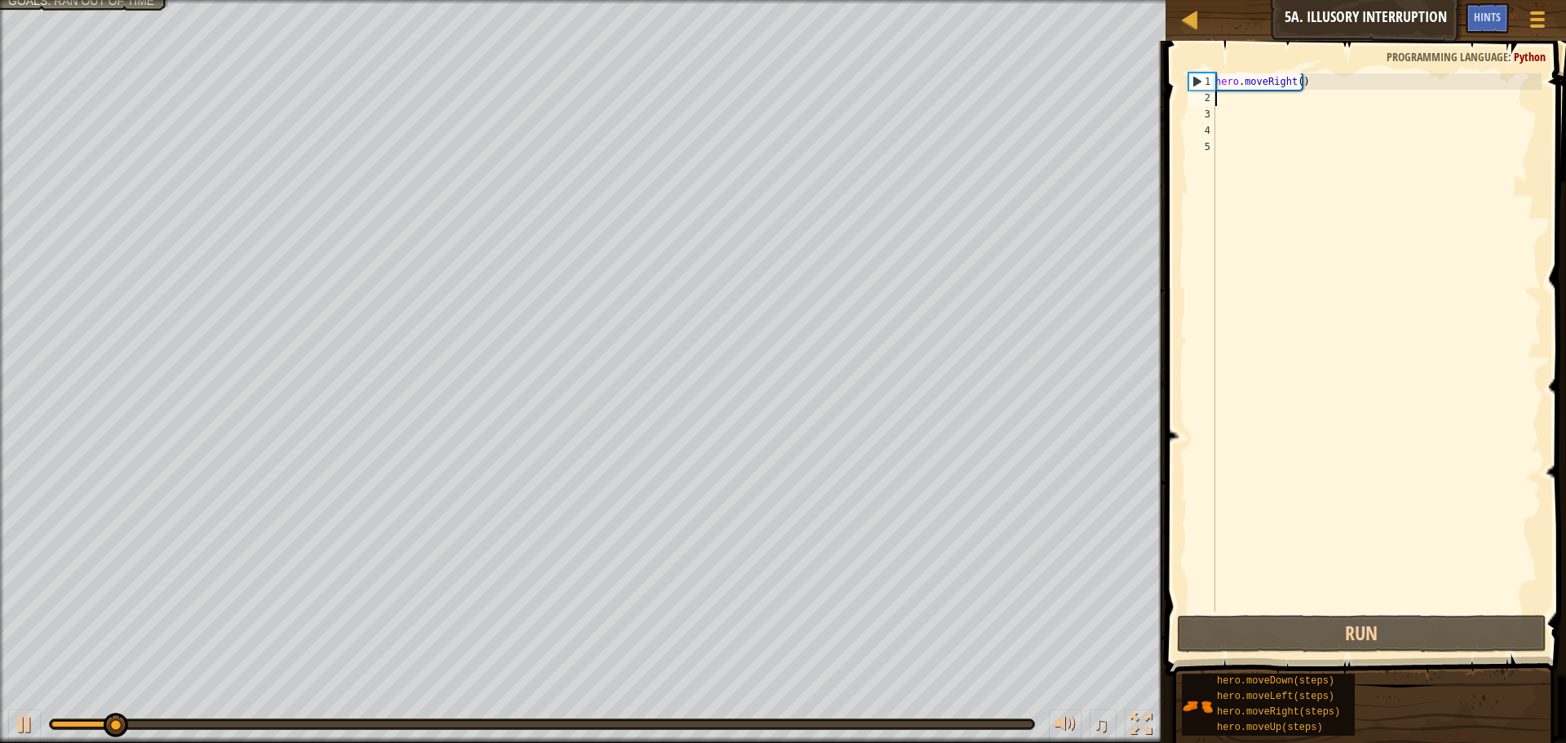
type textarea "H"
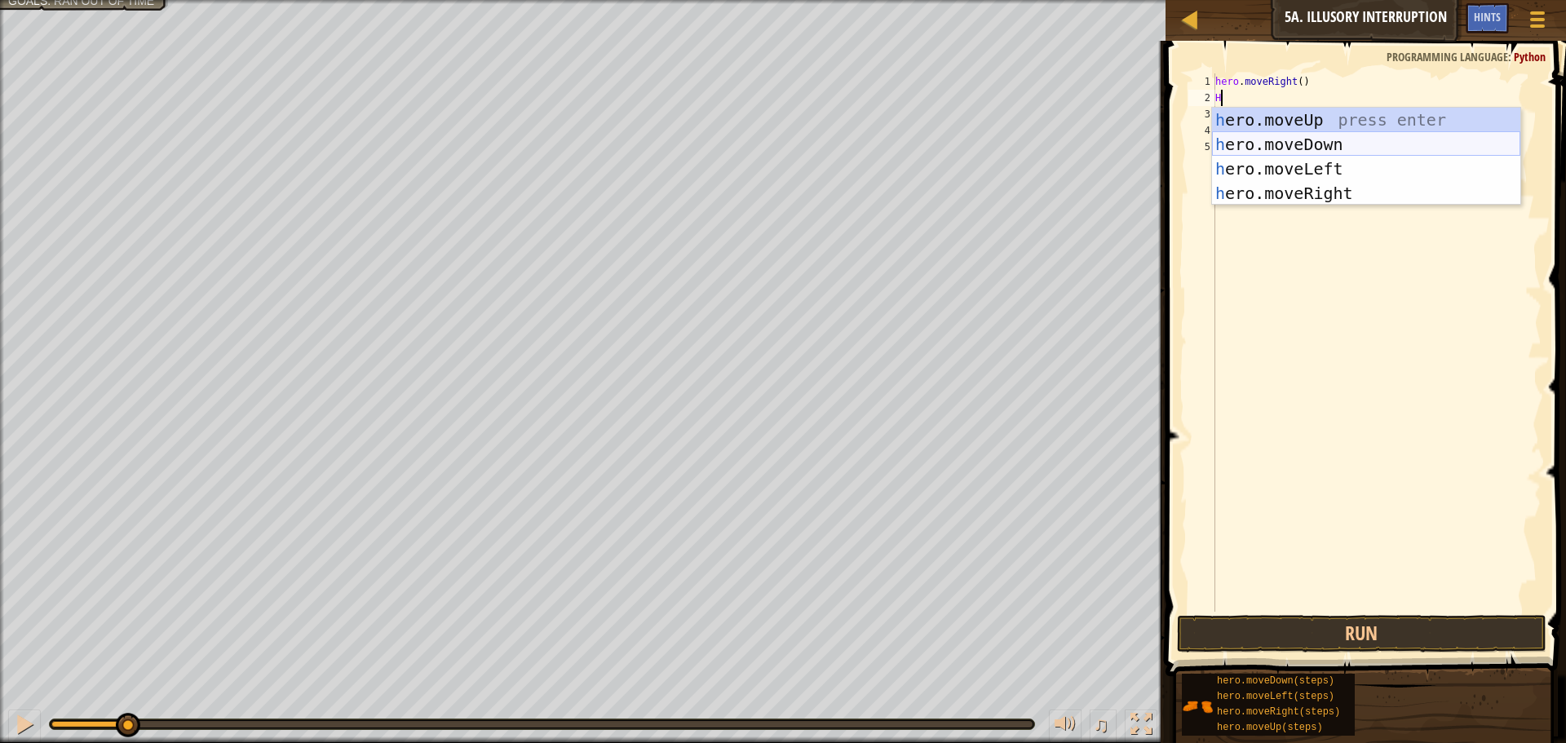
click at [1270, 135] on div "h ero.moveUp press enter h ero.moveDown press enter h ero.moveLeft press enter …" at bounding box center [1366, 181] width 308 height 147
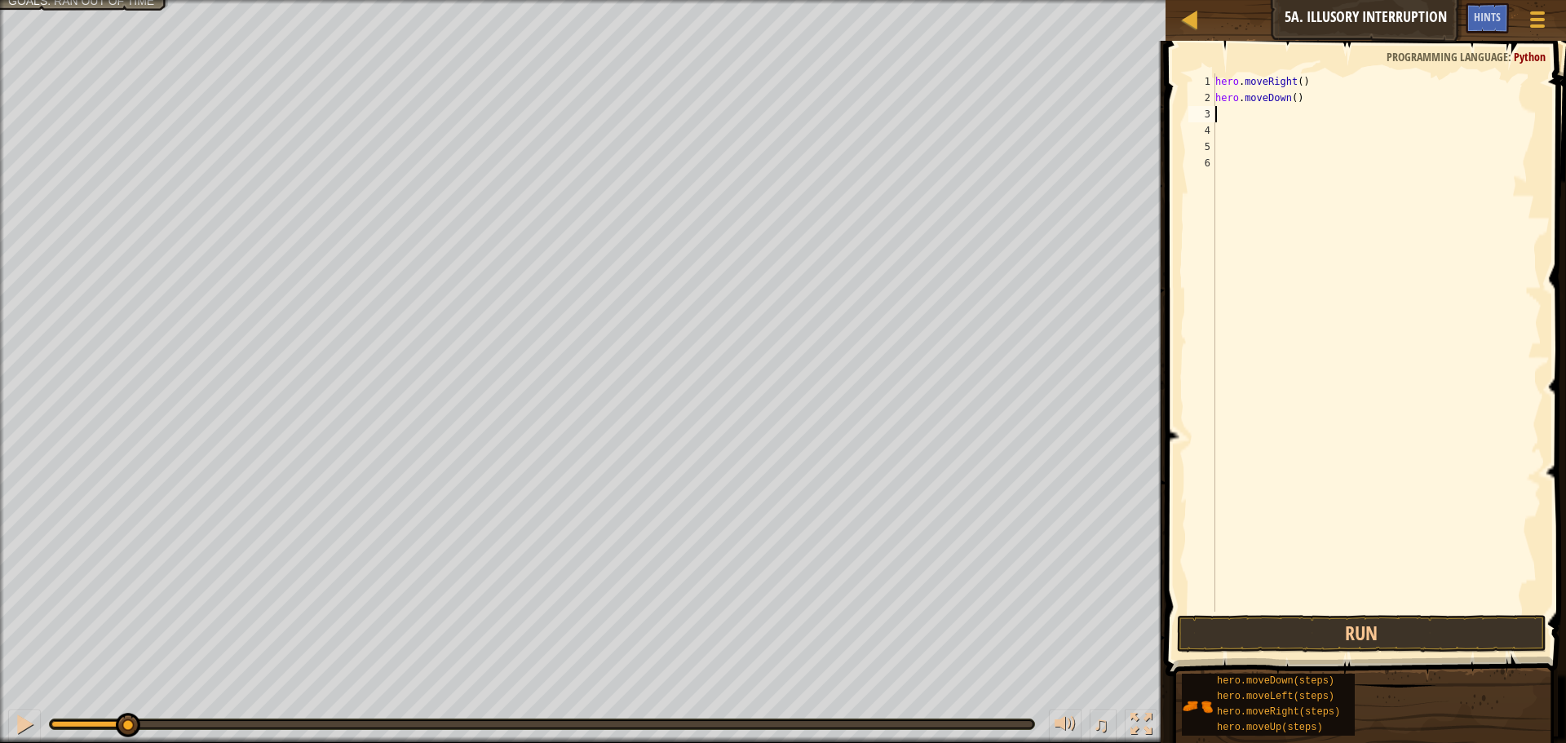
type textarea "H"
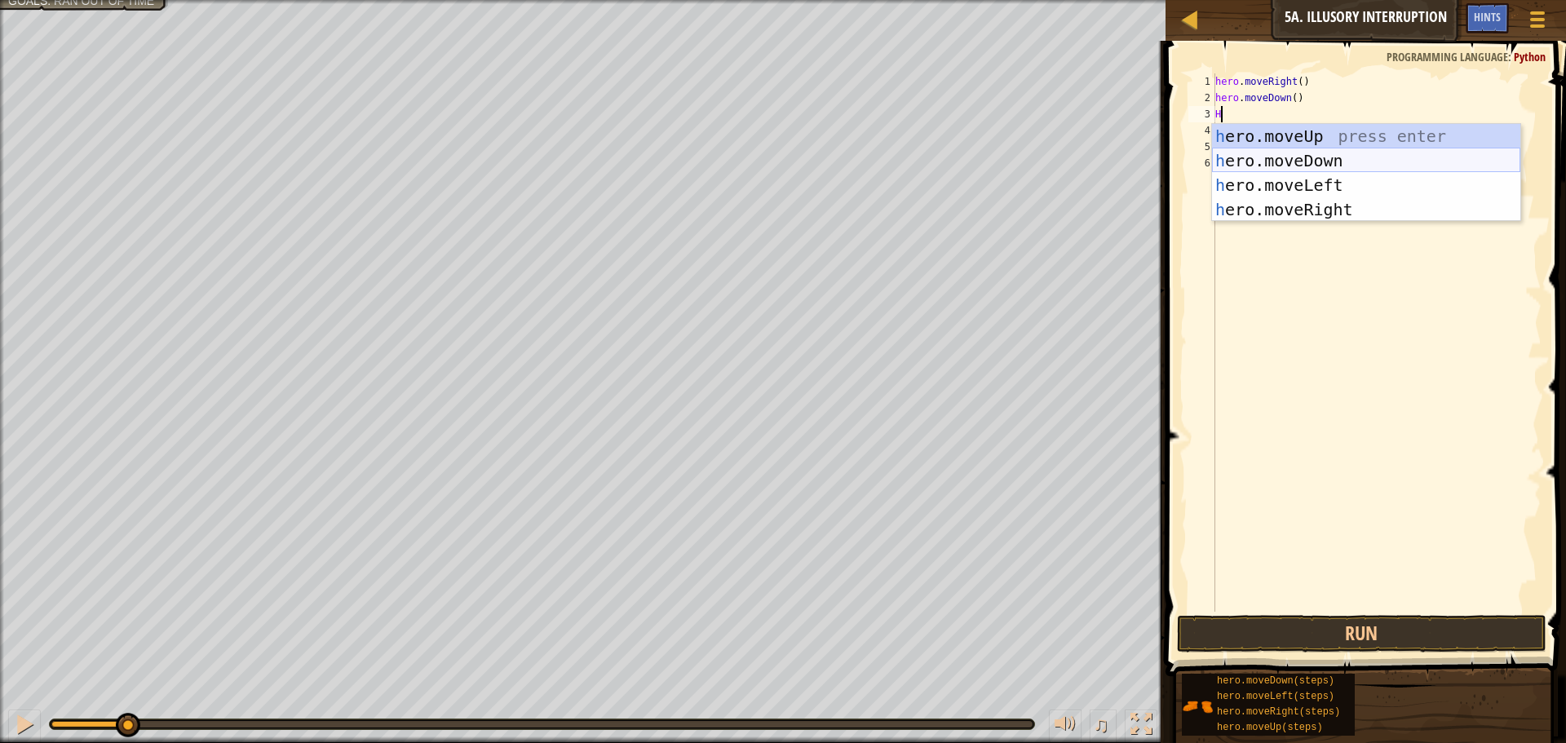
click at [1242, 153] on div "h ero.moveUp press enter h ero.moveDown press enter h ero.moveLeft press enter …" at bounding box center [1366, 197] width 308 height 147
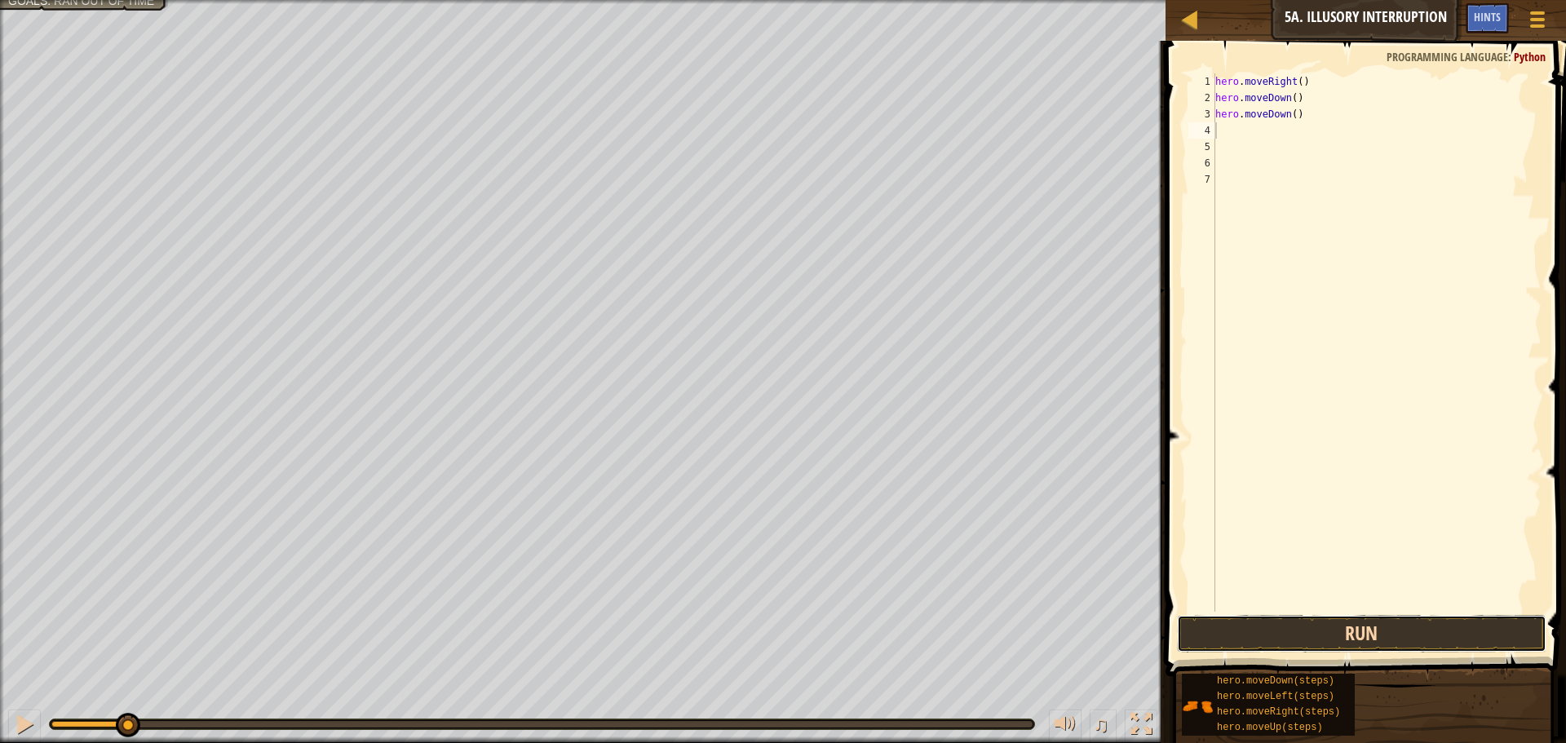
click at [1242, 631] on button "Run" at bounding box center [1362, 634] width 370 height 38
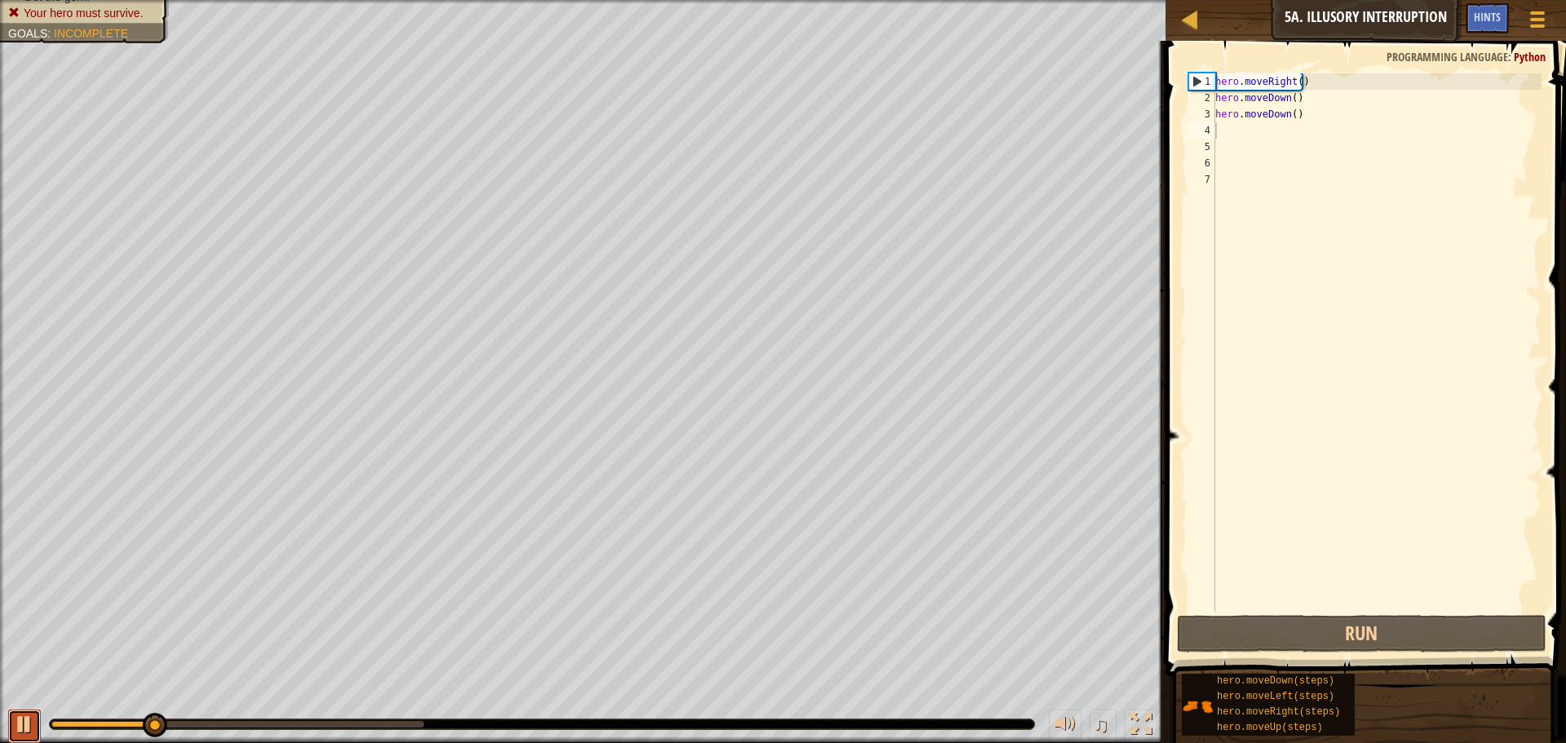
click at [11, 720] on button at bounding box center [24, 726] width 33 height 33
type textarea "H"
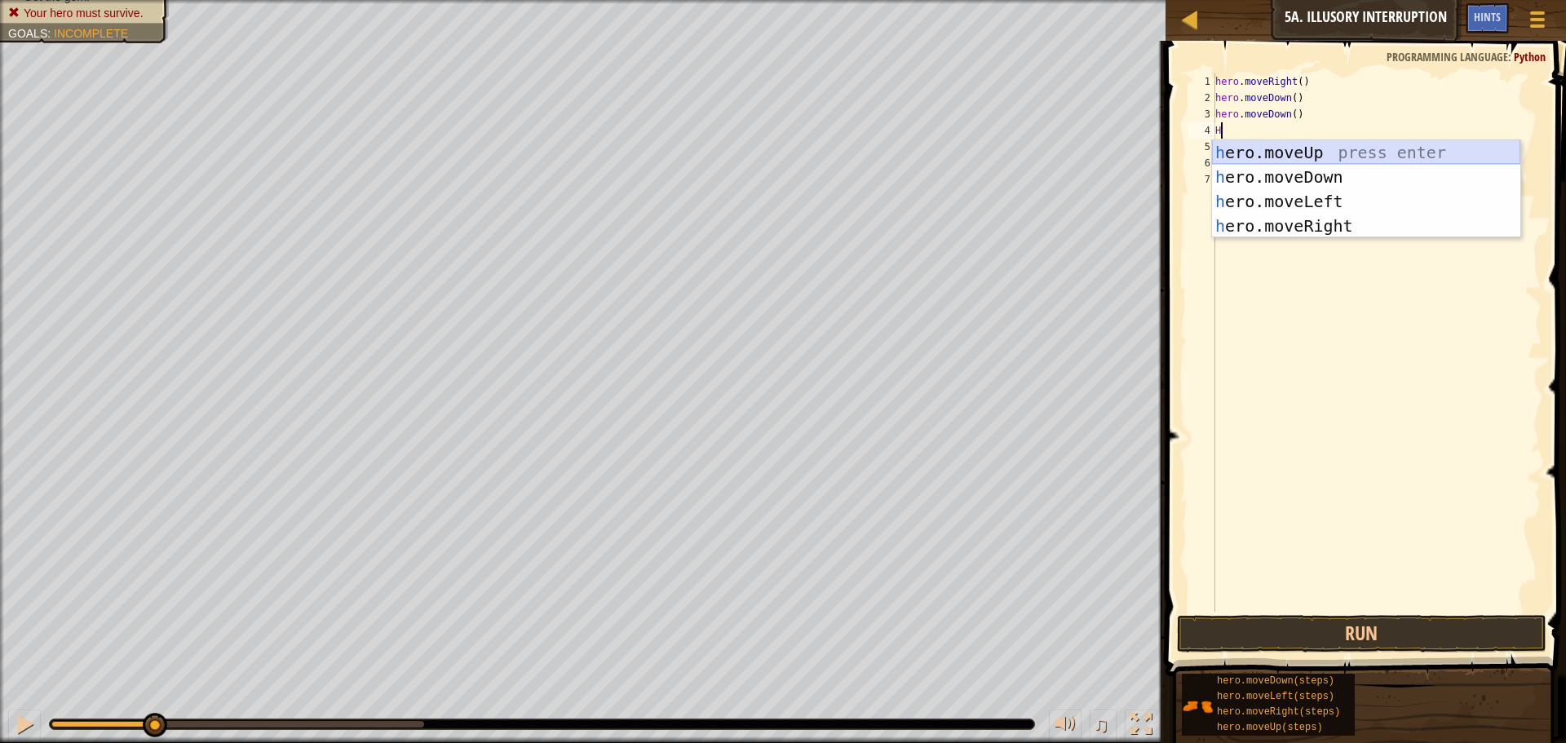
click at [1280, 149] on div "h ero.moveUp press enter h ero.moveDown press enter h ero.moveLeft press enter …" at bounding box center [1366, 213] width 308 height 147
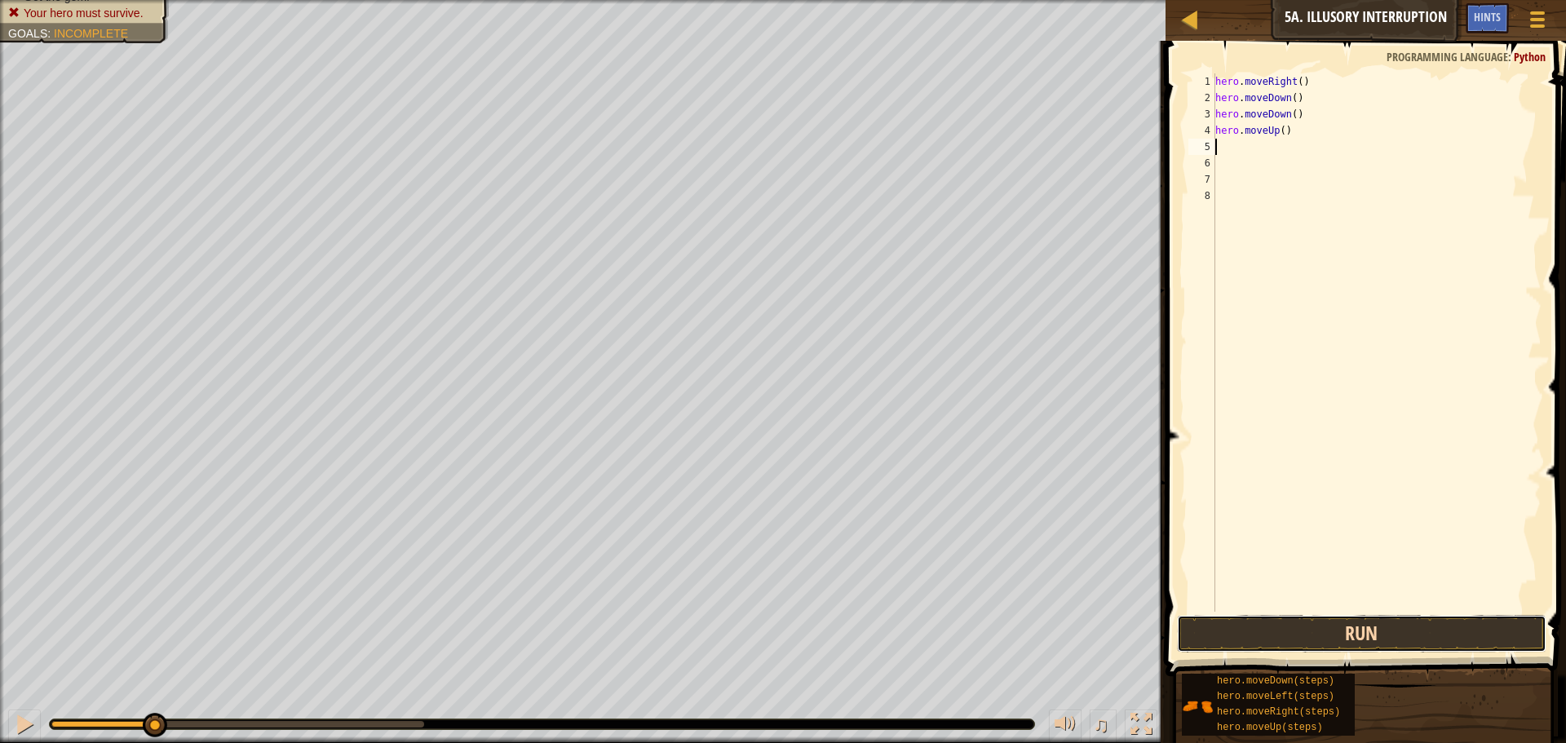
click at [1341, 616] on button "Run" at bounding box center [1362, 634] width 370 height 38
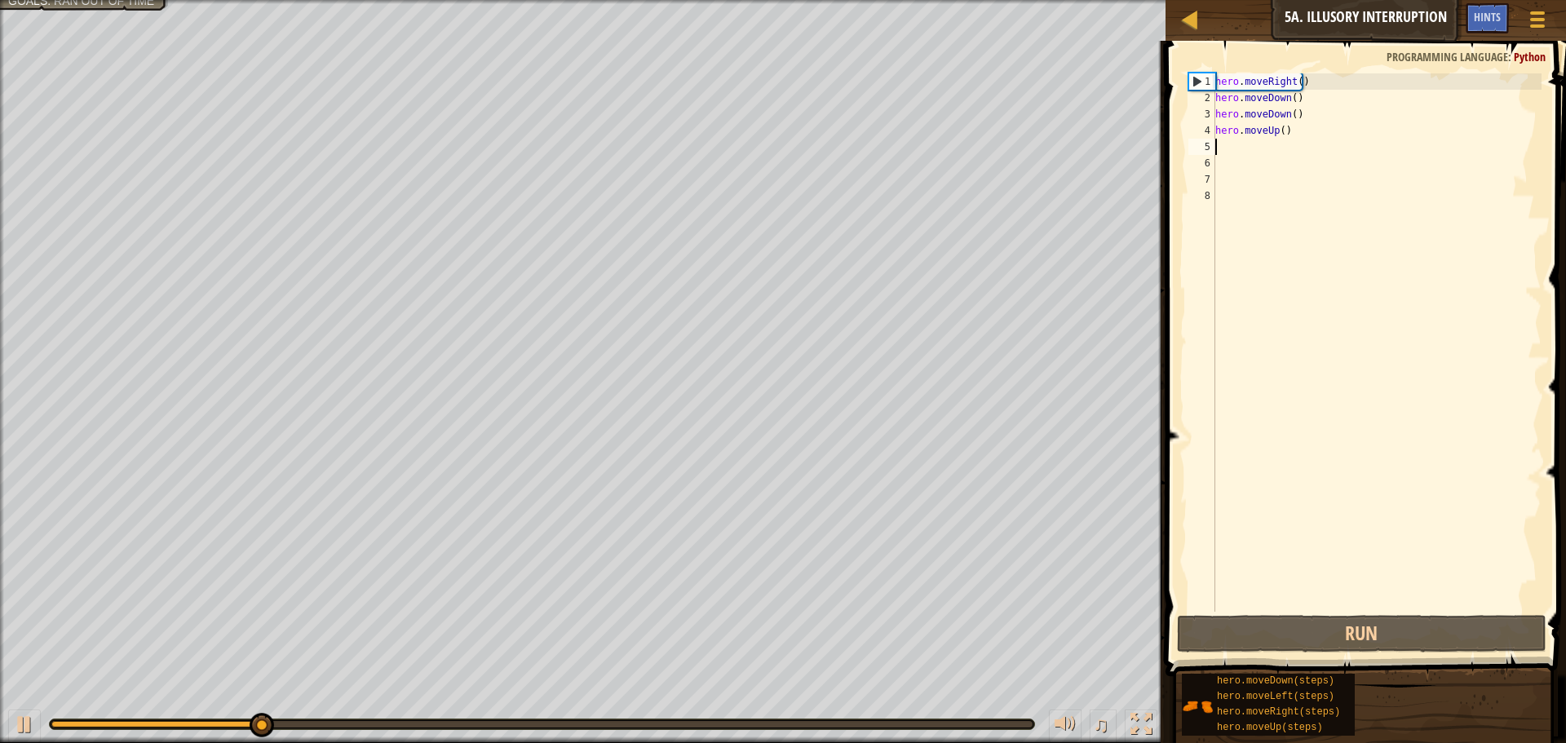
type textarea "H"
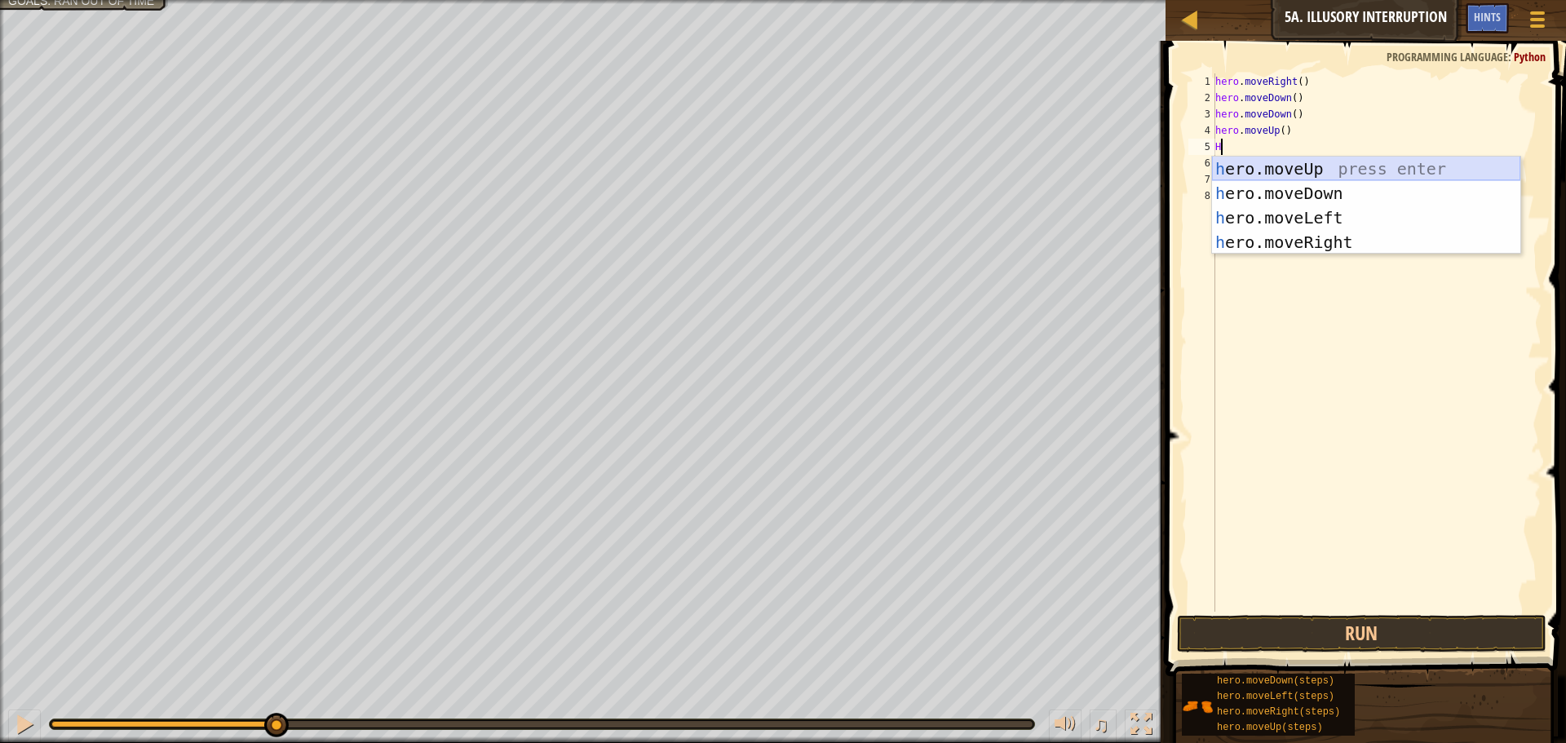
click at [1295, 158] on div "h ero.moveUp press enter h ero.moveDown press enter h ero.moveLeft press enter …" at bounding box center [1366, 230] width 308 height 147
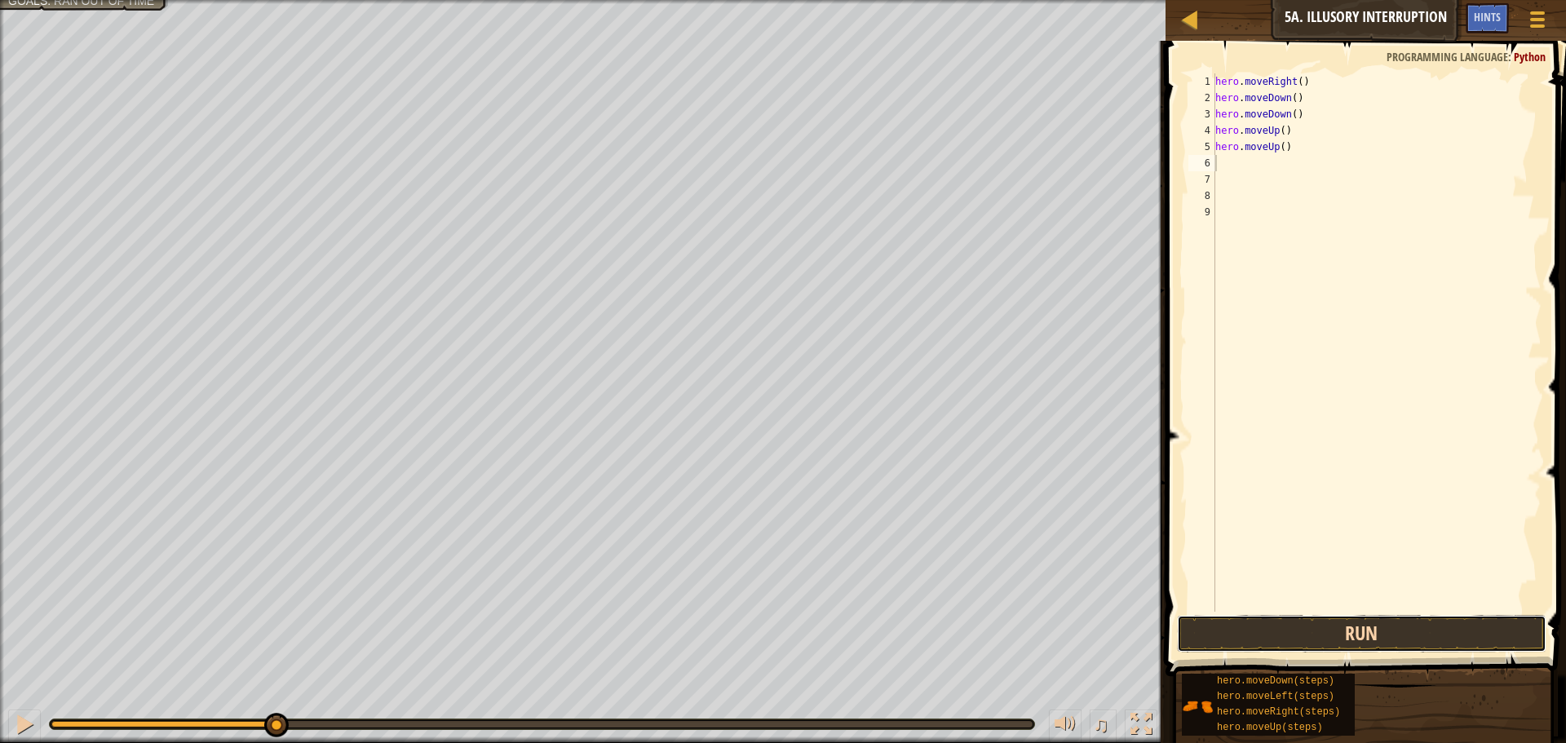
click at [1221, 624] on button "Run" at bounding box center [1362, 634] width 370 height 38
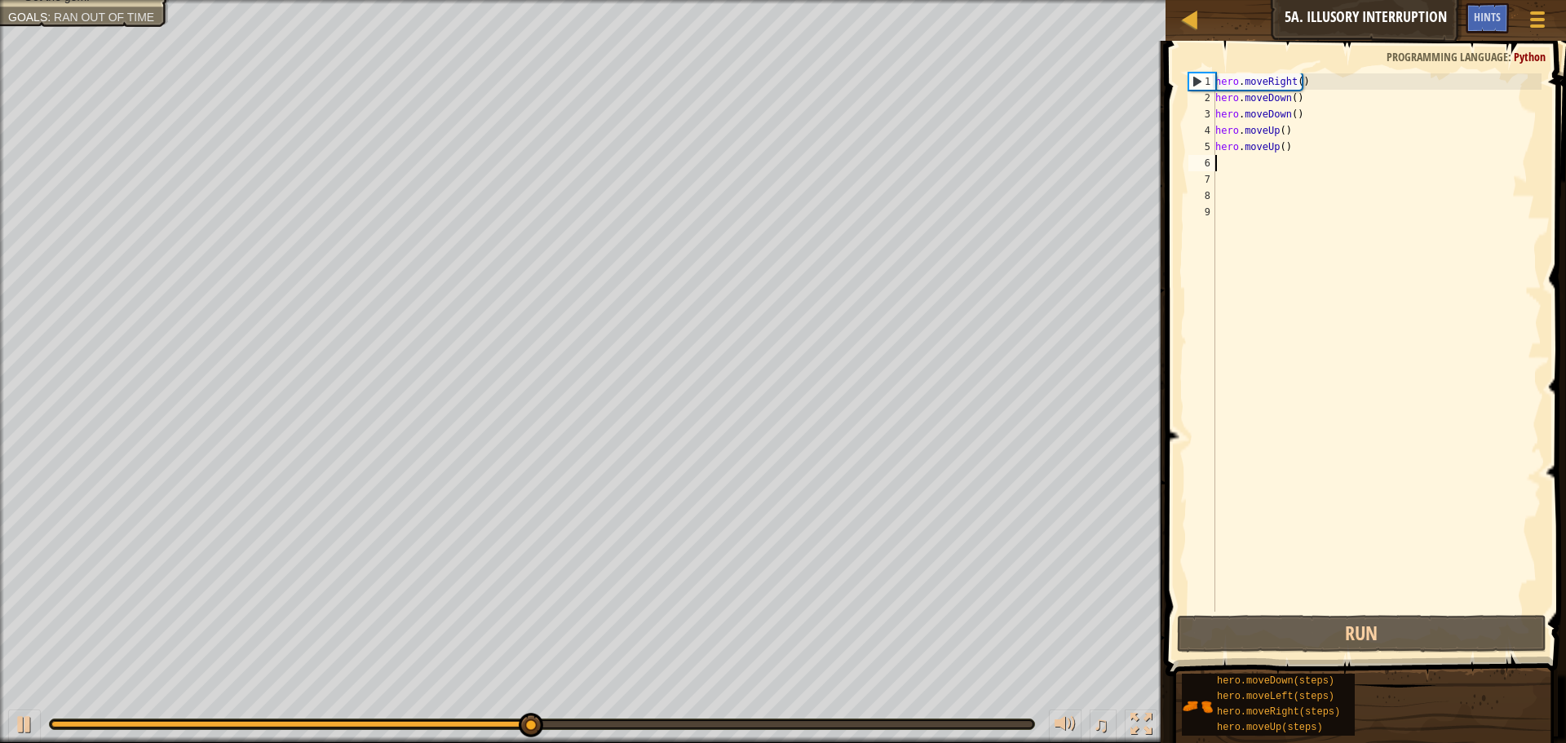
type textarea "H"
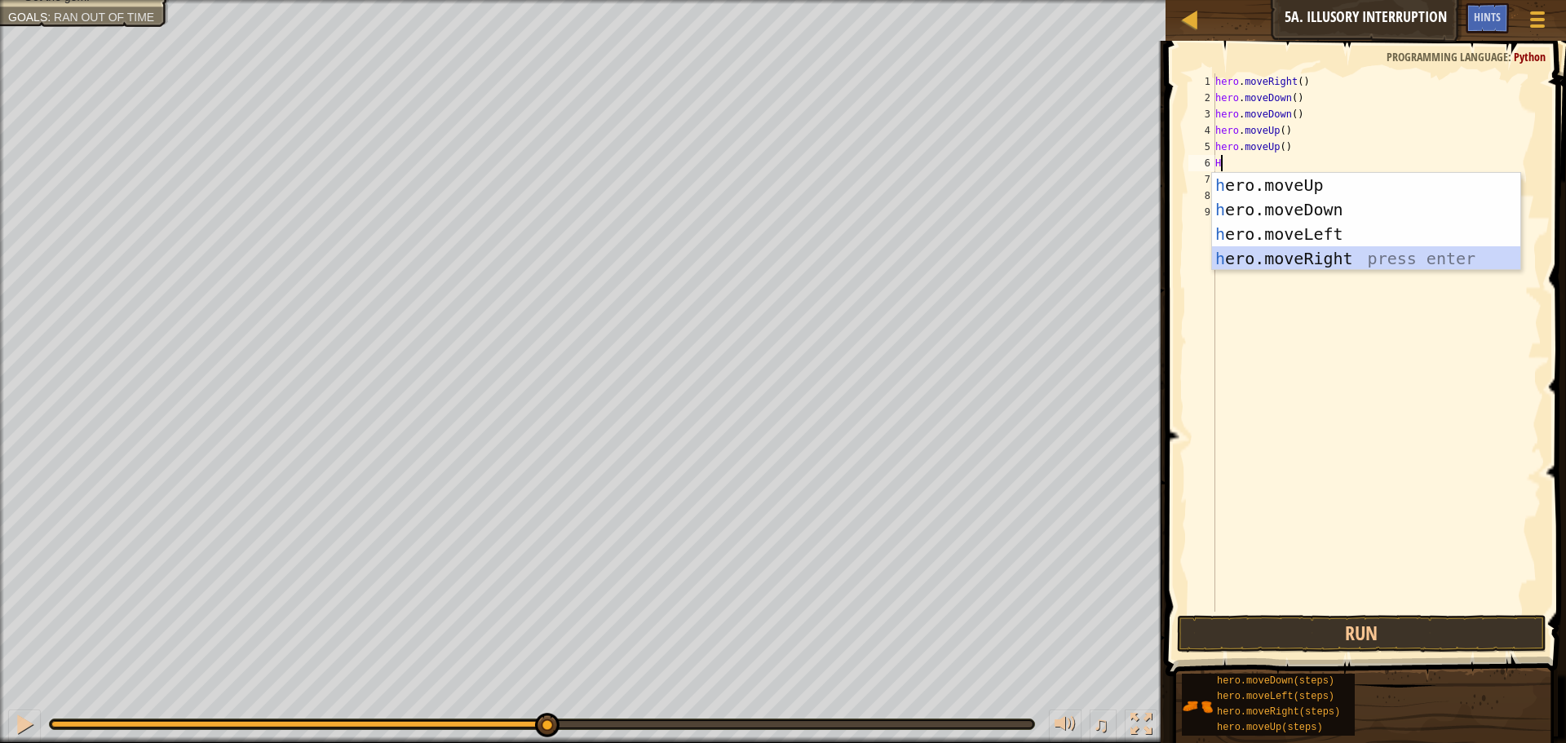
click at [1251, 254] on div "h ero.moveUp press enter h ero.moveDown press enter h ero.moveLeft press enter …" at bounding box center [1366, 246] width 308 height 147
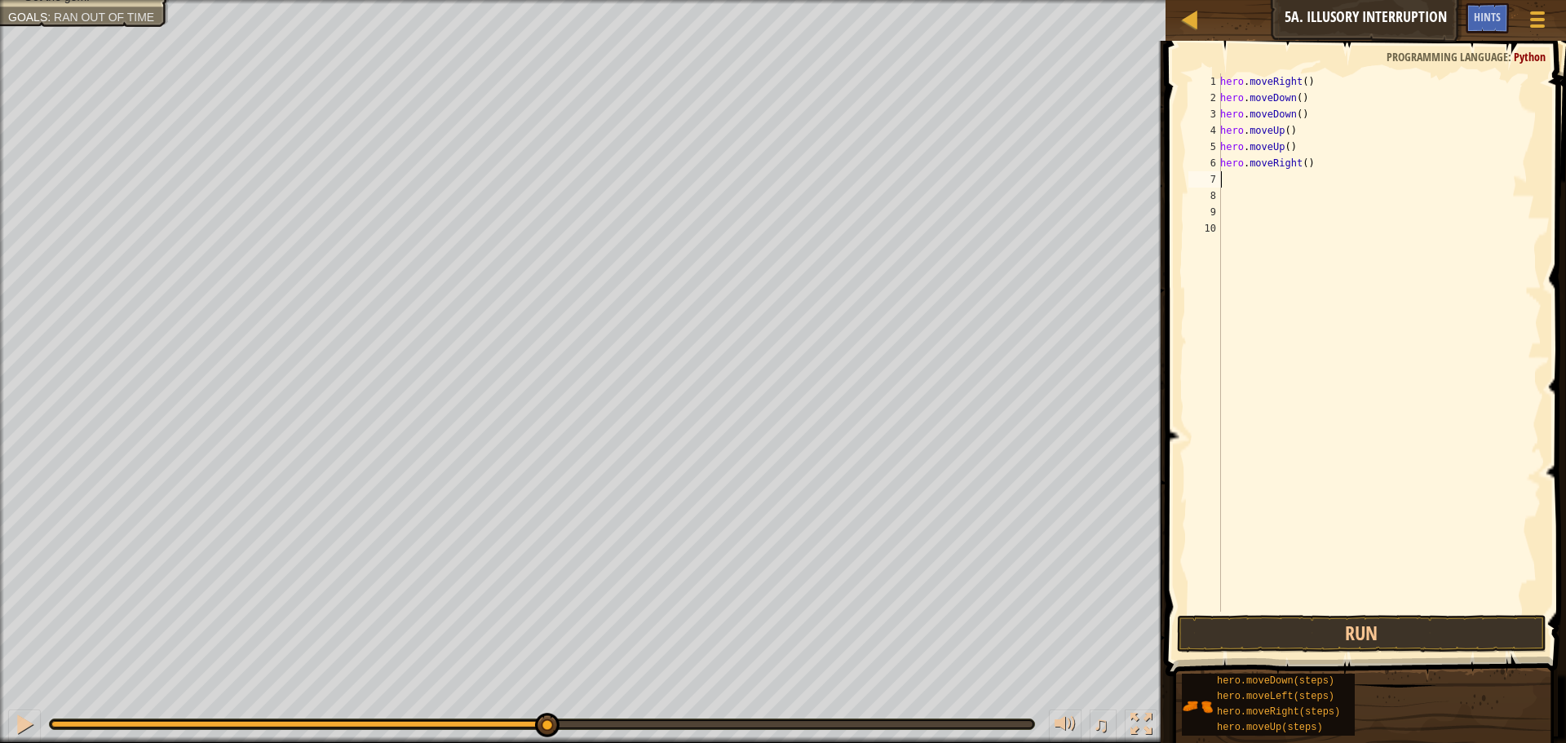
type textarea "H"
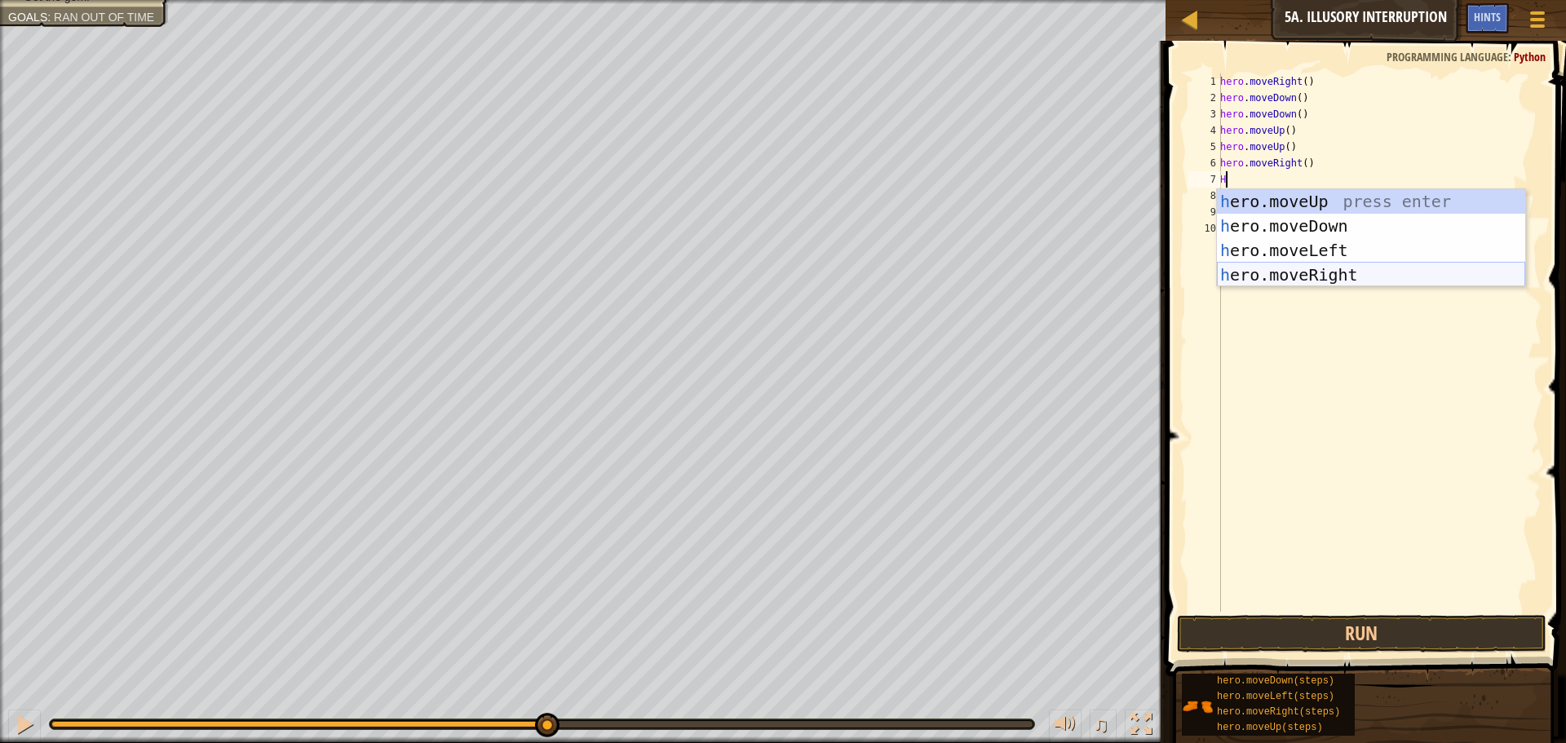
click at [1251, 275] on div "h ero.moveUp press enter h ero.moveDown press enter h ero.moveLeft press enter …" at bounding box center [1371, 262] width 308 height 147
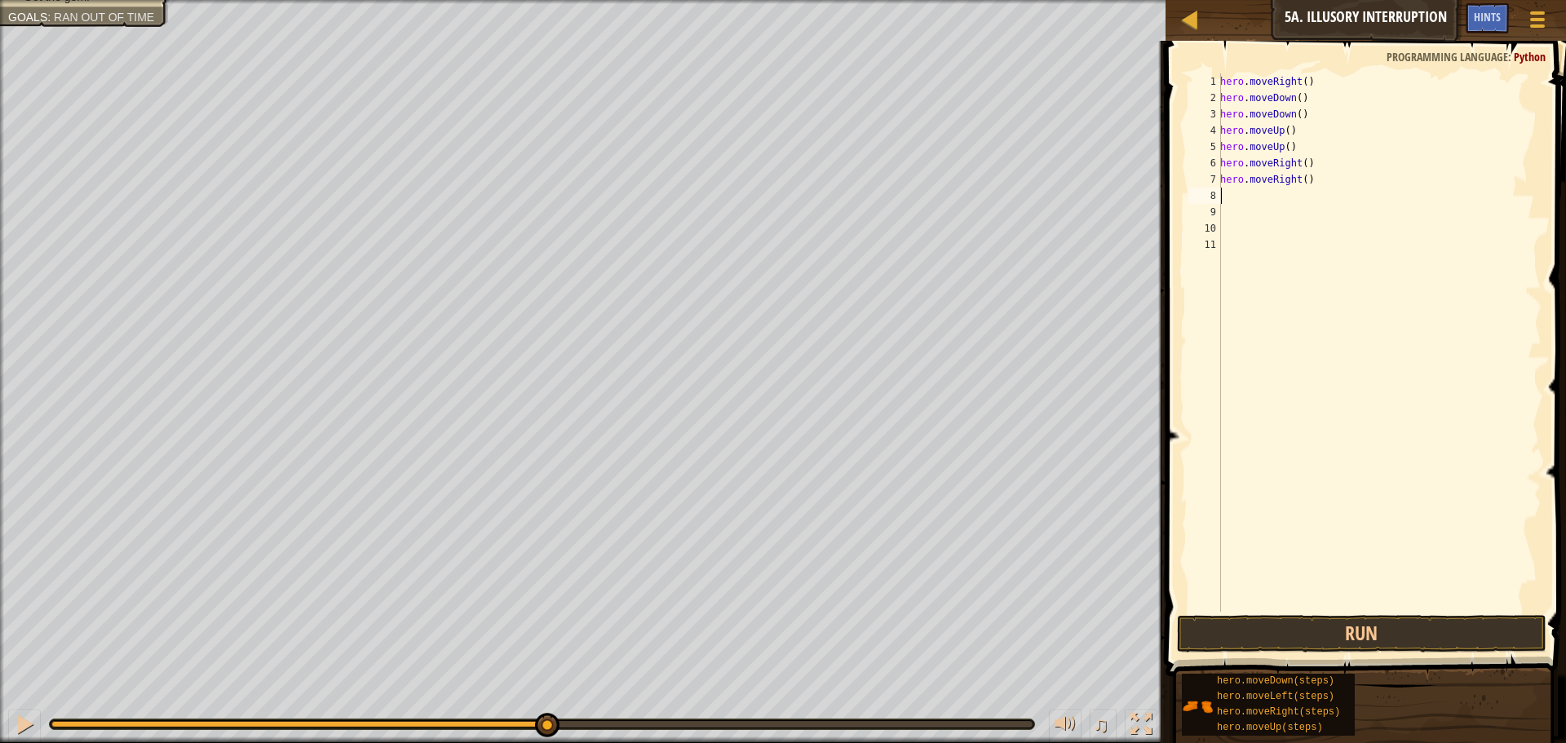
type textarea "H"
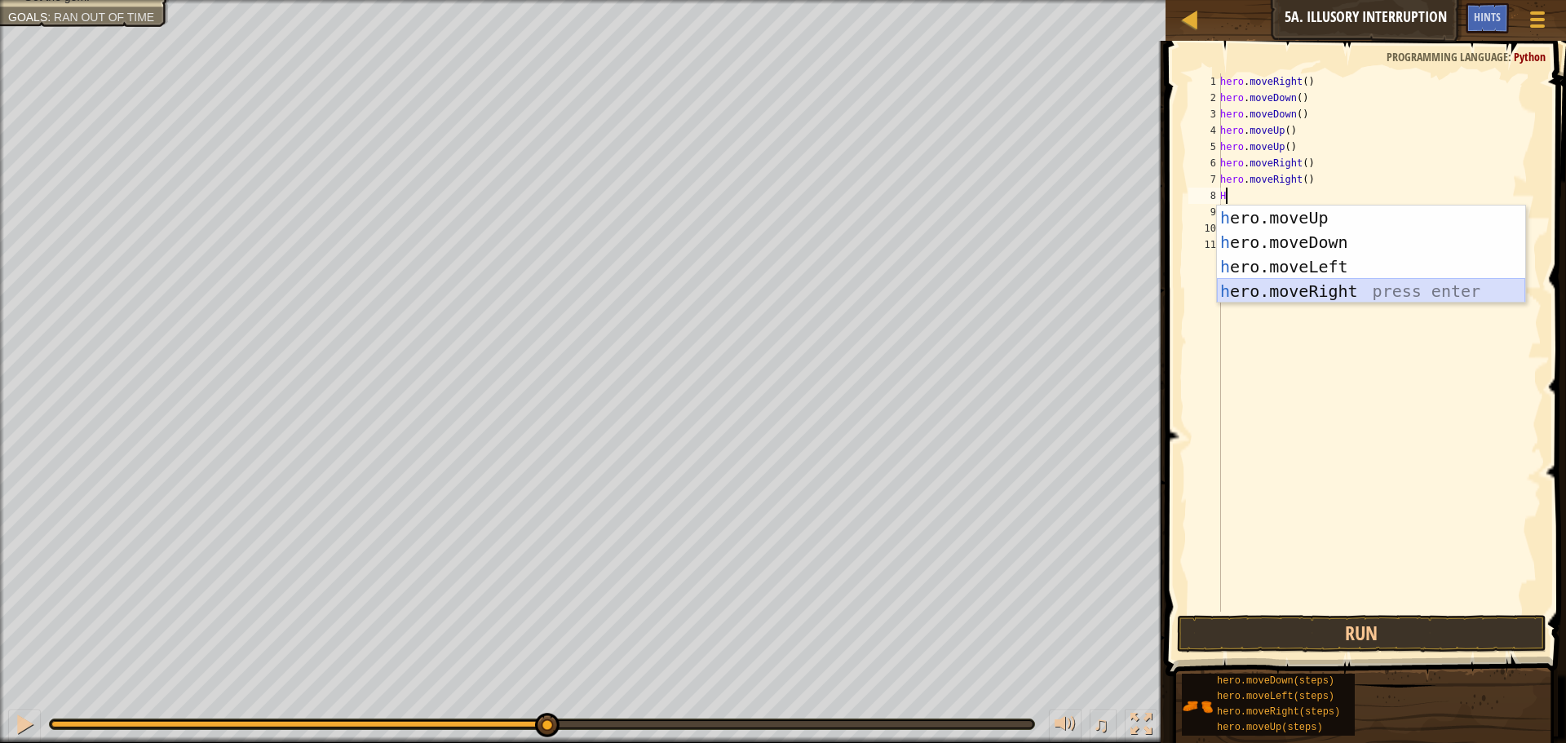
click at [1265, 287] on div "h ero.moveUp press enter h ero.moveDown press enter h ero.moveLeft press enter …" at bounding box center [1371, 279] width 308 height 147
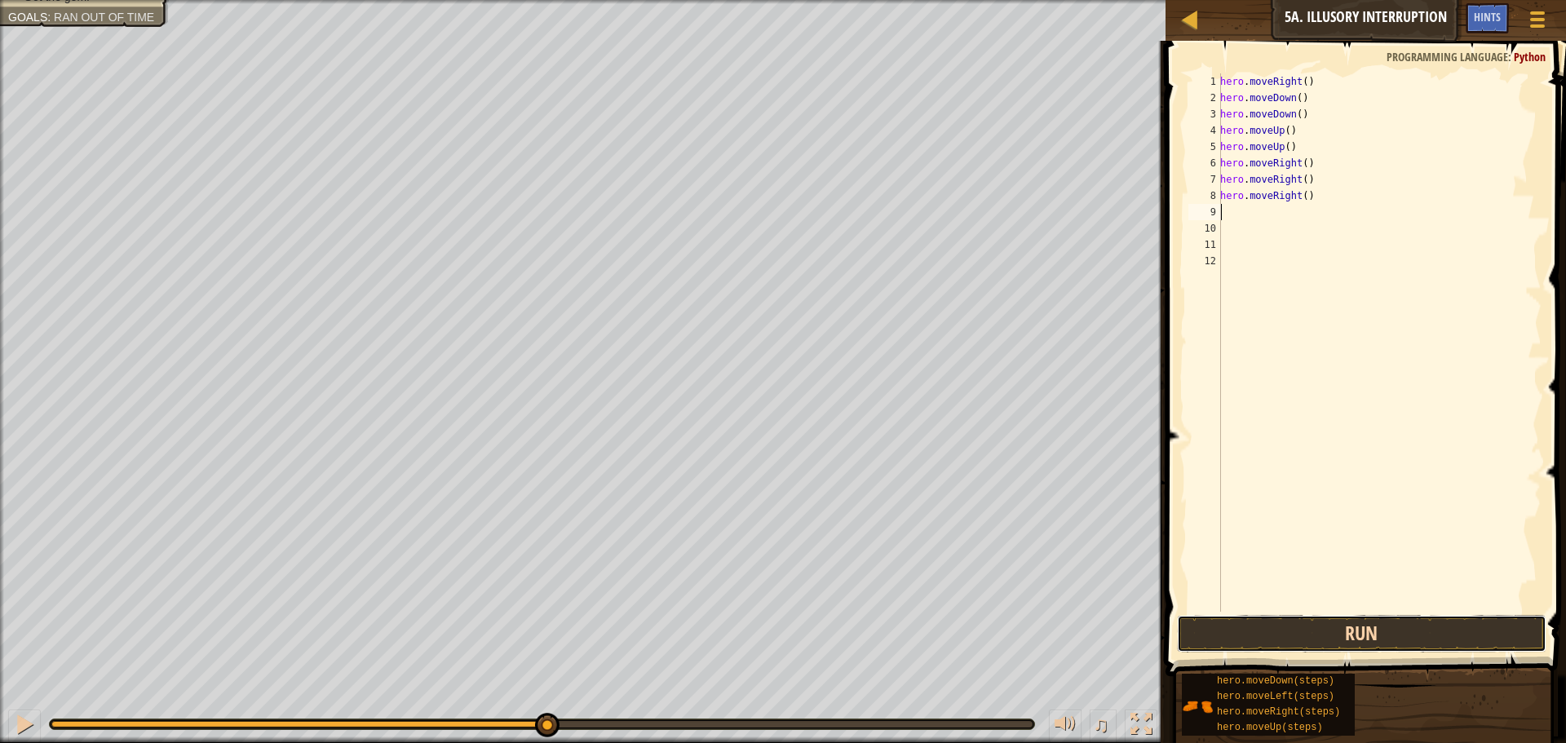
click at [1198, 631] on button "Run" at bounding box center [1362, 634] width 370 height 38
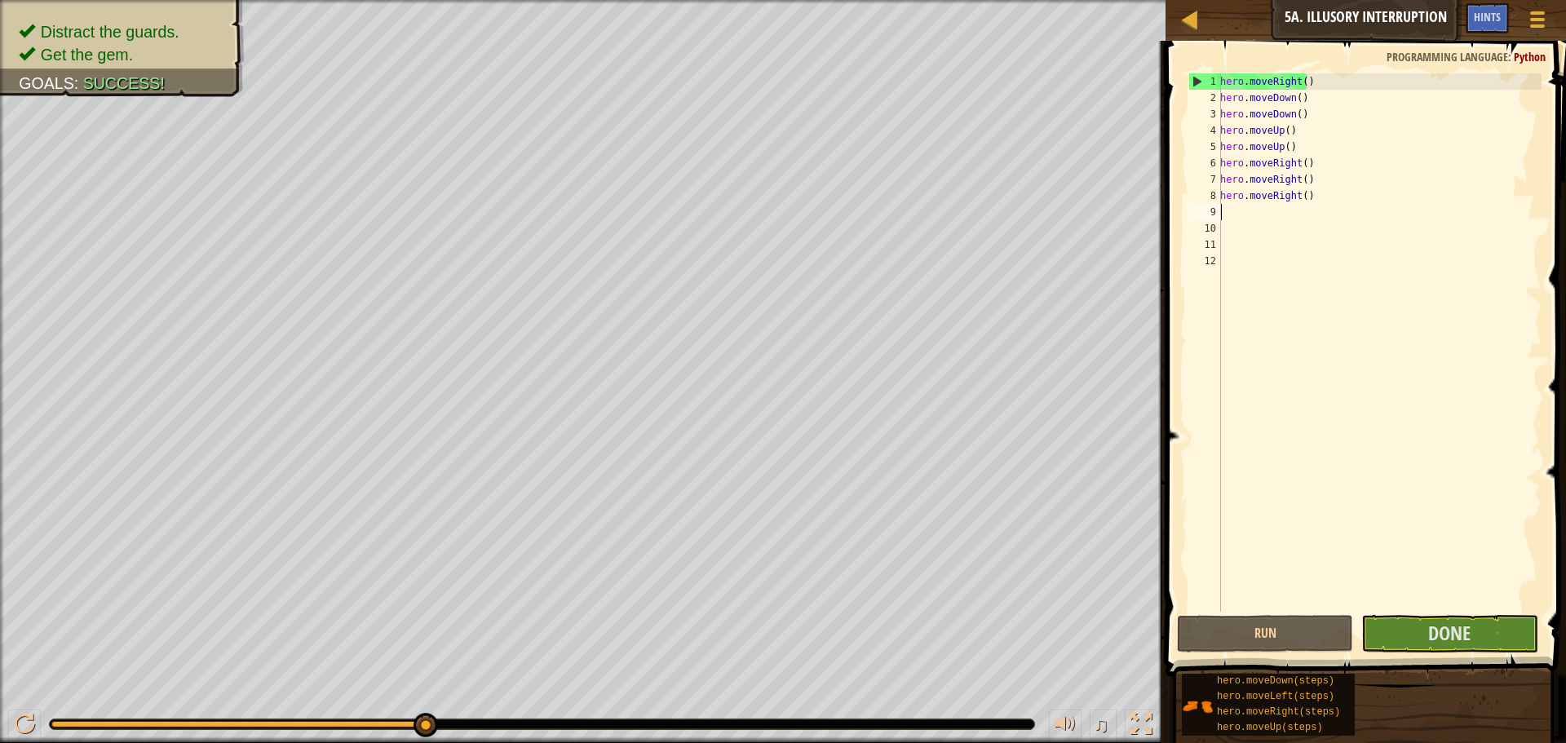
type textarea "H"
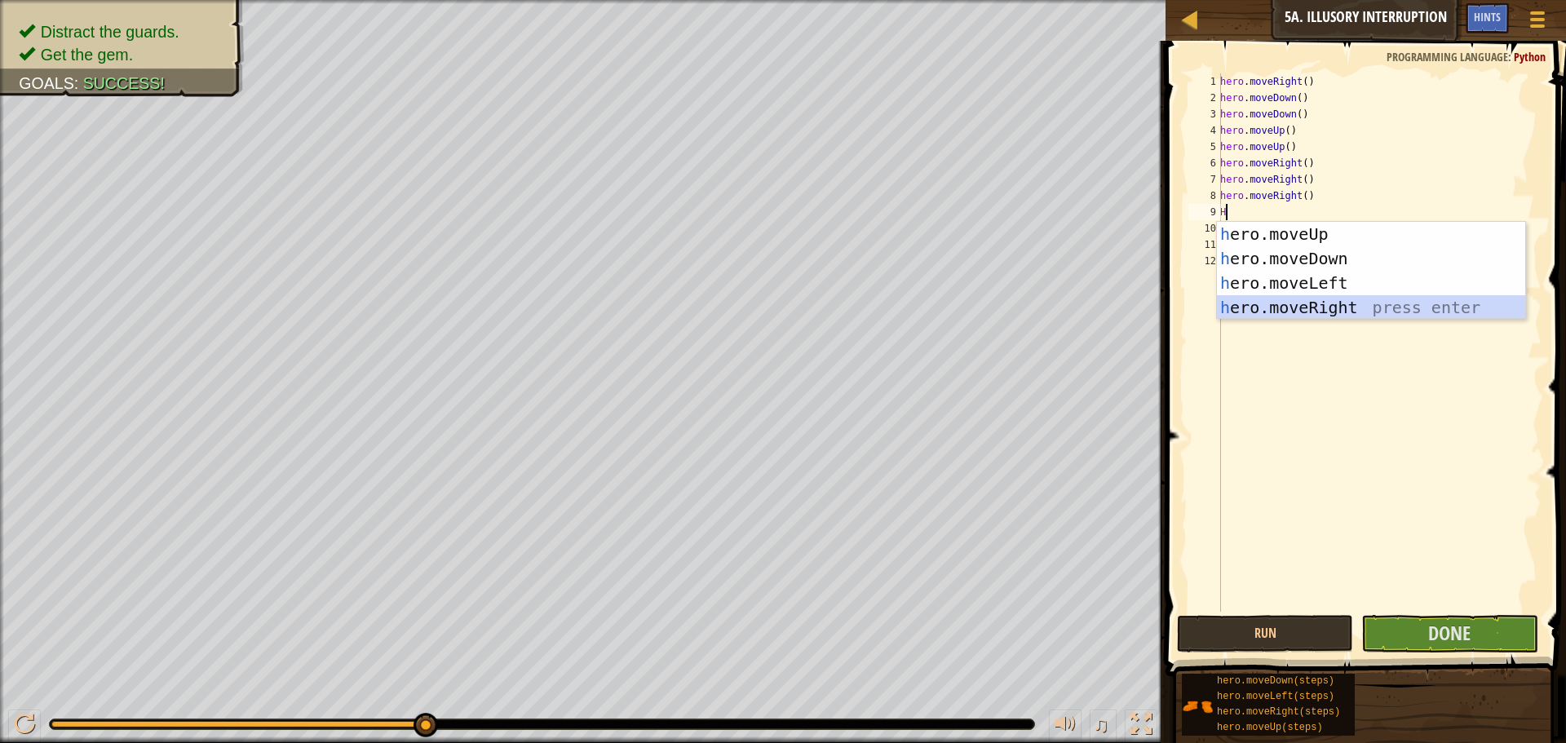
click at [1276, 303] on div "h ero.moveUp press enter h ero.moveDown press enter h ero.moveLeft press enter …" at bounding box center [1371, 295] width 308 height 147
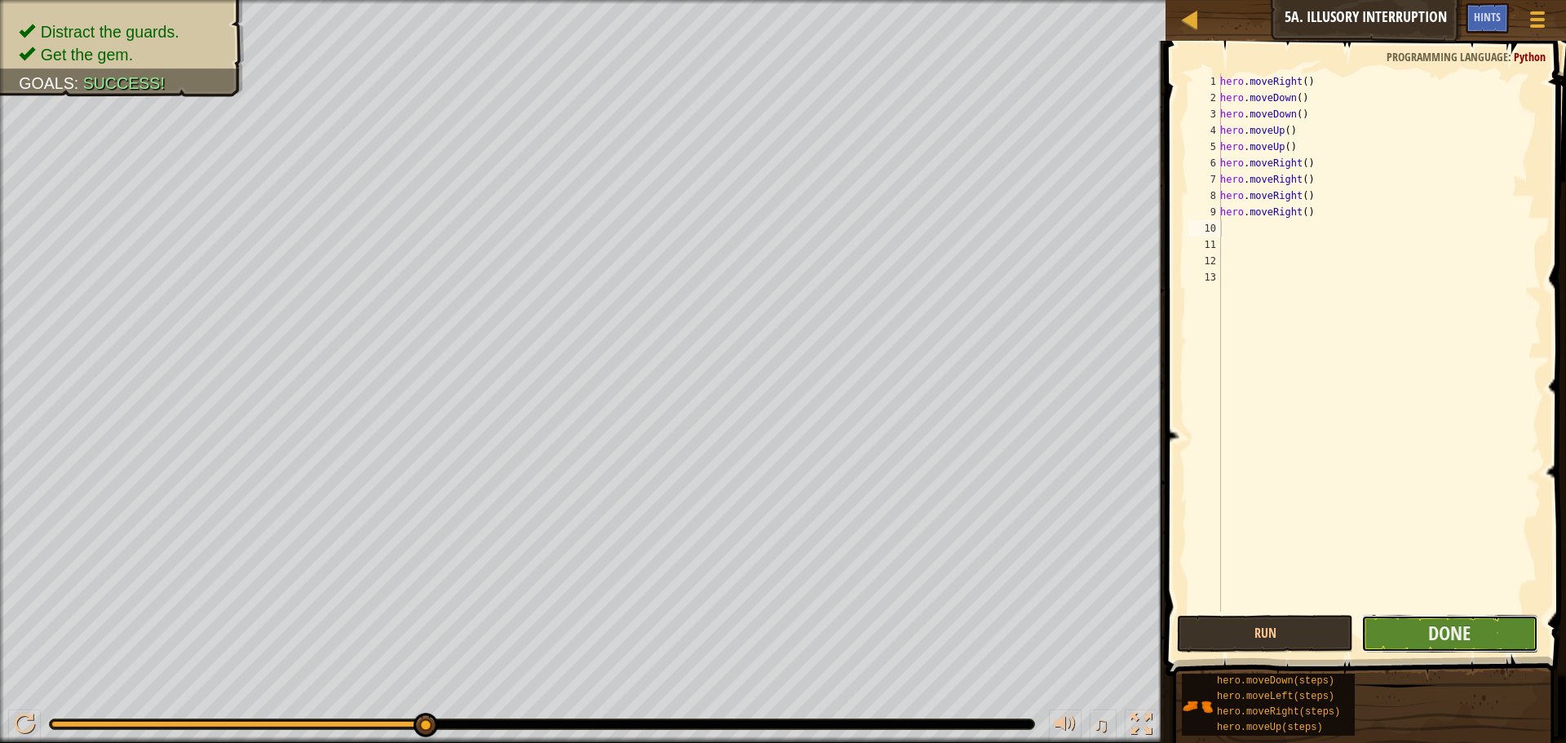
click at [1386, 635] on button "Done" at bounding box center [1450, 634] width 176 height 38
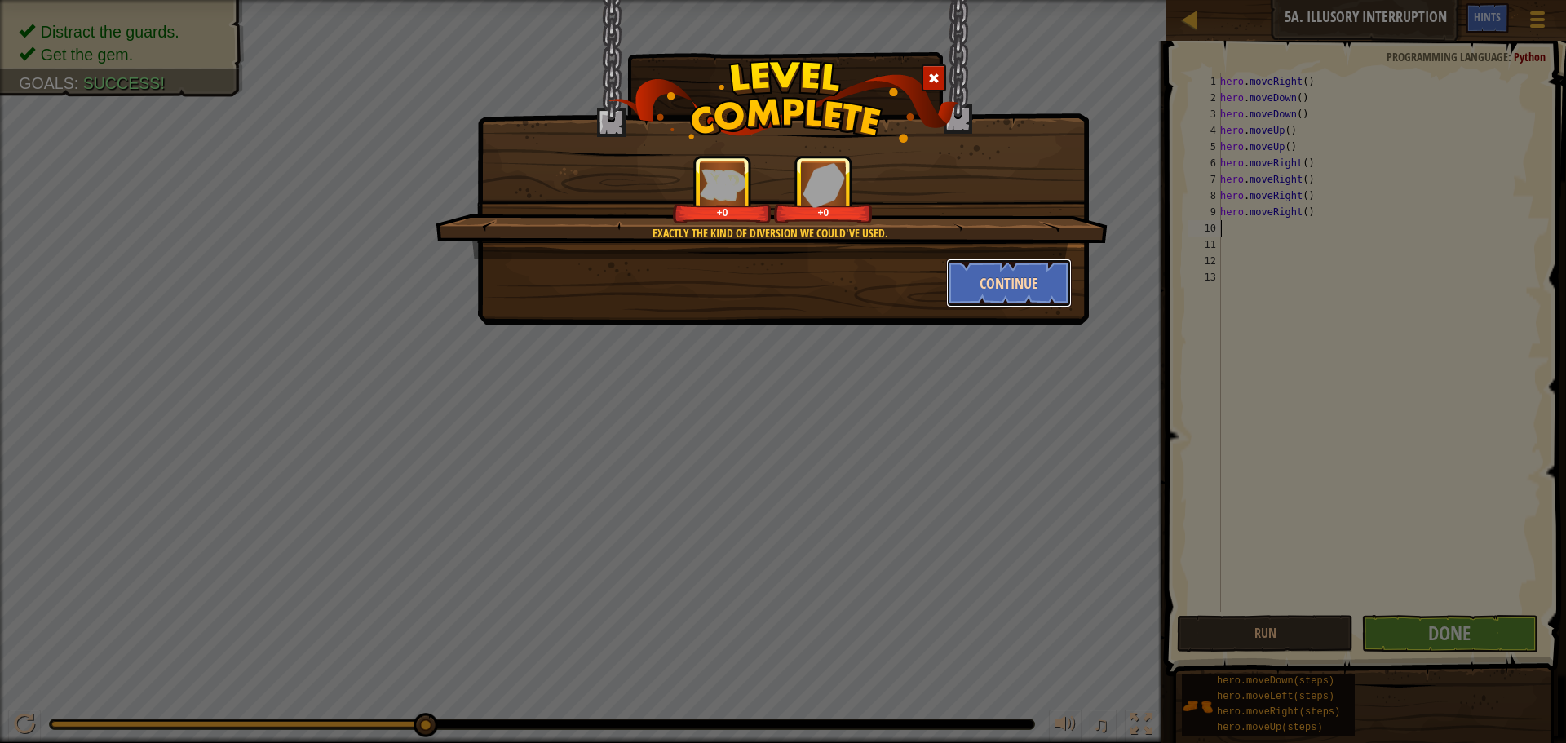
click at [1002, 286] on button "Continue" at bounding box center [1009, 283] width 126 height 49
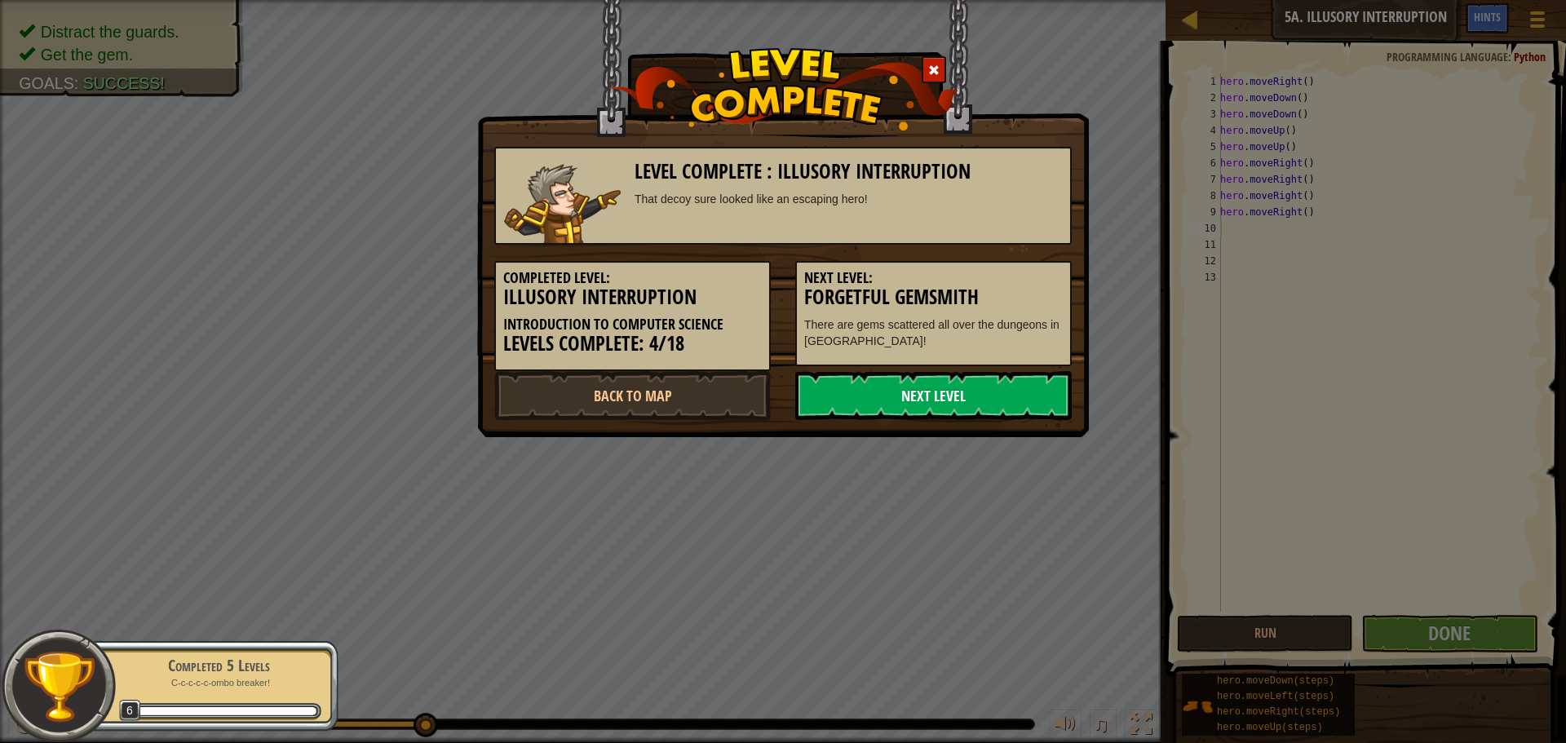
click at [839, 392] on link "Next Level" at bounding box center [933, 395] width 277 height 49
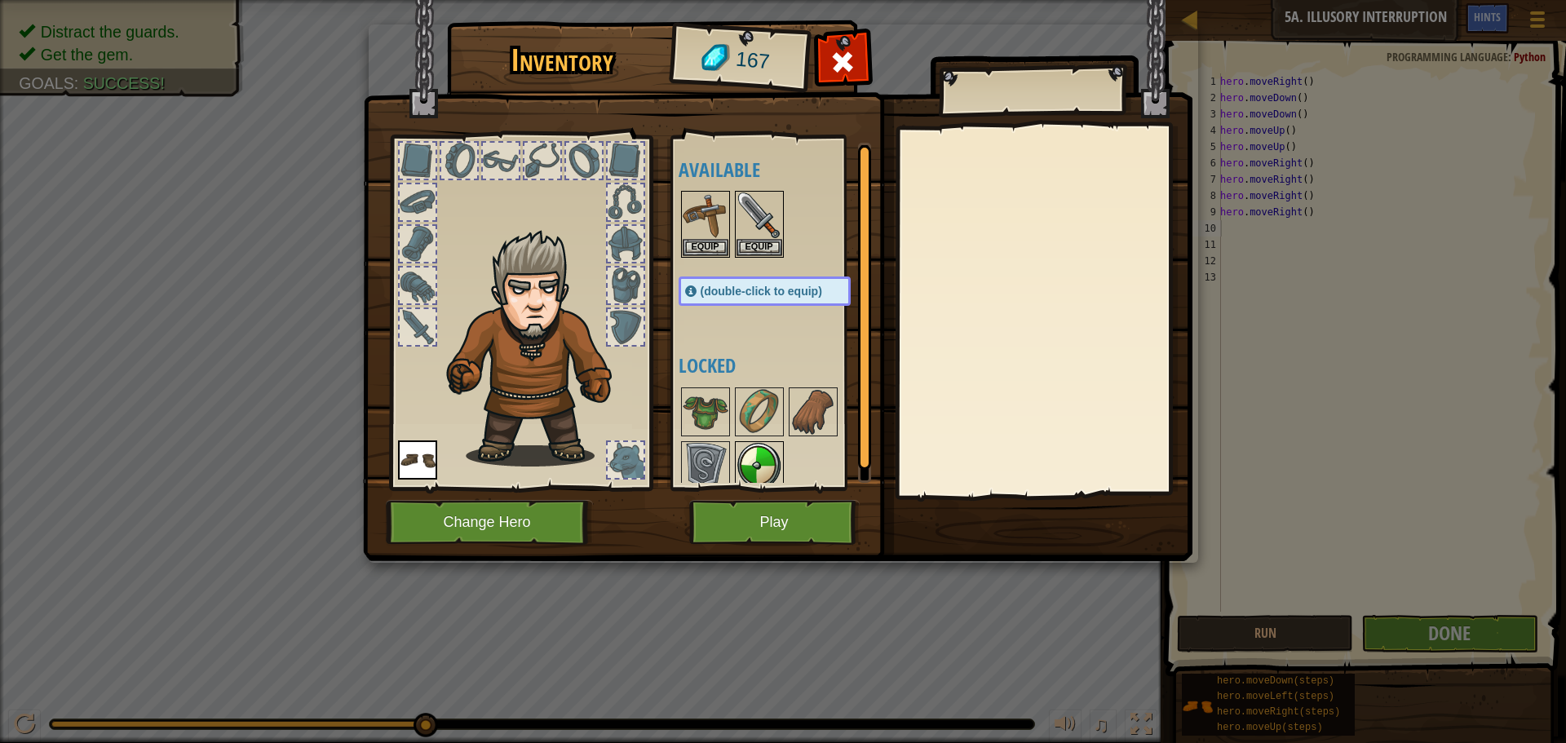
click at [768, 451] on img at bounding box center [760, 466] width 46 height 46
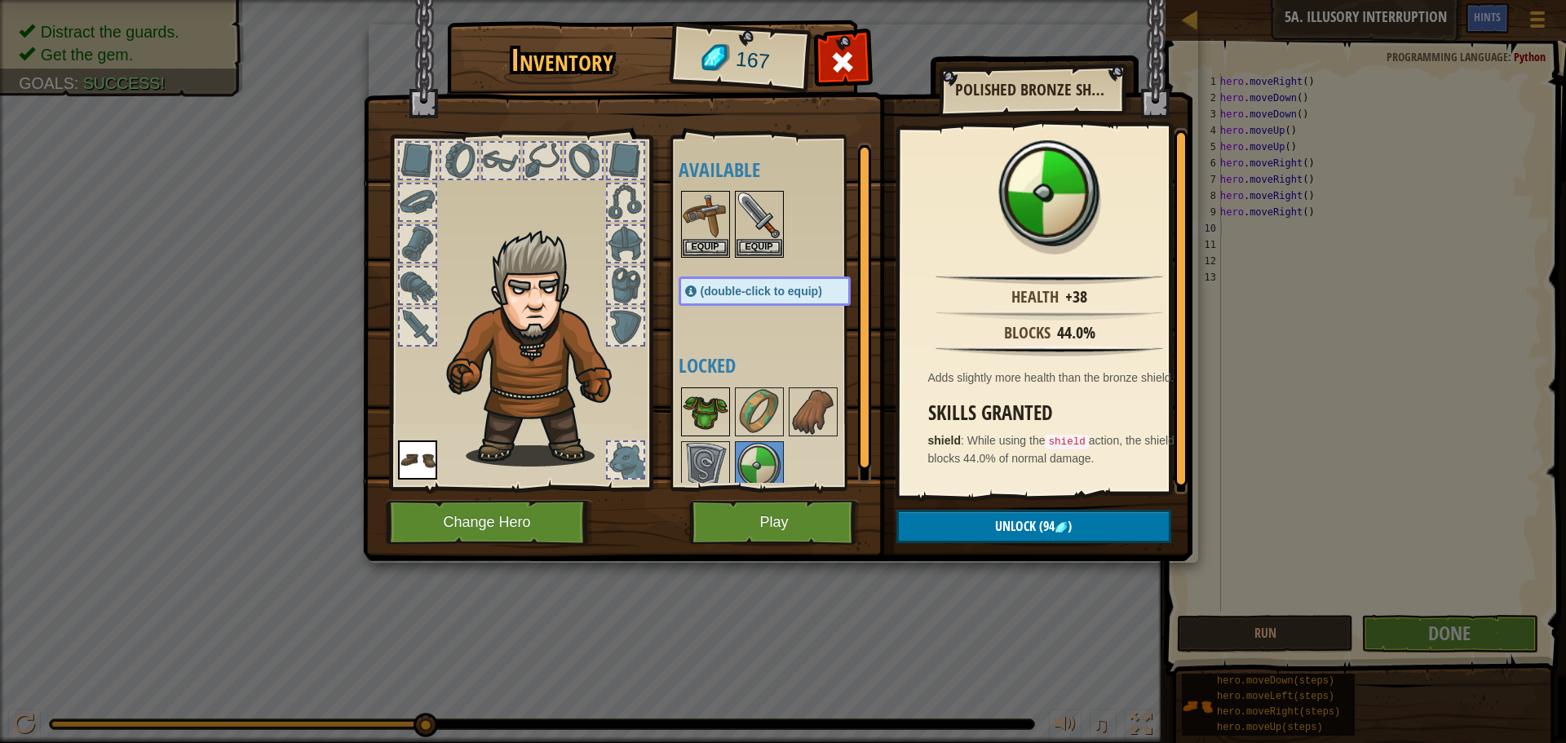
drag, startPoint x: 710, startPoint y: 449, endPoint x: 718, endPoint y: 425, distance: 25.0
click at [712, 445] on img at bounding box center [706, 466] width 46 height 46
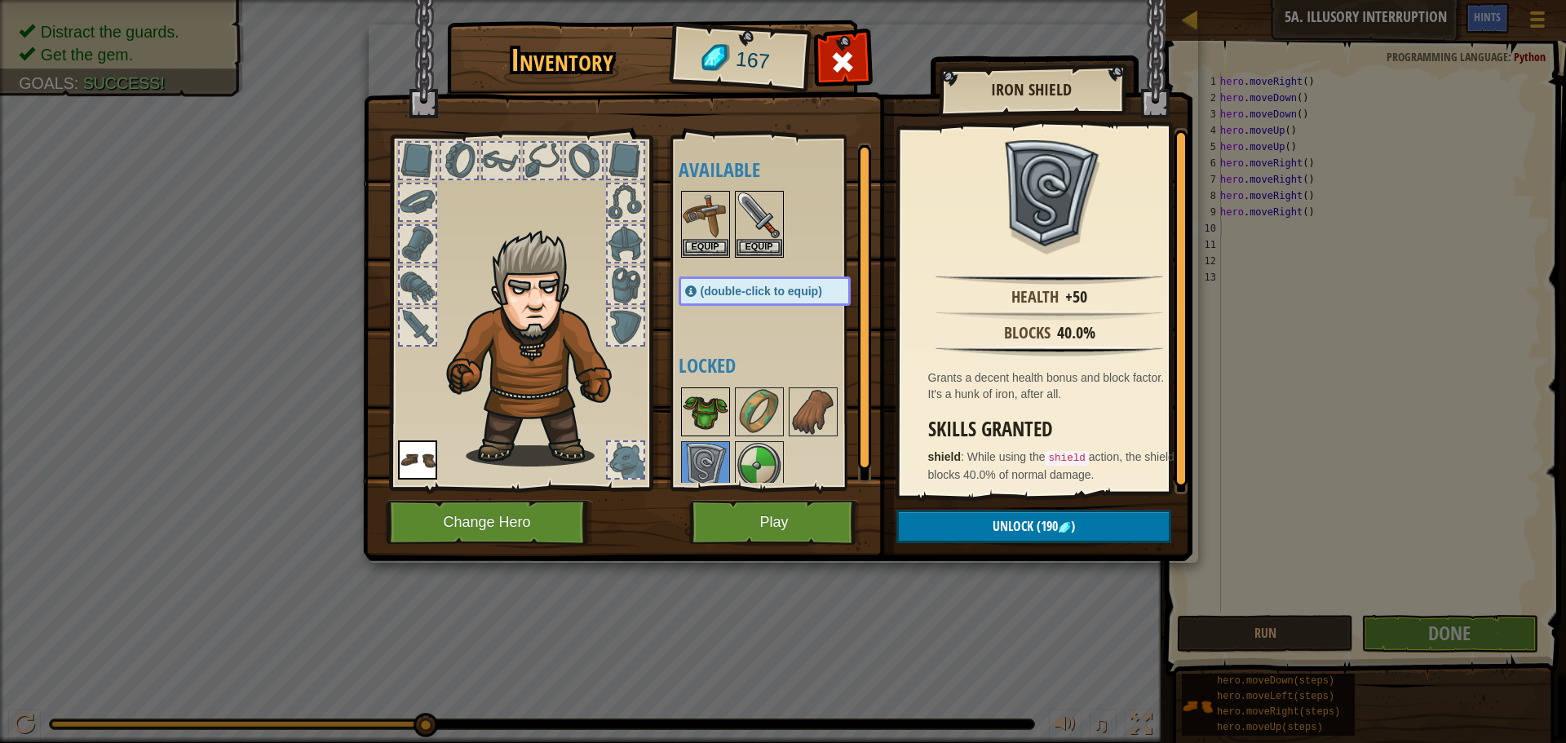
click at [694, 393] on img at bounding box center [706, 412] width 46 height 46
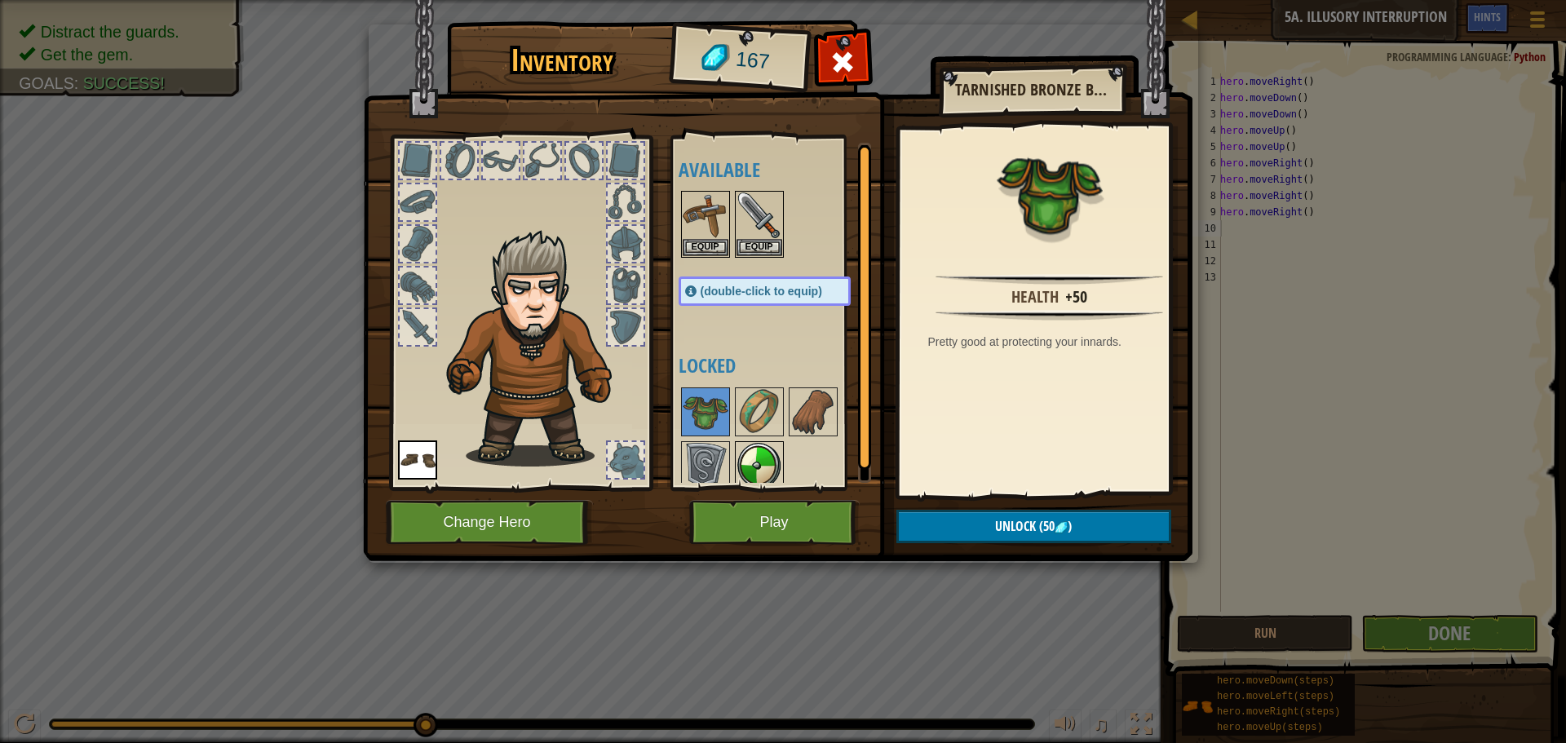
drag, startPoint x: 767, startPoint y: 441, endPoint x: 767, endPoint y: 449, distance: 9.0
click at [767, 449] on div at bounding box center [759, 465] width 49 height 49
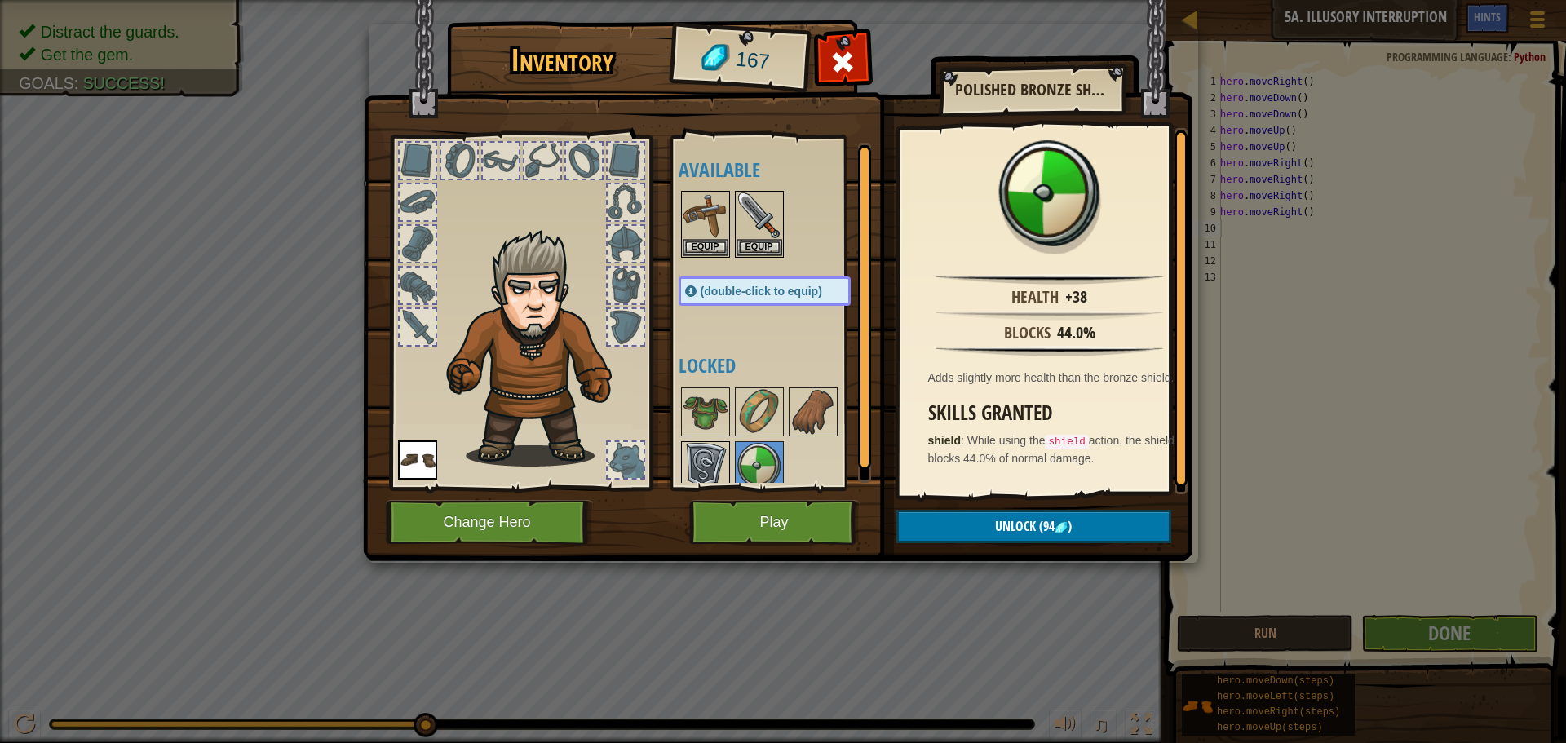
click at [708, 457] on img at bounding box center [706, 466] width 46 height 46
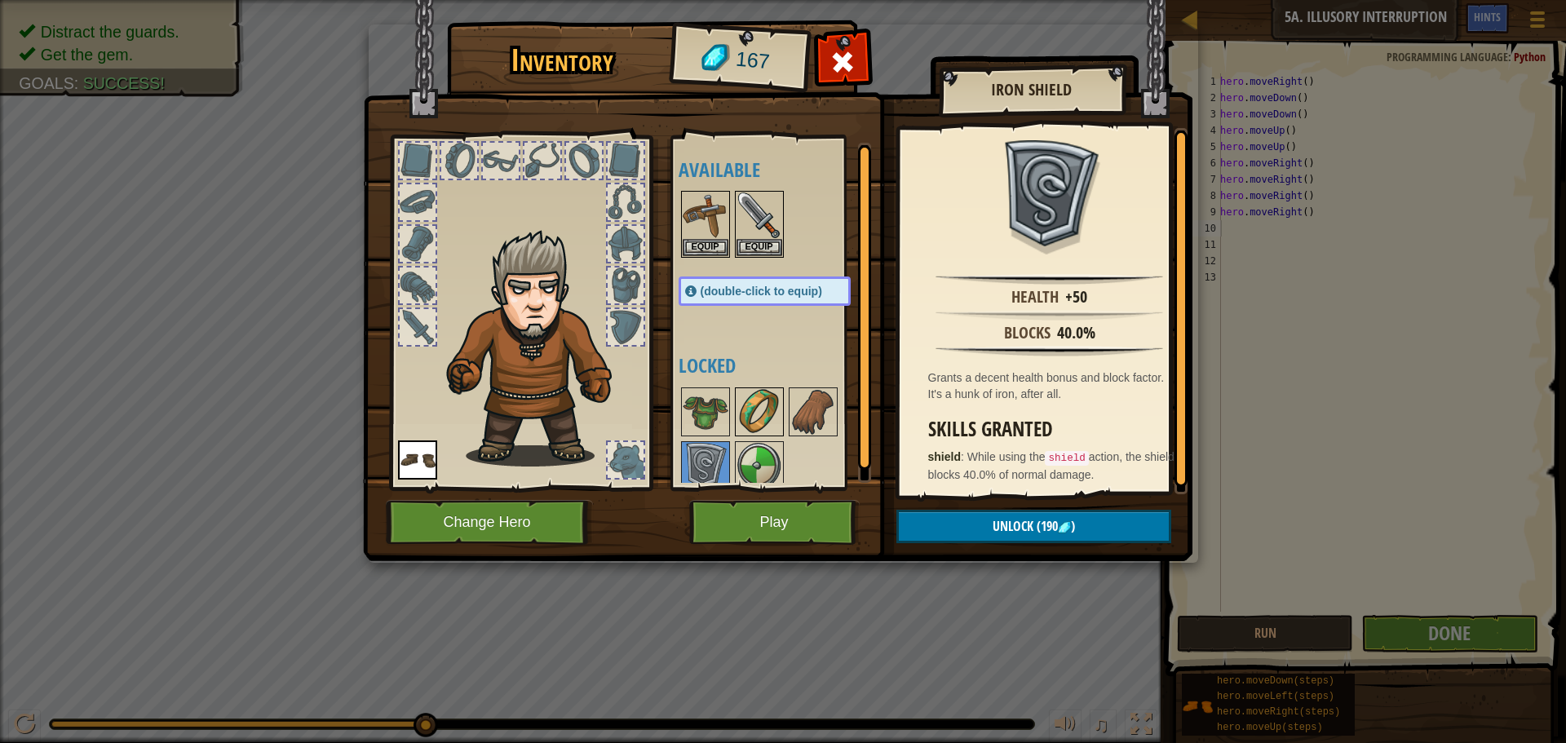
click at [751, 416] on img at bounding box center [760, 412] width 46 height 46
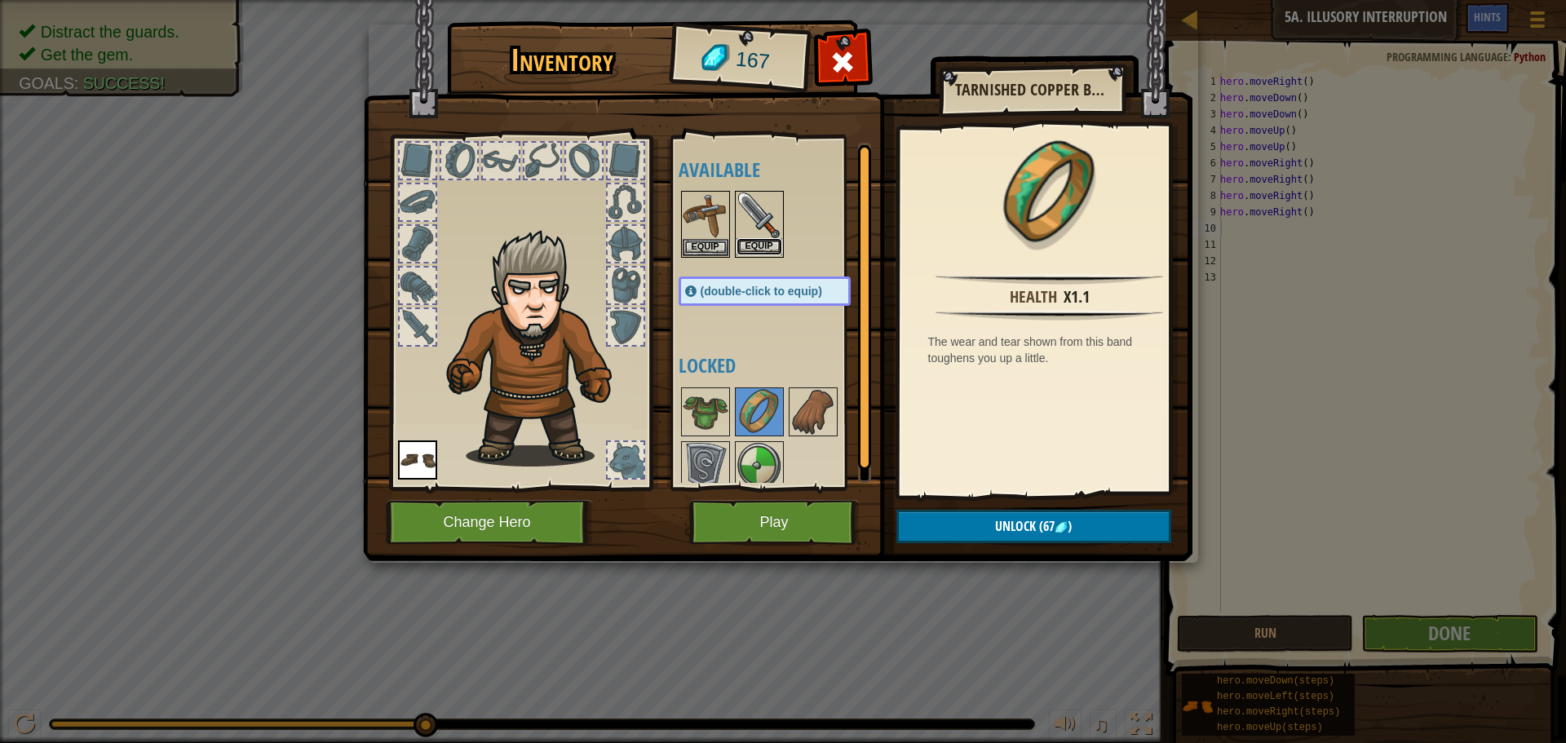
click at [753, 244] on button "Equip" at bounding box center [760, 246] width 46 height 17
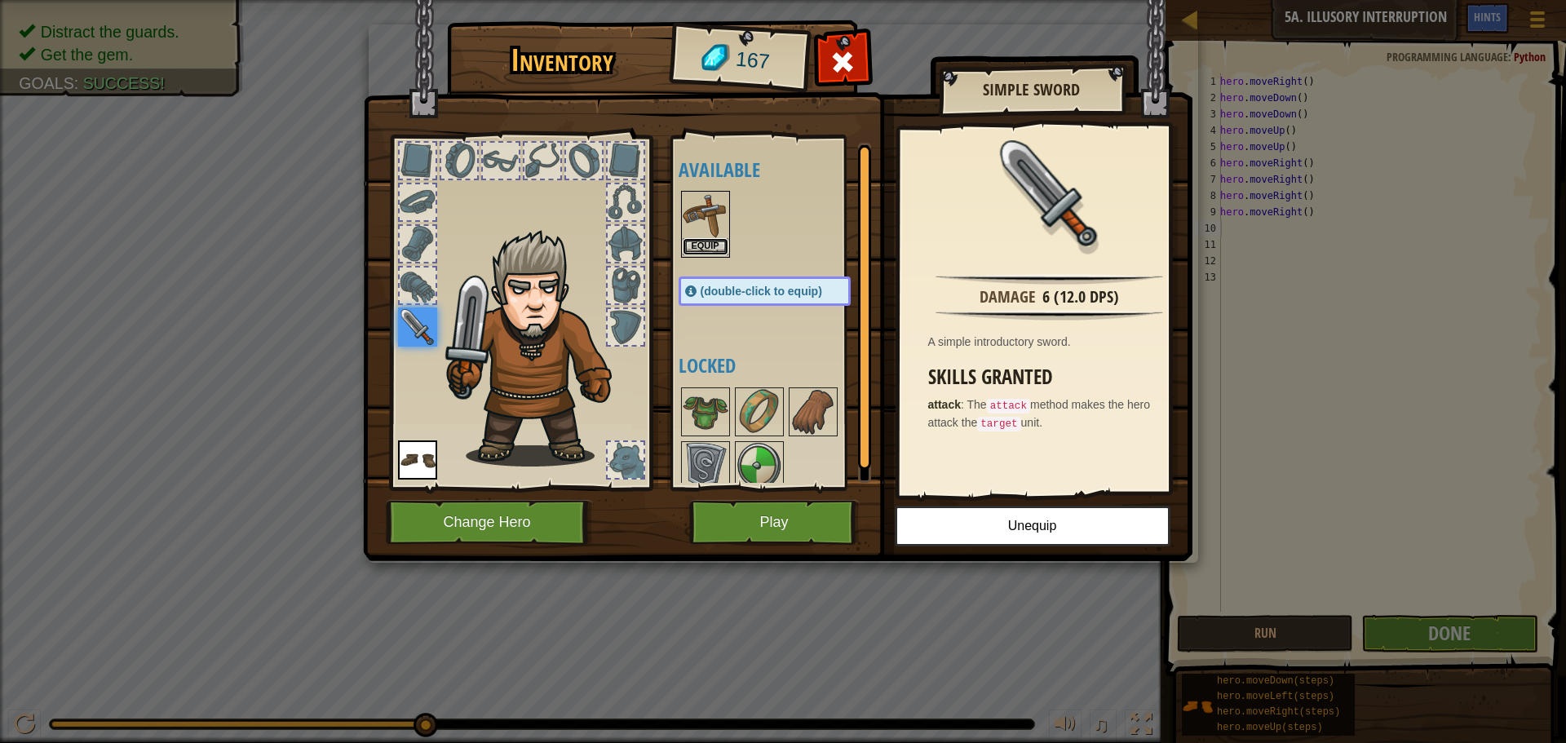
click at [706, 245] on button "Equip" at bounding box center [706, 246] width 46 height 17
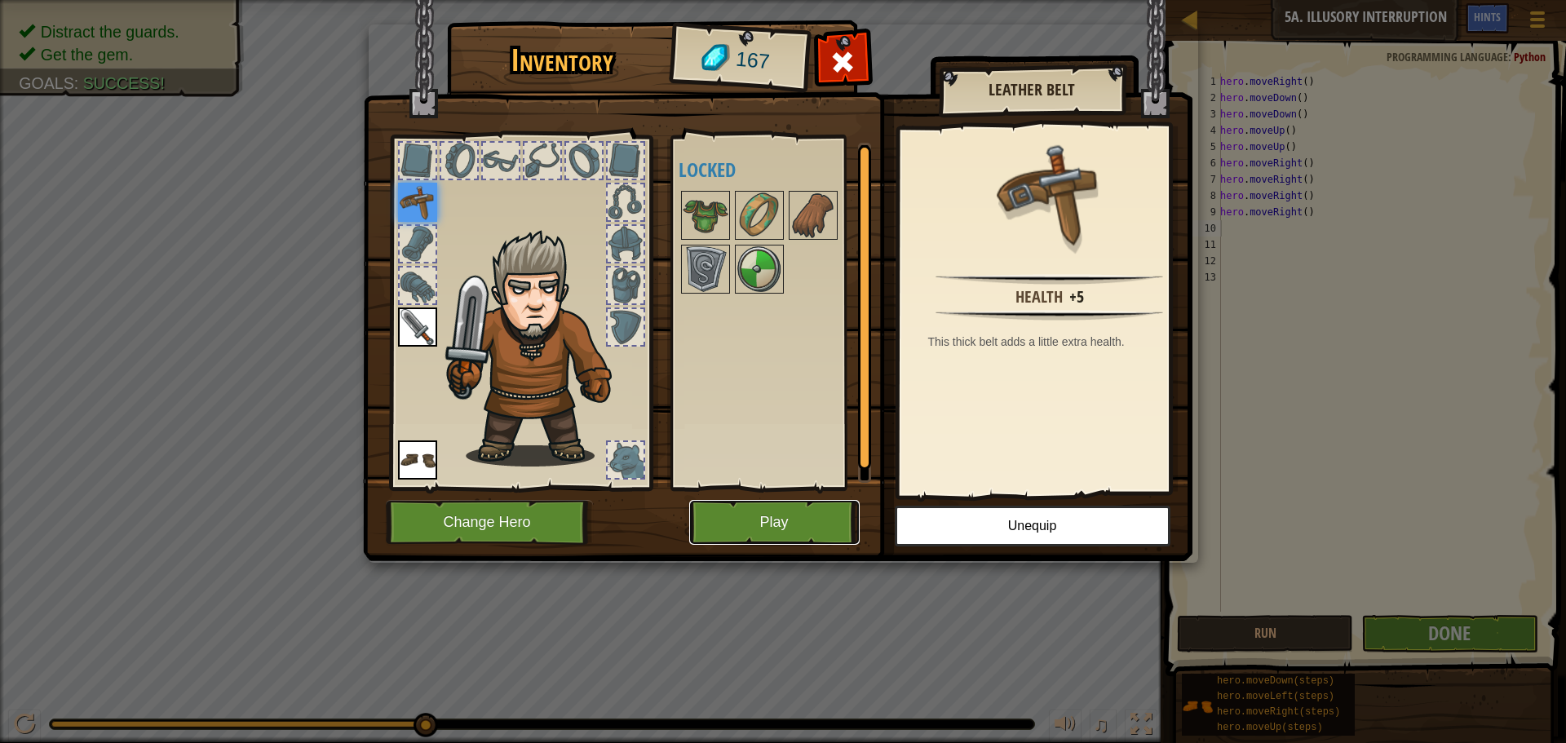
click at [728, 514] on button "Play" at bounding box center [774, 522] width 170 height 45
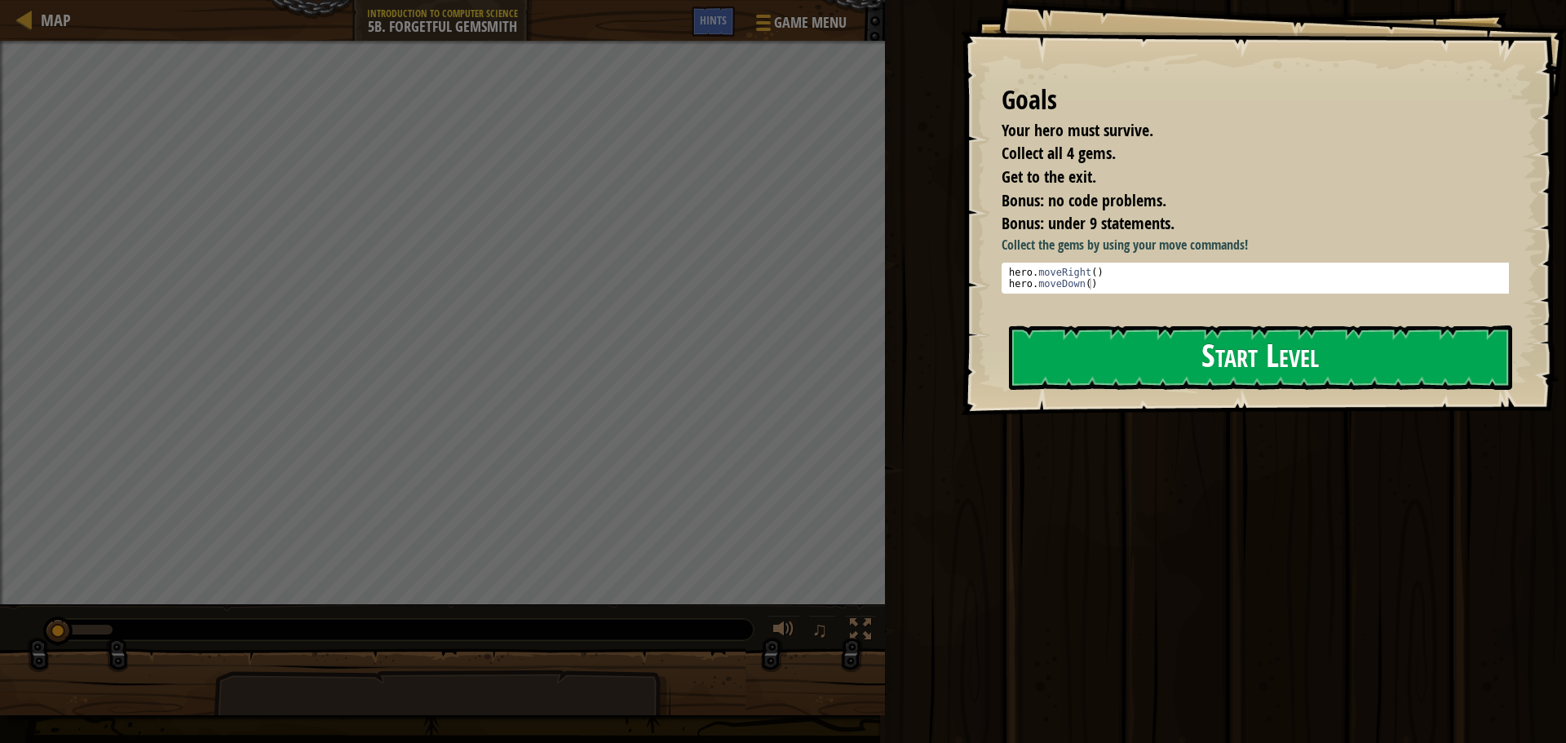
click at [1218, 371] on button "Start Level" at bounding box center [1260, 357] width 503 height 64
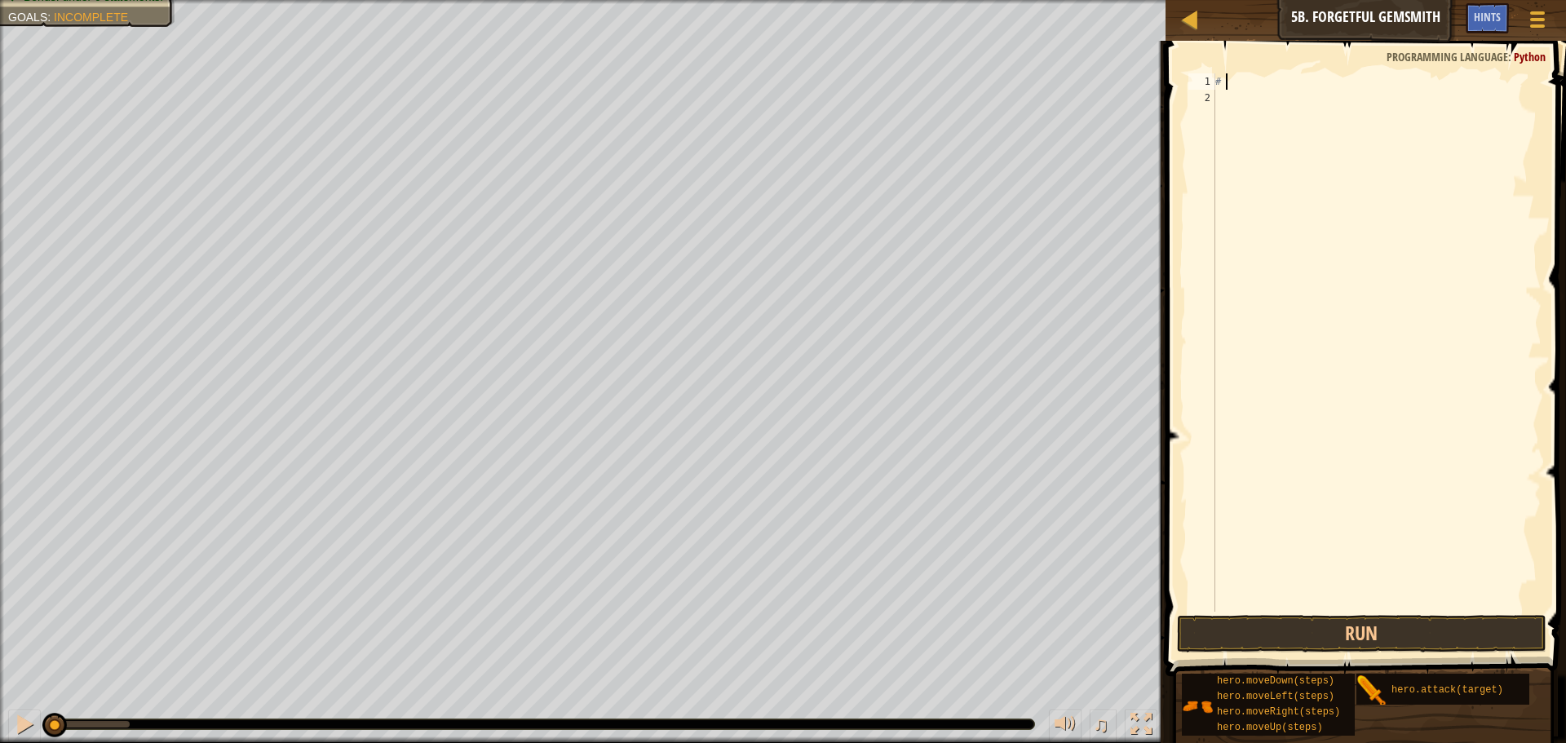
type textarea "#"
type textarea "H"
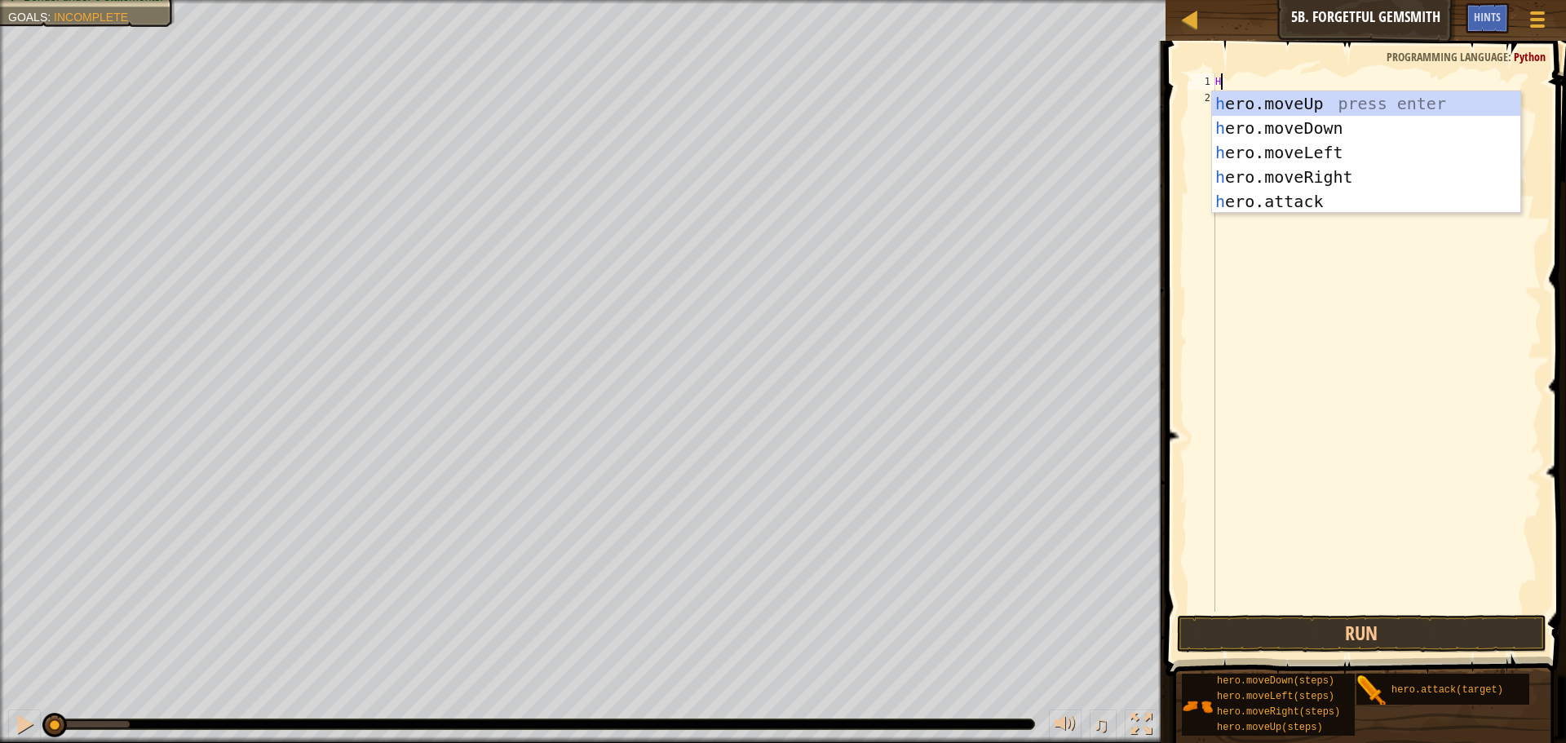
scroll to position [7, 0]
click at [1280, 171] on div "h ero.moveUp press enter h ero.moveDown press enter h ero.moveLeft press enter …" at bounding box center [1366, 176] width 308 height 171
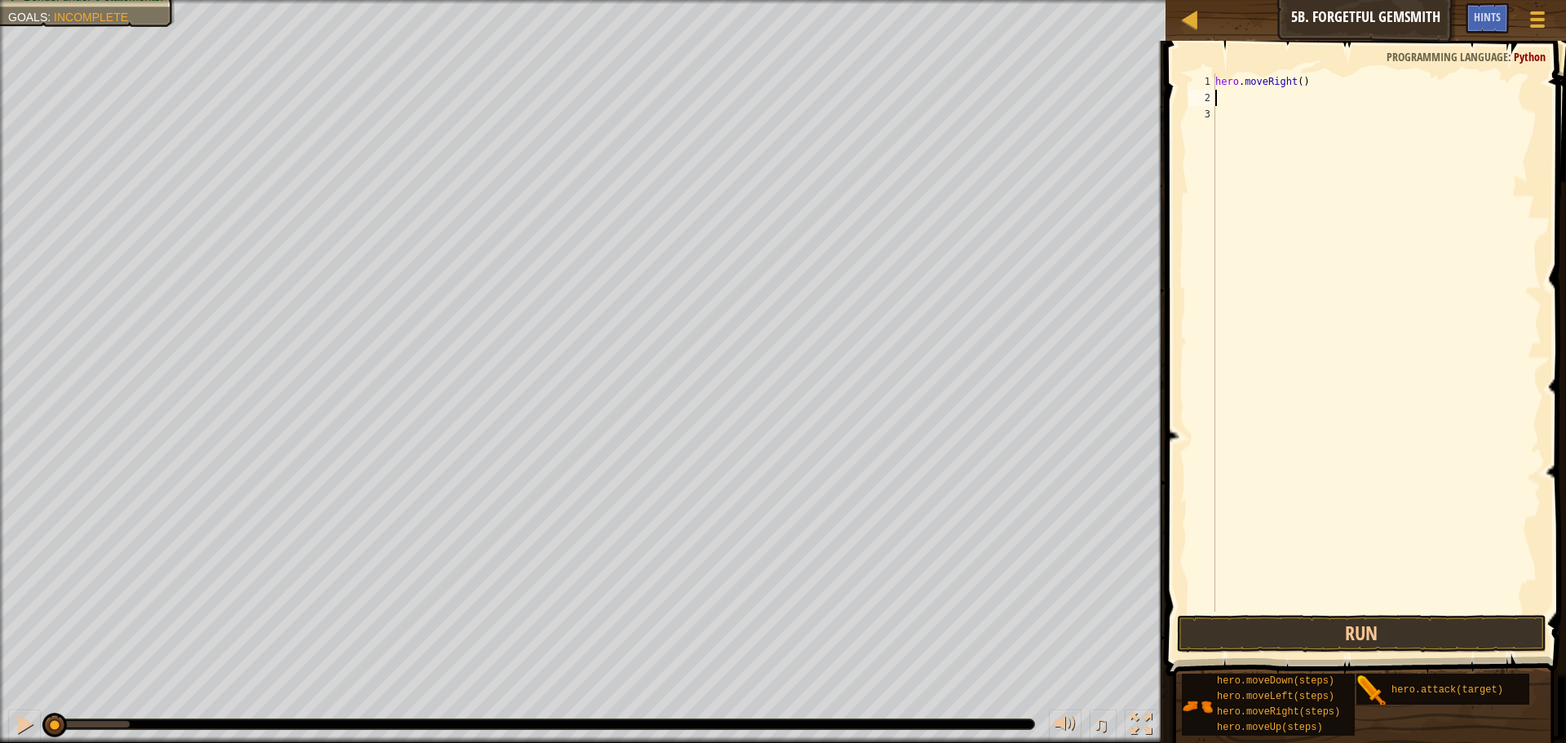
type textarea "H"
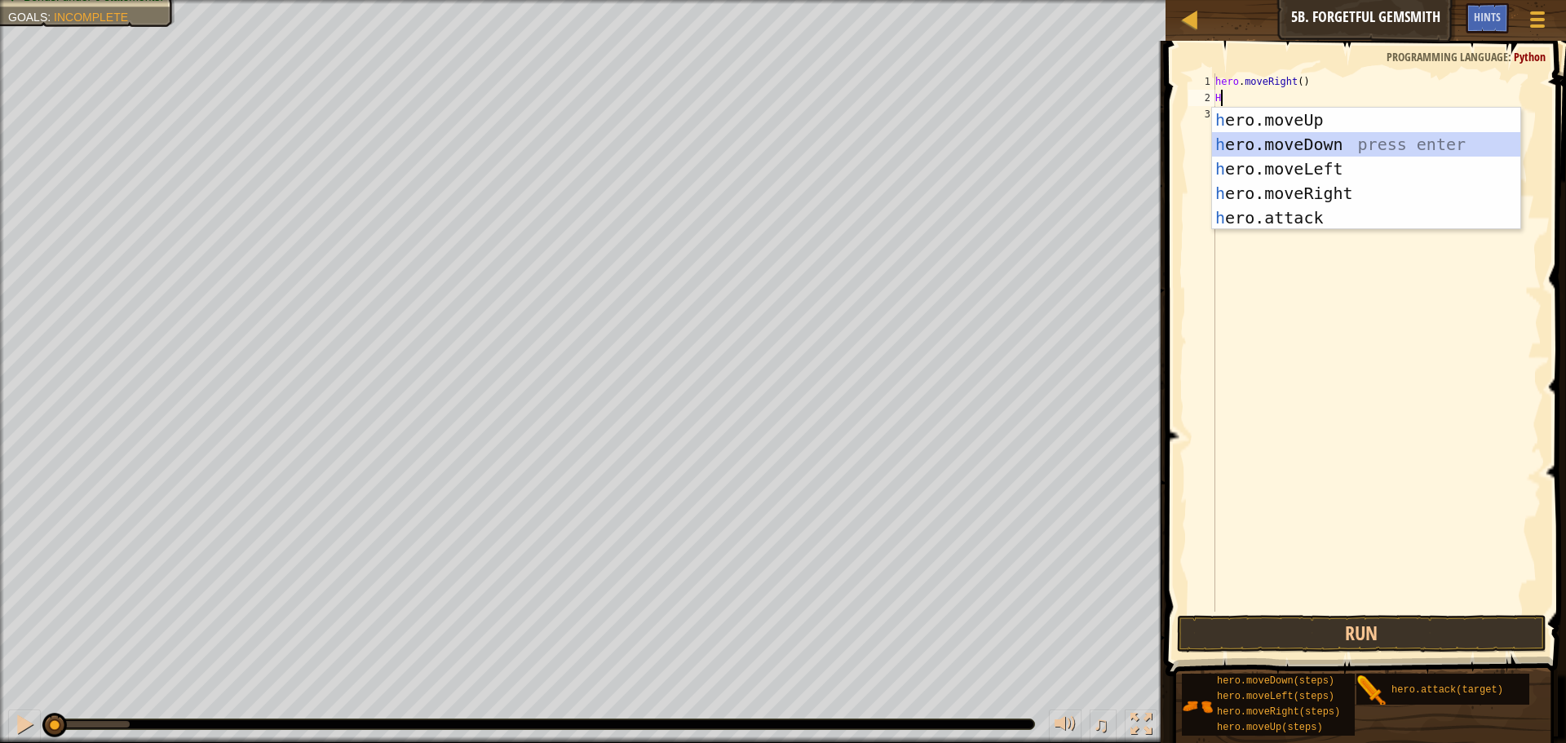
click at [1350, 144] on div "h ero.moveUp press enter h ero.moveDown press enter h ero.moveLeft press enter …" at bounding box center [1366, 193] width 308 height 171
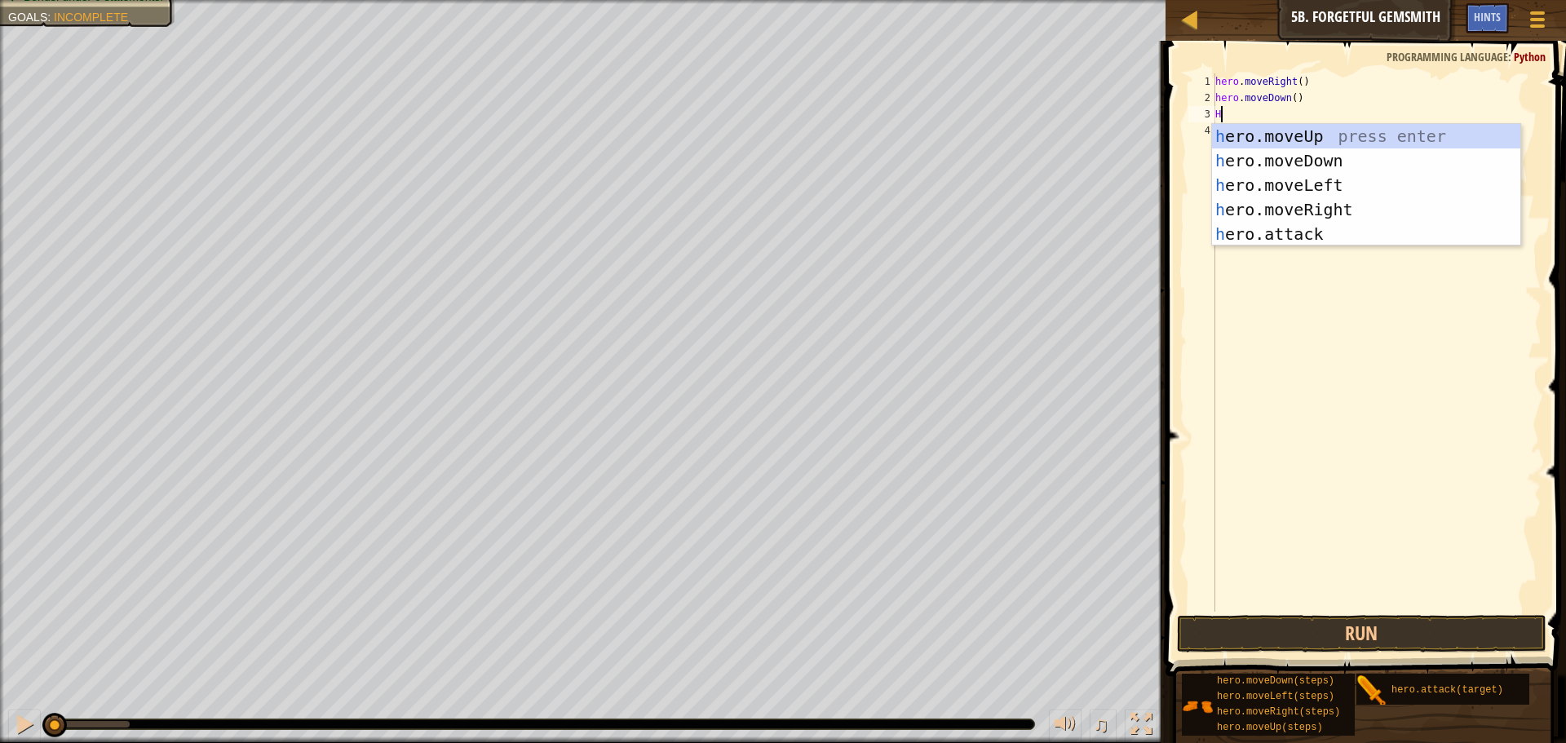
type textarea "H"
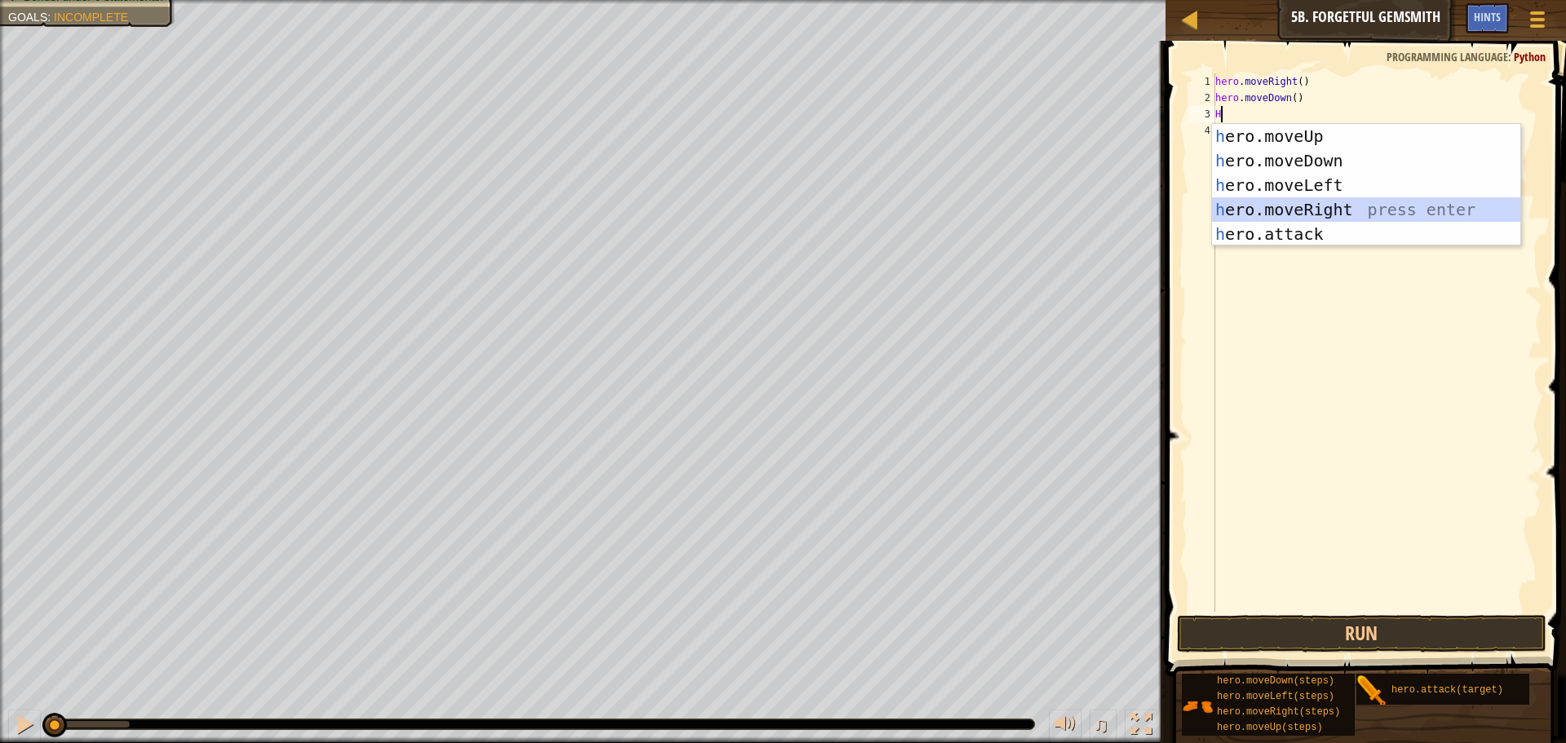
click at [1268, 207] on div "h ero.moveUp press enter h ero.moveDown press enter h ero.moveLeft press enter …" at bounding box center [1366, 209] width 308 height 171
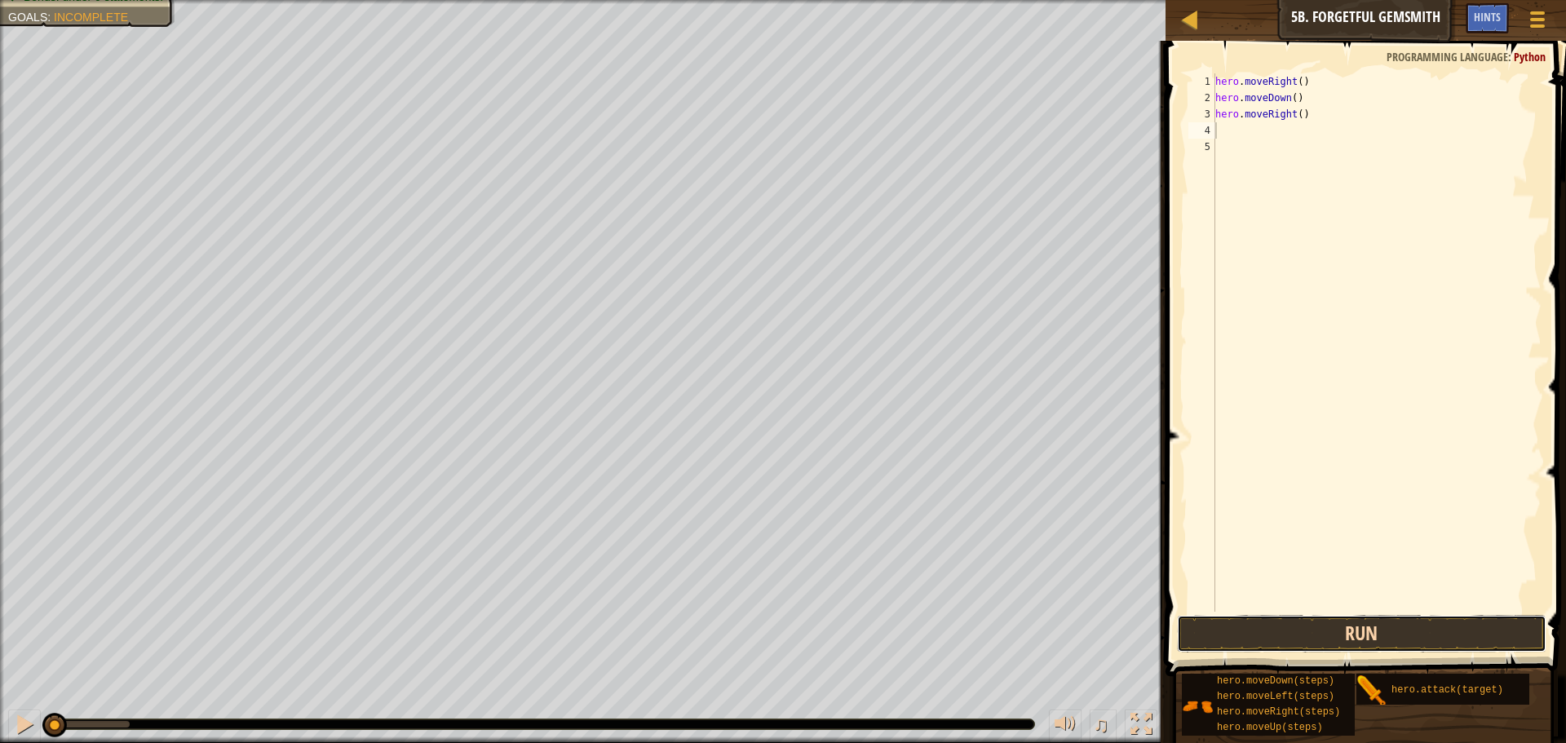
click at [1229, 627] on button "Run" at bounding box center [1362, 634] width 370 height 38
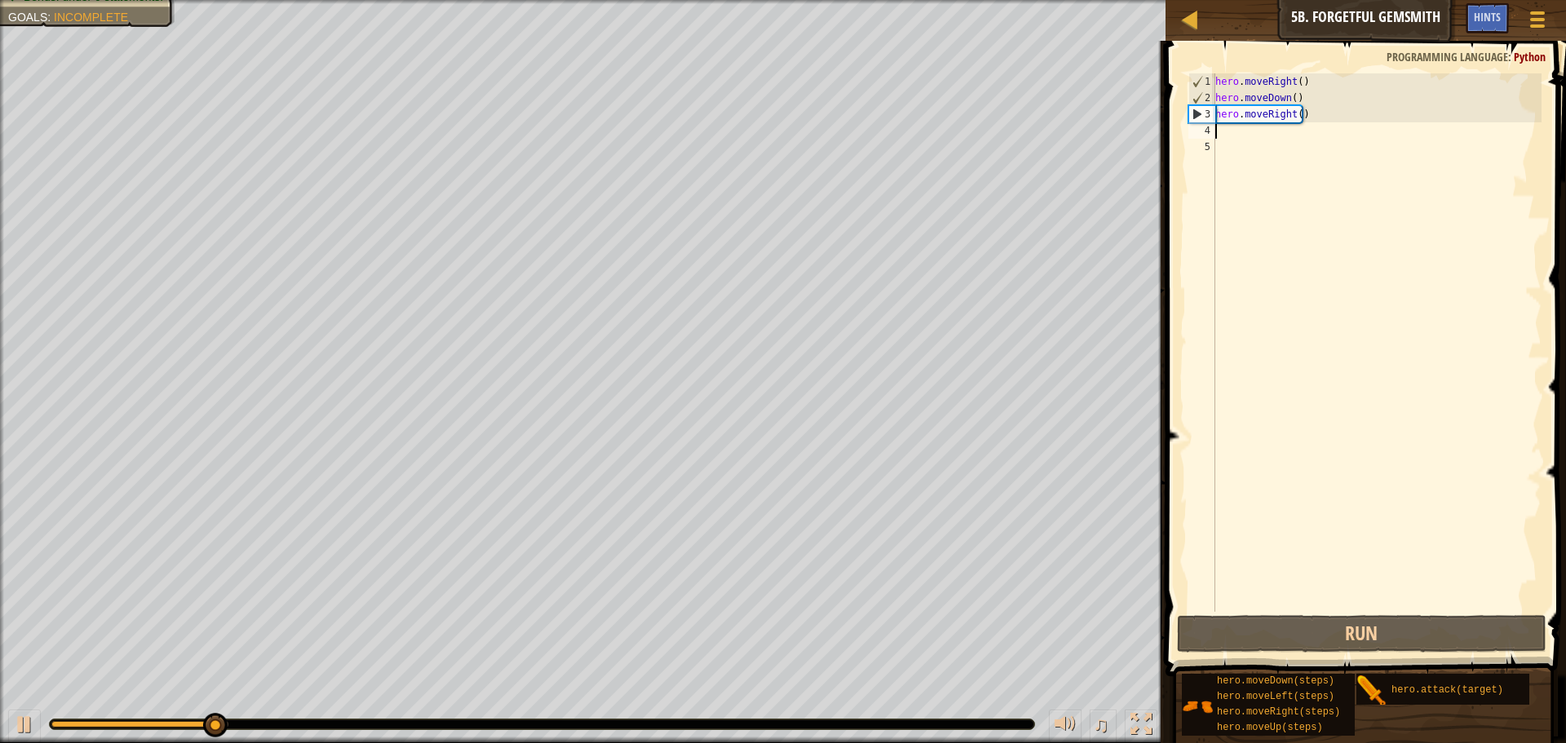
type textarea "H"
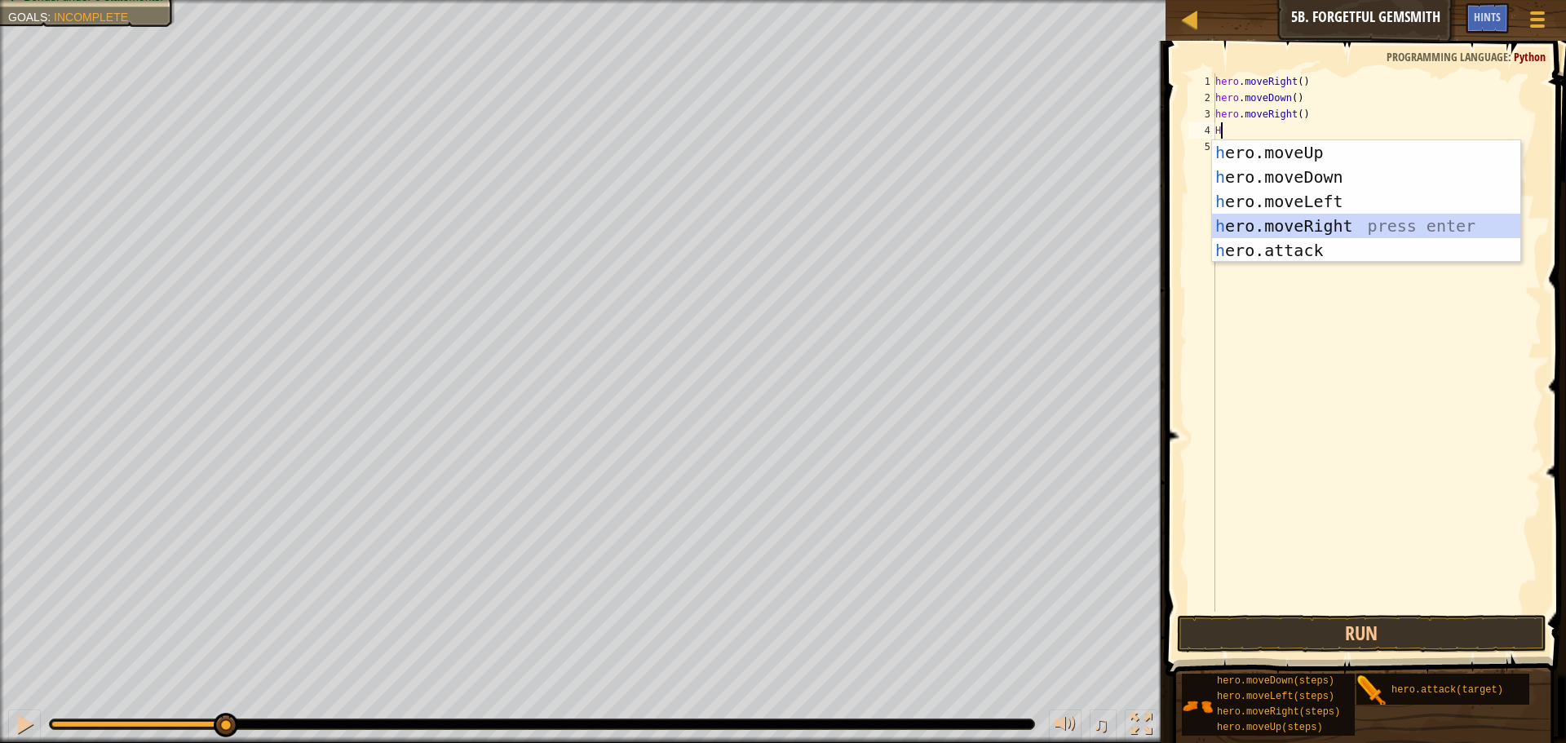
click at [1282, 225] on div "h ero.moveUp press enter h ero.moveDown press enter h ero.moveLeft press enter …" at bounding box center [1366, 225] width 308 height 171
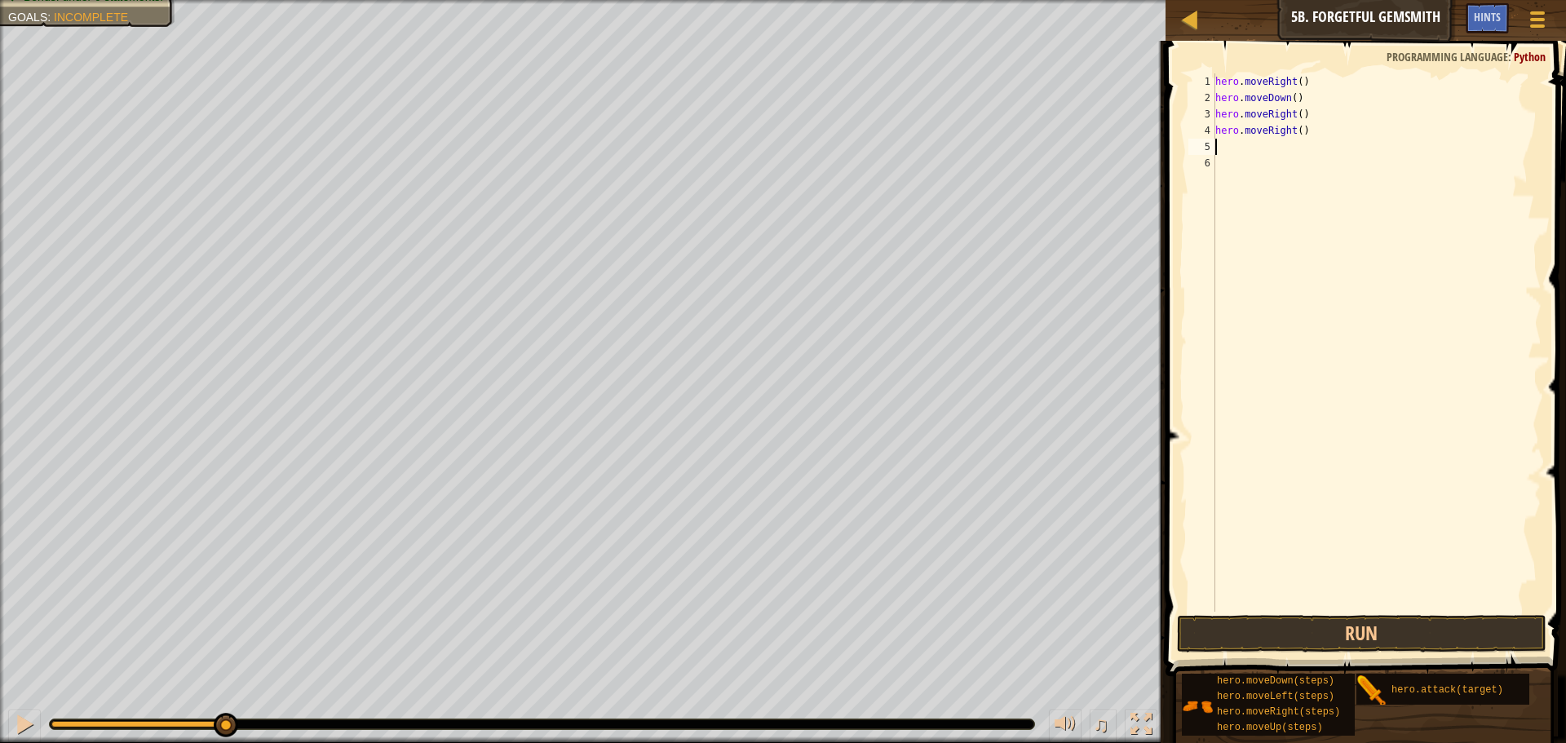
type textarea "H"
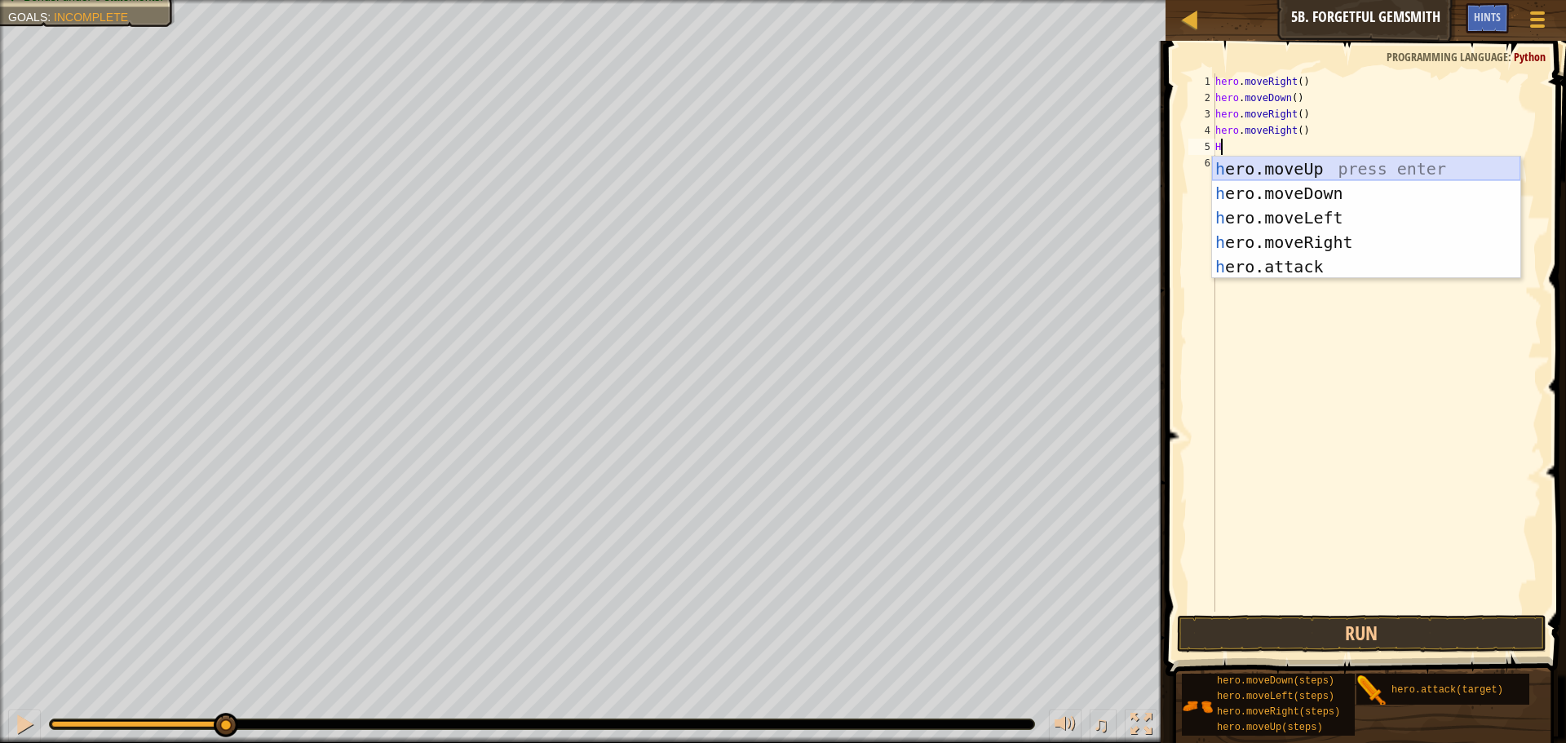
click at [1291, 168] on div "h ero.moveUp press enter h ero.moveDown press enter h ero.moveLeft press enter …" at bounding box center [1366, 242] width 308 height 171
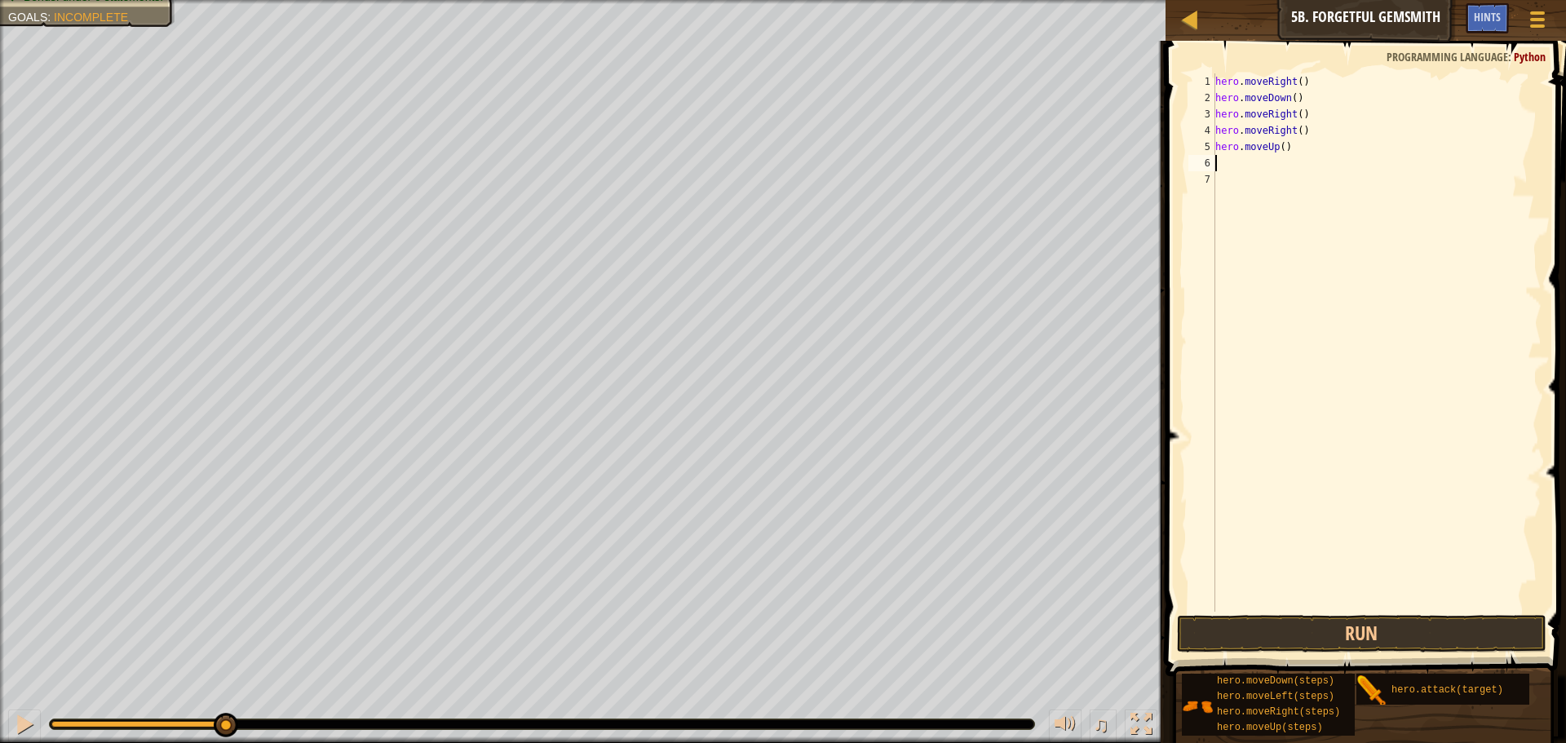
type textarea "H"
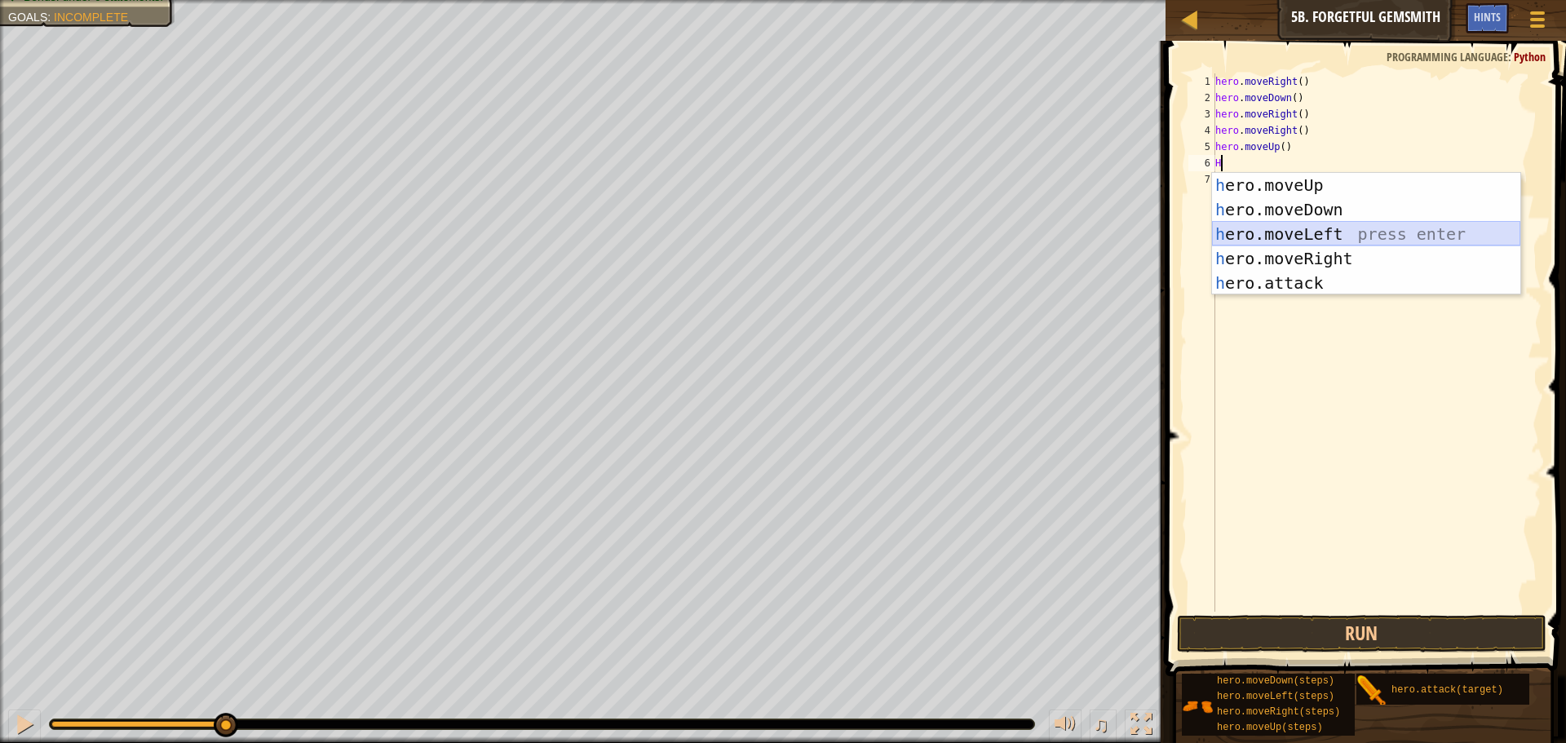
click at [1260, 229] on div "h ero.moveUp press enter h ero.moveDown press enter h ero.moveLeft press enter …" at bounding box center [1366, 258] width 308 height 171
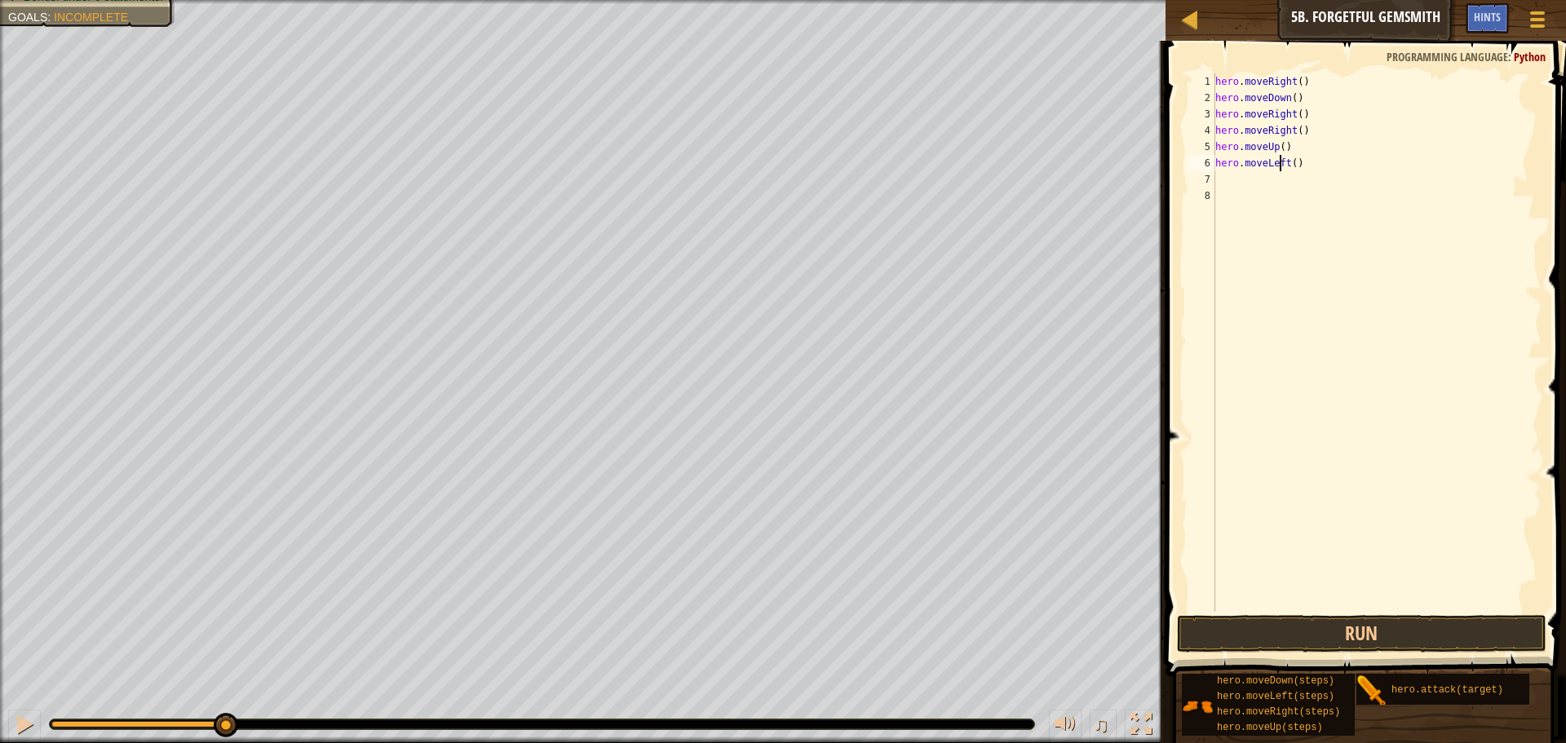
click at [1282, 160] on div "hero . moveRight ( ) hero . moveDown ( ) hero . moveRight ( ) hero . moveRight …" at bounding box center [1377, 358] width 330 height 571
click at [1261, 159] on div "hero . moveRight ( ) hero . moveDown ( ) hero . moveRight ( ) hero . moveRight …" at bounding box center [1377, 358] width 330 height 571
drag, startPoint x: 1240, startPoint y: 144, endPoint x: 1266, endPoint y: 169, distance: 36.3
click at [1266, 169] on div "hero . moveRight ( ) hero . moveDown ( ) hero . moveRight ( ) hero . moveRight …" at bounding box center [1377, 358] width 330 height 571
type textarea "hero.moveUp() hero.mot()"
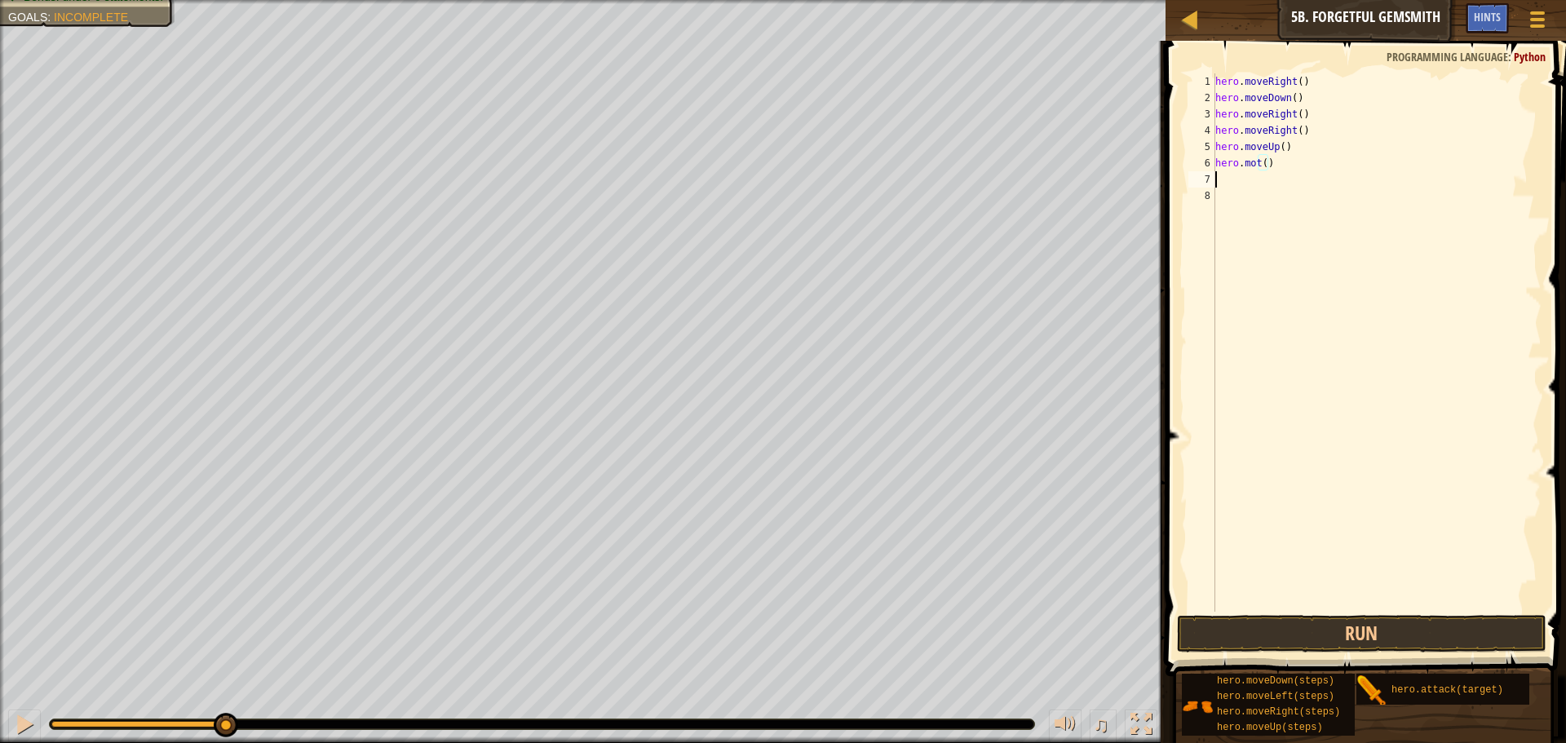
click at [1266, 172] on div "hero . moveRight ( ) hero . moveDown ( ) hero . moveRight ( ) hero . moveRight …" at bounding box center [1377, 358] width 330 height 571
drag, startPoint x: 1272, startPoint y: 162, endPoint x: 1216, endPoint y: 159, distance: 55.5
click at [1216, 159] on div "hero . moveRight ( ) hero . moveDown ( ) hero . moveRight ( ) hero . moveRight …" at bounding box center [1377, 358] width 330 height 571
type textarea "hero.mot()"
type textarea "H"
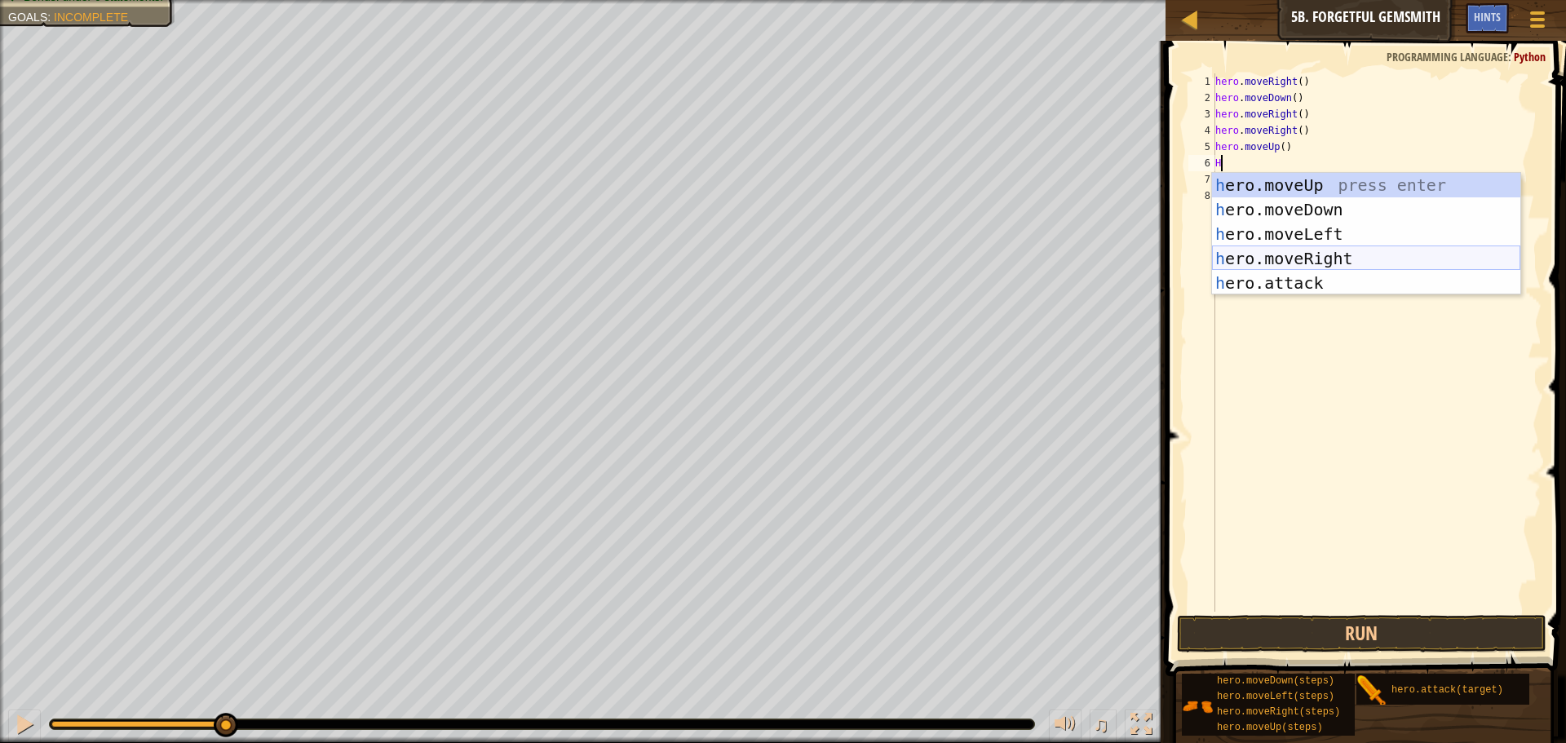
drag, startPoint x: 1320, startPoint y: 261, endPoint x: 1311, endPoint y: 325, distance: 65.1
click at [1320, 260] on div "h ero.moveUp press enter h ero.moveDown press enter h ero.moveLeft press enter …" at bounding box center [1366, 258] width 308 height 171
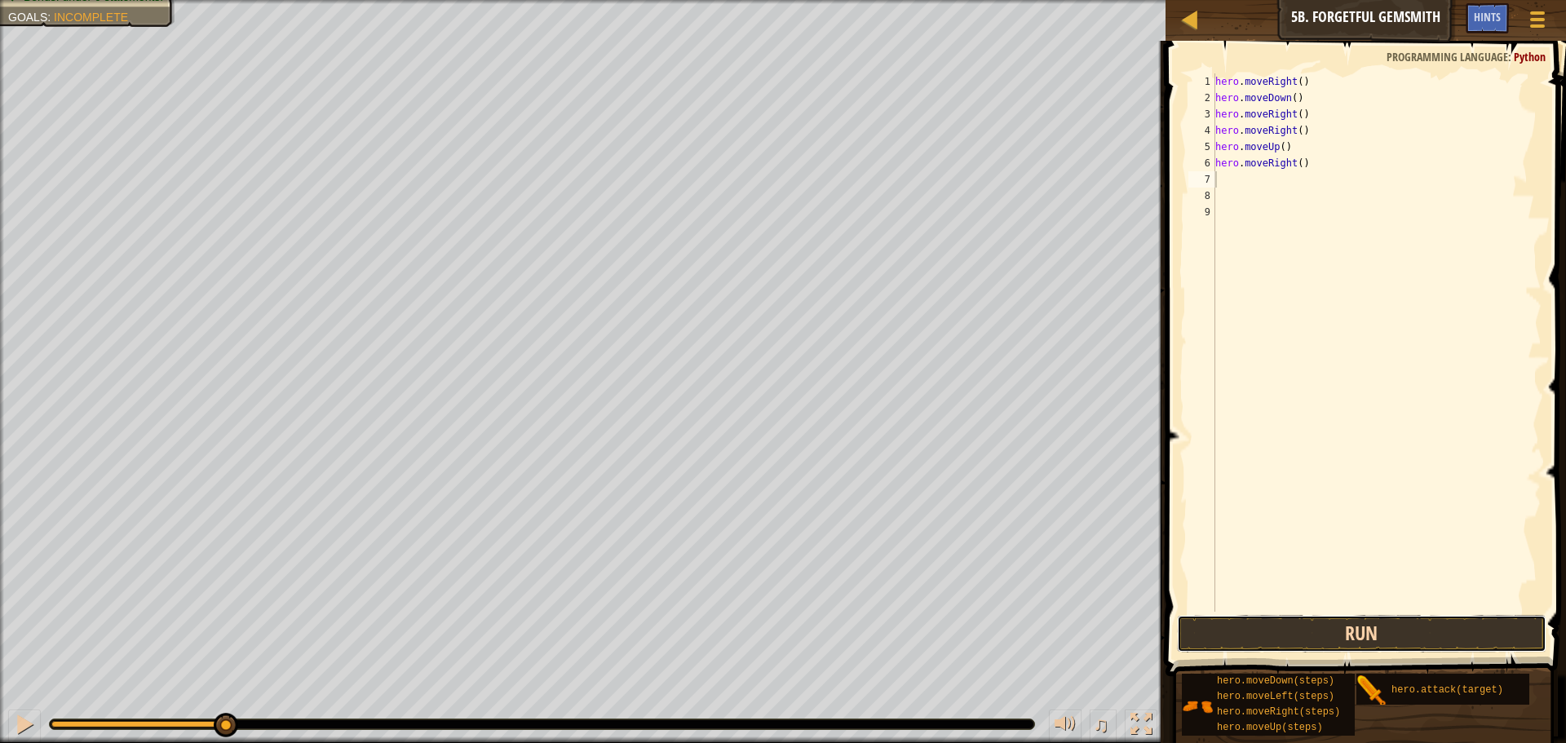
click at [1235, 634] on button "Run" at bounding box center [1362, 634] width 370 height 38
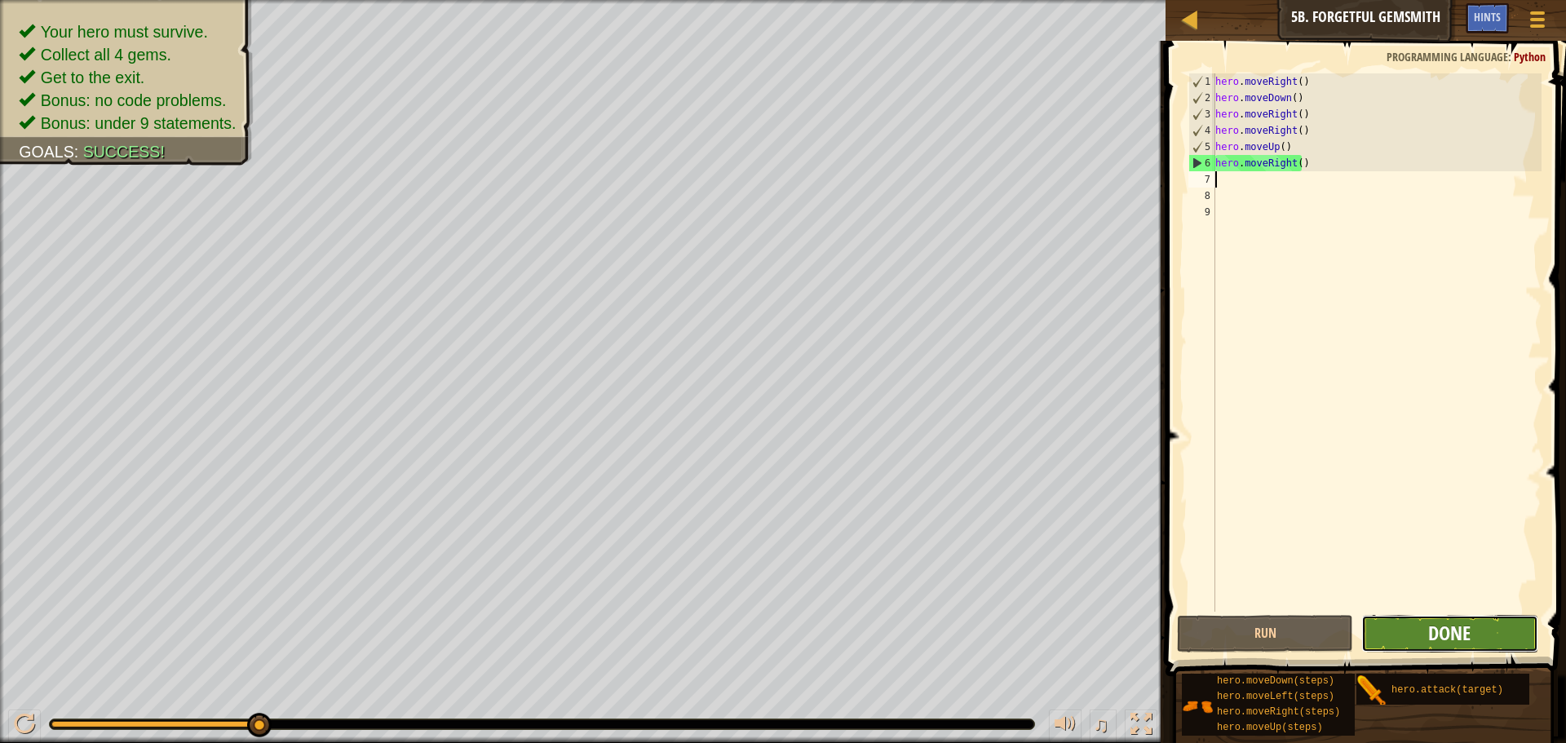
click at [1447, 631] on span "Done" at bounding box center [1449, 633] width 42 height 26
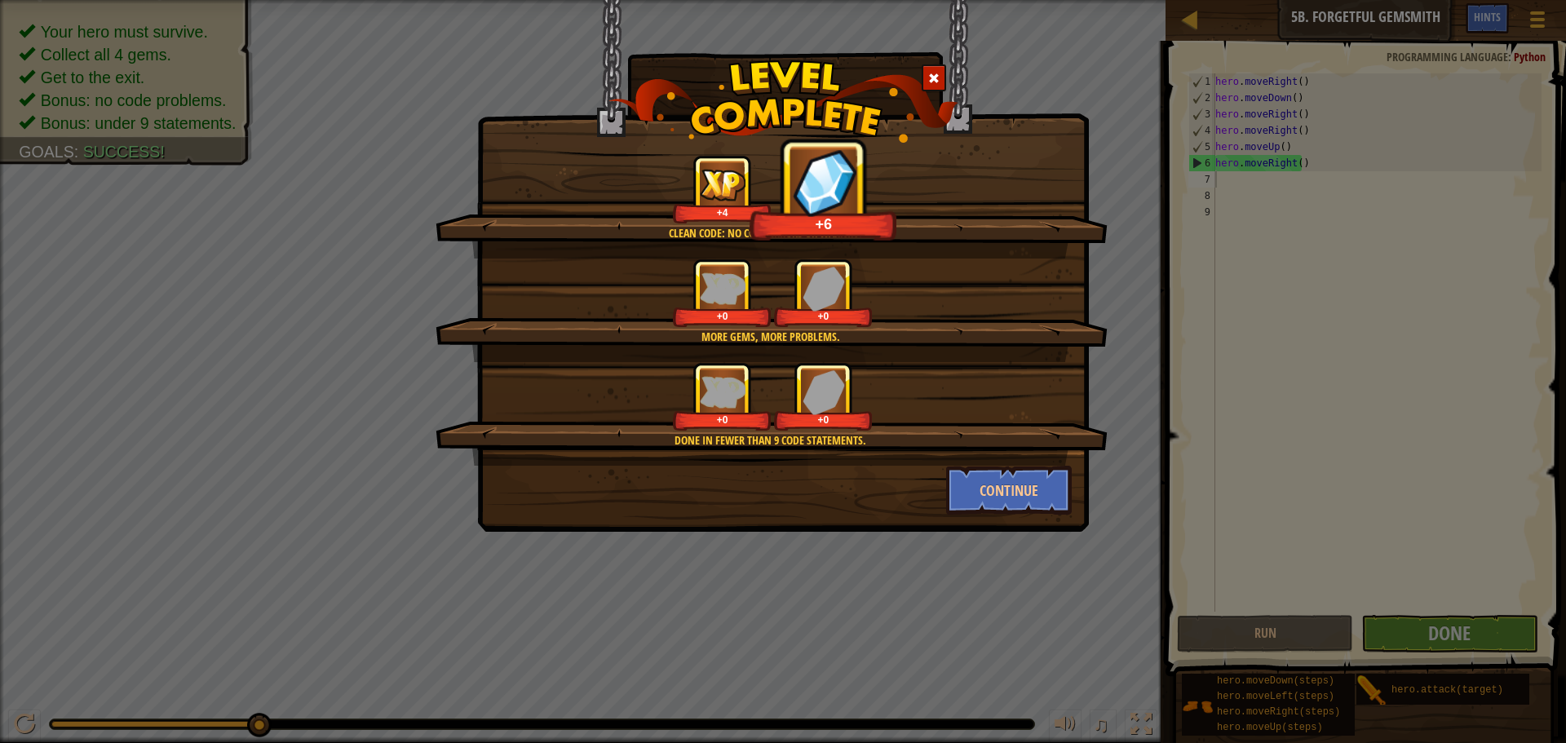
click at [1013, 519] on div "Clean code: no code errors or warnings. +4 +6 More gems, more problems. +0 +0 D…" at bounding box center [783, 266] width 612 height 532
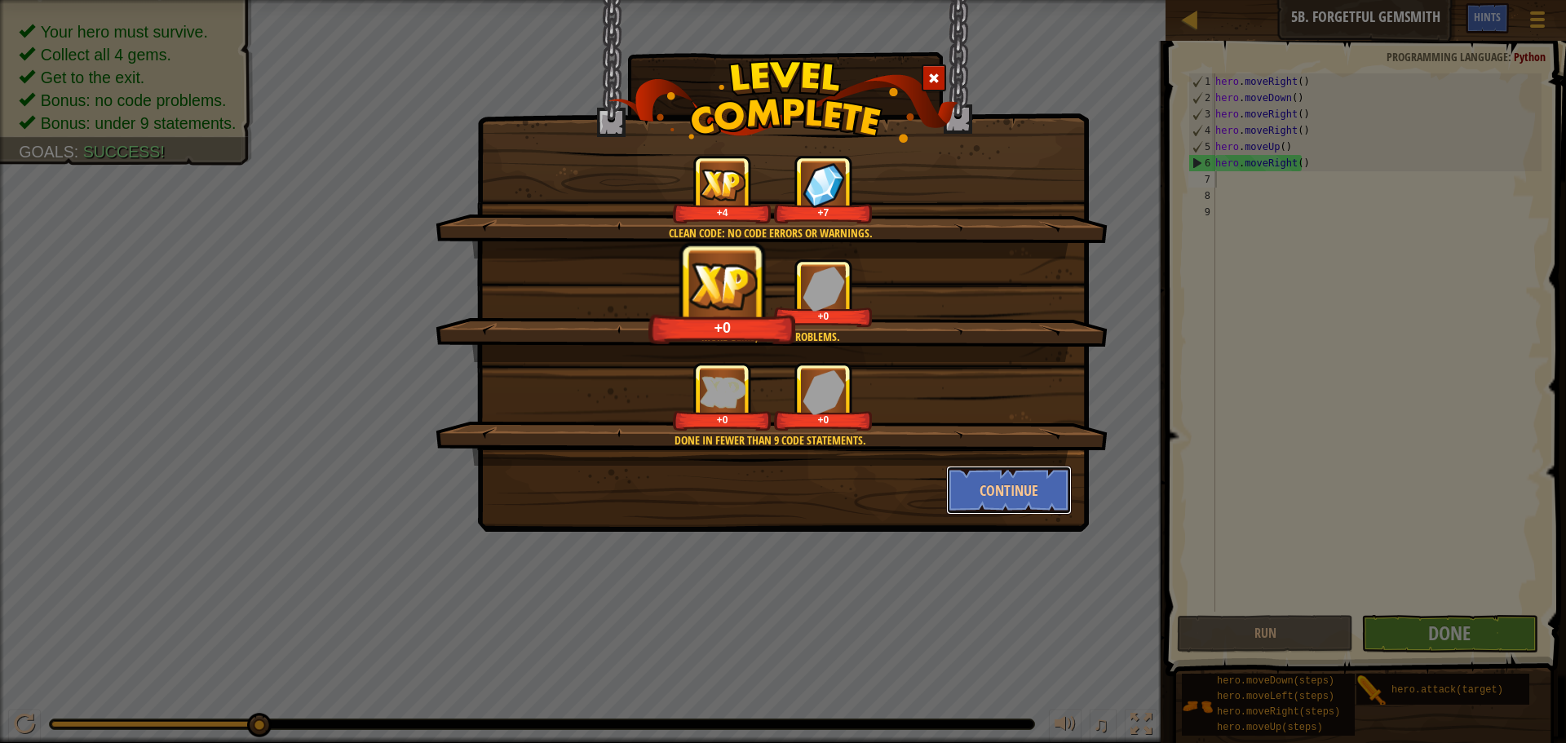
drag, startPoint x: 977, startPoint y: 498, endPoint x: 964, endPoint y: 469, distance: 31.4
click at [977, 493] on button "Continue" at bounding box center [1009, 490] width 126 height 49
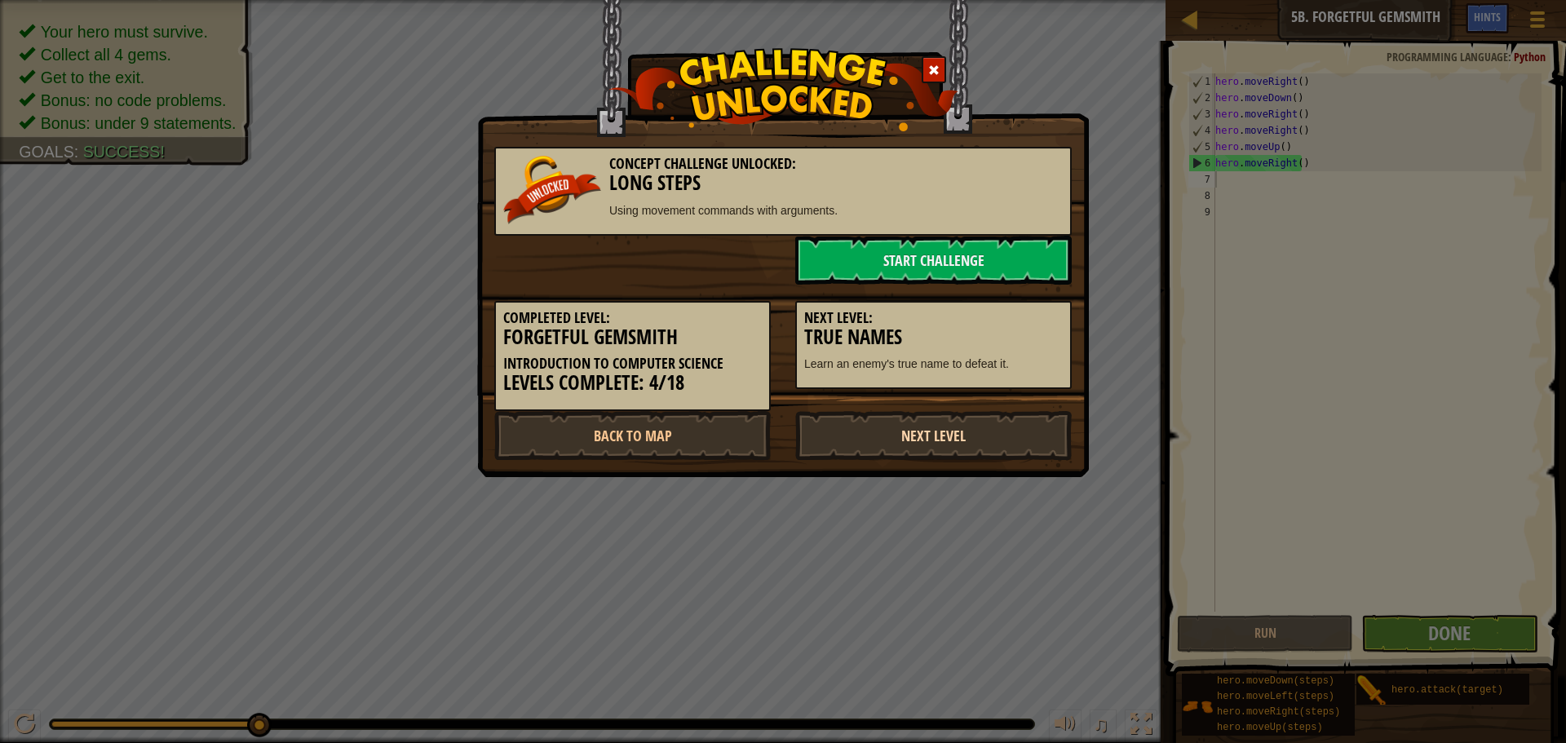
click at [928, 450] on link "Next Level" at bounding box center [933, 435] width 277 height 49
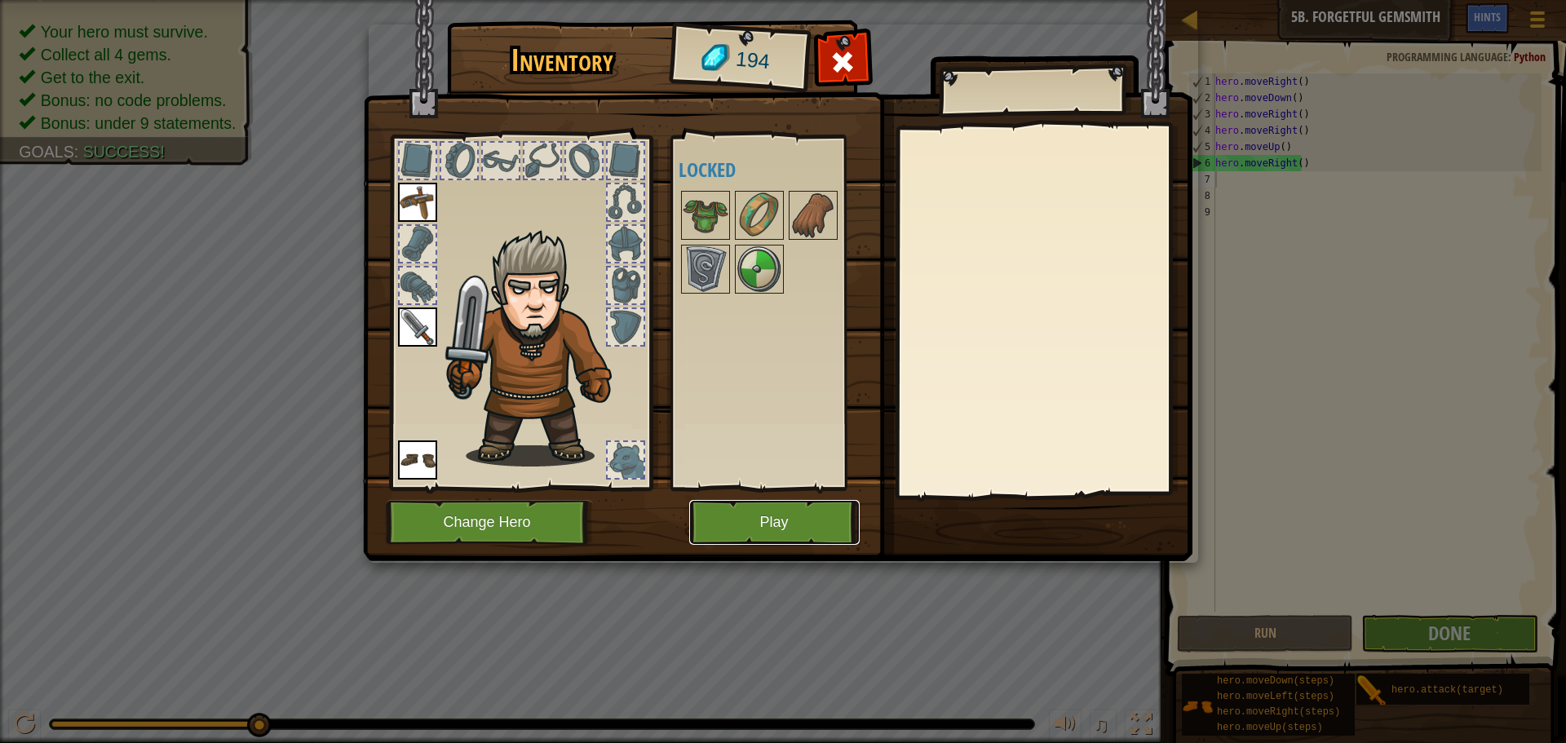
click at [756, 538] on button "Play" at bounding box center [774, 522] width 170 height 45
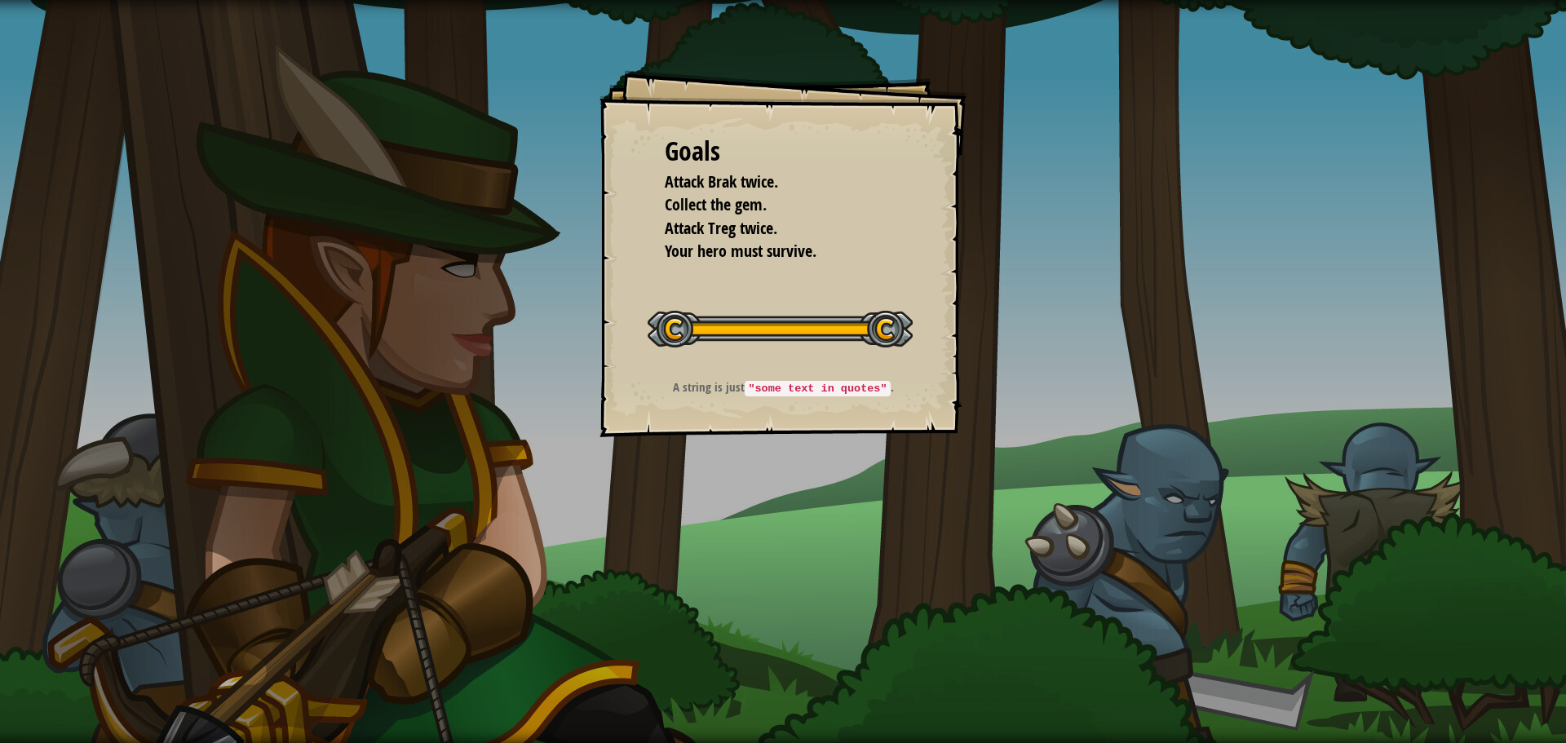
click at [833, 386] on code ""some text in quotes"" at bounding box center [817, 388] width 145 height 15
drag, startPoint x: 966, startPoint y: 435, endPoint x: 937, endPoint y: 434, distance: 28.6
click at [970, 432] on div "Goals Attack Brak twice. Collect the gem. Attack Treg twice. Your hero must sur…" at bounding box center [783, 371] width 1566 height 743
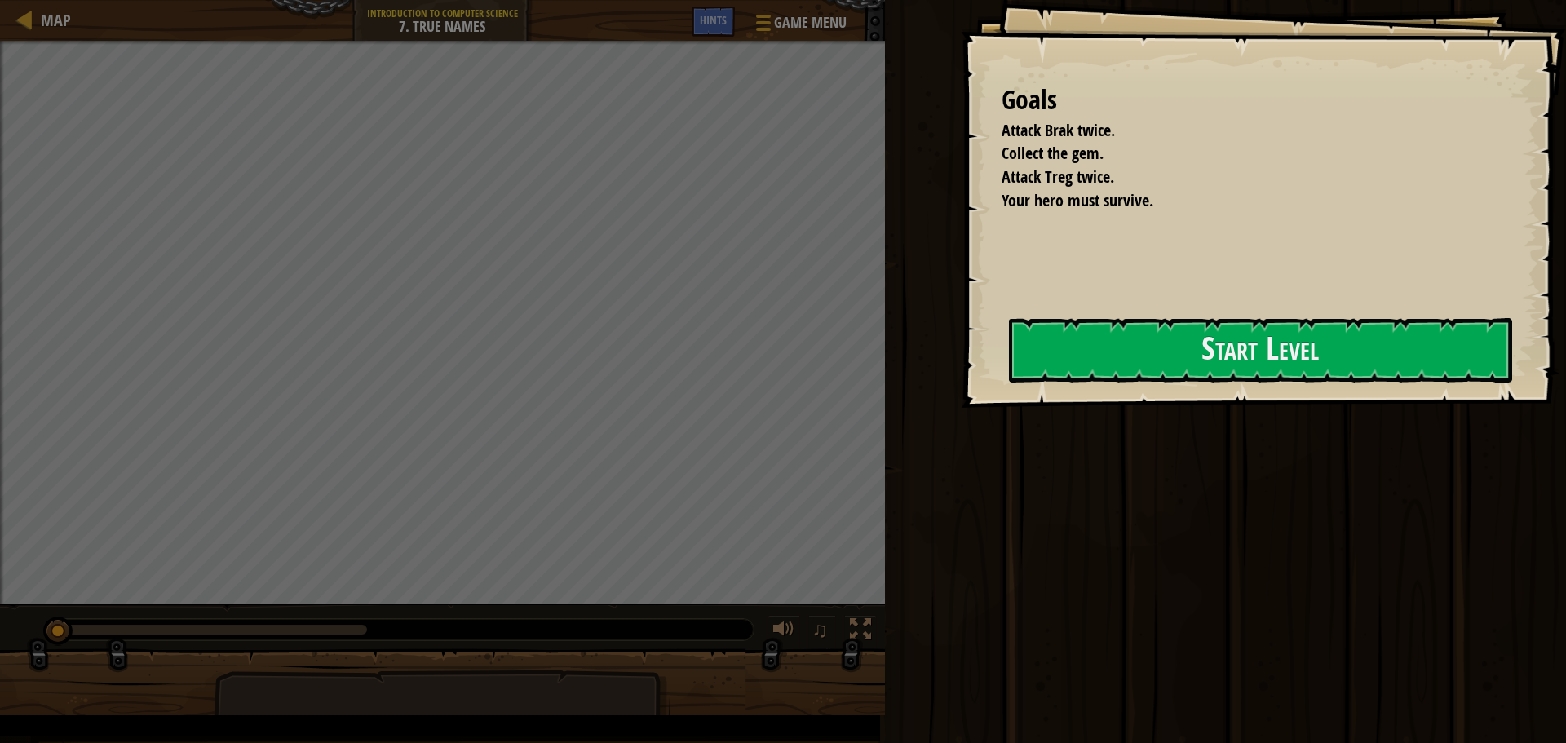
click at [1009, 436] on div at bounding box center [1260, 417] width 503 height 37
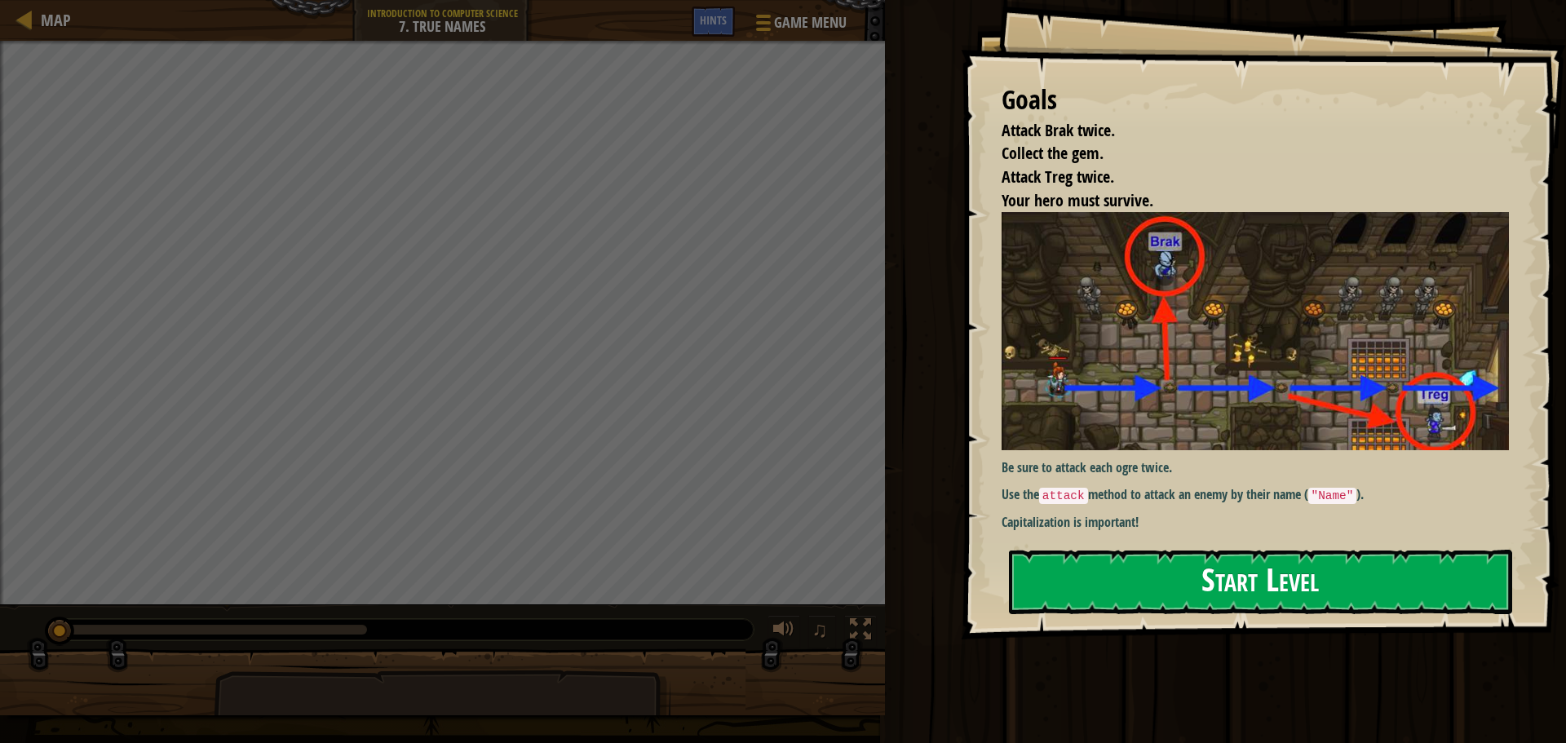
click at [1148, 583] on button "Start Level" at bounding box center [1260, 582] width 503 height 64
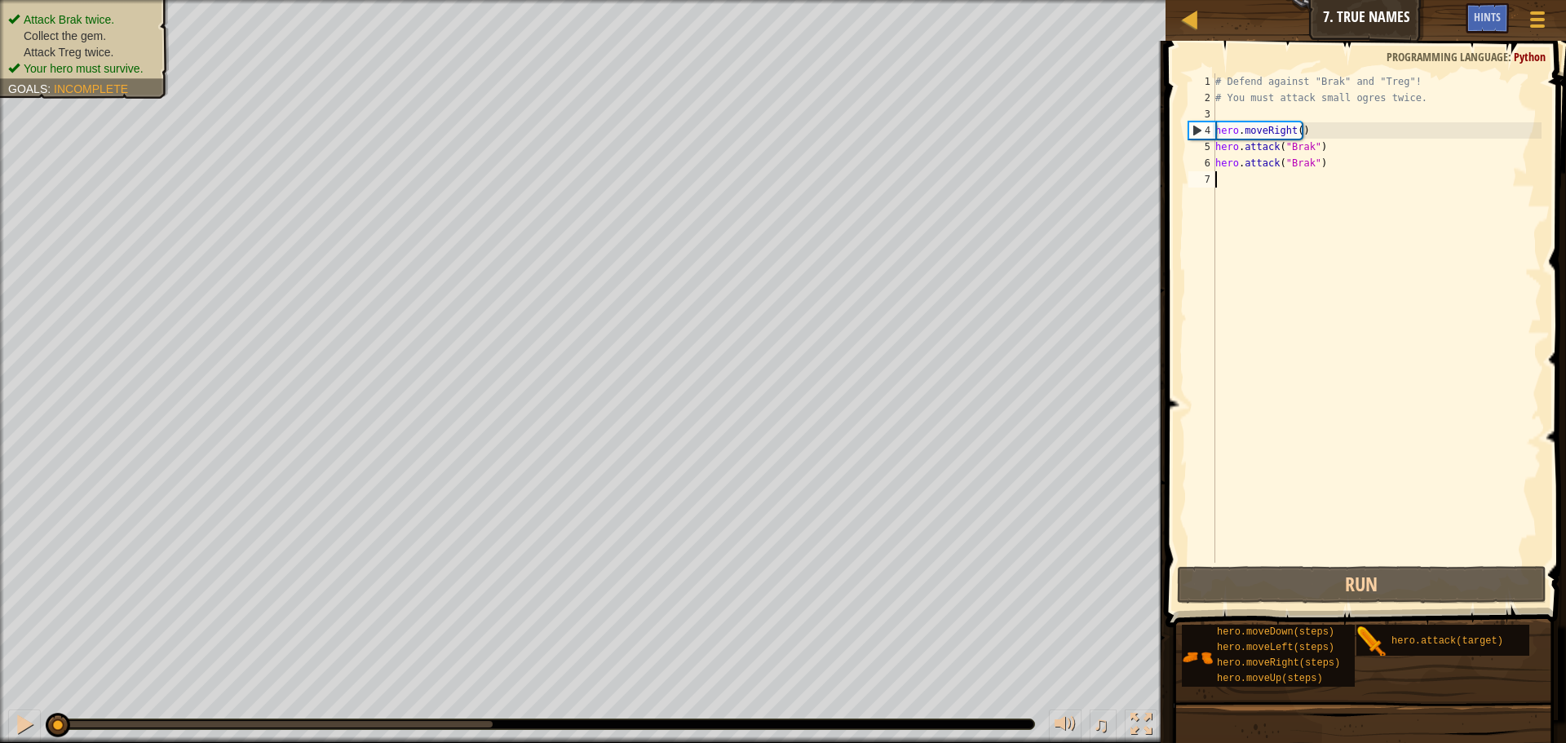
click at [1227, 394] on div "# Defend against "Brak" and "Treg"! # You must attack small ogres twice. hero .…" at bounding box center [1517, 334] width 610 height 522
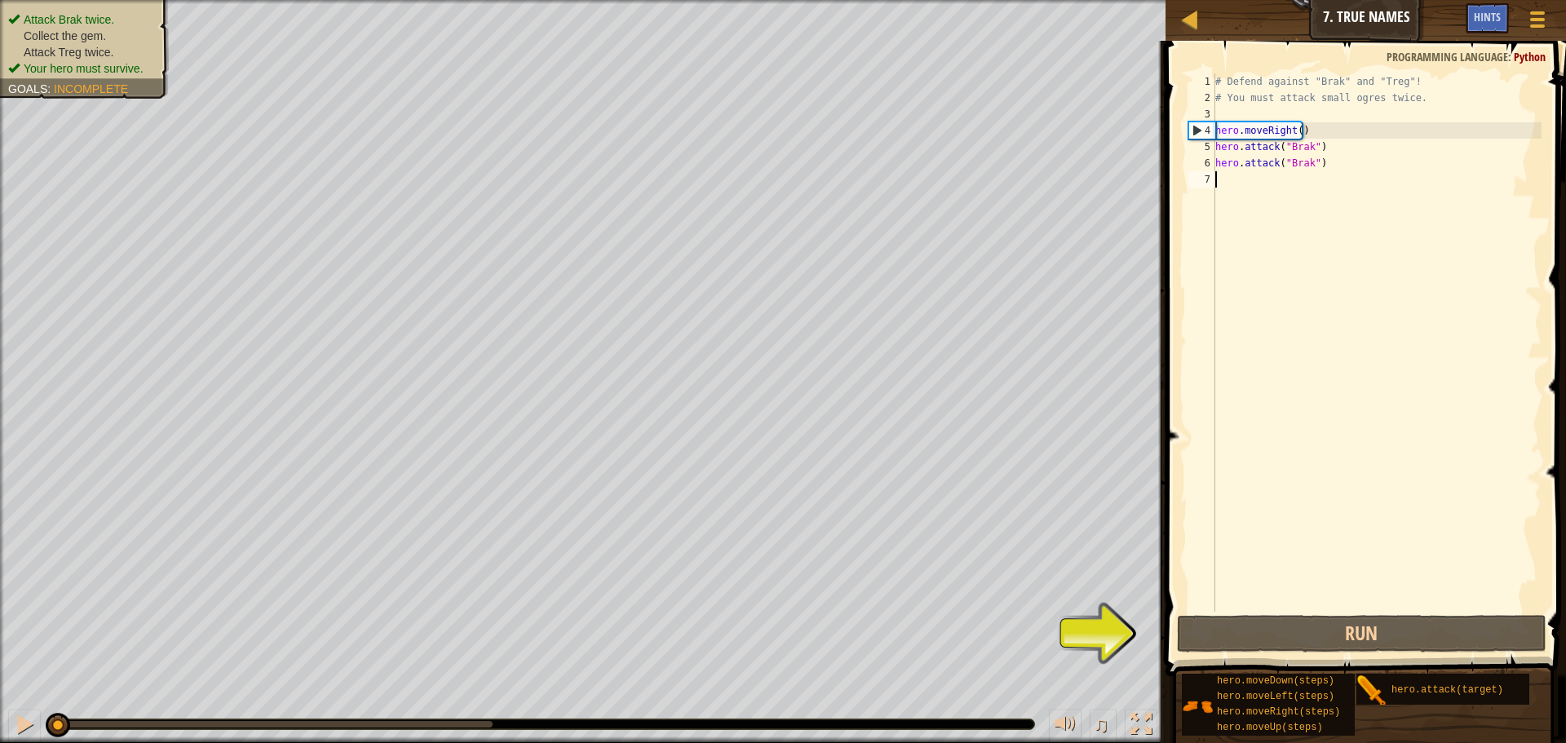
click at [1239, 441] on div "# Defend against "Brak" and "Treg"! # You must attack small ogres twice. hero .…" at bounding box center [1377, 358] width 330 height 571
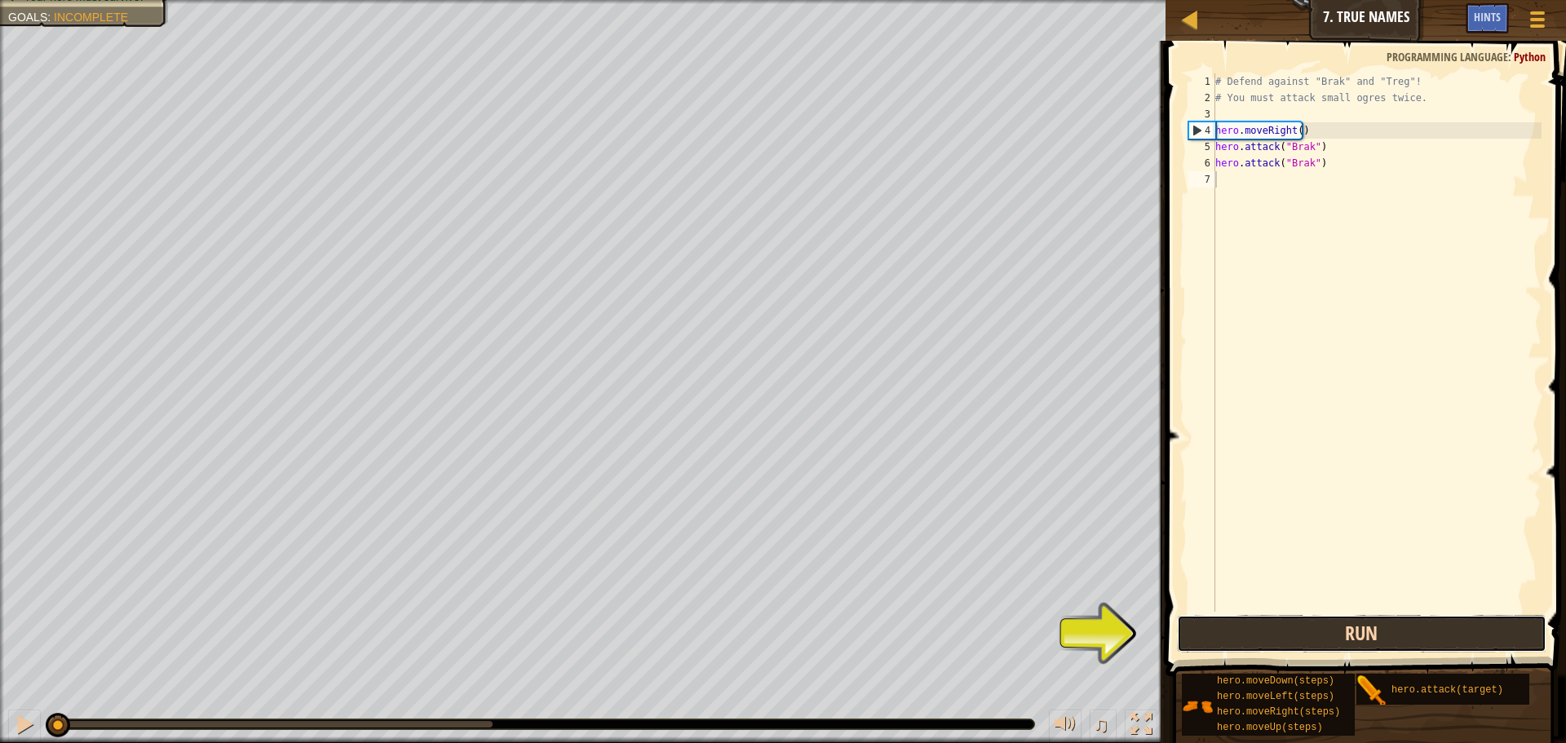
click at [1266, 634] on button "Run" at bounding box center [1362, 634] width 370 height 38
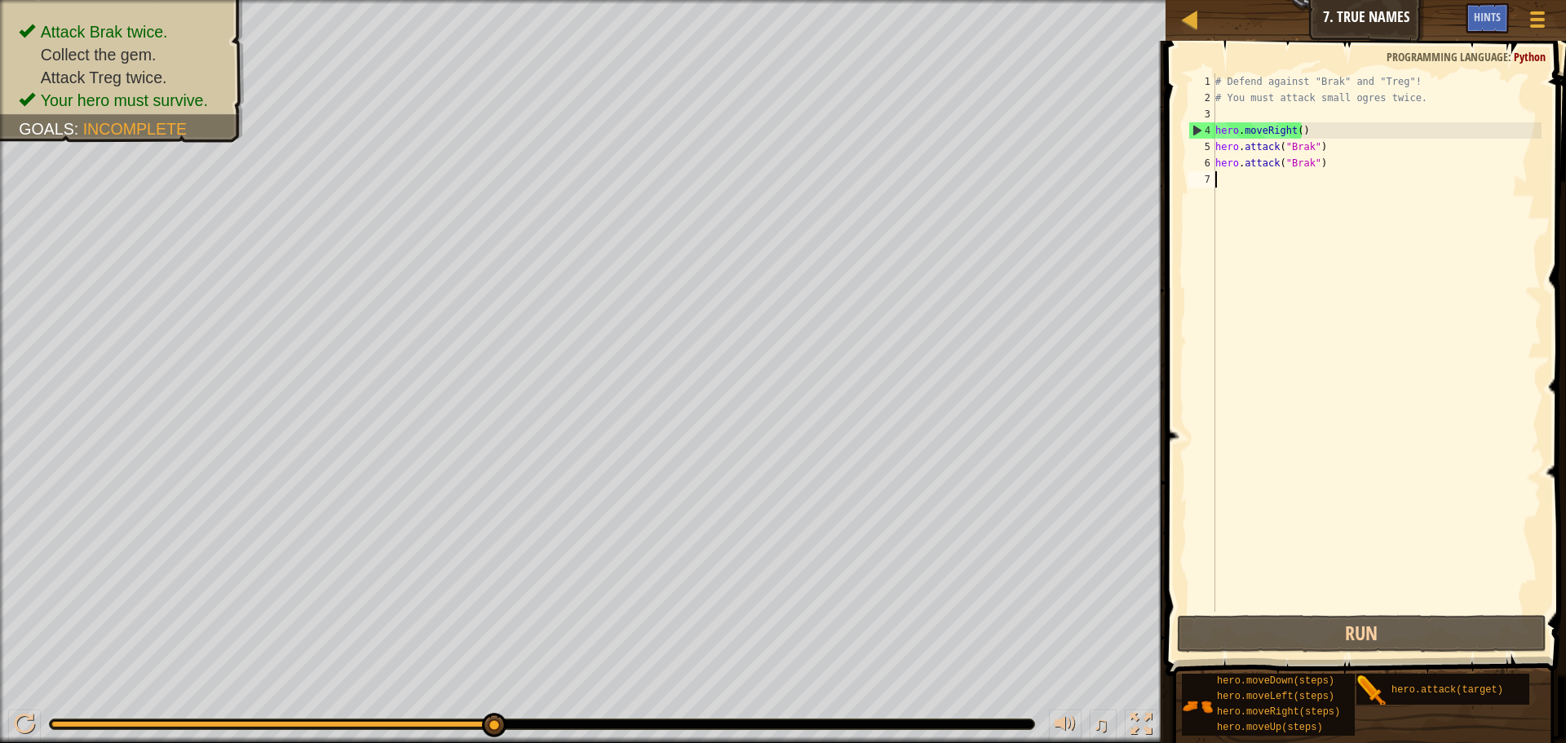
type textarea "H"
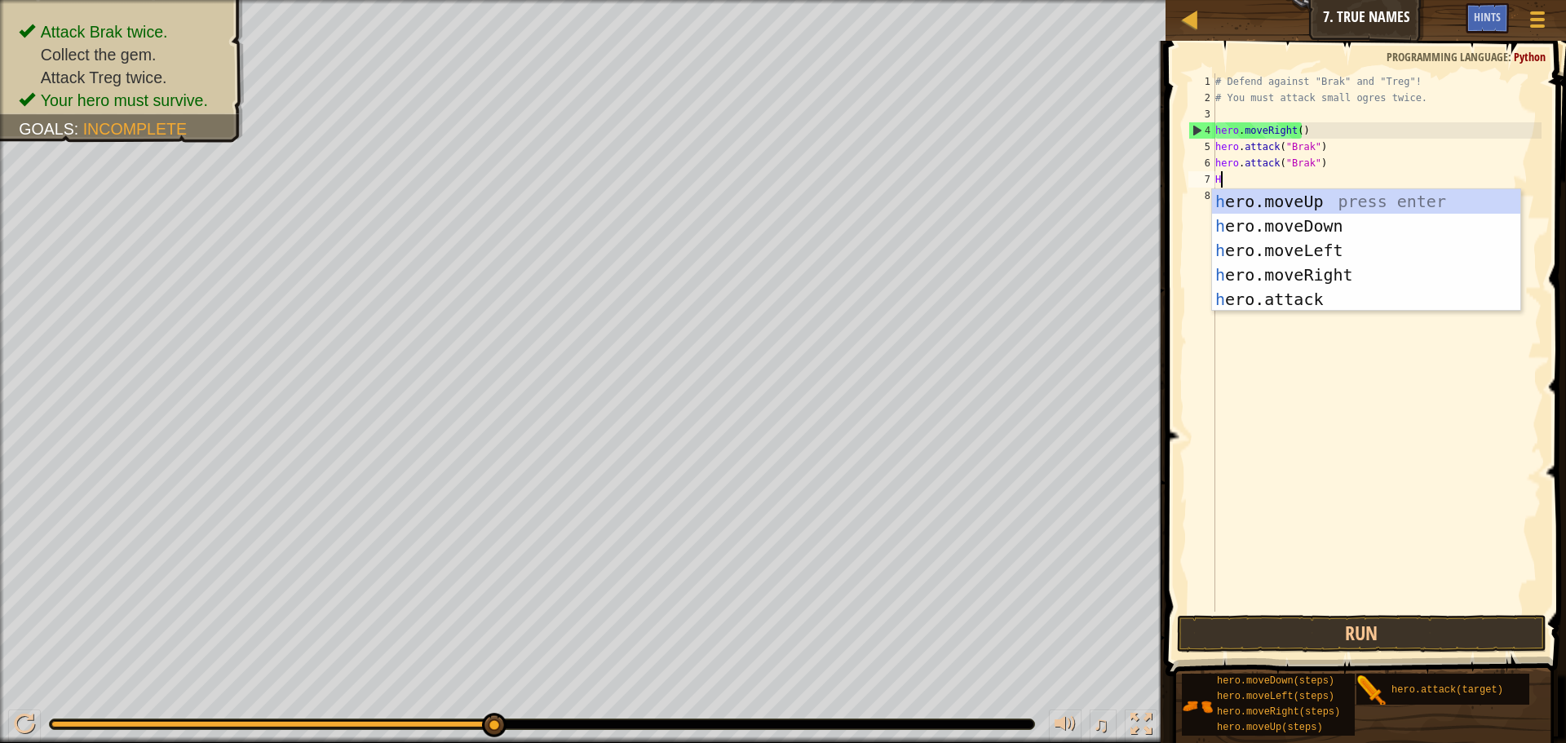
scroll to position [7, 0]
click at [1322, 265] on div "h ero.moveUp press enter h ero.moveDown press enter h ero.moveLeft press enter …" at bounding box center [1366, 274] width 308 height 171
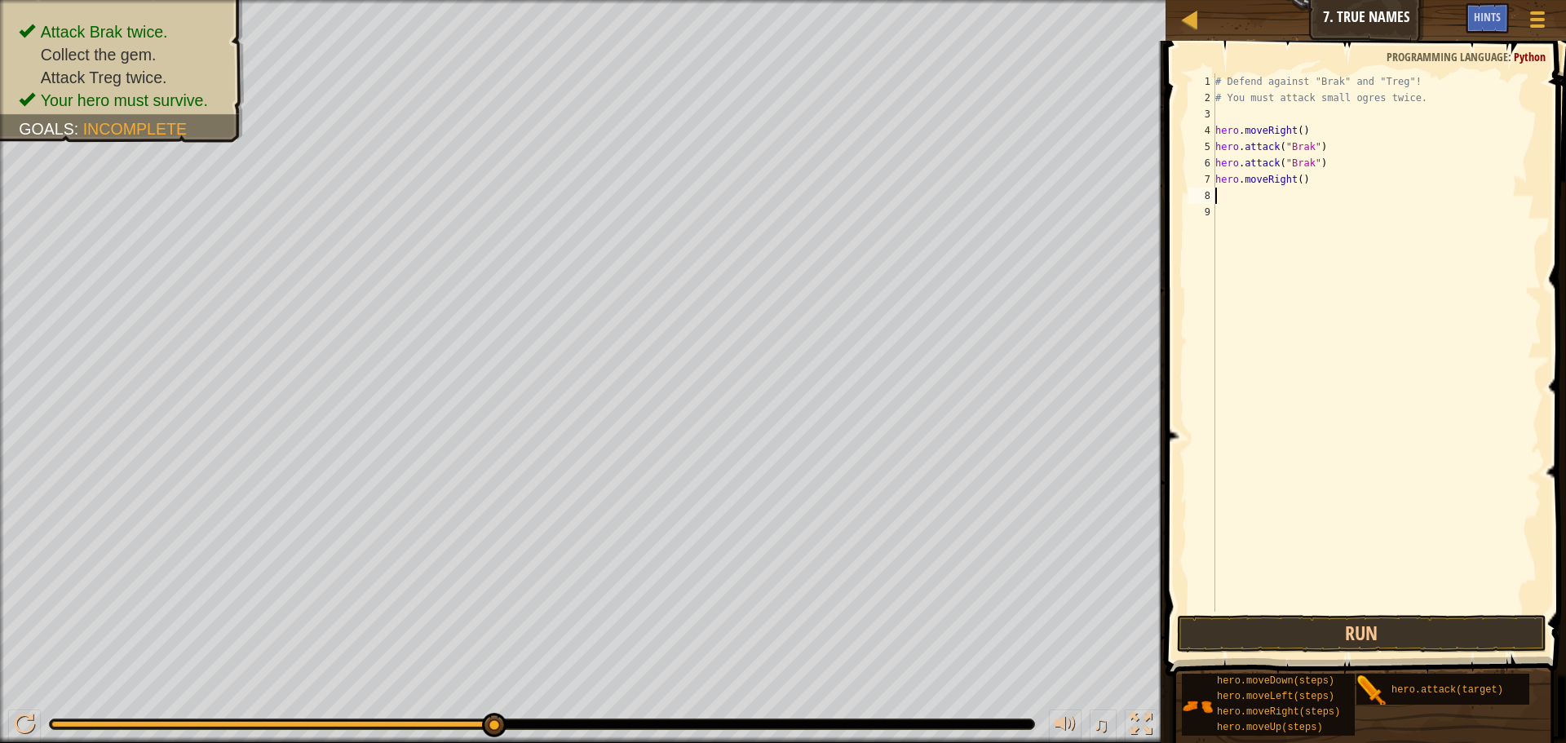
type textarea "H"
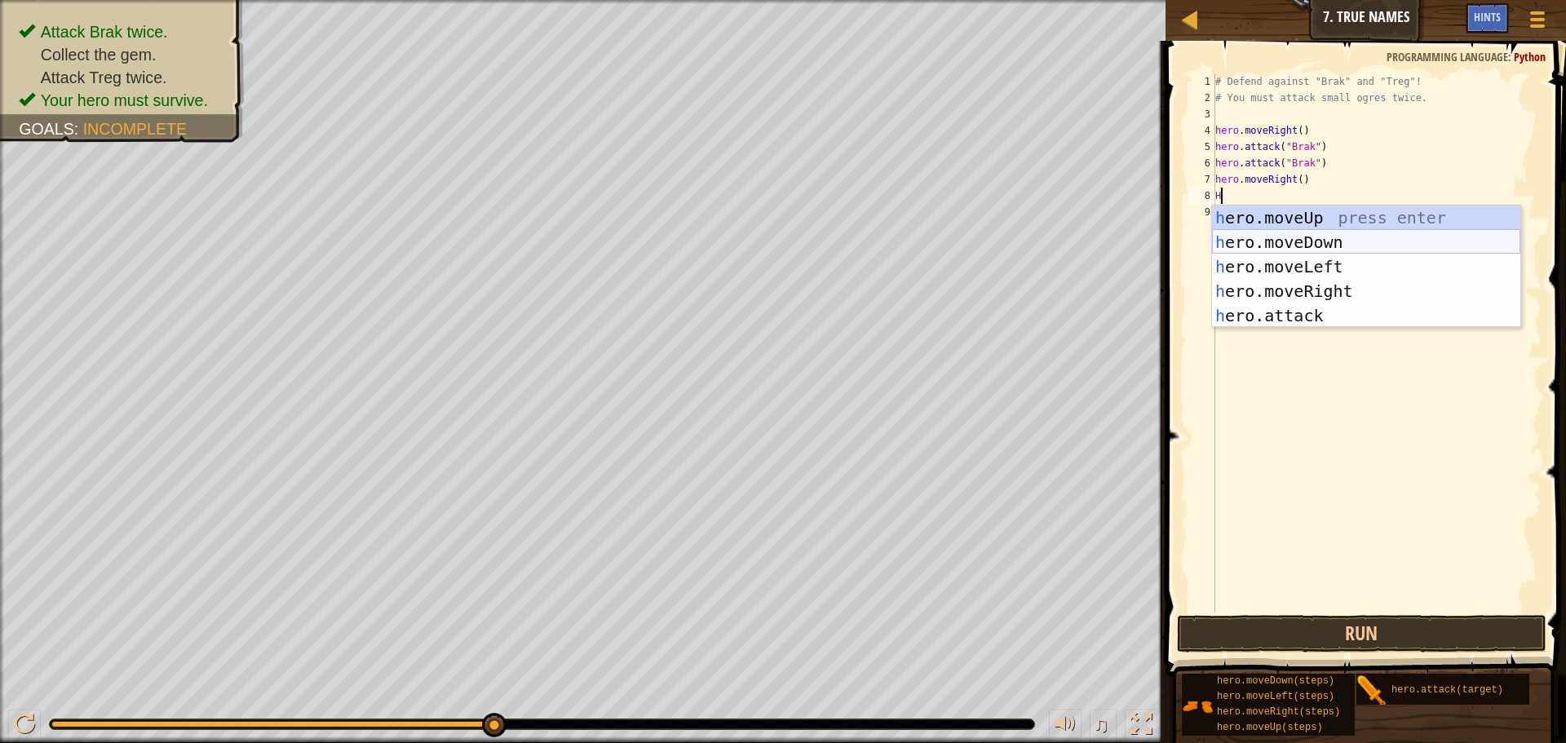
click at [1271, 242] on div "h ero.moveUp press enter h ero.moveDown press enter h ero.moveLeft press enter …" at bounding box center [1366, 291] width 308 height 171
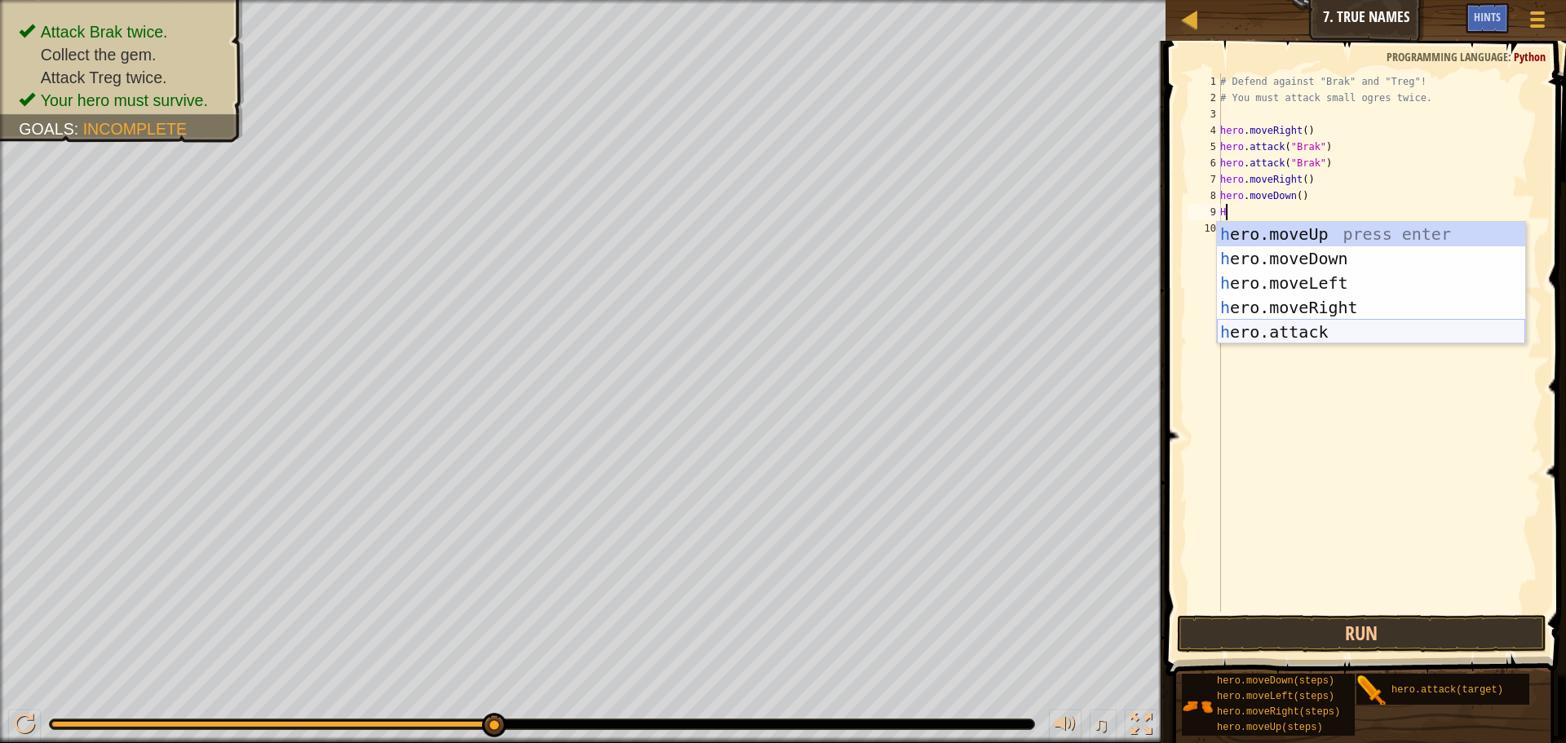
click at [1260, 323] on div "h ero.moveUp press enter h ero.moveDown press enter h ero.moveLeft press enter …" at bounding box center [1371, 307] width 308 height 171
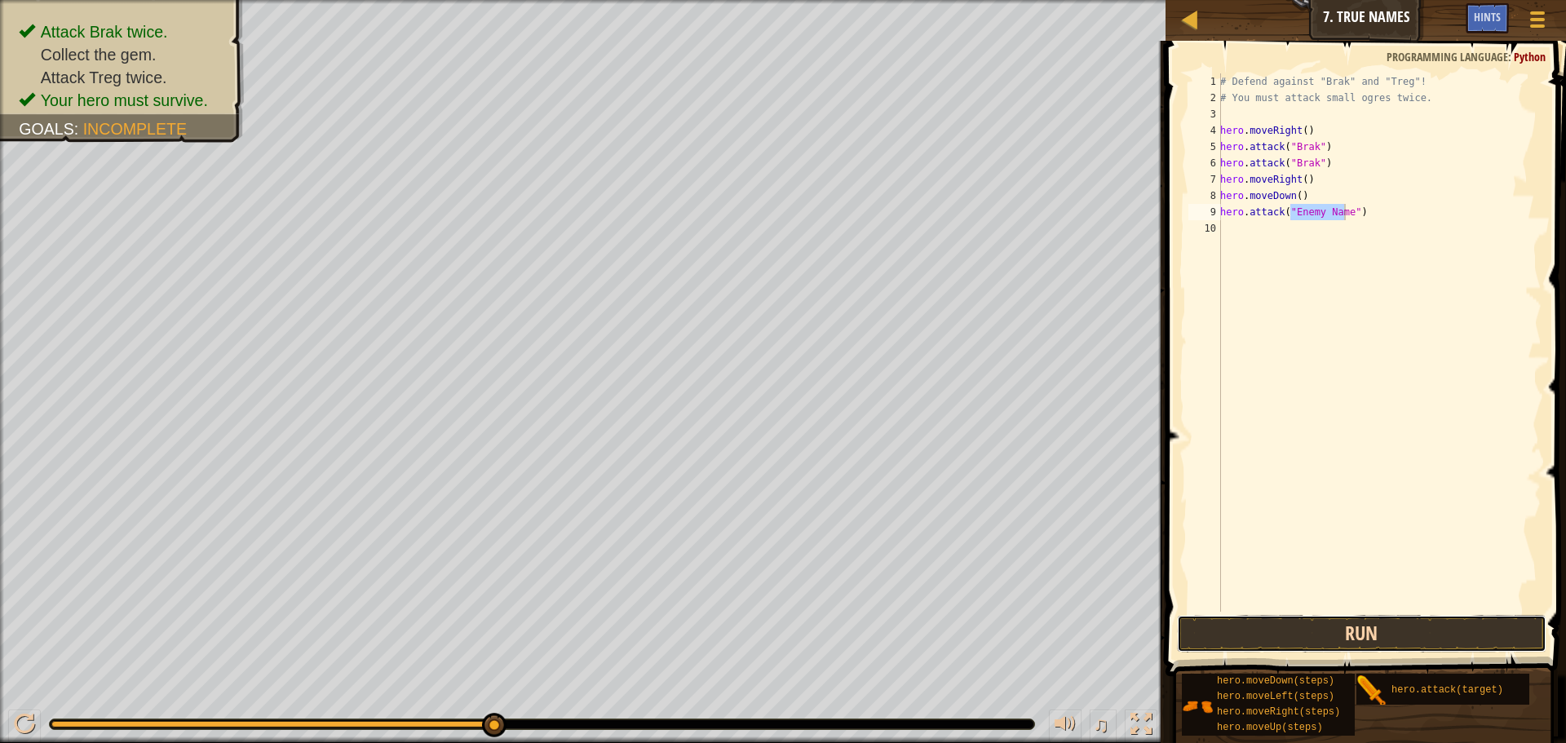
click at [1262, 618] on button "Run" at bounding box center [1362, 634] width 370 height 38
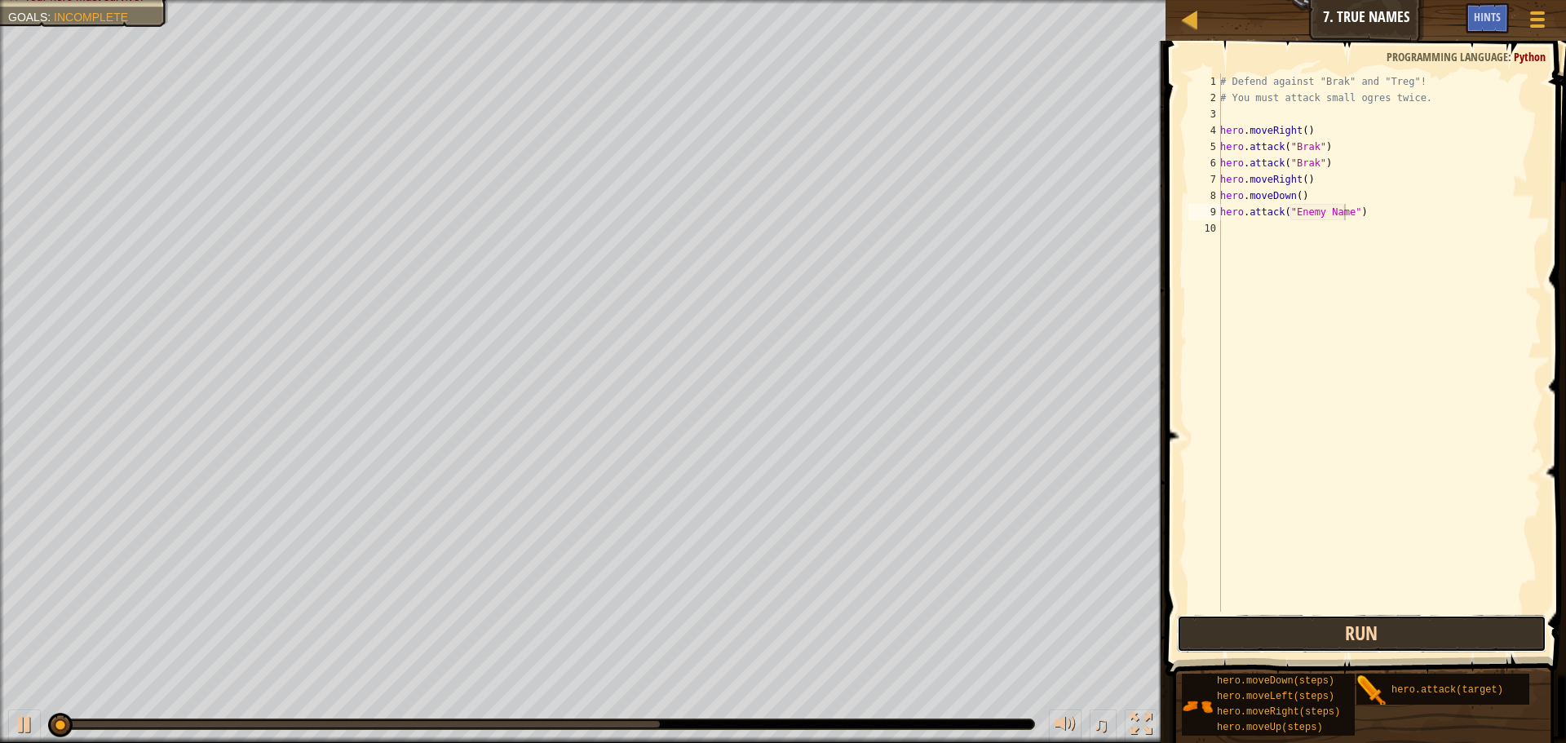
click at [1265, 615] on button "Run" at bounding box center [1362, 634] width 370 height 38
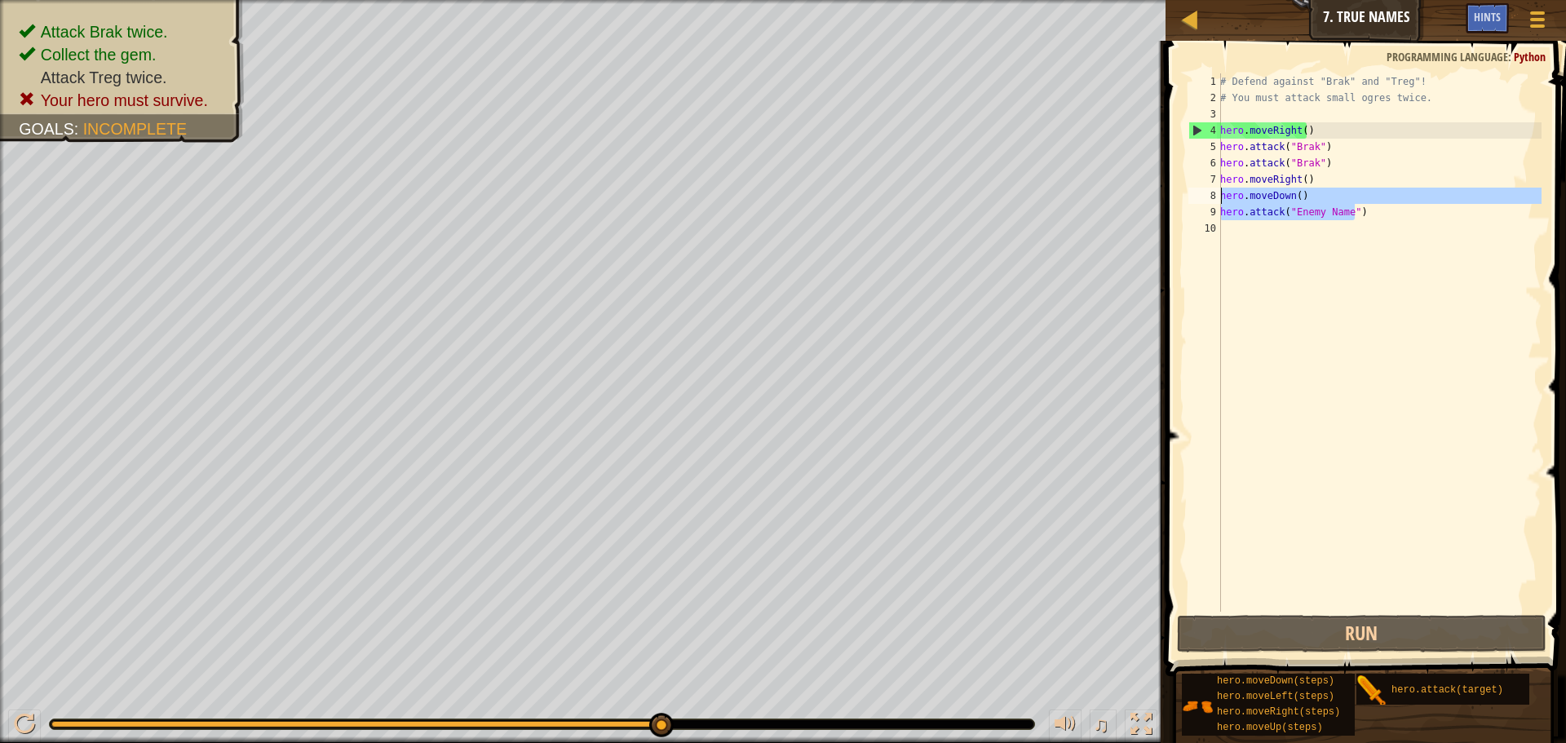
drag, startPoint x: 1337, startPoint y: 209, endPoint x: 1220, endPoint y: 191, distance: 118.0
click at [1220, 191] on div "hero.attack("Enemy Name") 1 2 3 4 5 6 7 8 9 10 # Defend against "Brak" and "Tre…" at bounding box center [1363, 342] width 356 height 538
type textarea "hero.moveDown() hero.attack("Enemy Name")"
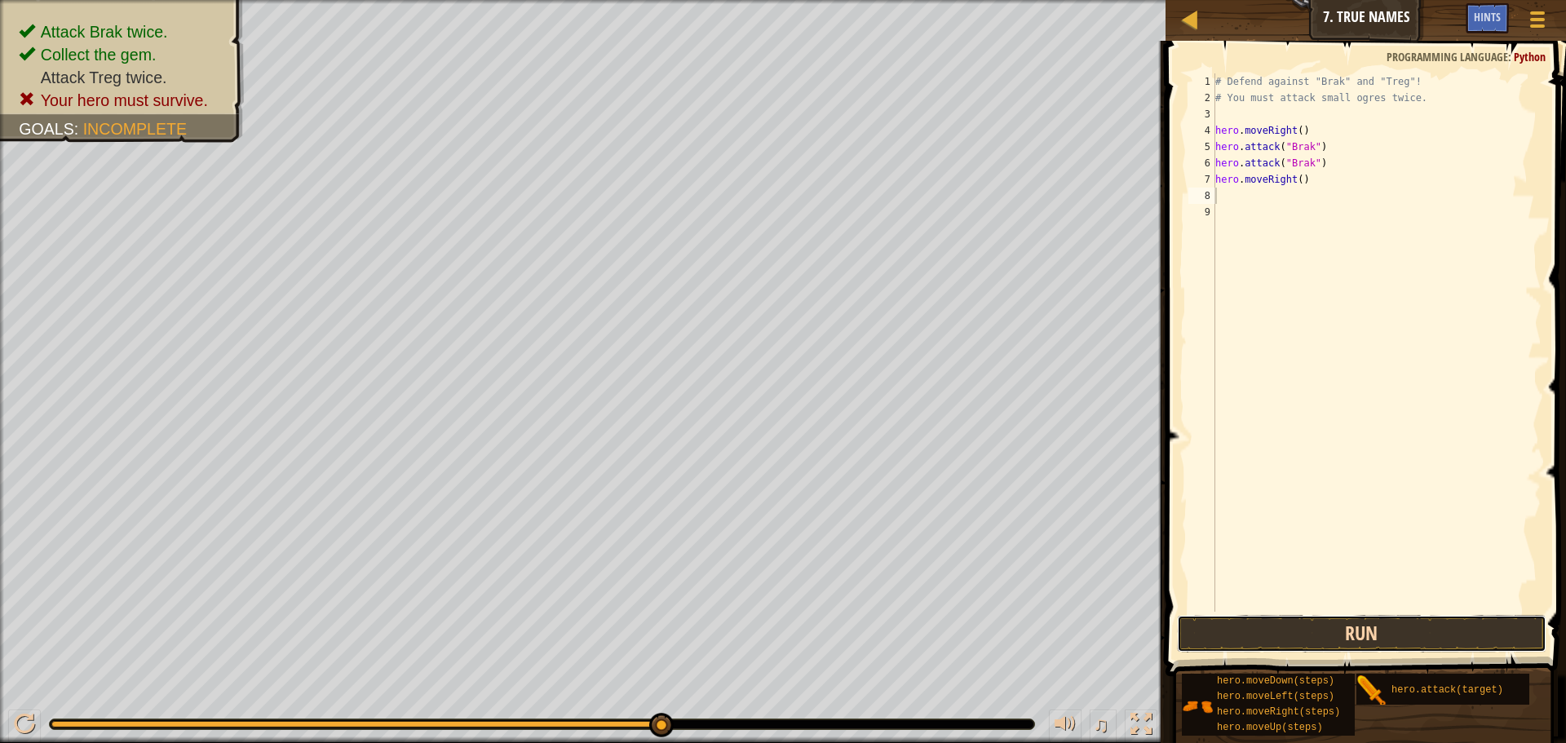
click at [1235, 629] on button "Run" at bounding box center [1362, 634] width 370 height 38
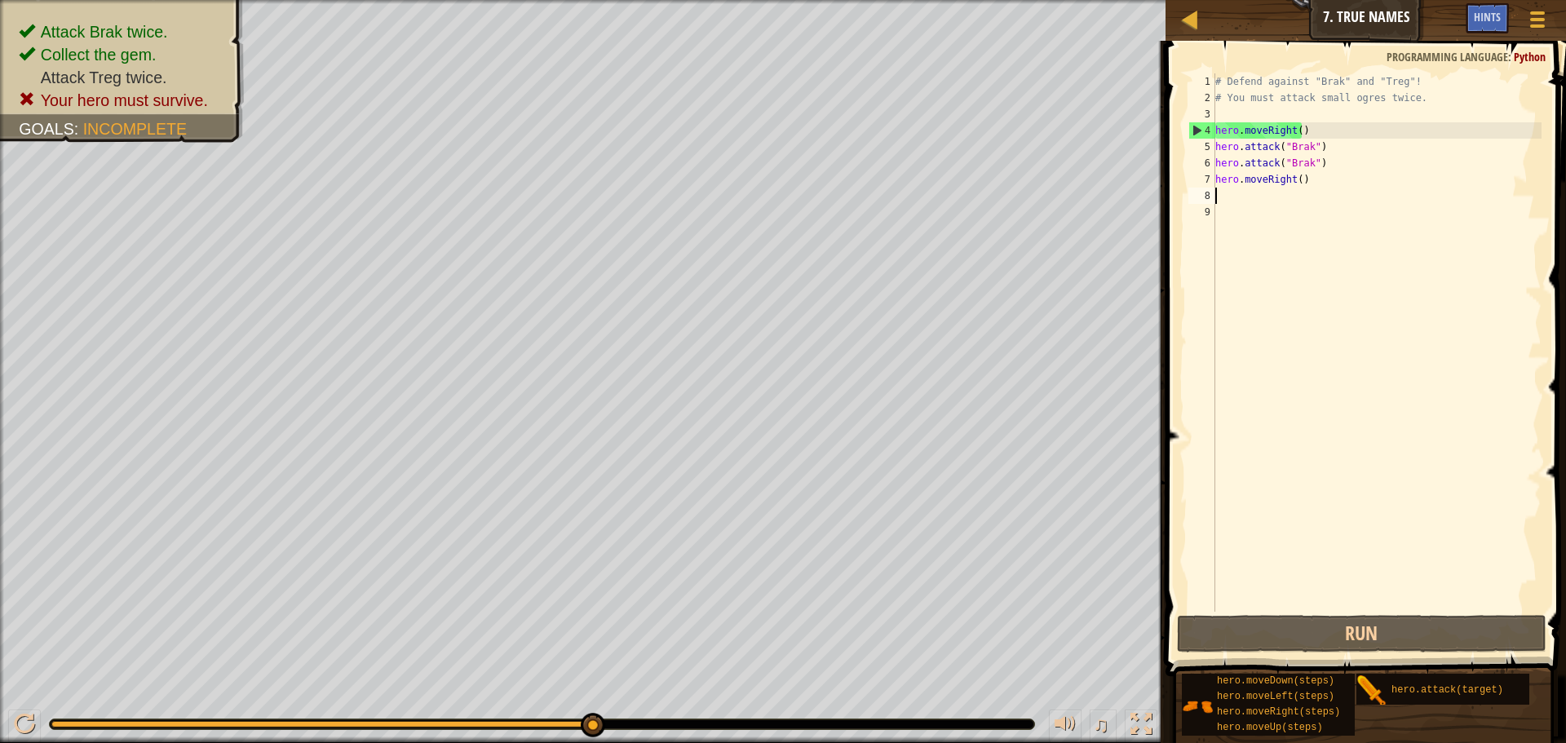
click at [1238, 199] on div "# Defend against "Brak" and "Treg"! # You must attack small ogres twice. hero .…" at bounding box center [1377, 358] width 330 height 571
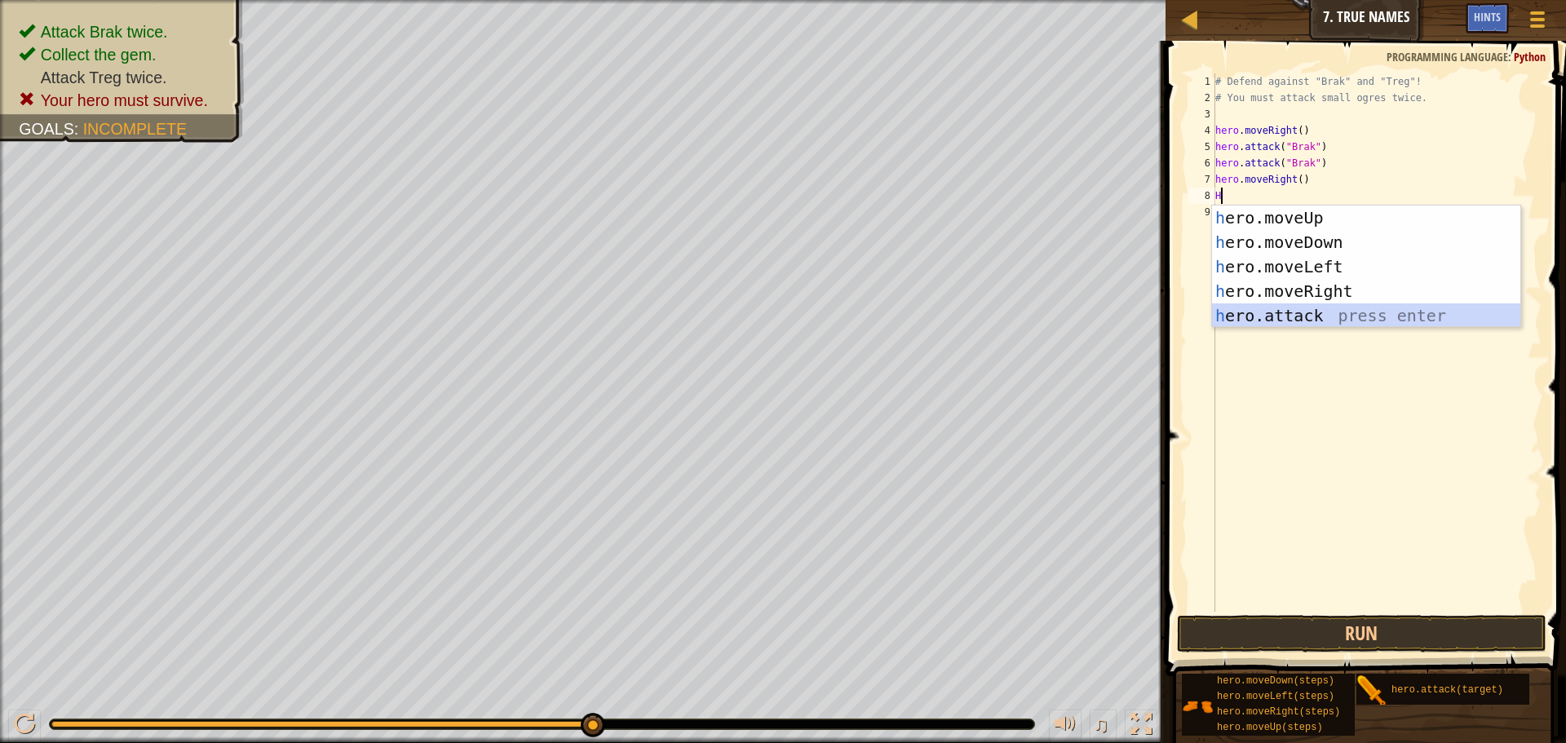
click at [1256, 309] on div "h ero.moveUp press enter h ero.moveDown press enter h ero.moveLeft press enter …" at bounding box center [1366, 291] width 308 height 171
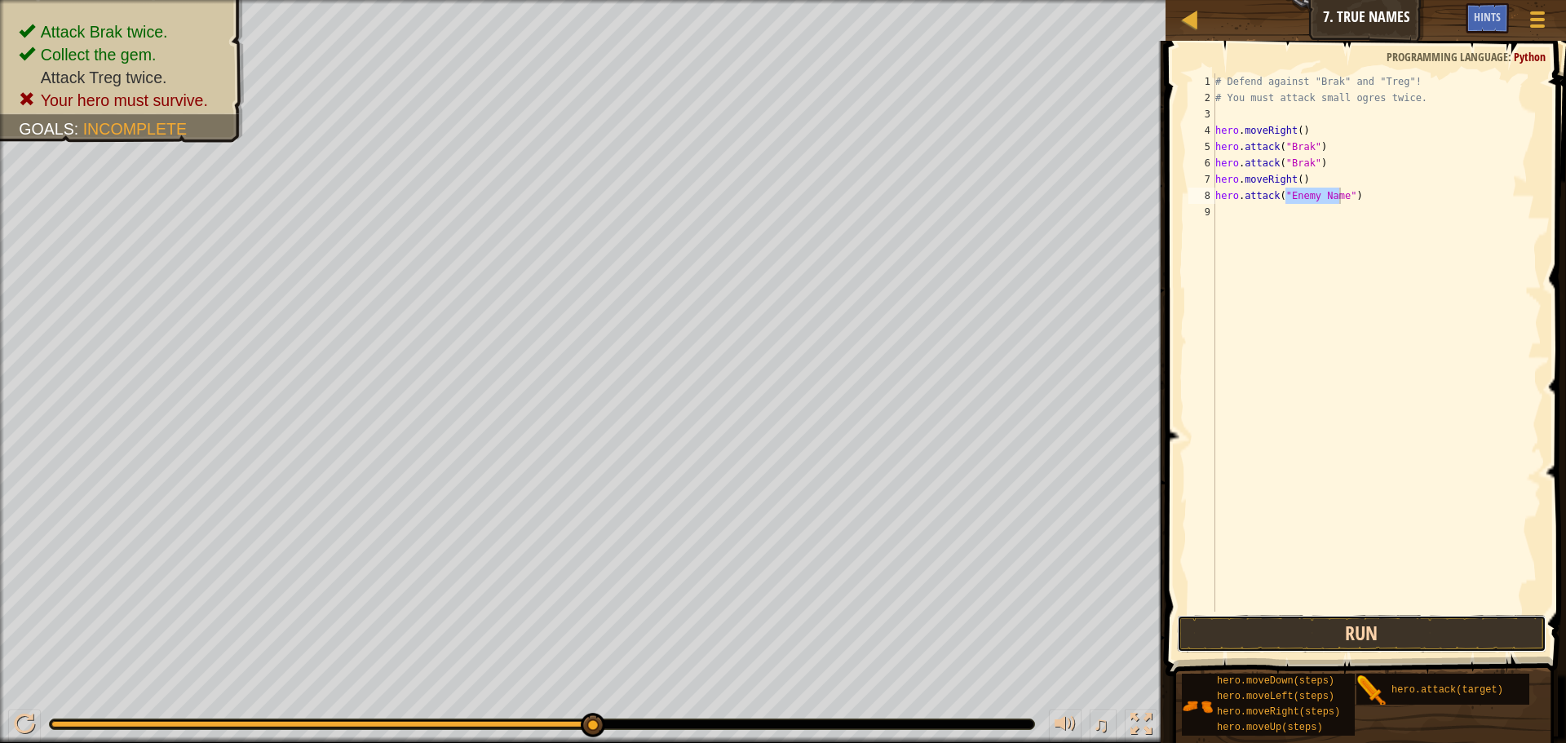
click at [1203, 622] on button "Run" at bounding box center [1362, 634] width 370 height 38
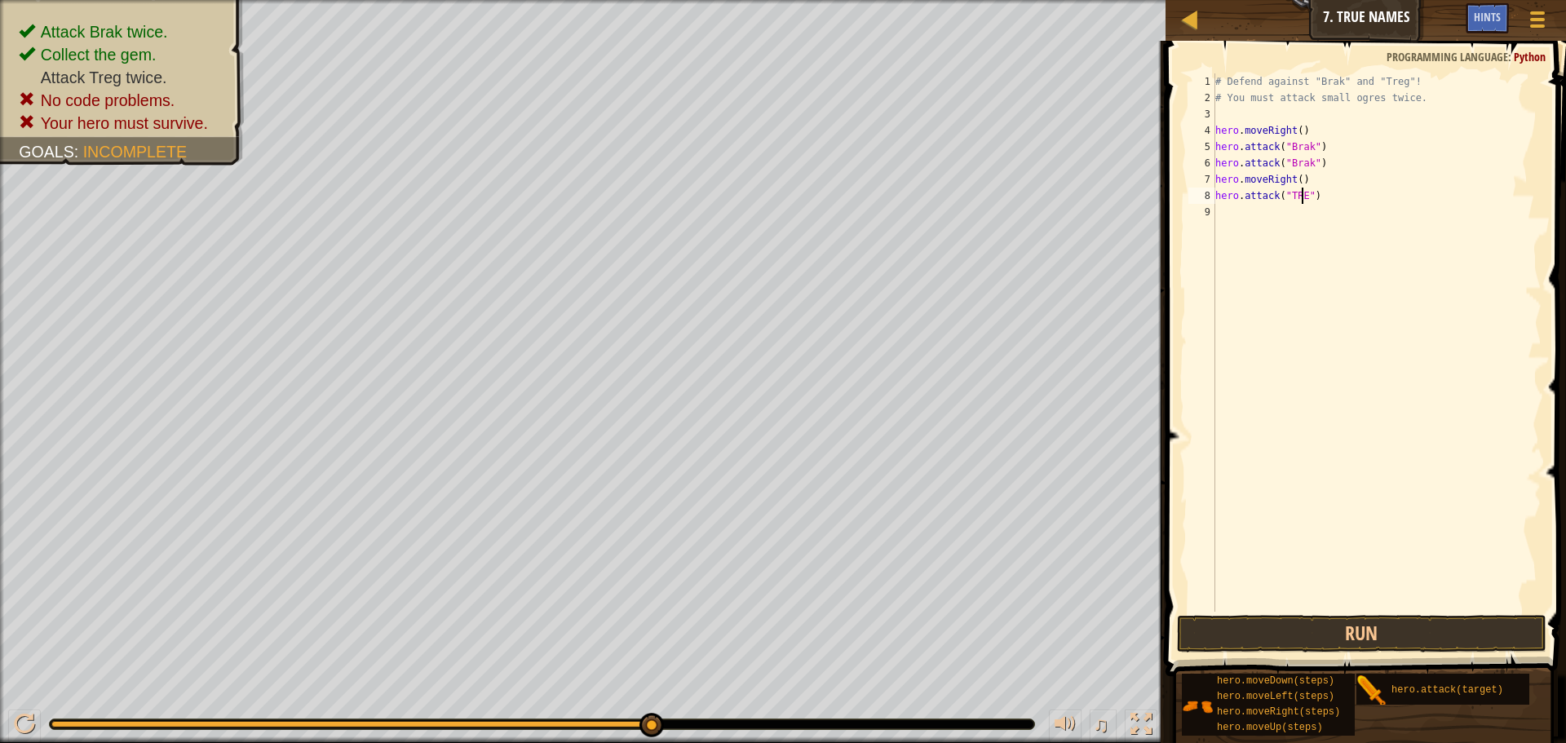
scroll to position [7, 7]
click at [1269, 626] on button "Run" at bounding box center [1362, 634] width 370 height 38
click at [1219, 624] on button "Run" at bounding box center [1362, 634] width 370 height 38
click at [1318, 180] on div "# Defend against "Brak" and "Treg"! # You must attack small ogres twice. hero .…" at bounding box center [1377, 358] width 330 height 571
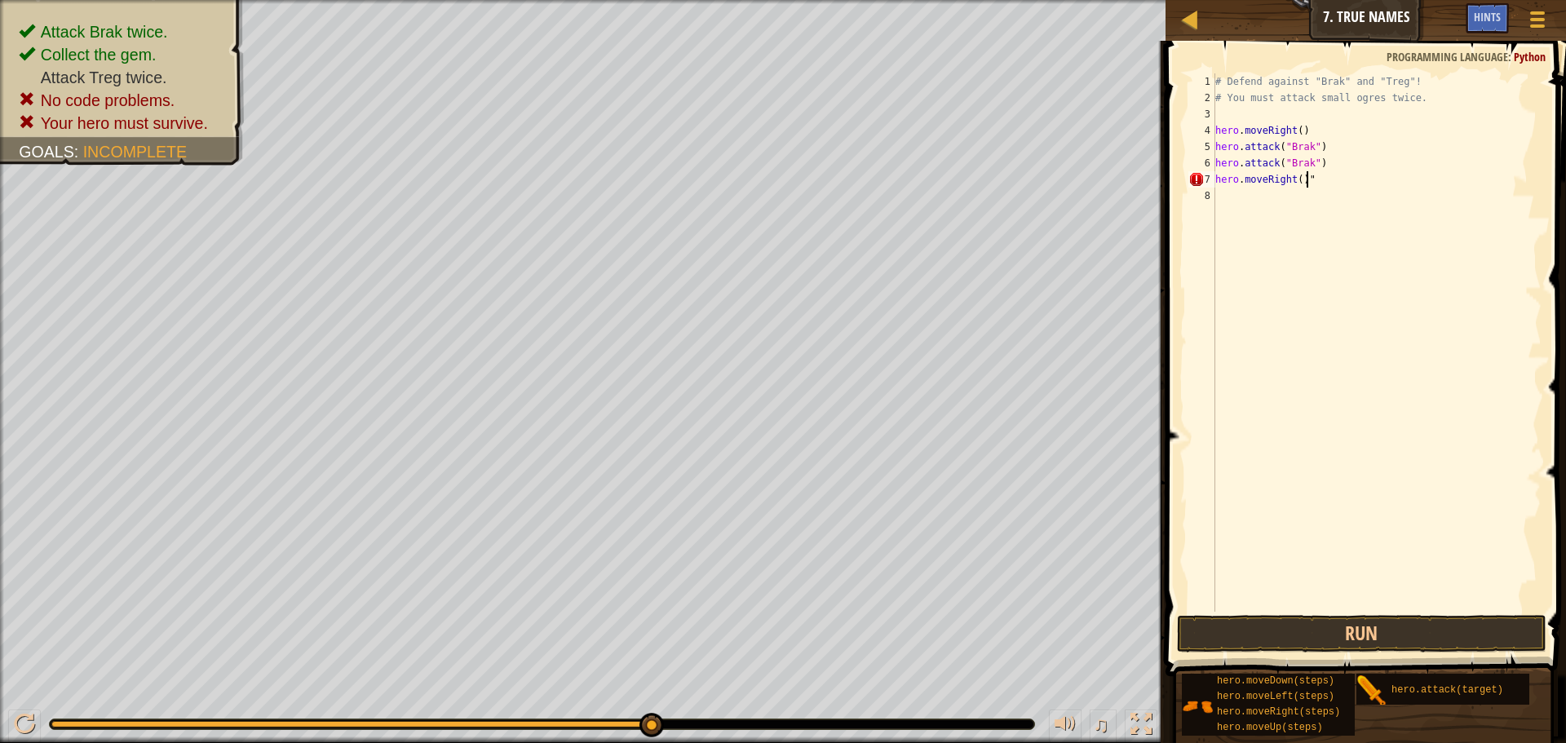
type textarea "hero.moveRight()"
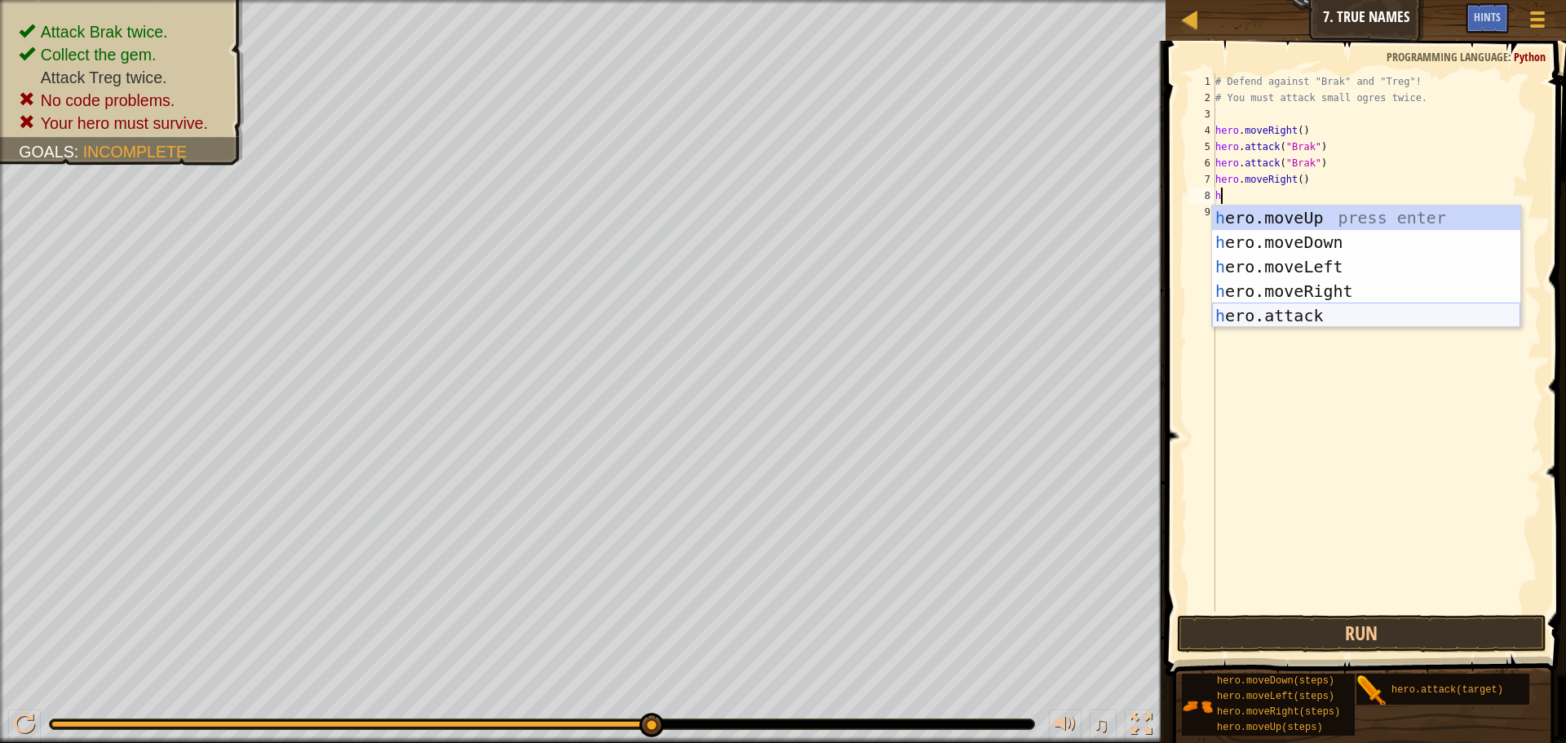
click at [1300, 313] on div "h ero.moveUp press enter h ero.moveDown press enter h ero.moveLeft press enter …" at bounding box center [1366, 291] width 308 height 171
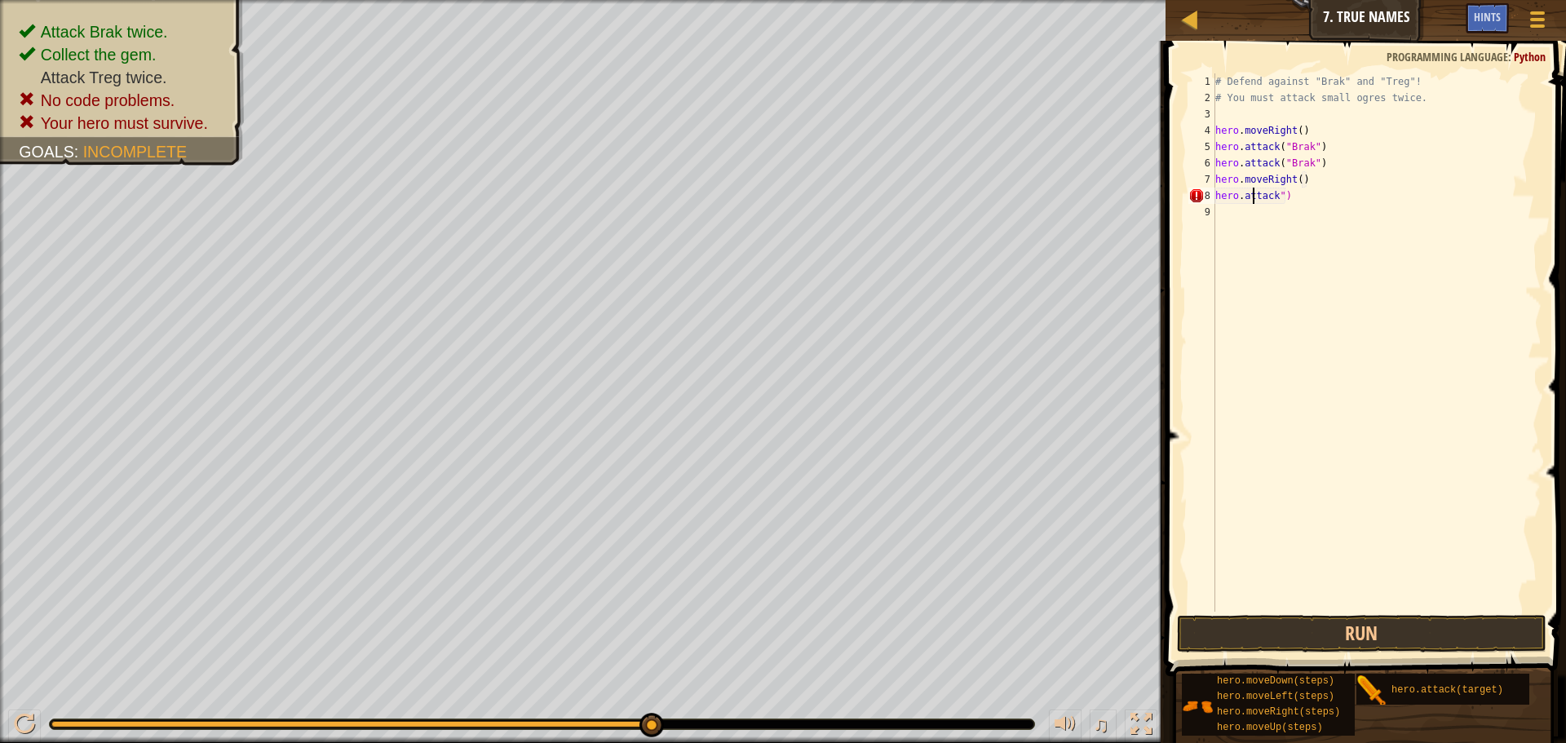
click at [1251, 202] on div "# Defend against "Brak" and "Treg"! # You must attack small ogres twice. hero .…" at bounding box center [1377, 358] width 330 height 571
click at [1251, 203] on div "# Defend against "Brak" and "Treg"! # You must attack small ogres twice. hero .…" at bounding box center [1377, 358] width 330 height 571
type textarea "hero.attack")"
click at [1251, 203] on div "# Defend against "Brak" and "Treg"! # You must attack small ogres twice. hero .…" at bounding box center [1377, 342] width 330 height 538
drag, startPoint x: 1293, startPoint y: 197, endPoint x: 1217, endPoint y: 193, distance: 76.0
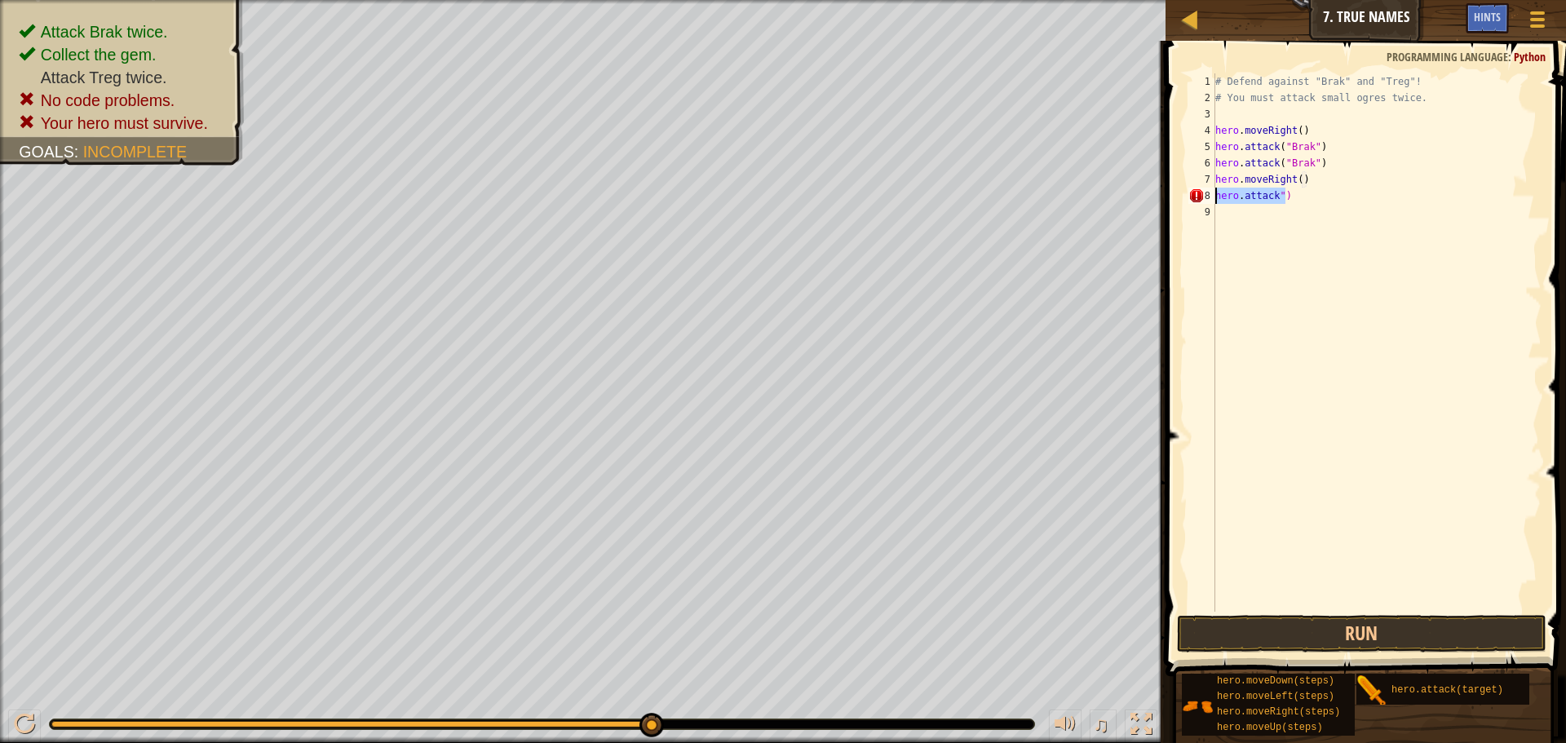
click at [1217, 193] on div "# Defend against "Brak" and "Treg"! # You must attack small ogres twice. hero .…" at bounding box center [1377, 358] width 330 height 571
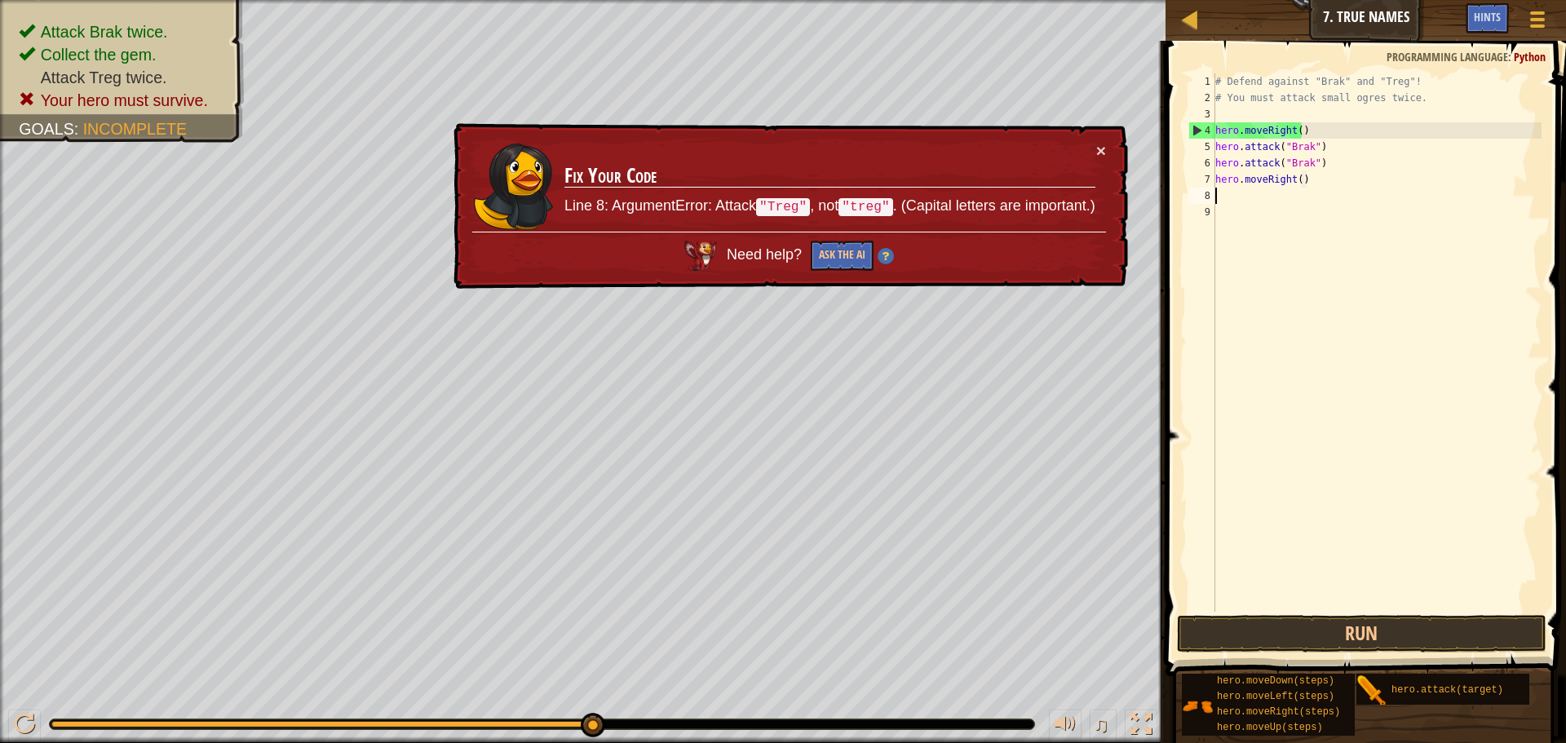
click at [1217, 190] on div "# Defend against "Brak" and "Treg"! # You must attack small ogres twice. hero .…" at bounding box center [1377, 358] width 330 height 571
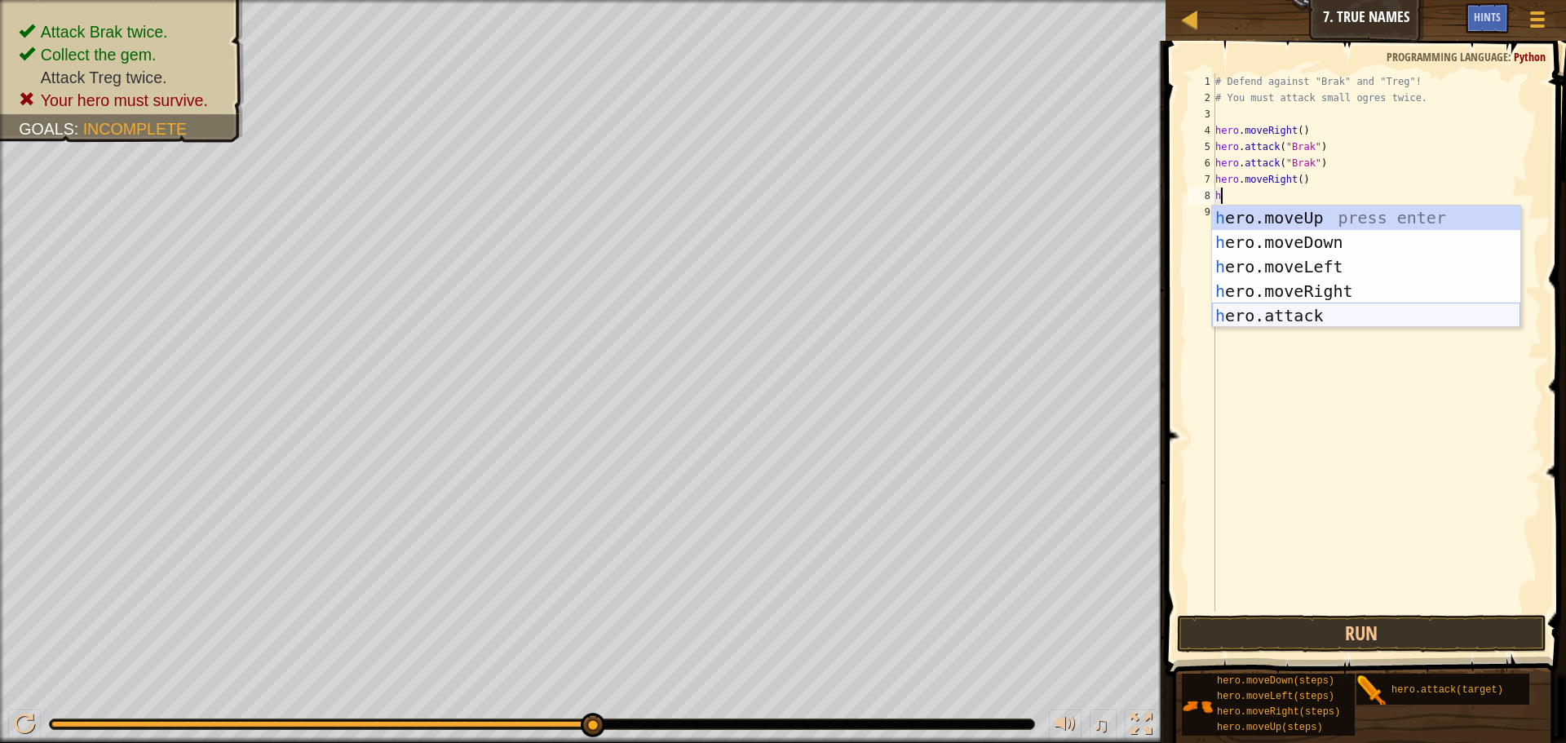
click at [1246, 314] on div "h ero.moveUp press enter h ero.moveDown press enter h ero.moveLeft press enter …" at bounding box center [1366, 291] width 308 height 171
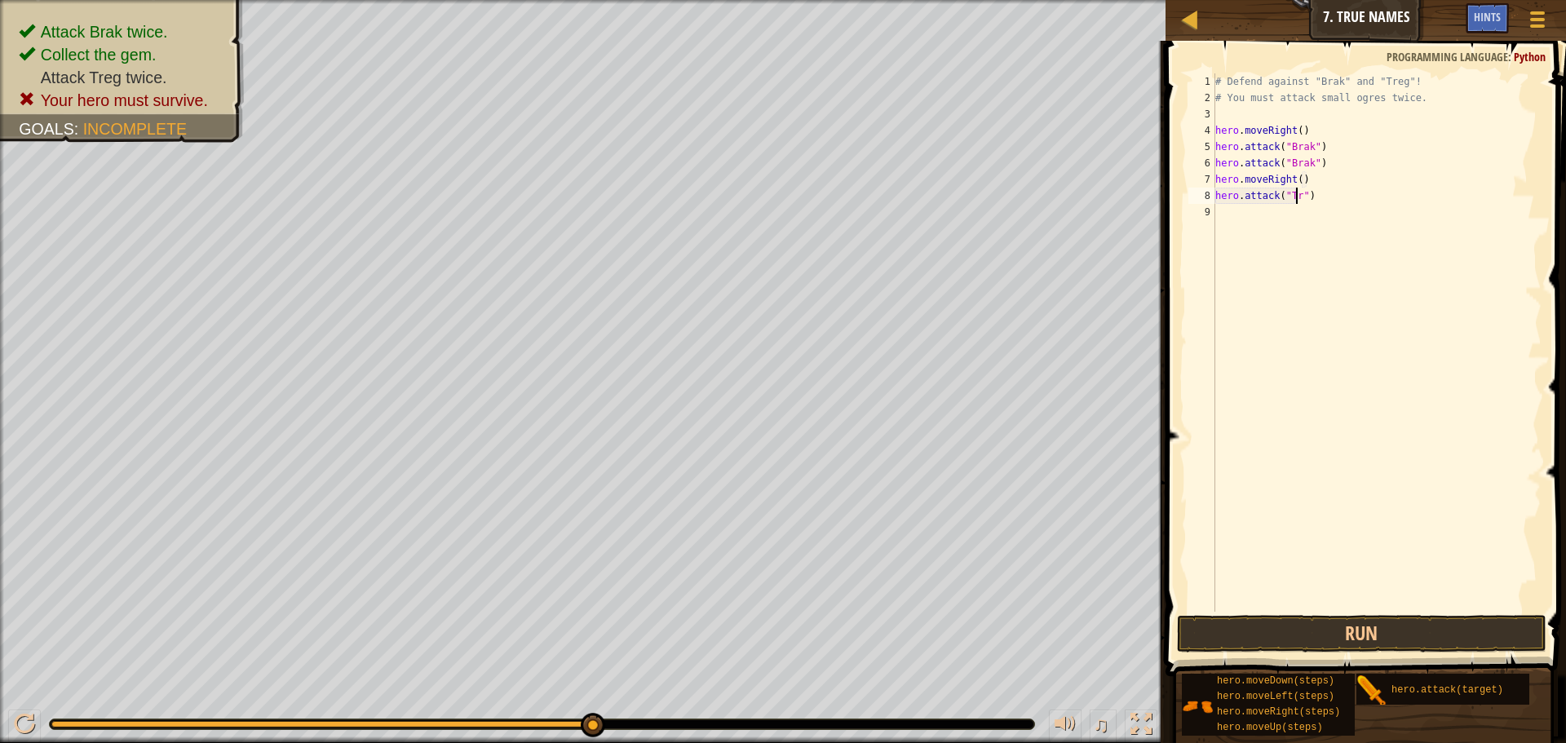
scroll to position [7, 7]
type textarea "hero.attack("Treg")"
click at [1224, 627] on button "Run" at bounding box center [1362, 634] width 370 height 38
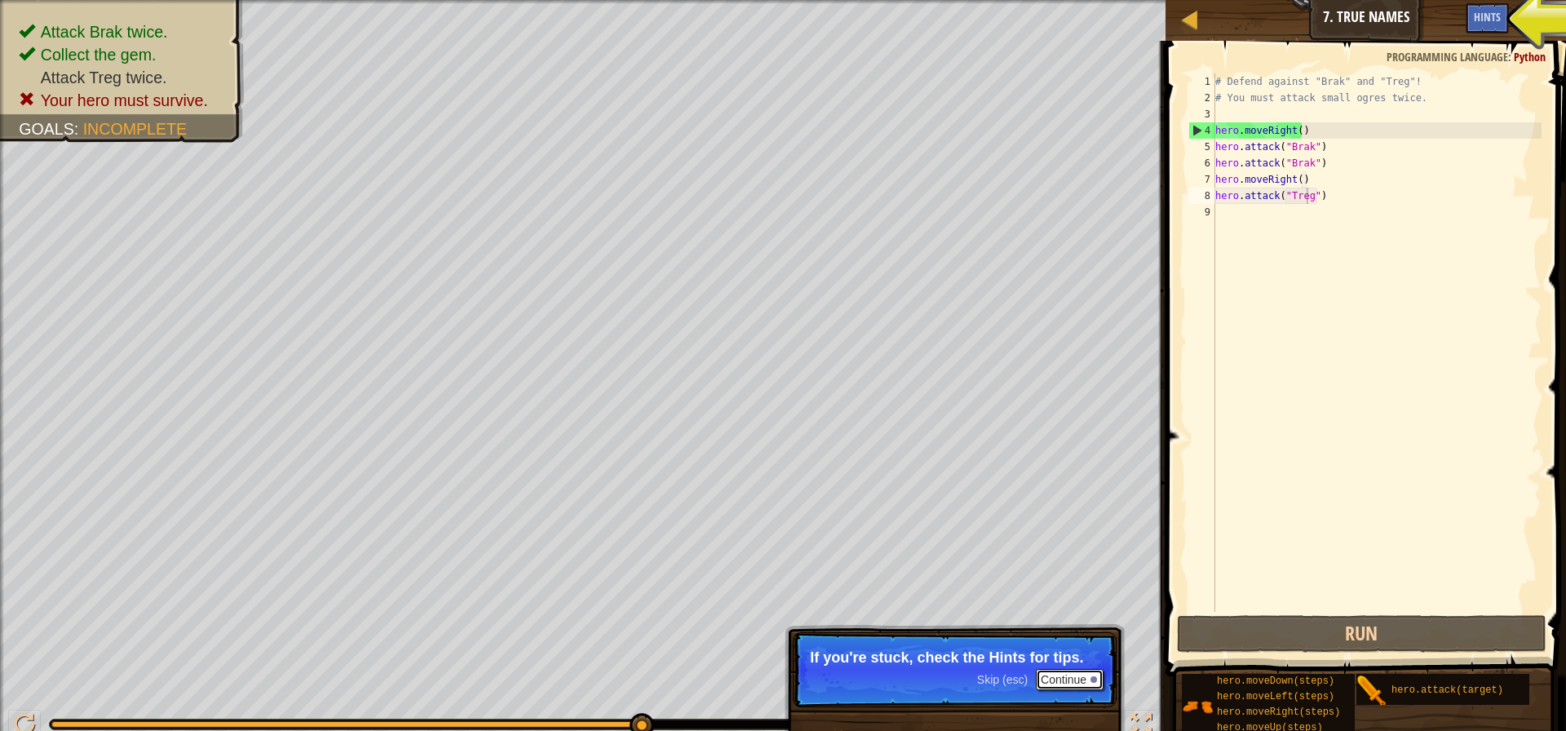
click at [1043, 675] on button "Continue" at bounding box center [1070, 679] width 68 height 21
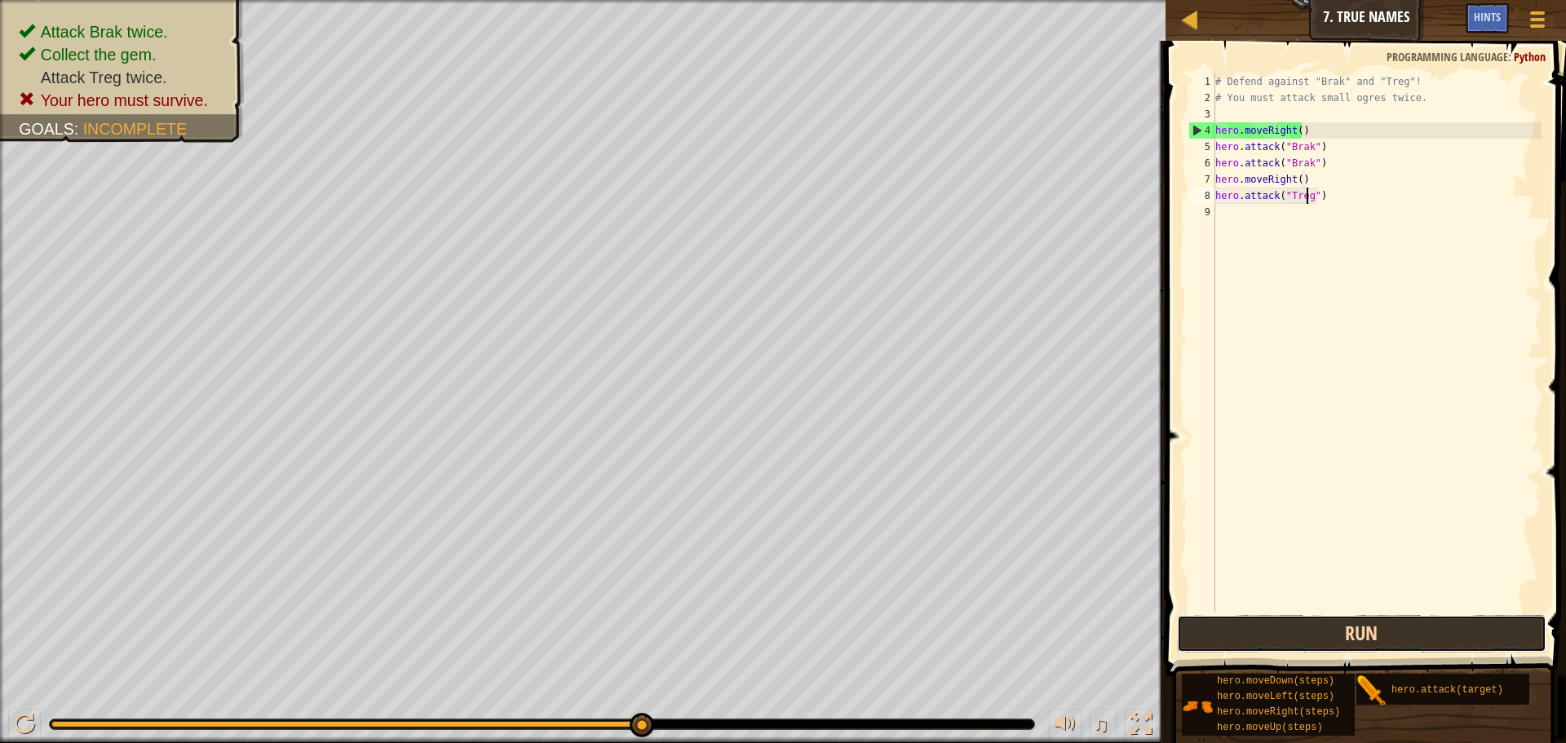
click at [1201, 637] on button "Run" at bounding box center [1362, 634] width 370 height 38
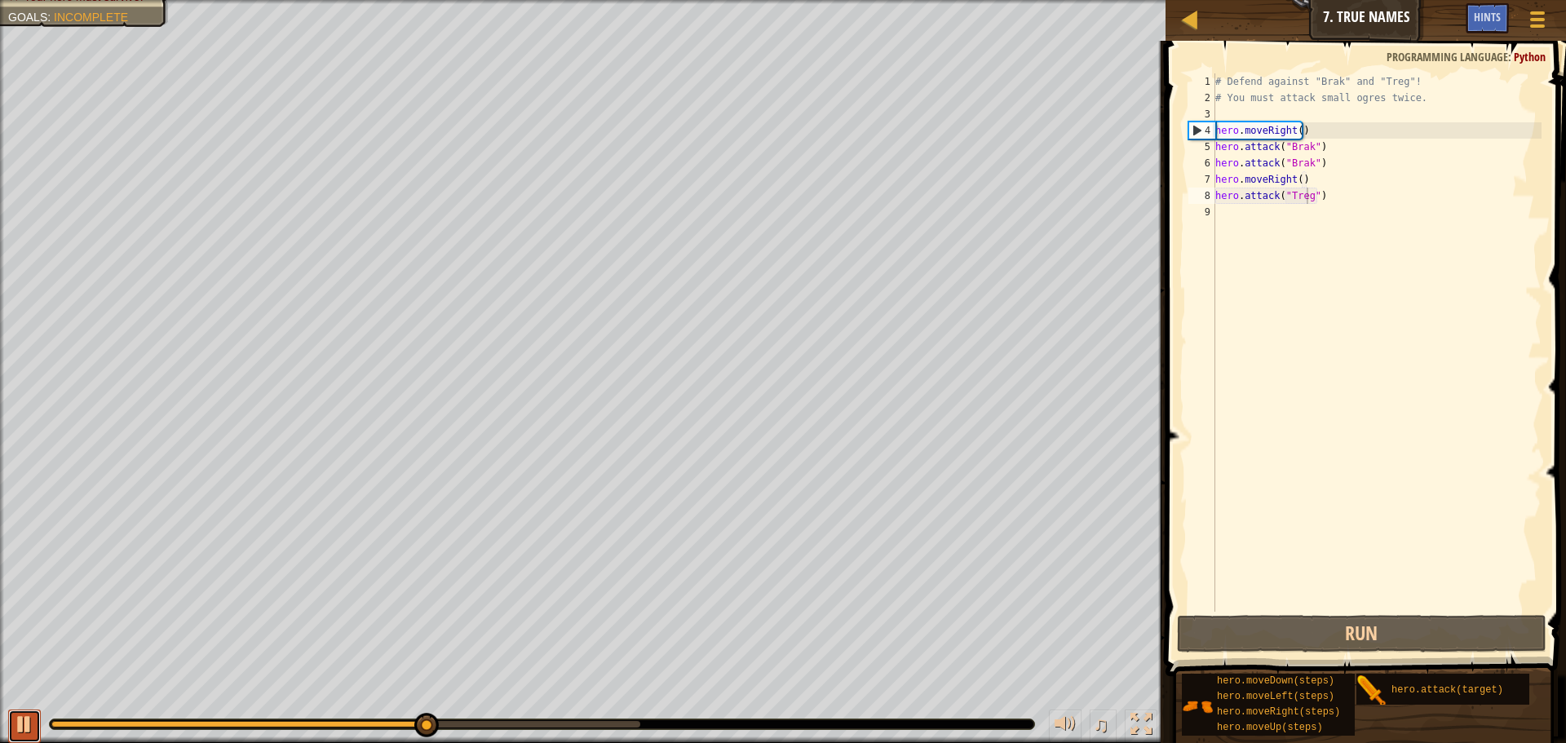
click at [22, 725] on div at bounding box center [24, 724] width 21 height 21
click at [24, 722] on div at bounding box center [24, 724] width 21 height 21
click at [31, 715] on div at bounding box center [24, 724] width 21 height 21
click at [1244, 218] on div "# Defend against "Brak" and "Treg"! # You must attack small ogres twice. hero .…" at bounding box center [1377, 358] width 330 height 571
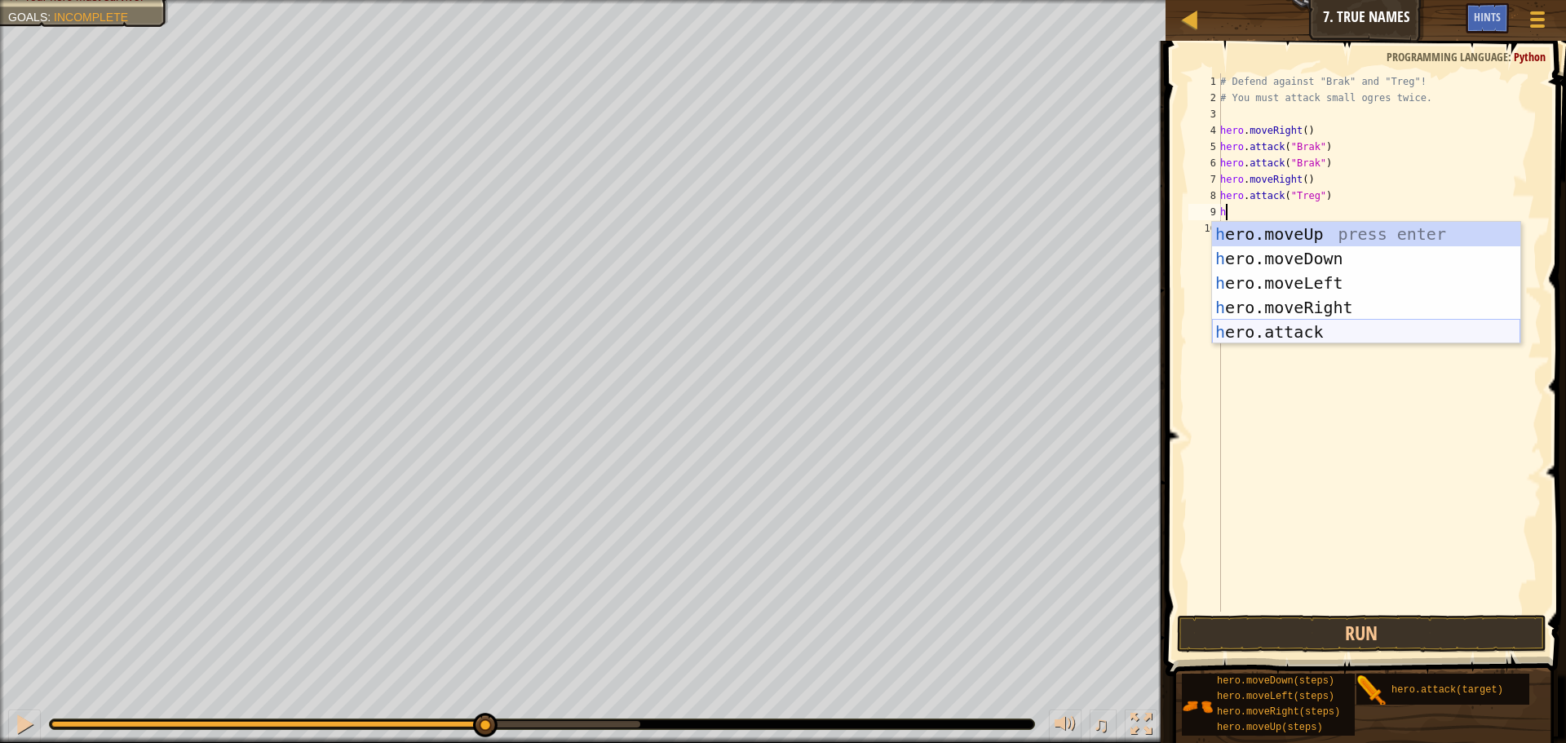
click at [1271, 330] on div "h ero.moveUp press enter h ero.moveDown press enter h ero.moveLeft press enter …" at bounding box center [1366, 307] width 308 height 171
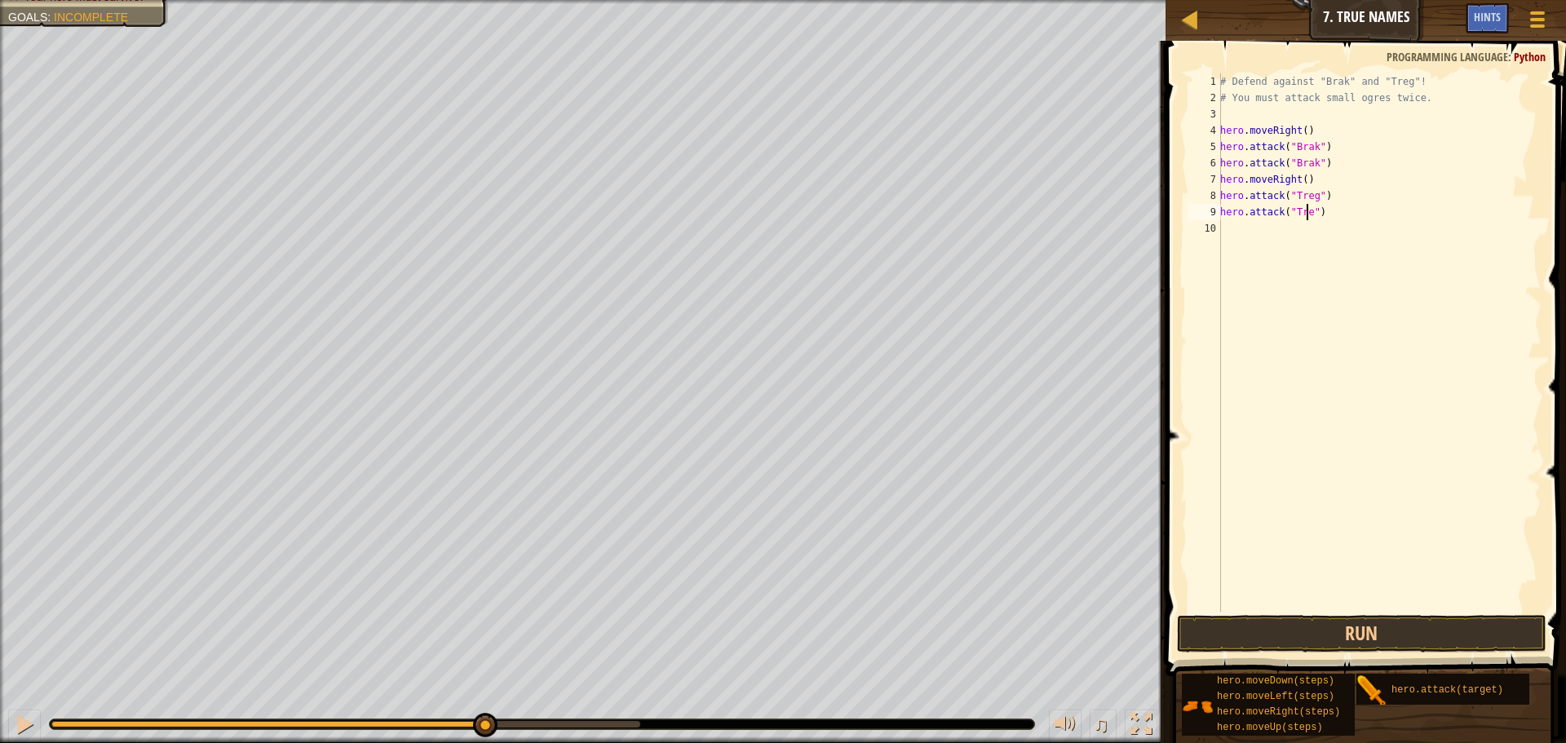
scroll to position [7, 7]
type textarea "hero.attack("Treg")"
click at [1211, 621] on button "Run" at bounding box center [1362, 634] width 370 height 38
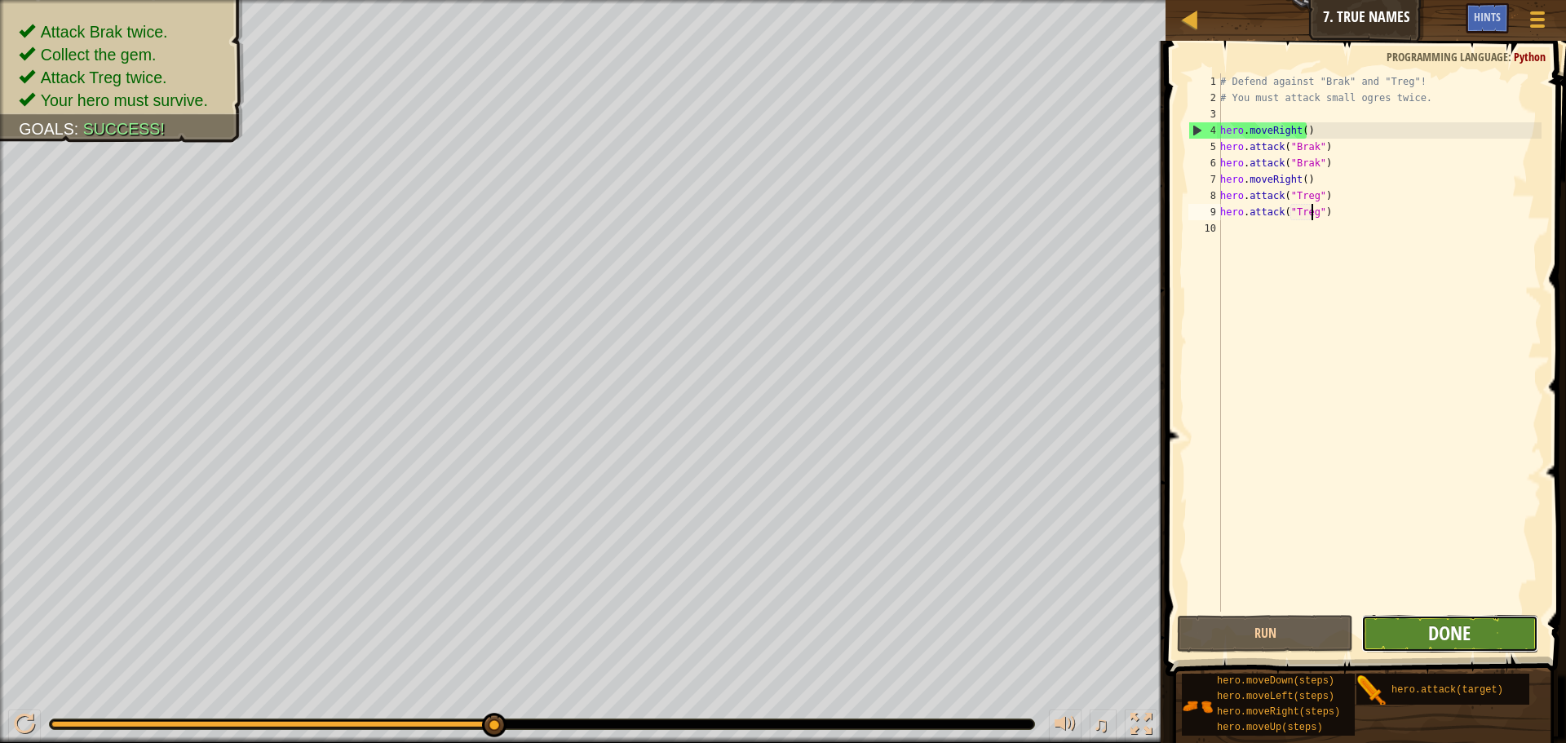
click at [1432, 627] on span "Done" at bounding box center [1449, 633] width 42 height 26
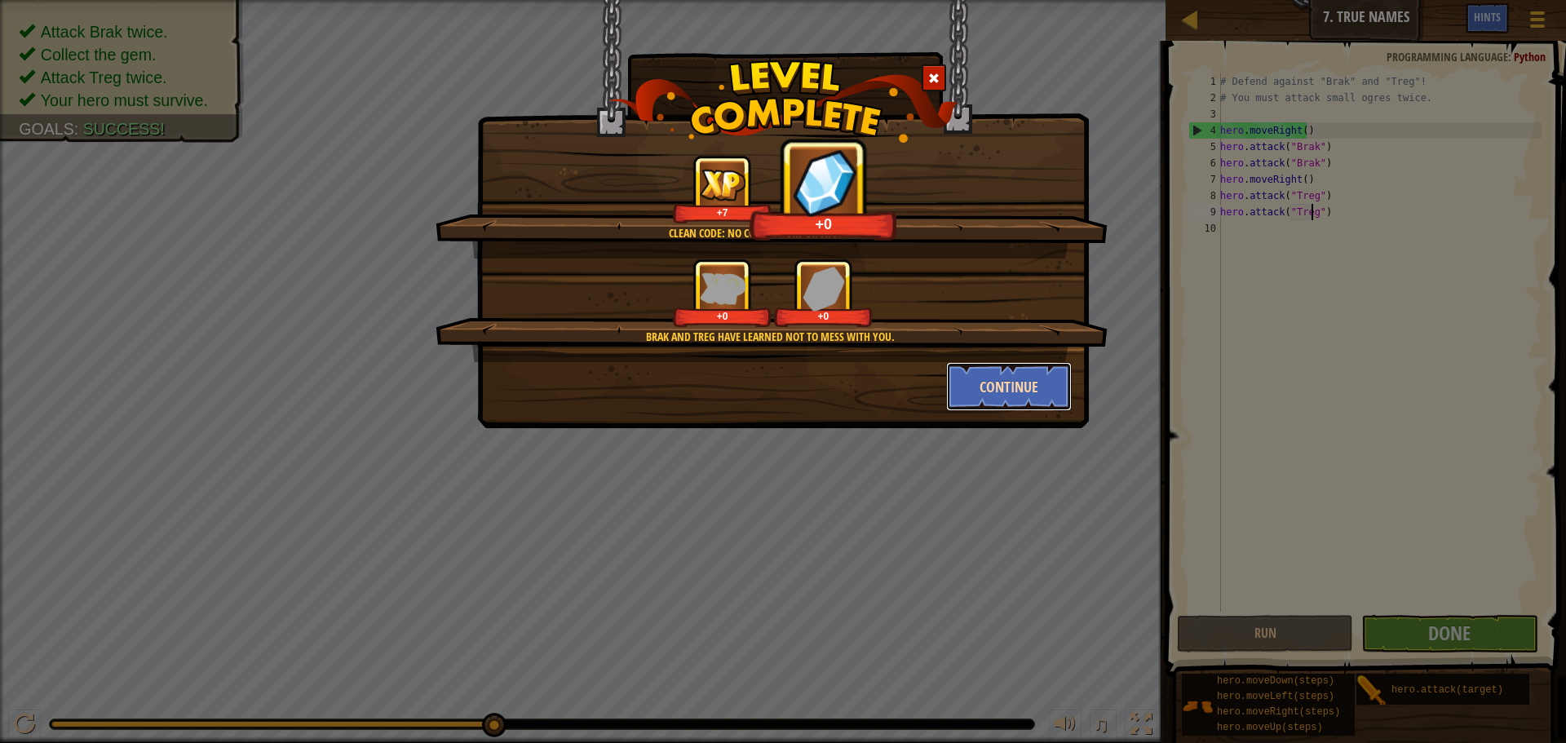
click at [959, 383] on button "Continue" at bounding box center [1009, 386] width 126 height 49
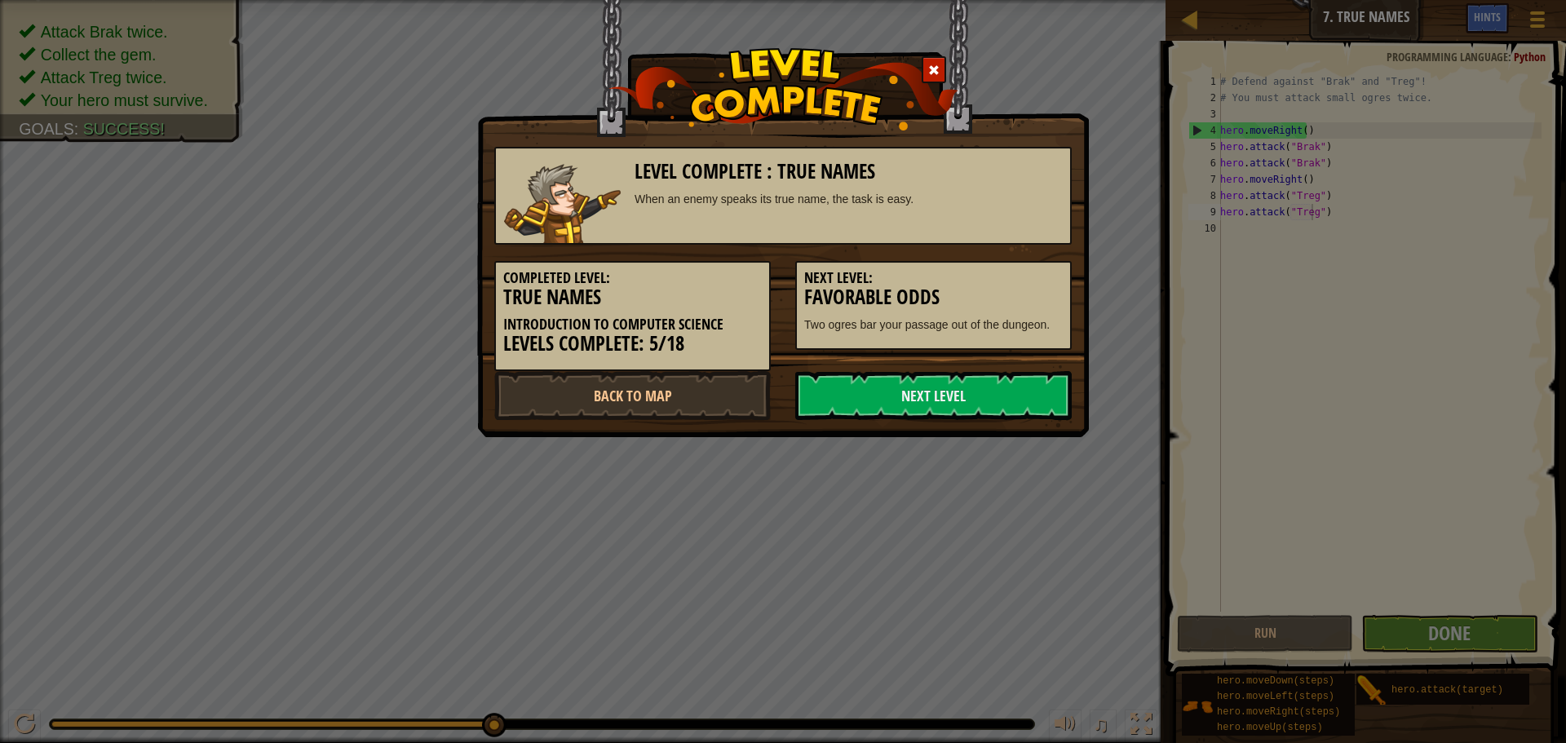
click at [931, 384] on link "Next Level" at bounding box center [933, 395] width 277 height 49
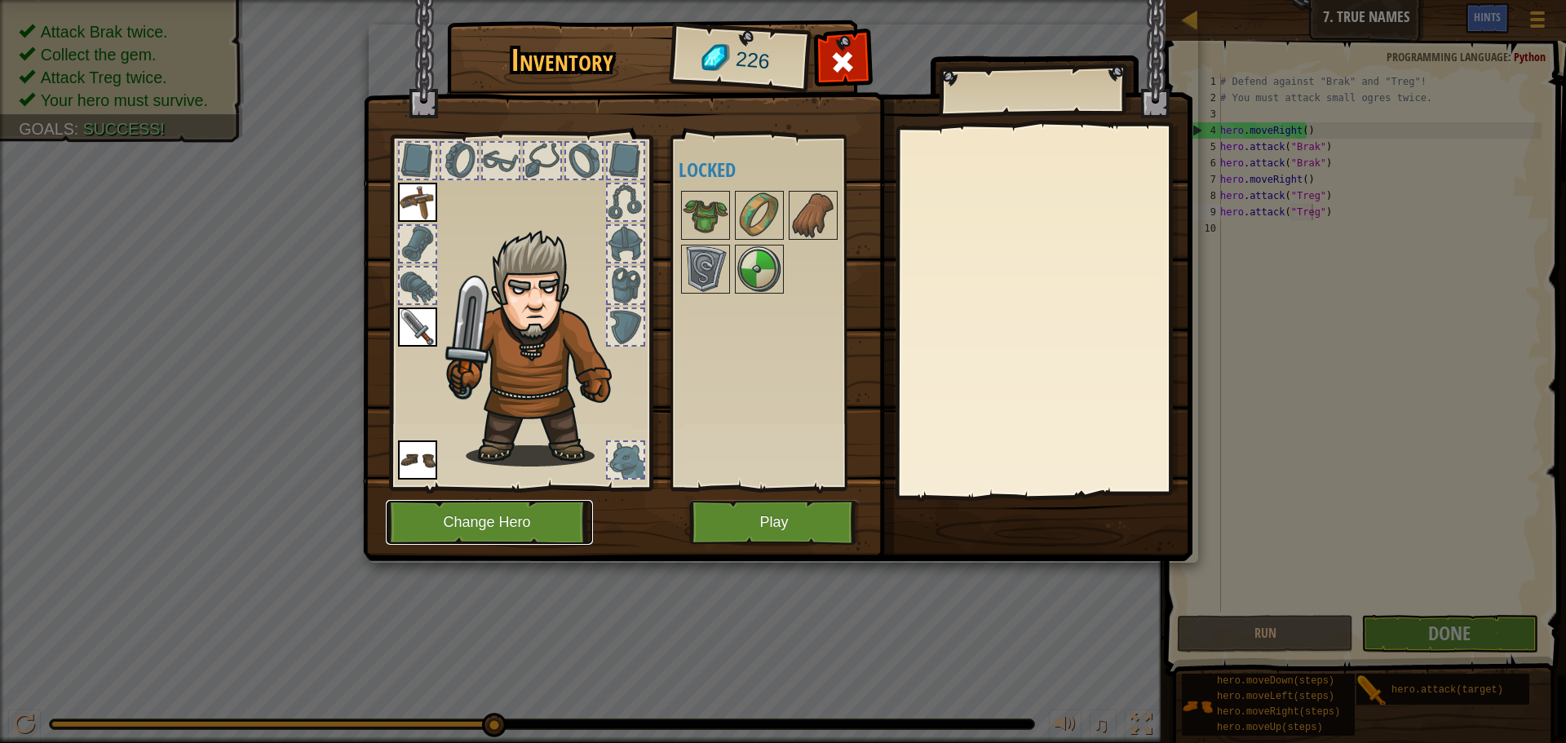
click at [501, 513] on button "Change Hero" at bounding box center [489, 522] width 207 height 45
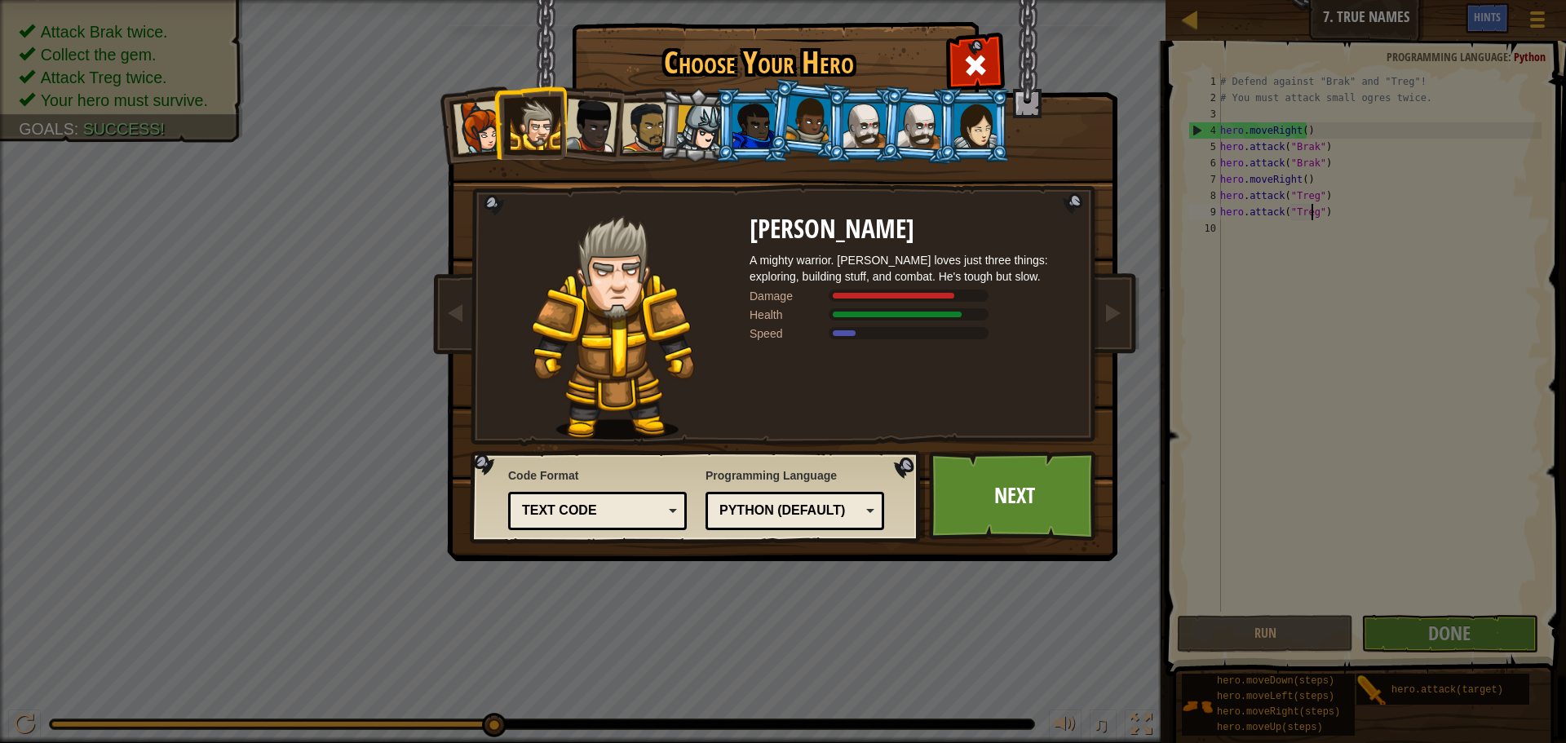
click at [990, 117] on div at bounding box center [975, 126] width 42 height 44
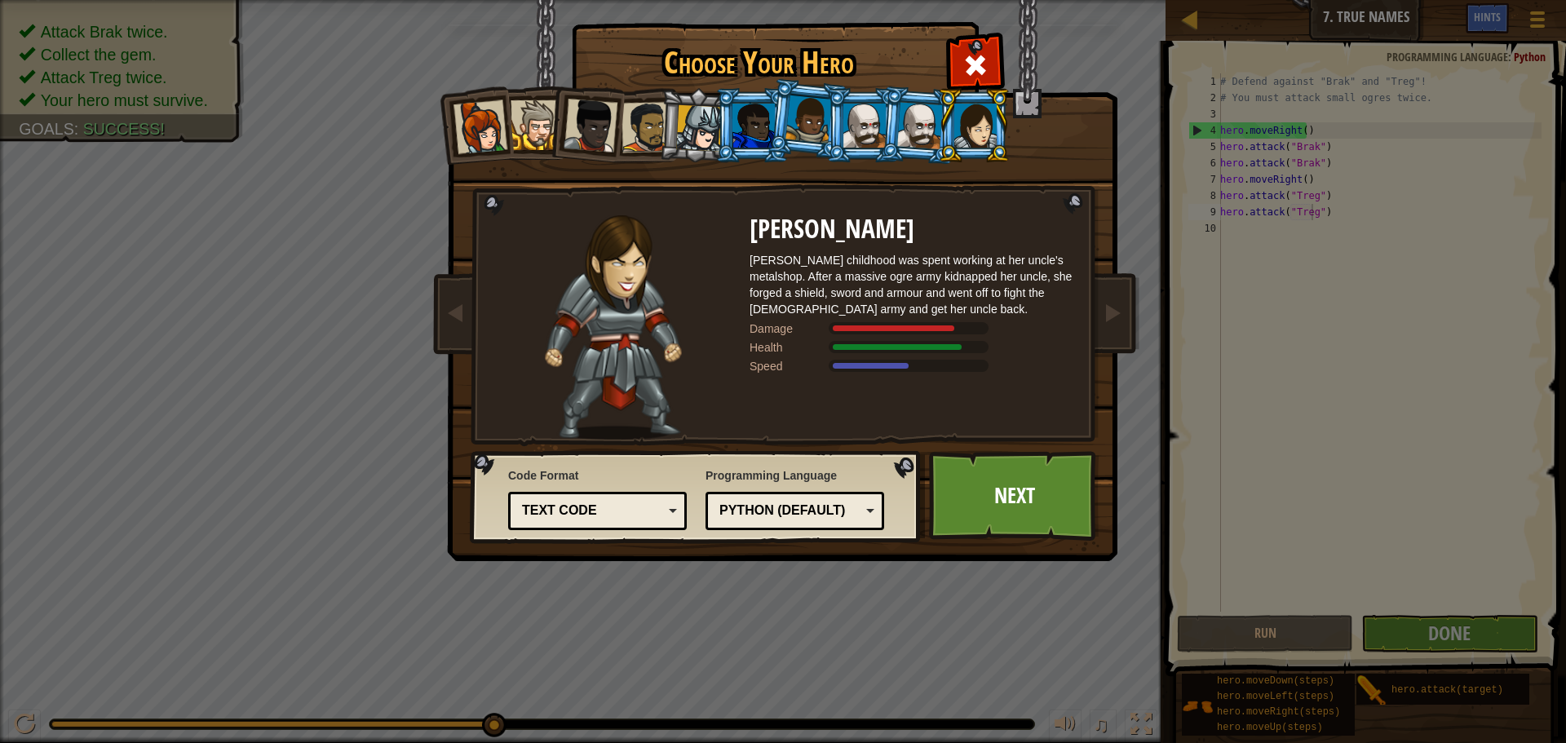
drag, startPoint x: 928, startPoint y: 124, endPoint x: 910, endPoint y: 131, distance: 20.1
click at [926, 130] on div at bounding box center [920, 125] width 46 height 46
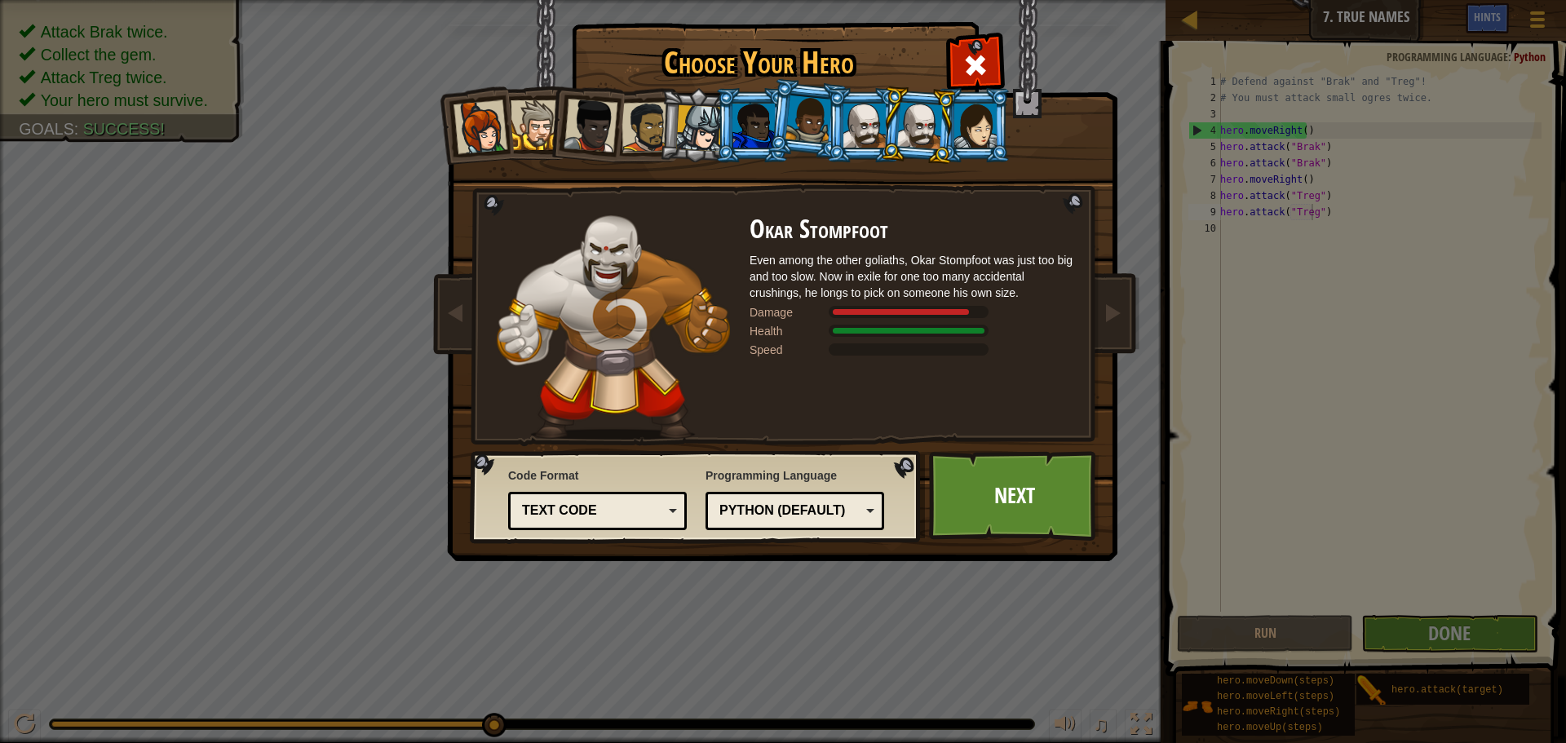
click at [870, 111] on div at bounding box center [864, 126] width 42 height 44
drag, startPoint x: 928, startPoint y: 104, endPoint x: 871, endPoint y: 103, distance: 57.1
click at [915, 103] on div at bounding box center [920, 125] width 46 height 46
click at [863, 105] on div at bounding box center [864, 126] width 42 height 44
drag, startPoint x: 891, startPoint y: 104, endPoint x: 852, endPoint y: 99, distance: 39.5
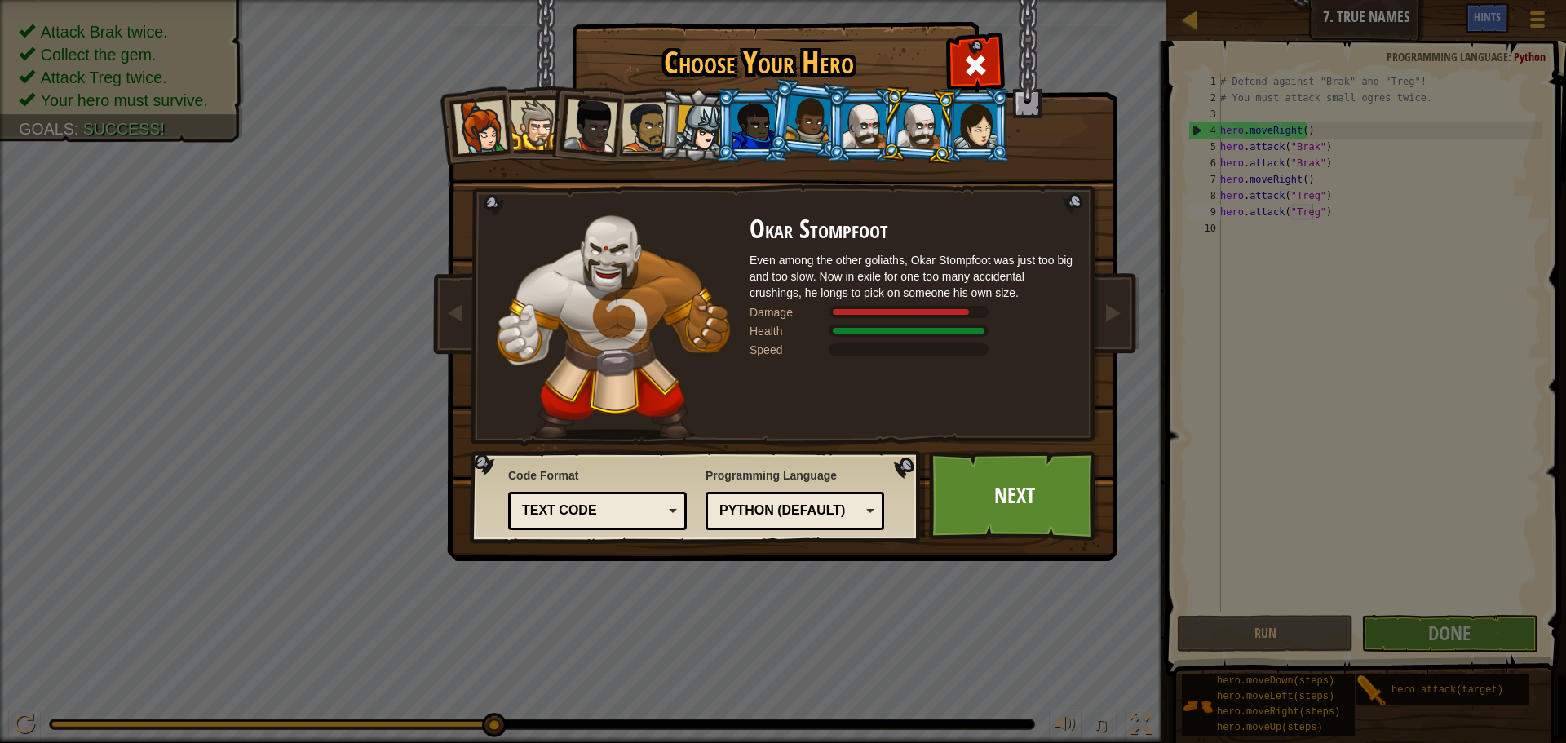
click at [862, 88] on ol at bounding box center [783, 88] width 673 height 0
click at [831, 100] on li at bounding box center [862, 125] width 73 height 74
drag, startPoint x: 883, startPoint y: 98, endPoint x: 844, endPoint y: 107, distance: 39.4
click at [857, 104] on li at bounding box center [862, 125] width 73 height 74
click at [840, 108] on li at bounding box center [862, 125] width 73 height 74
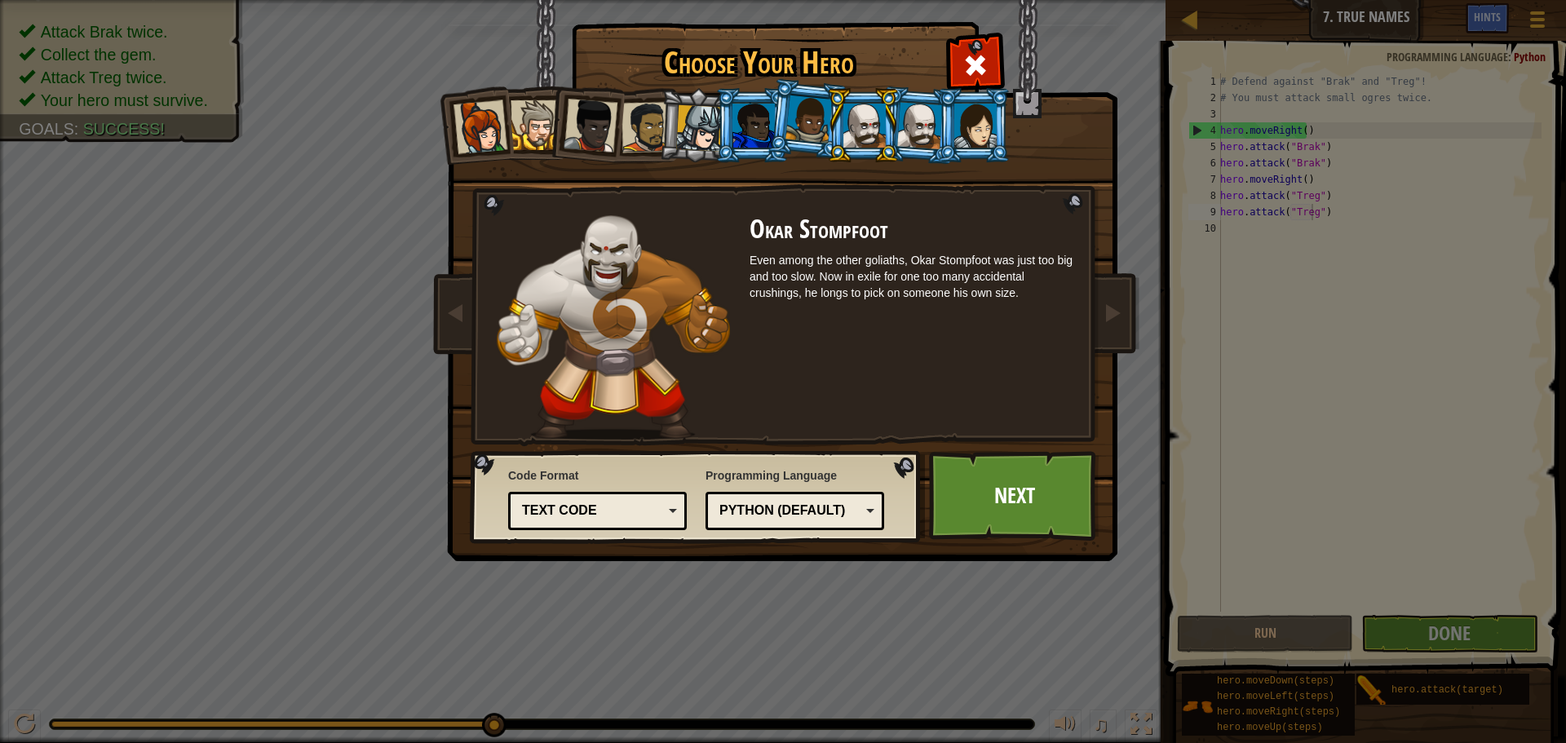
click at [777, 107] on li at bounding box center [807, 119] width 81 height 82
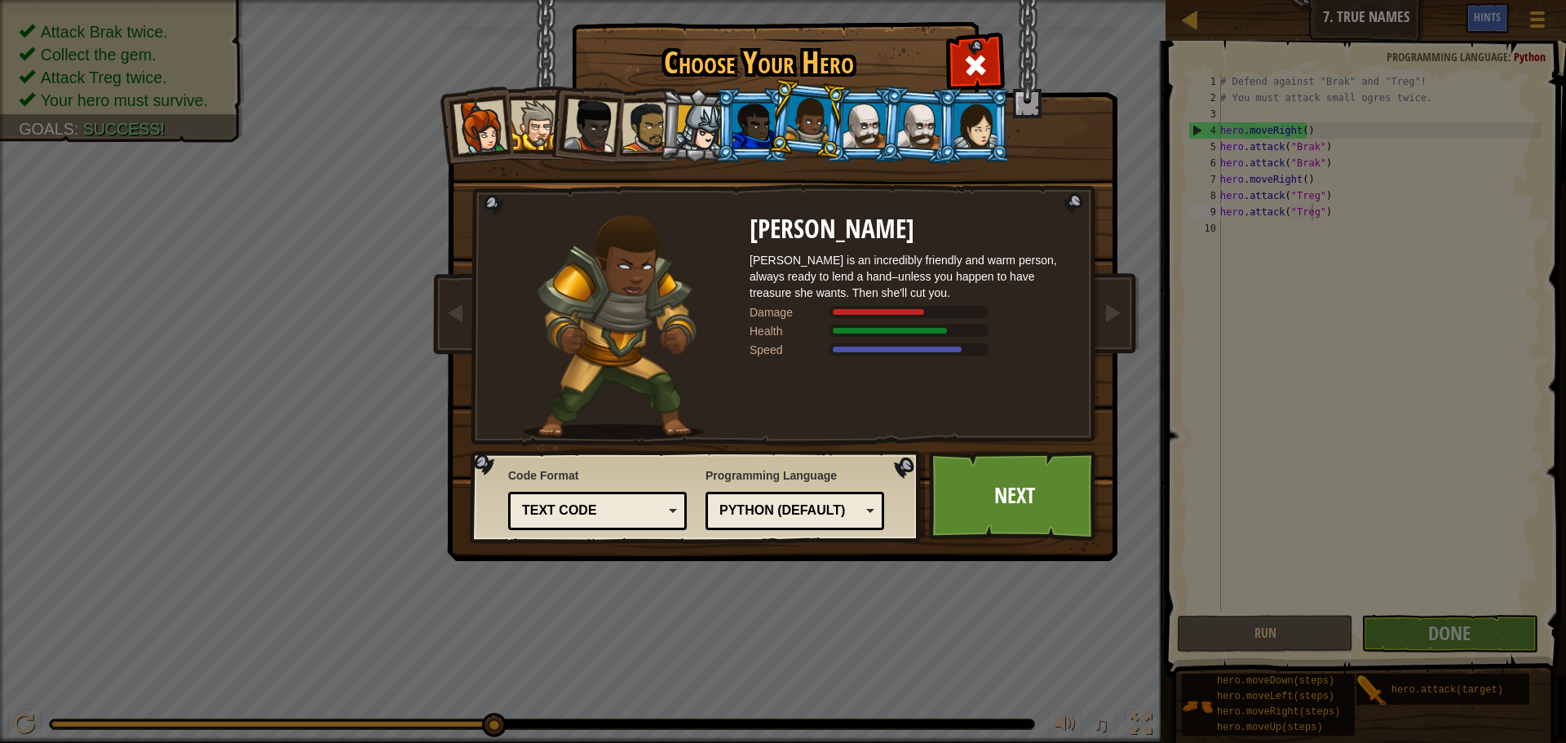
click at [759, 121] on div at bounding box center [754, 126] width 42 height 44
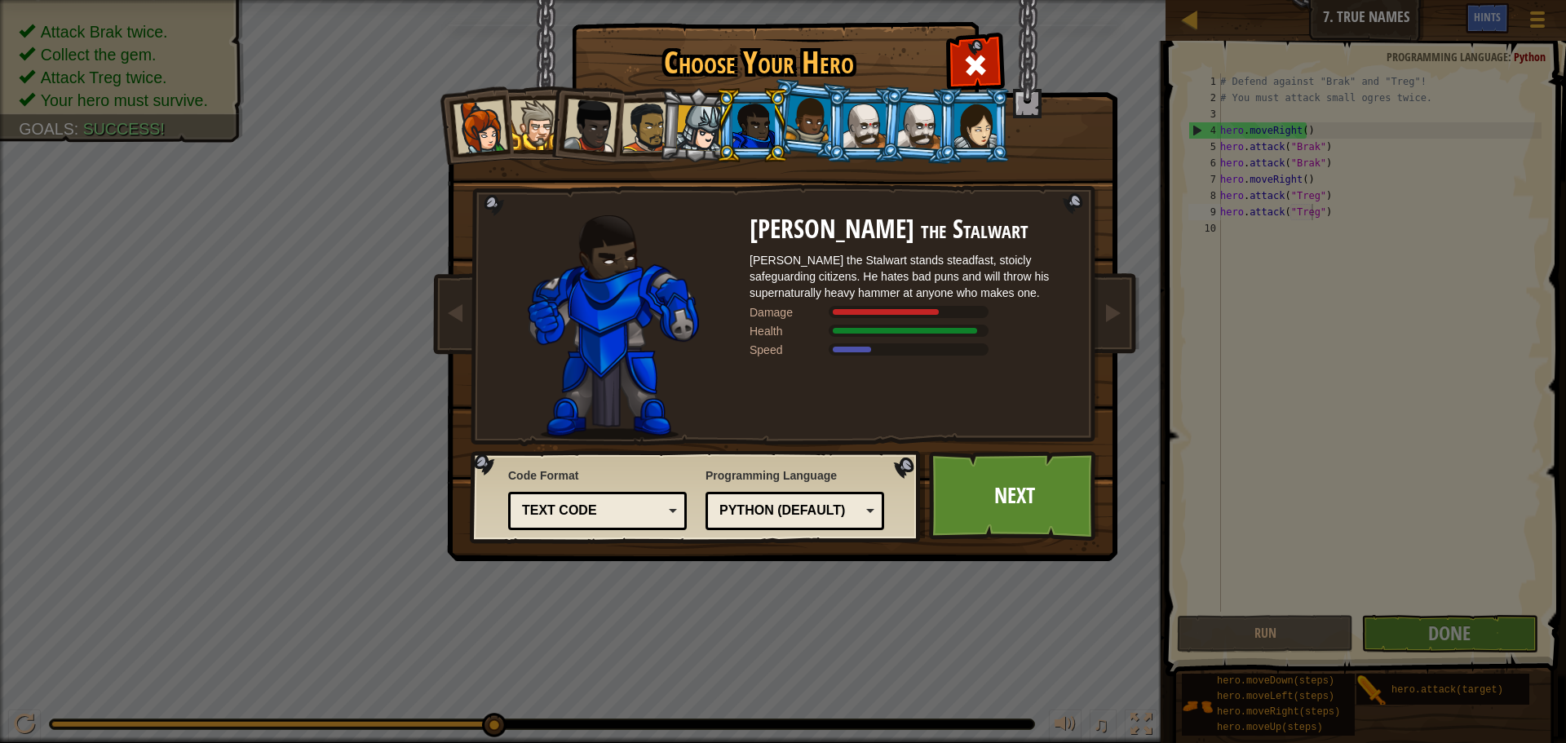
click at [691, 118] on div at bounding box center [699, 128] width 46 height 46
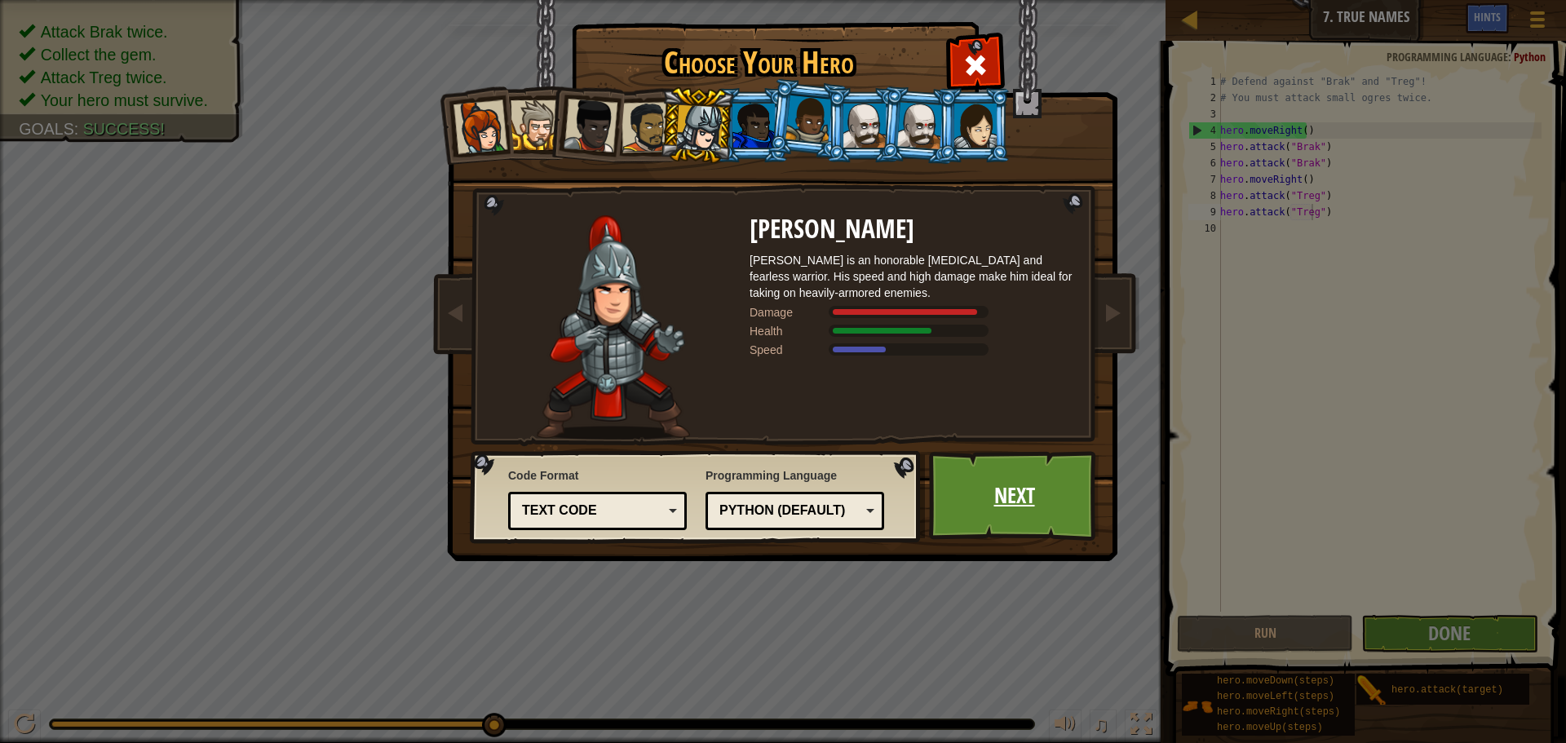
click at [1043, 513] on link "Next" at bounding box center [1014, 496] width 170 height 90
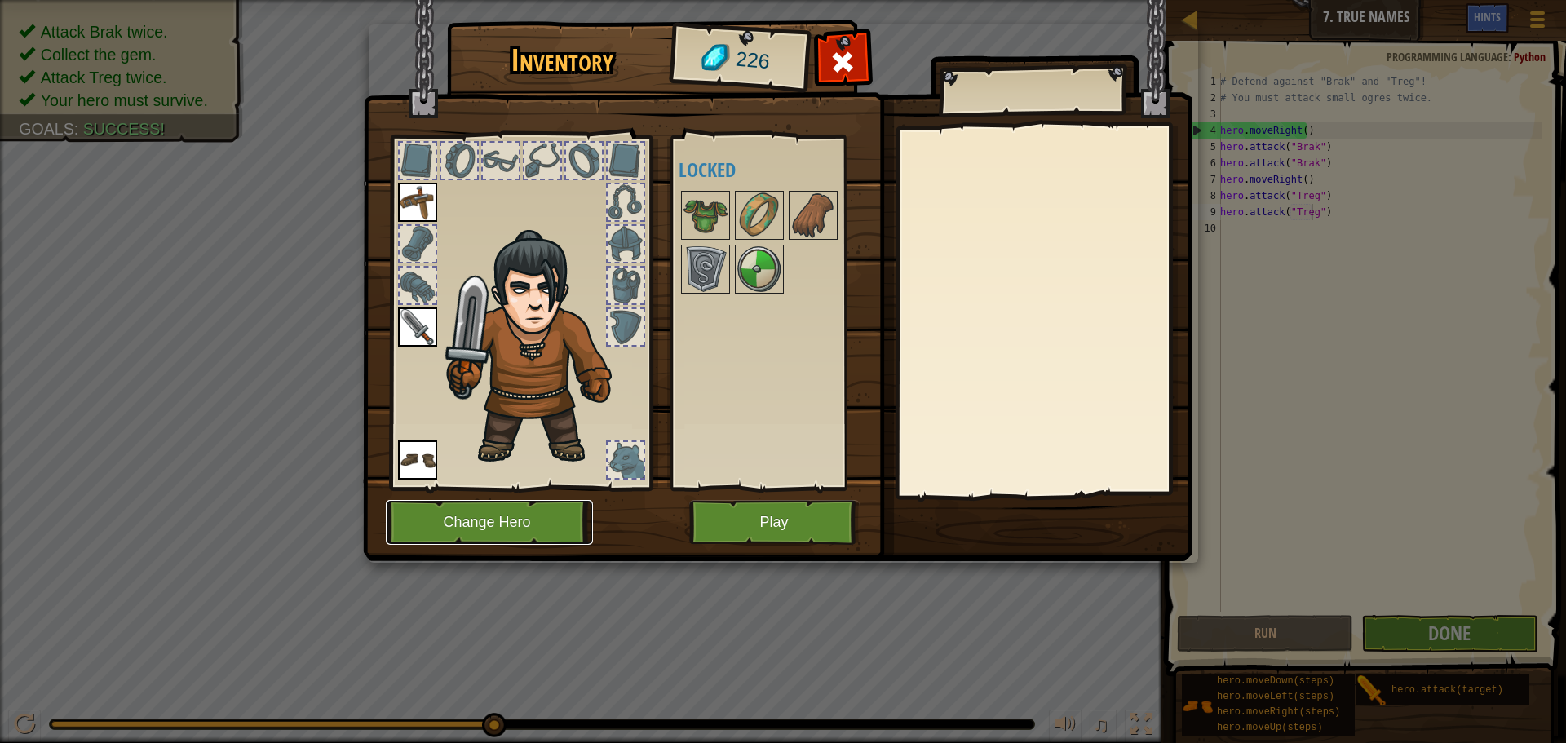
drag, startPoint x: 449, startPoint y: 516, endPoint x: 449, endPoint y: 507, distance: 9.8
click at [449, 507] on button "Change Hero" at bounding box center [489, 522] width 207 height 45
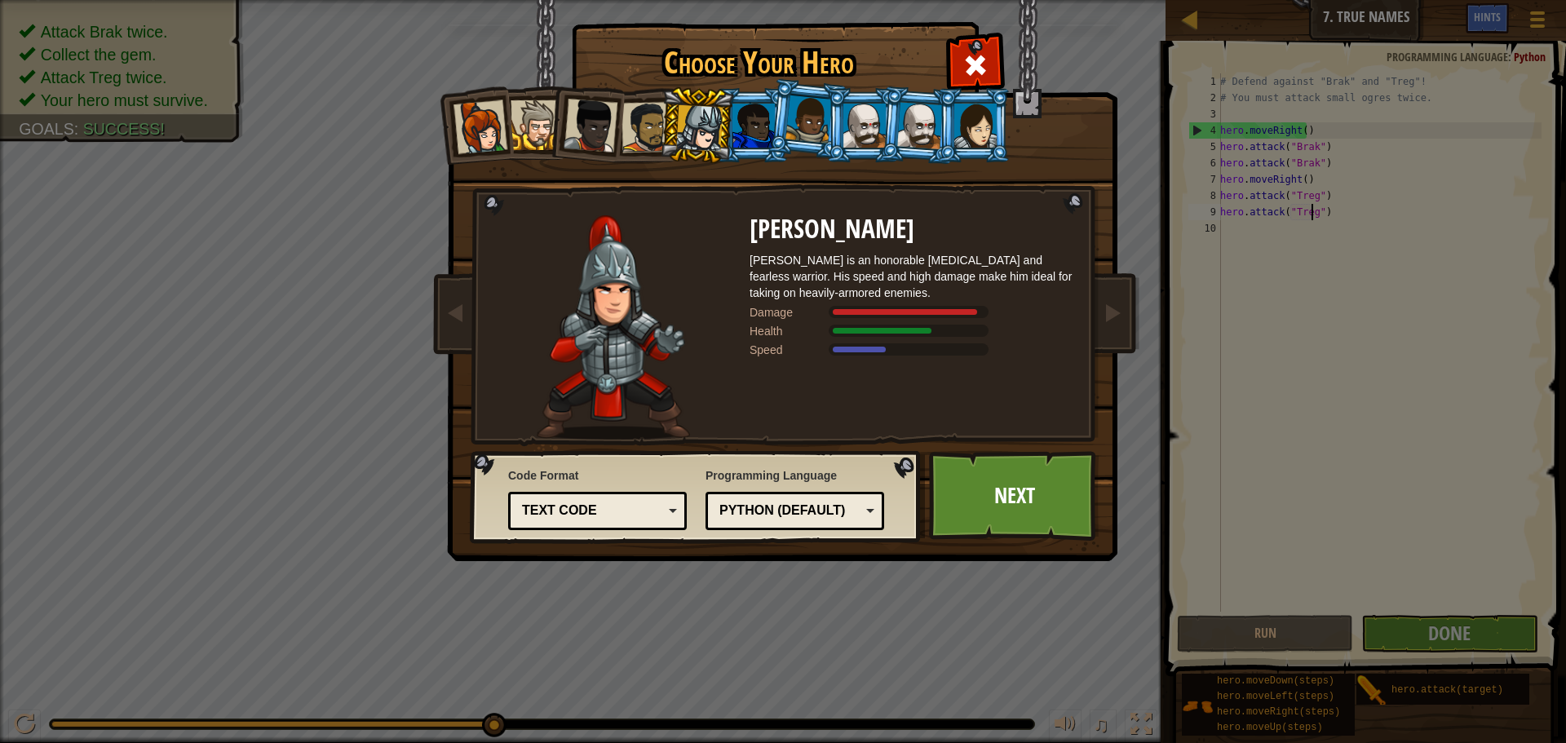
click at [781, 509] on div "Python (Default)" at bounding box center [790, 511] width 141 height 19
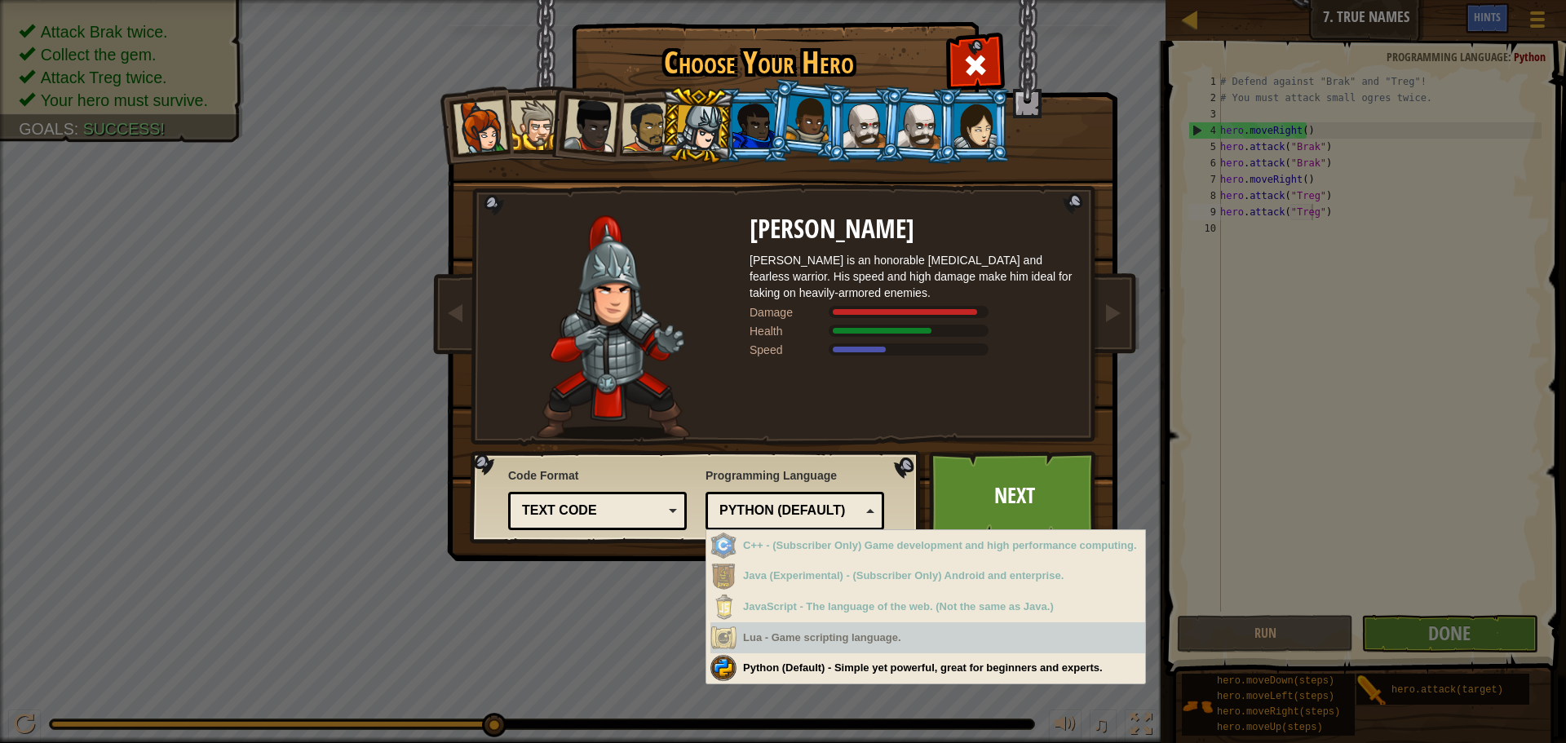
click at [729, 651] on div "Lua - Game scripting language." at bounding box center [928, 638] width 435 height 32
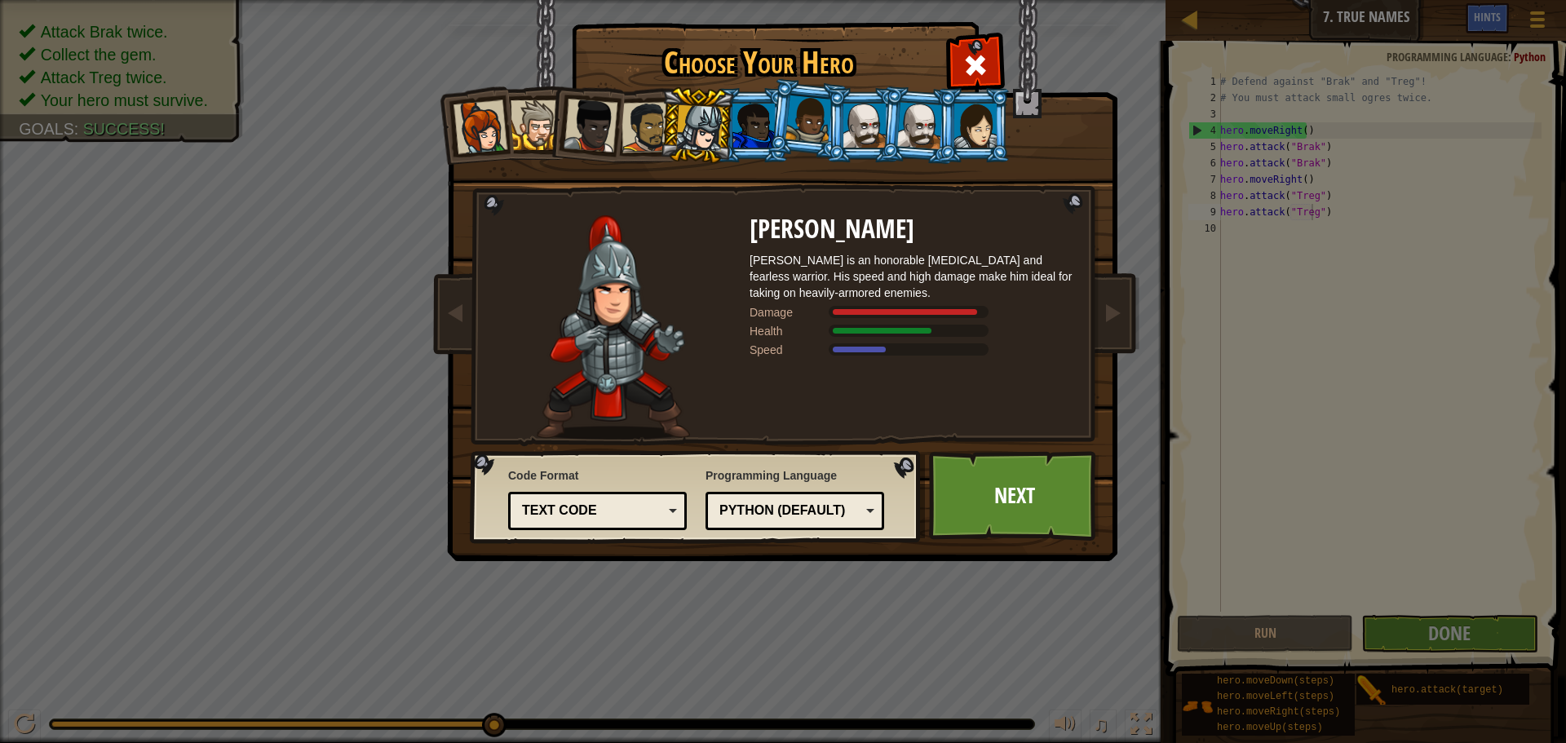
drag, startPoint x: 706, startPoint y: 438, endPoint x: 599, endPoint y: 493, distance: 120.0
click at [693, 26] on div "Choose Your Hero 226 Captain [PERSON_NAME] is a no-nonsense leader who isn't af…" at bounding box center [783, 25] width 669 height 2
click at [595, 503] on div "Text code" at bounding box center [592, 511] width 141 height 19
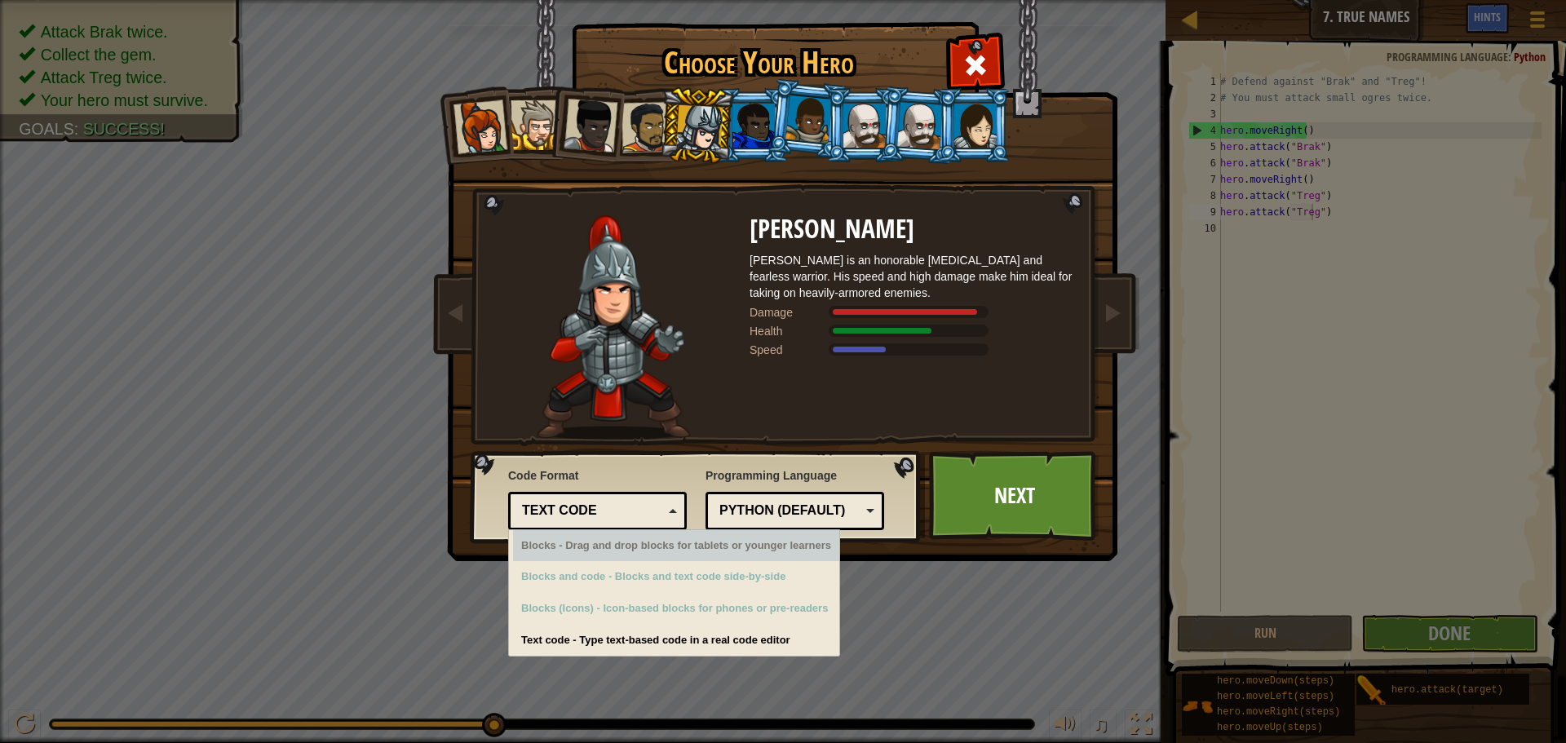
click at [630, 559] on div "Blocks - Drag and drop blocks for tablets or younger learners" at bounding box center [676, 546] width 326 height 32
drag, startPoint x: 608, startPoint y: 534, endPoint x: 605, endPoint y: 520, distance: 14.1
click at [607, 529] on div "Blocks - Drag and drop blocks for tablets or younger learners Blocks and code -…" at bounding box center [674, 592] width 332 height 127
click at [604, 515] on div "Text code" at bounding box center [592, 511] width 141 height 19
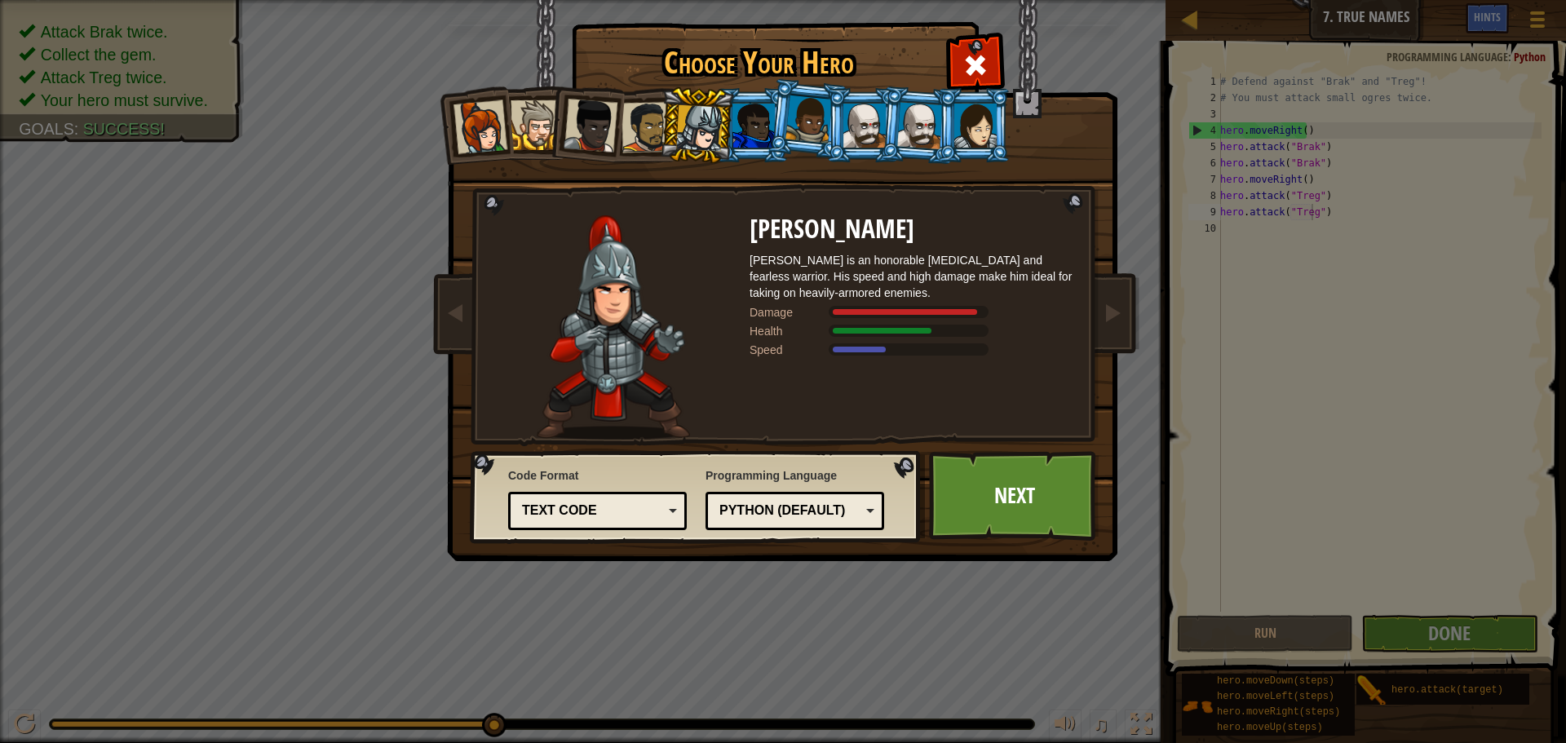
drag, startPoint x: 876, startPoint y: 297, endPoint x: 893, endPoint y: 285, distance: 21.1
click at [884, 287] on div "[PERSON_NAME] is an honorable [MEDICAL_DATA] and fearless warrior. His speed an…" at bounding box center [913, 276] width 326 height 49
click at [697, 116] on div at bounding box center [699, 128] width 46 height 46
click at [755, 113] on div at bounding box center [754, 126] width 42 height 44
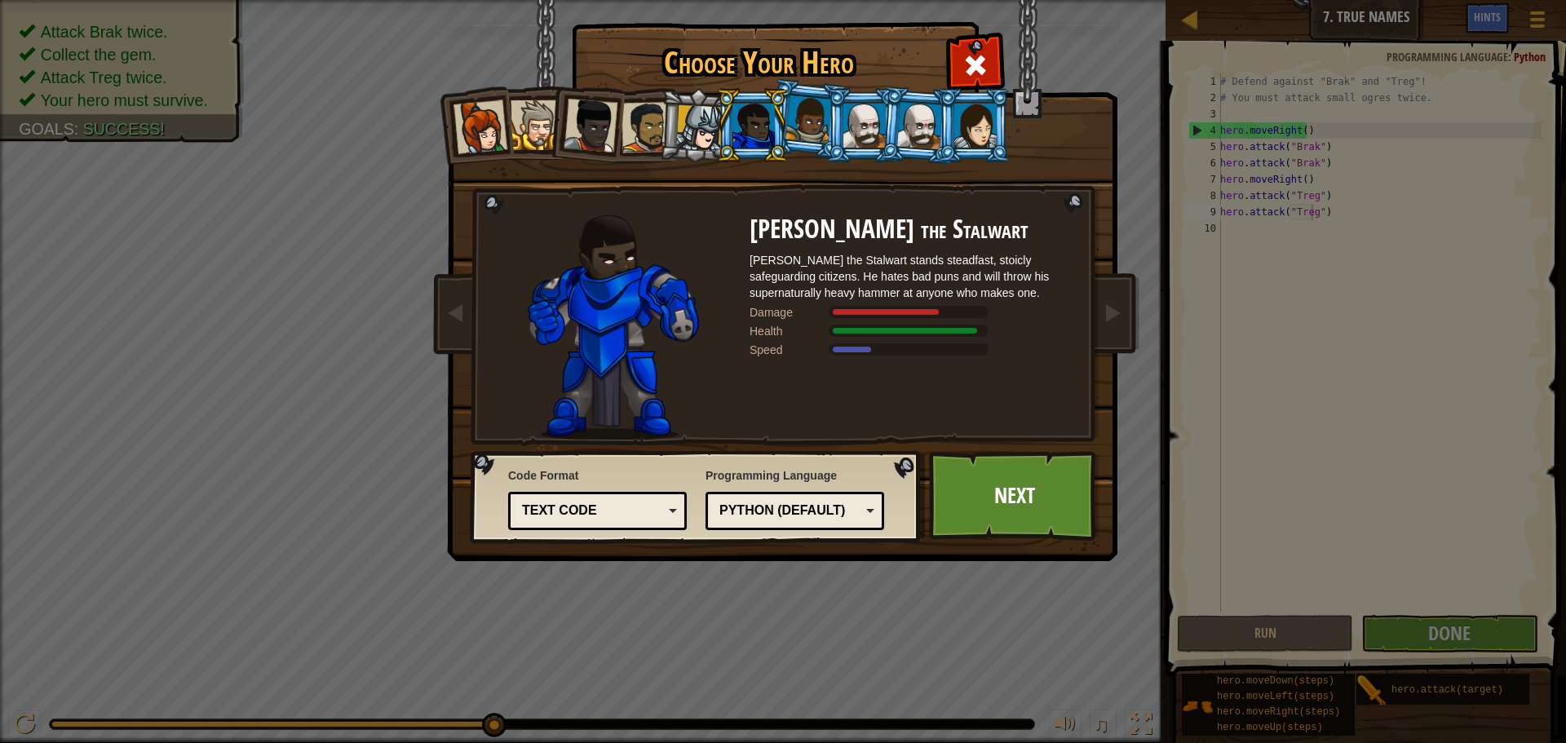
click at [691, 116] on div at bounding box center [699, 128] width 46 height 46
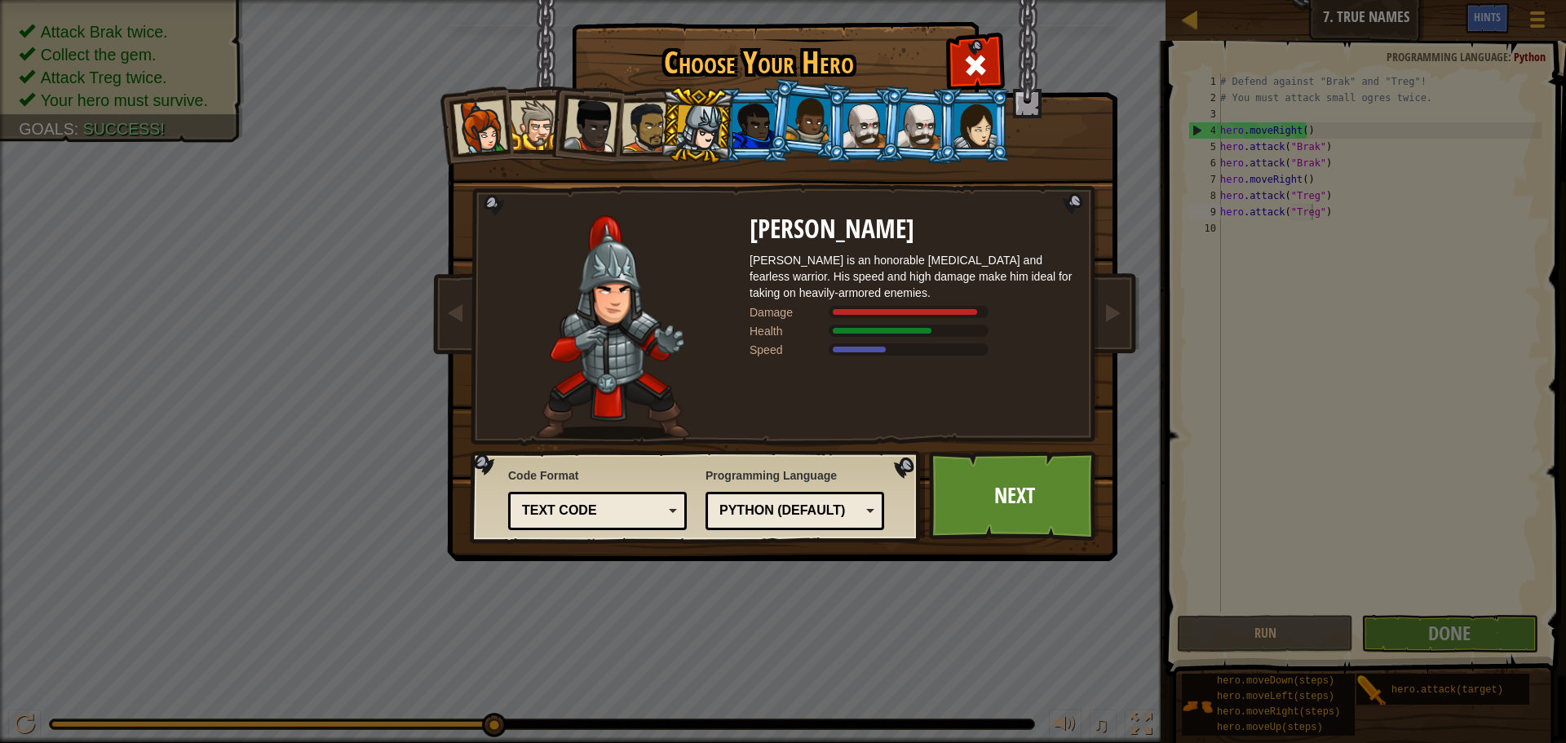
click at [611, 118] on div at bounding box center [591, 126] width 54 height 54
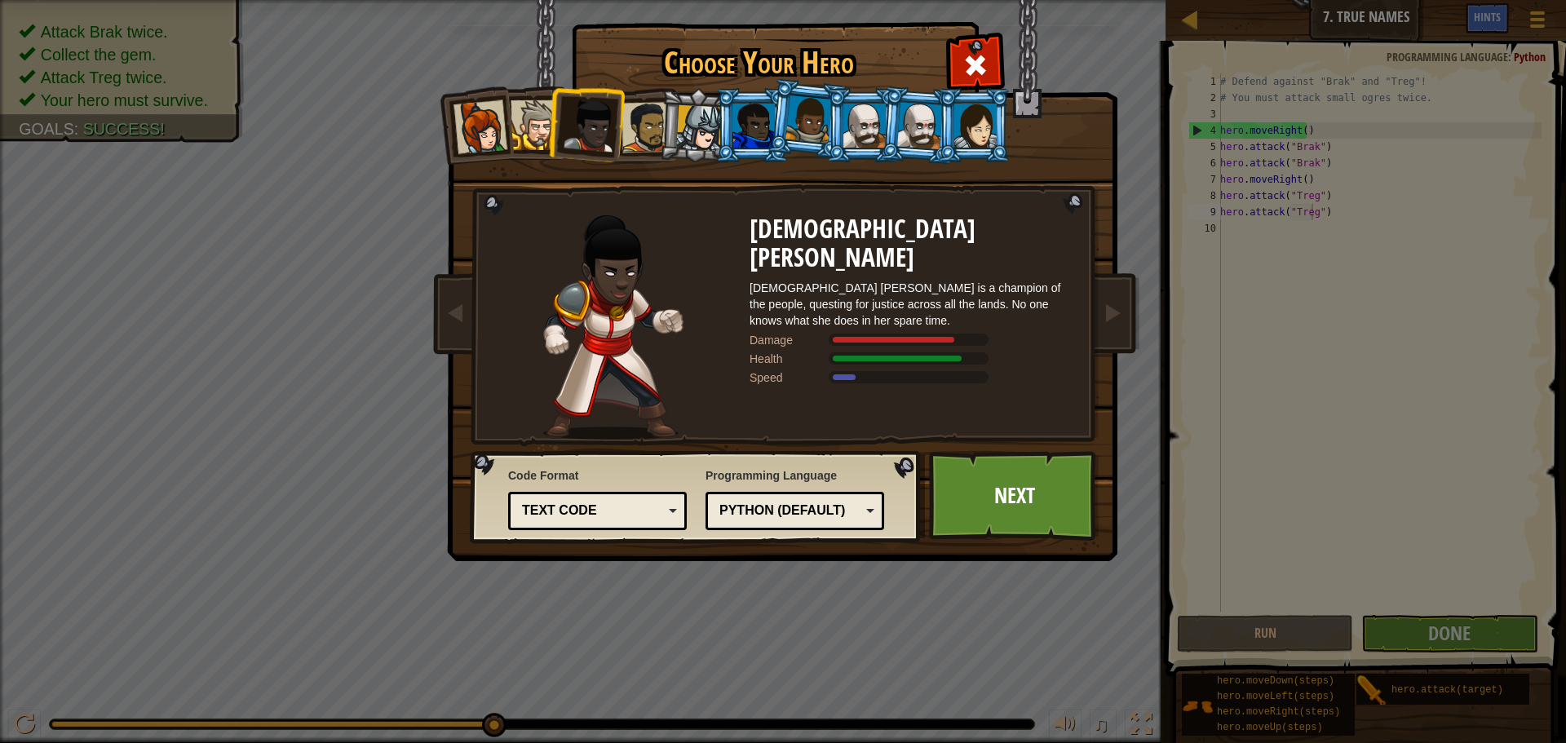
drag, startPoint x: 576, startPoint y: 120, endPoint x: 521, endPoint y: 120, distance: 54.7
click at [563, 120] on li at bounding box center [586, 122] width 80 height 80
click at [525, 121] on div at bounding box center [536, 125] width 50 height 50
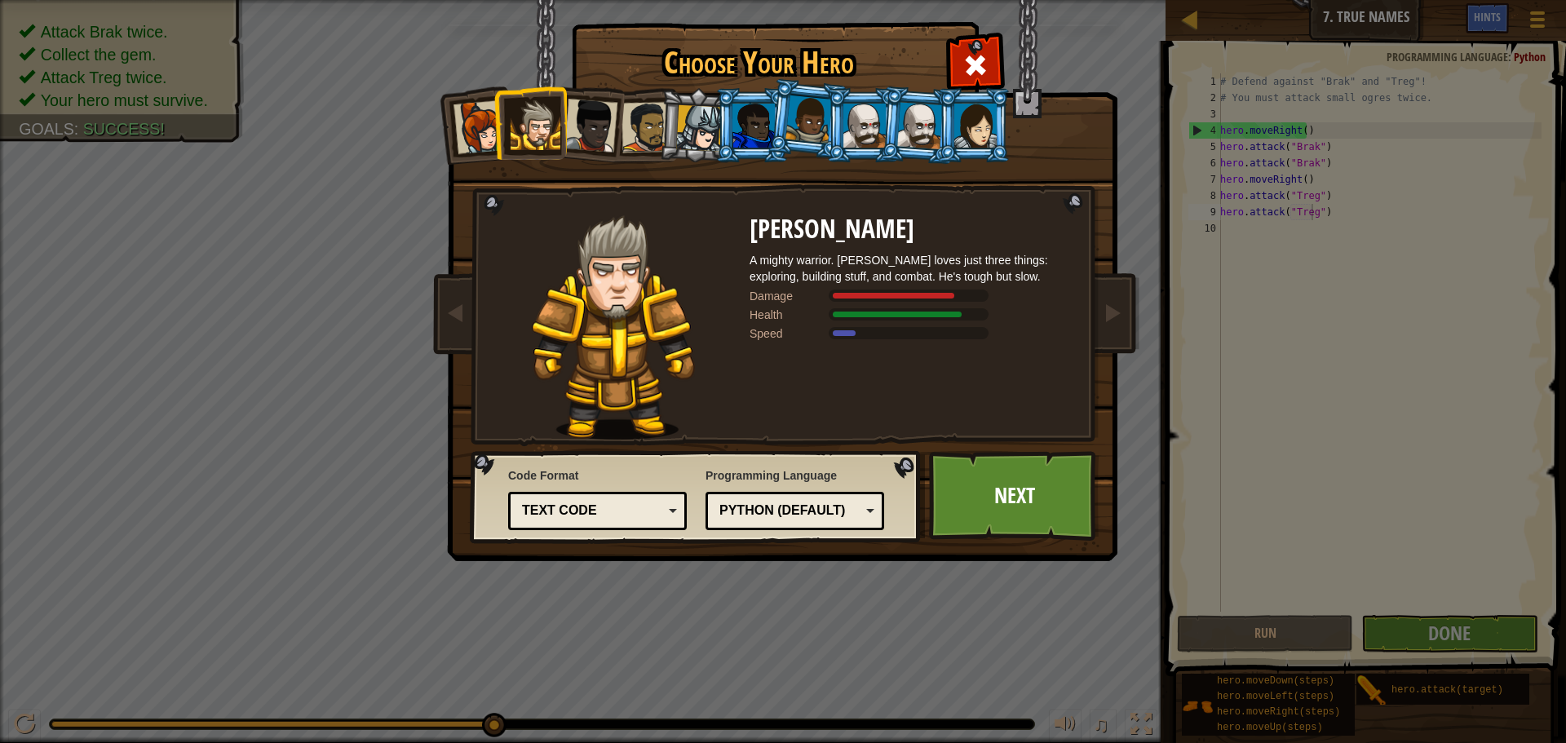
click at [489, 138] on div at bounding box center [481, 127] width 54 height 54
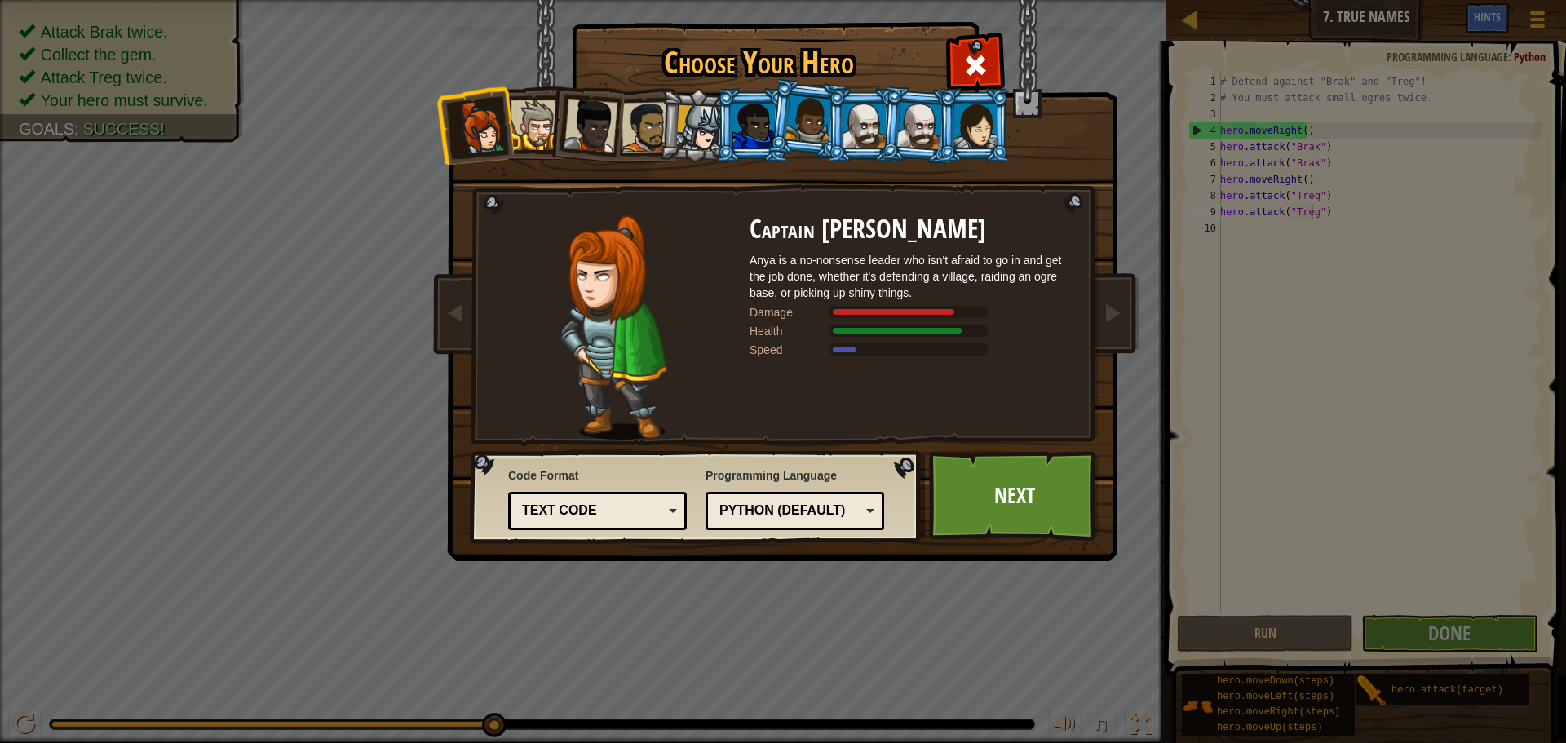
click at [686, 123] on div at bounding box center [699, 128] width 46 height 46
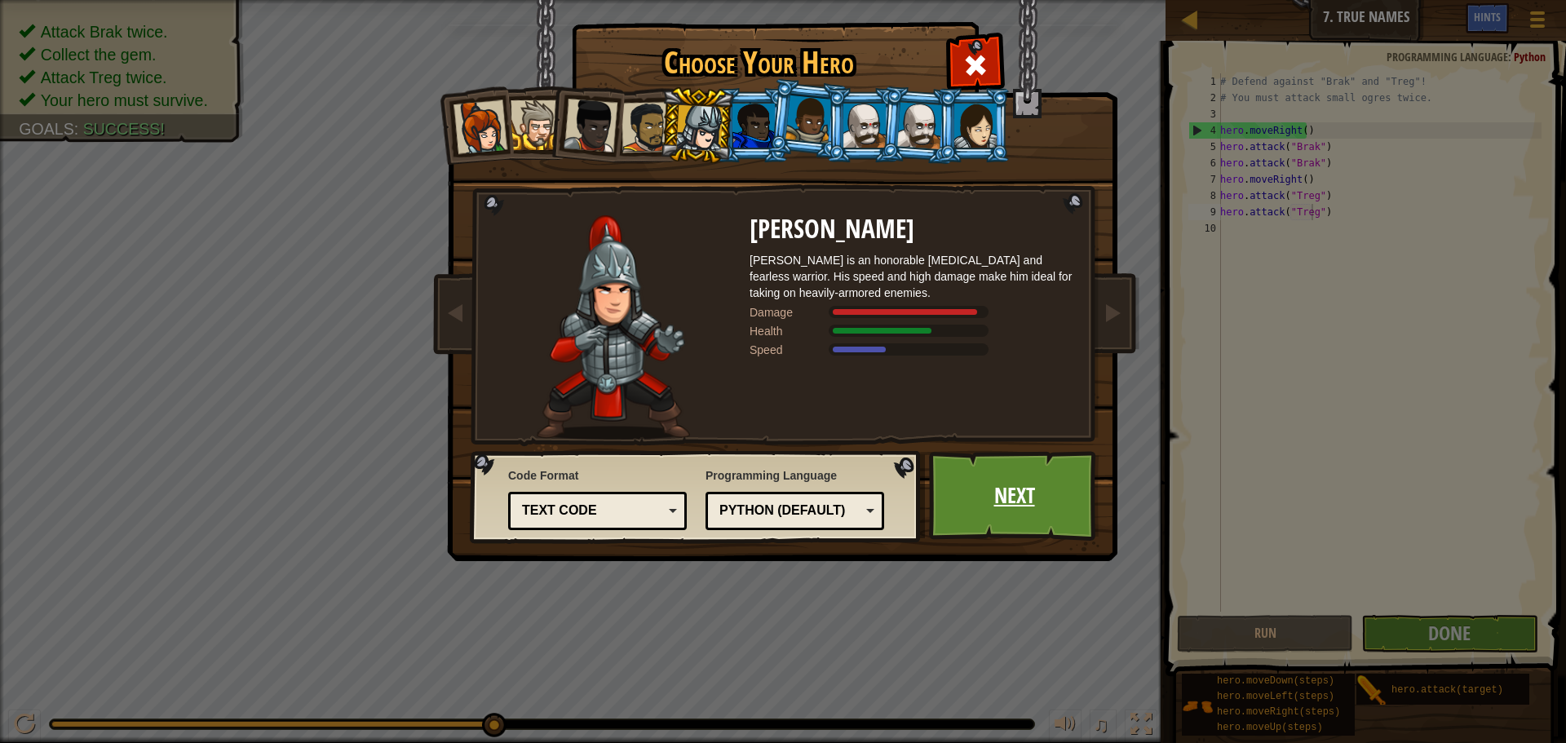
click at [985, 490] on link "Next" at bounding box center [1014, 496] width 170 height 90
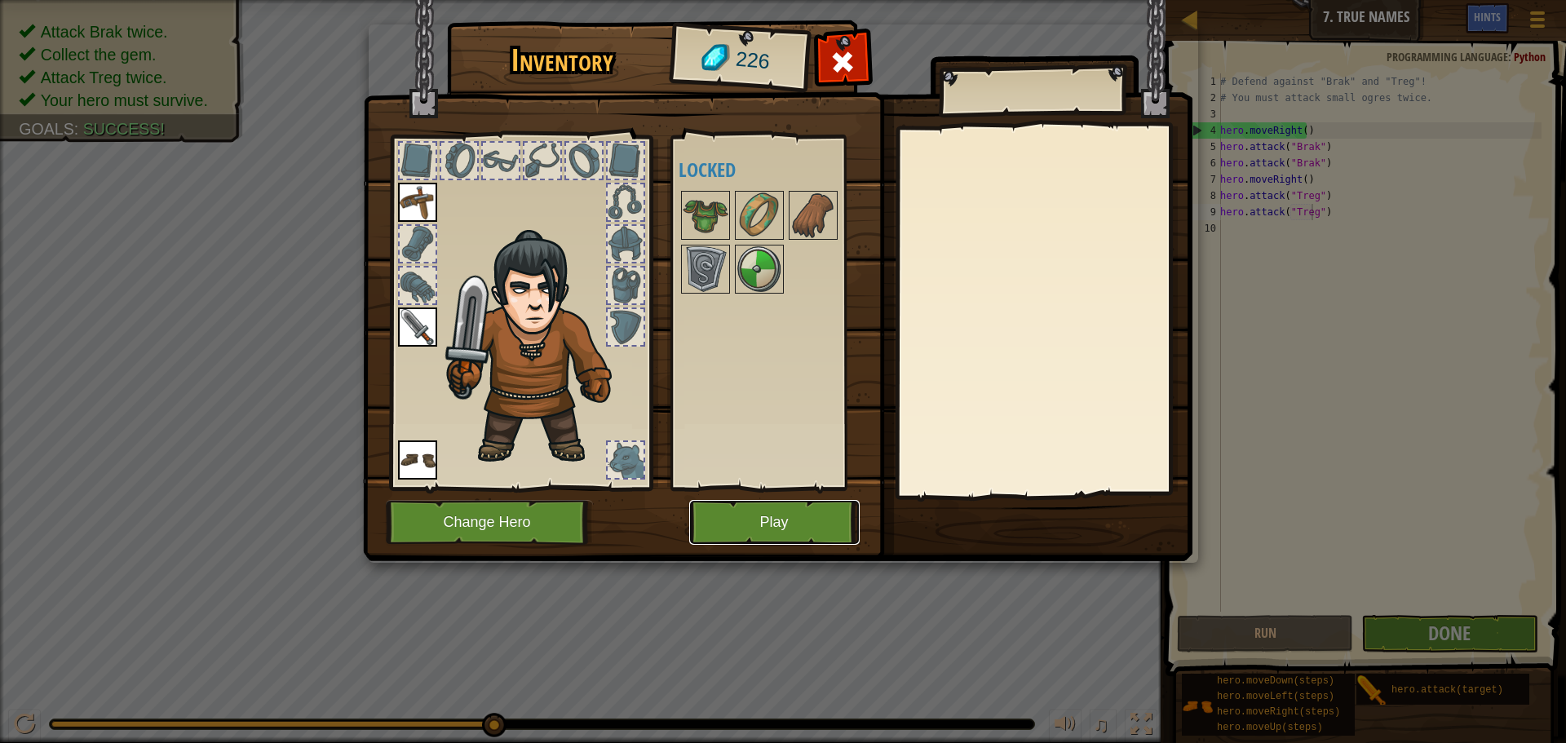
click at [797, 513] on button "Play" at bounding box center [774, 522] width 170 height 45
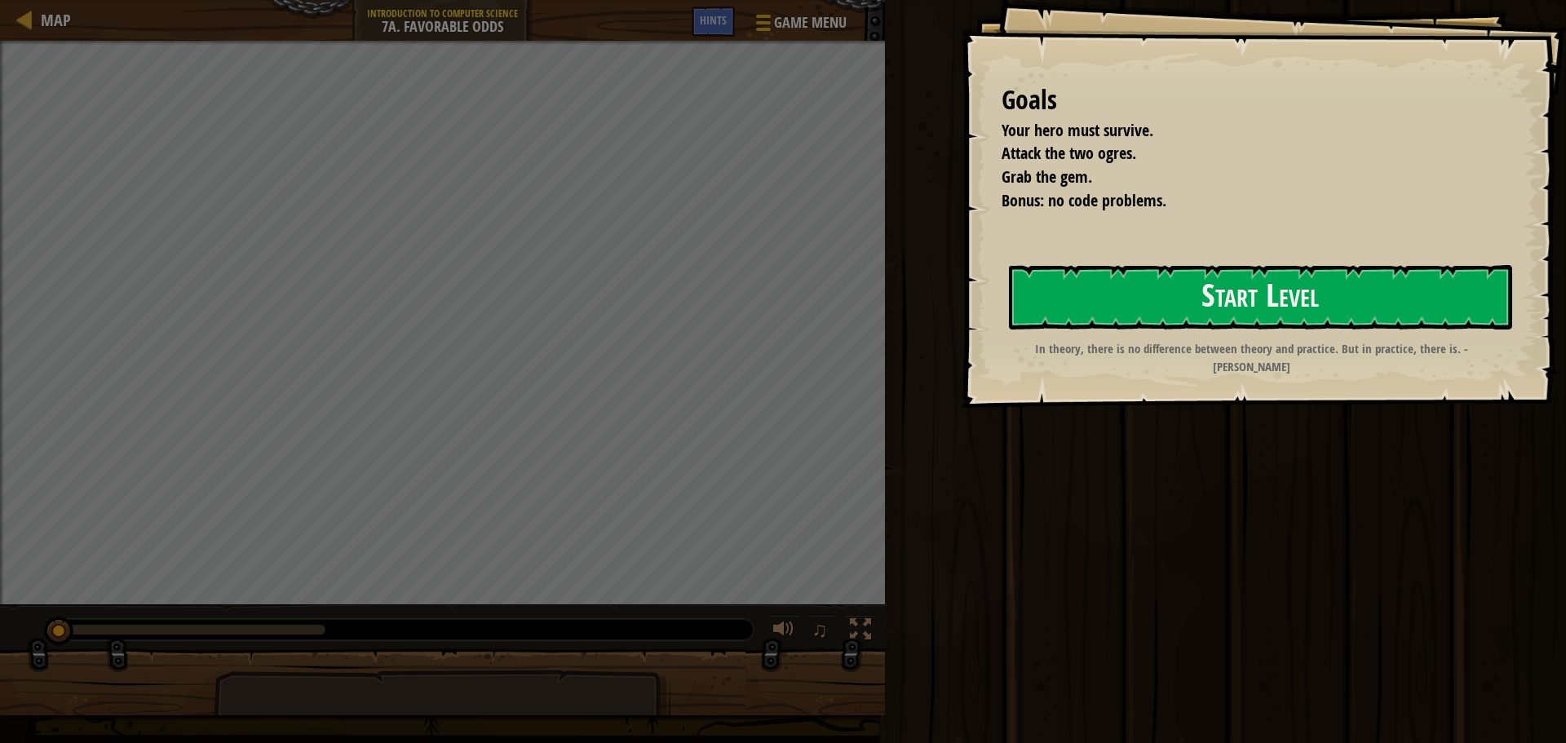
click at [1098, 305] on button "Start Level" at bounding box center [1260, 297] width 503 height 64
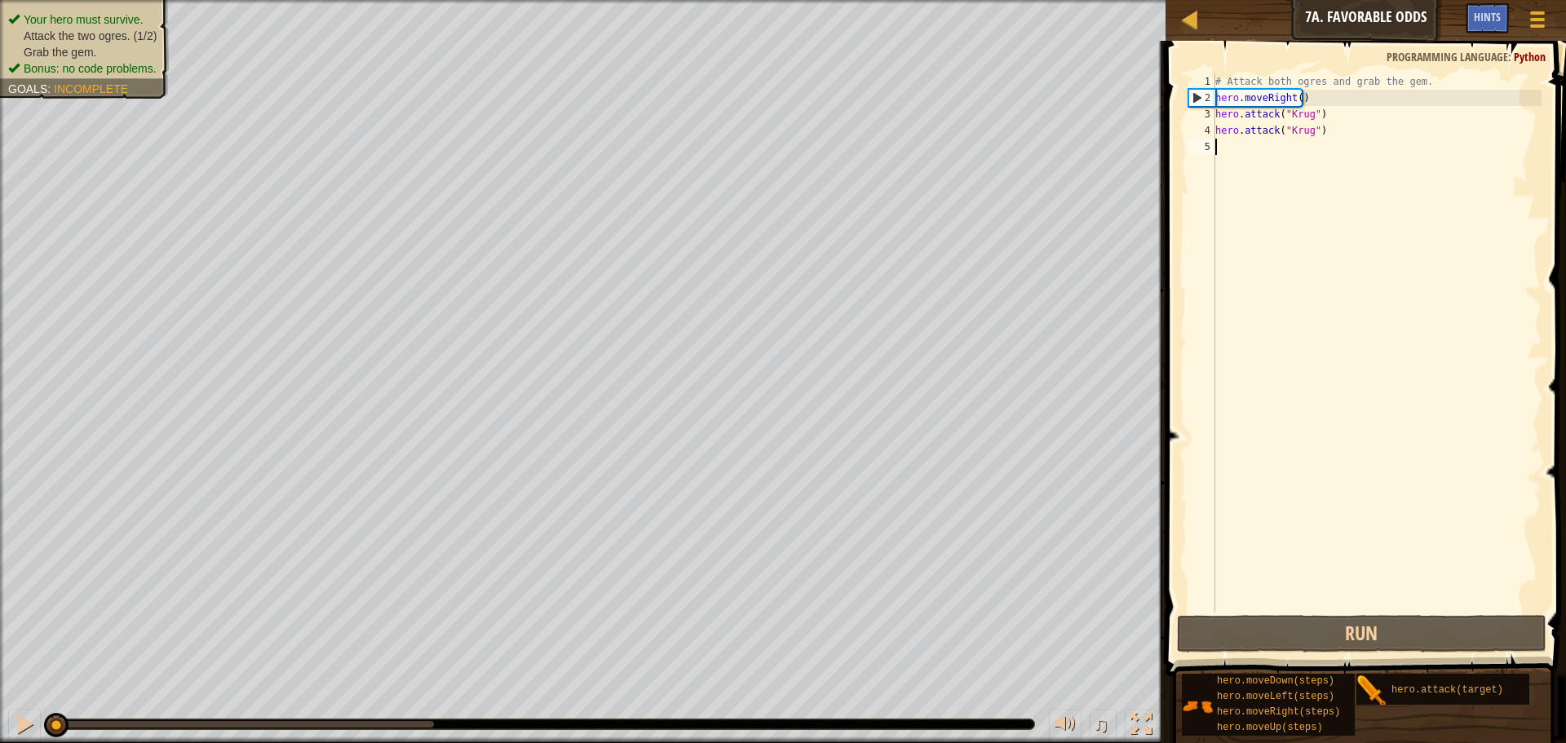
type textarea "hero.attack("Krug")"
type textarea "]"
type textarea "\"
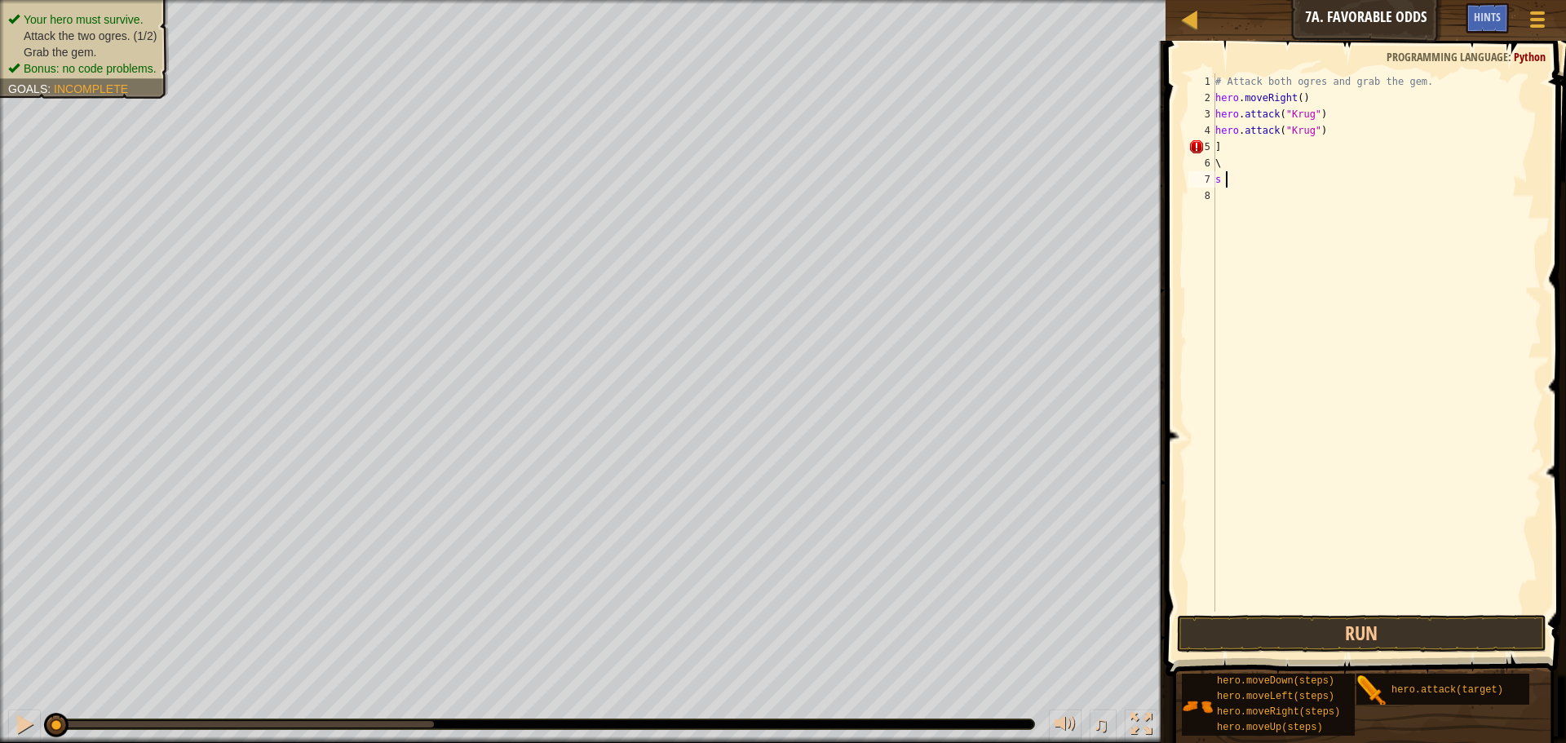
type textarea "s ,"
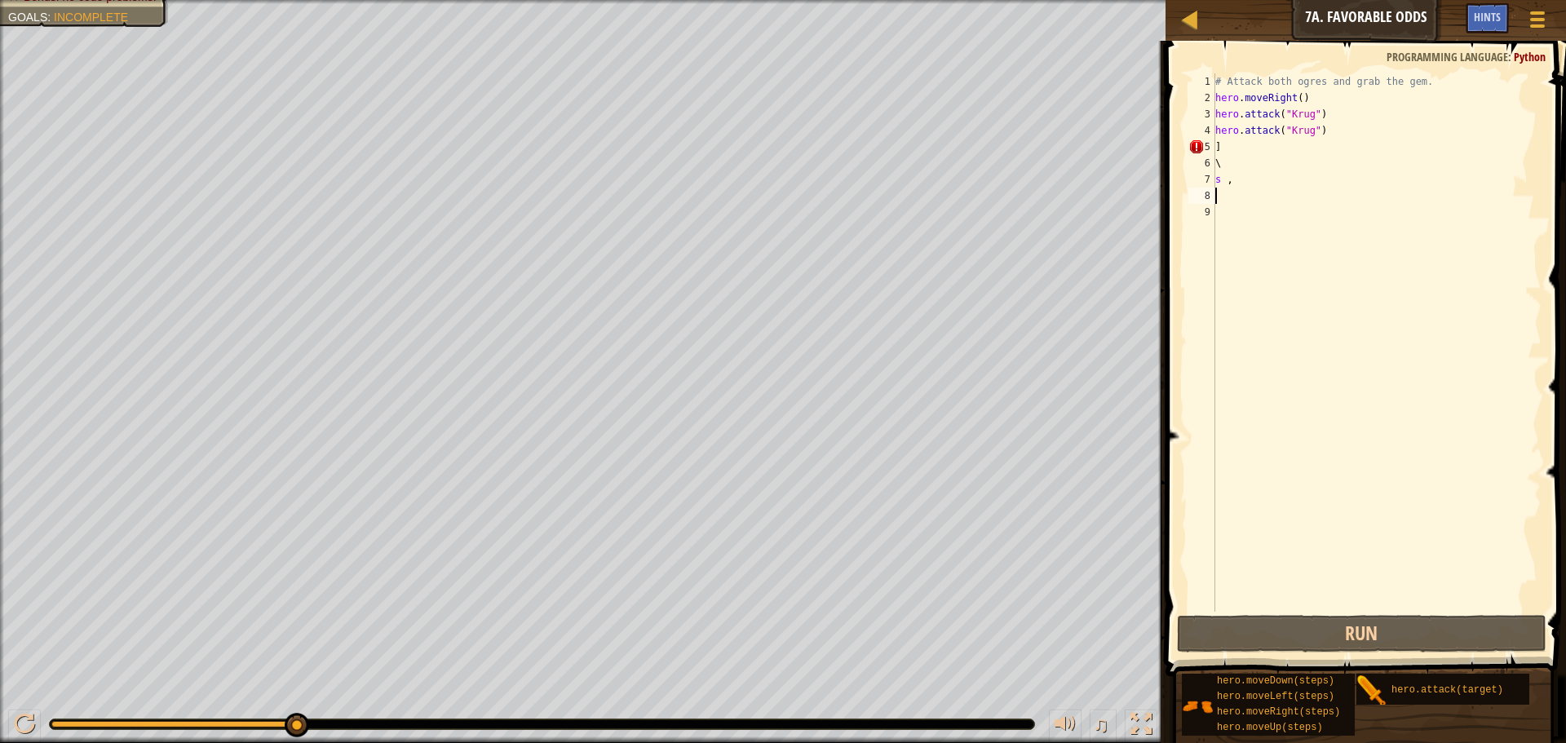
type textarea "s"
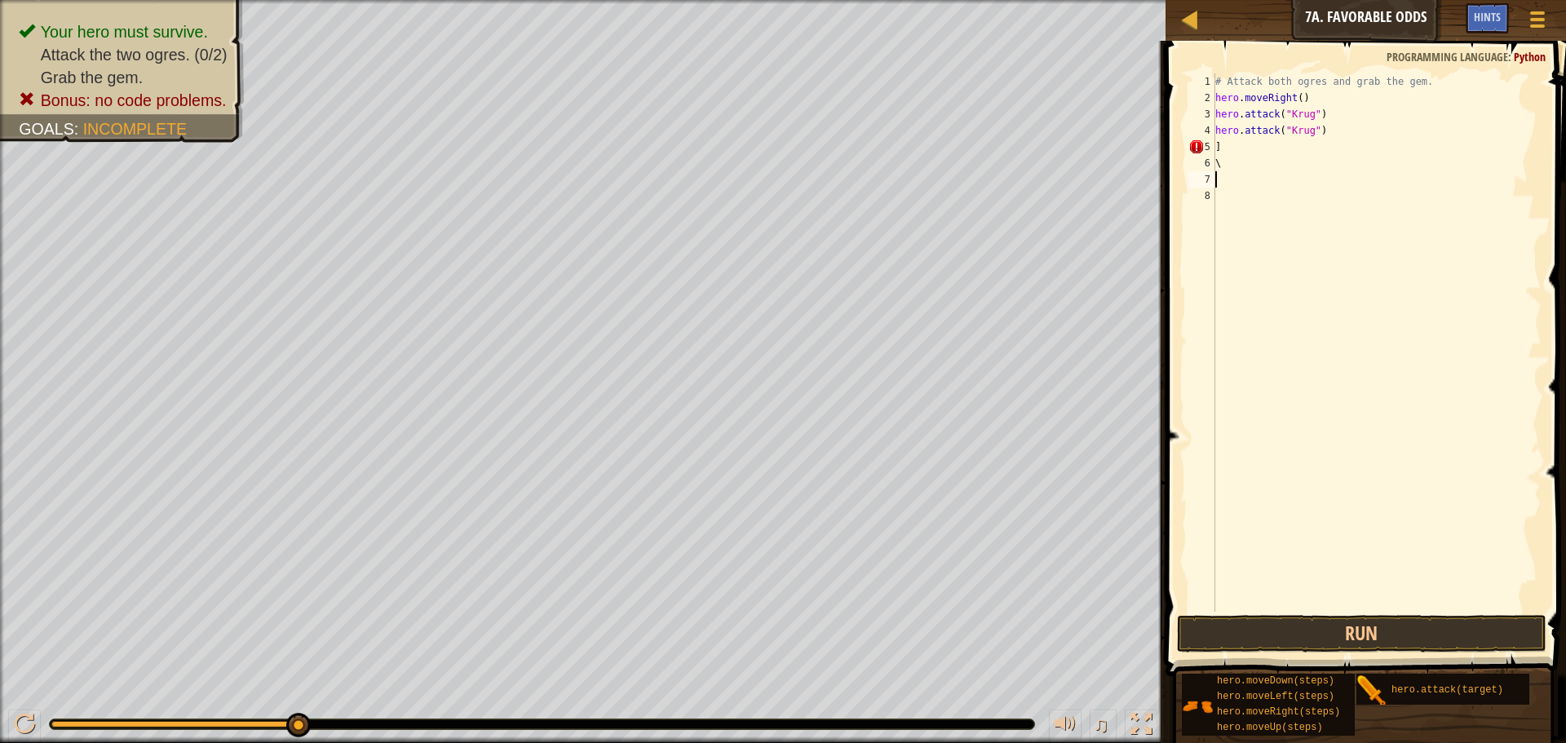
type textarea "\"
type textarea "]"
type textarea "h"
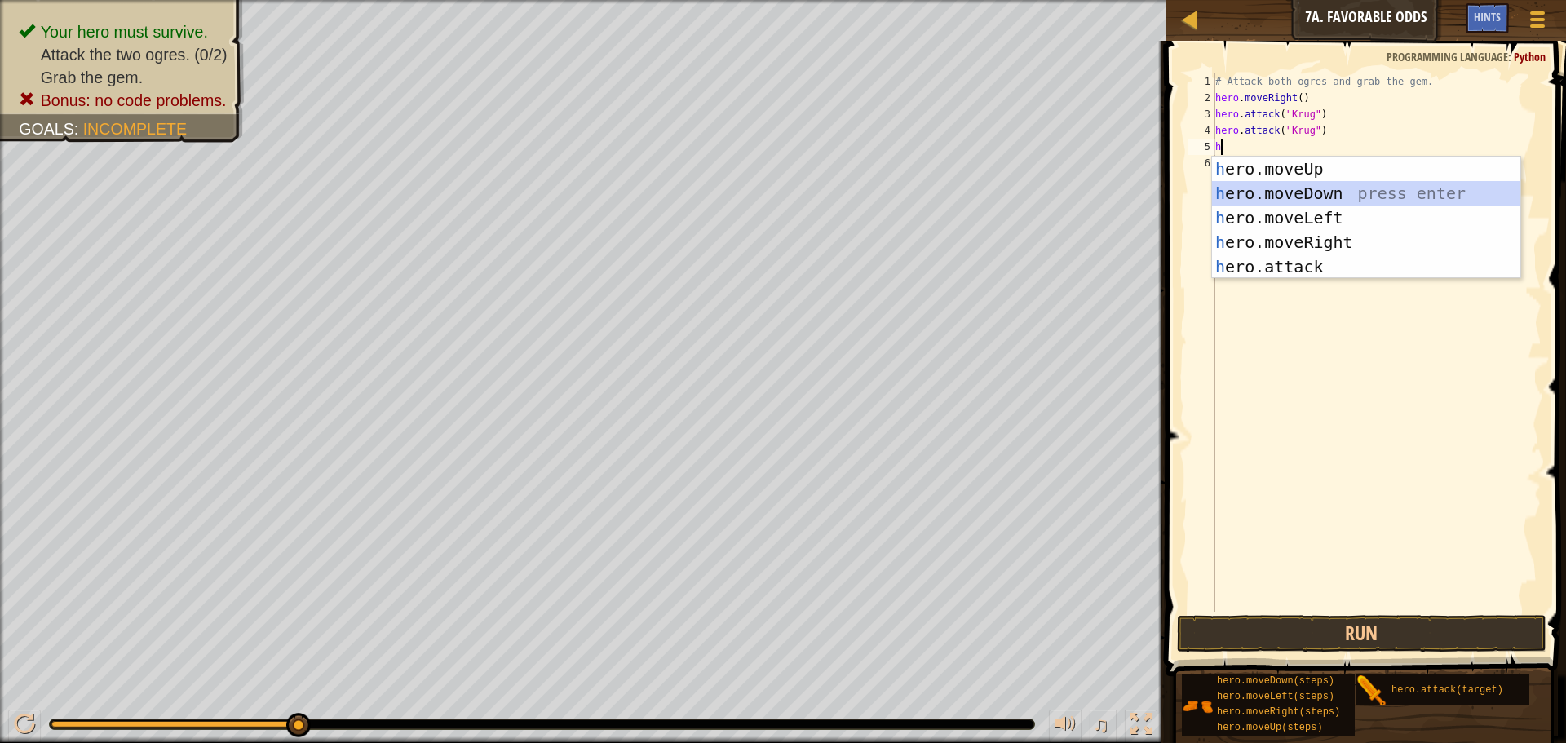
click at [1277, 195] on div "h ero.moveUp press enter h ero.moveDown press enter h ero.moveLeft press enter …" at bounding box center [1366, 242] width 308 height 171
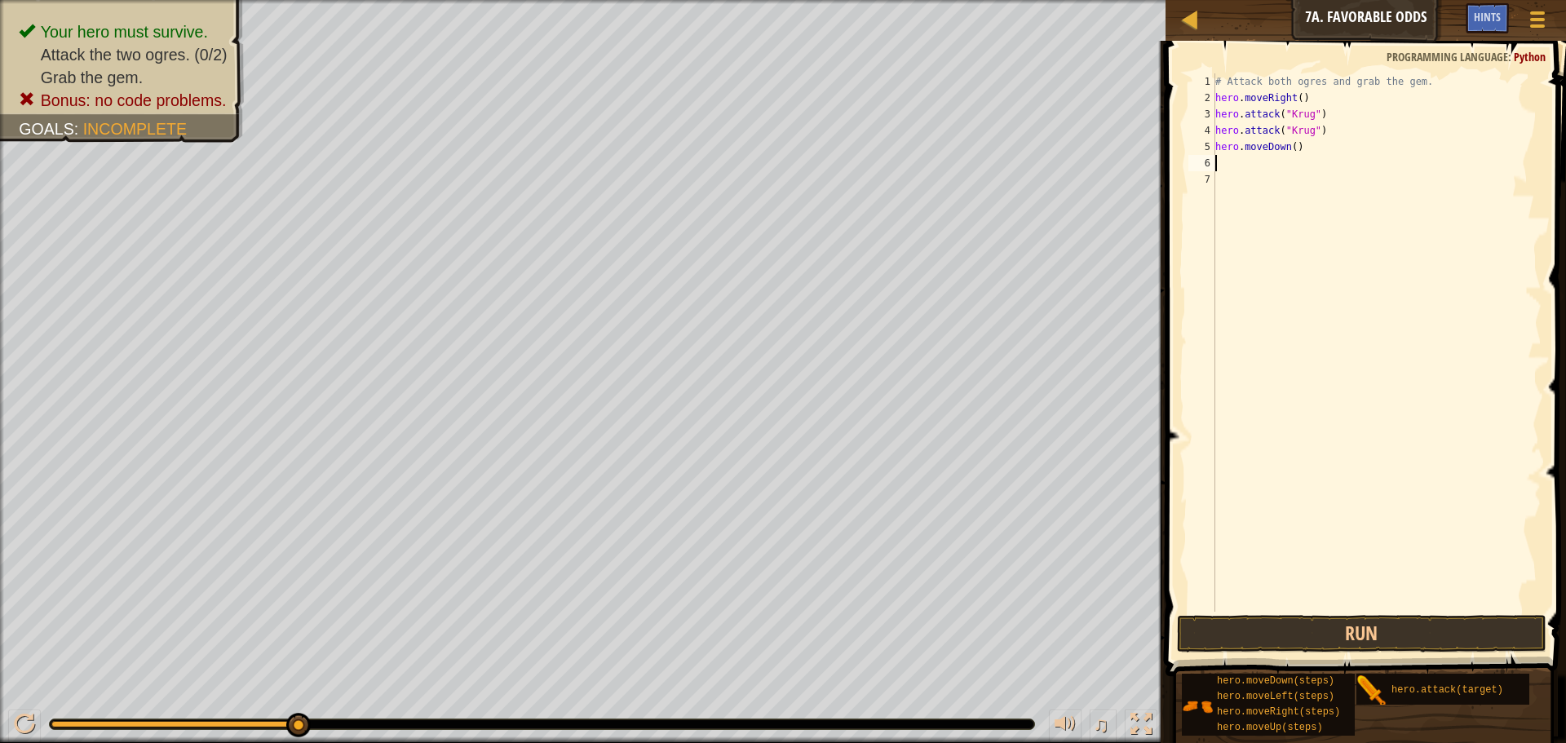
type textarea "h"
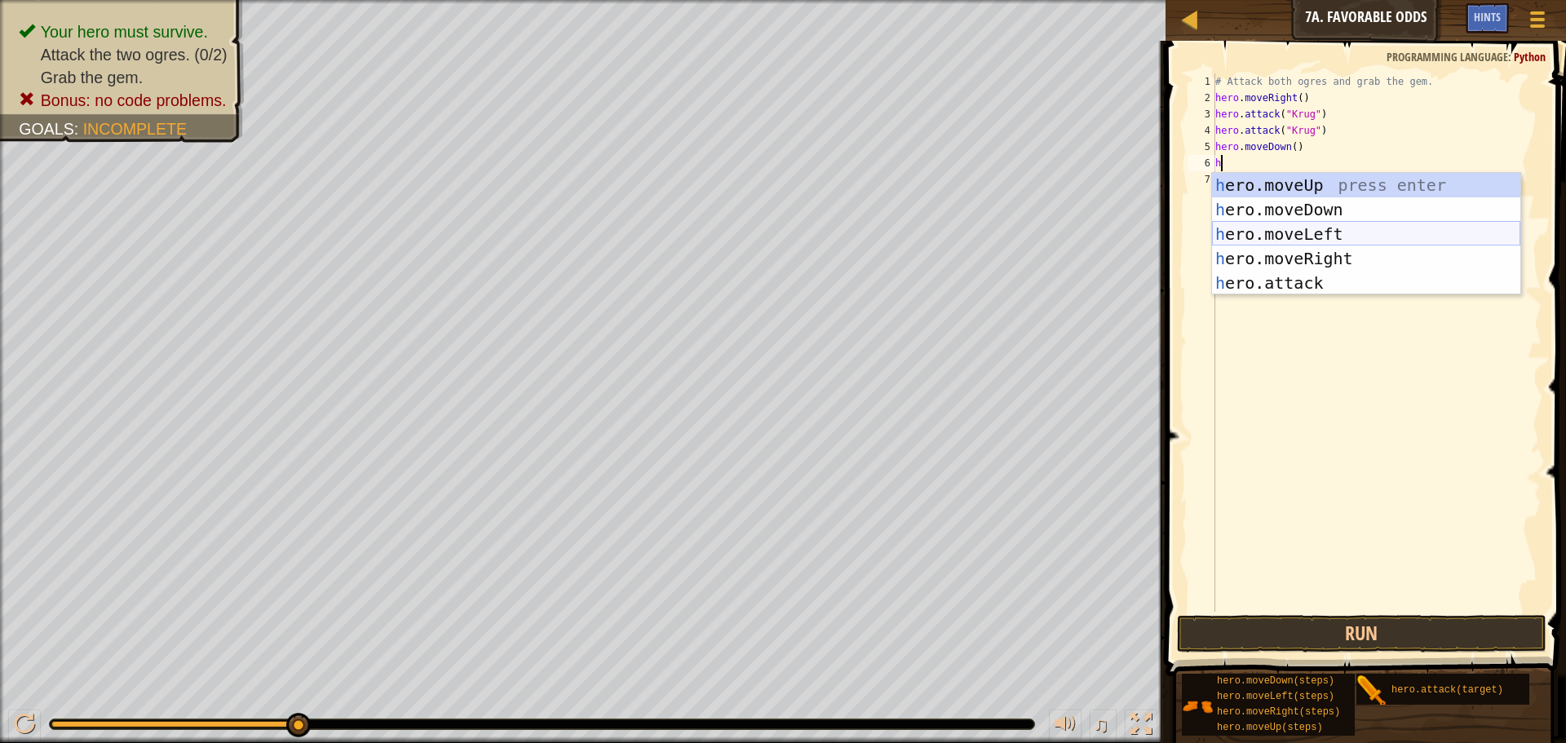
click at [1227, 230] on div "h ero.moveUp press enter h ero.moveDown press enter h ero.moveLeft press enter …" at bounding box center [1366, 258] width 308 height 171
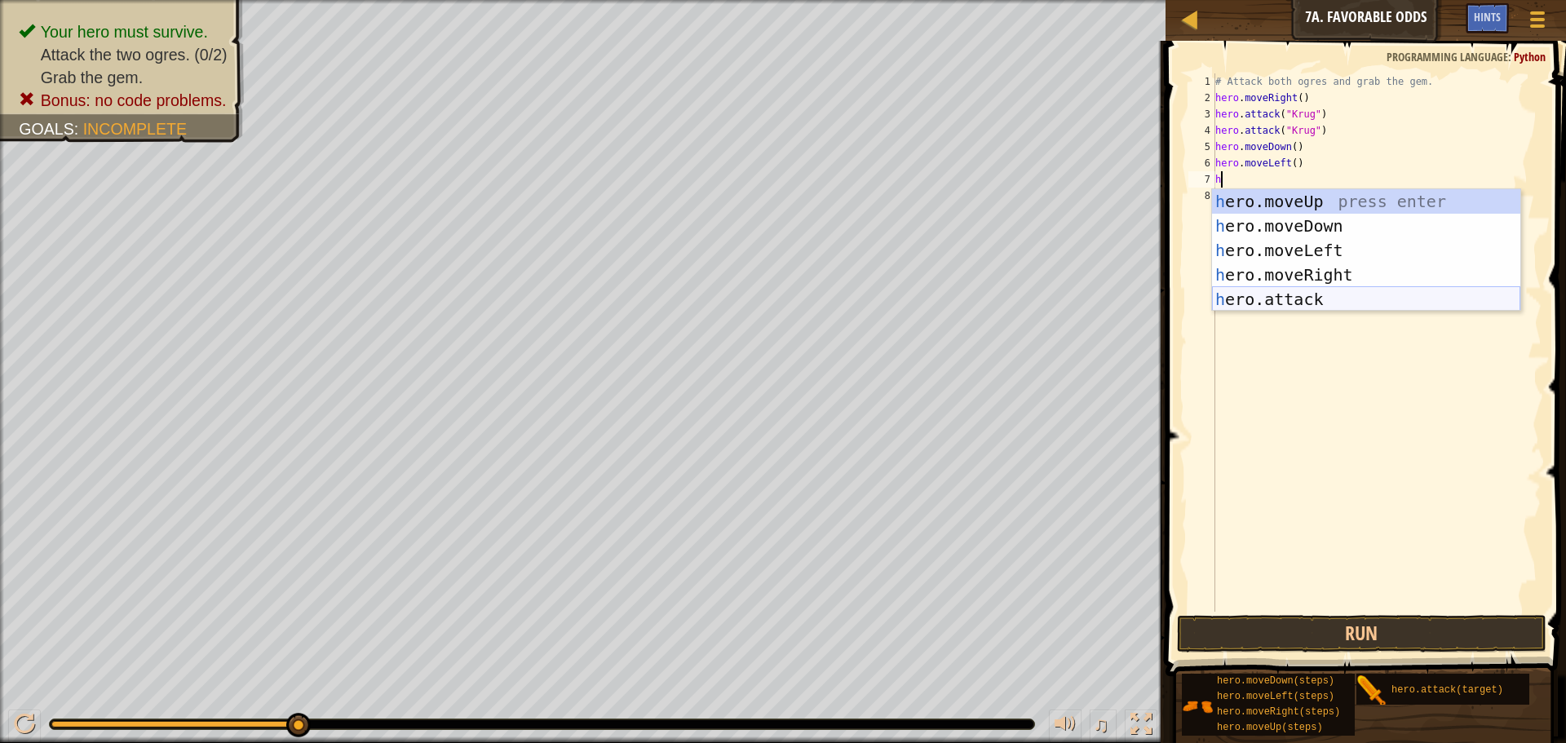
click at [1224, 298] on div "h ero.moveUp press enter h ero.moveDown press enter h ero.moveLeft press enter …" at bounding box center [1366, 274] width 308 height 171
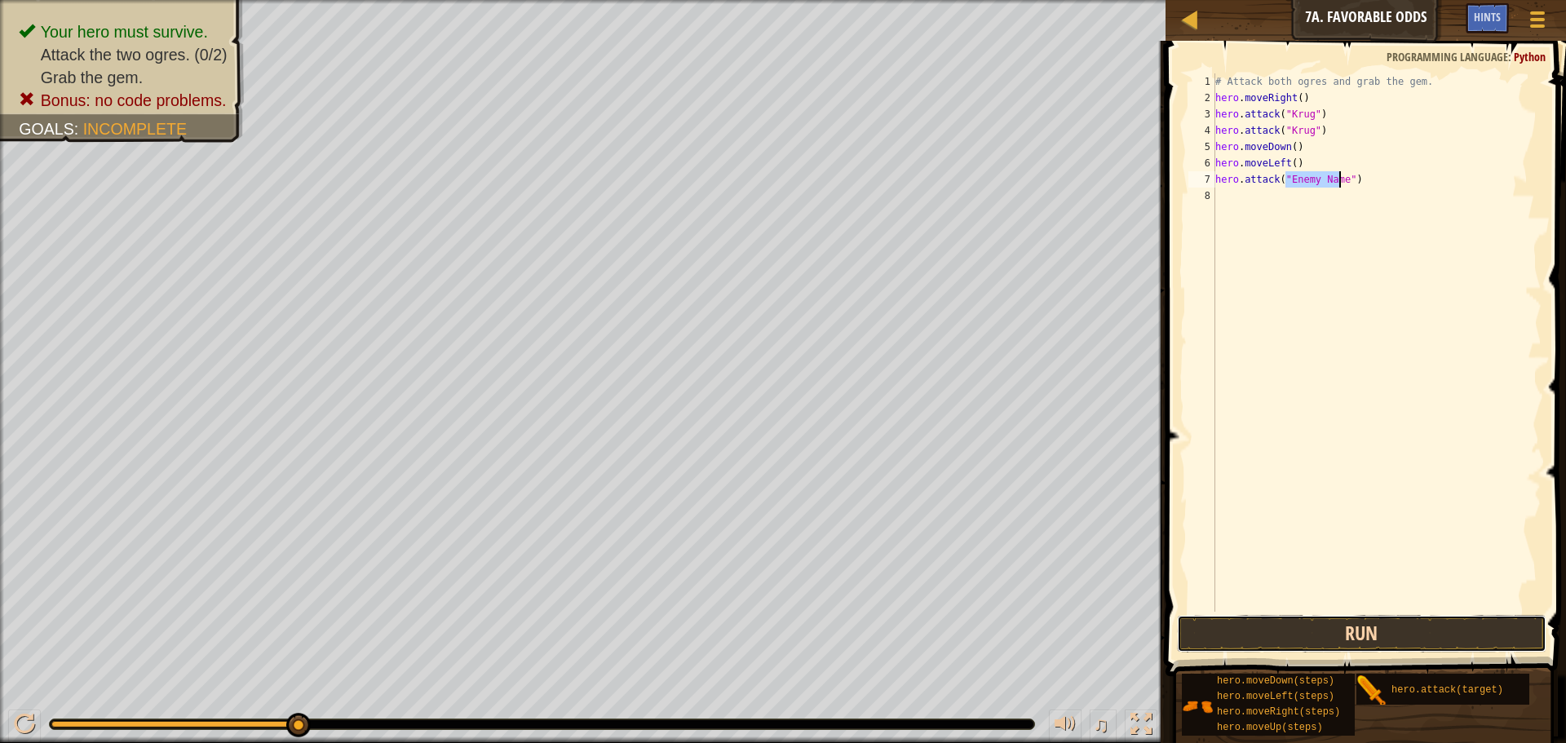
click at [1251, 624] on button "Run" at bounding box center [1362, 634] width 370 height 38
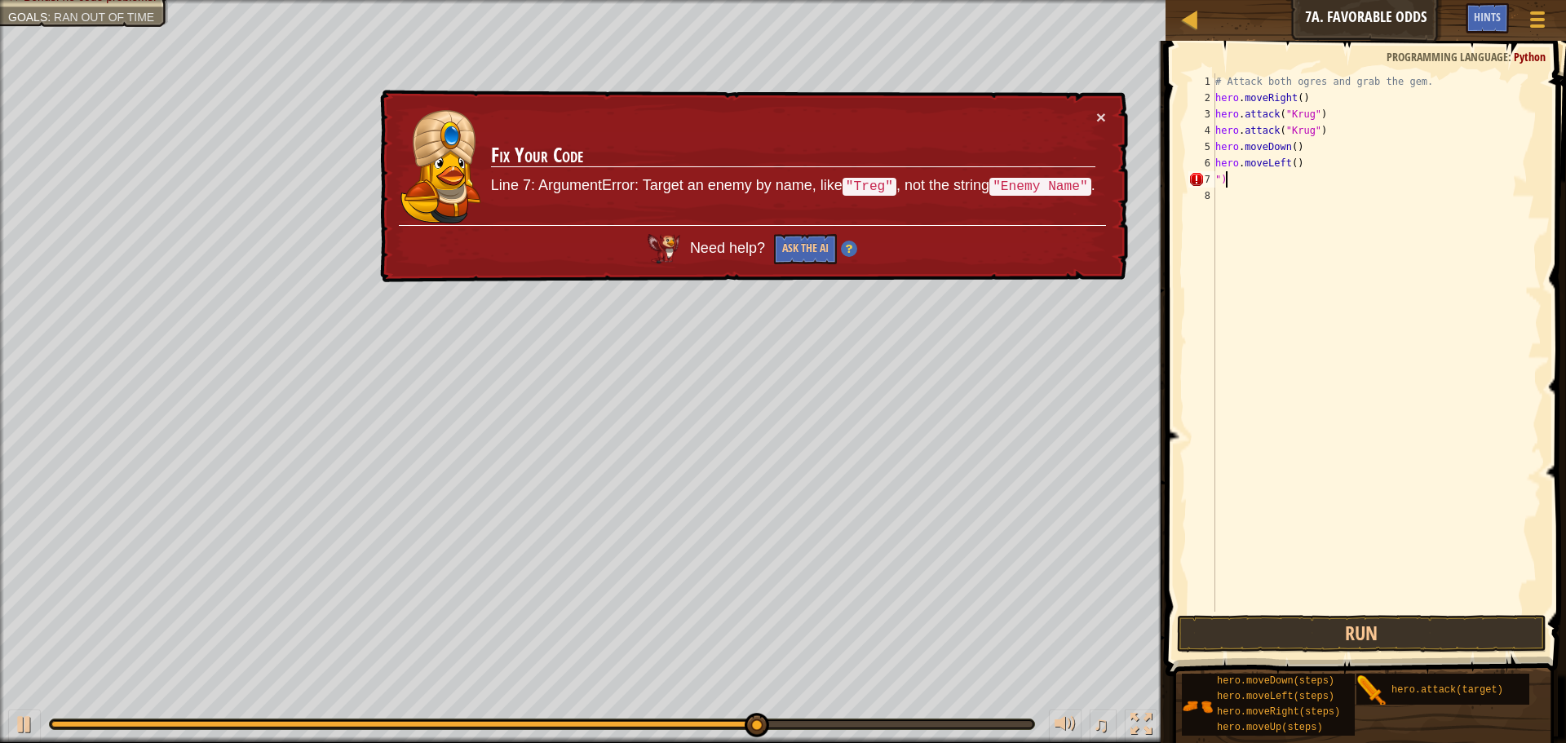
click at [1233, 175] on div "# Attack both ogres and grab the gem. hero . moveRight ( ) hero . attack ( "[PE…" at bounding box center [1377, 358] width 330 height 571
type textarea """
type textarea "h"
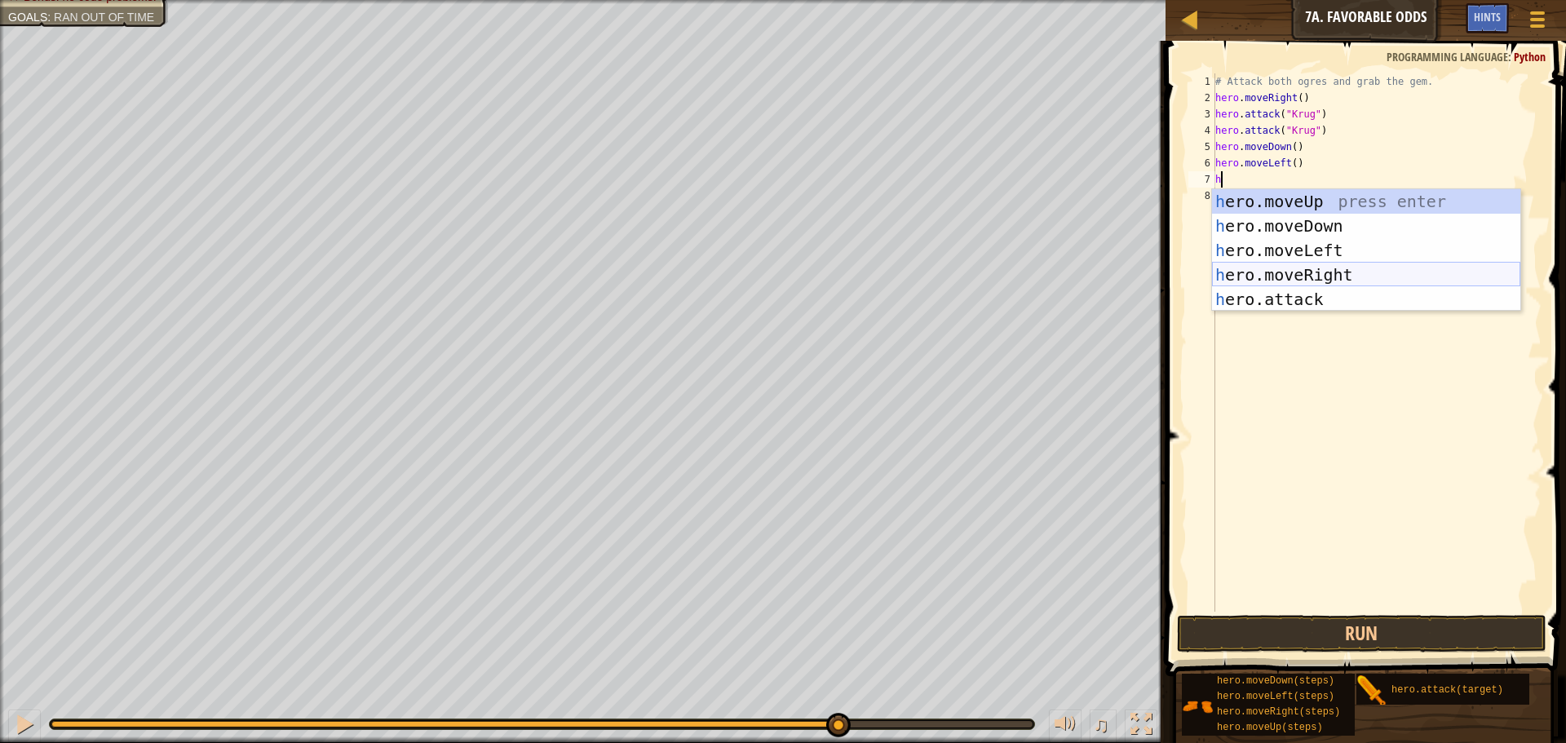
click at [1260, 268] on div "h ero.moveUp press enter h ero.moveDown press enter h ero.moveLeft press enter …" at bounding box center [1366, 274] width 308 height 171
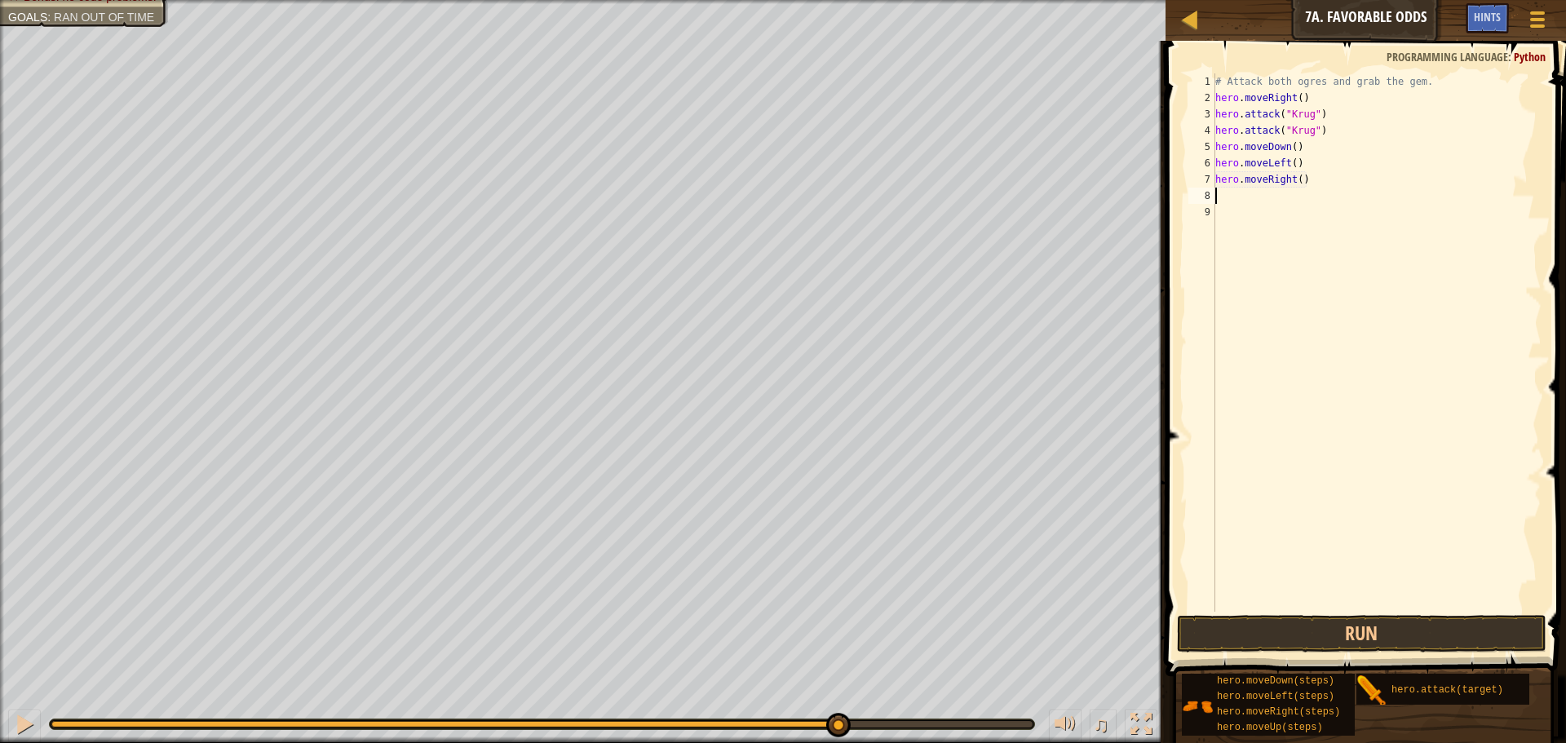
type textarea "h"
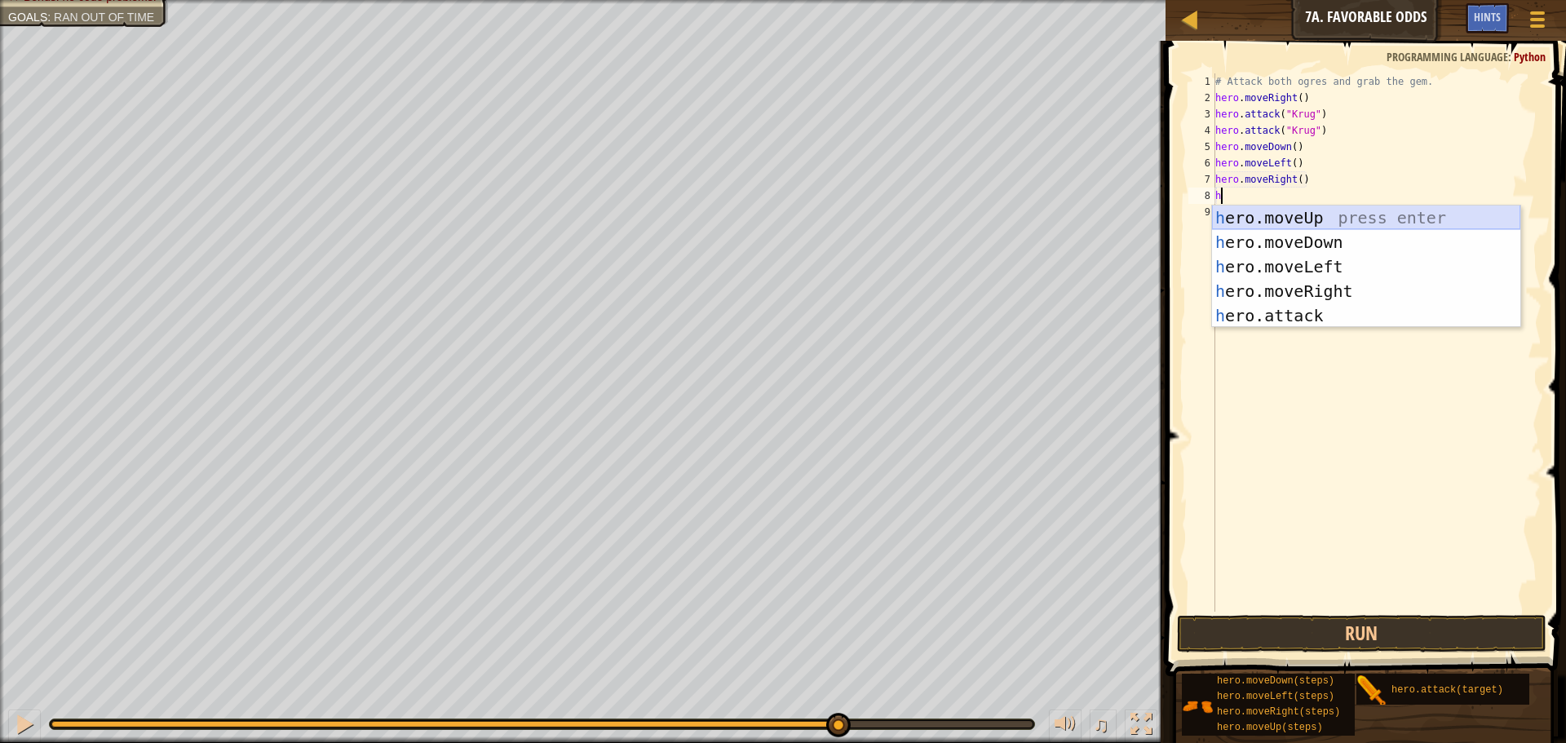
click at [1258, 216] on div "h ero.moveUp press enter h ero.moveDown press enter h ero.moveLeft press enter …" at bounding box center [1366, 291] width 308 height 171
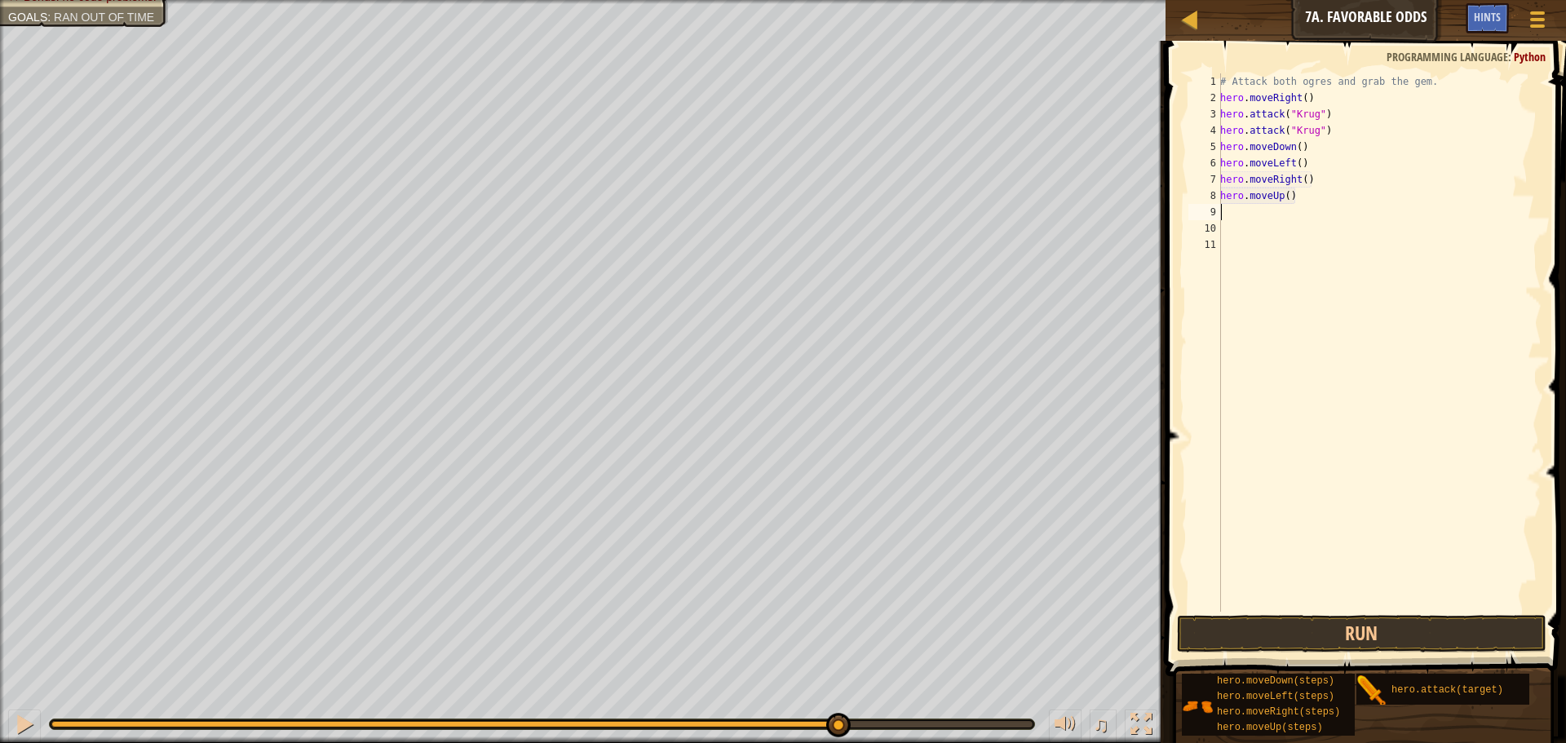
click at [1234, 213] on div "# Attack both ogres and grab the gem. hero . moveRight ( ) hero . attack ( "[PE…" at bounding box center [1379, 358] width 325 height 571
type textarea "h"
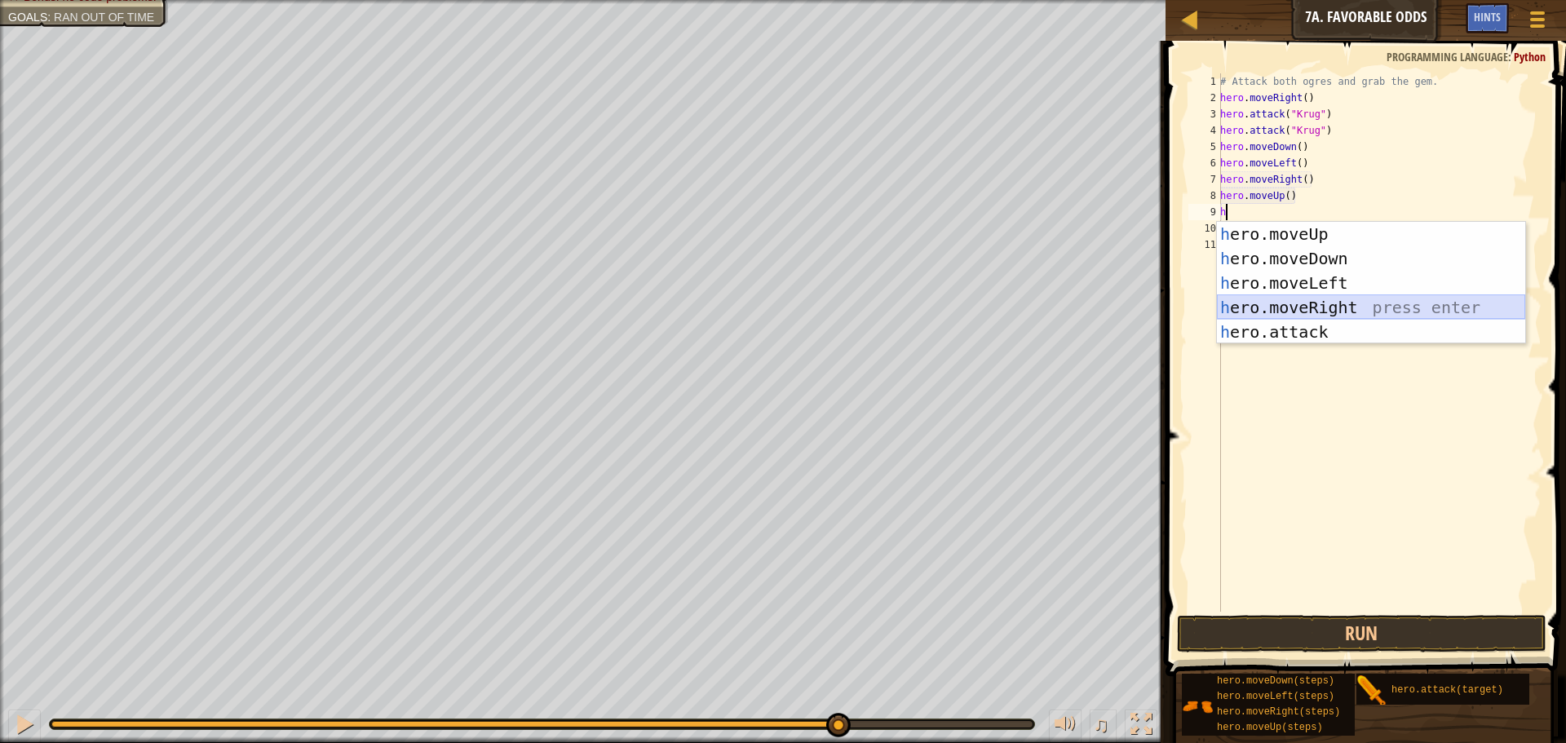
click at [1255, 317] on div "h ero.moveUp press enter h ero.moveDown press enter h ero.moveLeft press enter …" at bounding box center [1371, 307] width 308 height 171
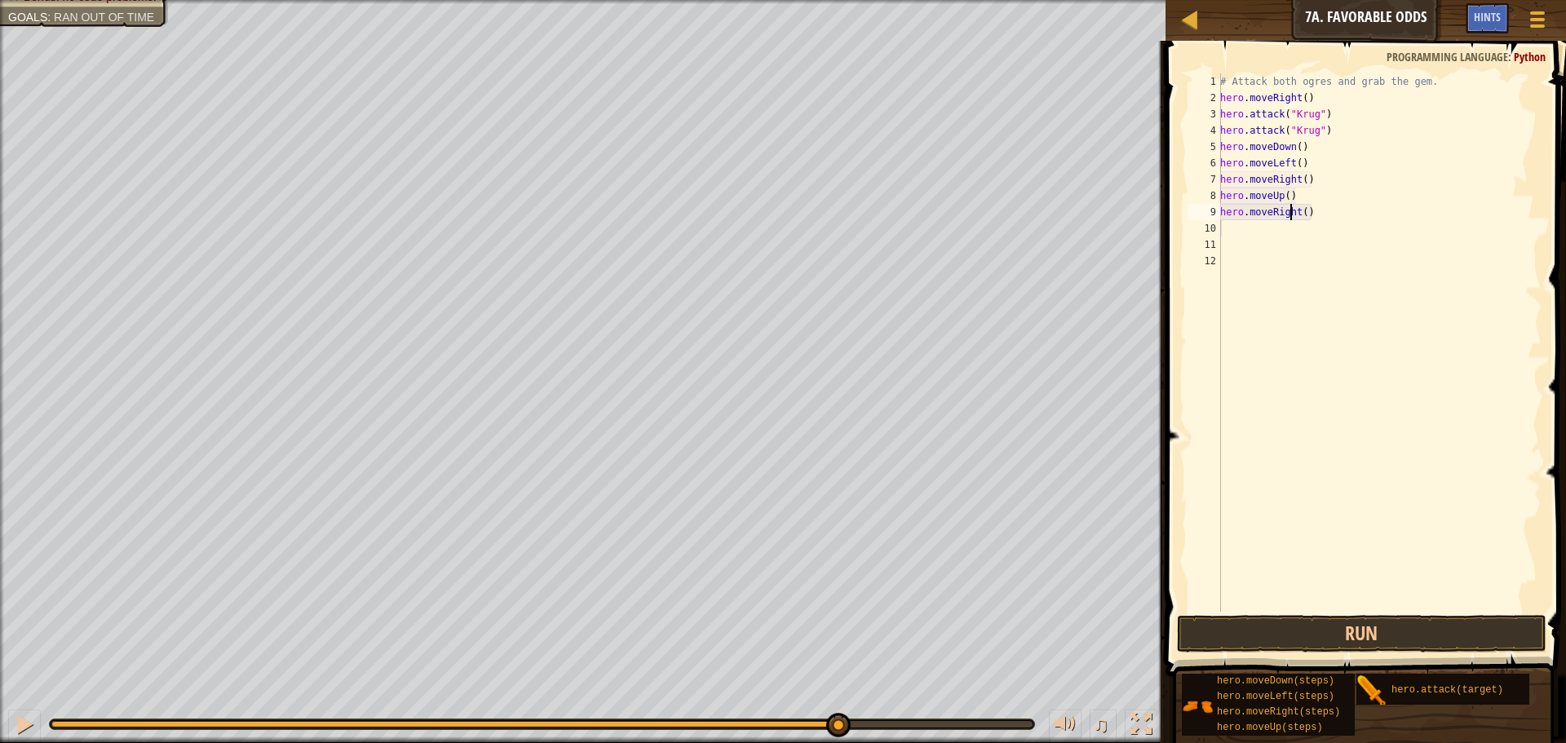
click at [1290, 214] on div "# Attack both ogres and grab the gem. hero . moveRight ( ) hero . attack ( "[PE…" at bounding box center [1379, 358] width 325 height 571
click at [1295, 210] on div "# Attack both ogres and grab the gem. hero . moveRight ( ) hero . attack ( "[PE…" at bounding box center [1379, 358] width 325 height 571
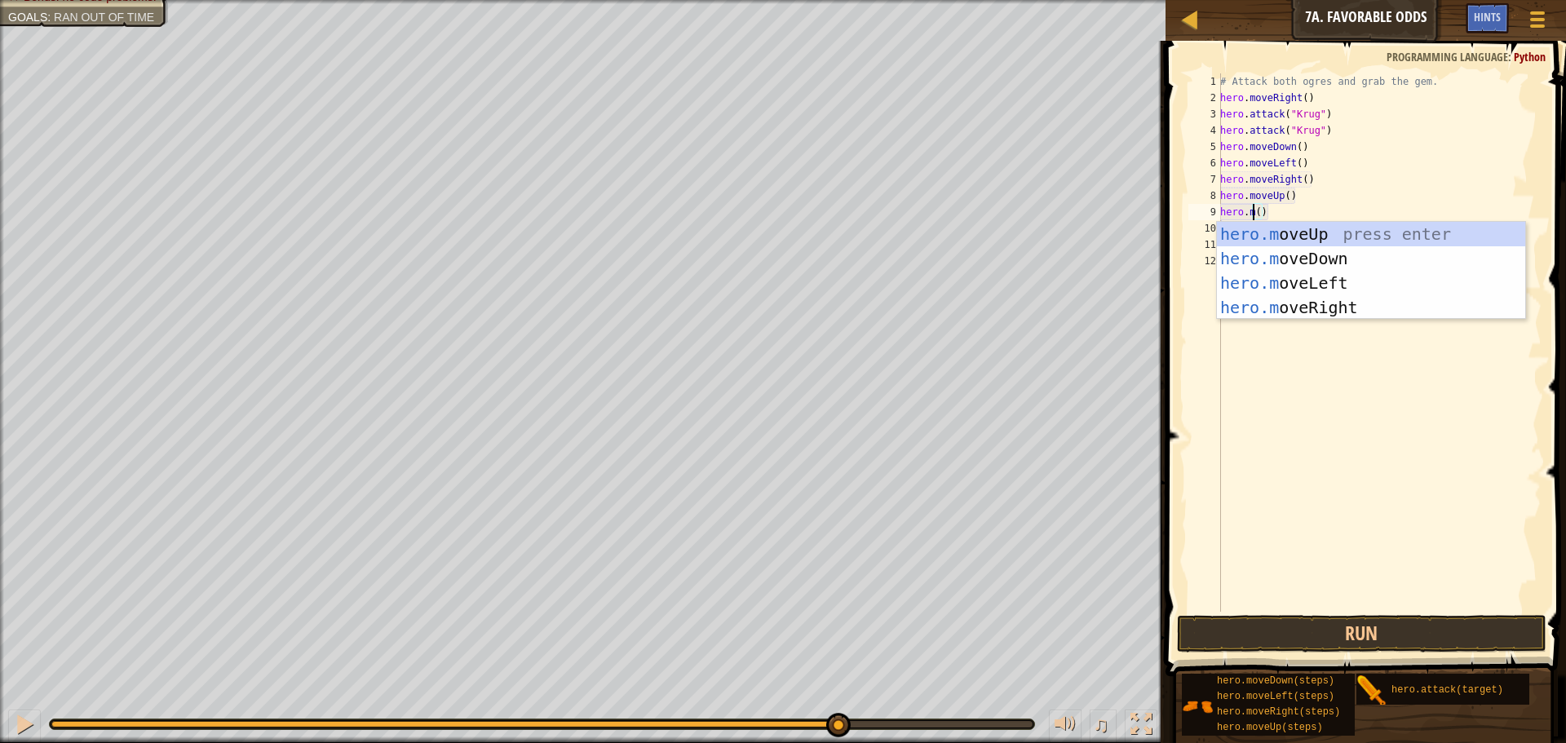
scroll to position [7, 2]
drag, startPoint x: 1427, startPoint y: 328, endPoint x: 1388, endPoint y: 299, distance: 48.9
click at [1421, 330] on div "hero. moveUp press enter hero. moveDown press enter hero. moveLeft press enter …" at bounding box center [1371, 307] width 308 height 171
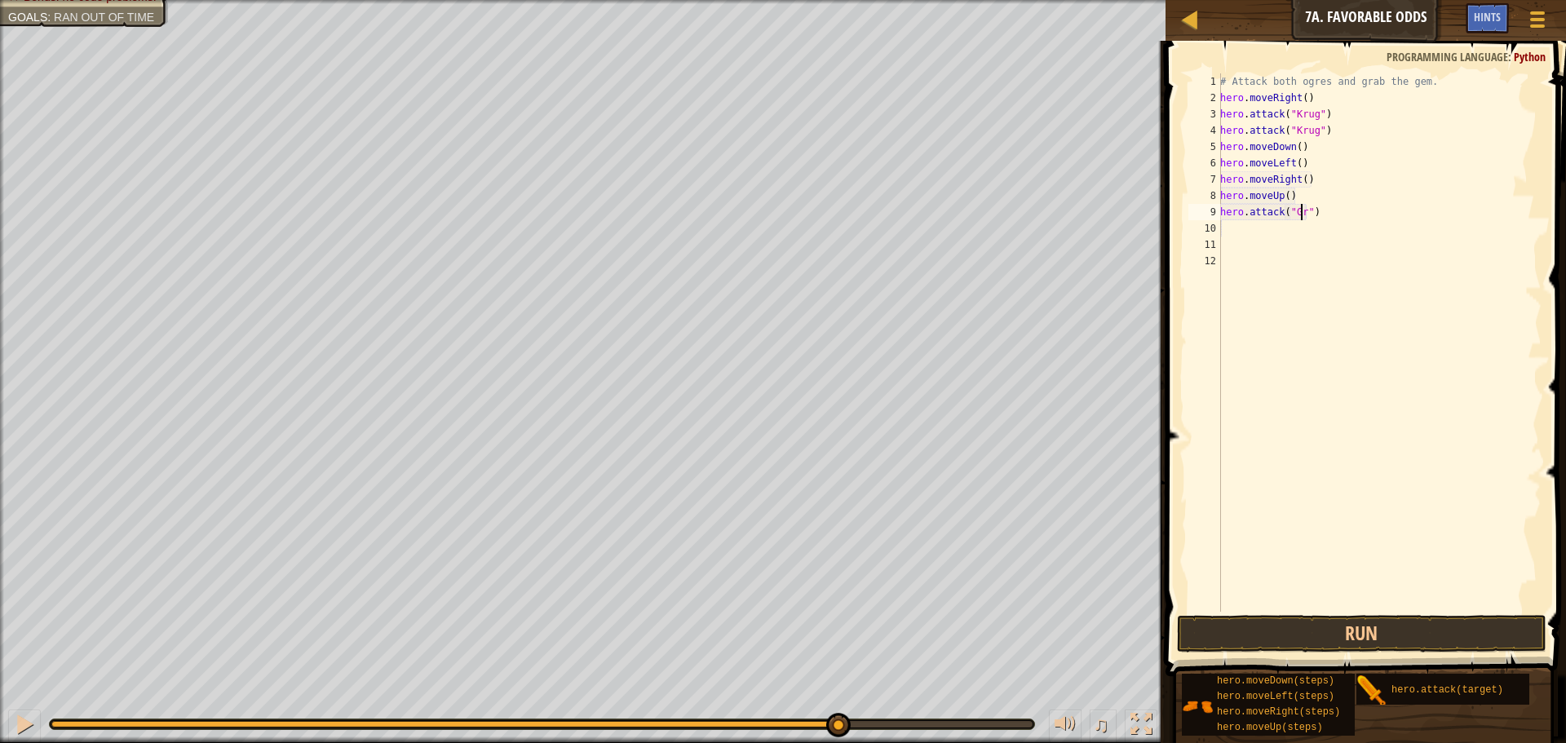
scroll to position [7, 7]
type textarea "hero.attack("Grump")"
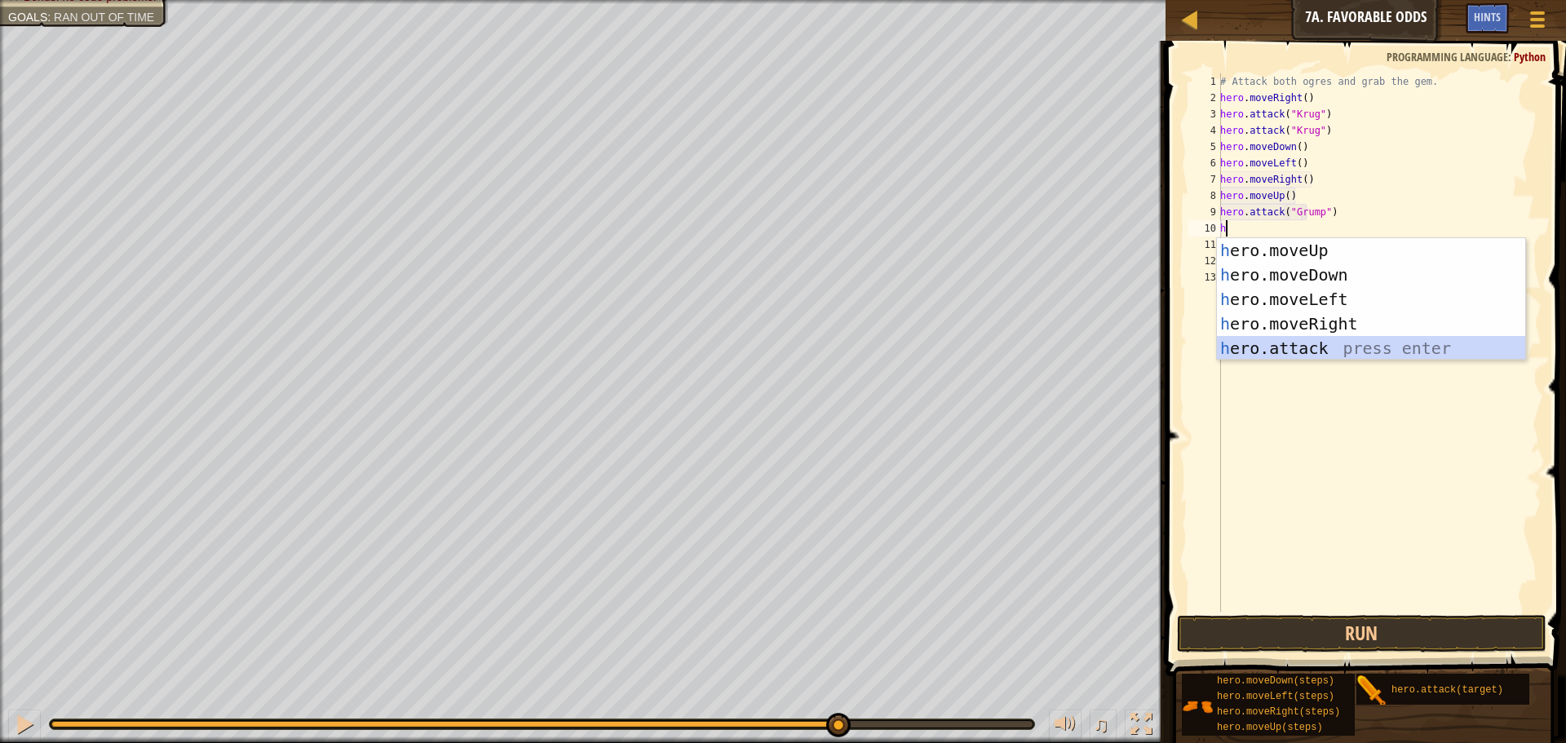
click at [1229, 348] on div "h ero.moveUp press enter h ero.moveDown press enter h ero.moveLeft press enter …" at bounding box center [1371, 323] width 308 height 171
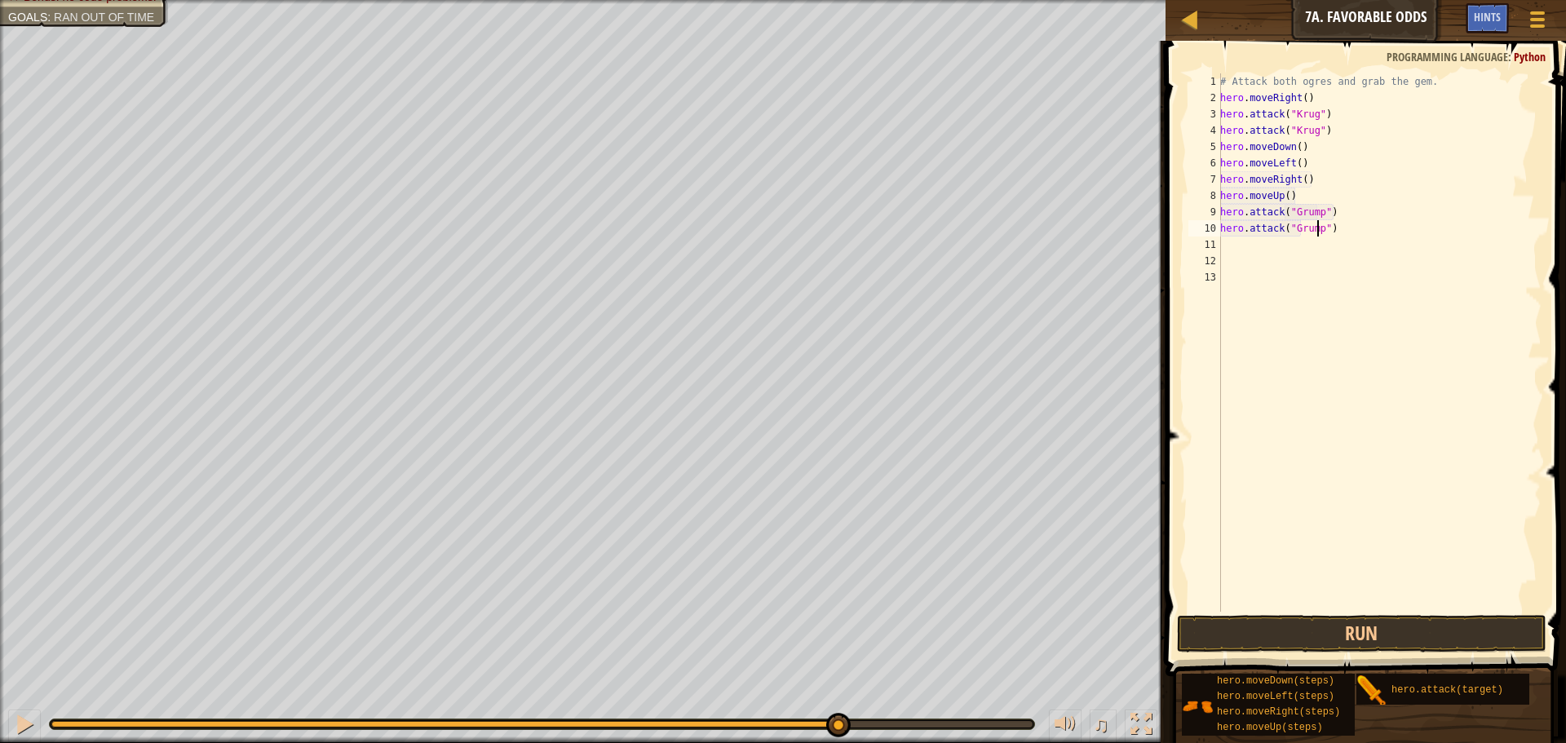
scroll to position [7, 8]
click at [1216, 623] on button "Run" at bounding box center [1362, 634] width 370 height 38
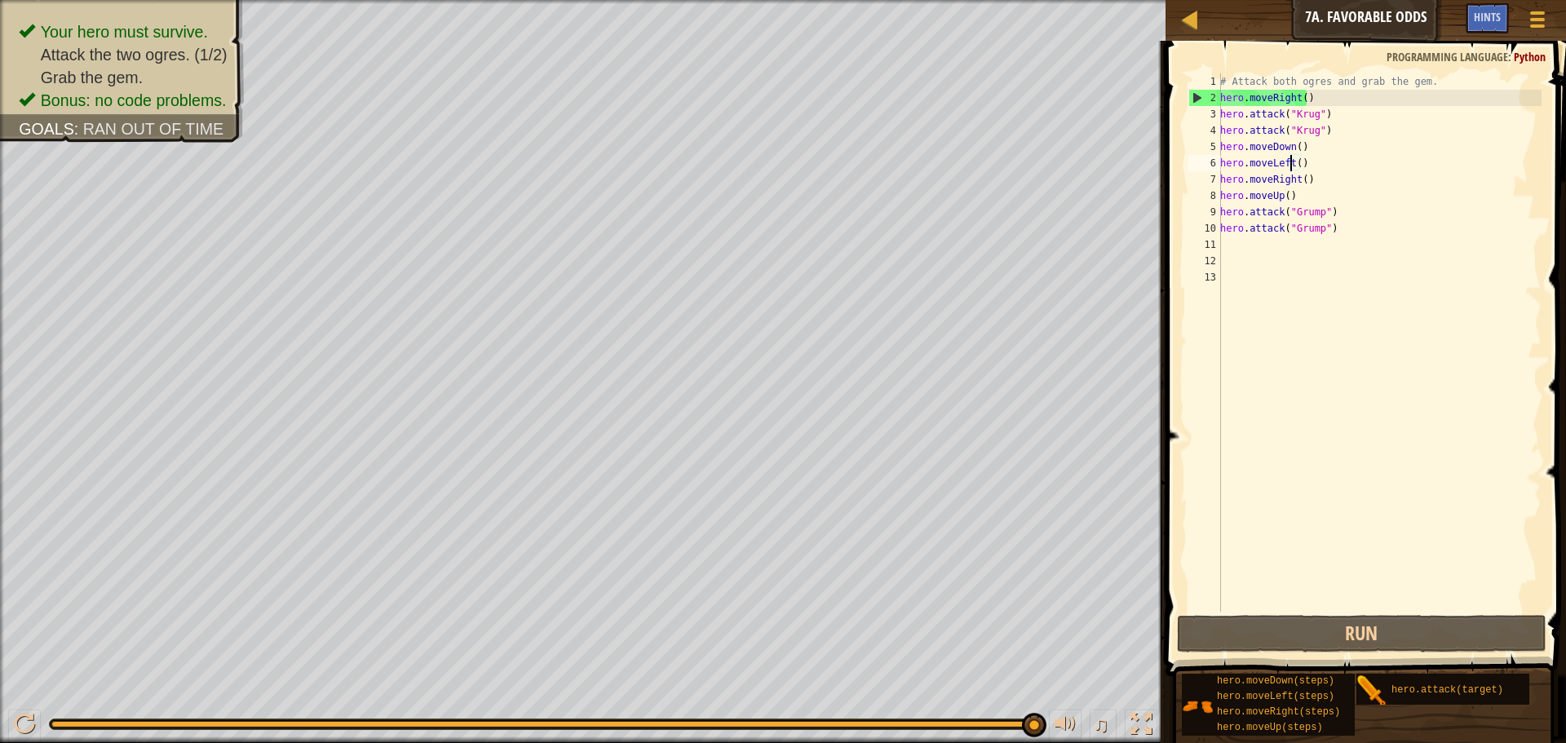
click at [1288, 164] on div "# Attack both ogres and grab the gem. hero . moveRight ( ) hero . attack ( "[PE…" at bounding box center [1379, 358] width 325 height 571
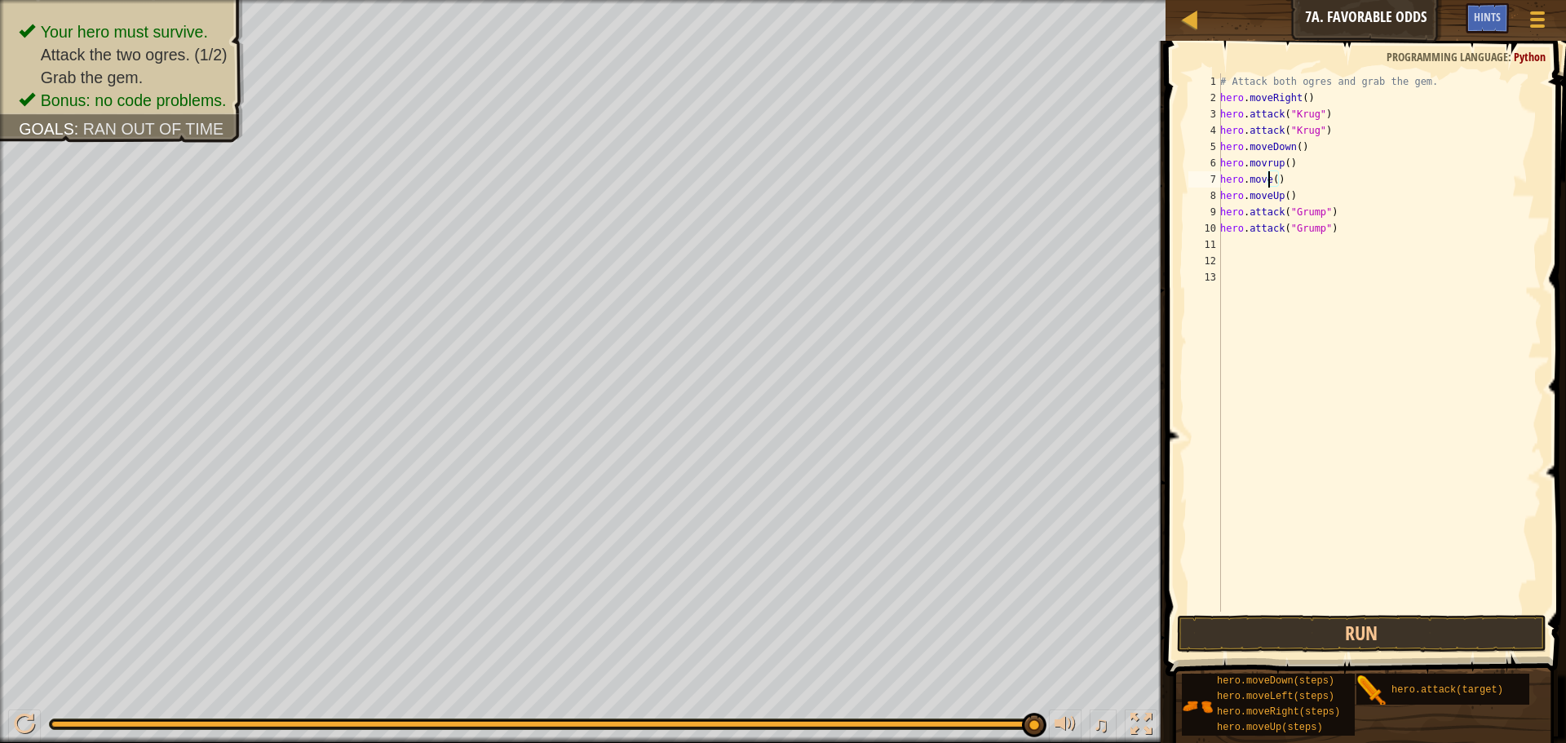
scroll to position [7, 5]
click at [1269, 195] on div "hero.moveR ight press enter" at bounding box center [1371, 225] width 308 height 73
click at [1217, 626] on button "Run" at bounding box center [1362, 634] width 370 height 38
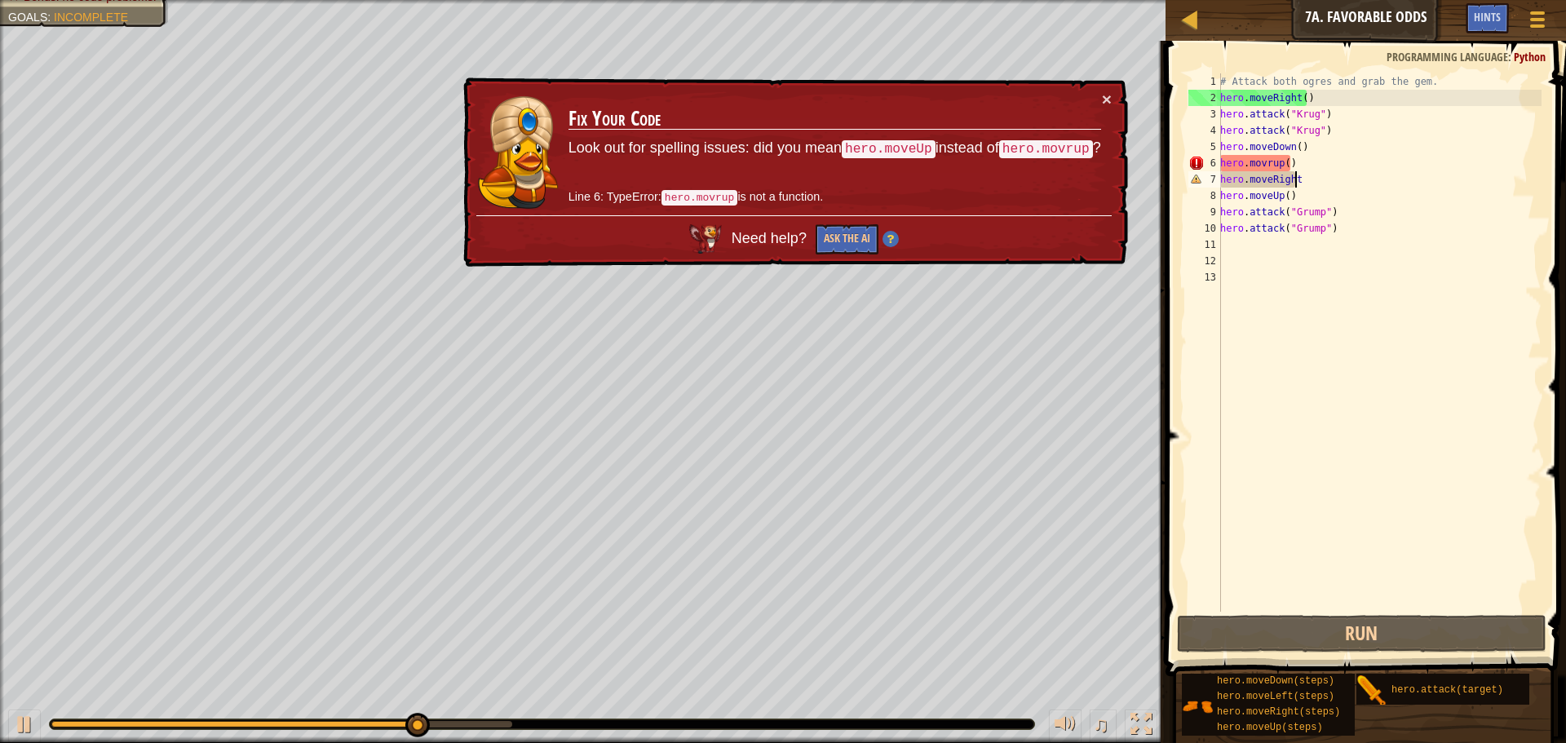
click at [1277, 162] on div "# Attack both ogres and grab the gem. hero . moveRight ( ) hero . attack ( "[PE…" at bounding box center [1379, 358] width 325 height 571
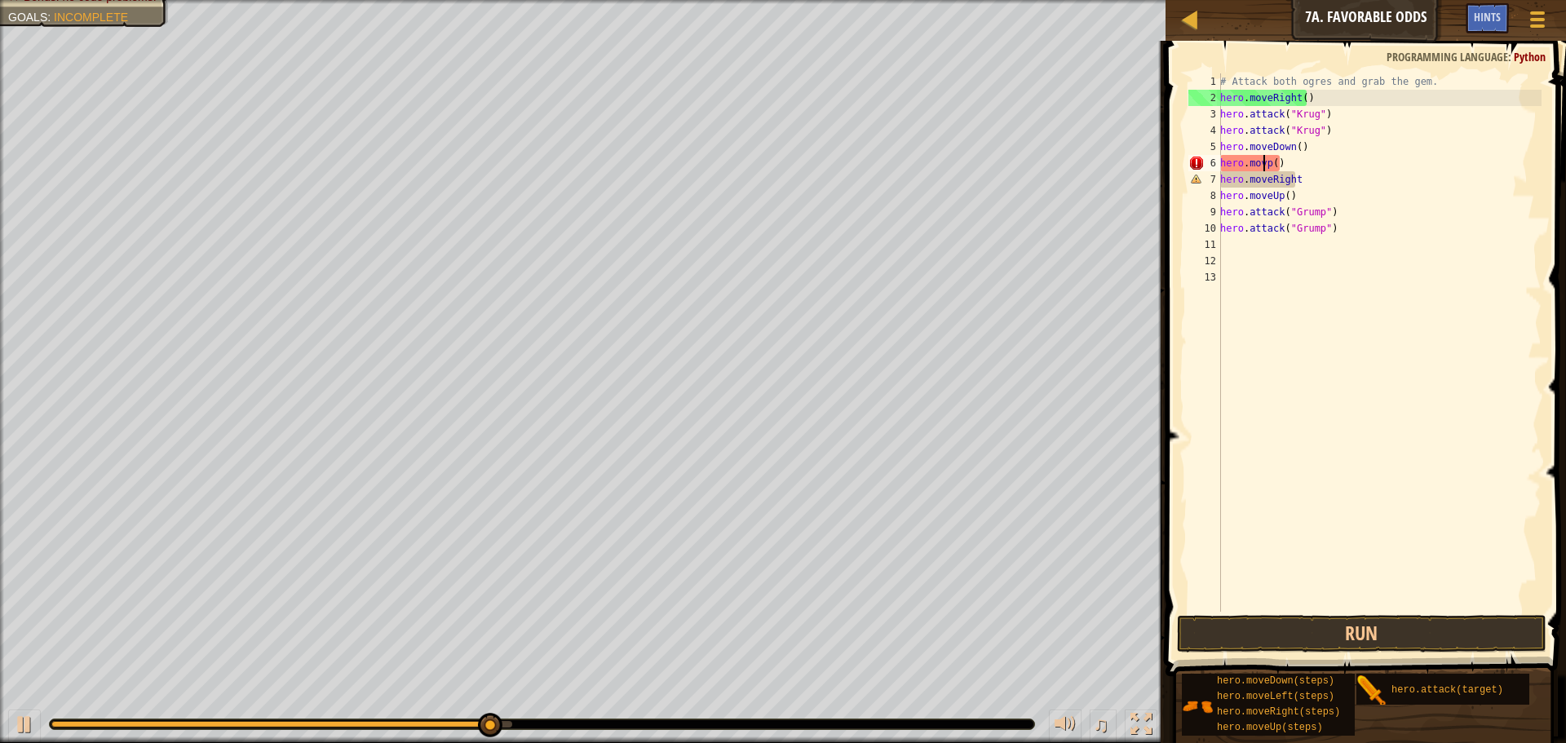
scroll to position [7, 4]
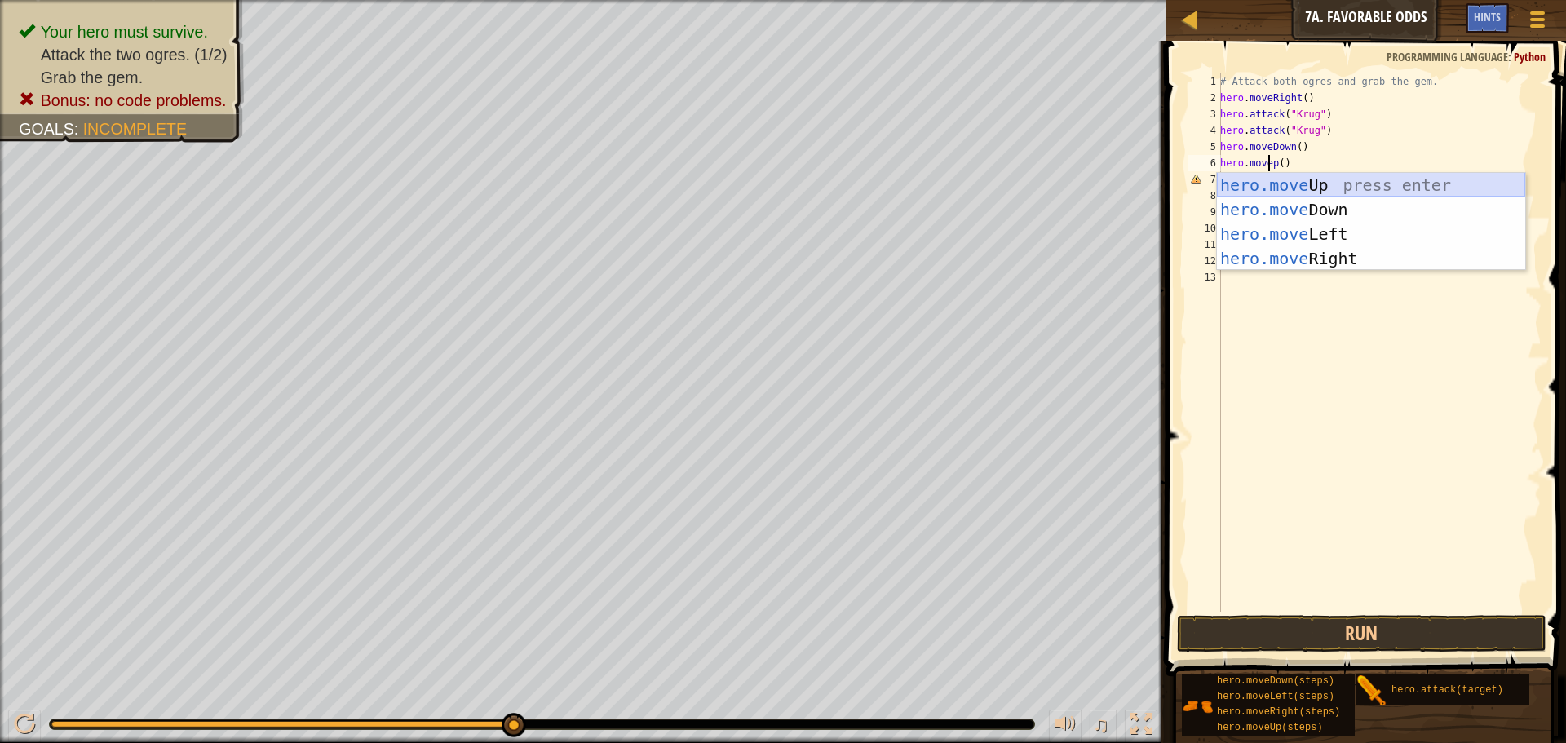
click at [1276, 182] on div "hero.move Up press enter hero.move Down press enter hero.move Left press enter …" at bounding box center [1371, 246] width 308 height 147
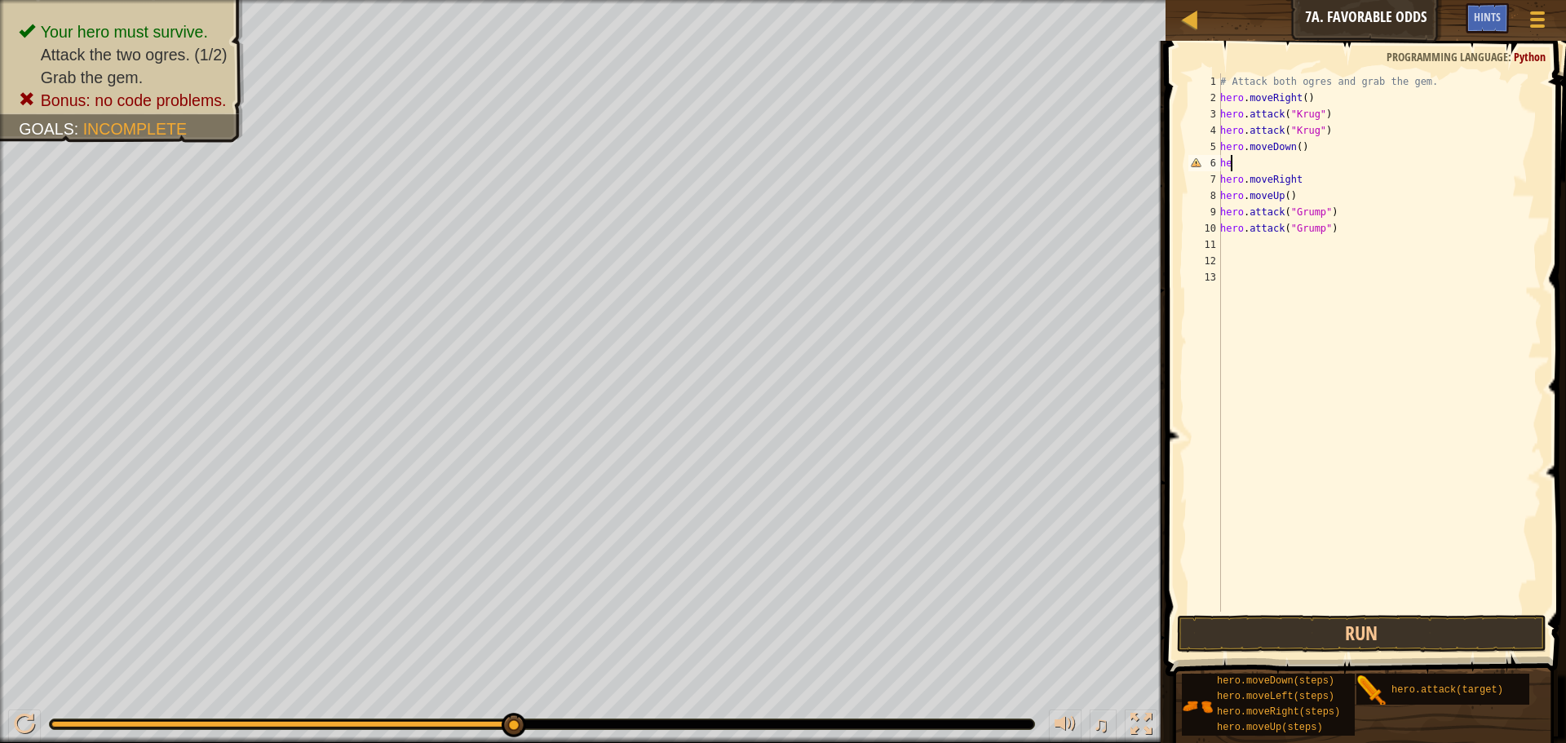
scroll to position [7, 0]
type textarea "h"
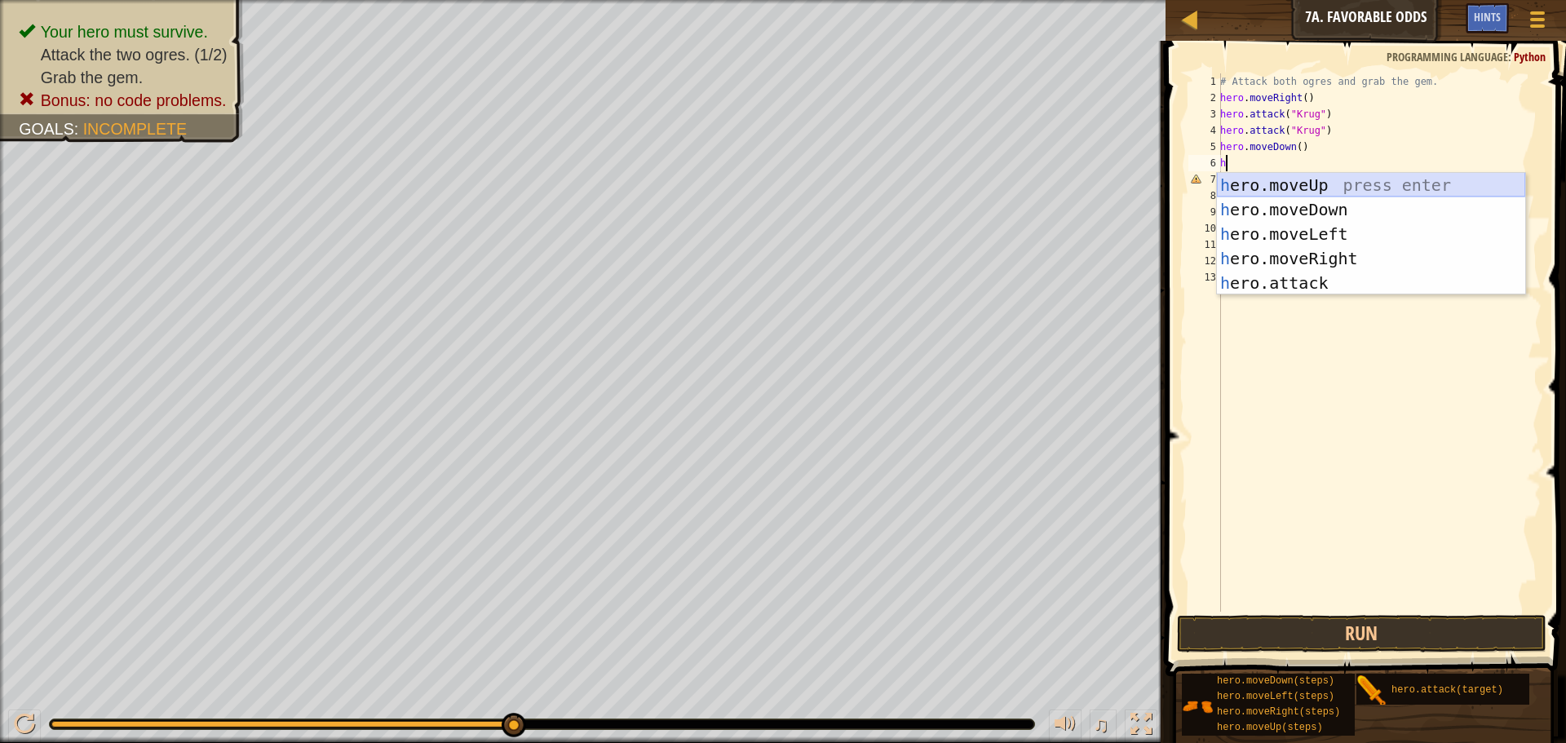
click at [1265, 190] on div "h ero.moveUp press enter h ero.moveDown press enter h ero.moveLeft press enter …" at bounding box center [1371, 258] width 308 height 171
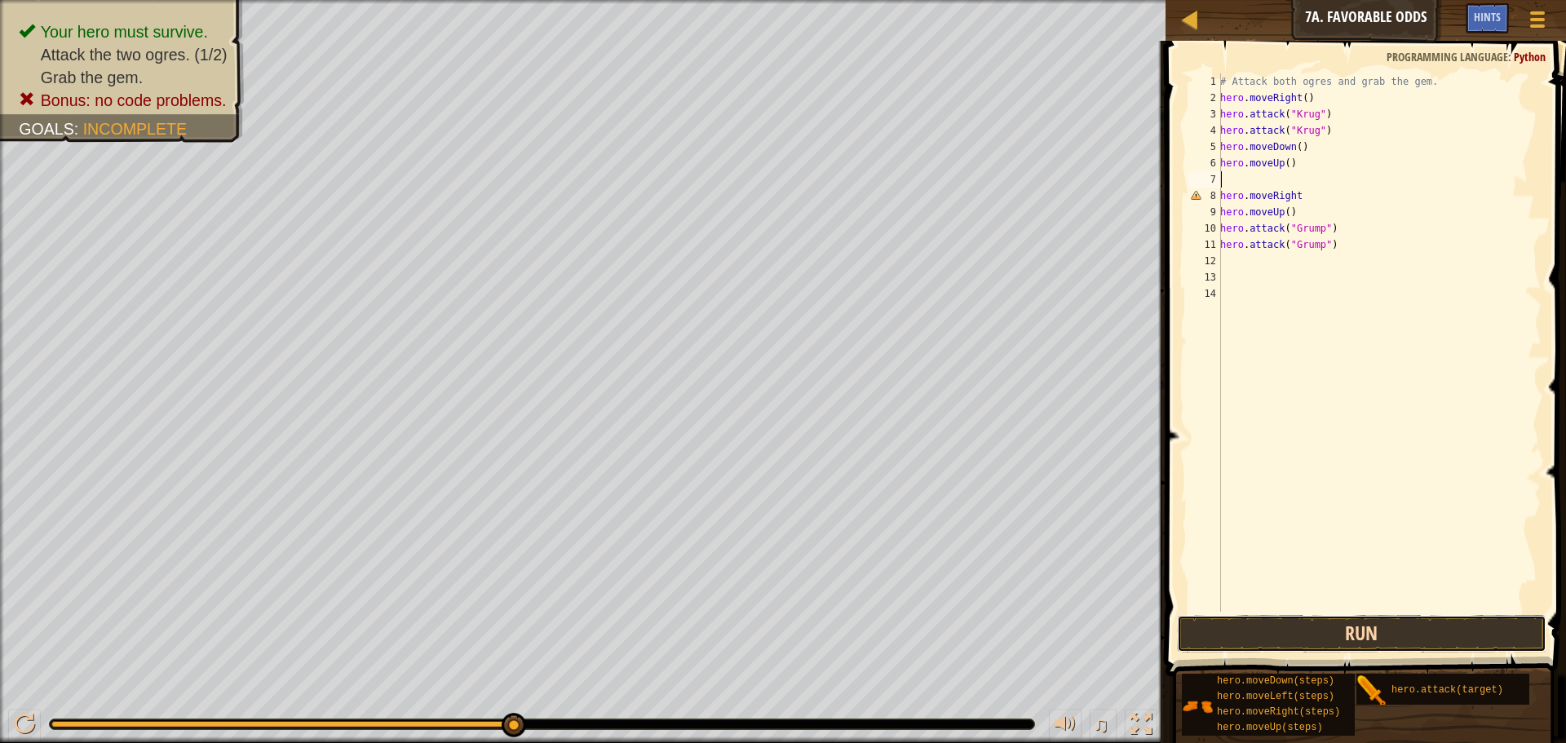
click at [1202, 625] on button "Run" at bounding box center [1362, 634] width 370 height 38
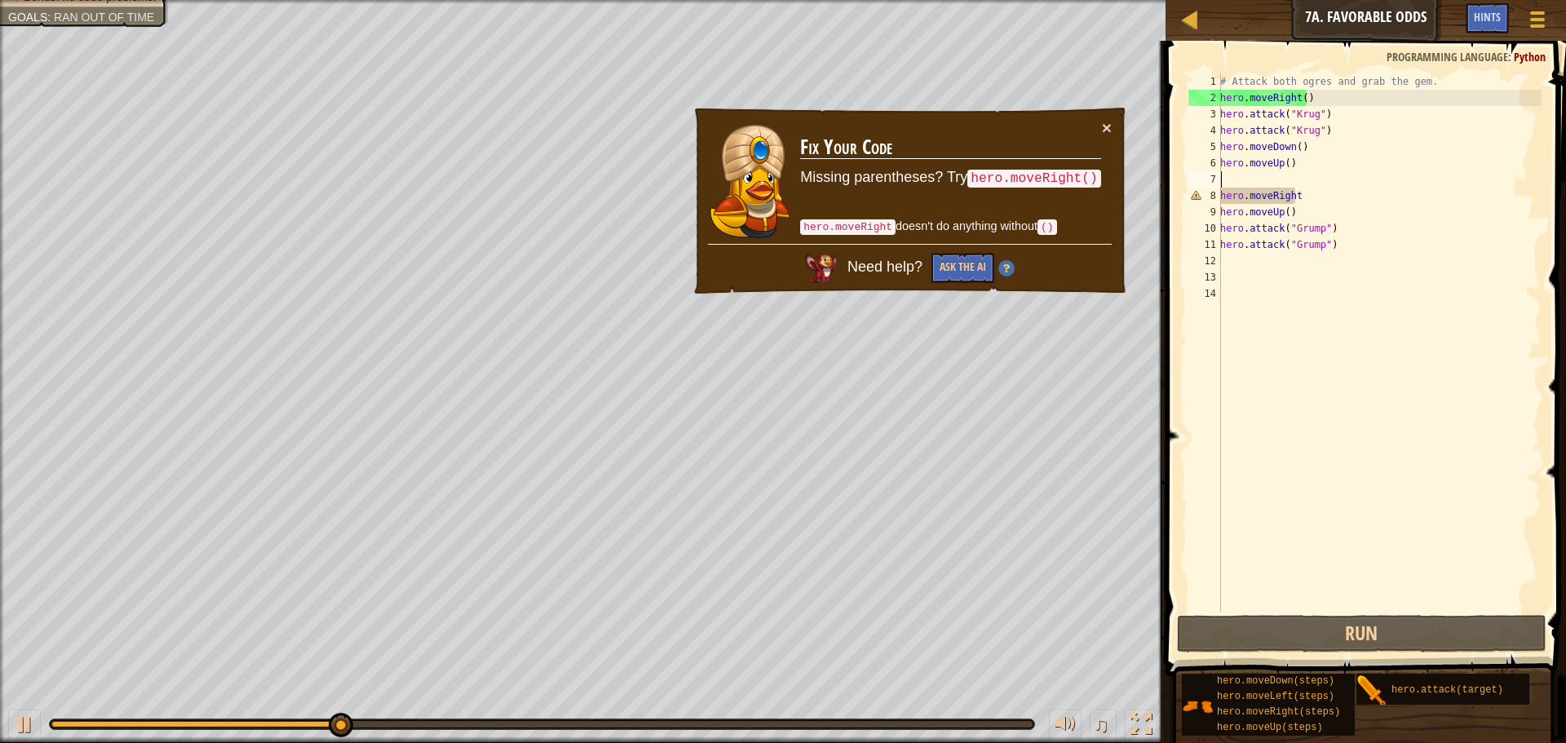
click at [1300, 193] on div "# Attack both ogres and grab the gem. hero . moveRight ( ) hero . attack ( "[PE…" at bounding box center [1379, 358] width 325 height 571
type textarea "hero.moveRight"
click at [1264, 178] on div "# Attack both ogres and grab the gem. hero . moveRight ( ) hero . attack ( "[PE…" at bounding box center [1379, 358] width 325 height 571
type textarea "h"
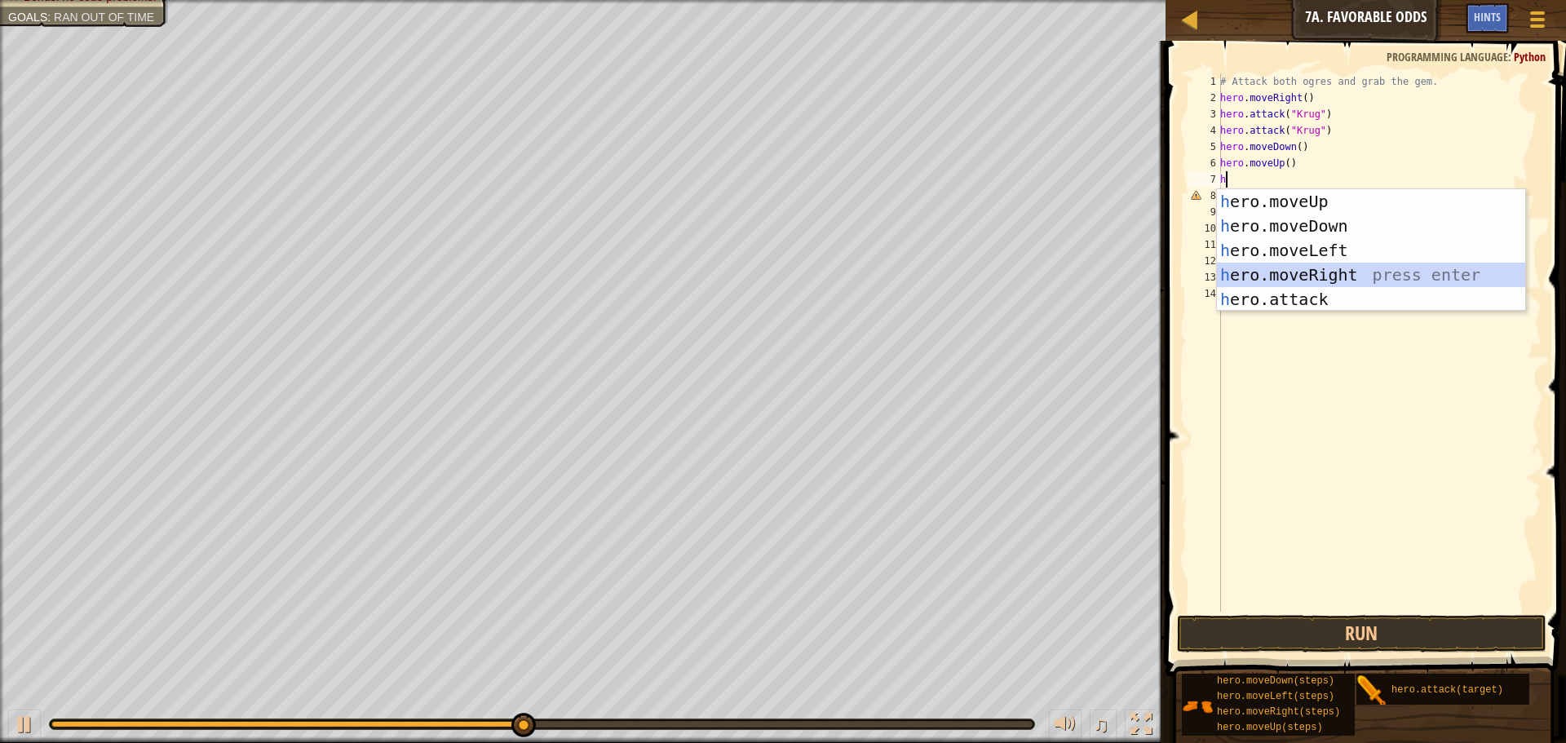
click at [1282, 272] on div "h ero.moveUp press enter h ero.moveDown press enter h ero.moveLeft press enter …" at bounding box center [1371, 274] width 308 height 171
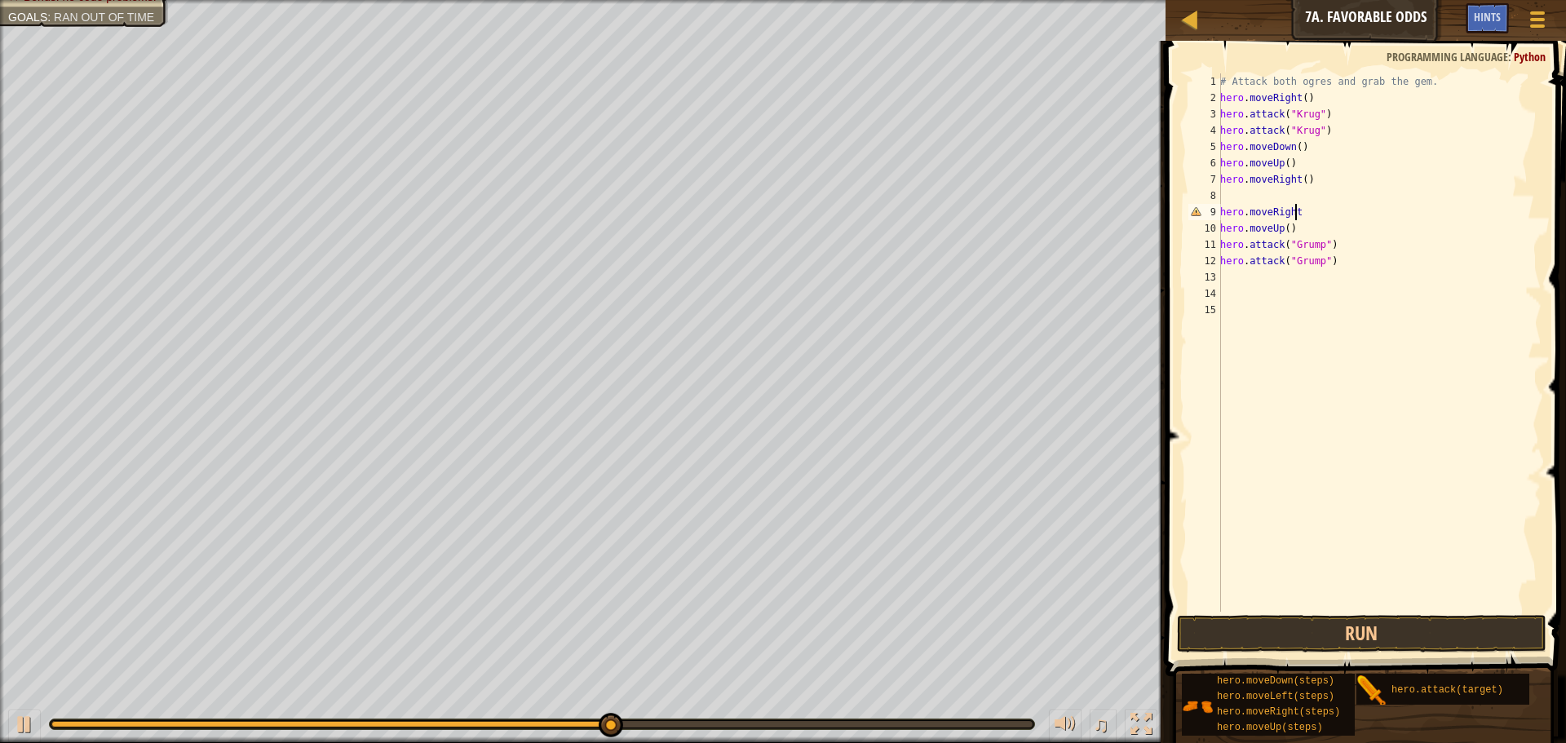
click at [1302, 215] on div "# Attack both ogres and grab the gem. hero . moveRight ( ) hero . attack ( "[PE…" at bounding box center [1379, 358] width 325 height 571
type textarea "h"
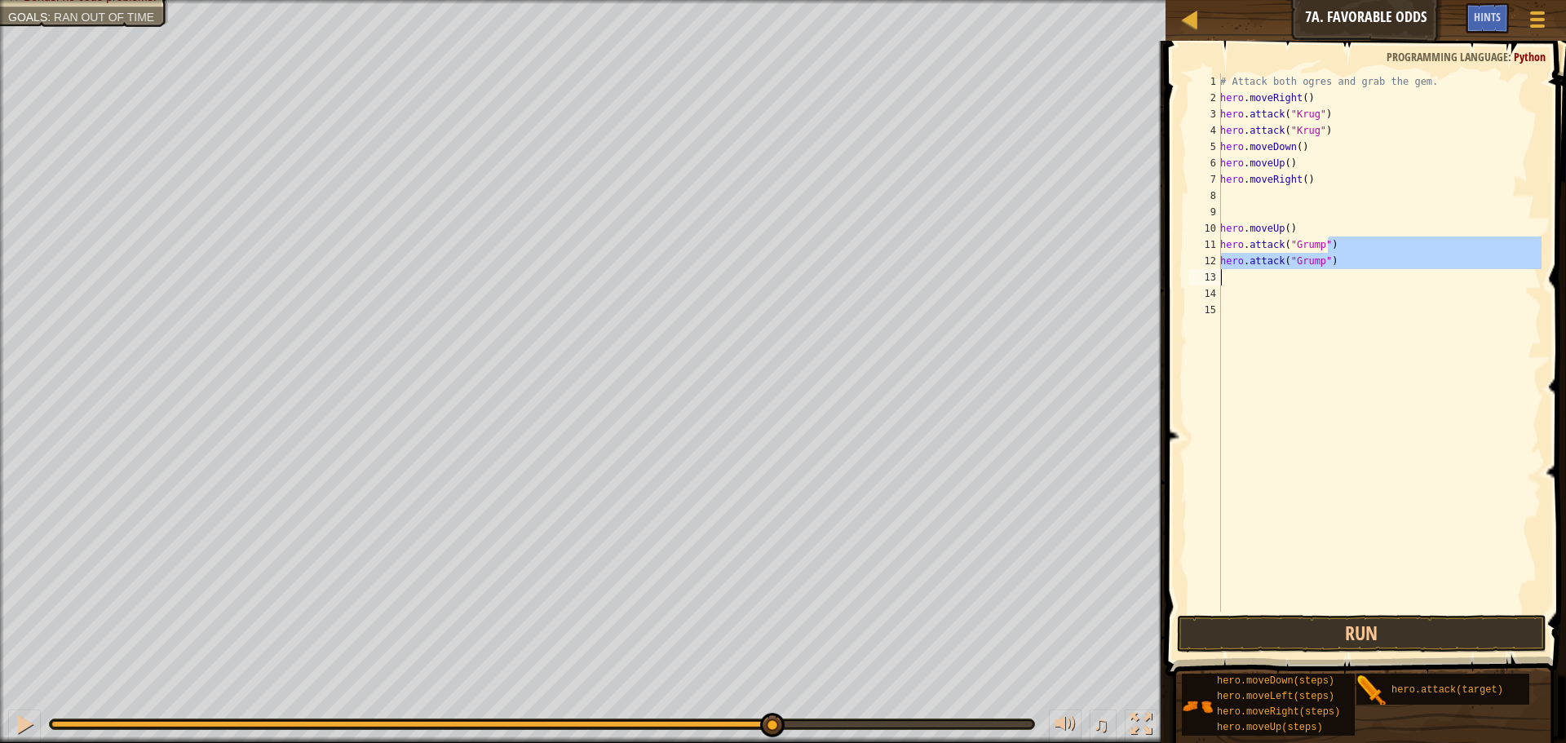
drag, startPoint x: 1316, startPoint y: 249, endPoint x: 1330, endPoint y: 274, distance: 28.8
click at [1333, 272] on div "# Attack both ogres and grab the gem. hero . moveRight ( ) hero . attack ( "[PE…" at bounding box center [1379, 358] width 325 height 571
type textarea "hero.attack("Grump")"
drag, startPoint x: 1334, startPoint y: 281, endPoint x: 1322, endPoint y: 268, distance: 17.3
click at [1333, 280] on div "# Attack both ogres and grab the gem. hero . moveRight ( ) hero . attack ( "[PE…" at bounding box center [1379, 342] width 325 height 538
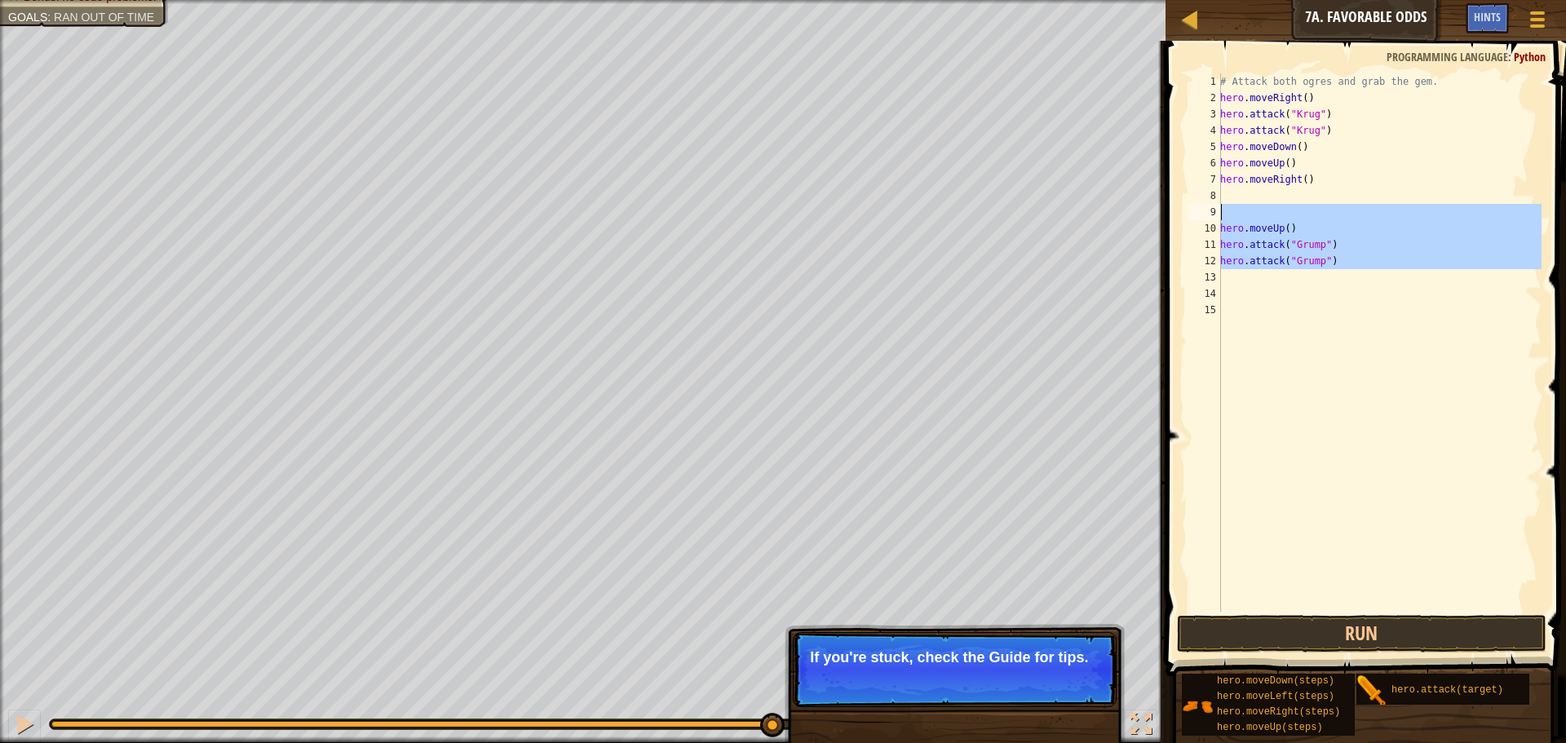
drag, startPoint x: 1324, startPoint y: 271, endPoint x: 1218, endPoint y: 216, distance: 119.3
click at [1218, 216] on div "1 2 3 4 5 6 7 8 9 10 11 12 13 14 15 # Attack both [PERSON_NAME] and grab the ge…" at bounding box center [1363, 342] width 356 height 538
type textarea "hero.moveUp()"
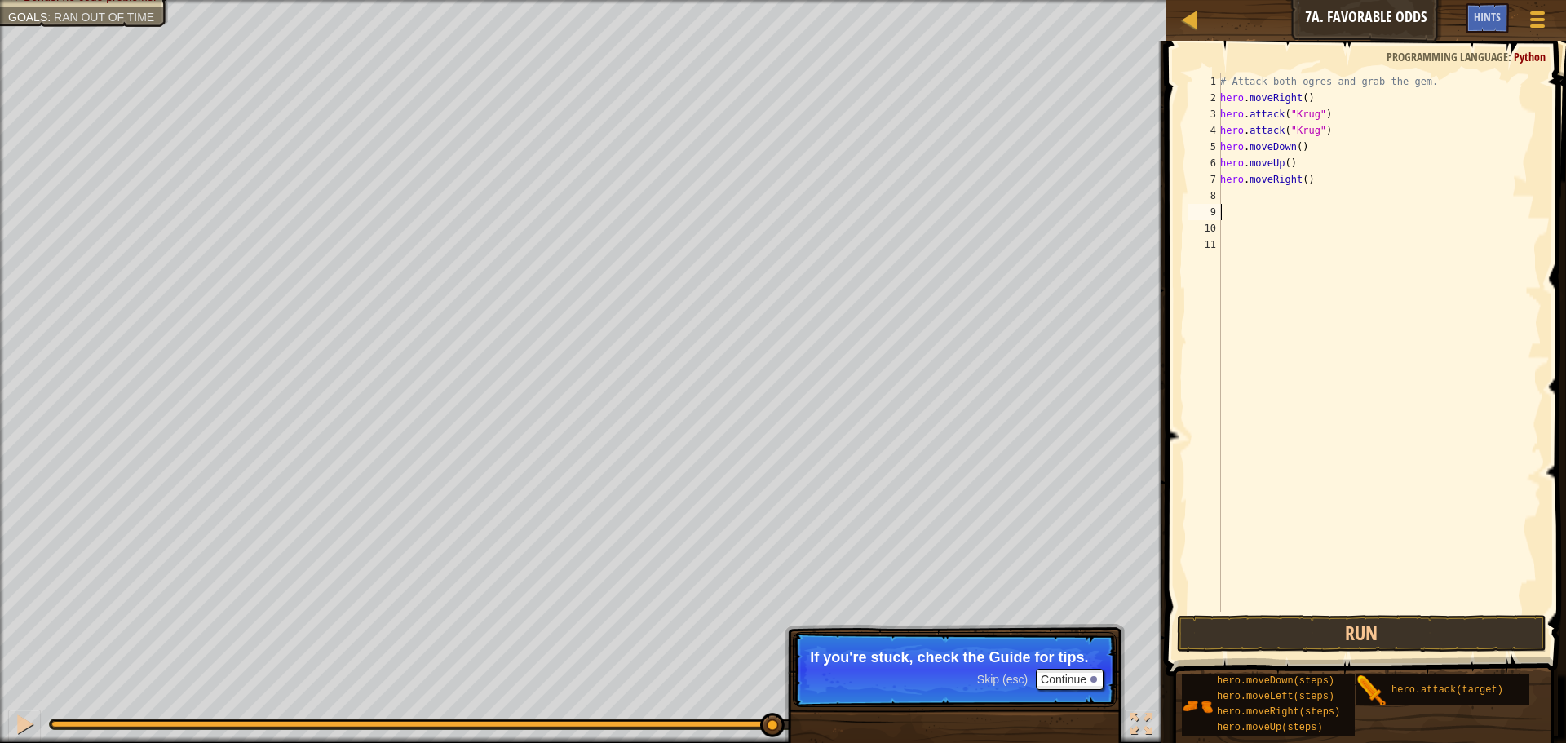
click at [1220, 196] on div "8" at bounding box center [1205, 196] width 33 height 16
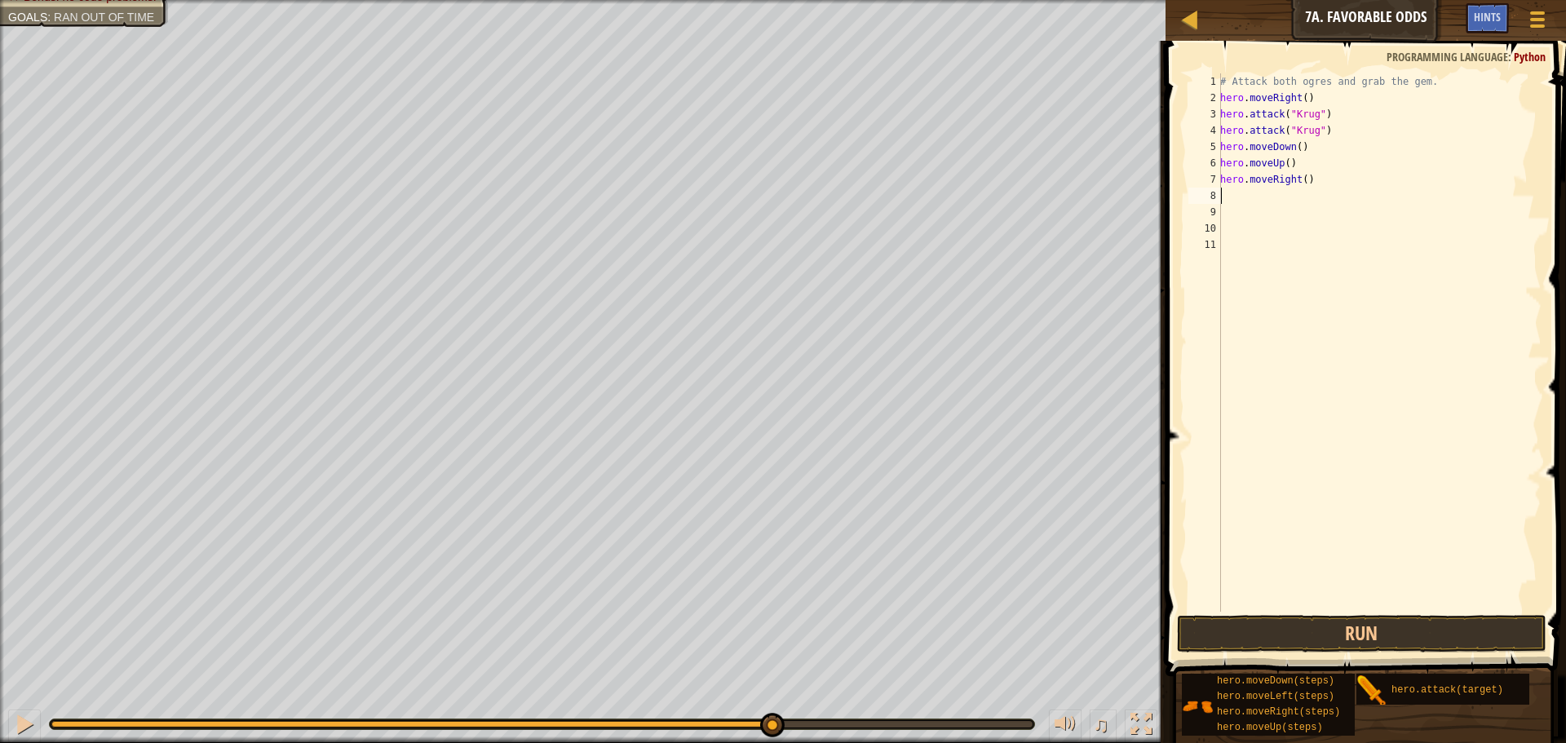
type textarea "h"
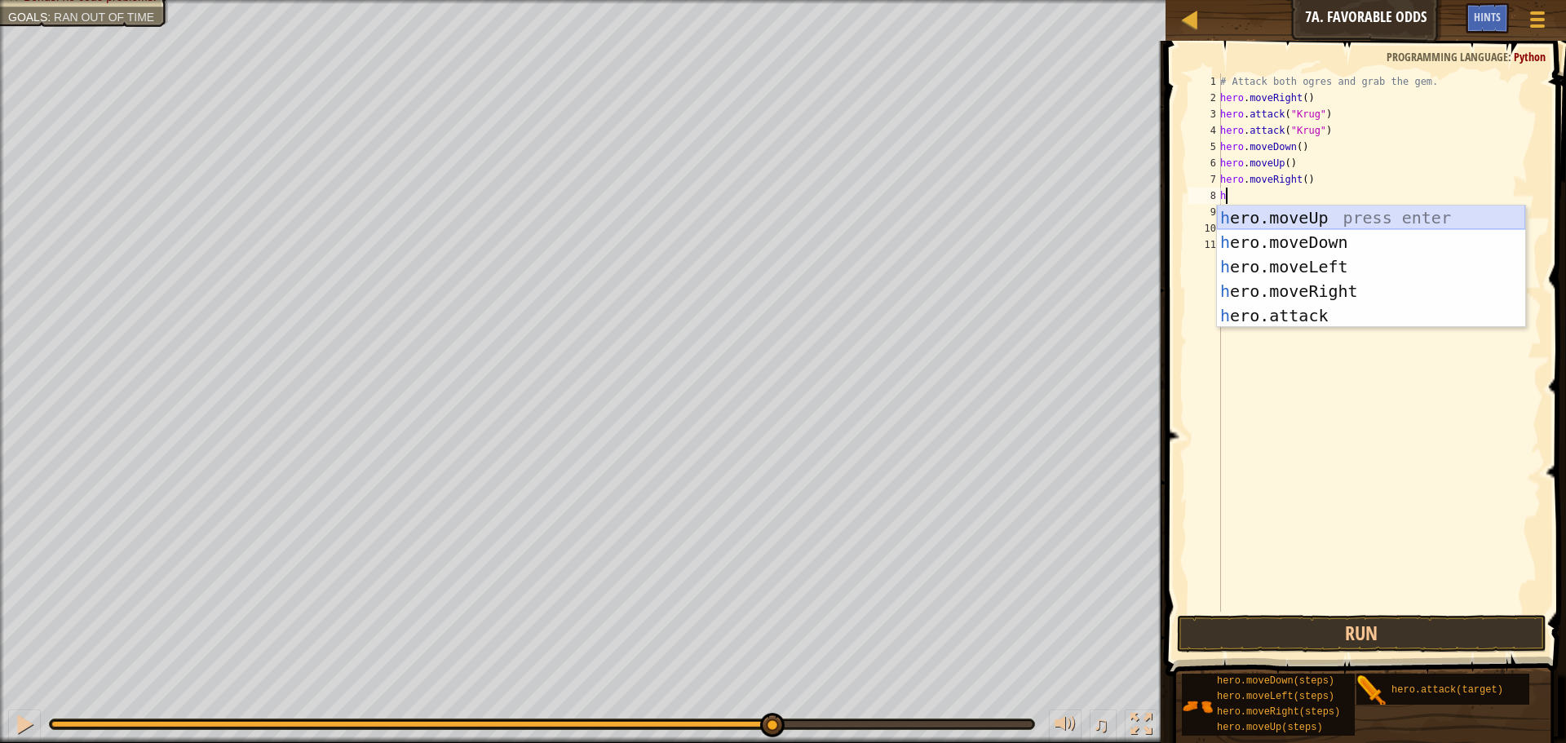
click at [1270, 216] on div "h ero.moveUp press enter h ero.moveDown press enter h ero.moveLeft press enter …" at bounding box center [1371, 291] width 308 height 171
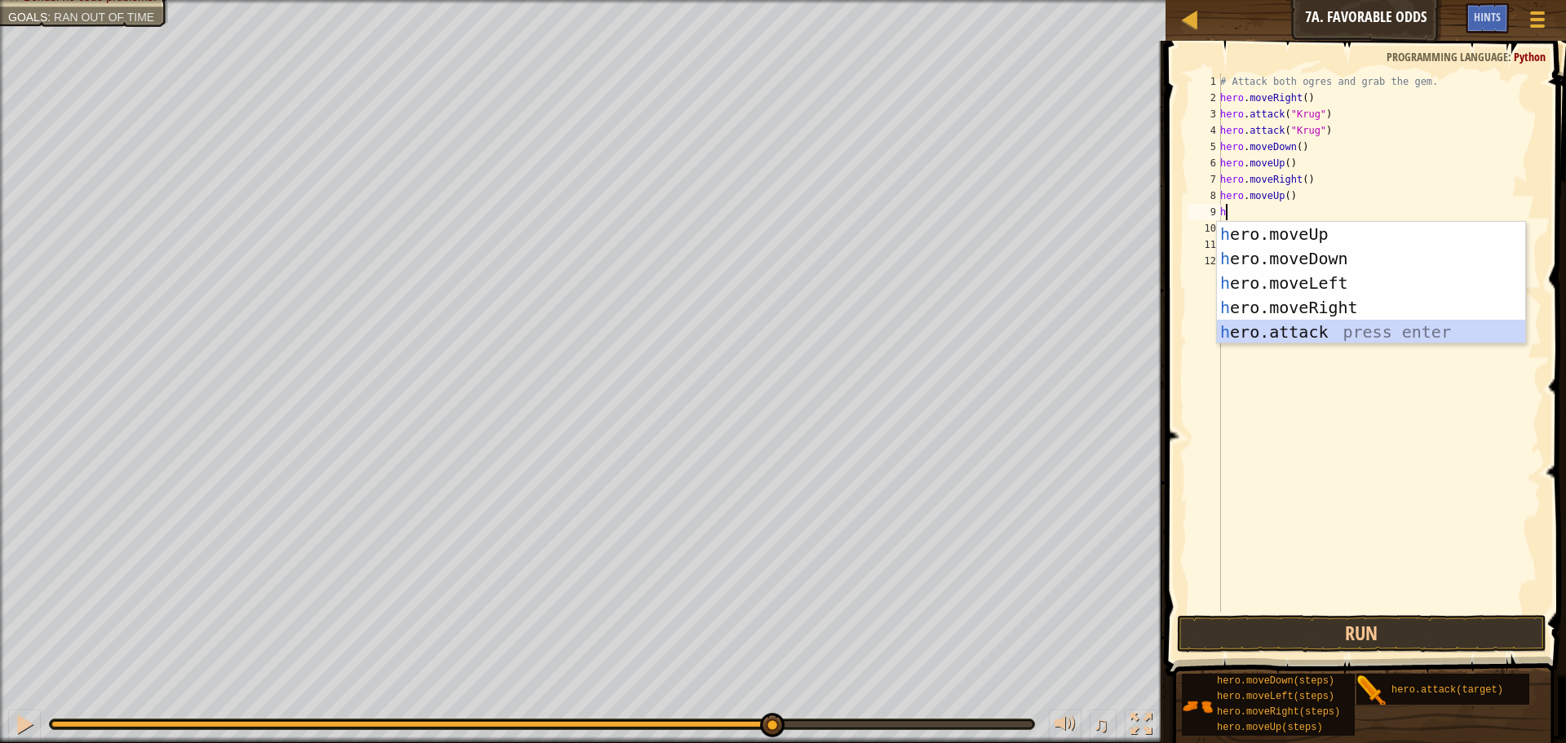
click at [1245, 321] on div "h ero.moveUp press enter h ero.moveDown press enter h ero.moveLeft press enter …" at bounding box center [1371, 307] width 308 height 171
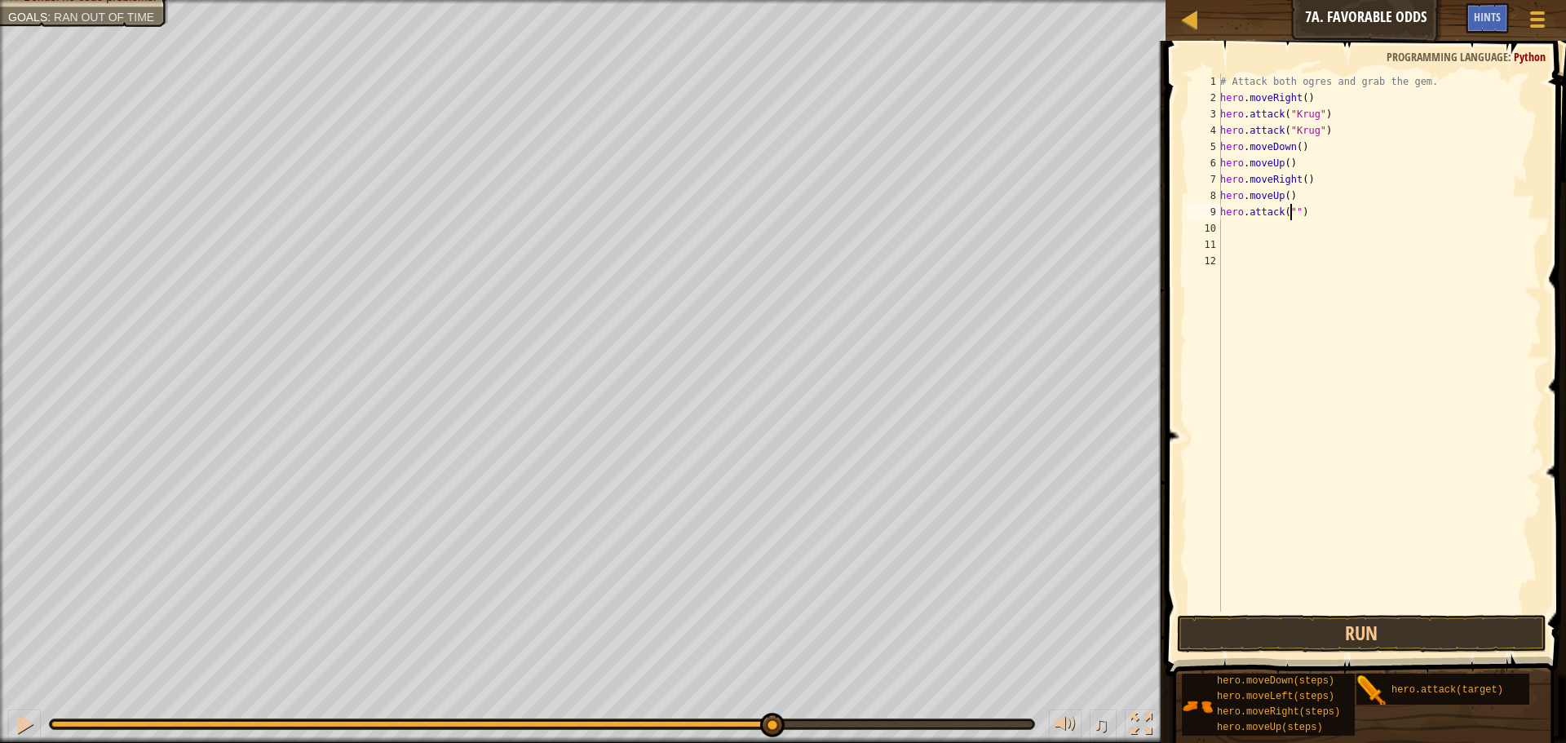
scroll to position [7, 7]
type textarea "hero.attack("Grump")"
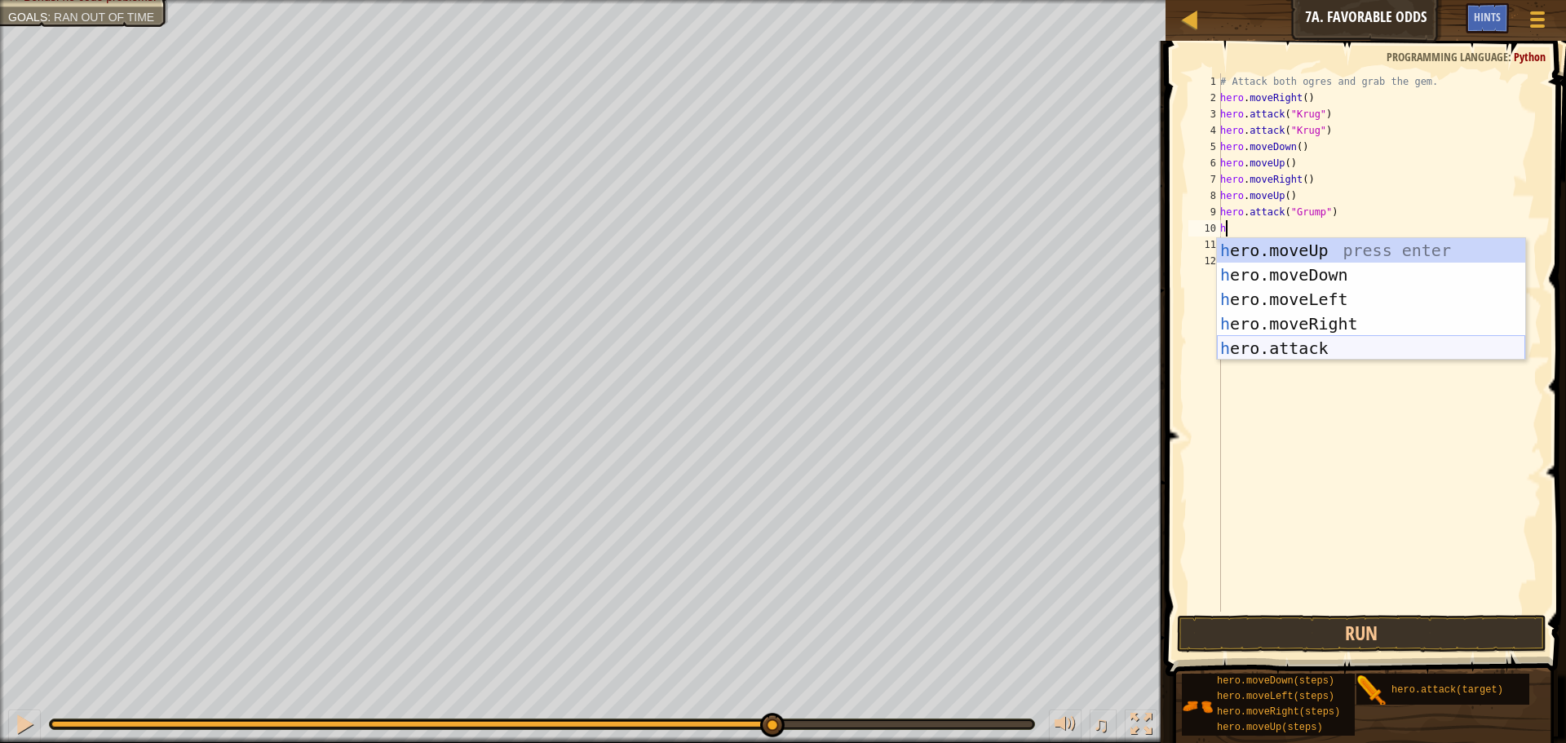
click at [1255, 339] on div "h ero.moveUp press enter h ero.moveDown press enter h ero.moveLeft press enter …" at bounding box center [1371, 323] width 308 height 171
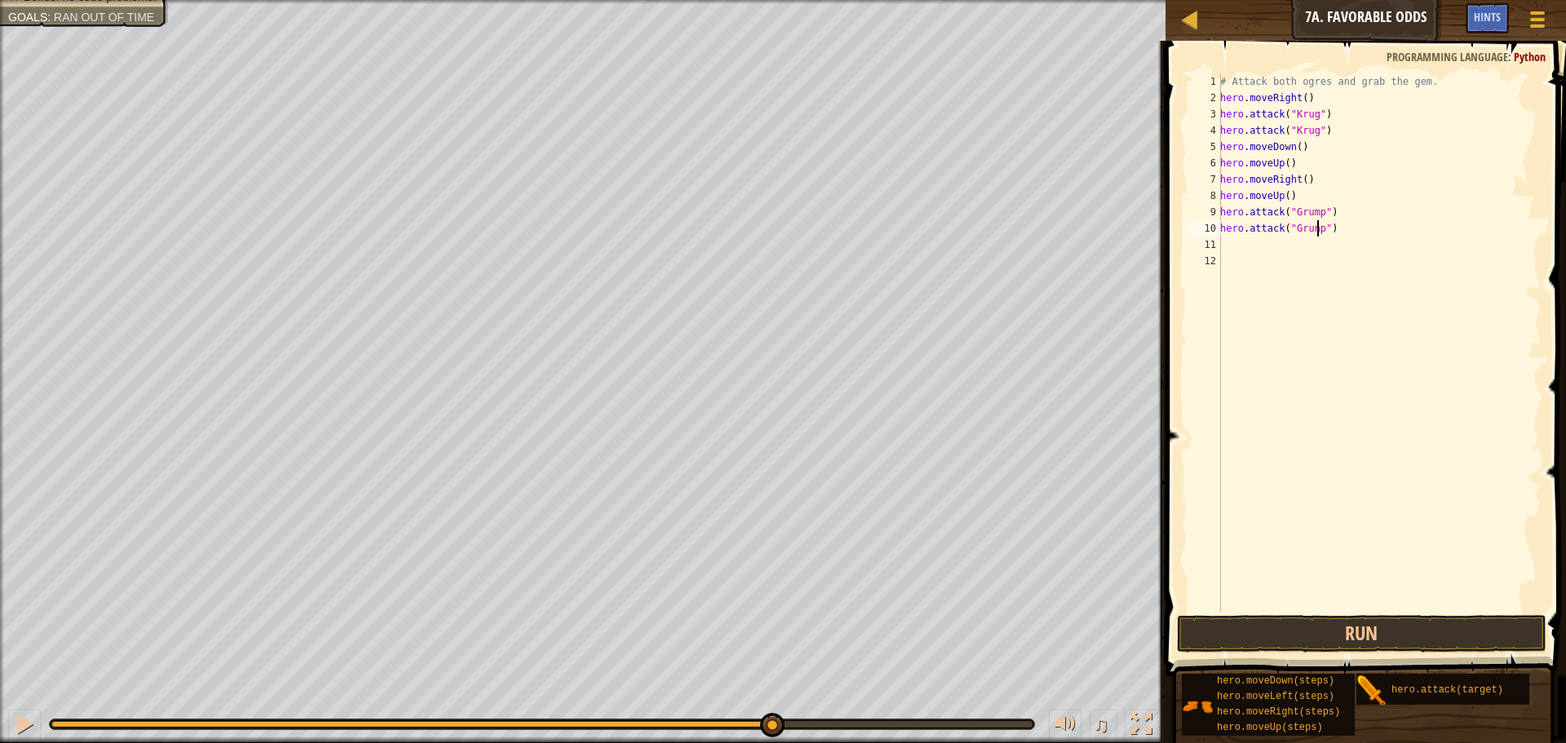
scroll to position [7, 8]
click at [1220, 627] on button "Run" at bounding box center [1362, 634] width 370 height 38
type textarea "hero.attack("Grump")"
click at [1250, 621] on button "Run" at bounding box center [1362, 634] width 370 height 38
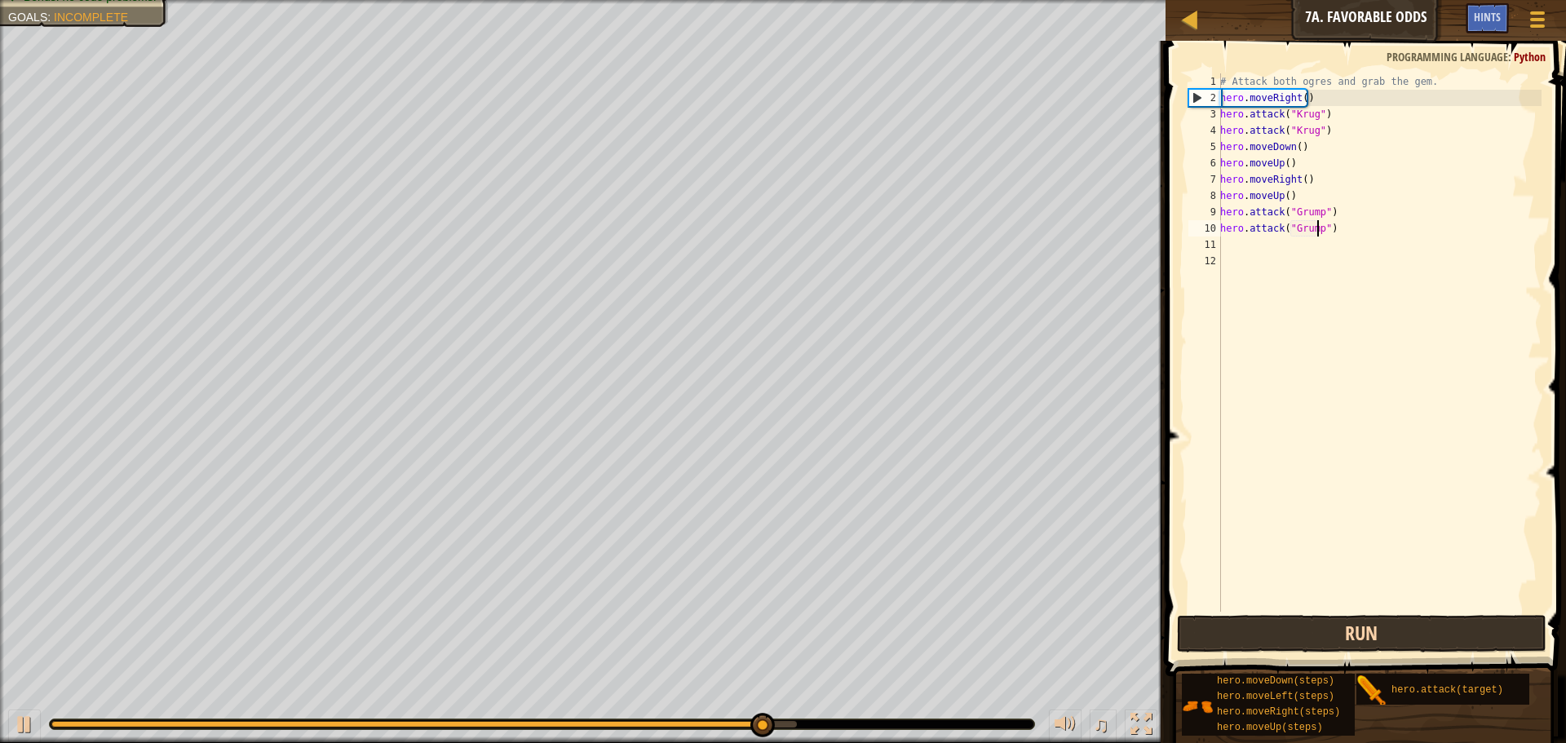
scroll to position [7, 0]
type textarea "h"
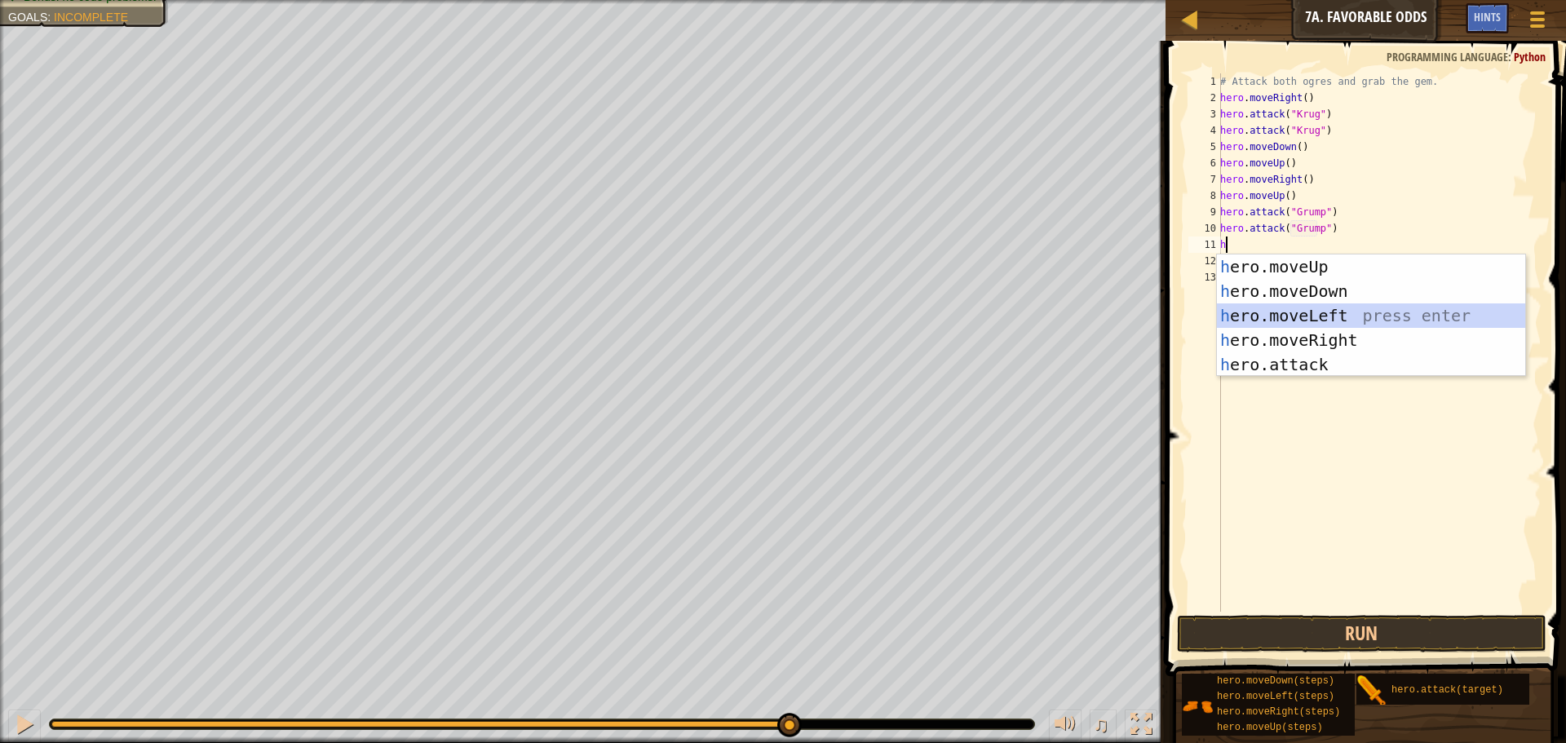
click at [1251, 311] on div "h ero.moveUp press enter h ero.moveDown press enter h ero.moveLeft press enter …" at bounding box center [1371, 340] width 308 height 171
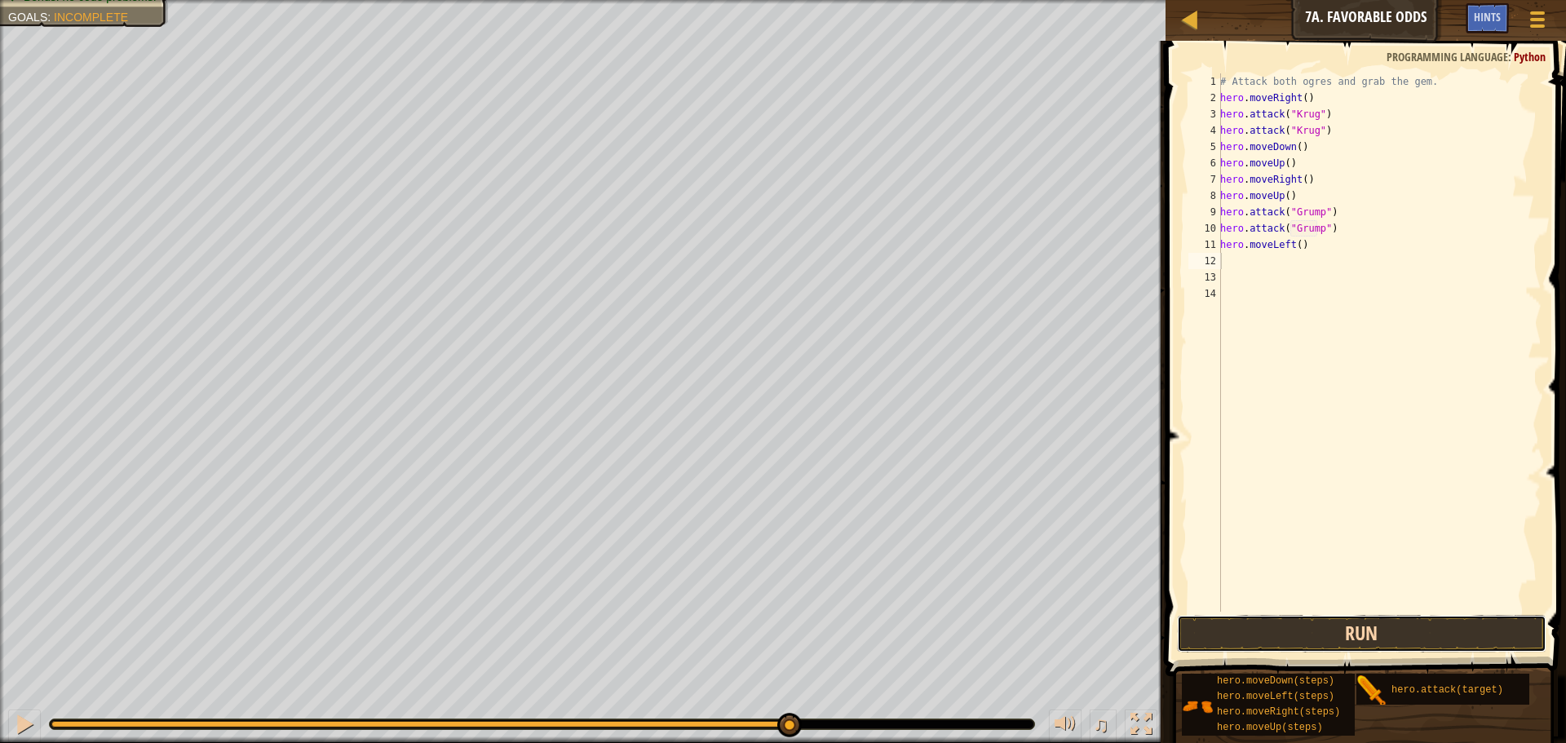
click at [1247, 625] on button "Run" at bounding box center [1362, 634] width 370 height 38
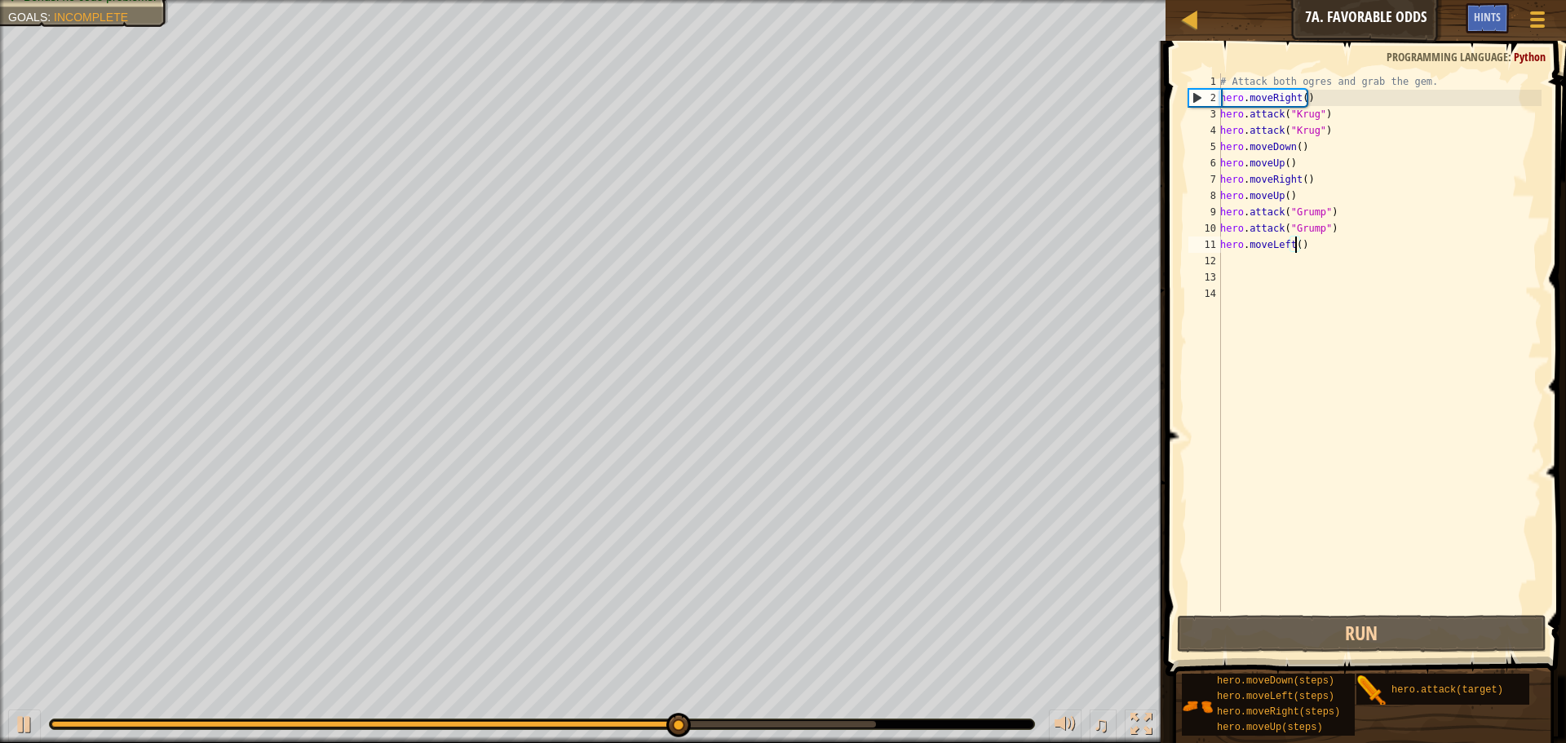
click at [1295, 248] on div "# Attack both ogres and grab the gem. hero . moveRight ( ) hero . attack ( "[PE…" at bounding box center [1379, 358] width 325 height 571
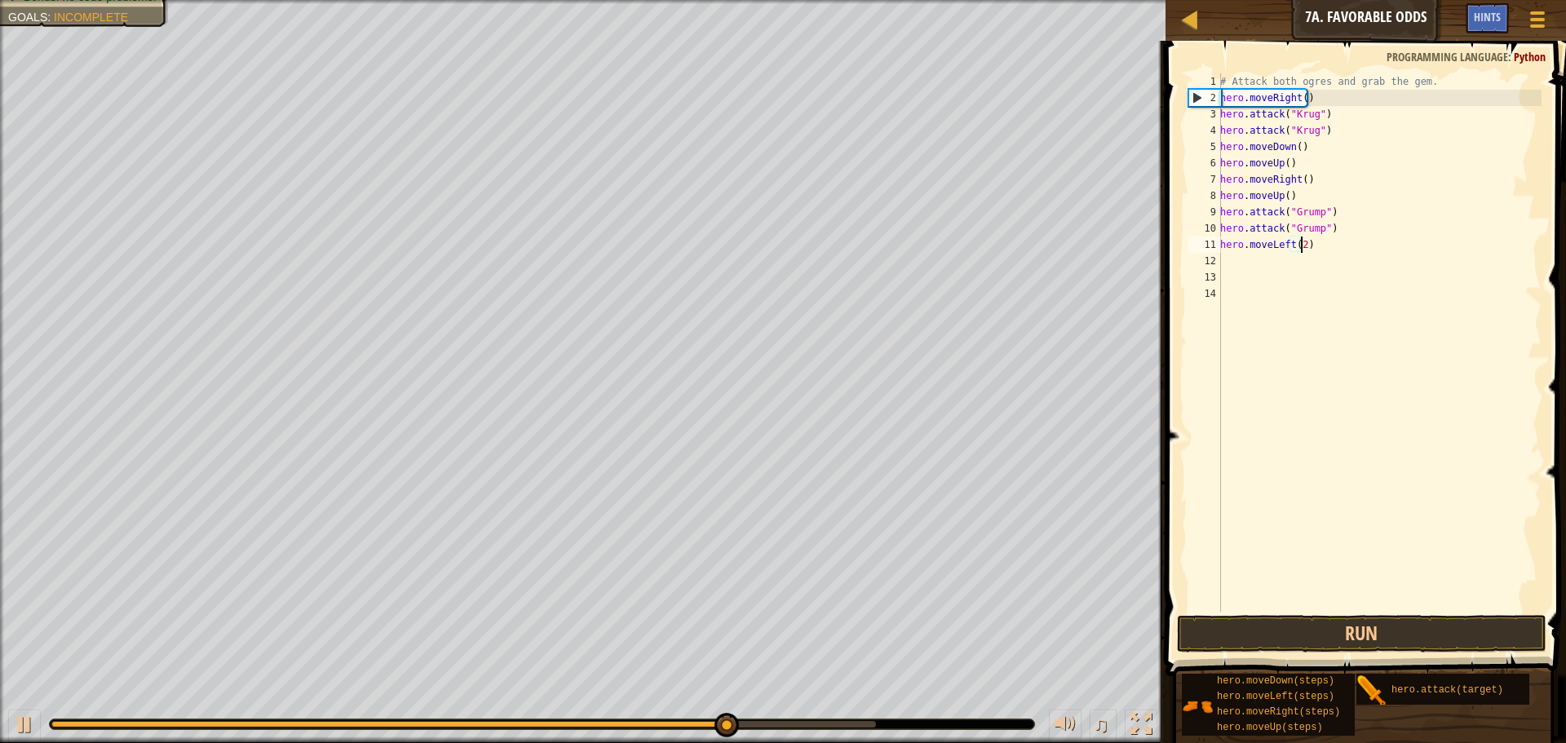
scroll to position [7, 7]
type textarea "hero.moveLeft(2)"
click at [1198, 627] on button "Run" at bounding box center [1362, 634] width 370 height 38
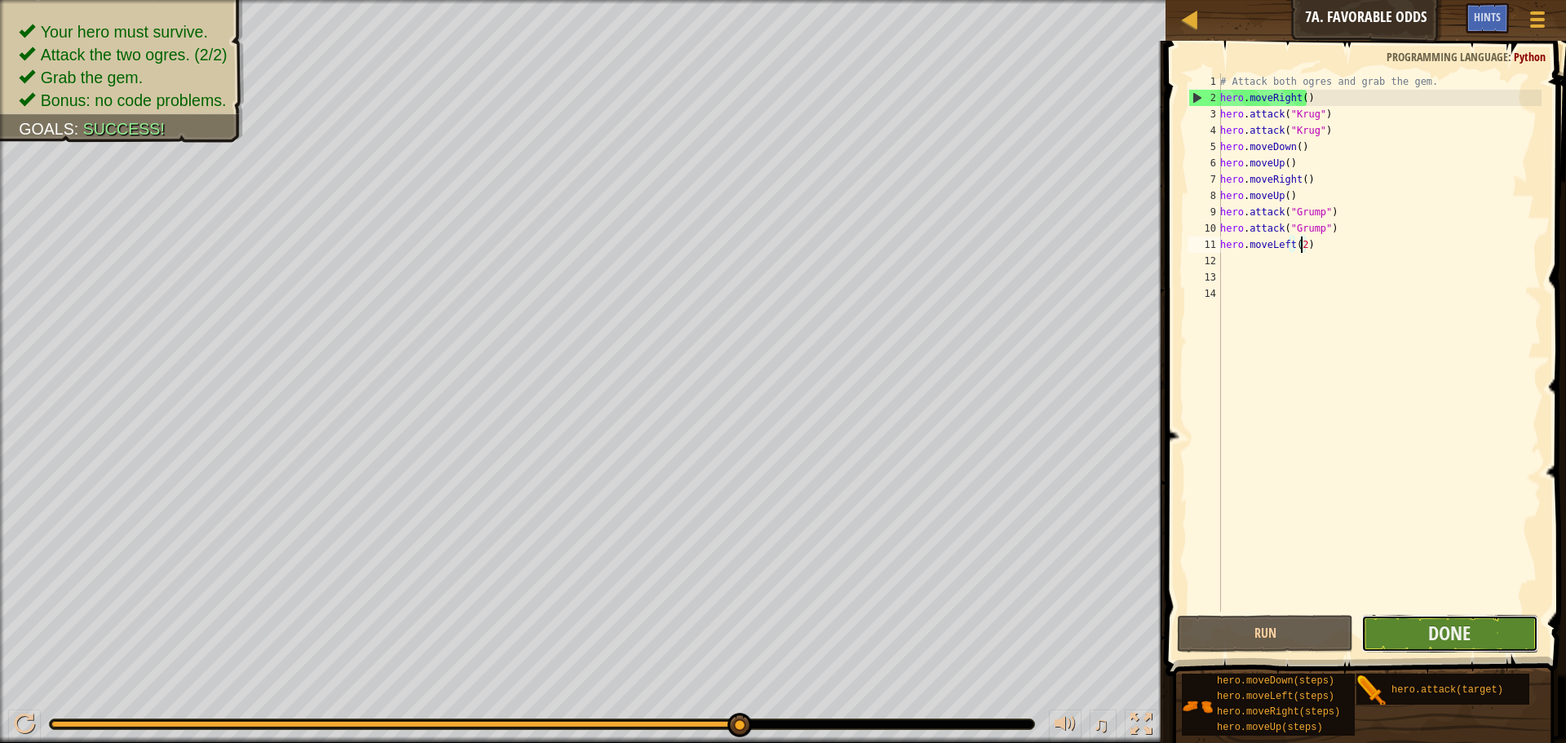
click at [1393, 616] on button "Done" at bounding box center [1450, 634] width 176 height 38
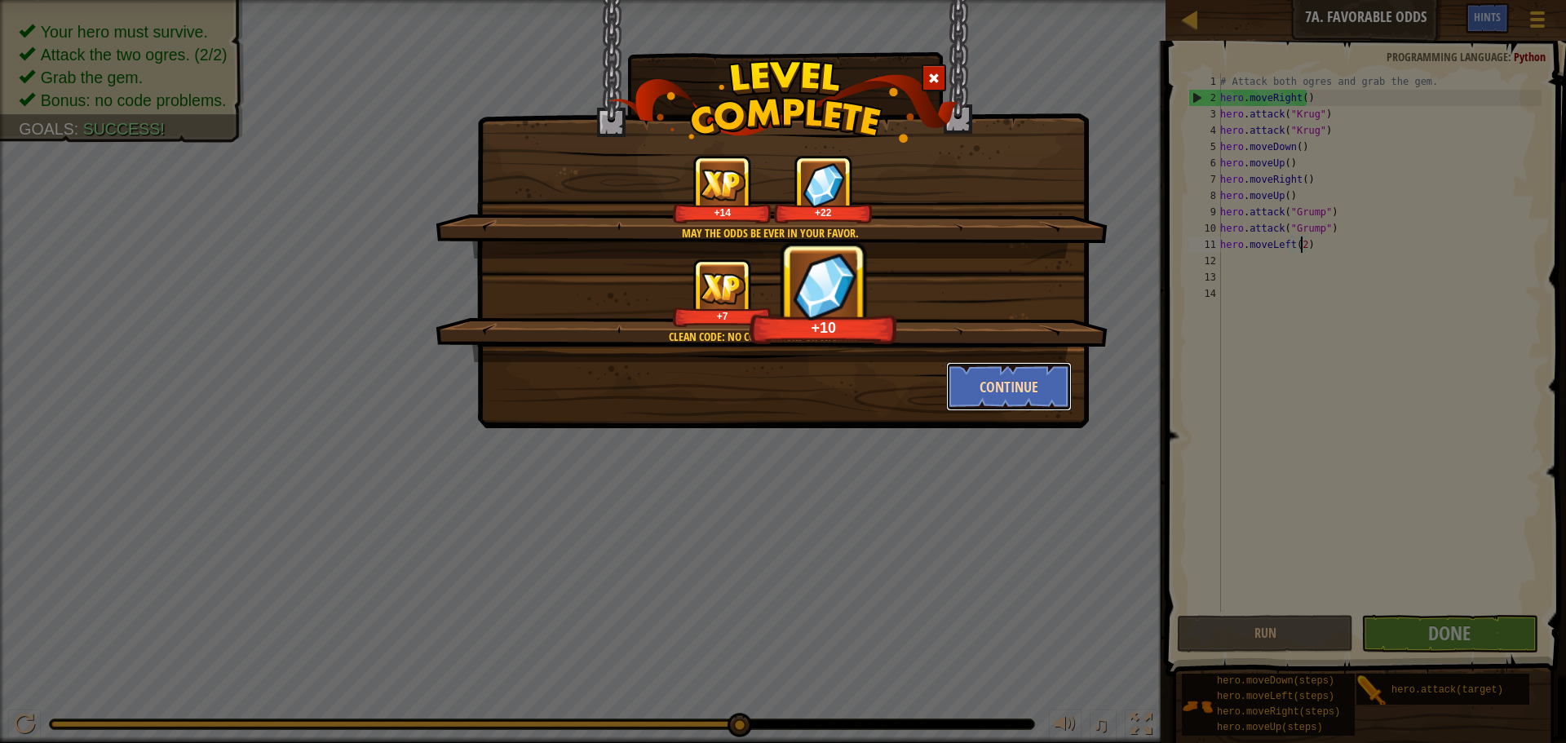
click at [956, 386] on button "Continue" at bounding box center [1009, 386] width 126 height 49
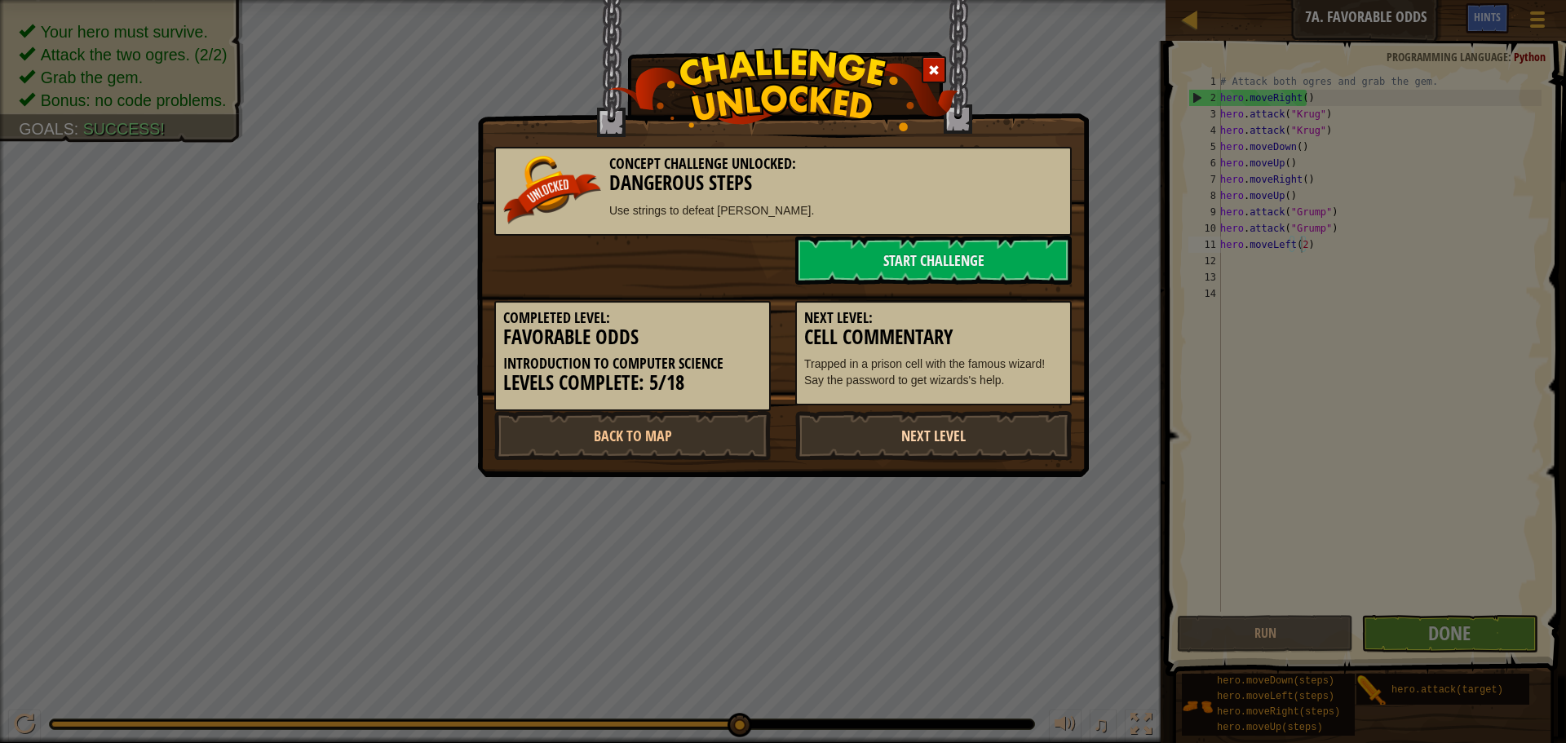
click at [908, 422] on link "Next Level" at bounding box center [933, 435] width 277 height 49
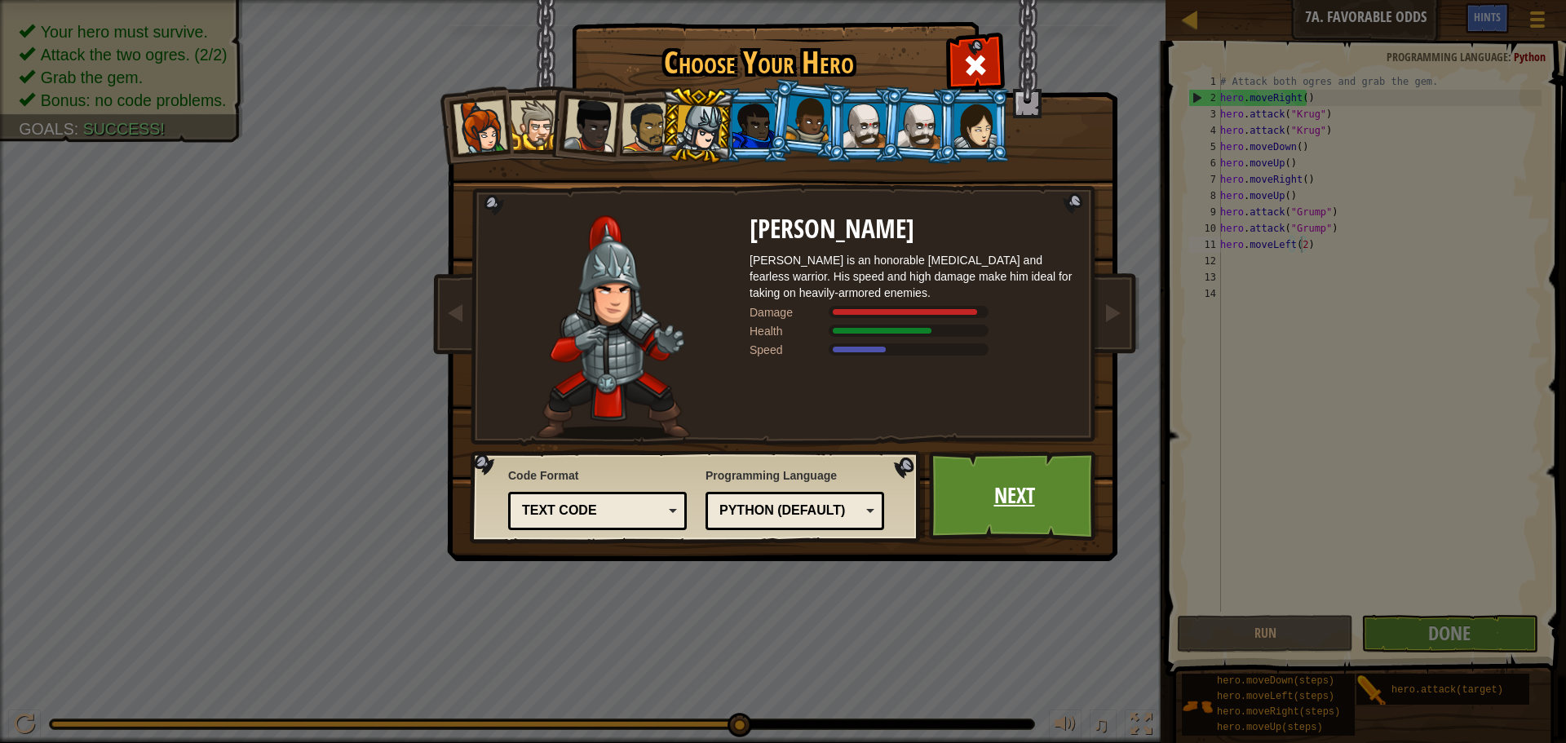
click at [1000, 485] on link "Next" at bounding box center [1014, 496] width 170 height 90
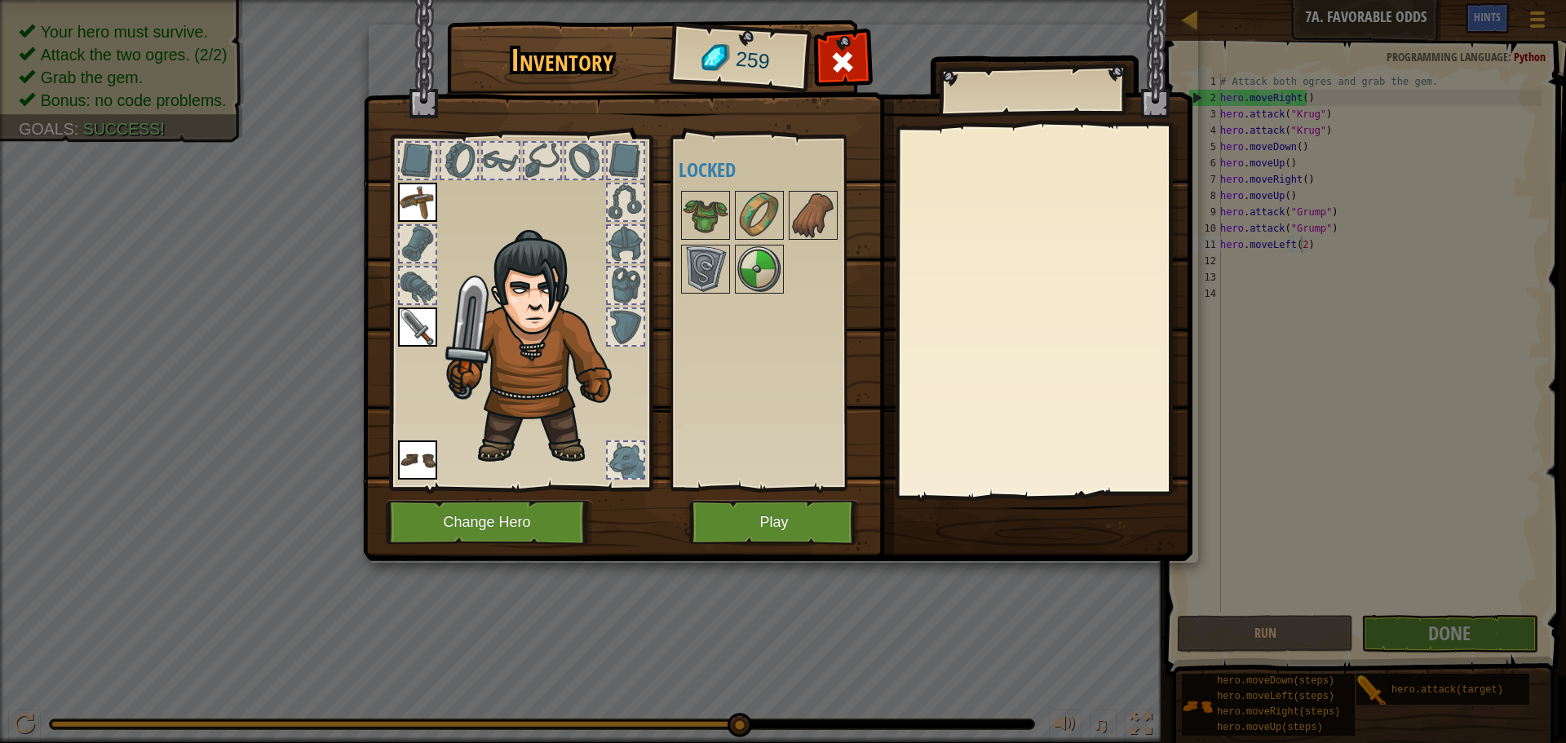
click at [766, 503] on div "Inventory 259 Available Equip Equip Equip (double-click to equip) Locked Equip …" at bounding box center [784, 293] width 830 height 538
click at [768, 512] on button "Play" at bounding box center [774, 522] width 170 height 45
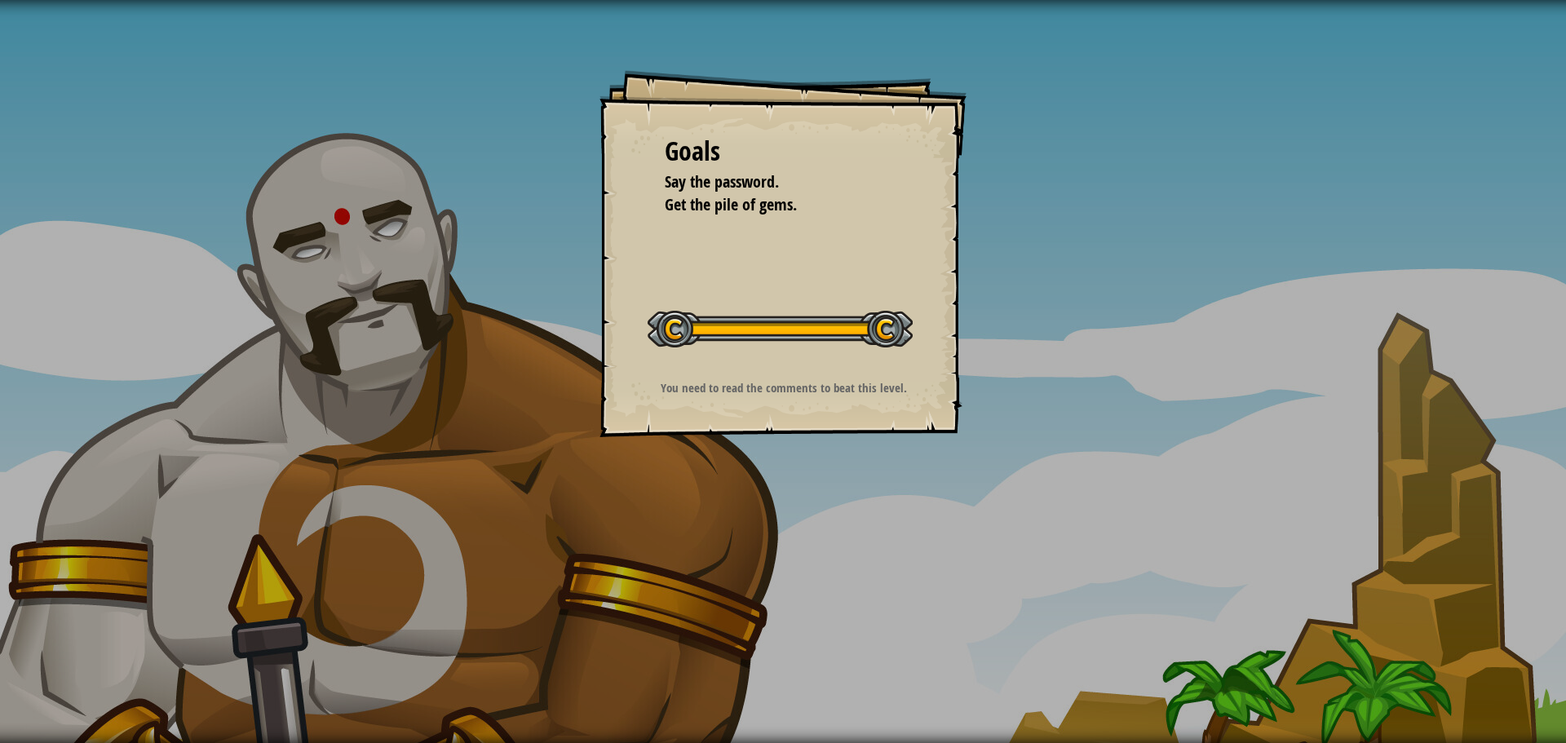
drag, startPoint x: 733, startPoint y: 510, endPoint x: 1167, endPoint y: 516, distance: 434.8
click at [733, 511] on div "Goals Say the password. Get the pile of gems. Start Level Error loading from se…" at bounding box center [783, 371] width 1566 height 743
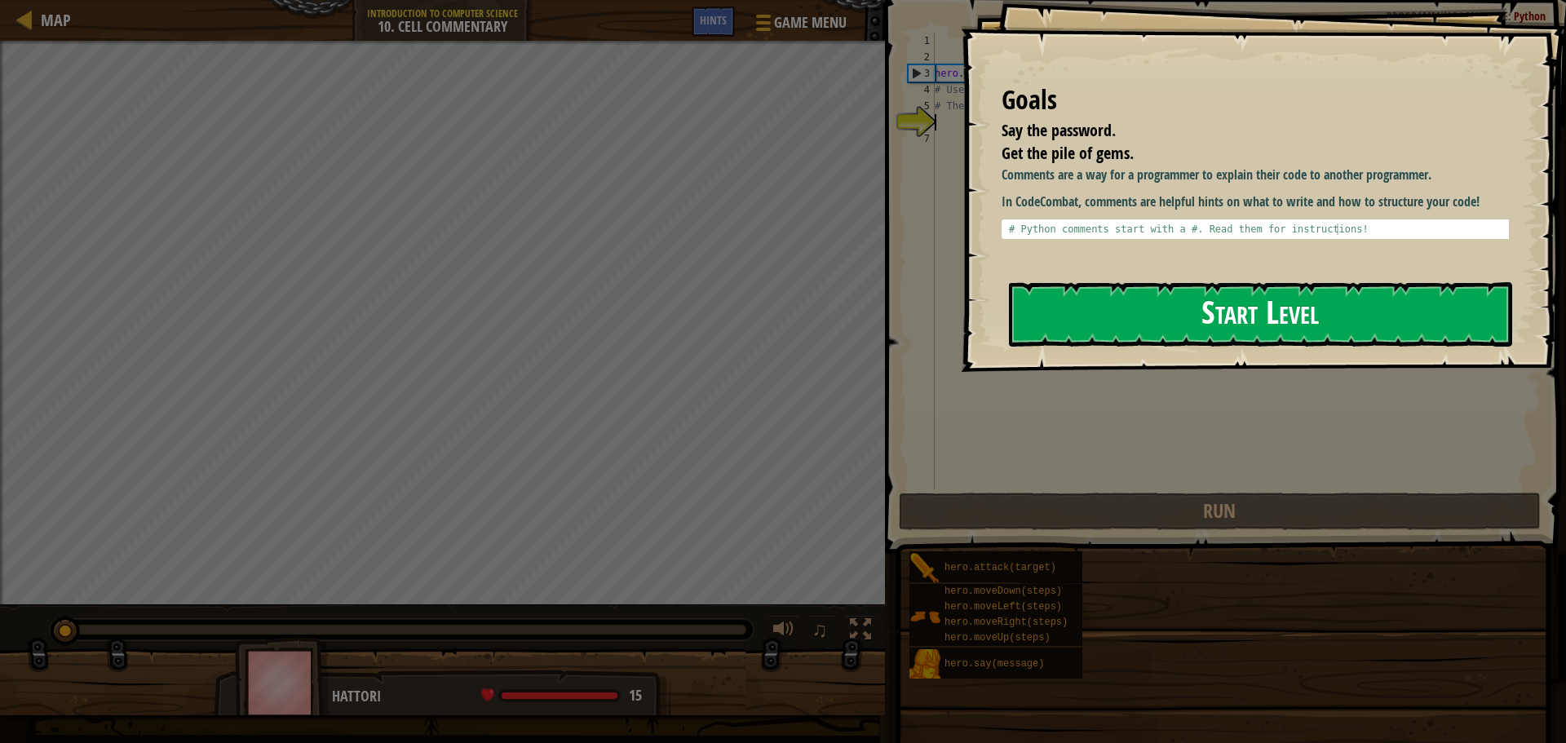
click at [1145, 296] on button "Start Level" at bounding box center [1260, 314] width 503 height 64
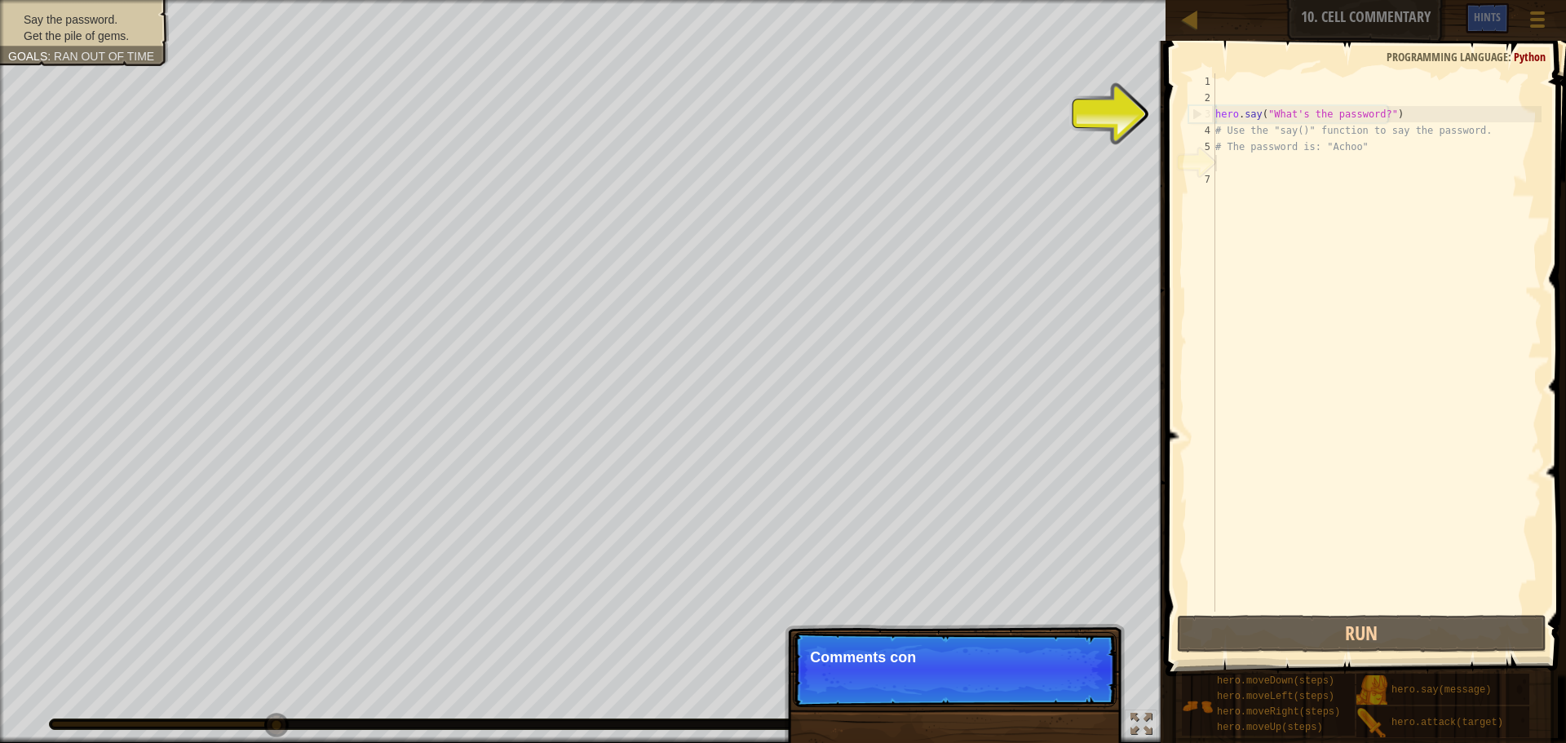
drag, startPoint x: 1346, startPoint y: 290, endPoint x: 1269, endPoint y: 329, distance: 86.5
click at [1269, 329] on div "hero . say ( "What's the password?" ) # Use the "say()" function to say the pas…" at bounding box center [1377, 358] width 330 height 571
click at [1243, 333] on div "hero . say ( "What's the password?" ) # Use the "say()" function to say the pas…" at bounding box center [1377, 358] width 330 height 571
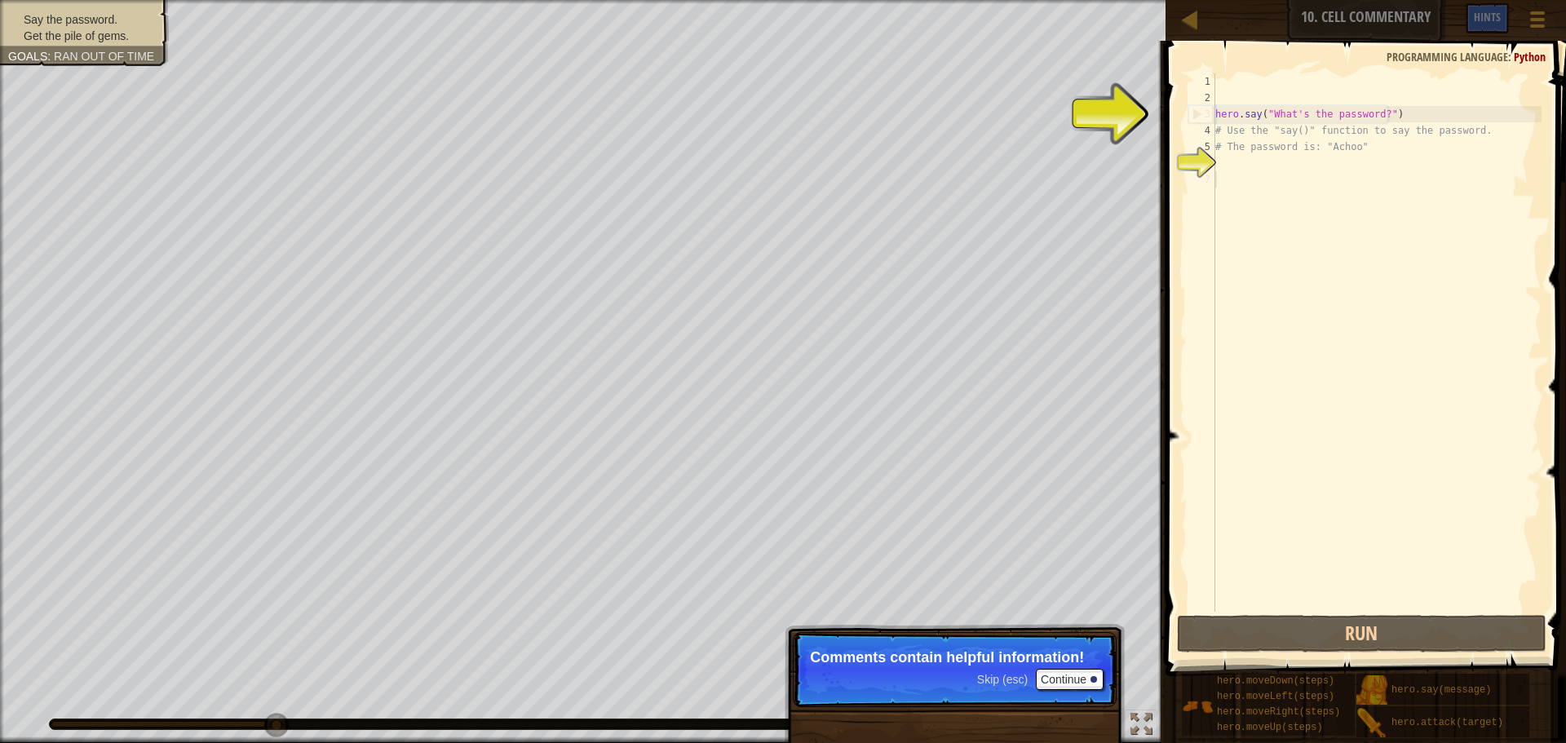
click at [1243, 333] on div "hero . say ( "What's the password?" ) # Use the "say()" function to say the pas…" at bounding box center [1377, 358] width 330 height 571
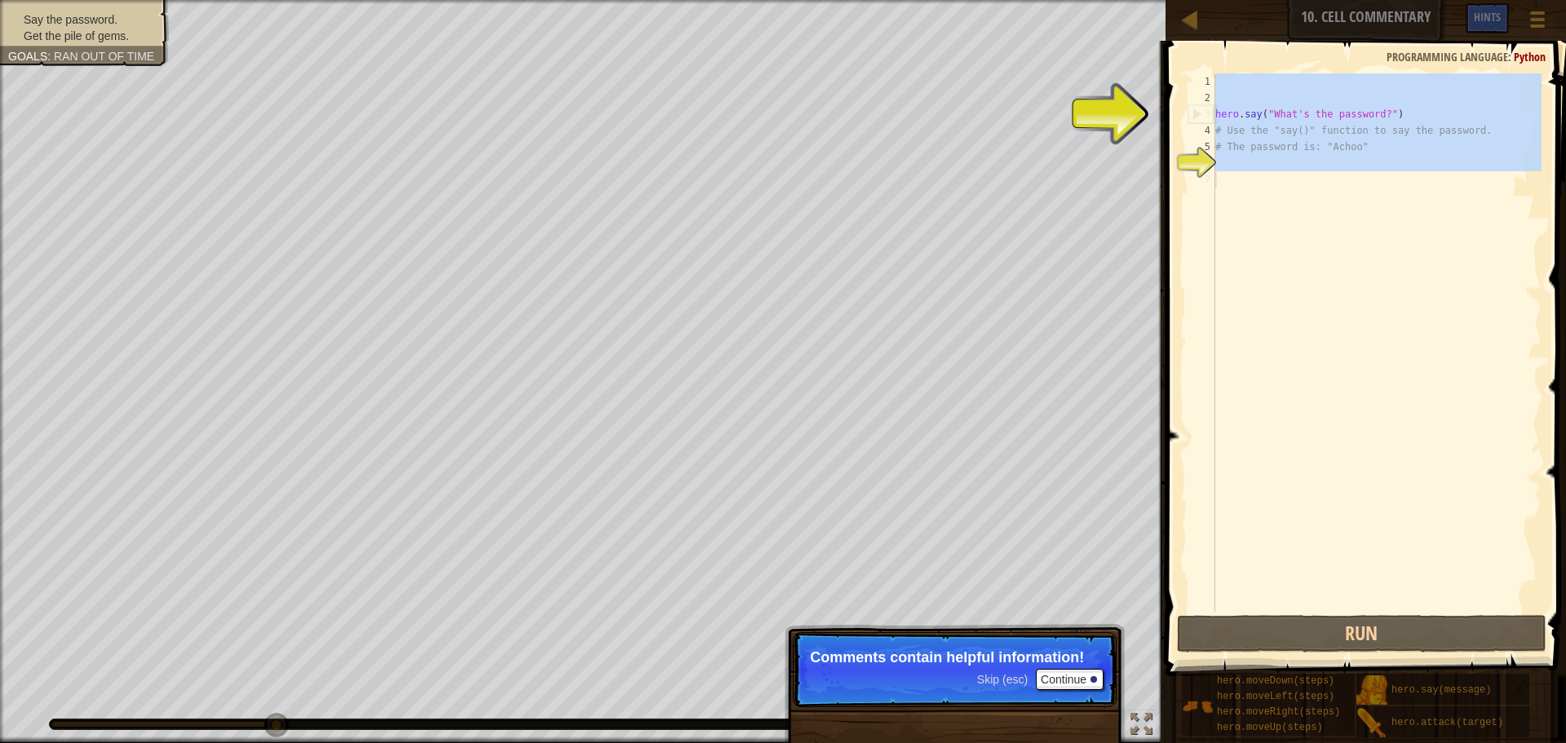
click at [1243, 333] on div "hero . say ( "What's the password?" ) # Use the "say()" function to say the pas…" at bounding box center [1377, 358] width 330 height 571
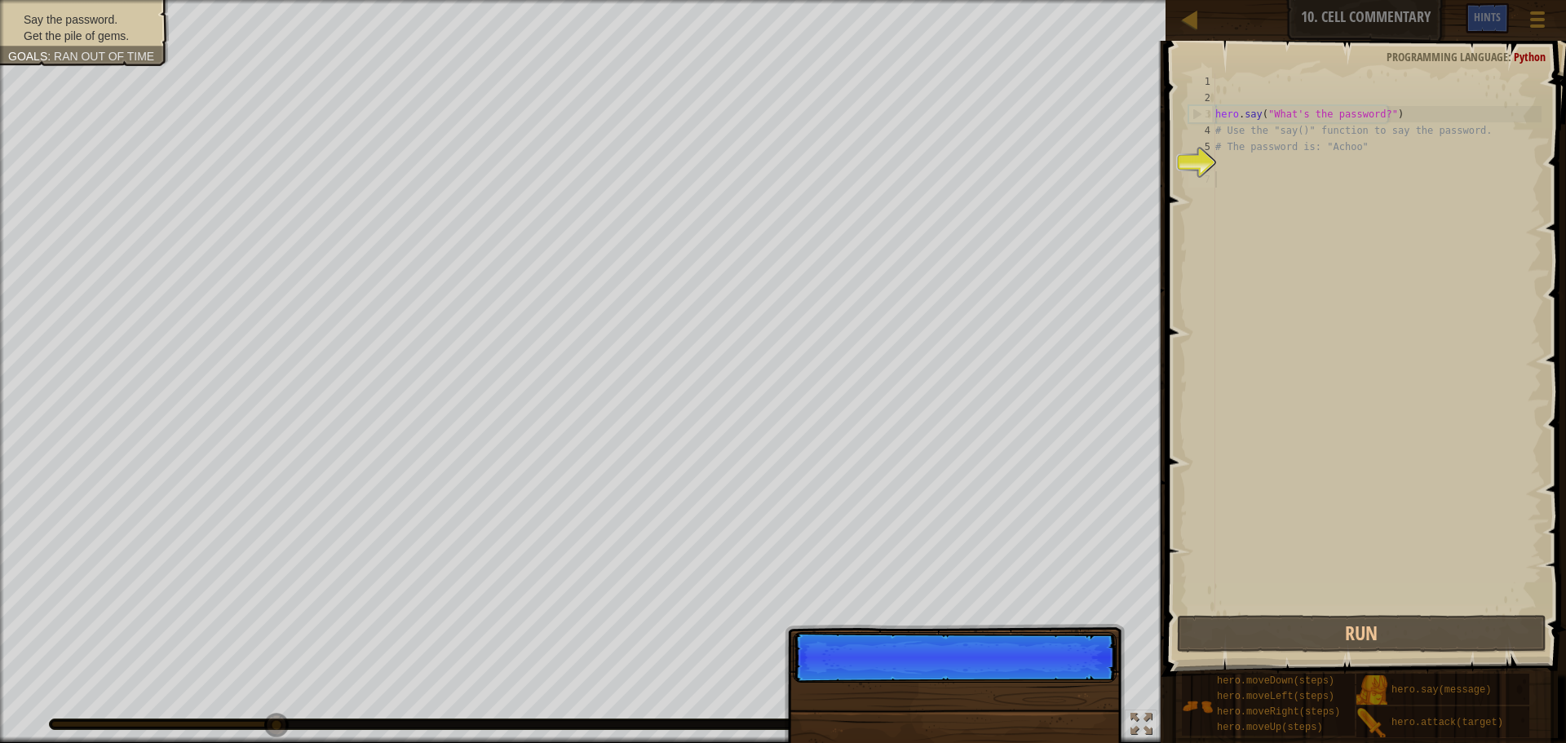
click at [1243, 333] on div "hero . say ( "What's the password?" ) # Use the "say()" function to say the pas…" at bounding box center [1377, 358] width 330 height 571
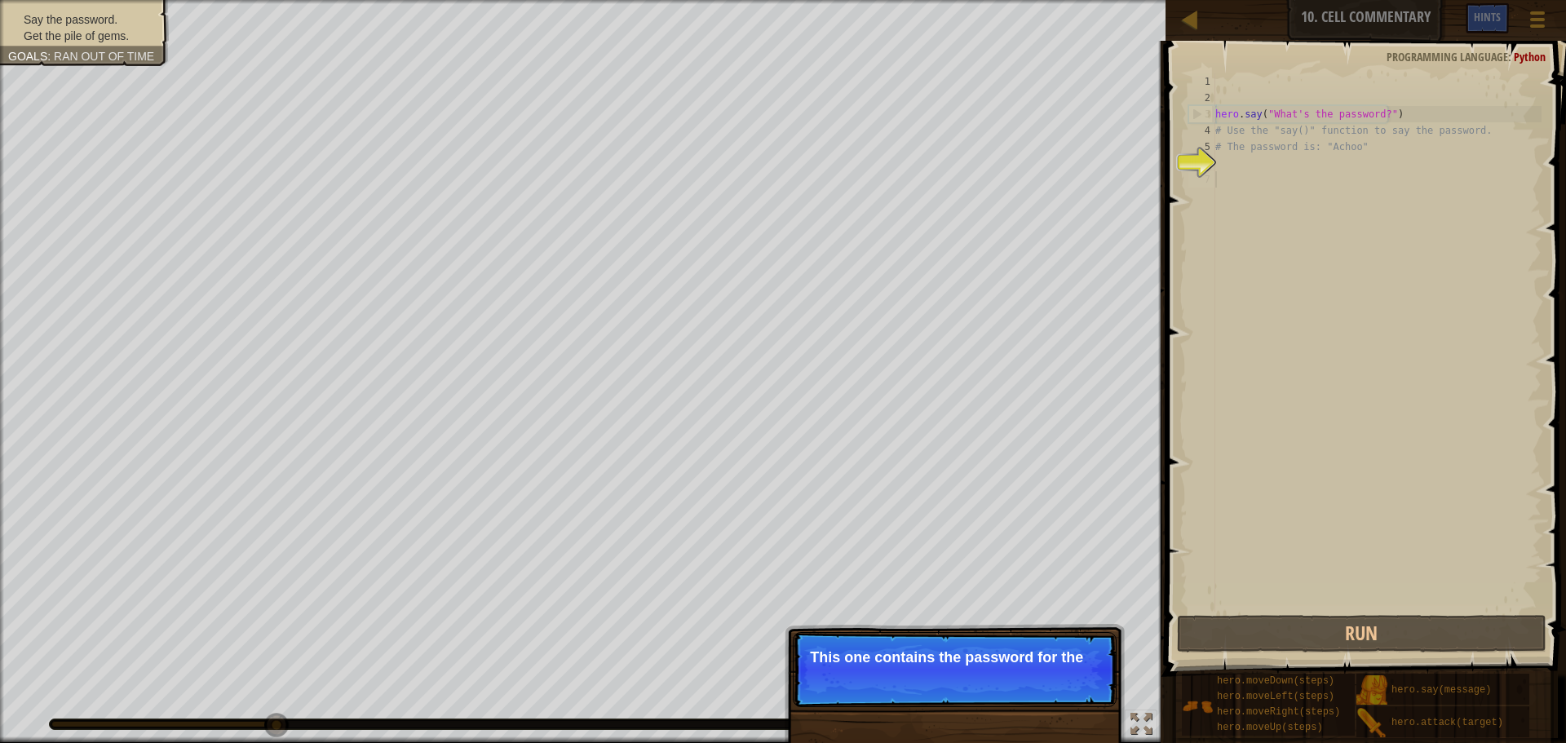
click at [1448, 148] on div "Map Introduction to Computer Science 10. Cell Commentary Game Menu Done Hints 1…" at bounding box center [783, 371] width 1566 height 743
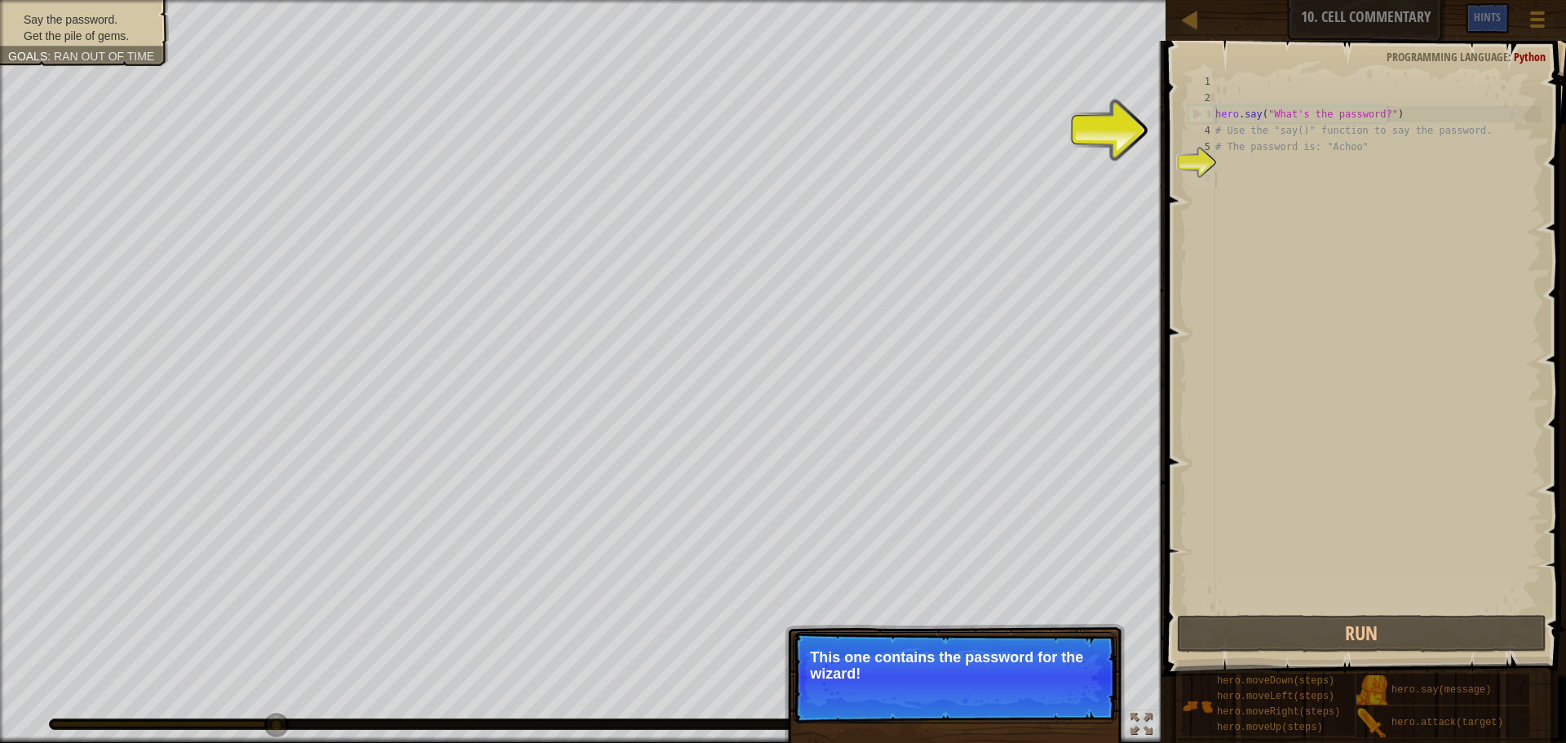
click at [1230, 177] on div "hero . say ( "What's the password?" ) # Use the "say()" function to say the pas…" at bounding box center [1377, 358] width 330 height 571
click at [1233, 168] on div "hero . say ( "What's the password?" ) # Use the "say()" function to say the pas…" at bounding box center [1377, 358] width 330 height 571
click at [1163, 129] on div "1 2 3 4 5 6 7 hero . say ( "What's the password?" ) # Use the "say()" function …" at bounding box center [1363, 391] width 405 height 684
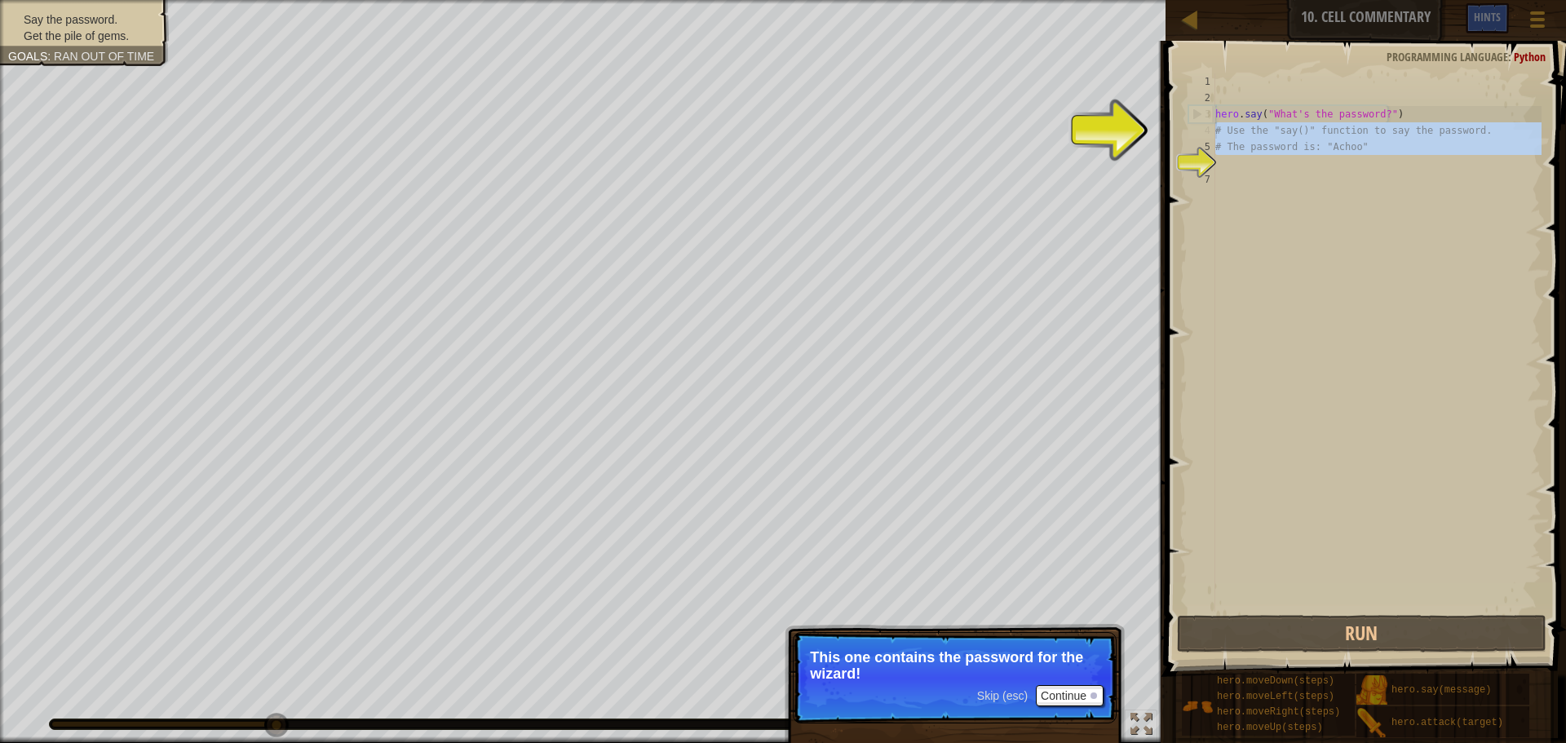
click at [801, 0] on html "Map Introduction to Computer Science 10. Cell Commentary Game Menu Done Hints 1…" at bounding box center [783, 0] width 1566 height 0
click at [1070, 679] on p "This one contains the password for the wizard!" at bounding box center [955, 665] width 290 height 33
click at [1069, 697] on button "Continue" at bounding box center [1070, 695] width 68 height 21
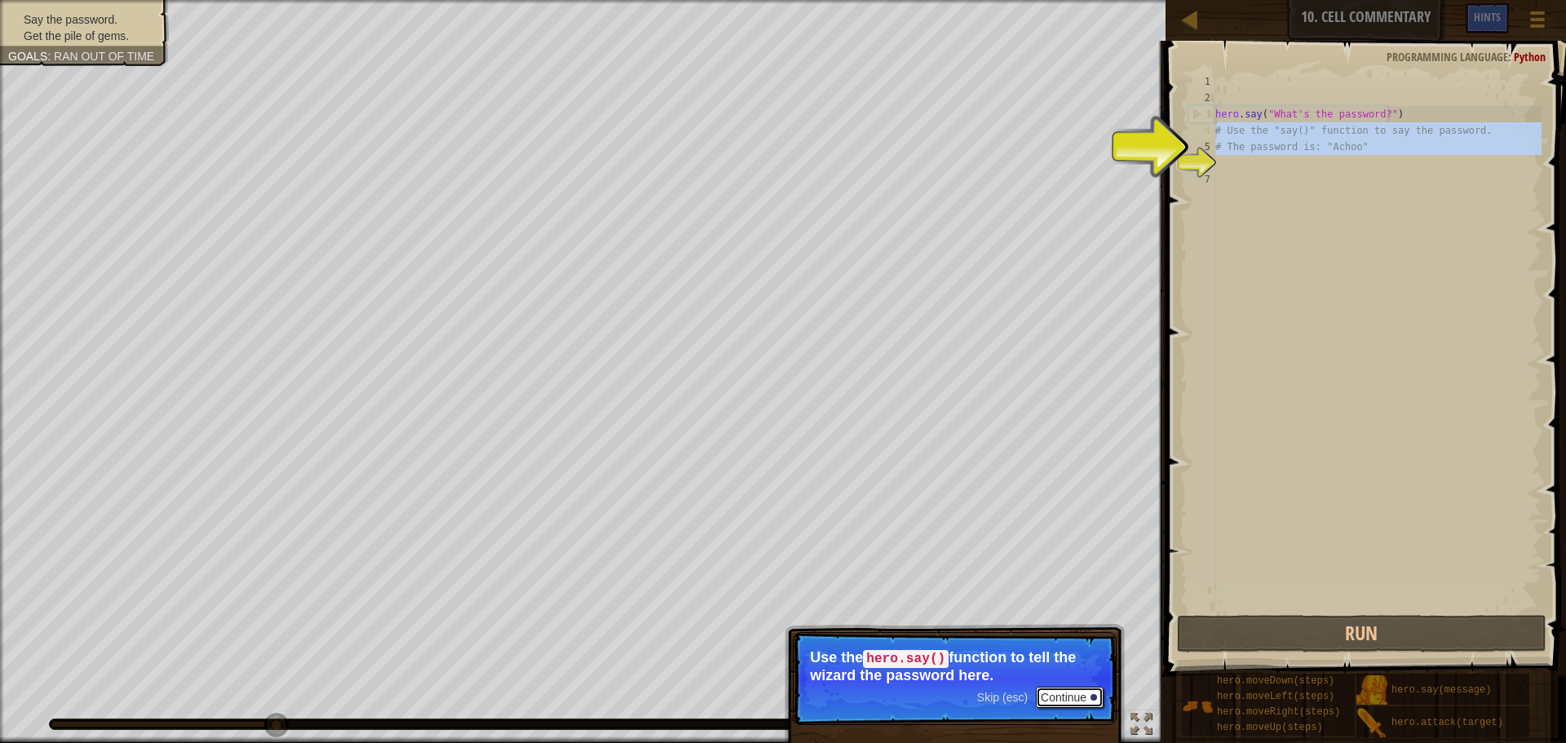
click at [1059, 697] on button "Continue" at bounding box center [1070, 697] width 68 height 21
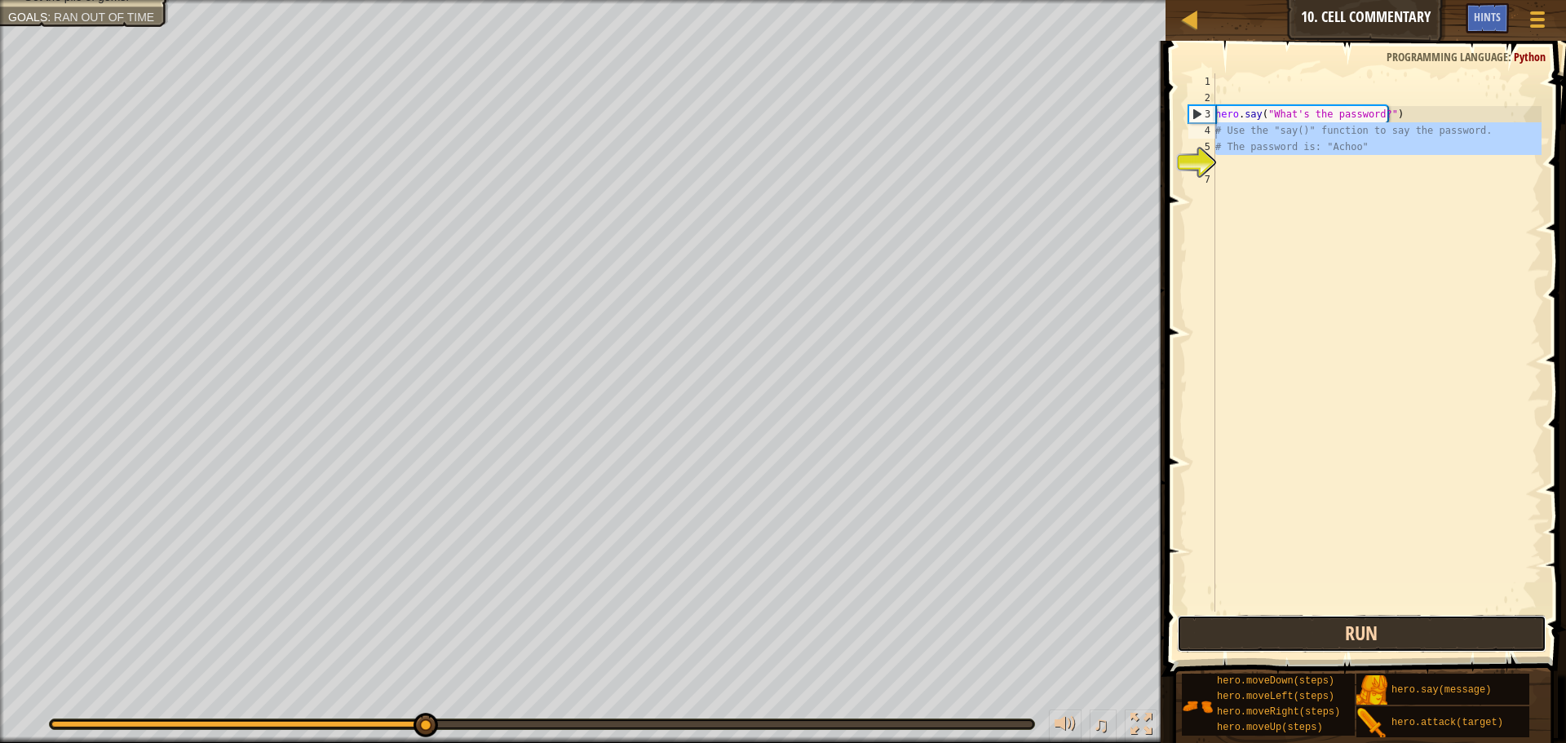
click at [1251, 629] on button "Run" at bounding box center [1362, 634] width 370 height 38
type textarea "# Use the "say()" function to say the password."
